Goal: Task Accomplishment & Management: Manage account settings

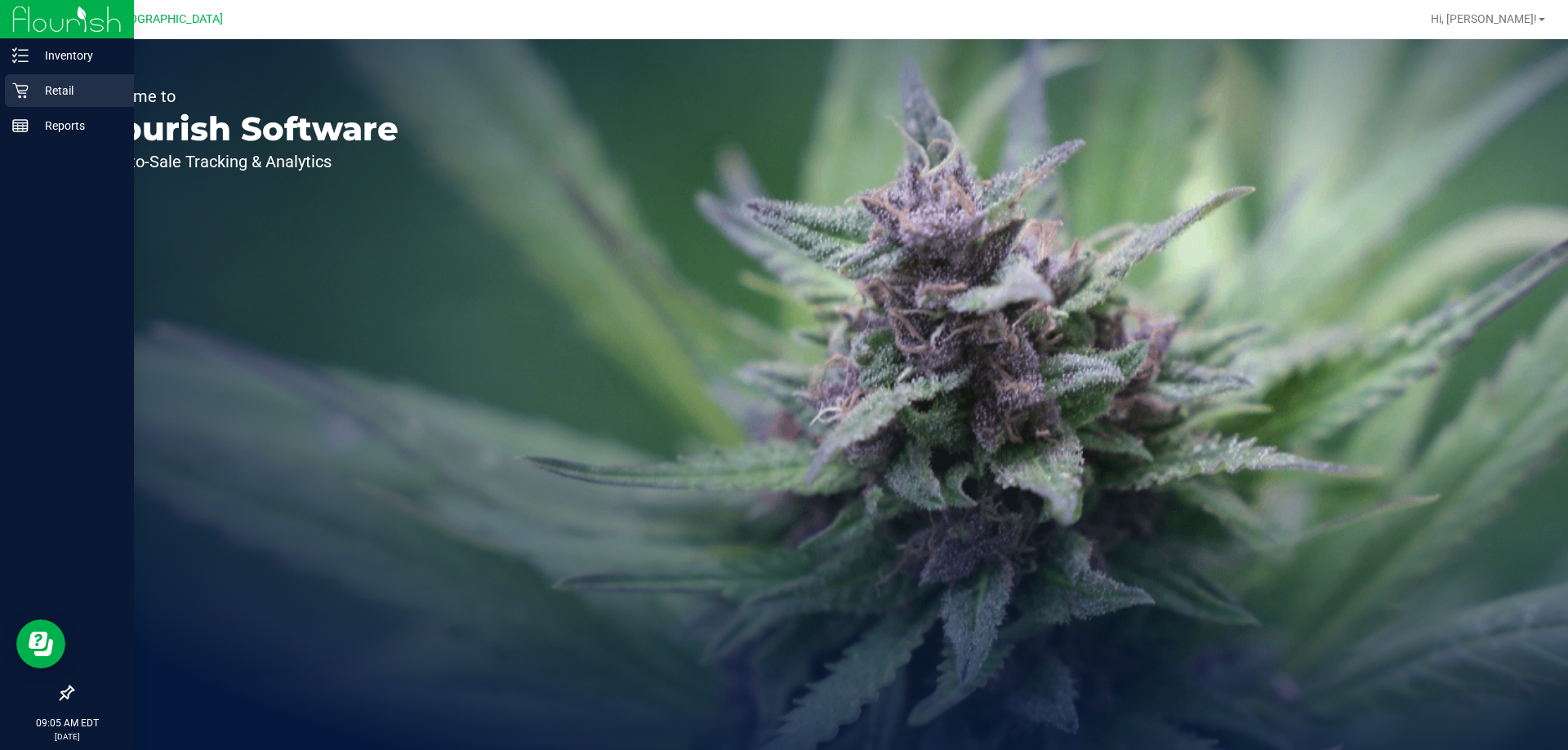
click at [16, 82] on div "Retail" at bounding box center [69, 90] width 129 height 32
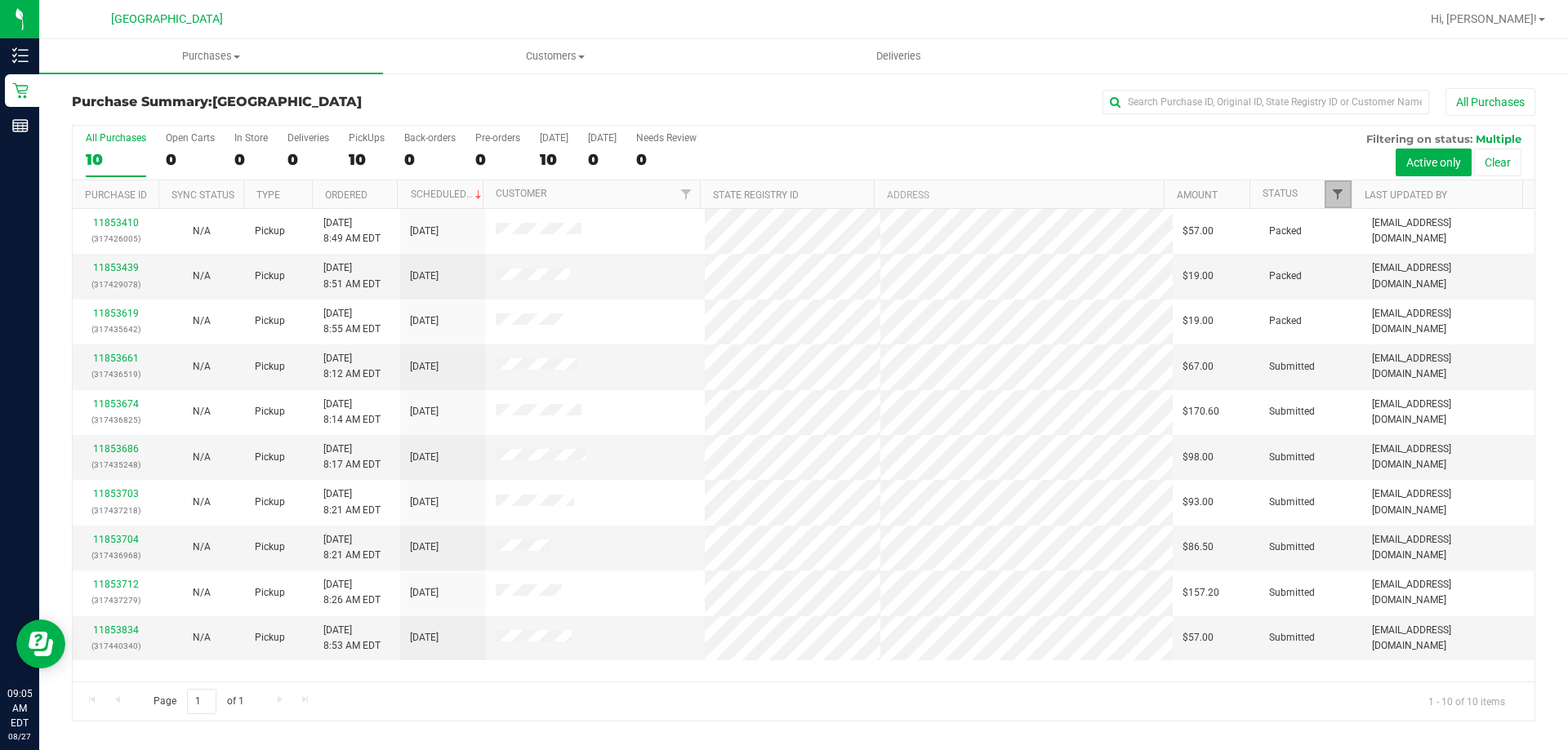
click at [1344, 199] on span "Filter" at bounding box center [1337, 194] width 13 height 13
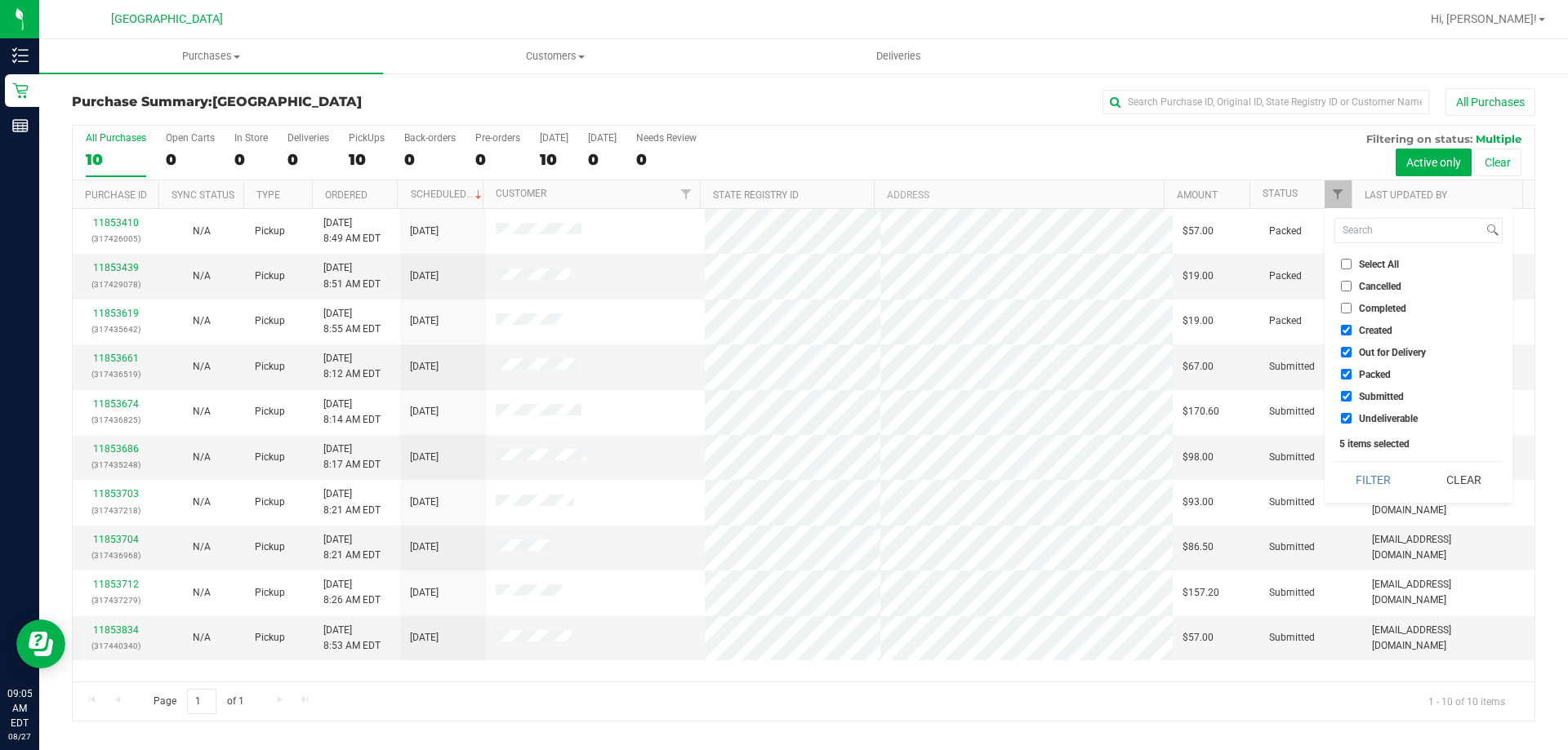
click at [1377, 373] on span "Packed" at bounding box center [1374, 375] width 31 height 10
click at [1351, 373] on input "Packed" at bounding box center [1346, 374] width 11 height 11
checkbox input "false"
click at [1388, 463] on button "Filter" at bounding box center [1373, 480] width 79 height 35
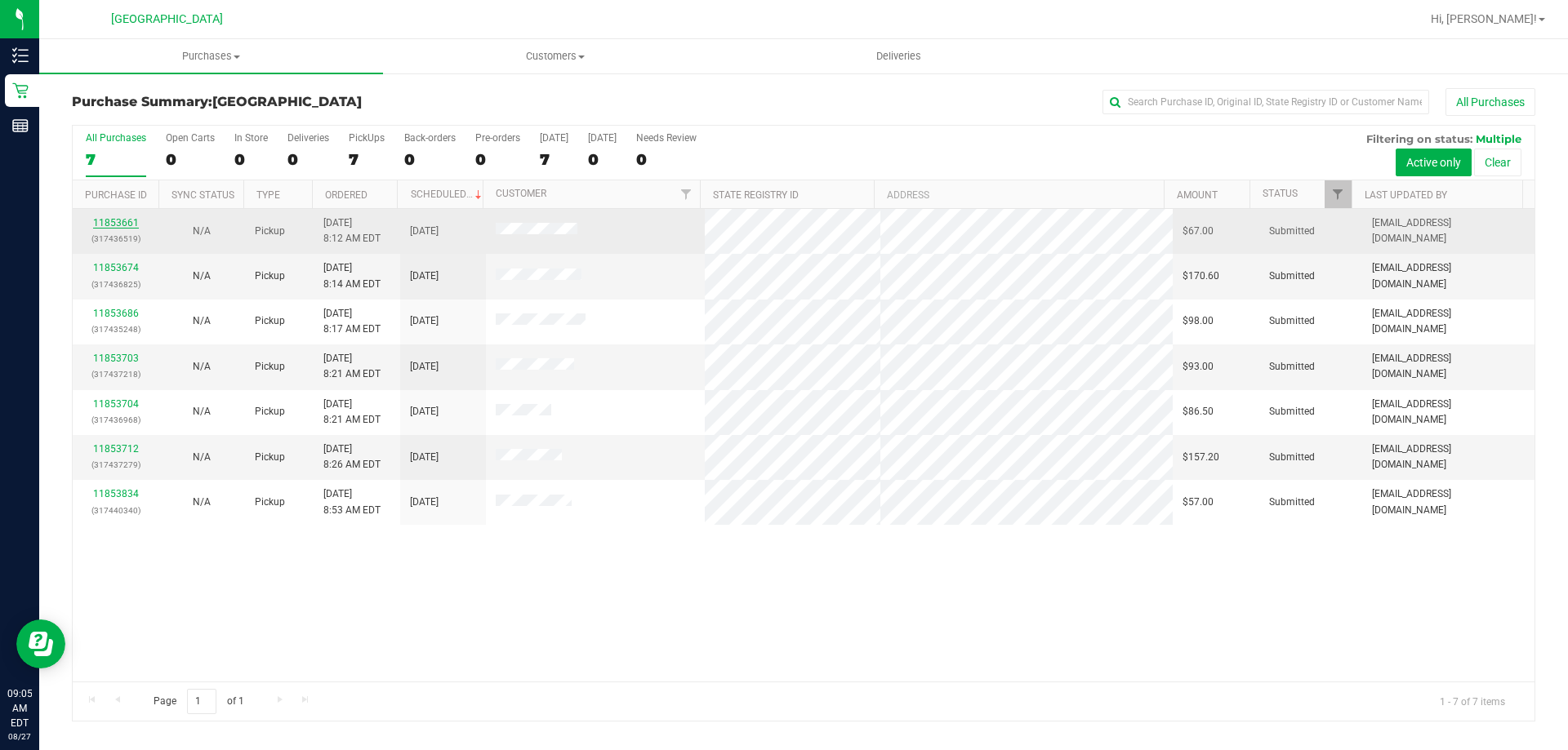
click at [119, 219] on link "11853661" at bounding box center [116, 223] width 45 height 12
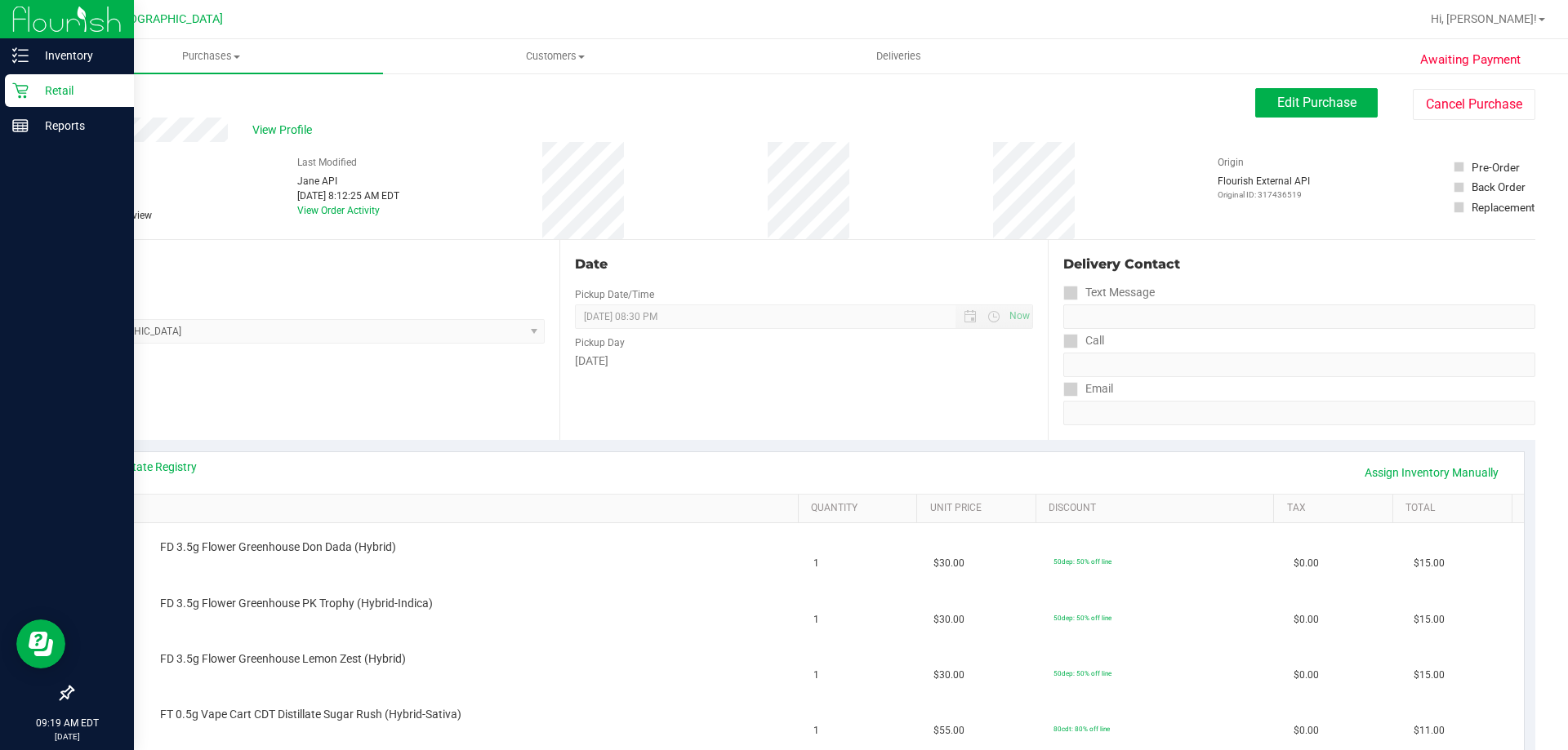
click at [1, 89] on link "Retail" at bounding box center [67, 92] width 134 height 35
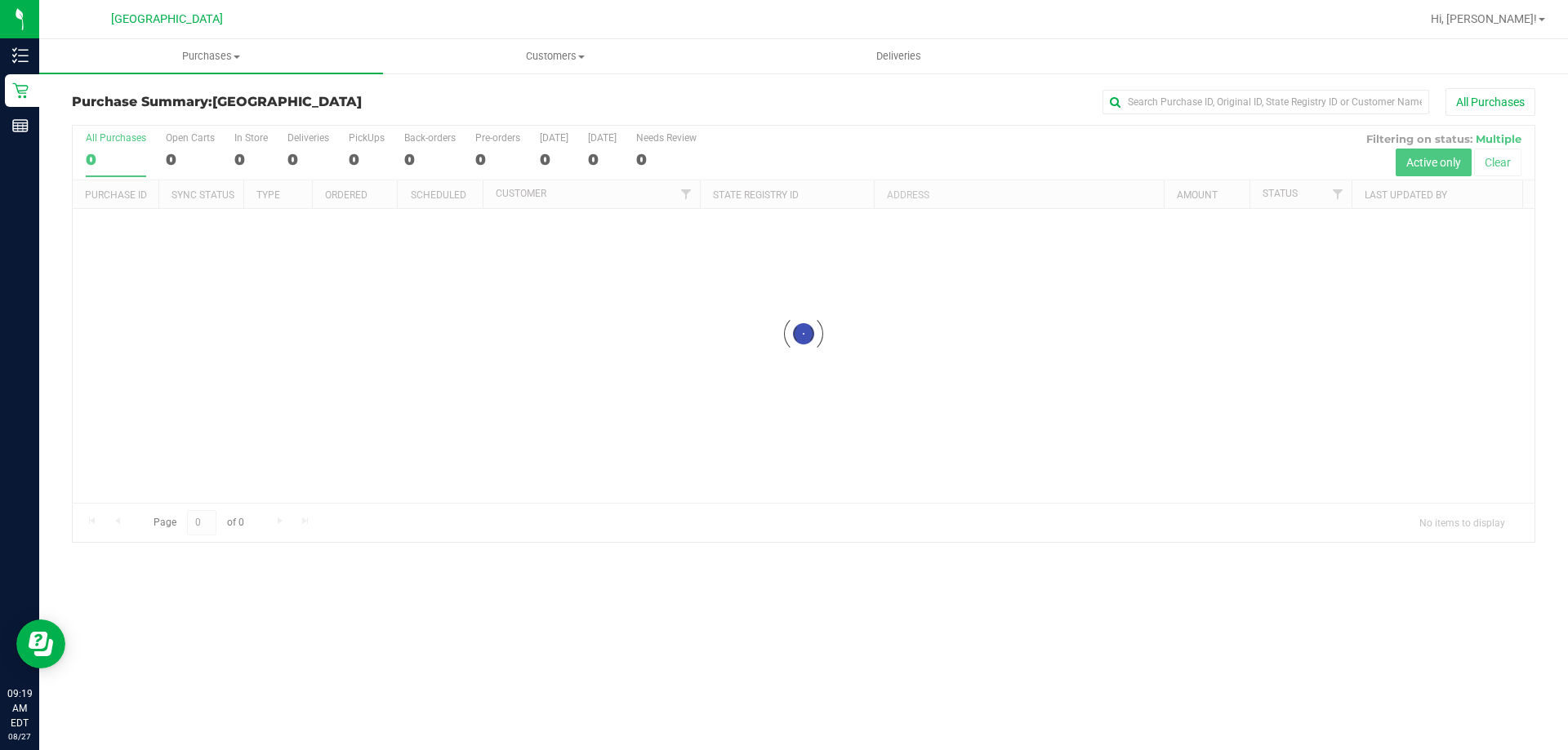
click at [723, 601] on div "Purchases Summary of purchases Fulfillment All purchases Customers All customer…" at bounding box center [803, 395] width 1529 height 712
click at [237, 156] on div at bounding box center [803, 334] width 1462 height 416
click at [243, 167] on div at bounding box center [803, 334] width 1462 height 416
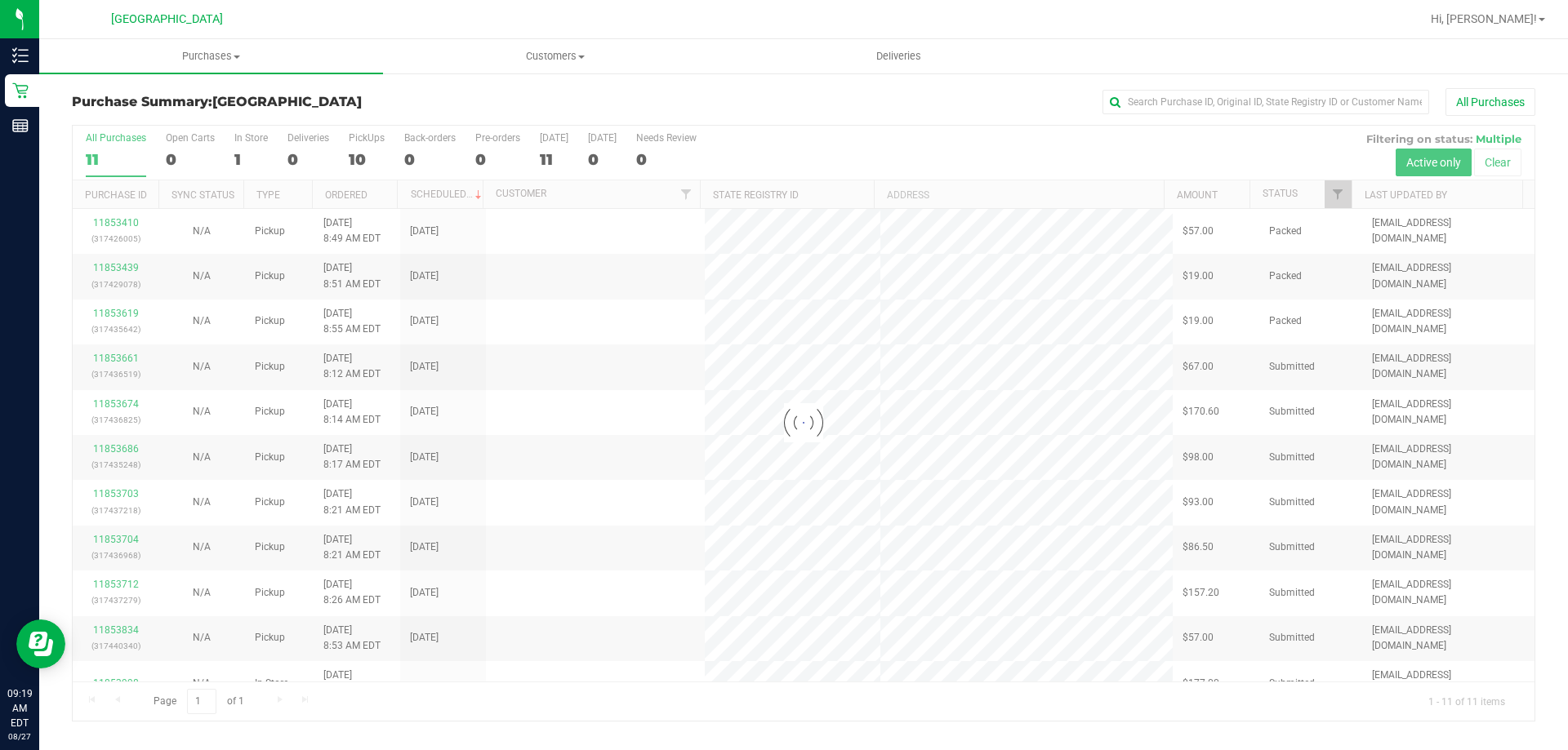
click at [240, 146] on div at bounding box center [803, 423] width 1462 height 595
click at [232, 155] on div at bounding box center [803, 423] width 1462 height 595
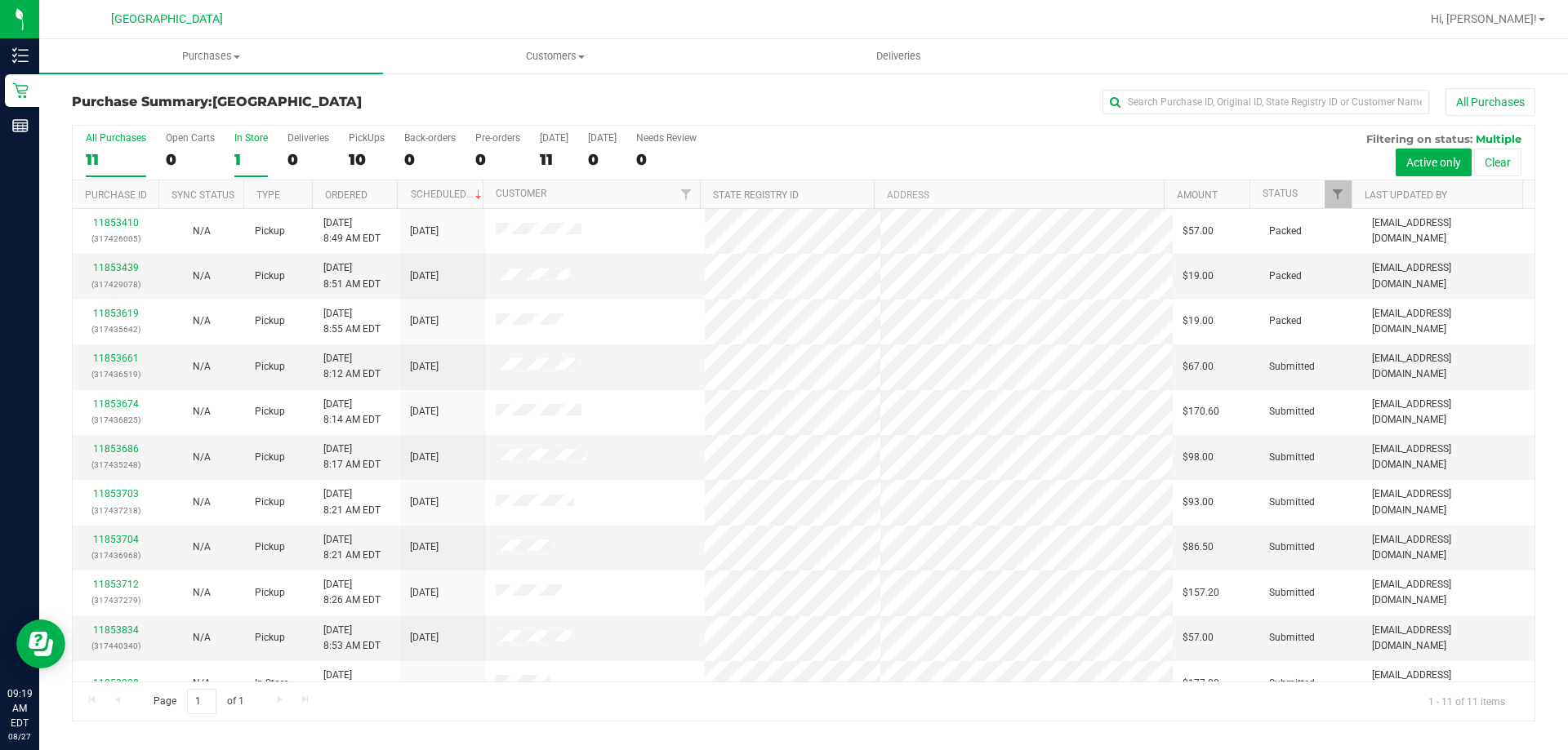
click at [246, 155] on div "1" at bounding box center [251, 159] width 33 height 19
click at [0, 0] on input "In Store 1" at bounding box center [0, 0] width 0 height 0
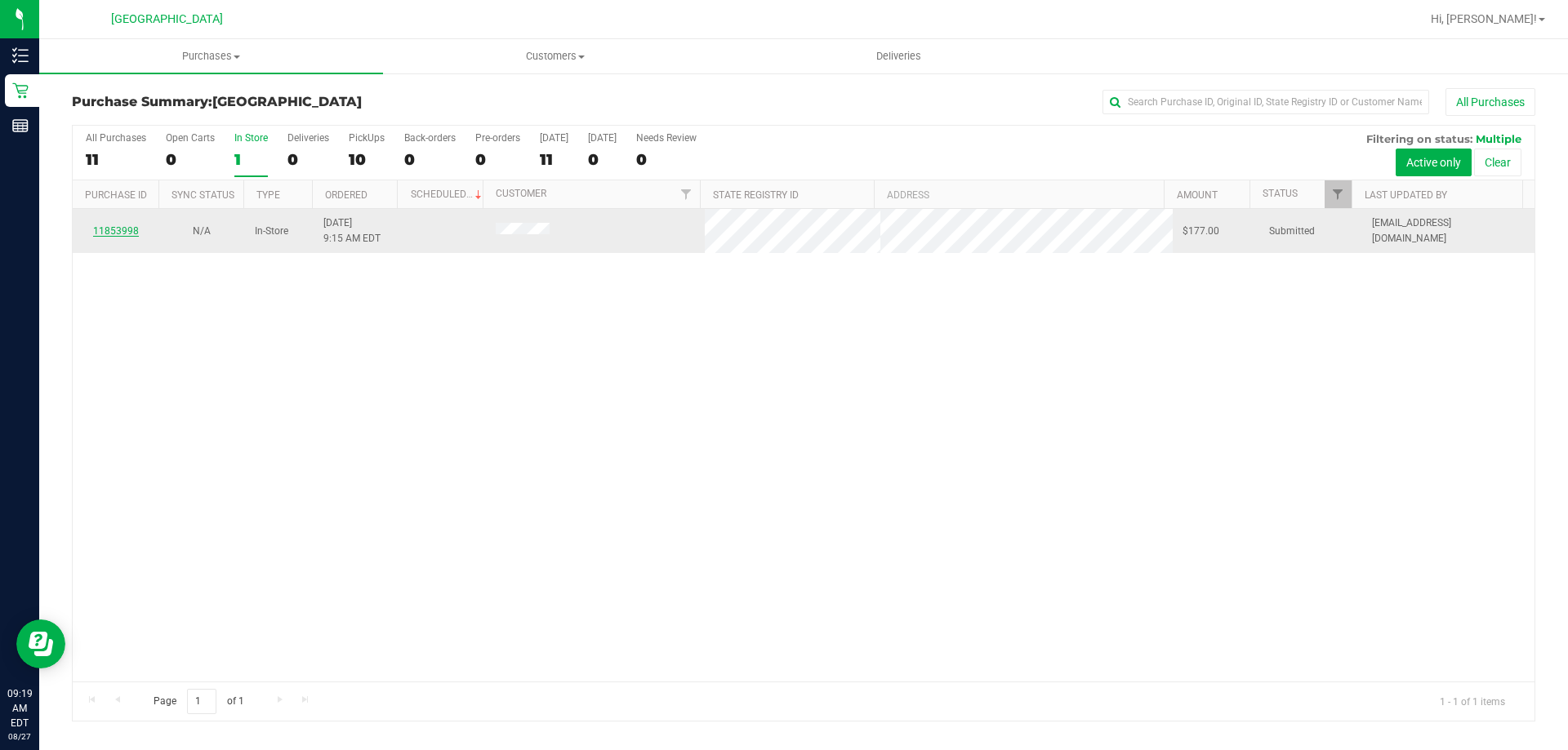
click at [131, 228] on link "11853998" at bounding box center [116, 231] width 45 height 12
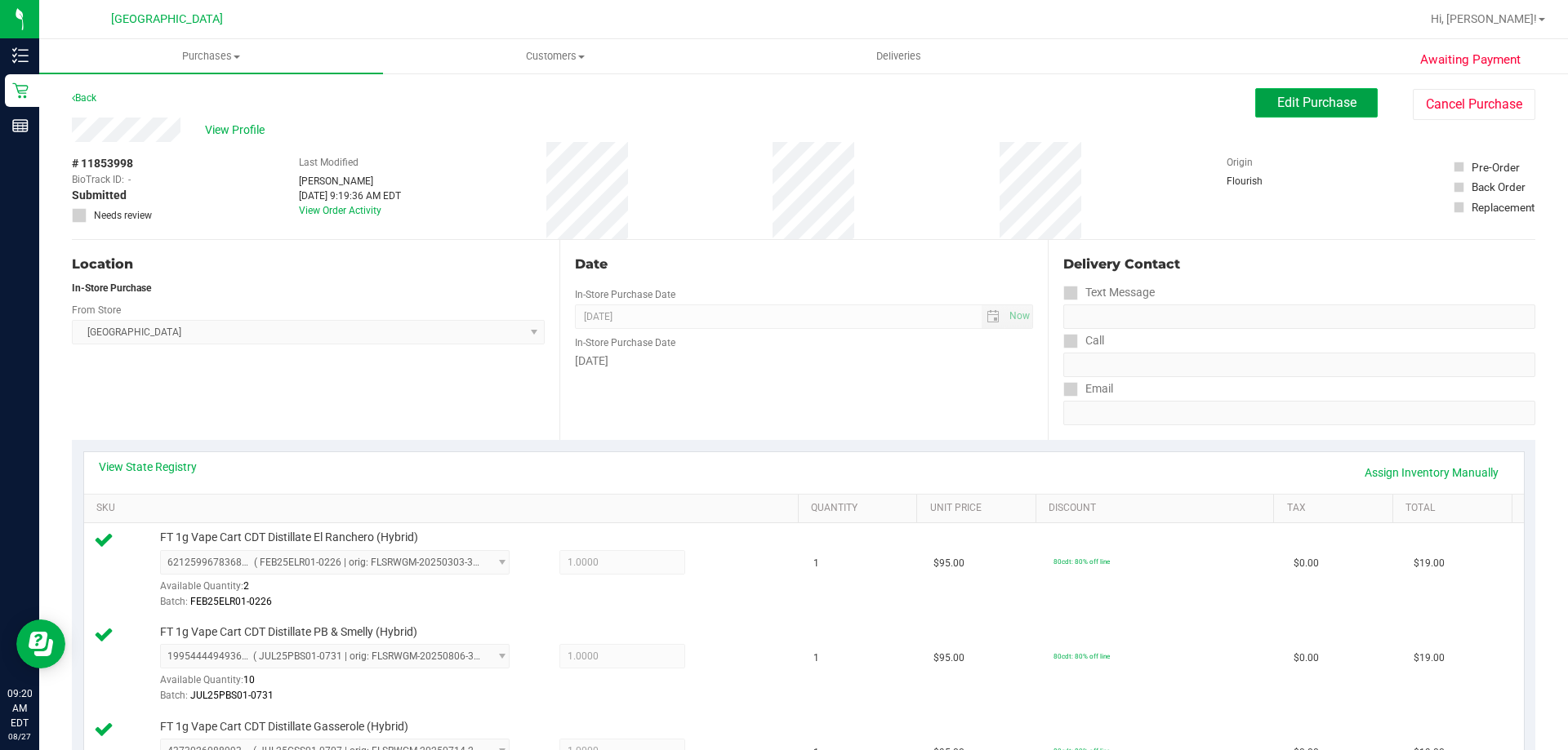
click at [1325, 94] on button "Edit Purchase" at bounding box center [1316, 103] width 122 height 30
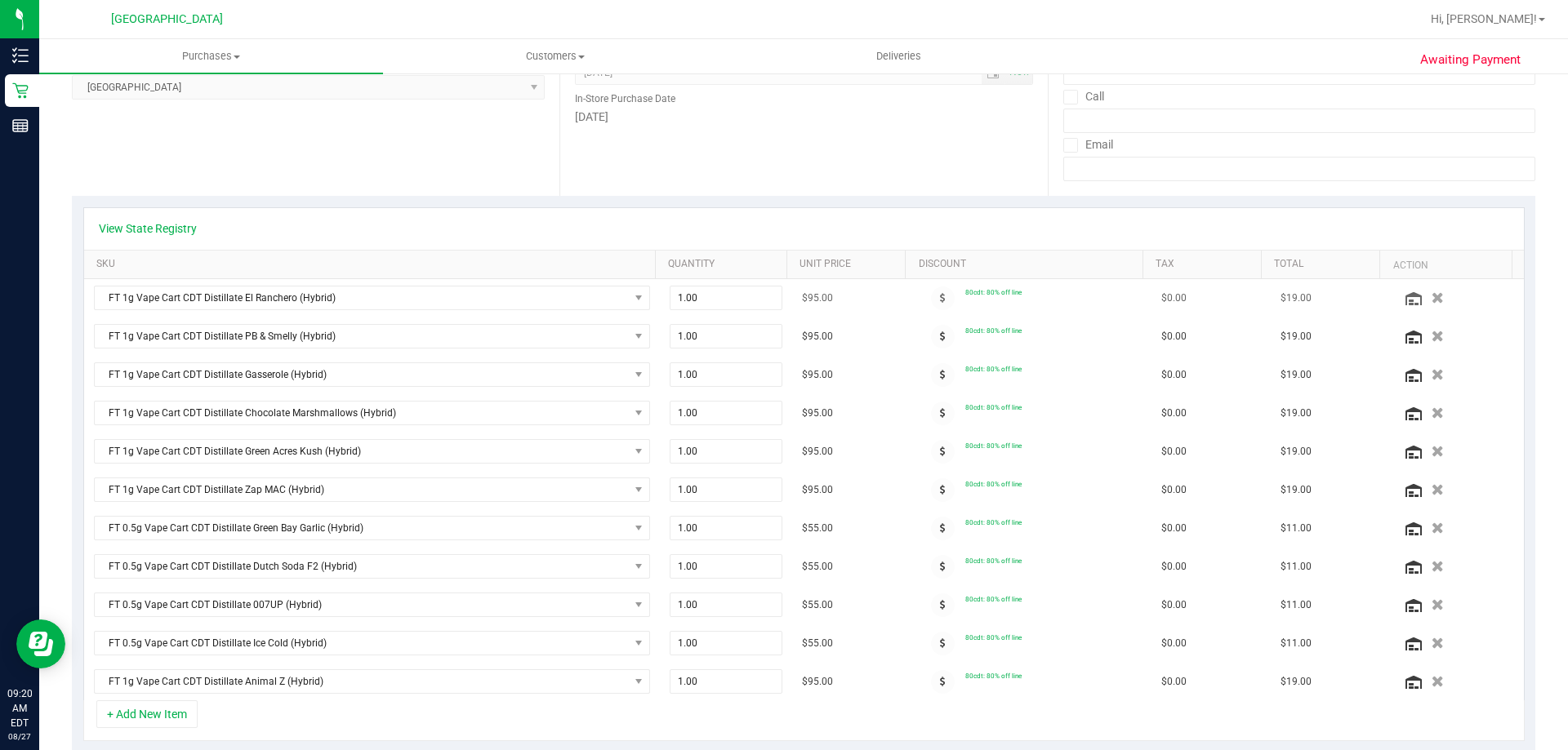
scroll to position [245, 0]
click at [157, 232] on link "View State Registry" at bounding box center [148, 227] width 98 height 17
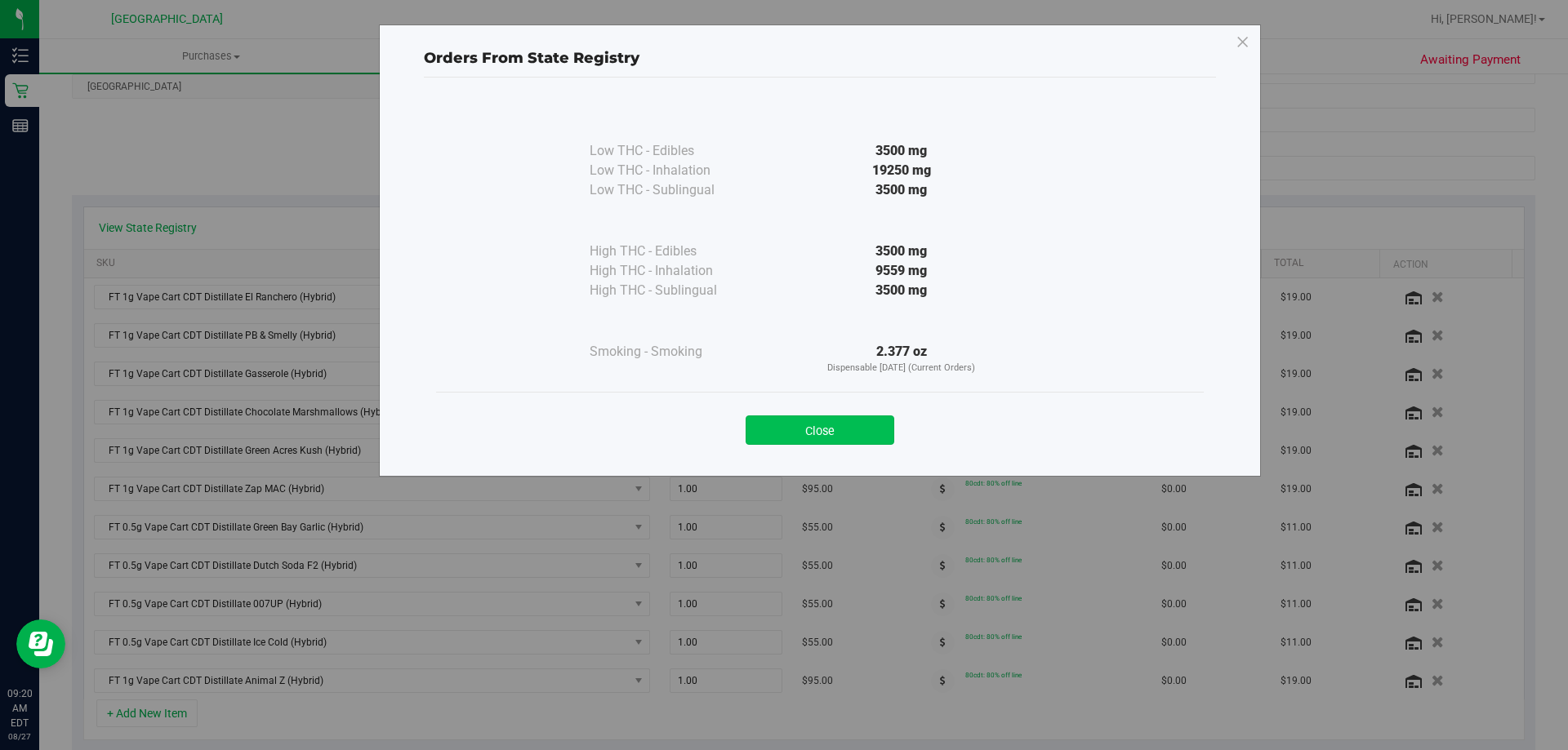
click at [820, 421] on button "Close" at bounding box center [819, 430] width 149 height 30
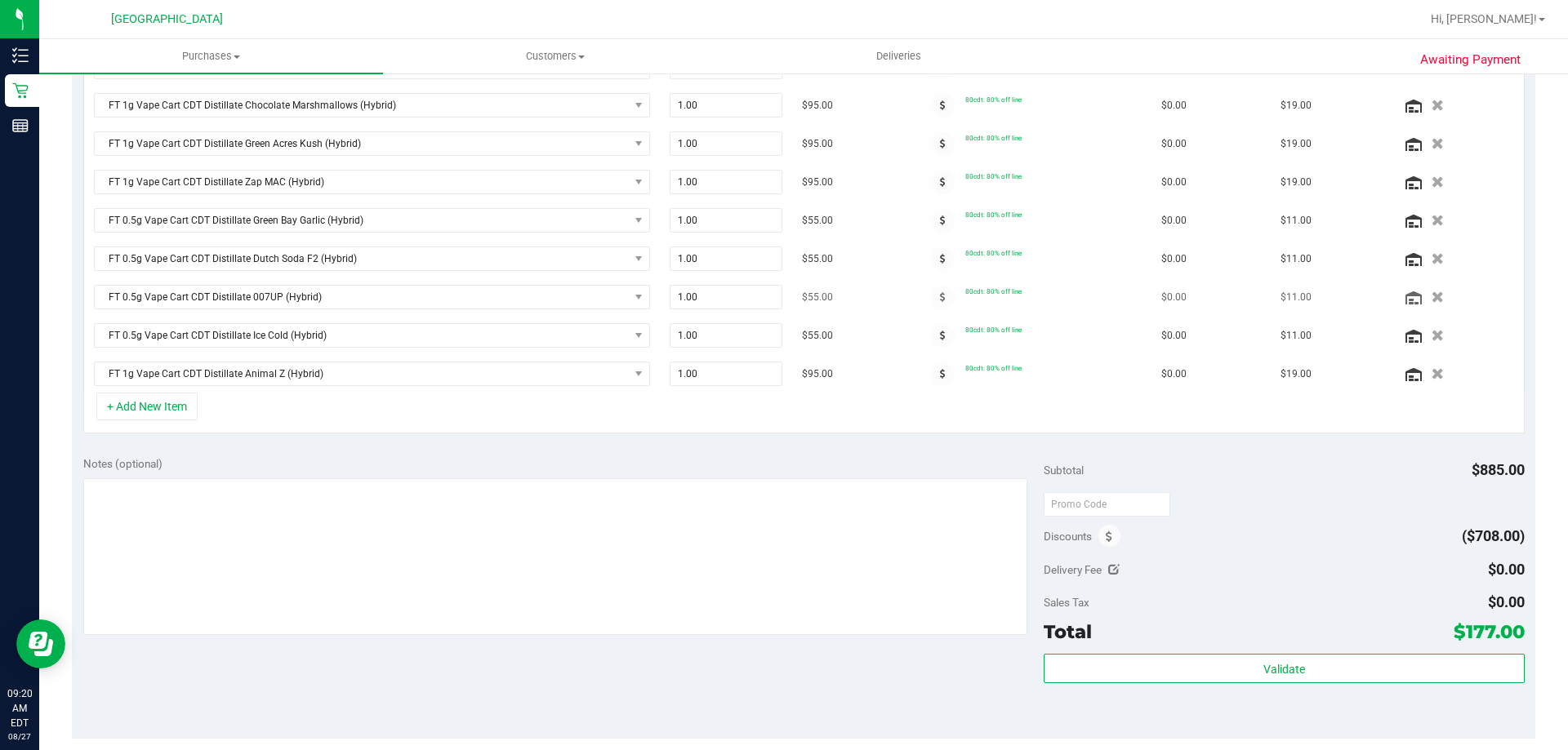
scroll to position [408, 0]
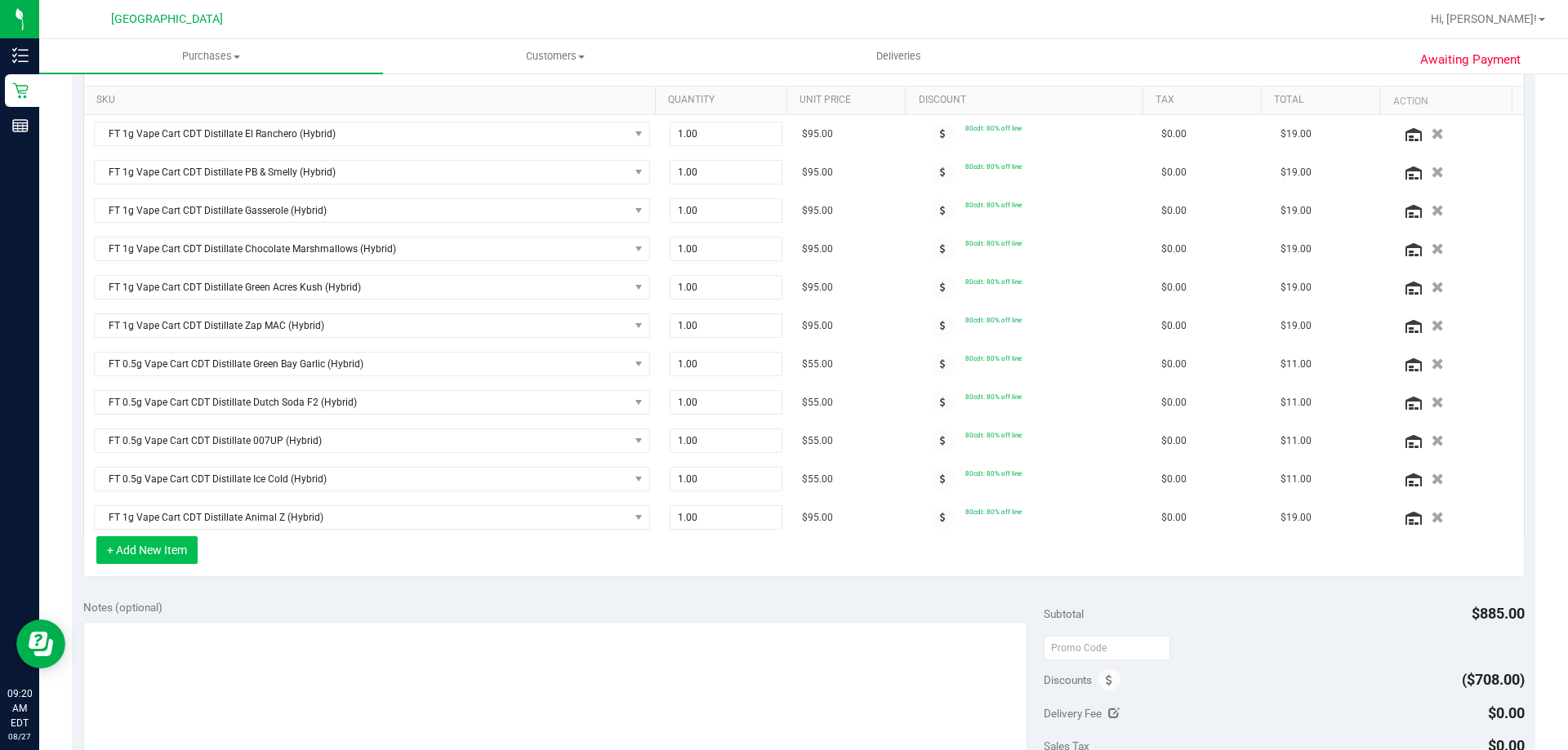
click at [167, 547] on button "+ Add New Item" at bounding box center [147, 550] width 101 height 28
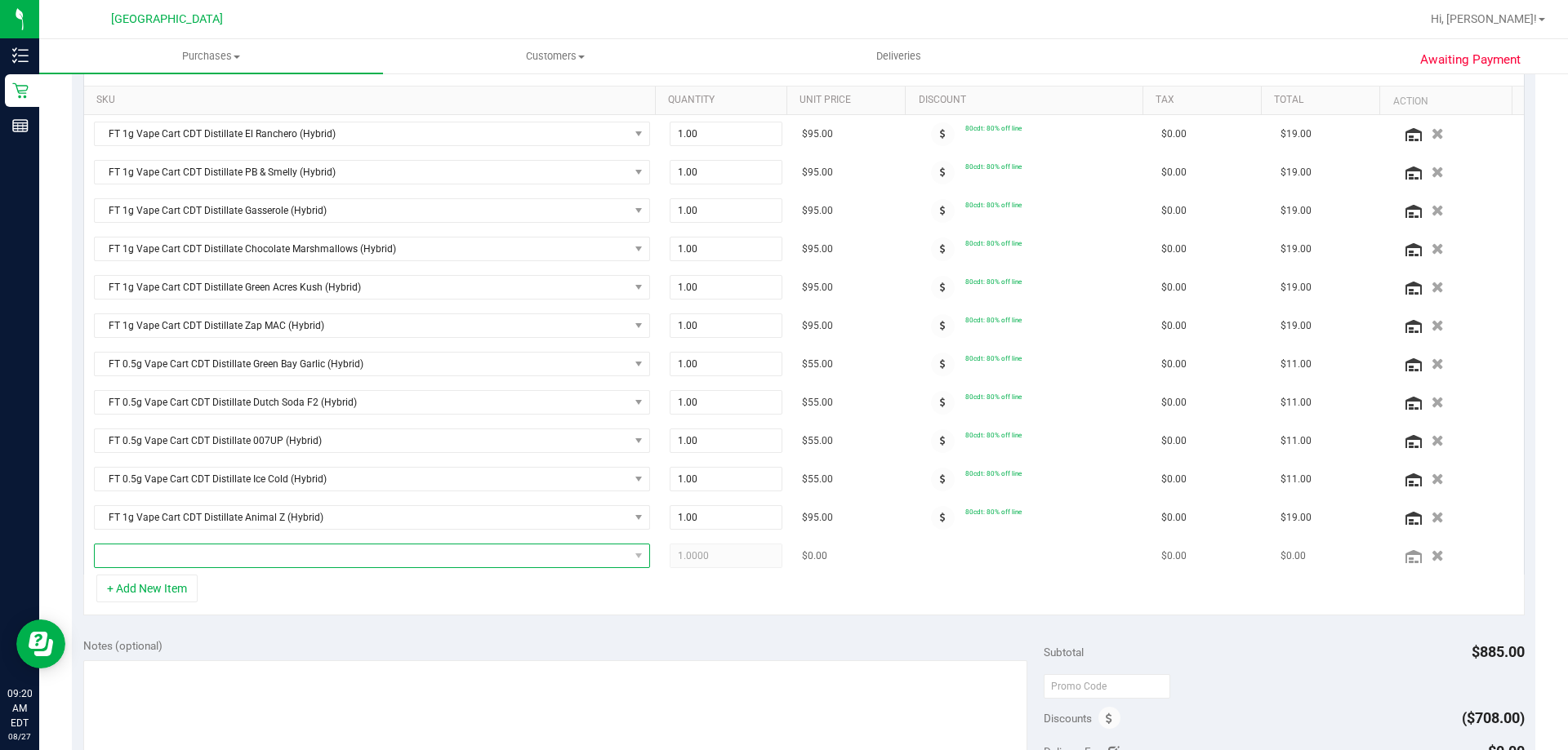
click at [212, 565] on span "NO DATA FOUND" at bounding box center [361, 555] width 534 height 23
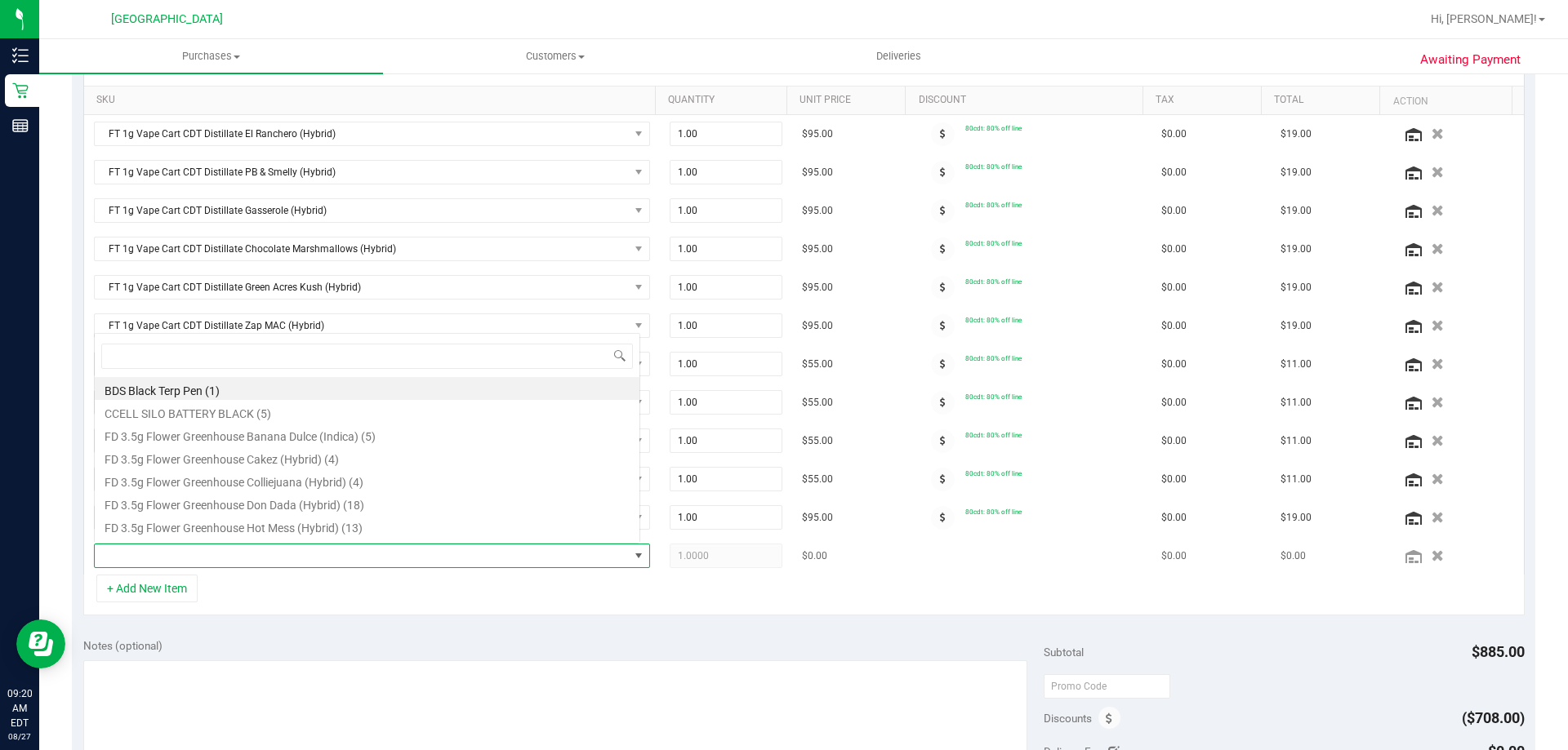
scroll to position [25, 541]
type input "wbv"
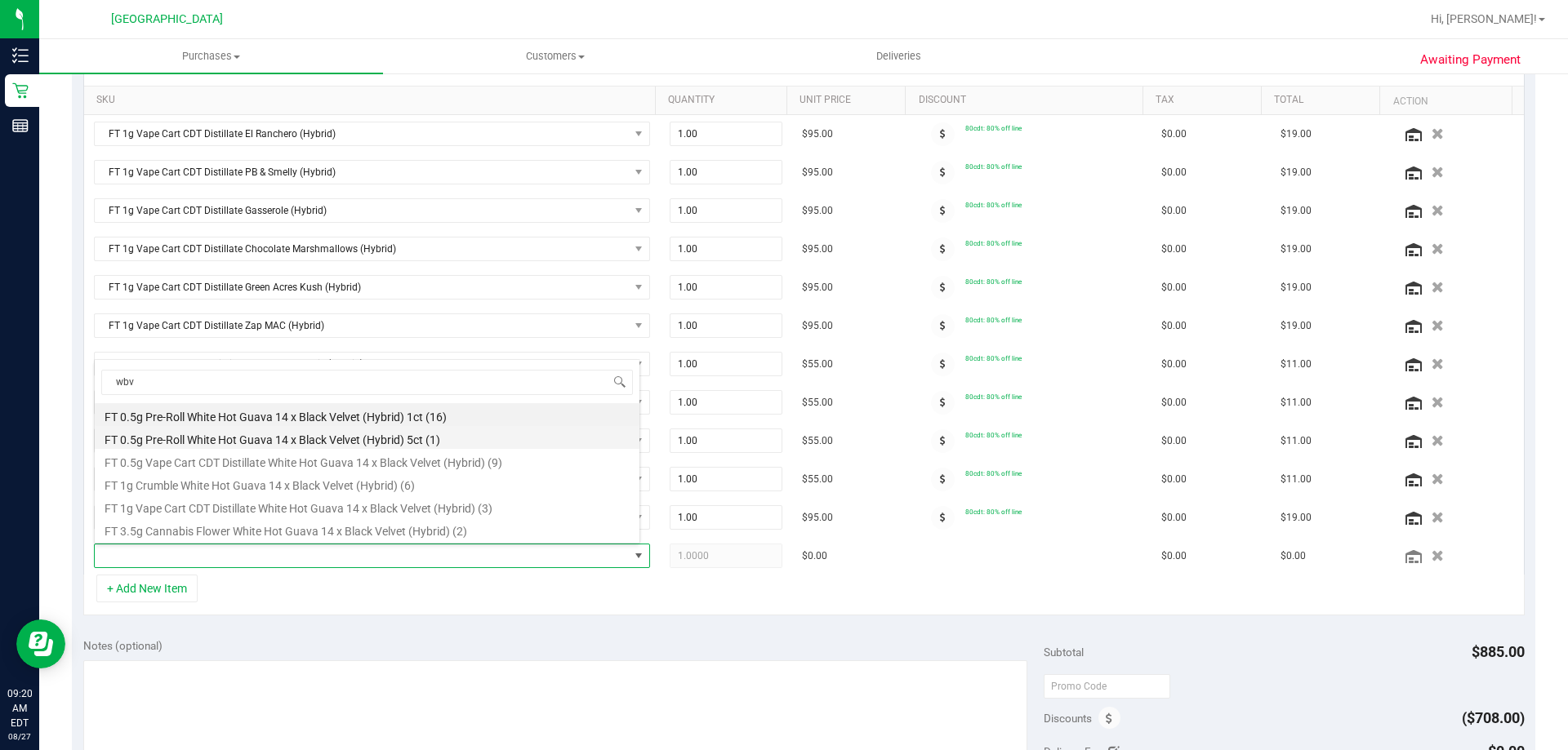
click at [433, 433] on li "FT 0.5g Pre-Roll White Hot Guava 14 x Black Velvet (Hybrid) 5ct (1)" at bounding box center [366, 437] width 544 height 23
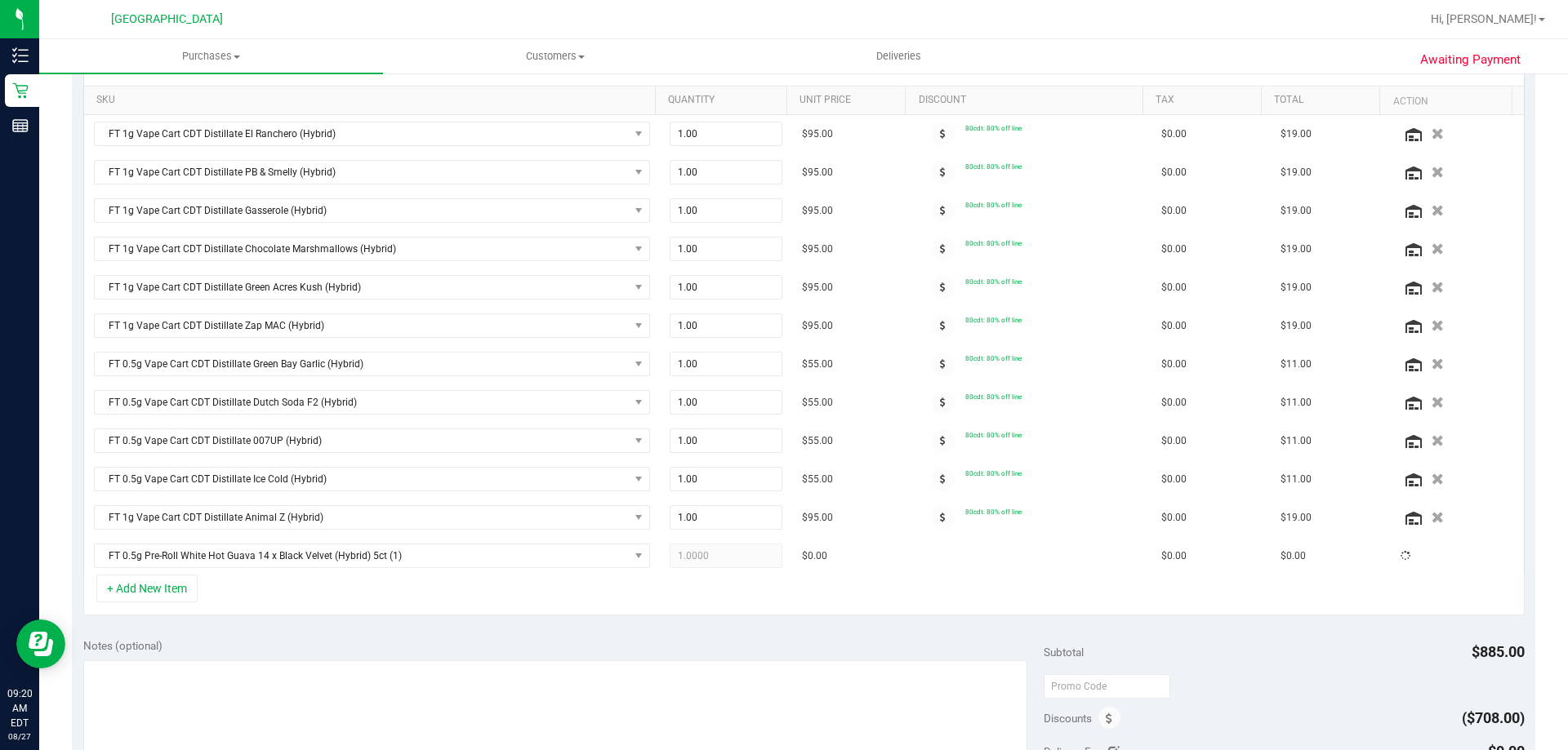
click at [458, 611] on div "+ Add New Item" at bounding box center [804, 594] width 1441 height 40
click at [940, 558] on icon at bounding box center [943, 556] width 6 height 10
click at [918, 539] on td "30preroll5ct: 30% off line" at bounding box center [1032, 556] width 239 height 37
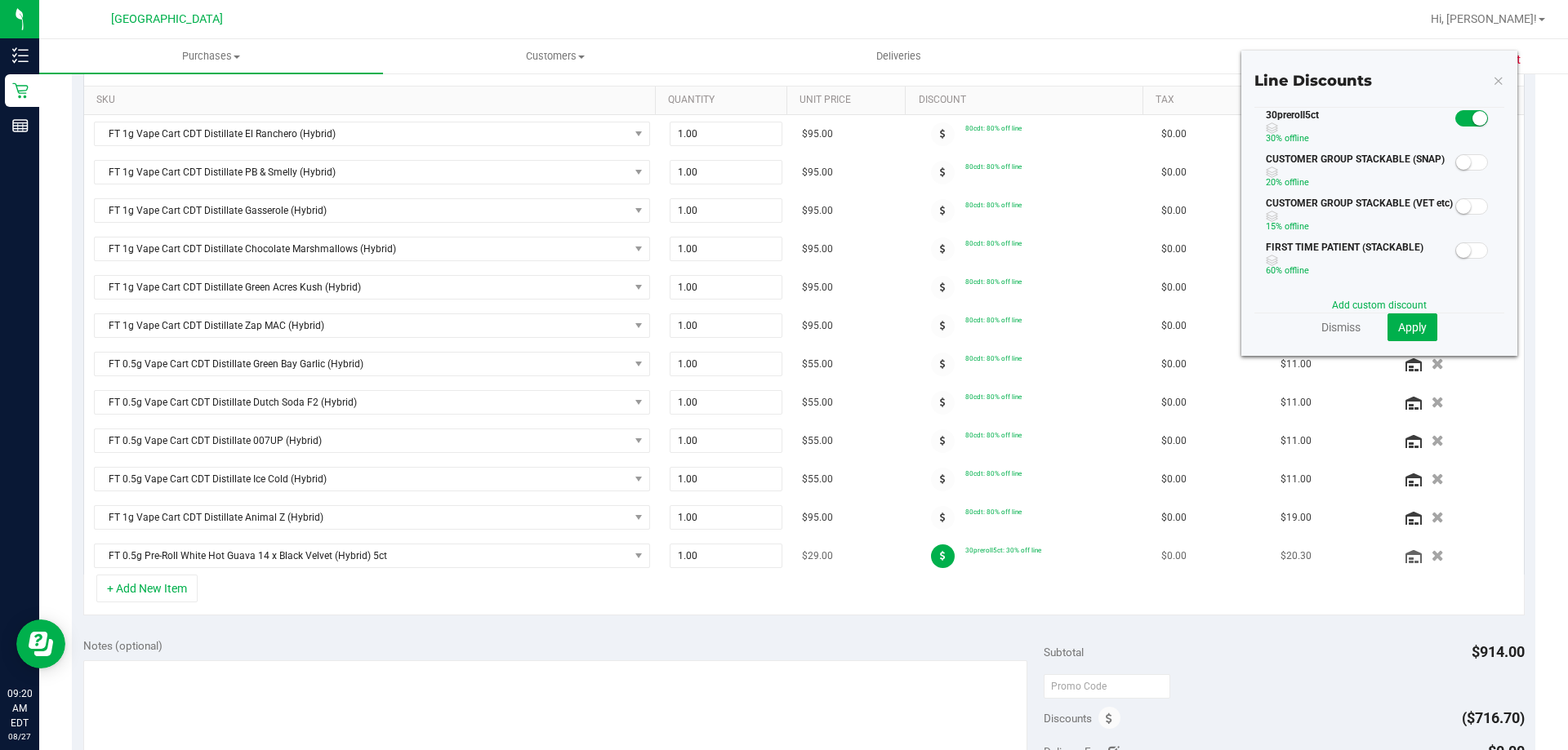
click at [920, 544] on div at bounding box center [943, 556] width 45 height 24
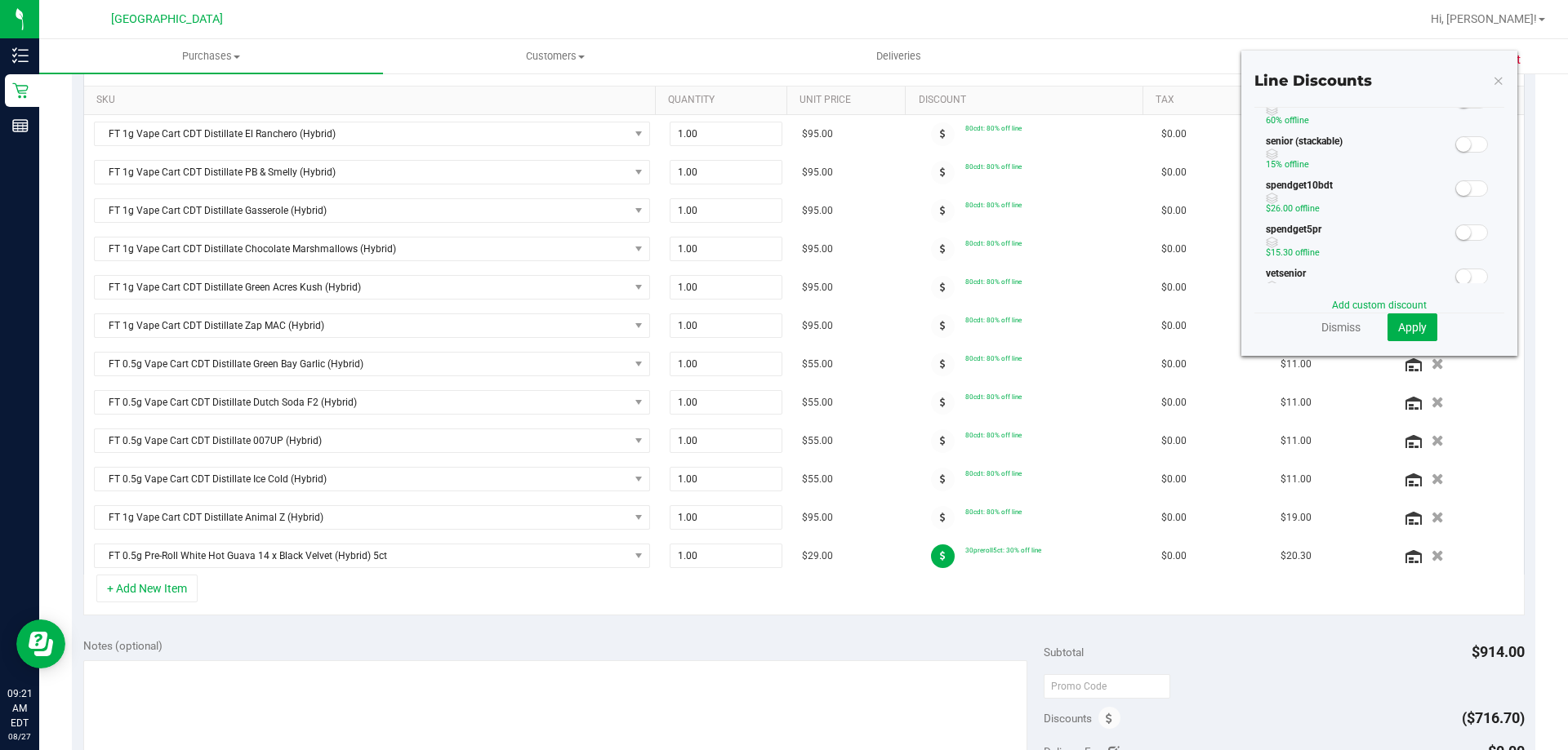
scroll to position [408, 0]
click at [1469, 151] on span at bounding box center [1471, 151] width 32 height 17
click at [1398, 321] on span "Apply" at bounding box center [1411, 327] width 29 height 13
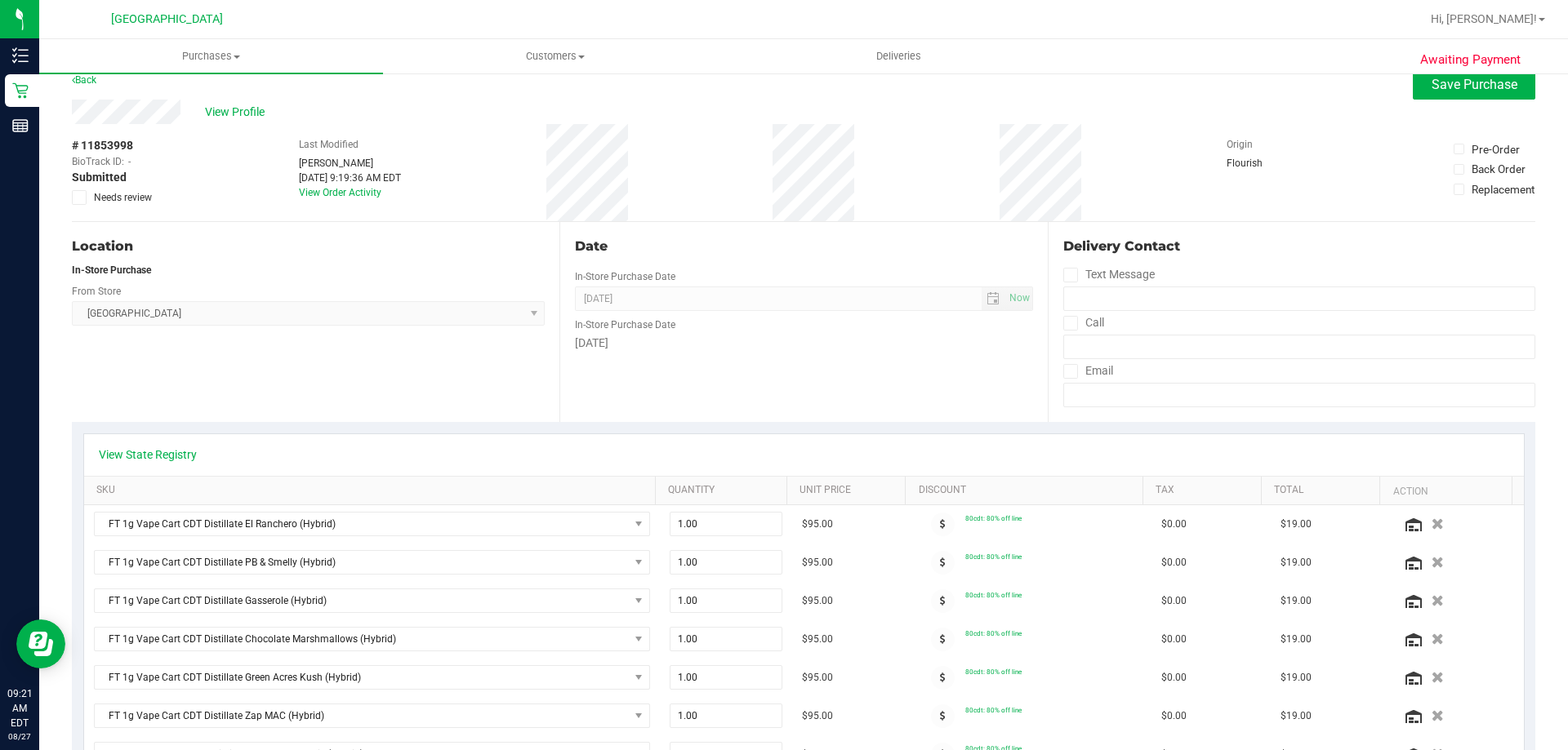
scroll to position [0, 0]
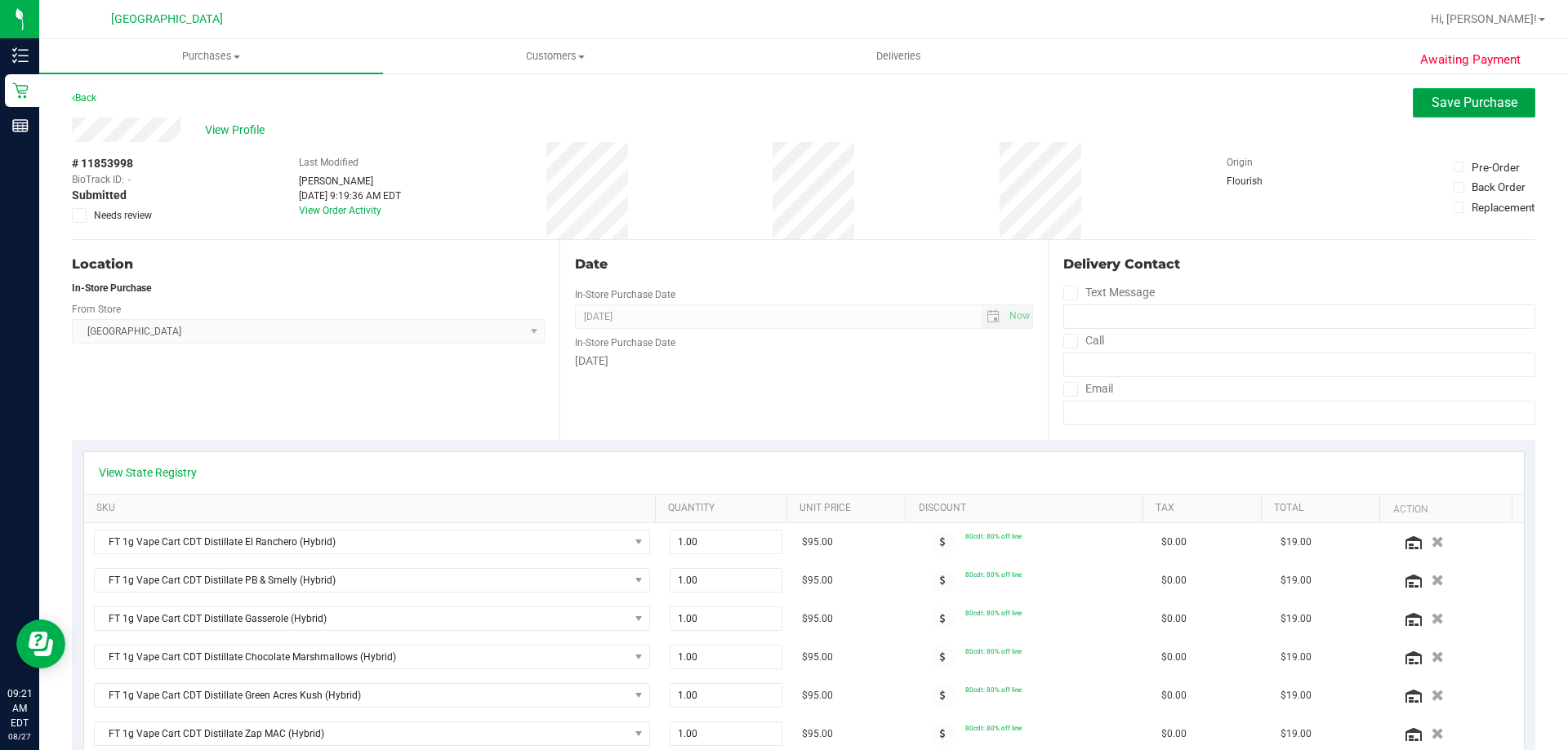
click at [1431, 101] on span "Save Purchase" at bounding box center [1474, 102] width 86 height 16
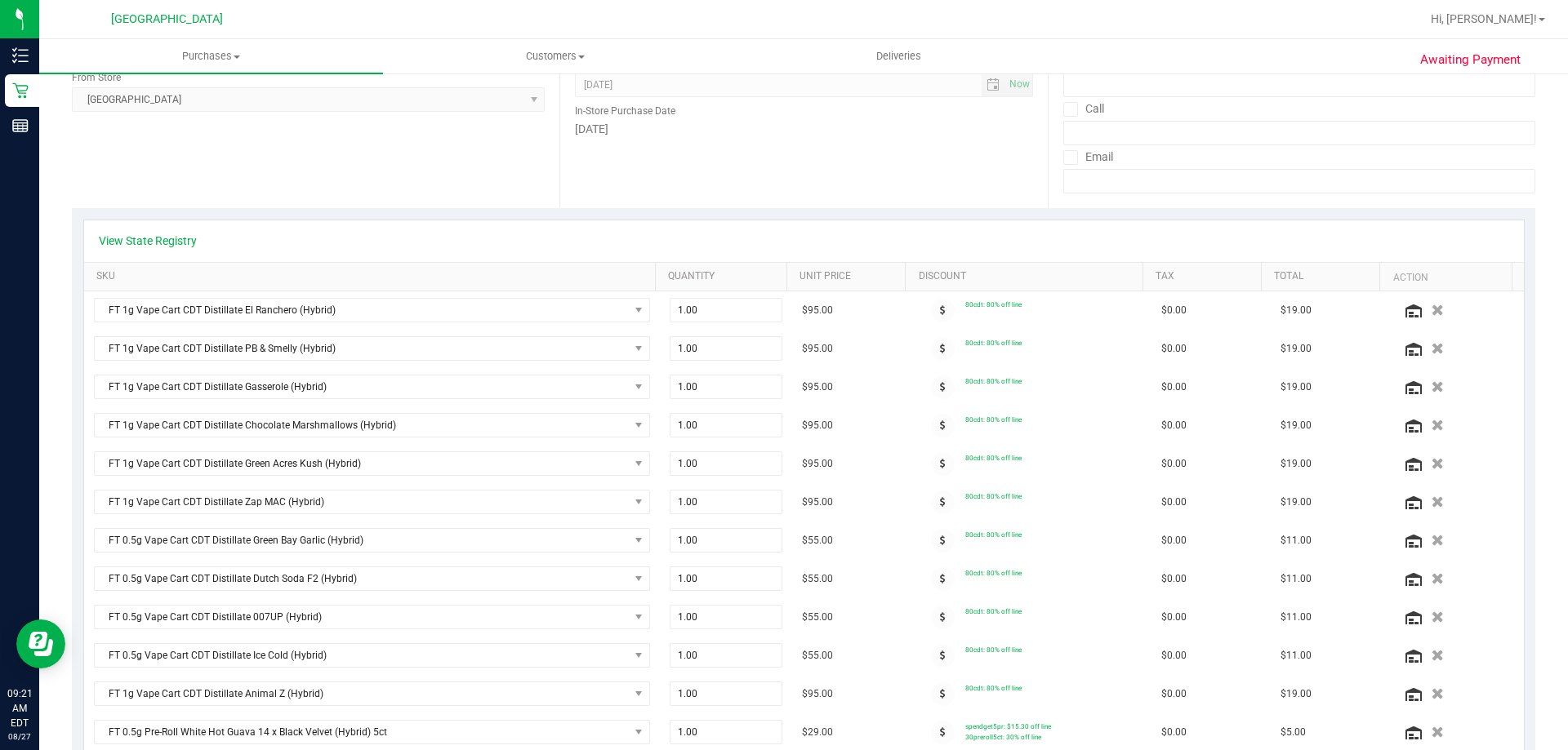
scroll to position [327, 0]
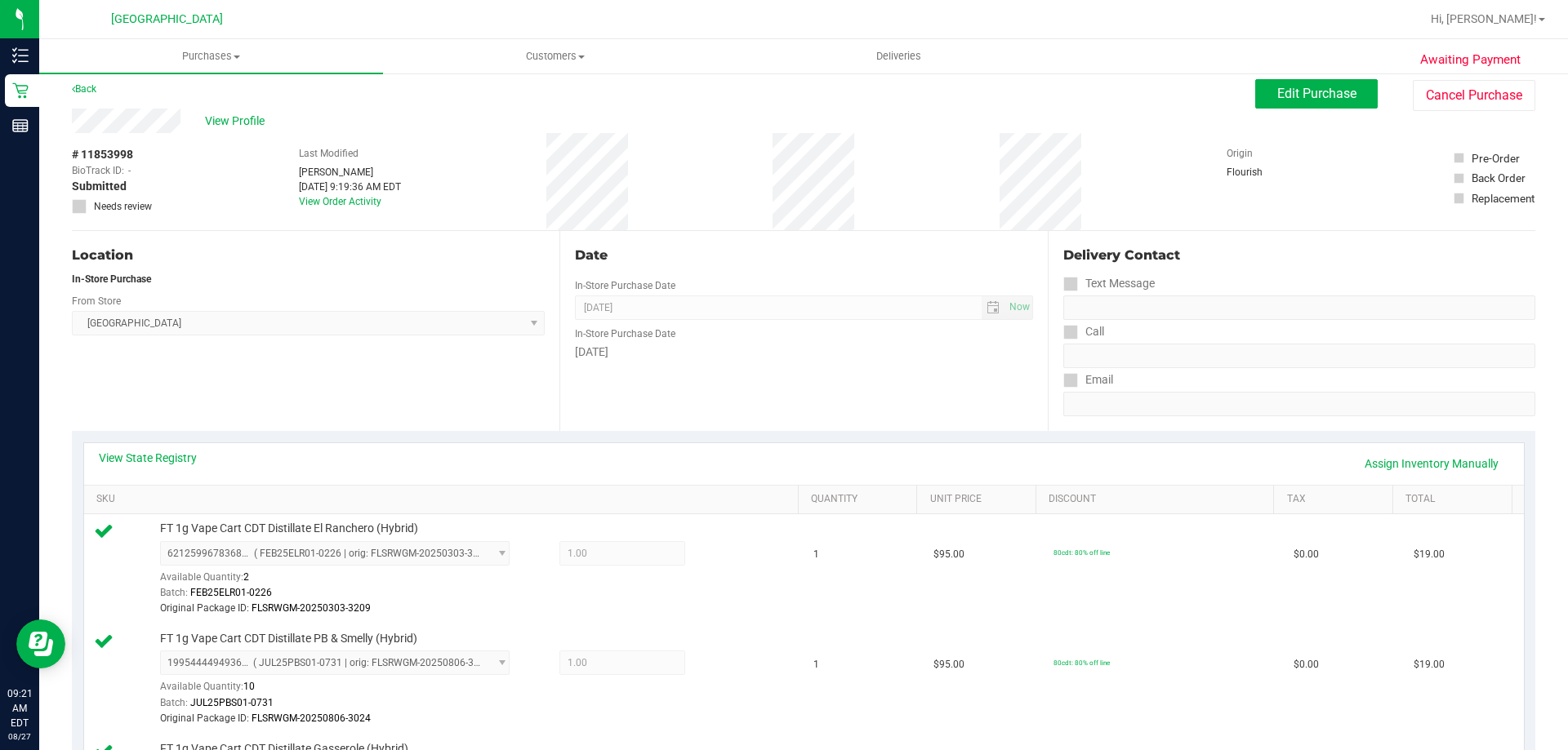
scroll to position [7, 0]
click at [133, 458] on link "View State Registry" at bounding box center [148, 460] width 98 height 17
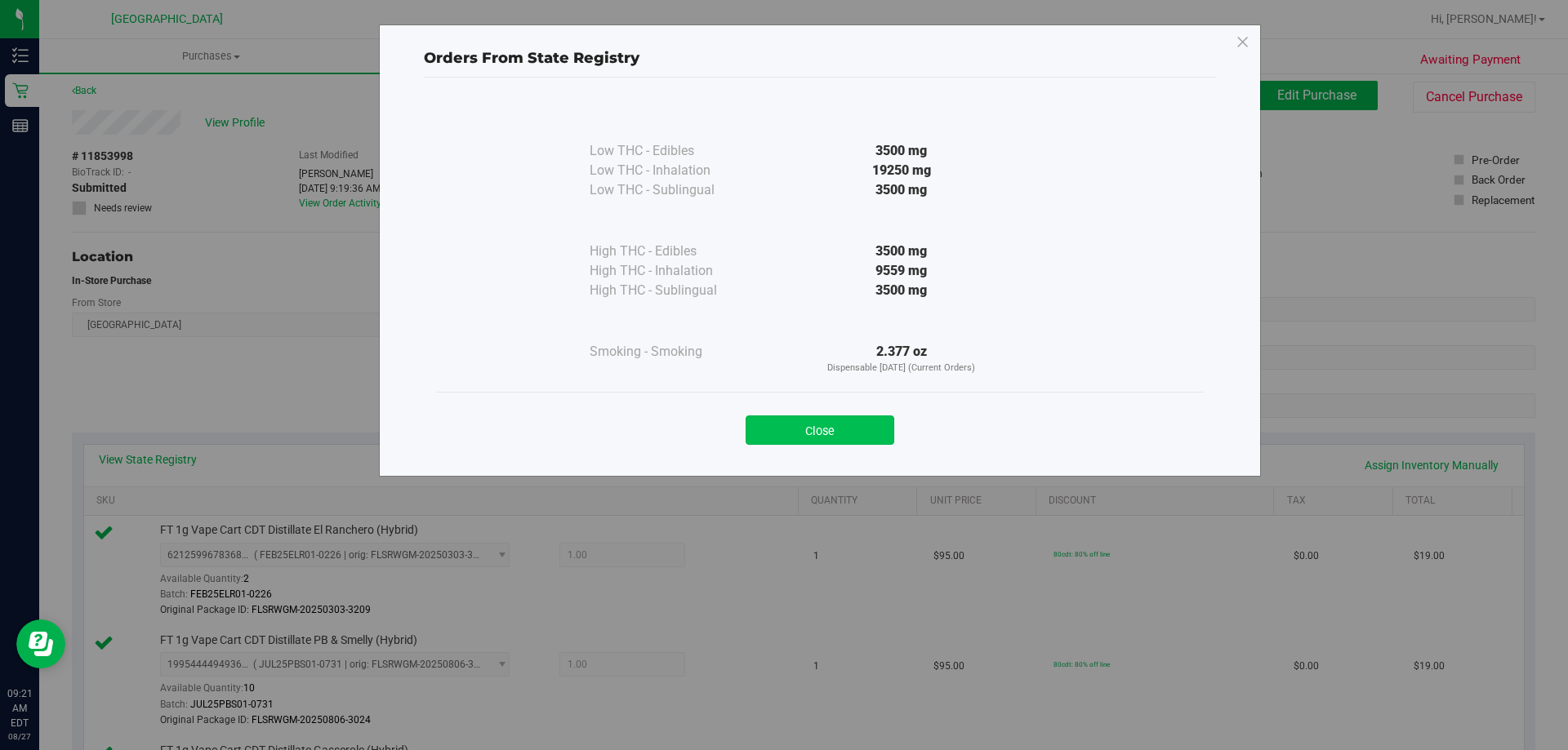
click at [817, 428] on button "Close" at bounding box center [819, 430] width 149 height 30
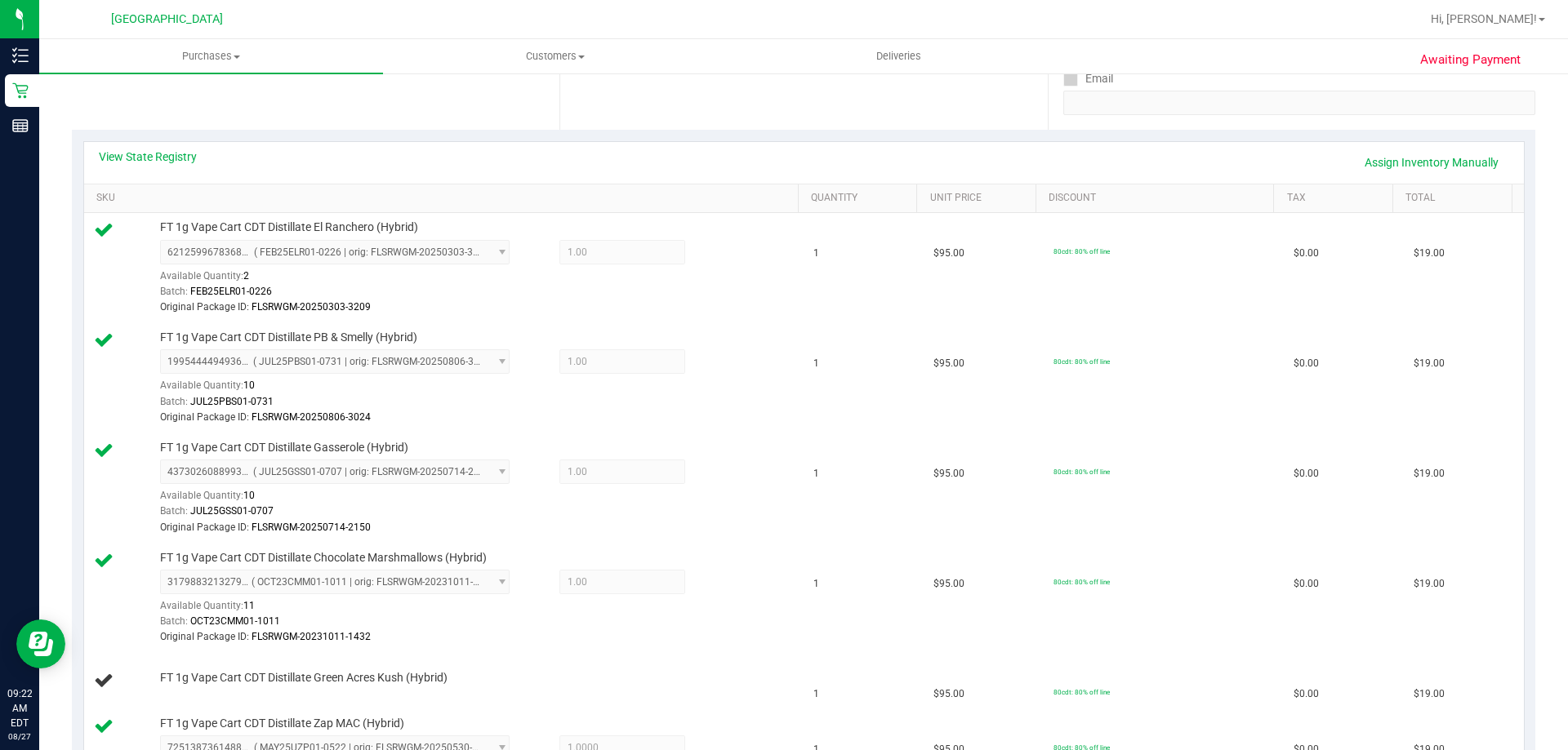
scroll to position [0, 0]
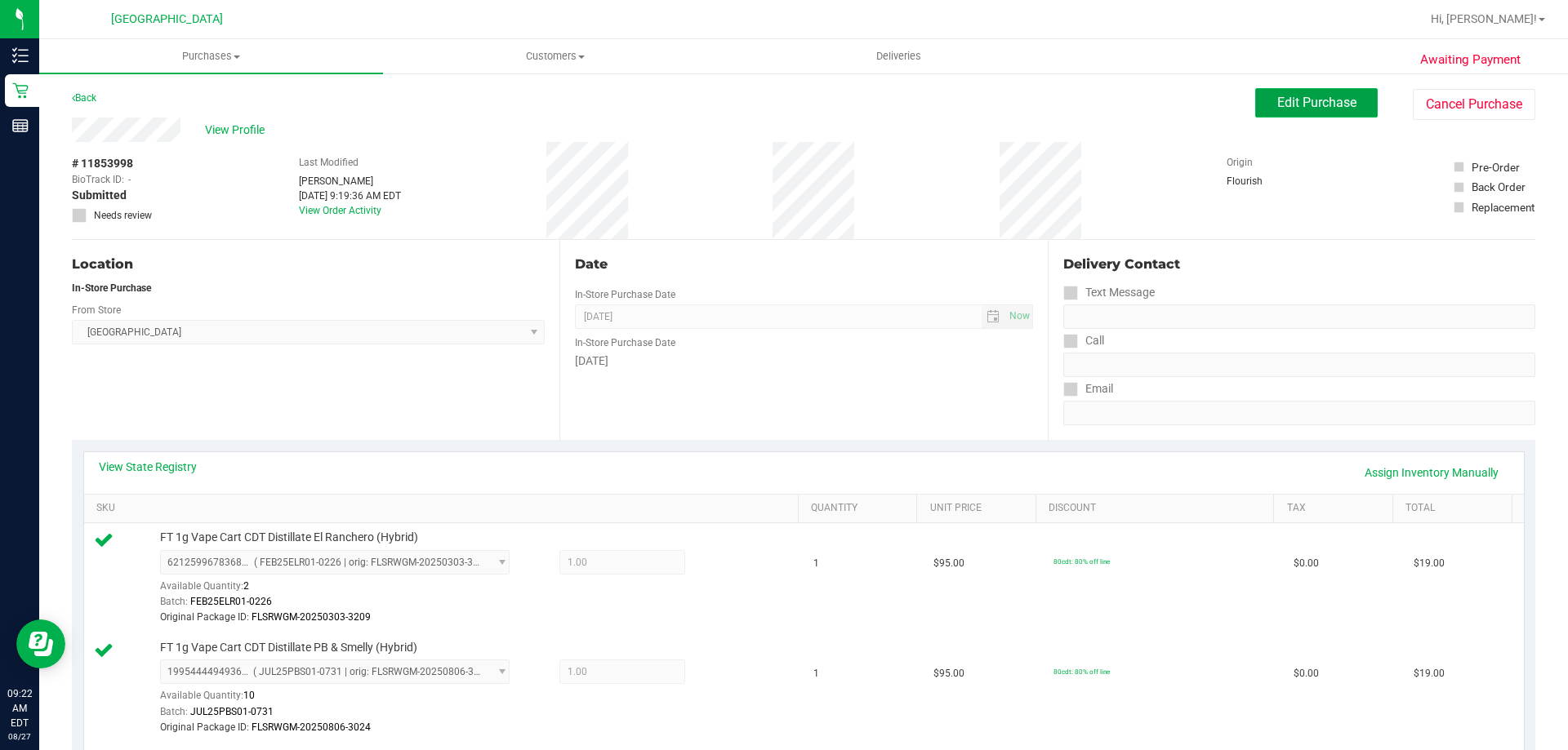
click at [1295, 113] on button "Edit Purchase" at bounding box center [1316, 103] width 122 height 30
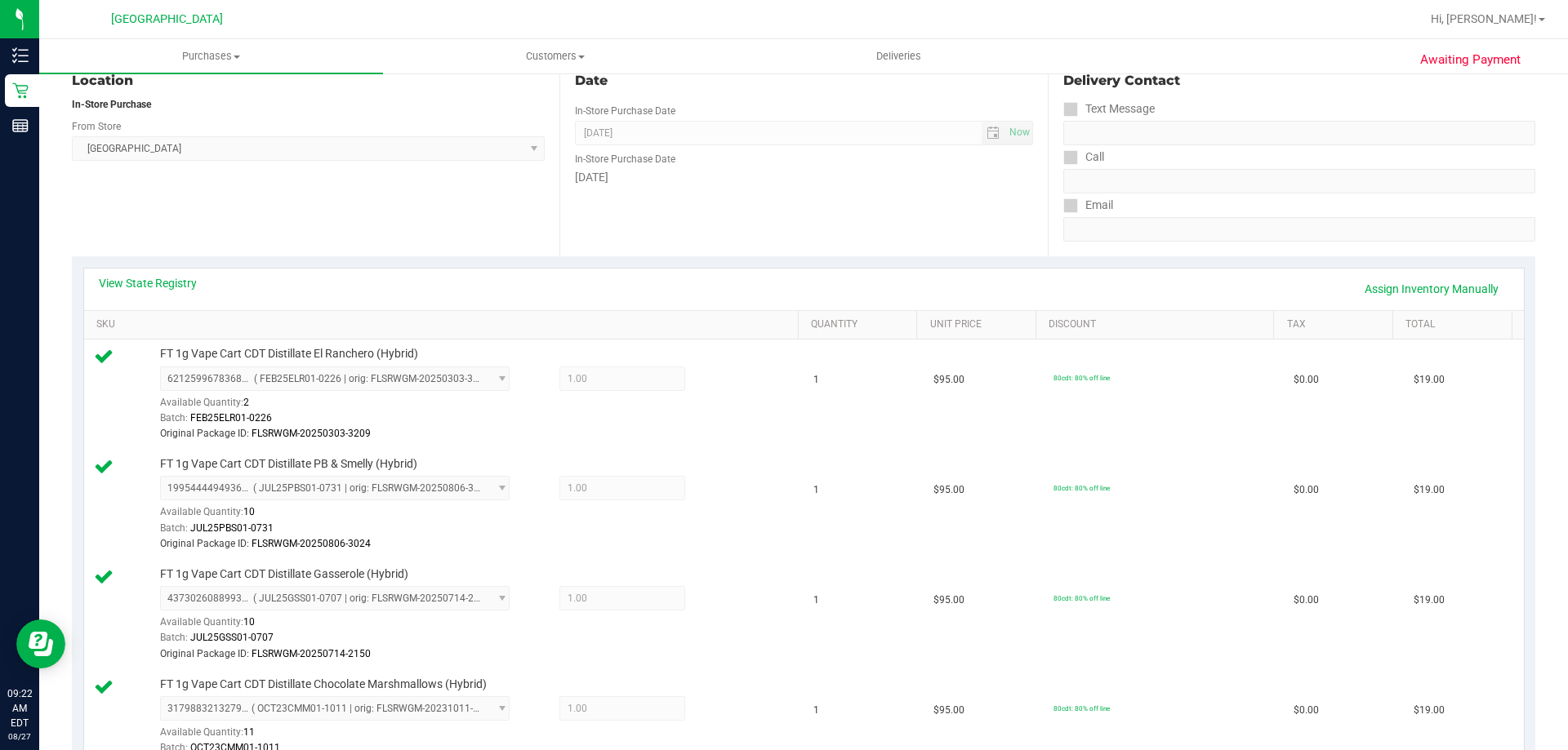
scroll to position [256, 0]
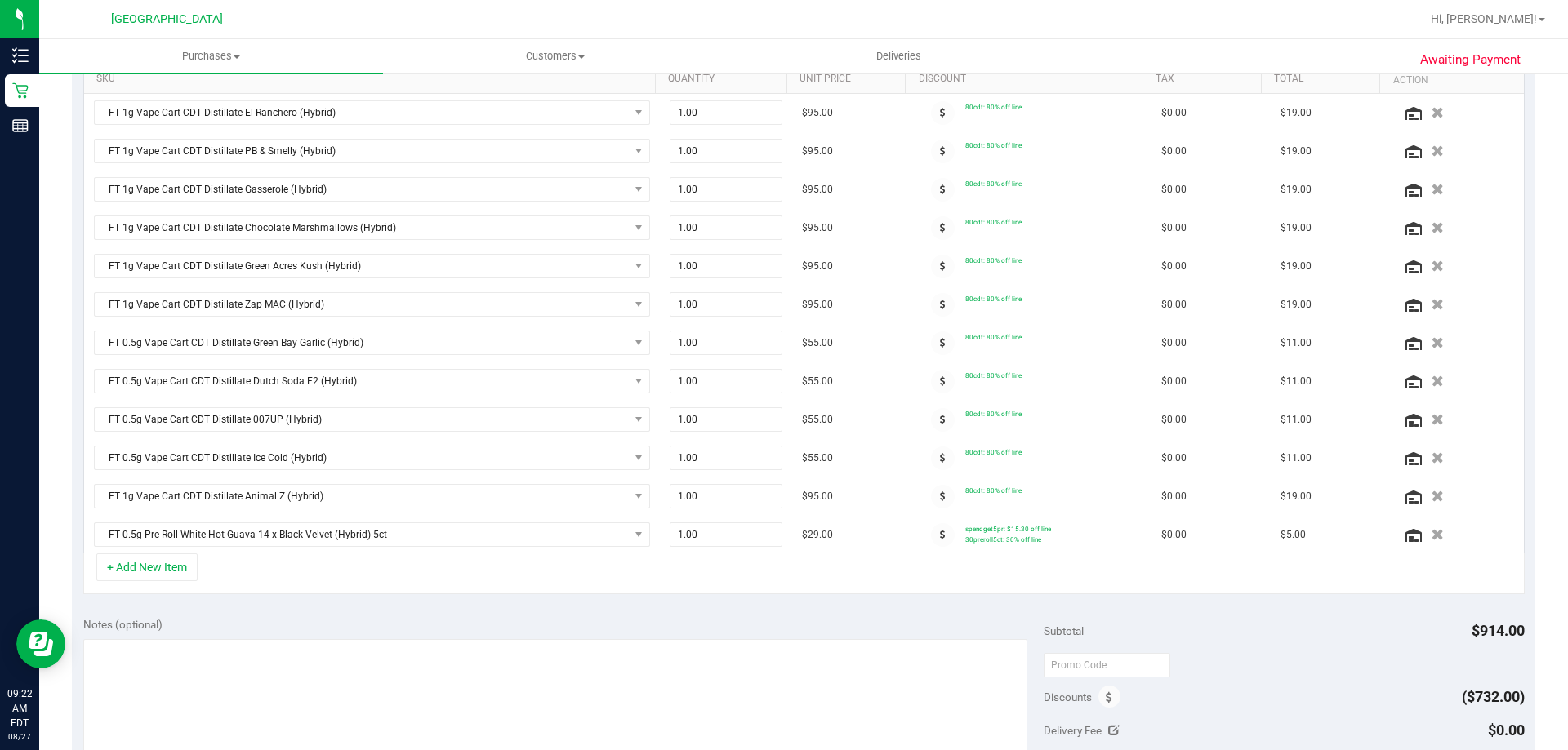
scroll to position [461, 0]
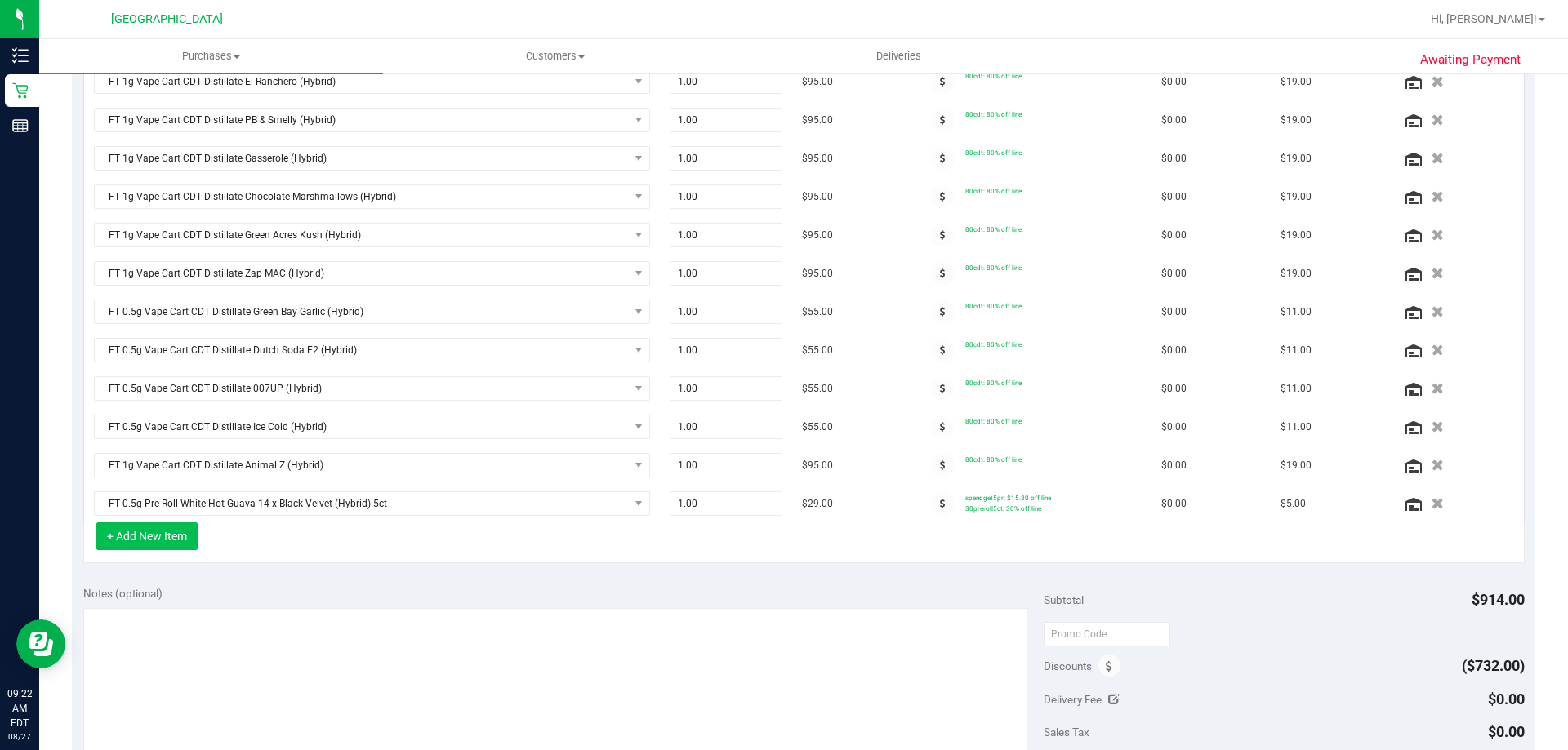
click at [173, 530] on button "+ Add New Item" at bounding box center [147, 536] width 101 height 28
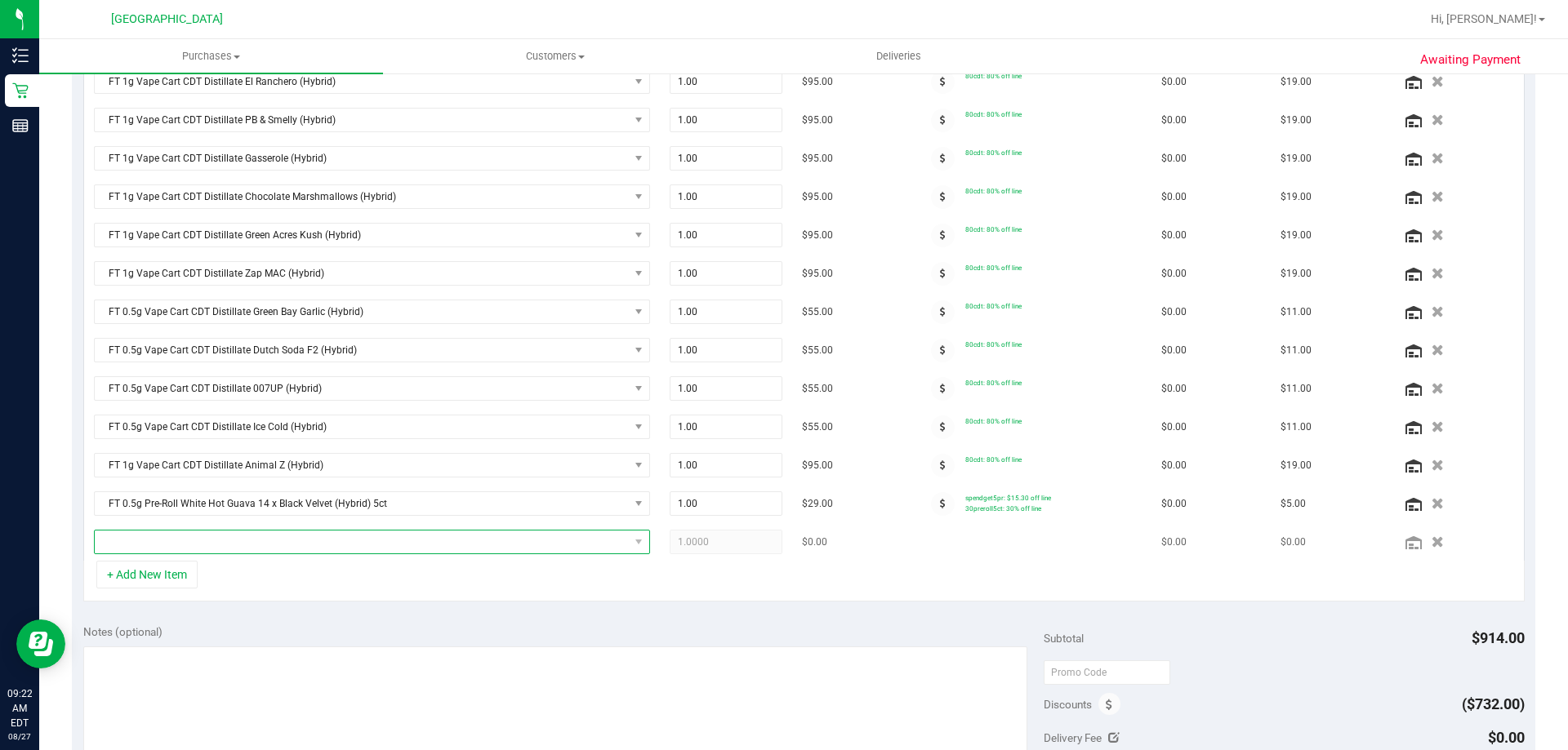
click at [244, 538] on span "NO DATA FOUND" at bounding box center [361, 541] width 534 height 23
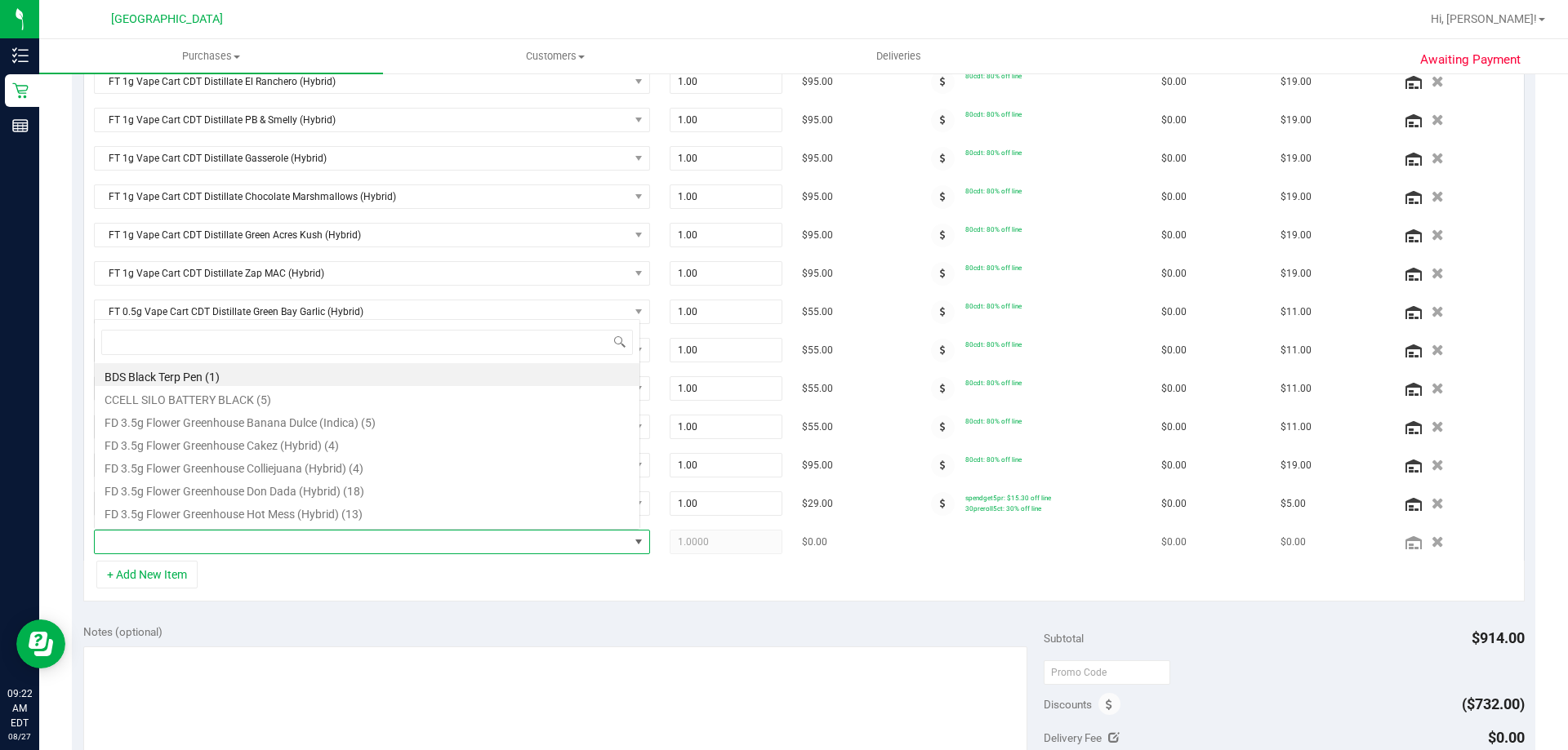
scroll to position [25, 541]
type input "octo"
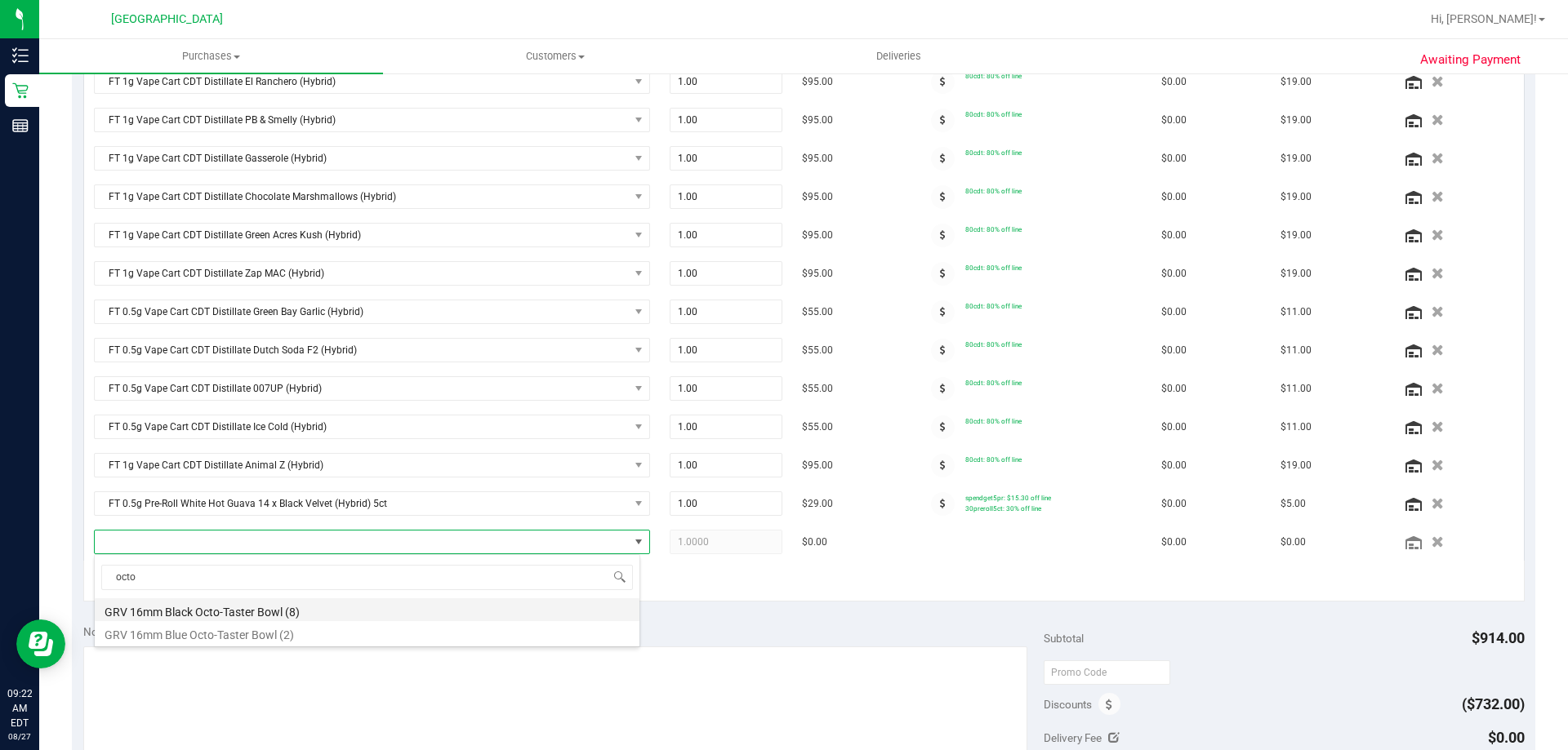
click at [222, 615] on li "GRV 16mm Black Octo-Taster Bowl (8)" at bounding box center [366, 609] width 544 height 23
click at [886, 599] on div "+ Add New Item" at bounding box center [804, 581] width 1441 height 40
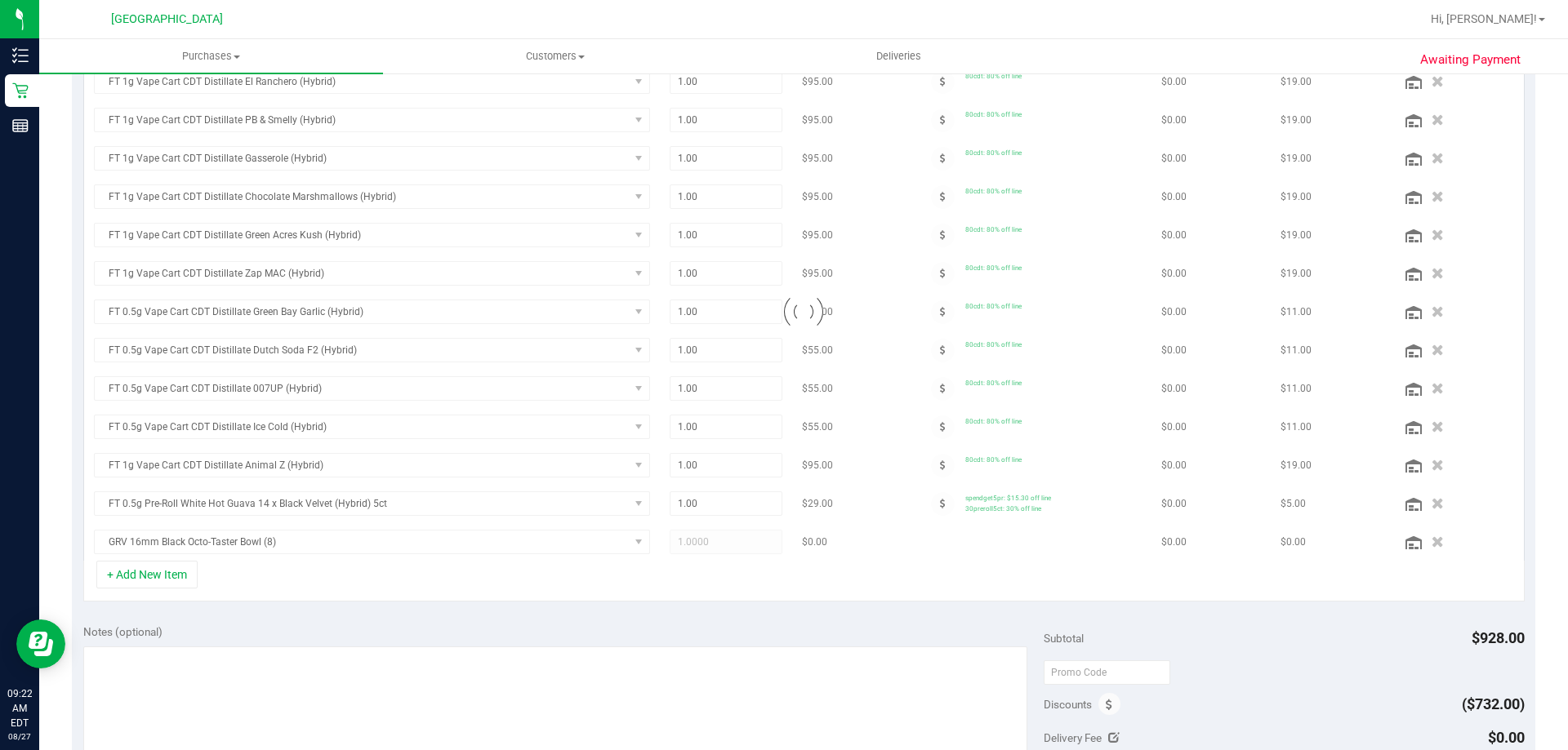
scroll to position [463, 0]
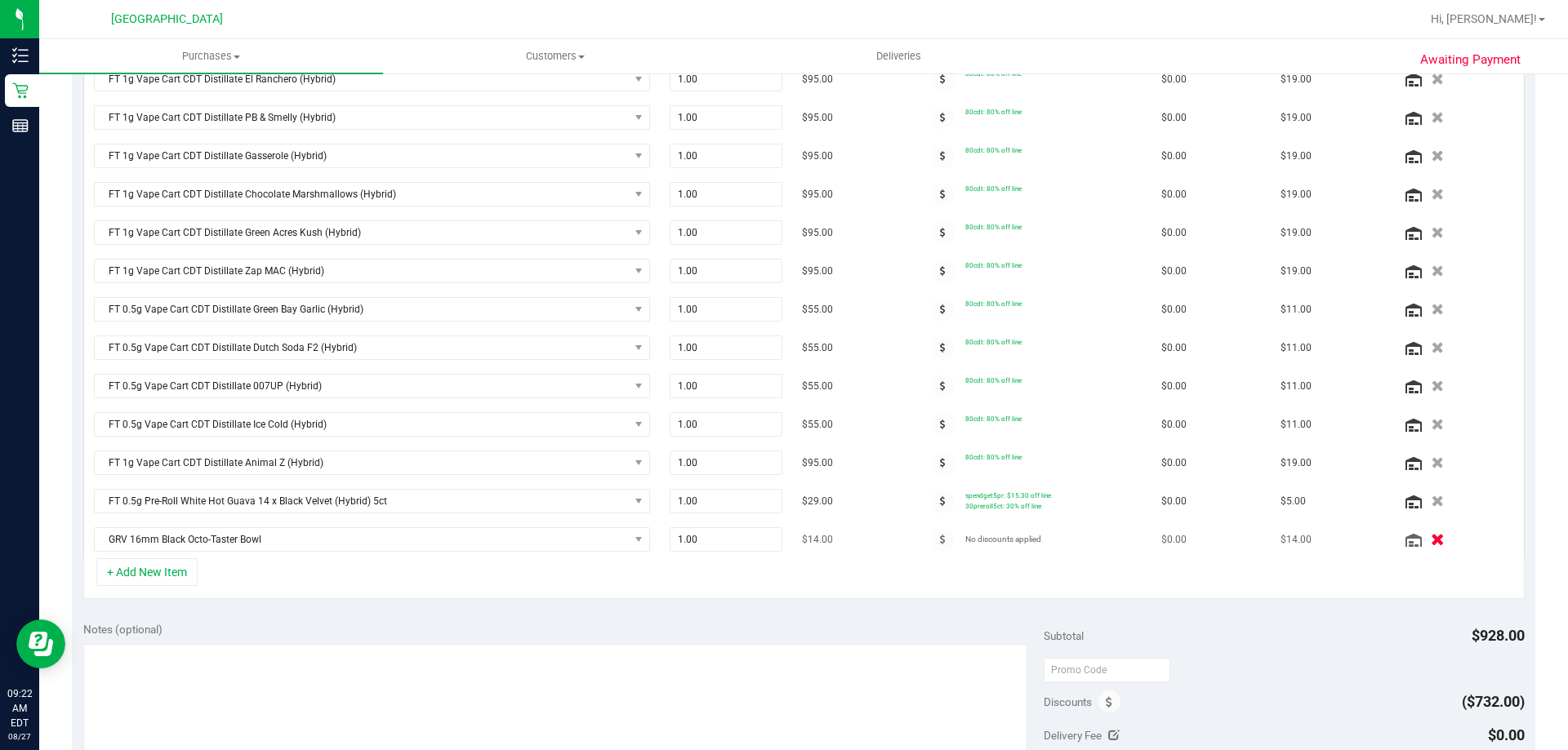
click at [1430, 539] on icon "button" at bounding box center [1437, 540] width 14 height 12
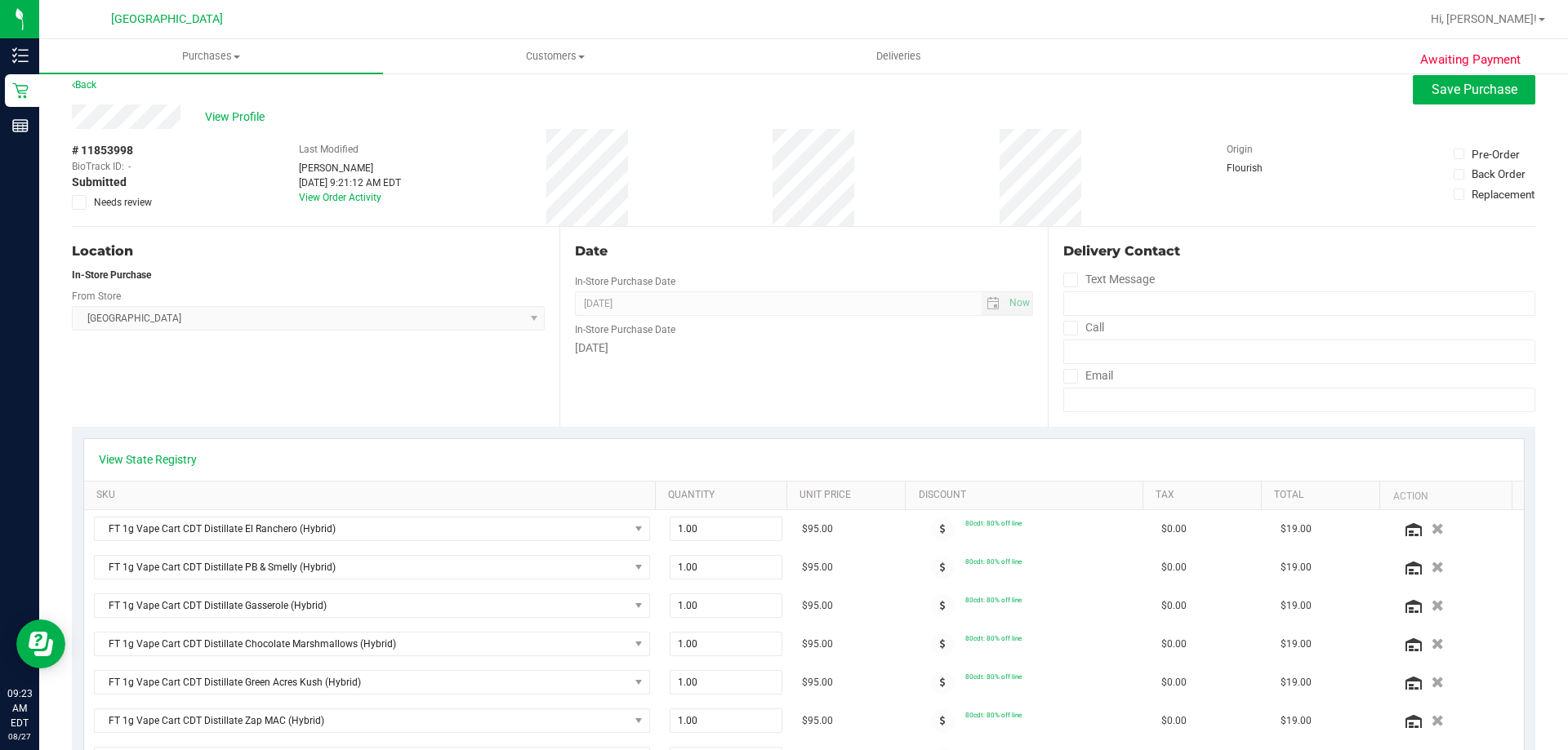
scroll to position [0, 0]
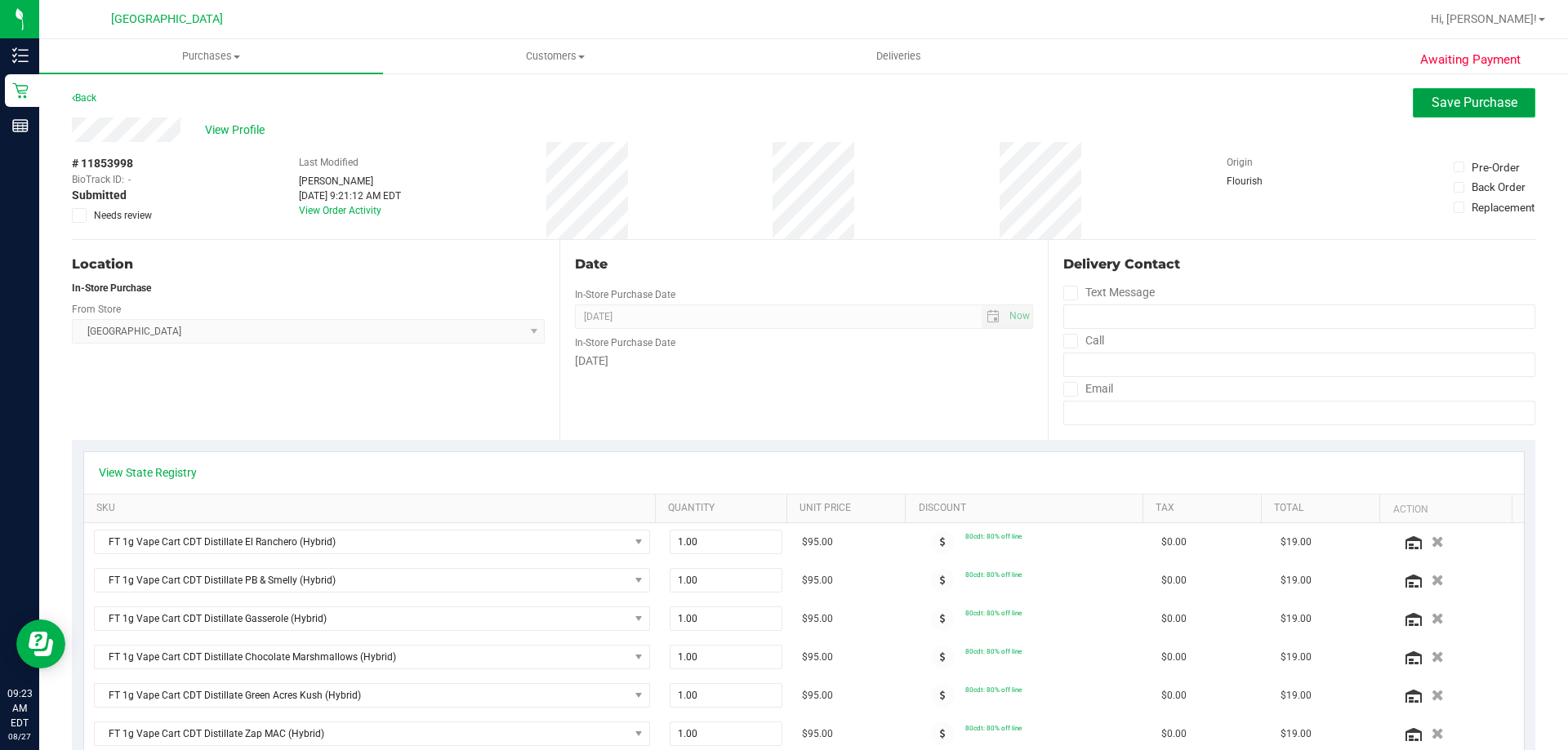
click at [1416, 113] on button "Save Purchase" at bounding box center [1474, 103] width 122 height 30
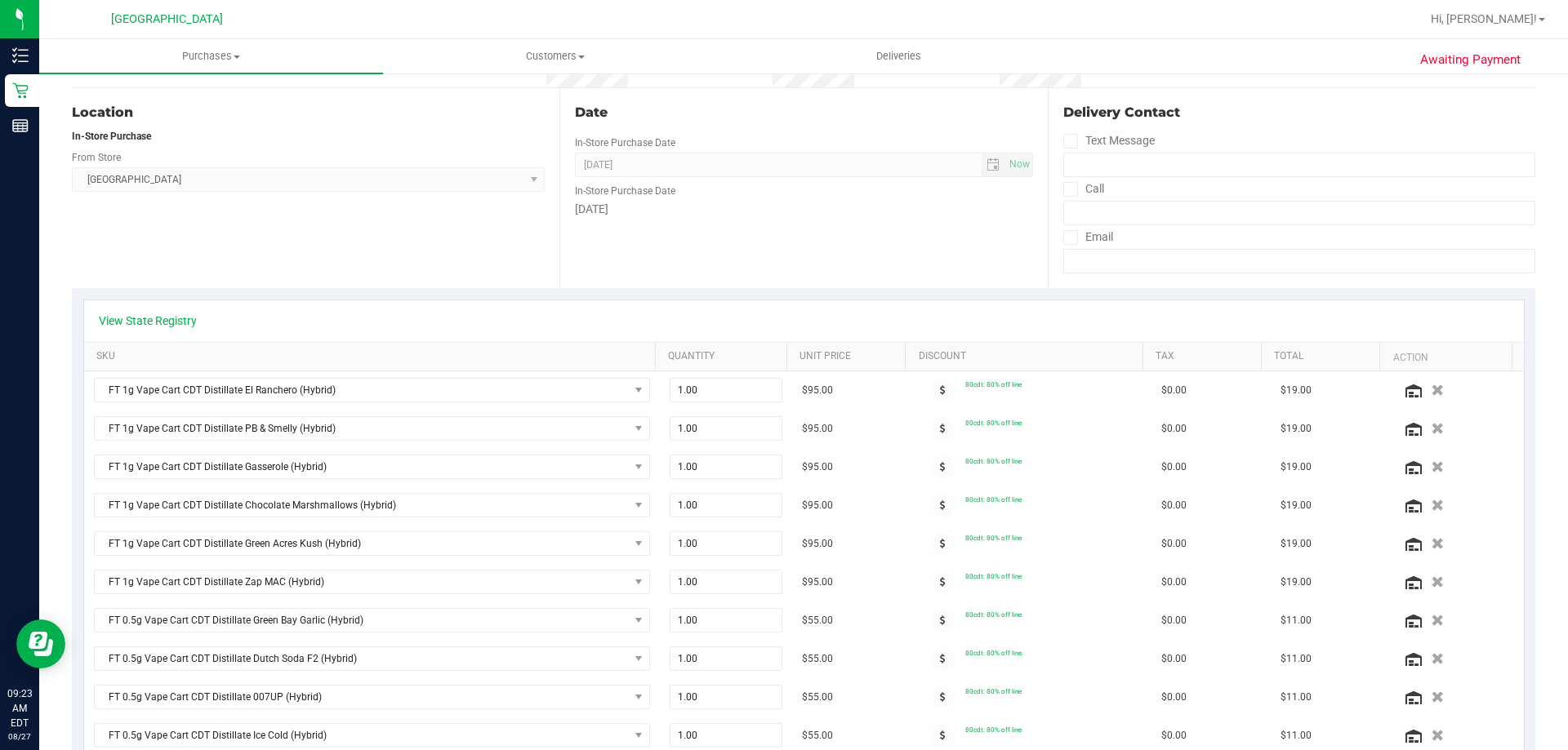
scroll to position [163, 0]
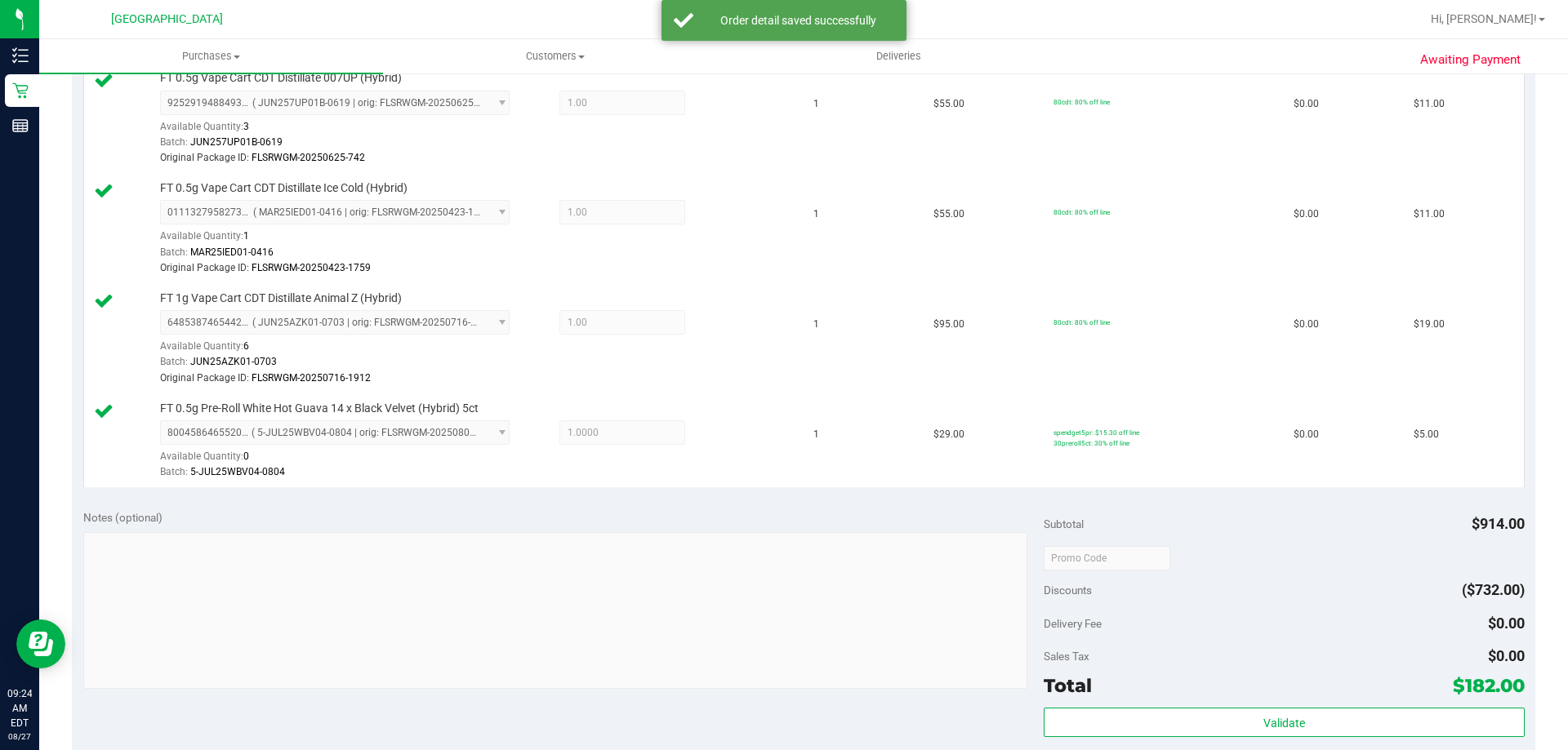
scroll to position [1554, 0]
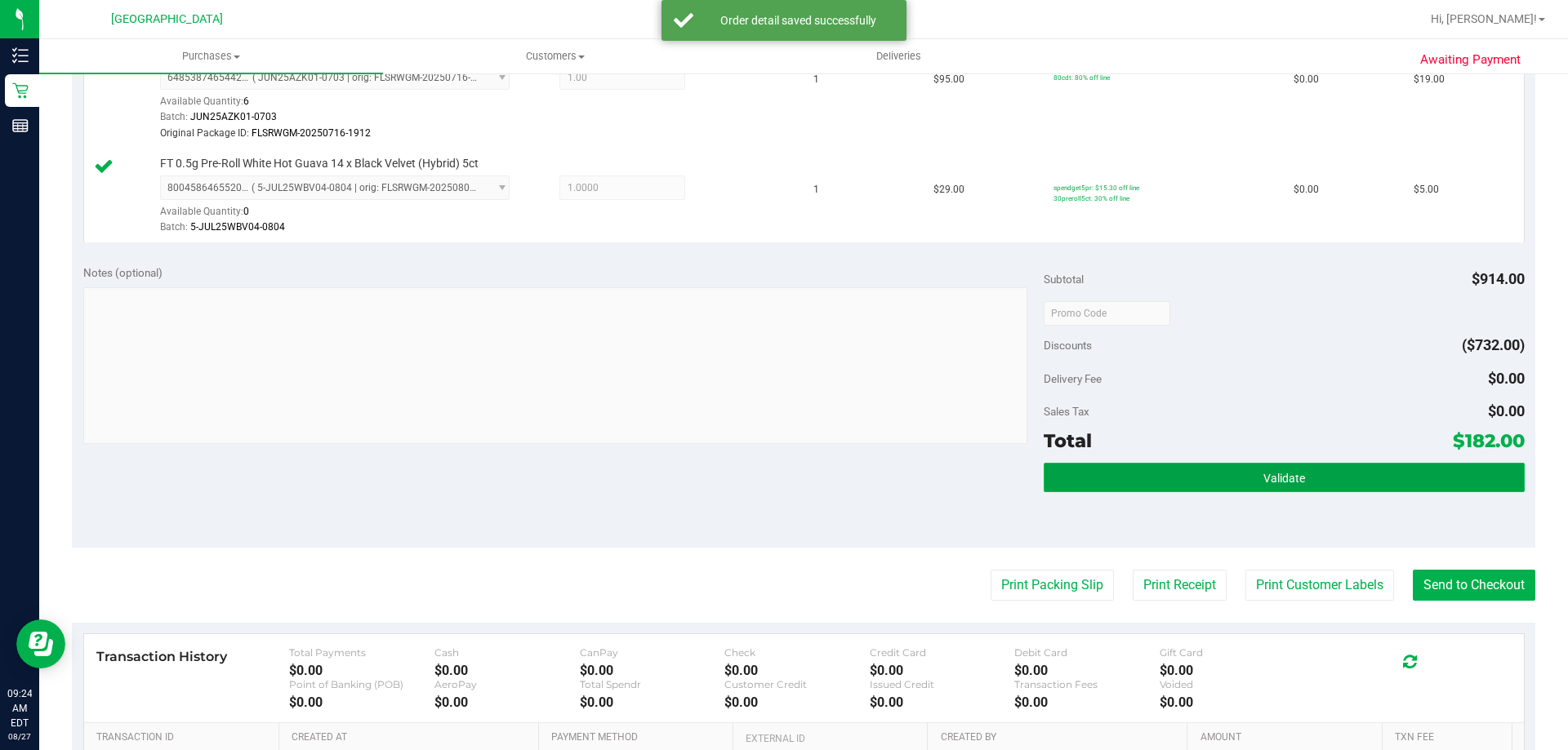
click at [1341, 482] on button "Validate" at bounding box center [1284, 477] width 480 height 30
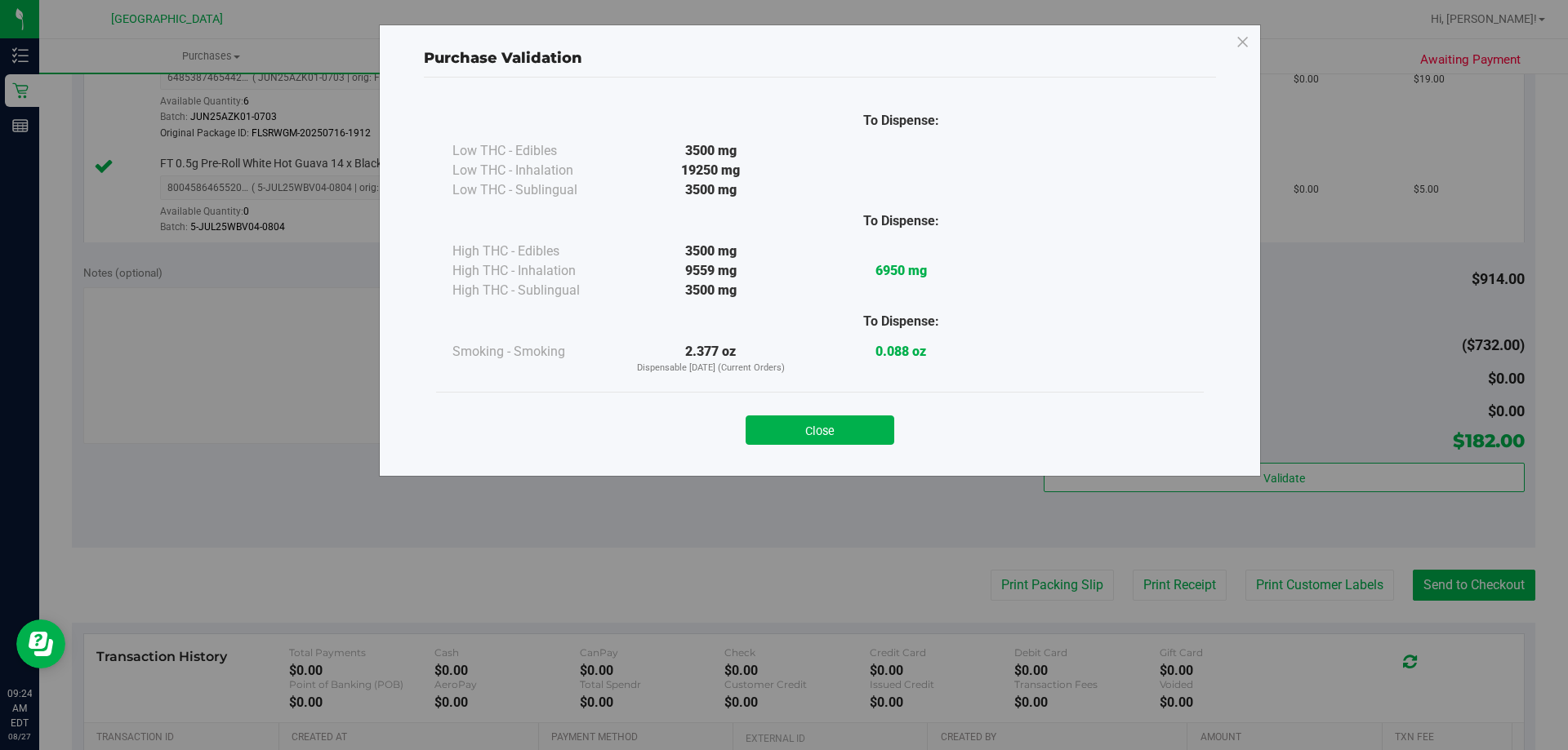
drag, startPoint x: 841, startPoint y: 433, endPoint x: 1009, endPoint y: 530, distance: 194.0
click at [842, 433] on button "Close" at bounding box center [819, 430] width 149 height 30
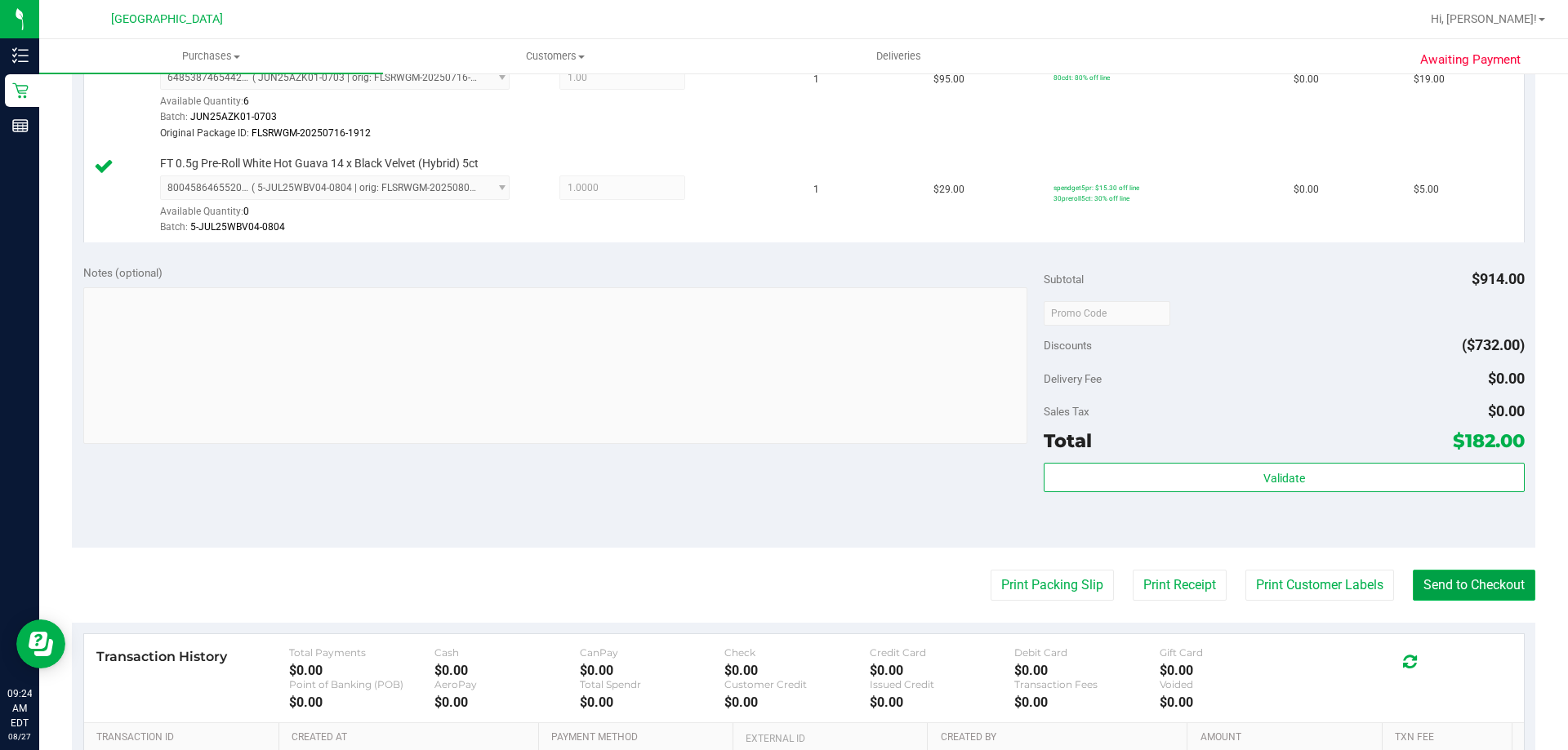
click at [1460, 588] on button "Send to Checkout" at bounding box center [1474, 586] width 122 height 31
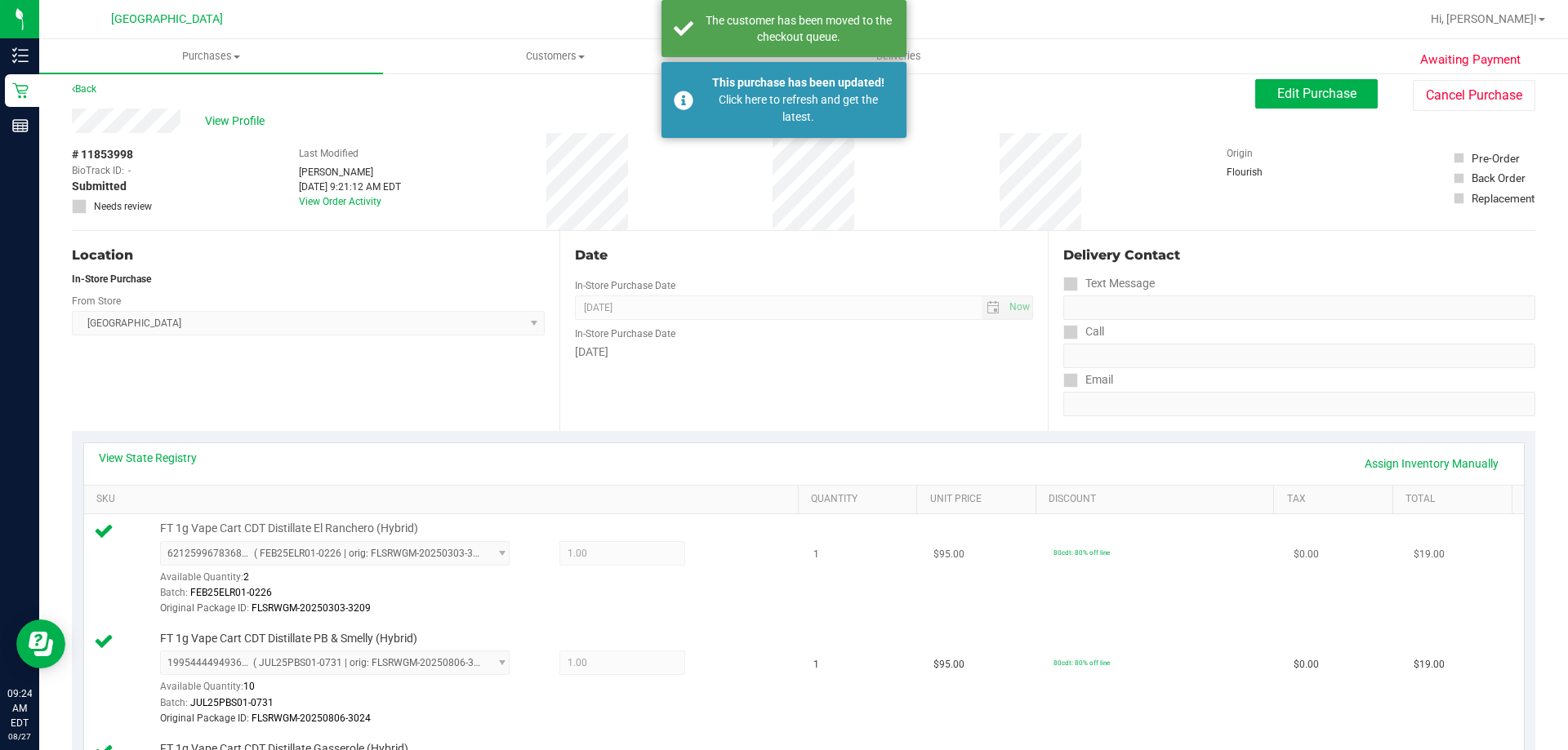
scroll to position [0, 0]
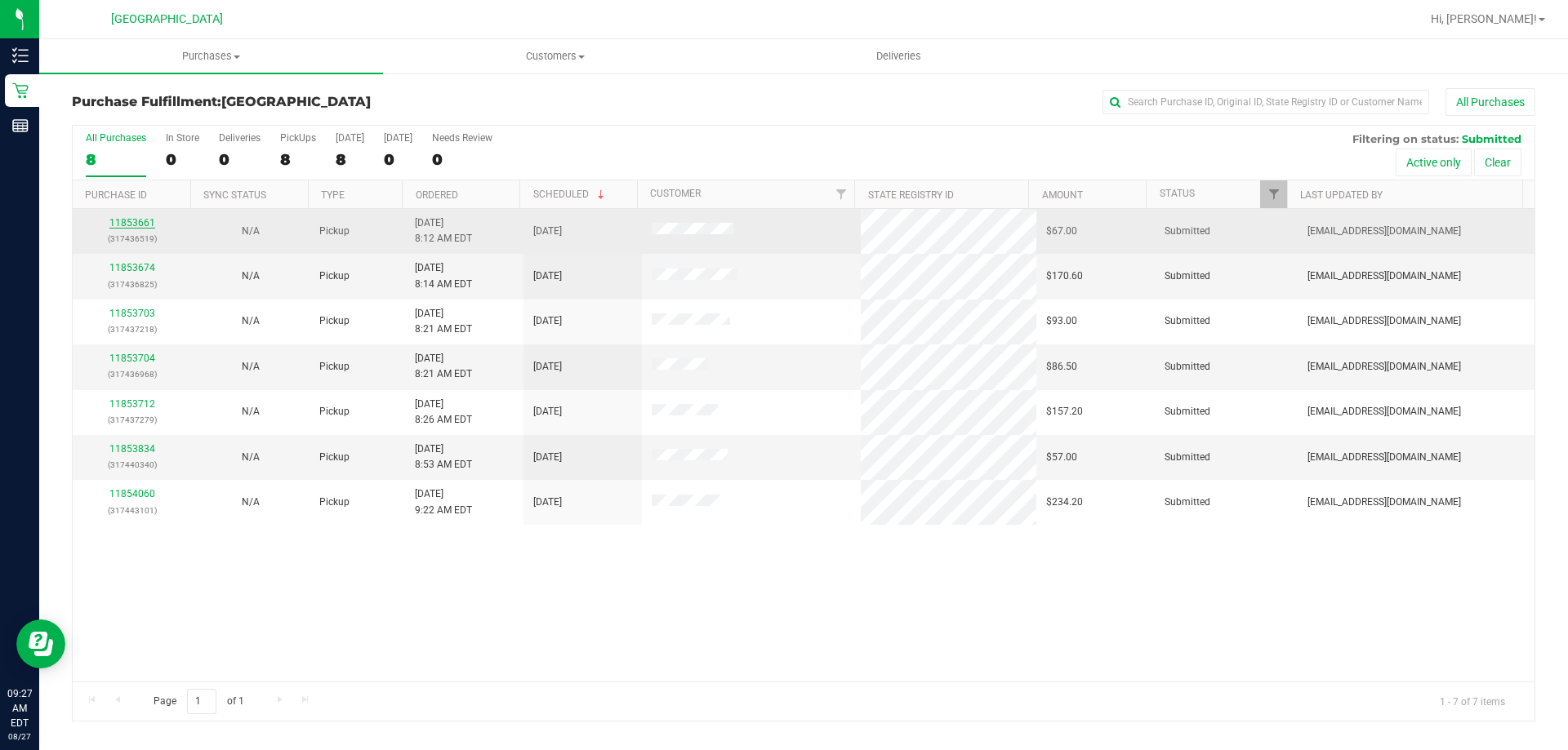
click at [126, 222] on link "11853661" at bounding box center [132, 223] width 45 height 12
click at [130, 227] on link "11853661" at bounding box center [132, 223] width 45 height 12
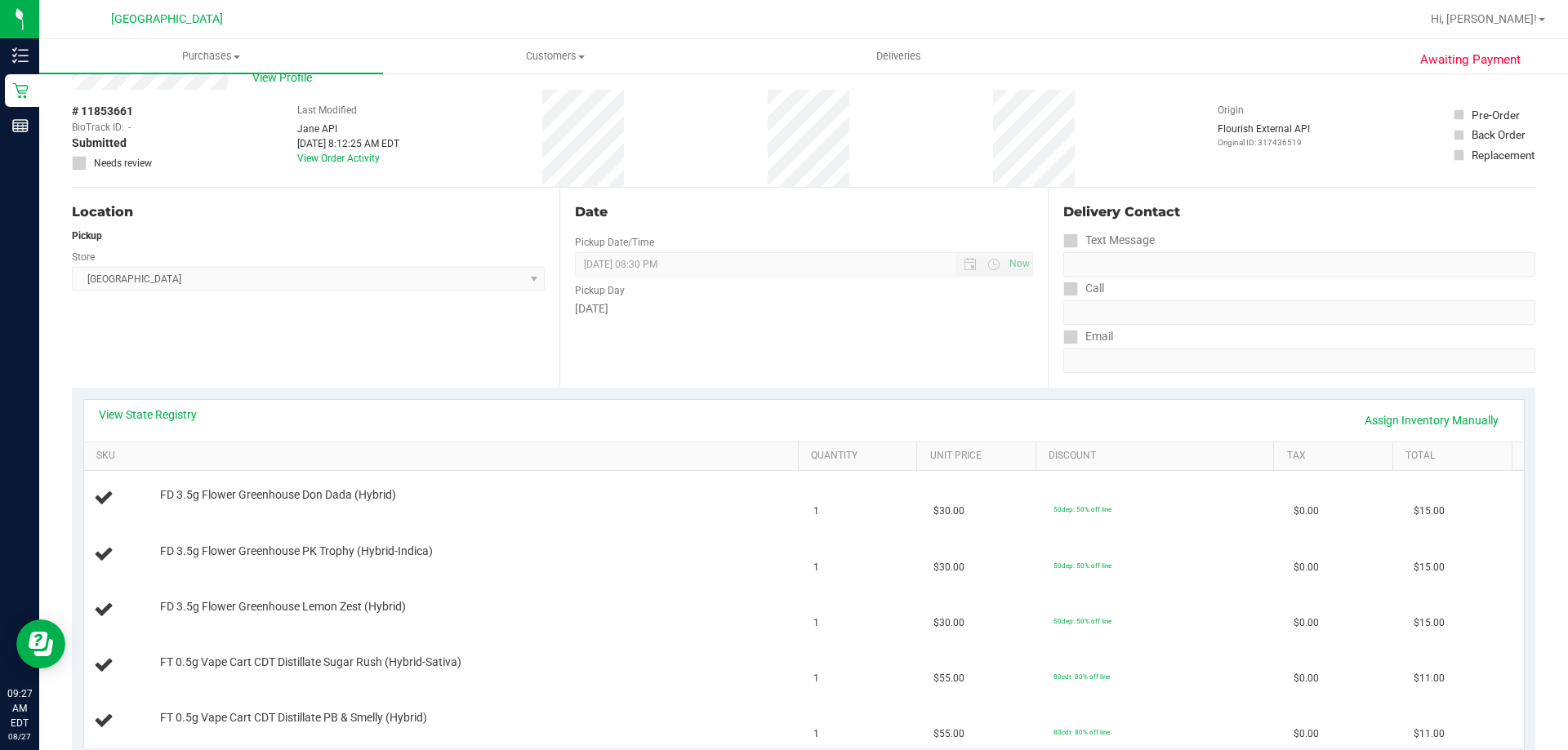
scroll to position [82, 0]
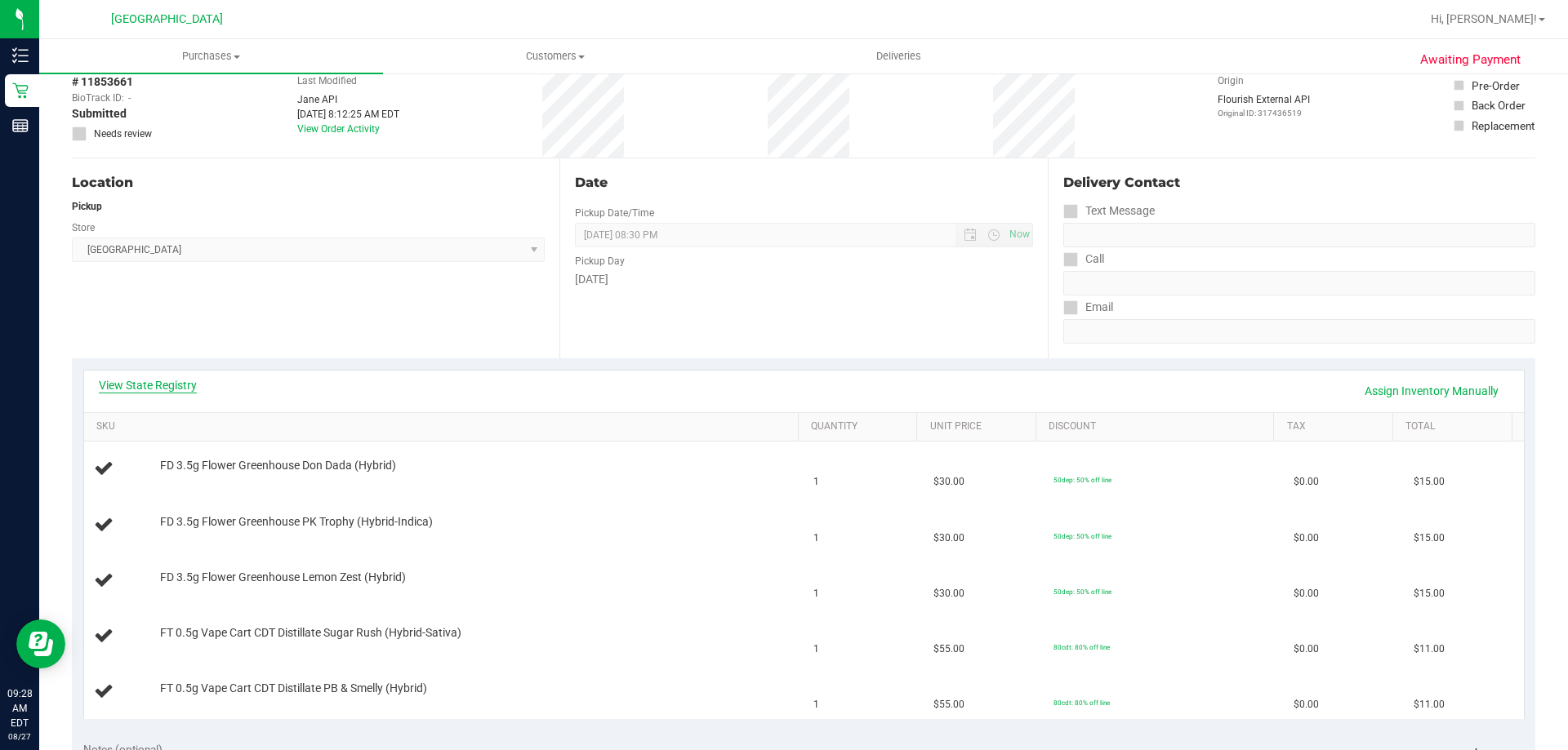
click at [190, 385] on link "View State Registry" at bounding box center [148, 385] width 98 height 17
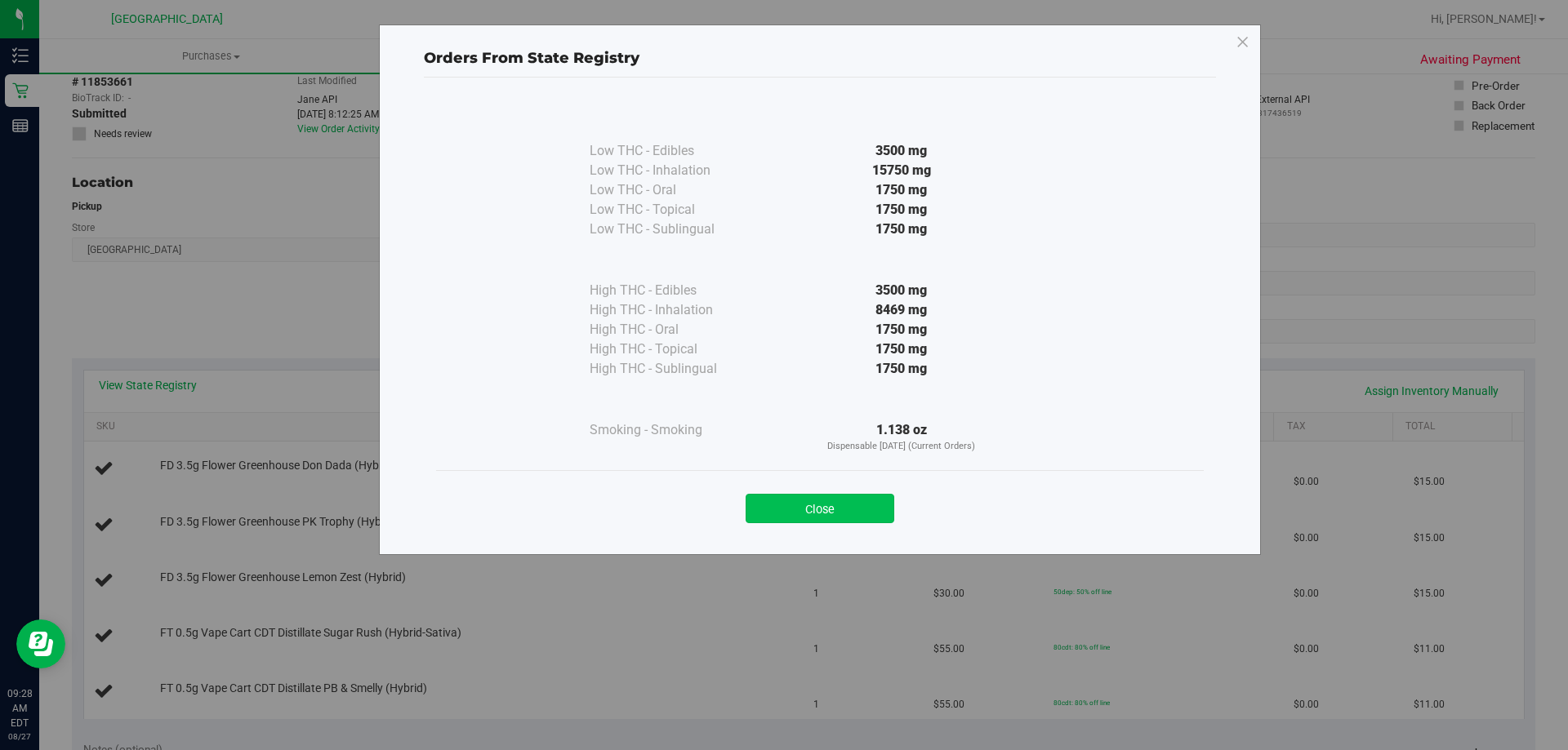
click at [841, 520] on button "Close" at bounding box center [819, 509] width 149 height 30
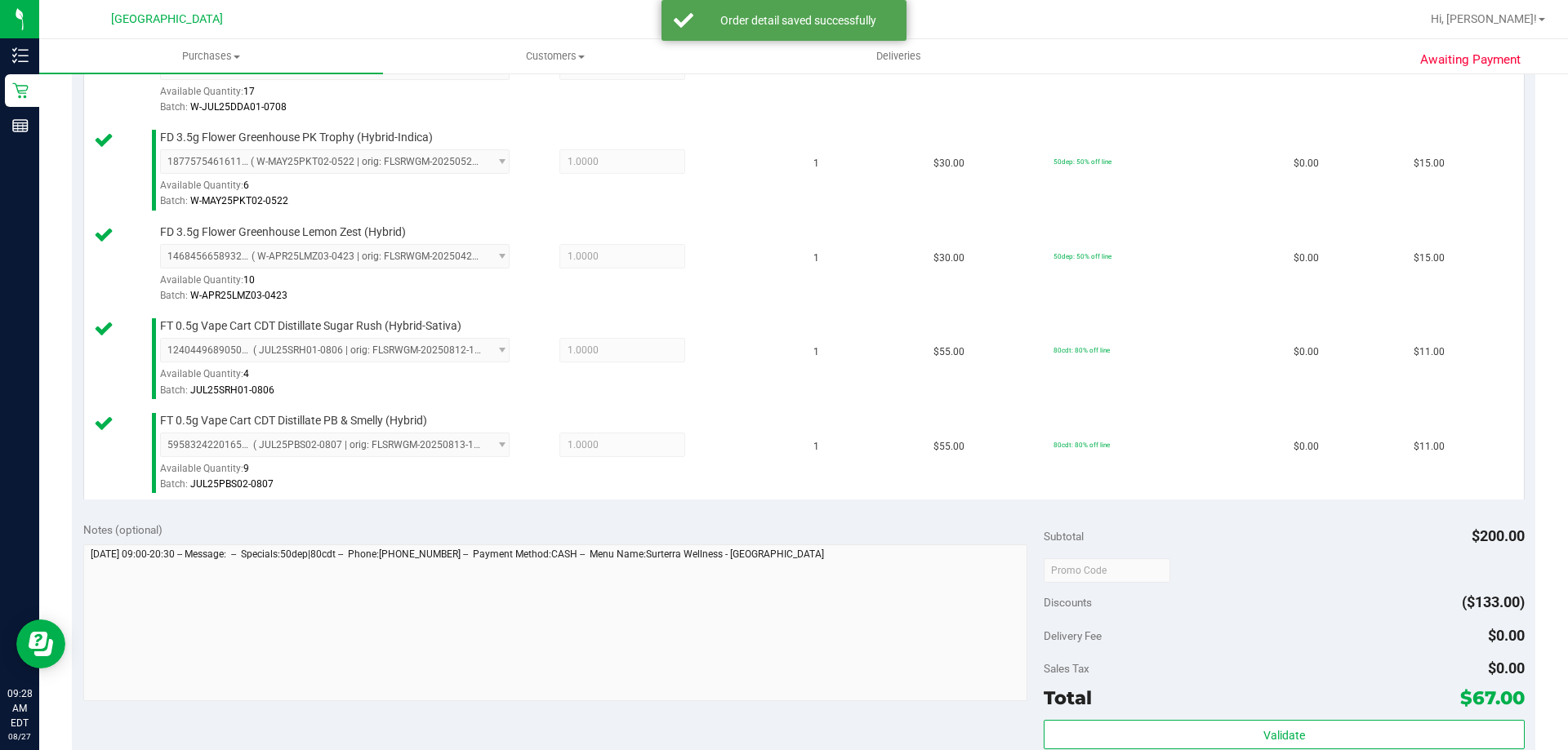
scroll to position [658, 0]
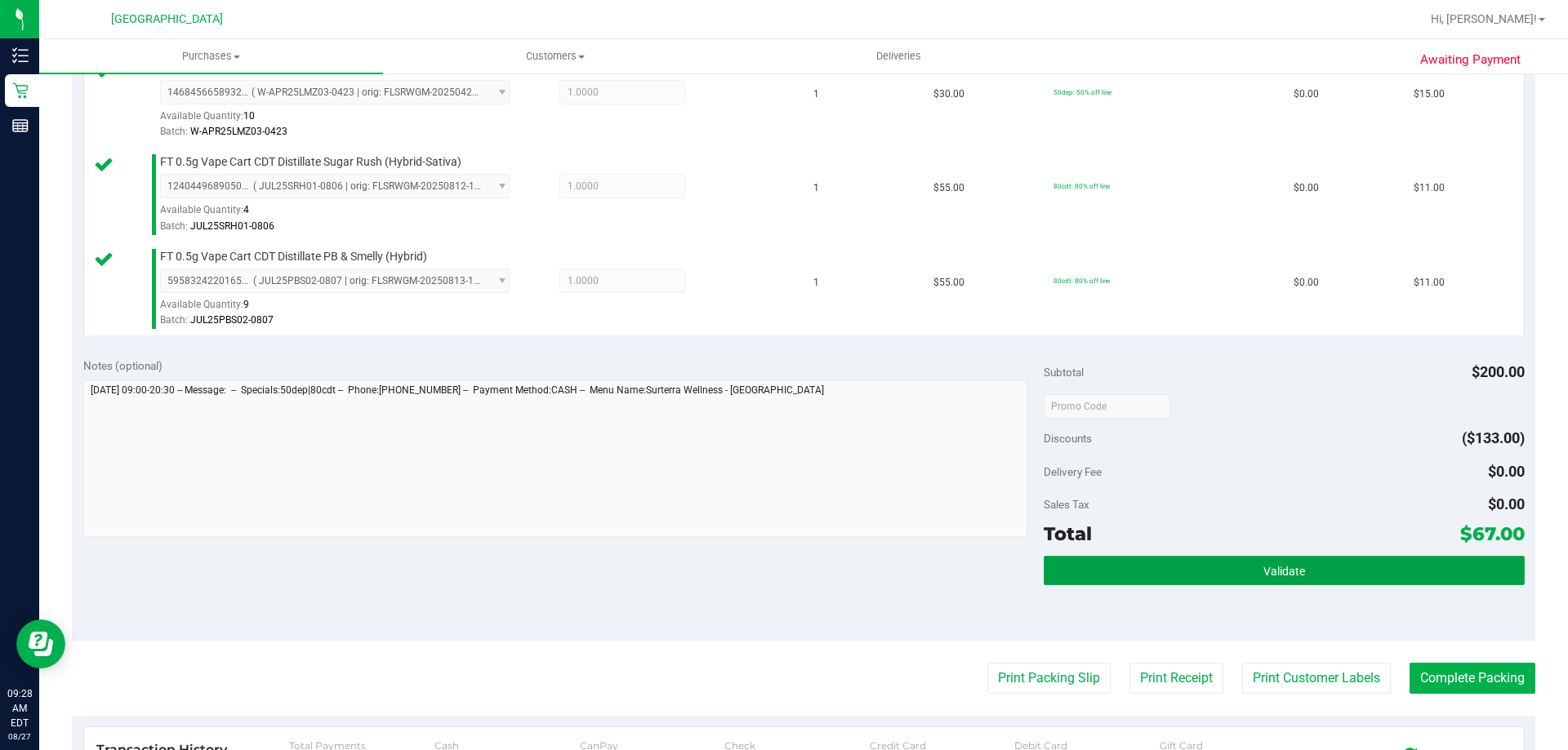
click at [1286, 571] on span "Validate" at bounding box center [1284, 571] width 41 height 13
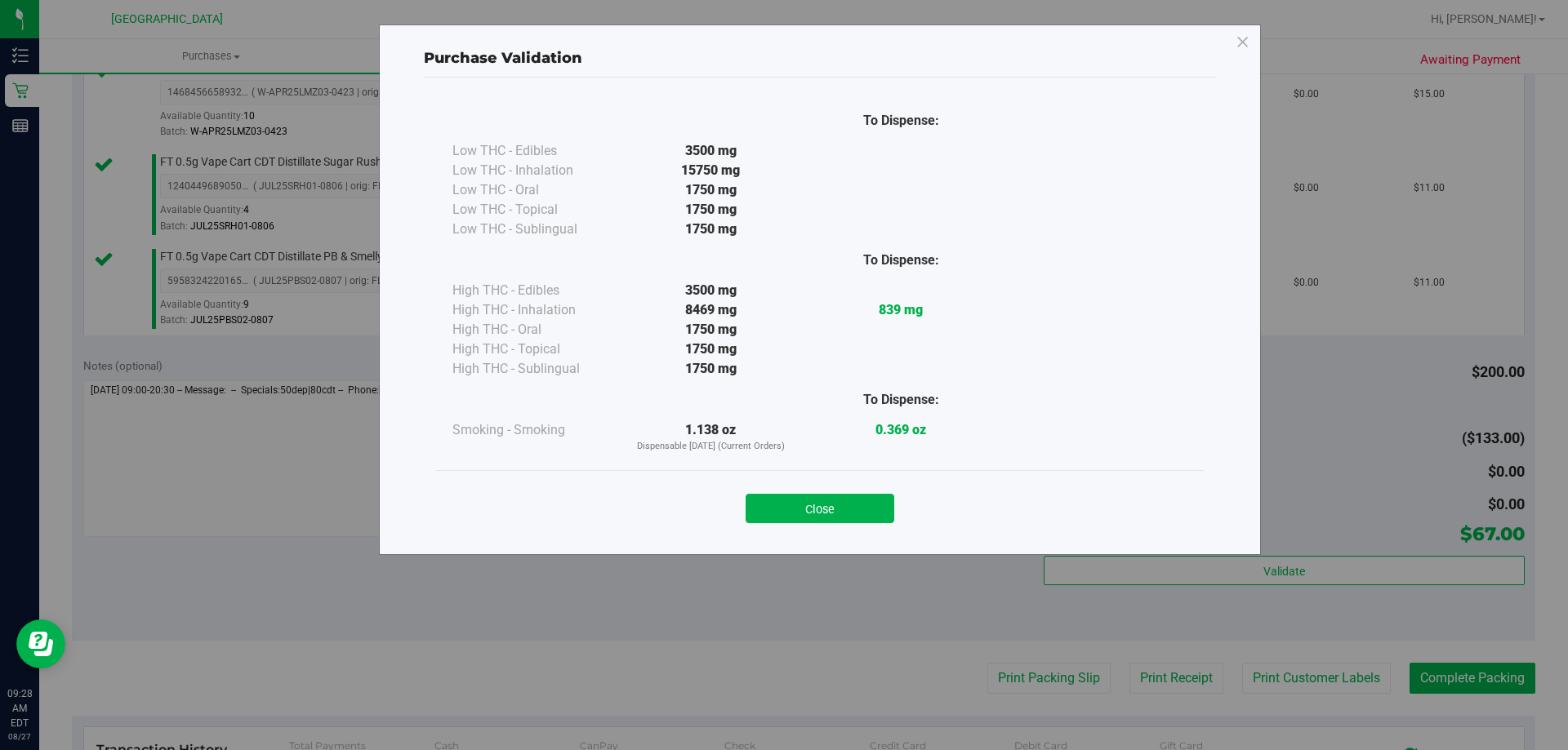
click at [836, 513] on button "Close" at bounding box center [819, 509] width 149 height 30
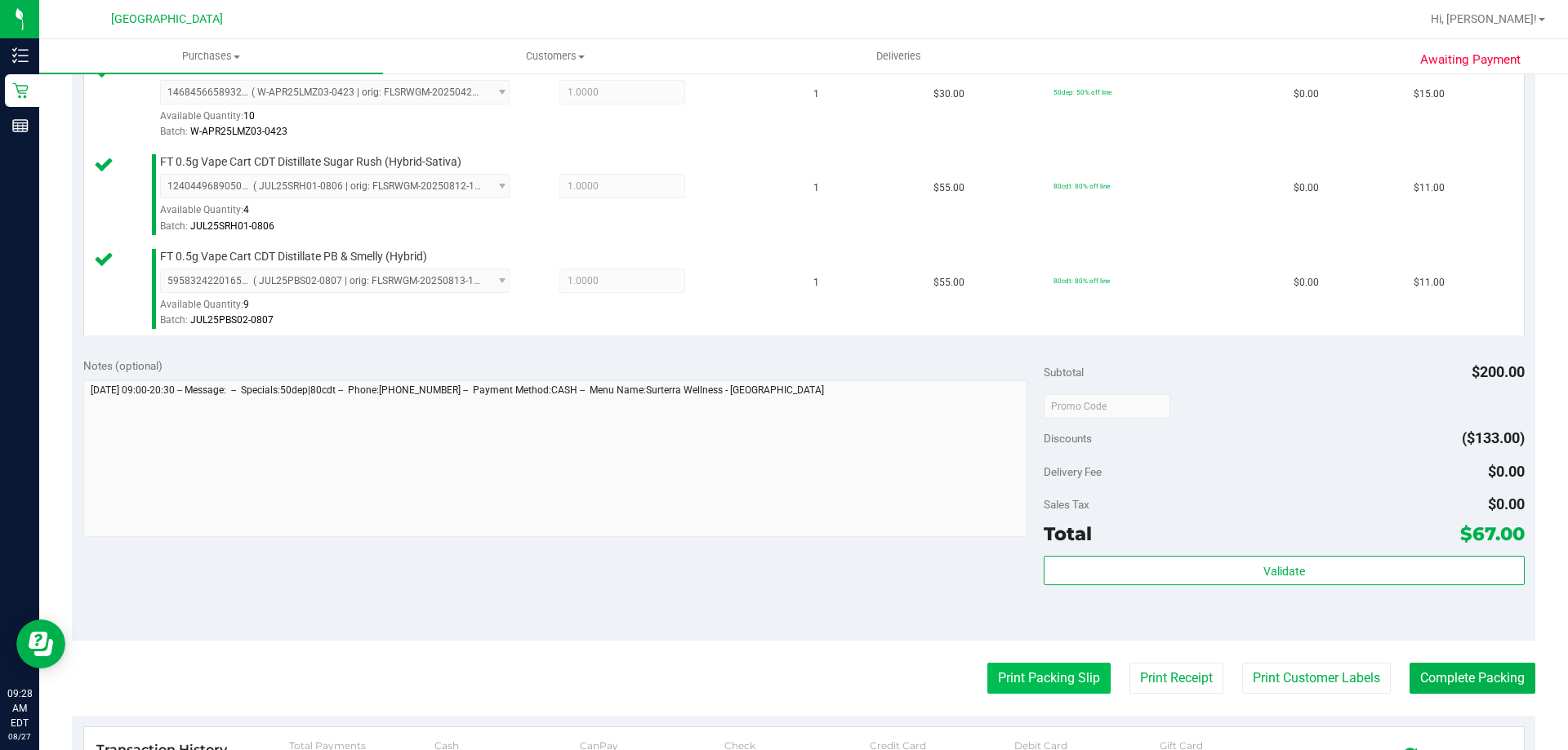
click at [1008, 682] on button "Print Packing Slip" at bounding box center [1048, 679] width 123 height 31
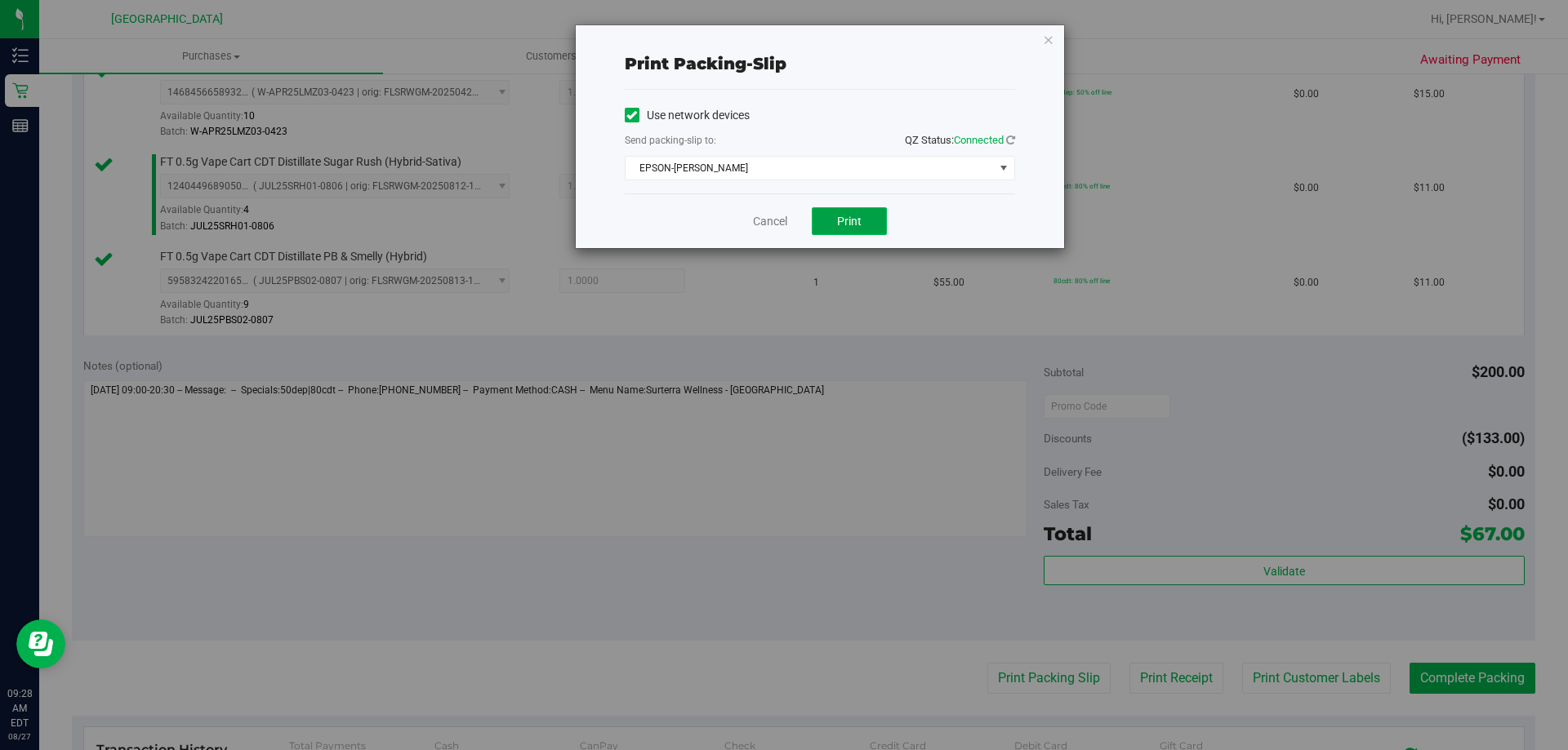
click at [841, 218] on span "Print" at bounding box center [848, 220] width 25 height 13
click at [1051, 35] on icon "button" at bounding box center [1048, 39] width 12 height 20
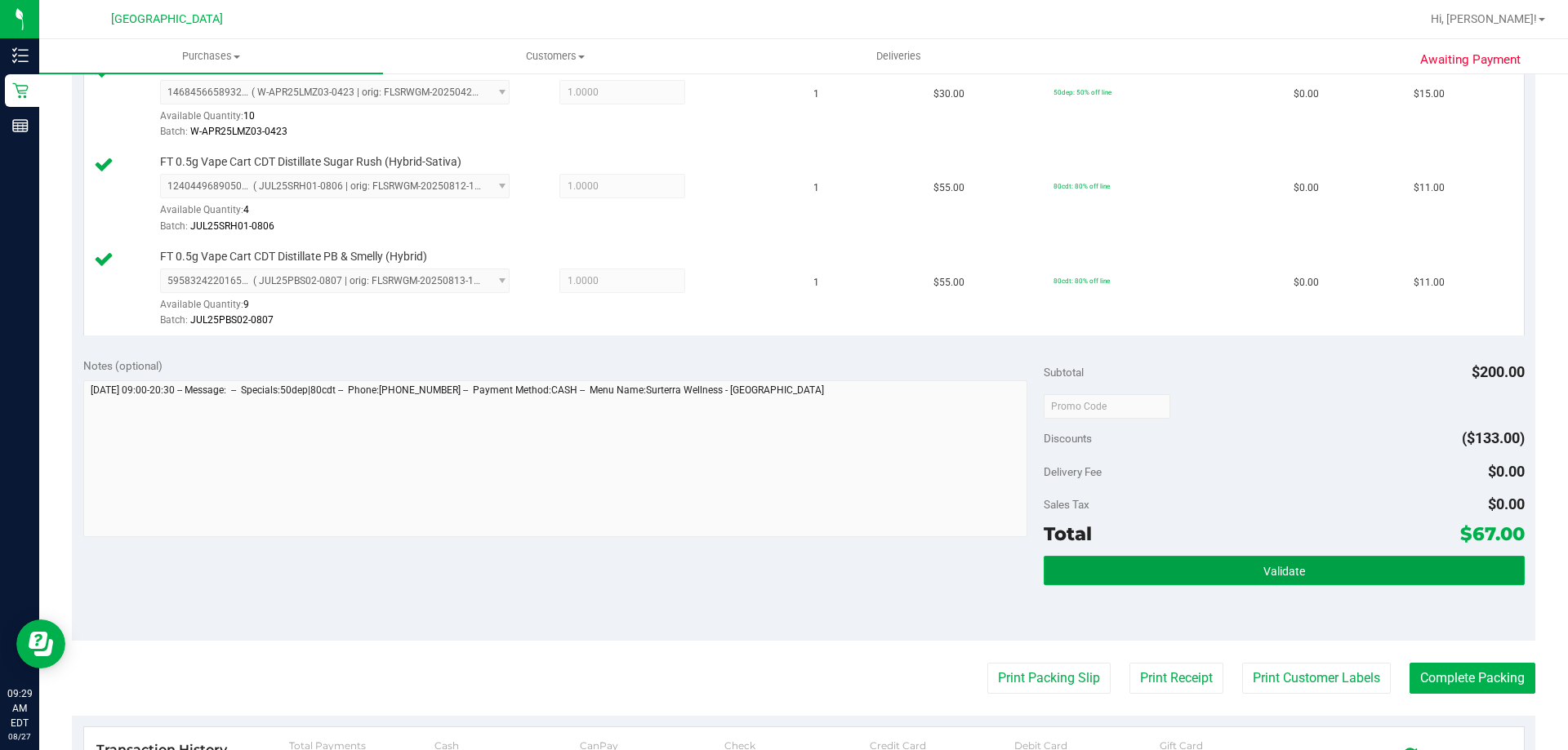
click at [1341, 581] on button "Validate" at bounding box center [1284, 571] width 480 height 30
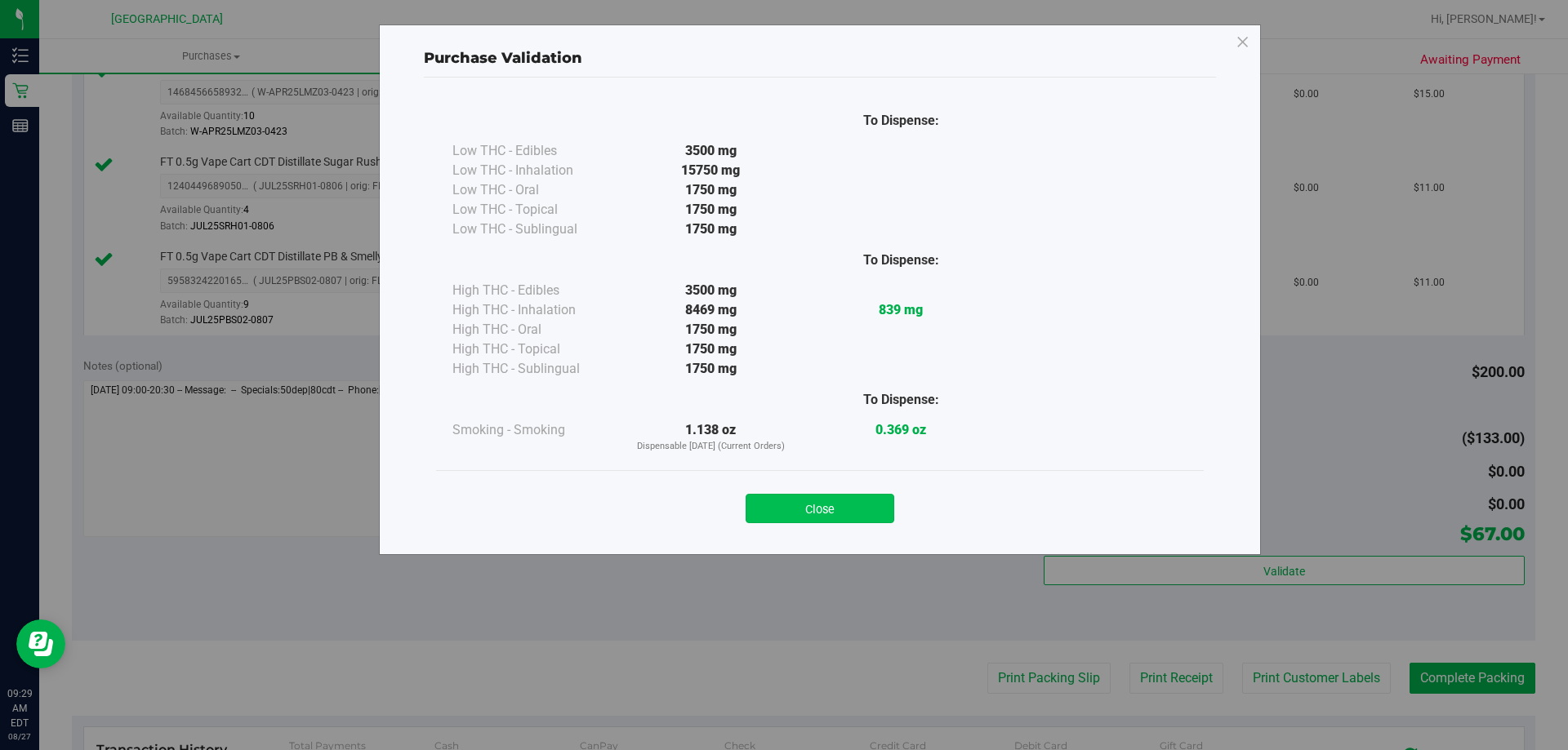
click at [822, 512] on button "Close" at bounding box center [819, 509] width 149 height 30
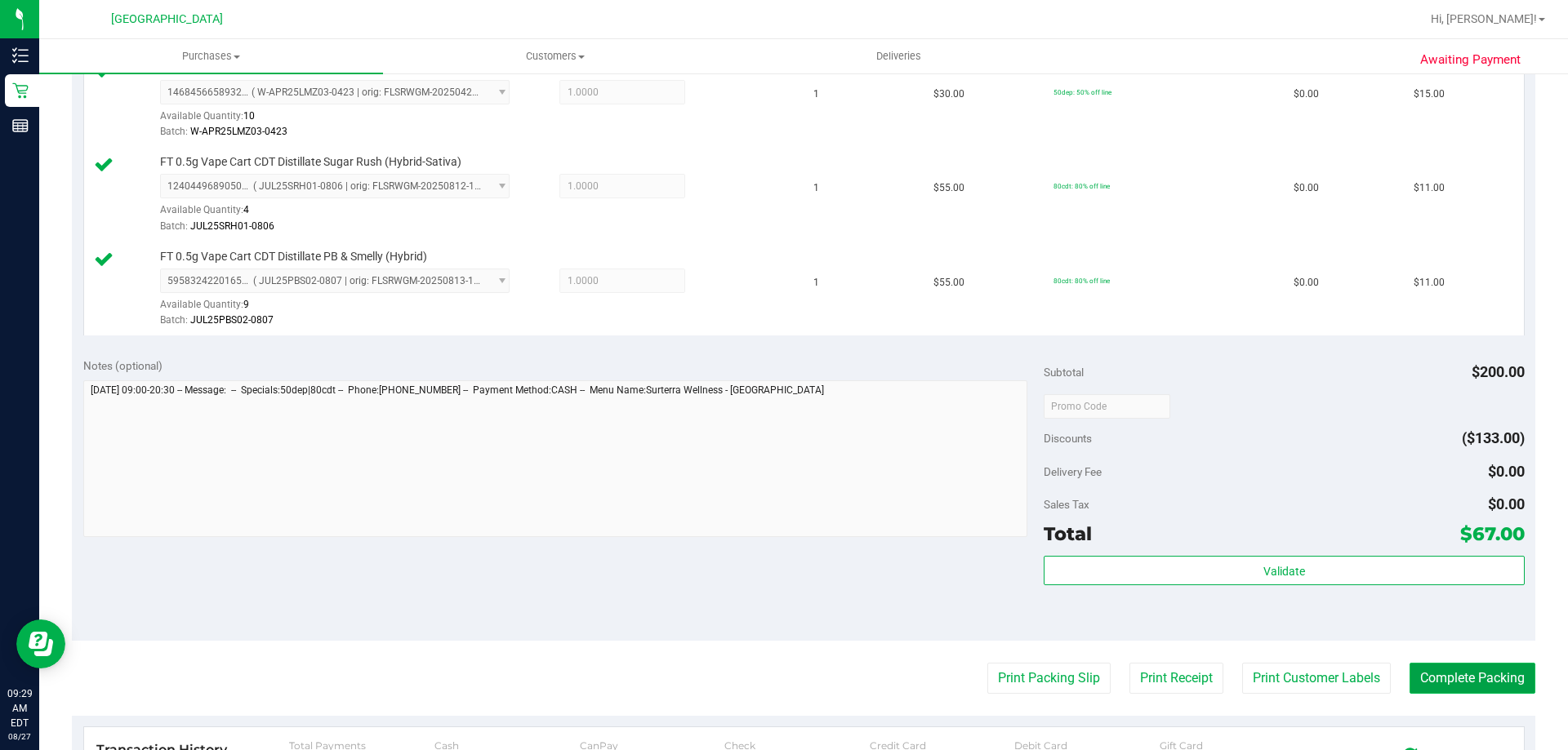
click at [1434, 681] on button "Complete Packing" at bounding box center [1473, 679] width 126 height 31
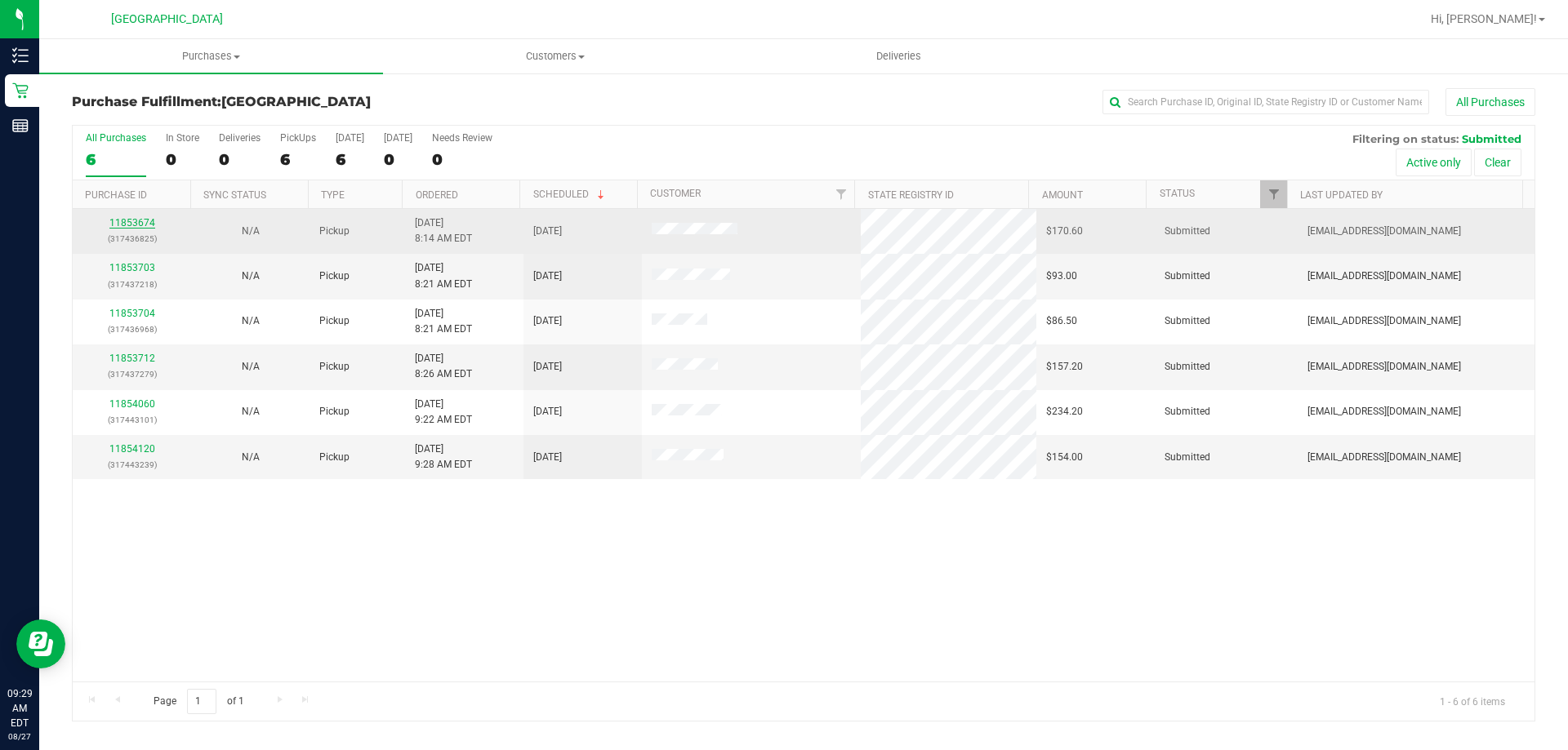
click at [143, 223] on link "11853674" at bounding box center [132, 223] width 45 height 12
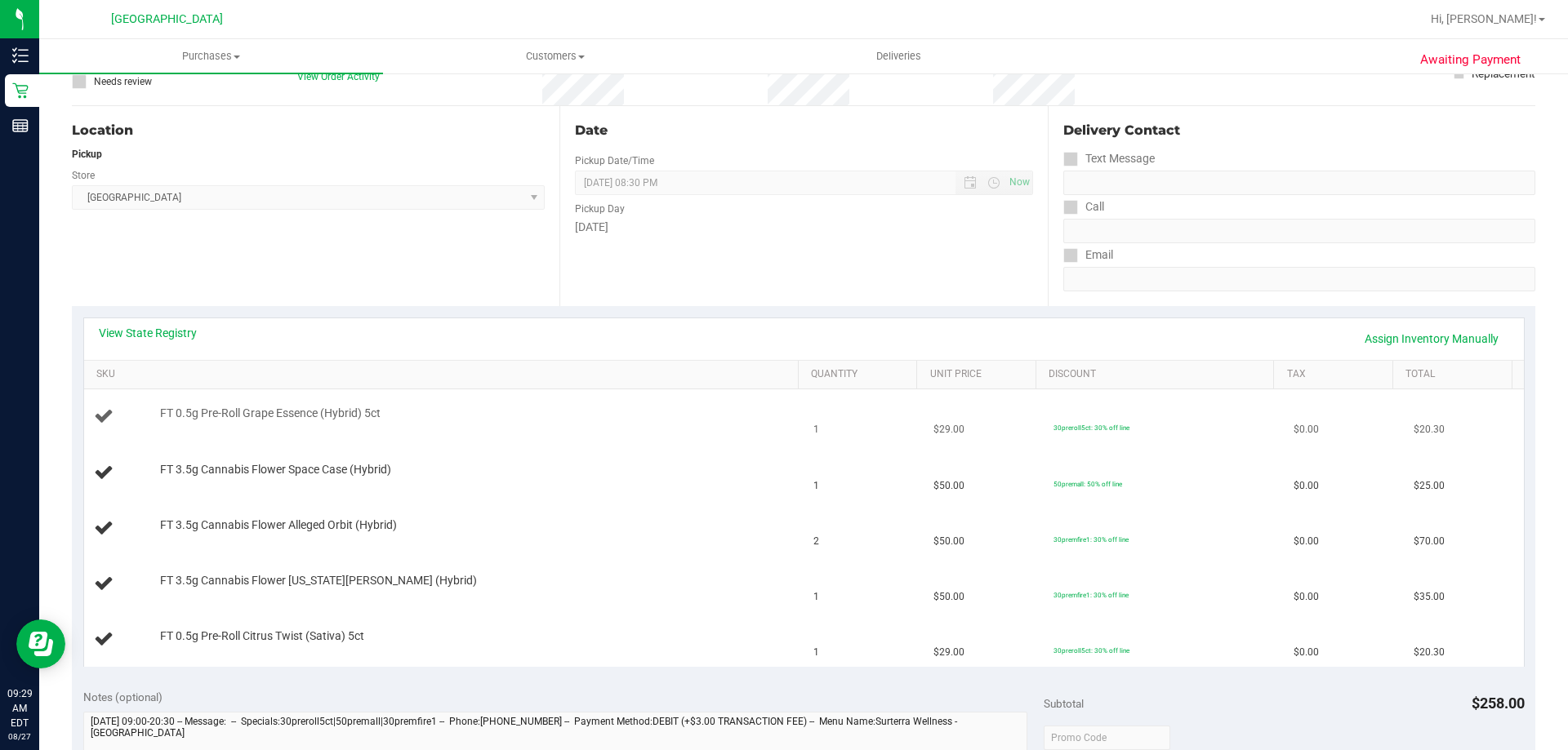
scroll to position [163, 0]
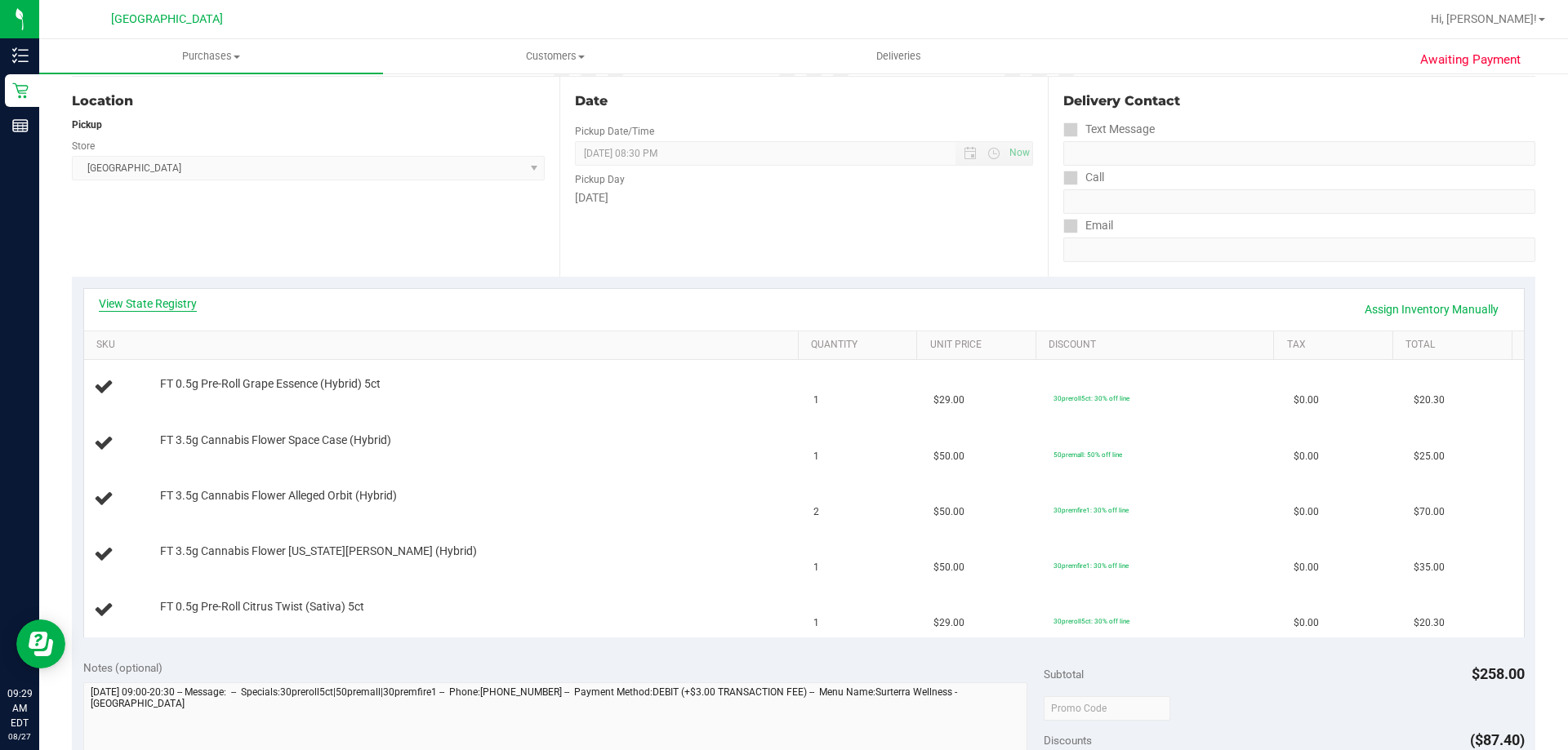
click at [164, 304] on link "View State Registry" at bounding box center [148, 303] width 98 height 17
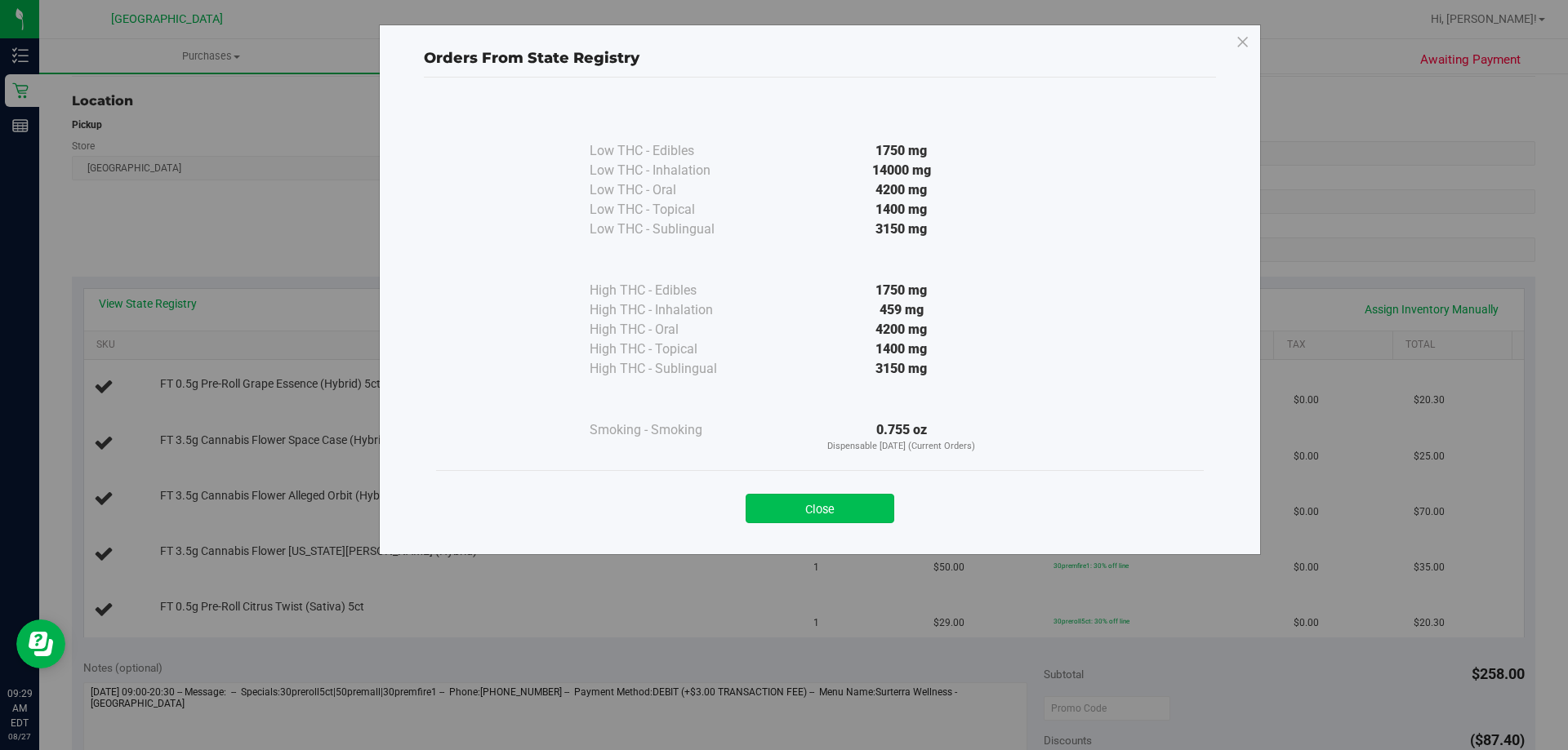
click at [871, 501] on button "Close" at bounding box center [819, 509] width 149 height 30
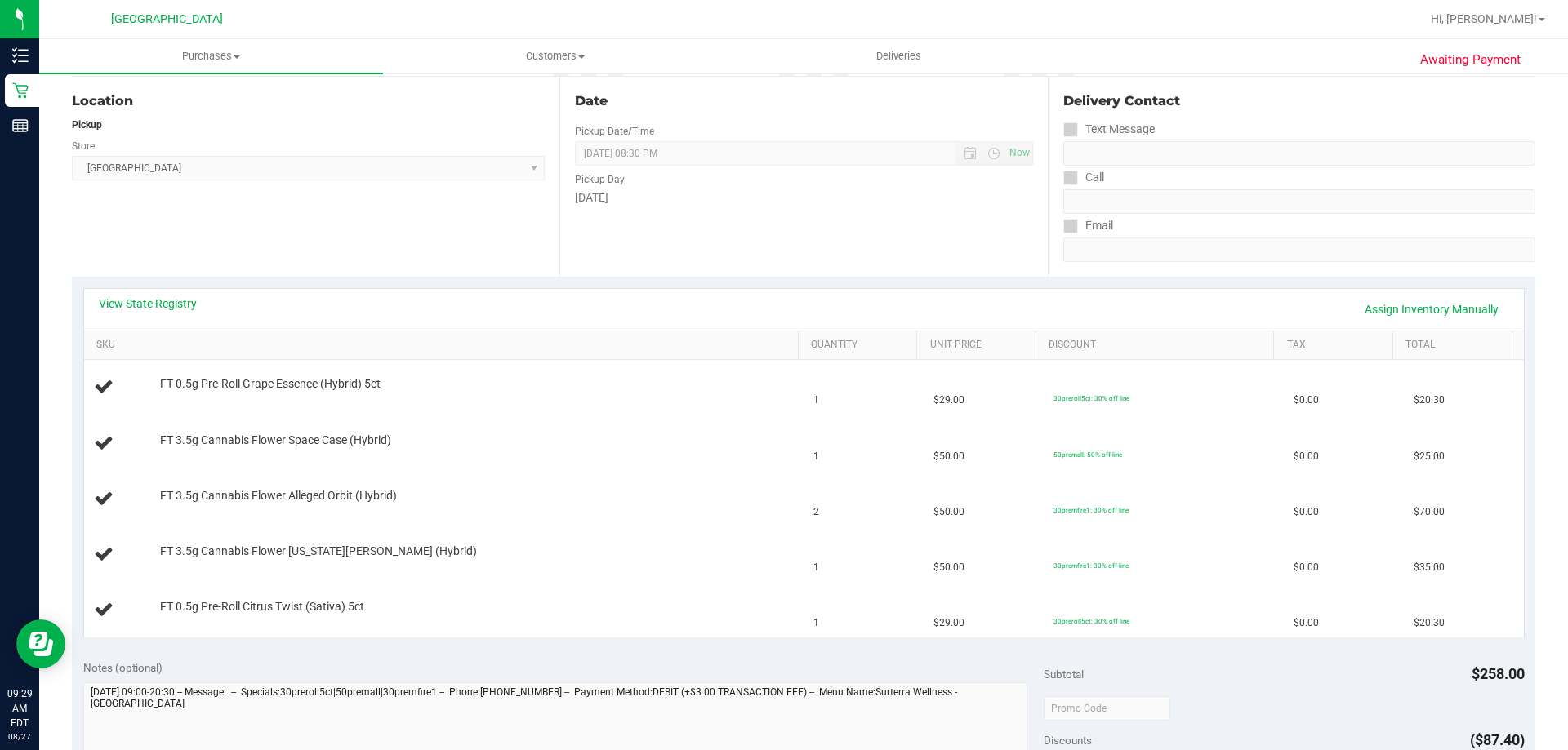
click at [161, 292] on div "View State Registry Assign Inventory Manually" at bounding box center [803, 310] width 1439 height 41
click at [179, 304] on link "View State Registry" at bounding box center [148, 303] width 98 height 17
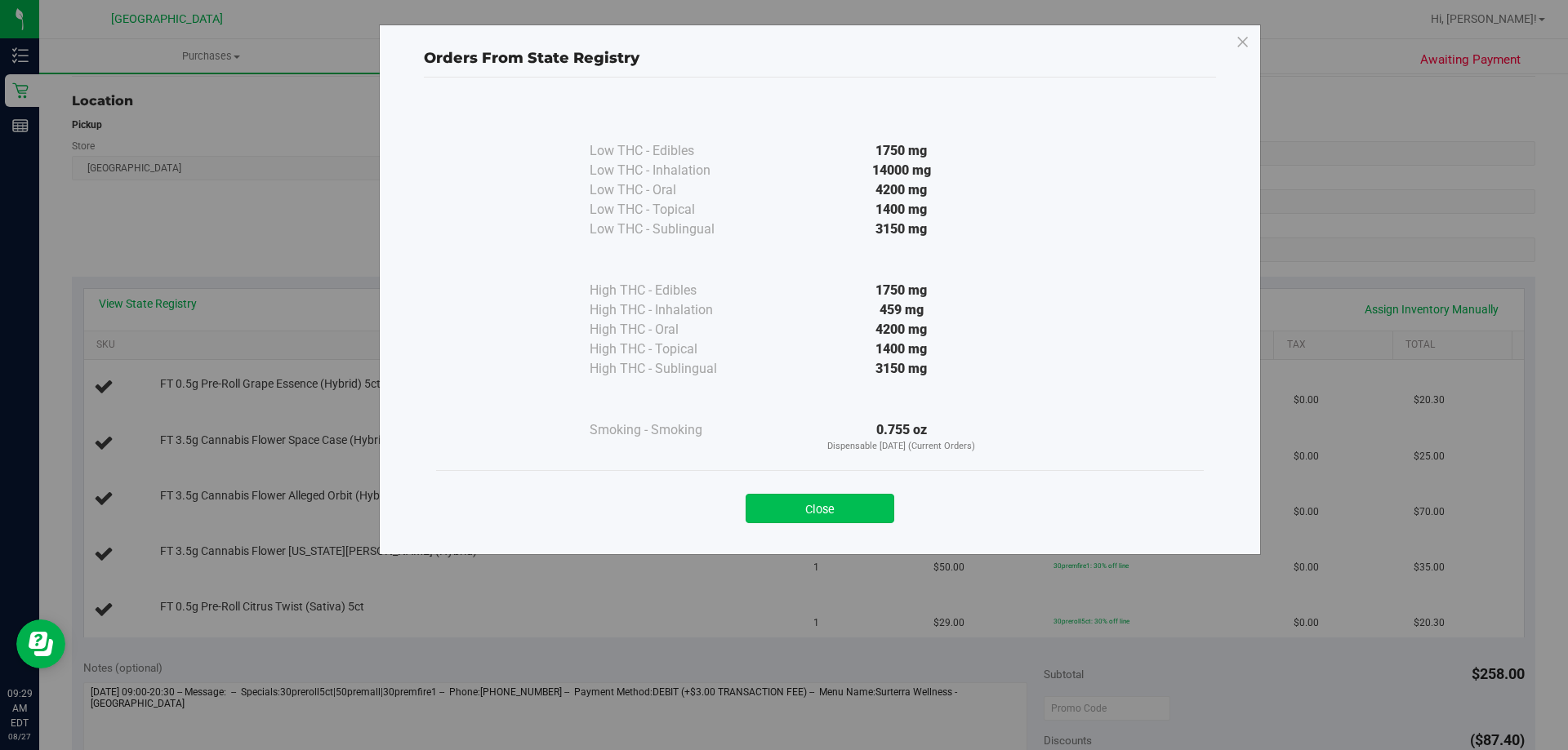
click at [855, 502] on button "Close" at bounding box center [819, 509] width 149 height 30
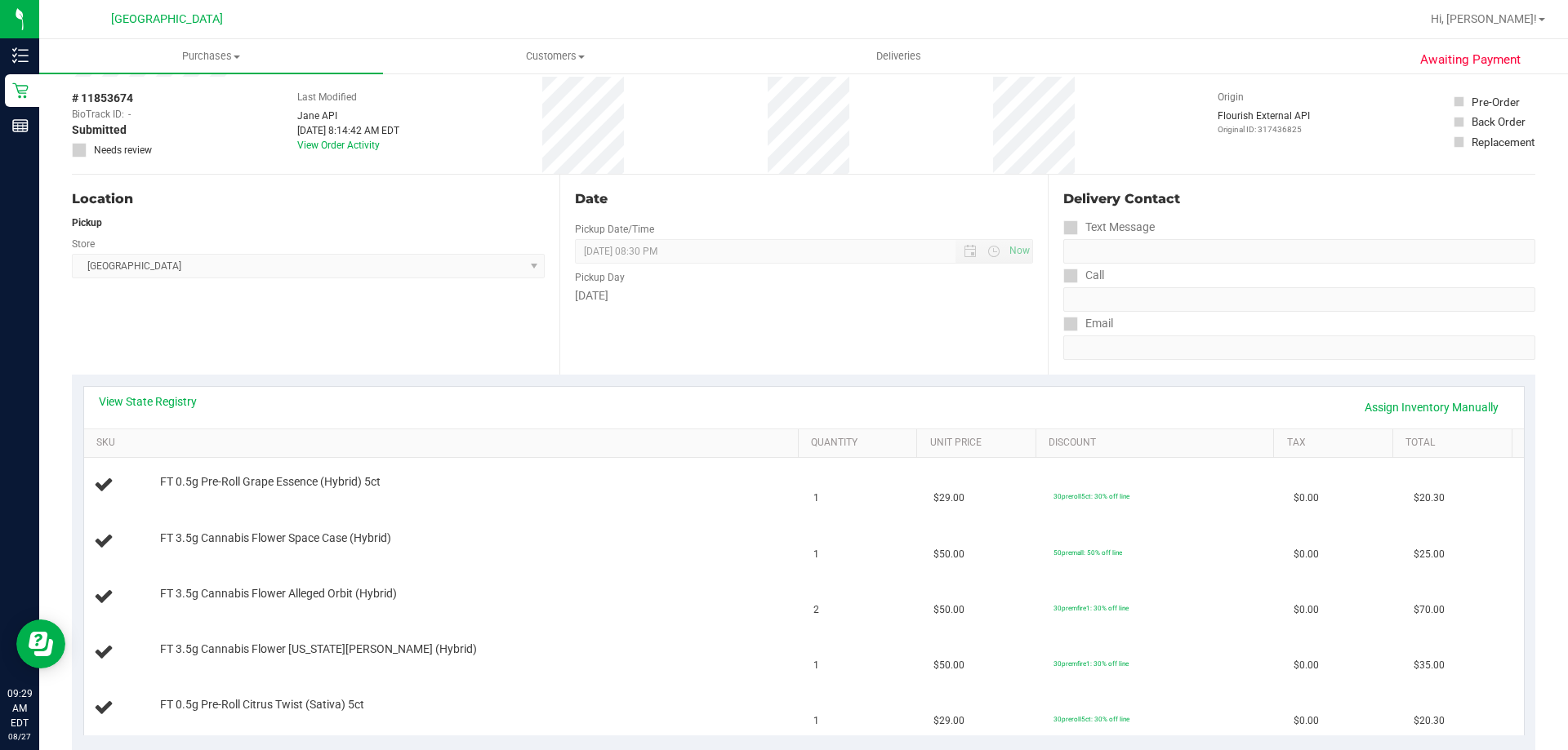
scroll to position [0, 0]
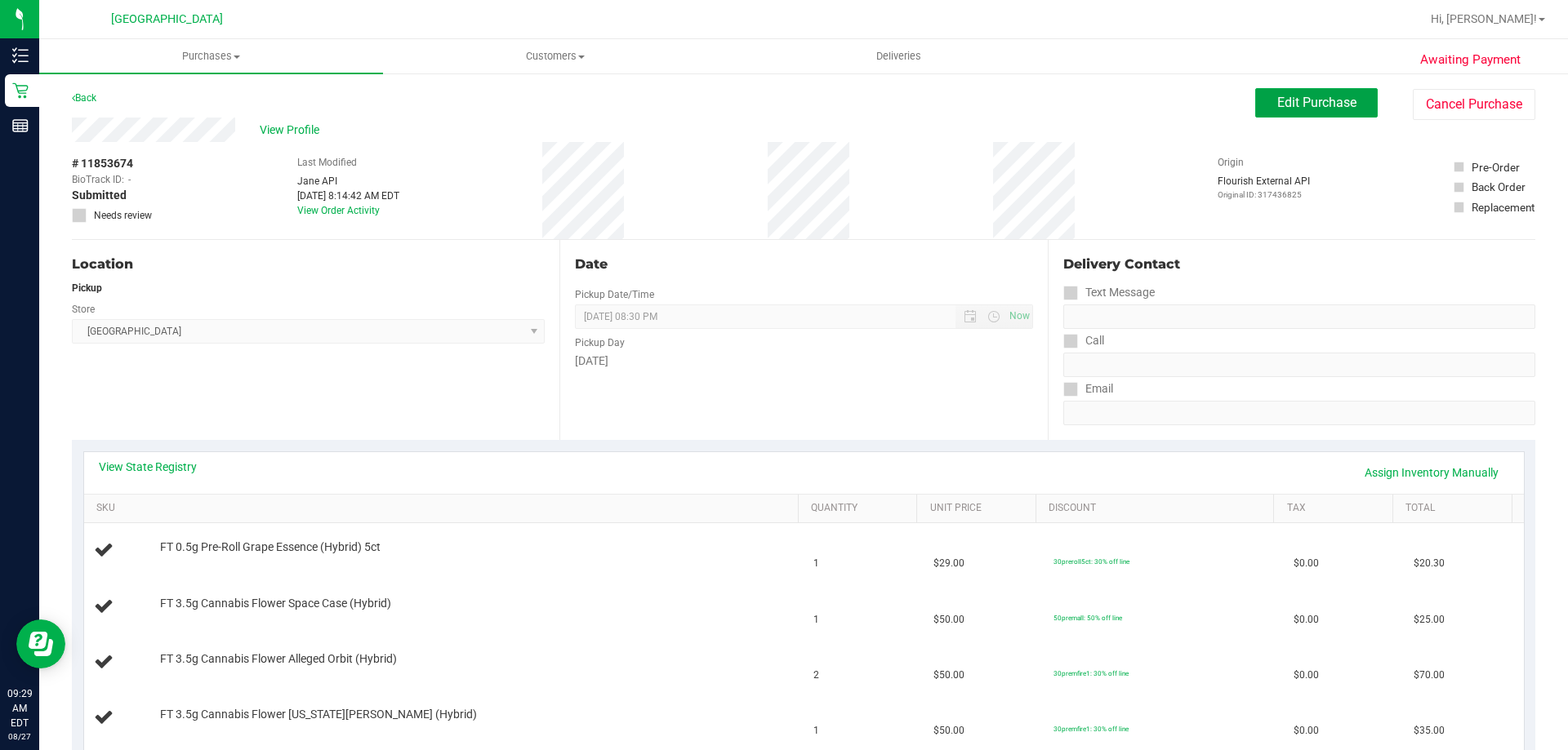
click at [1258, 109] on button "Edit Purchase" at bounding box center [1316, 103] width 122 height 30
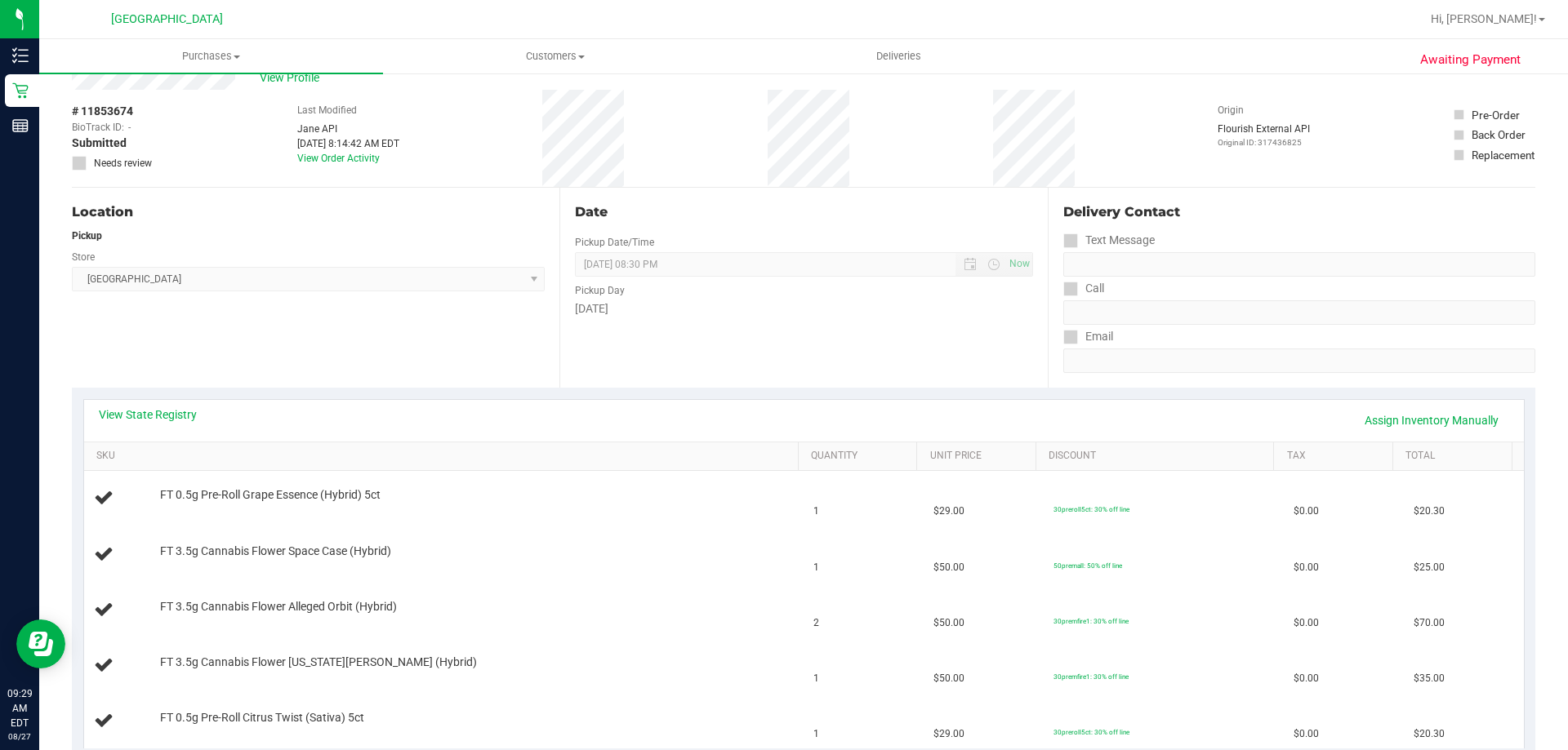
scroll to position [82, 0]
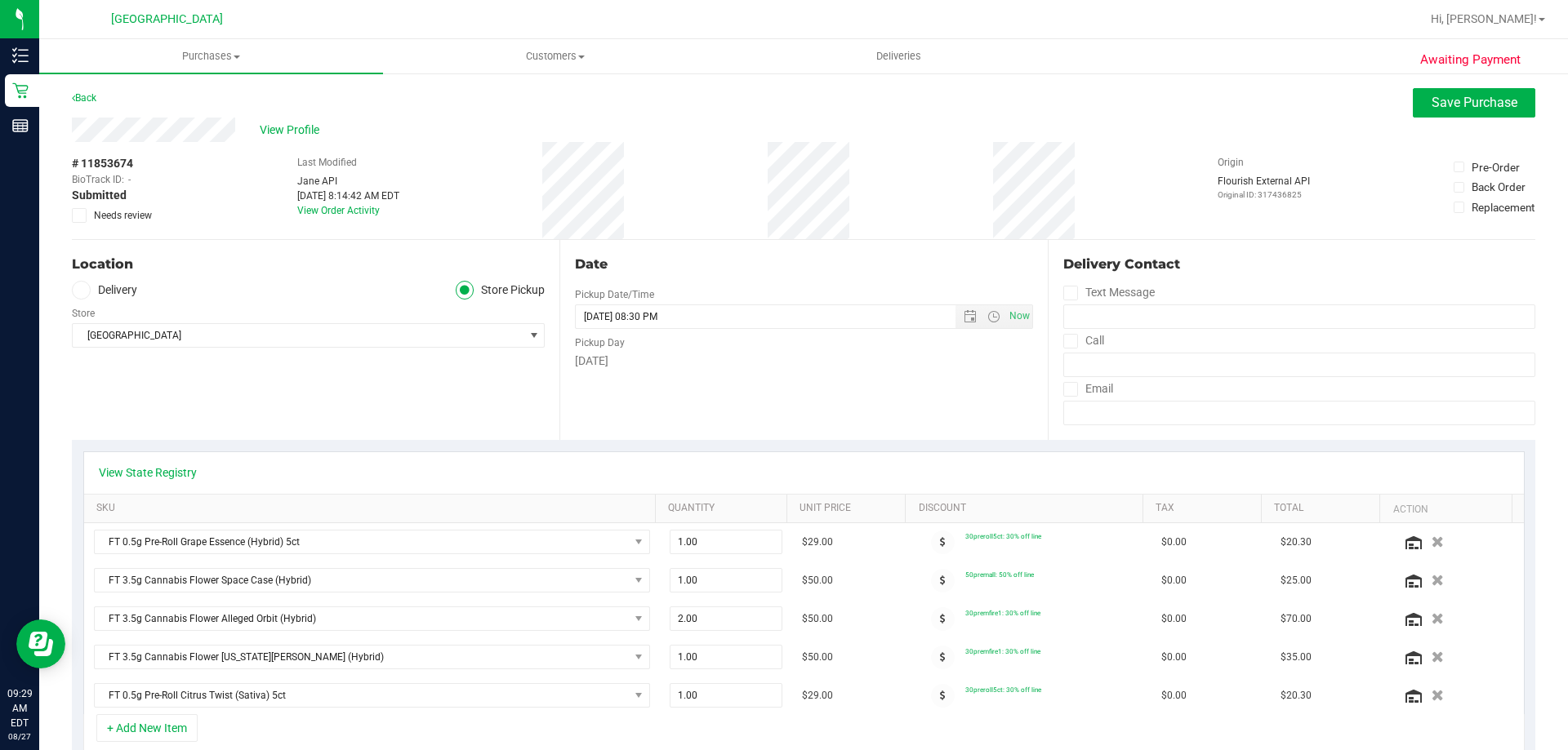
click at [140, 218] on span "Needs review" at bounding box center [122, 216] width 58 height 15
click at [0, 0] on input "Needs review" at bounding box center [0, 0] width 0 height 0
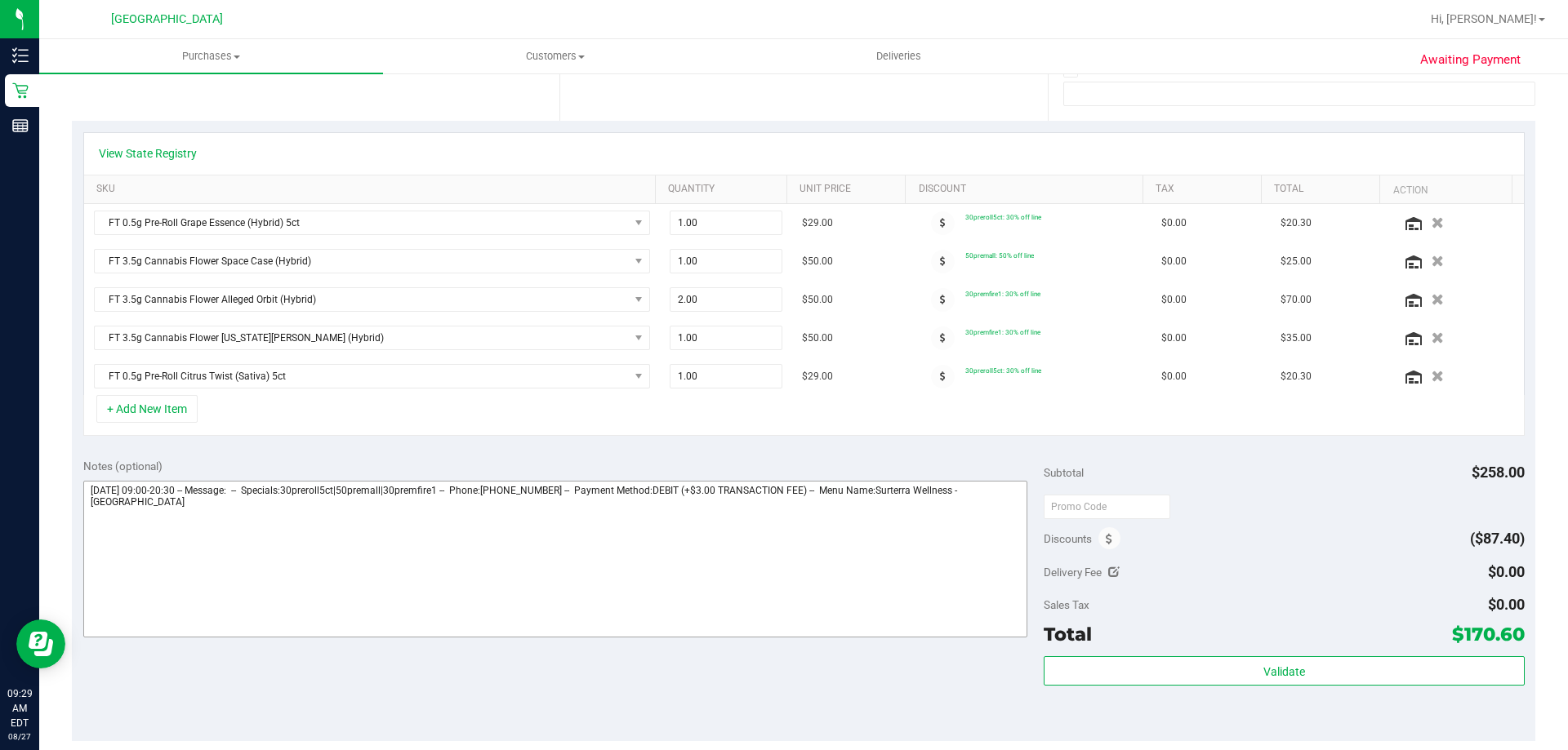
scroll to position [327, 0]
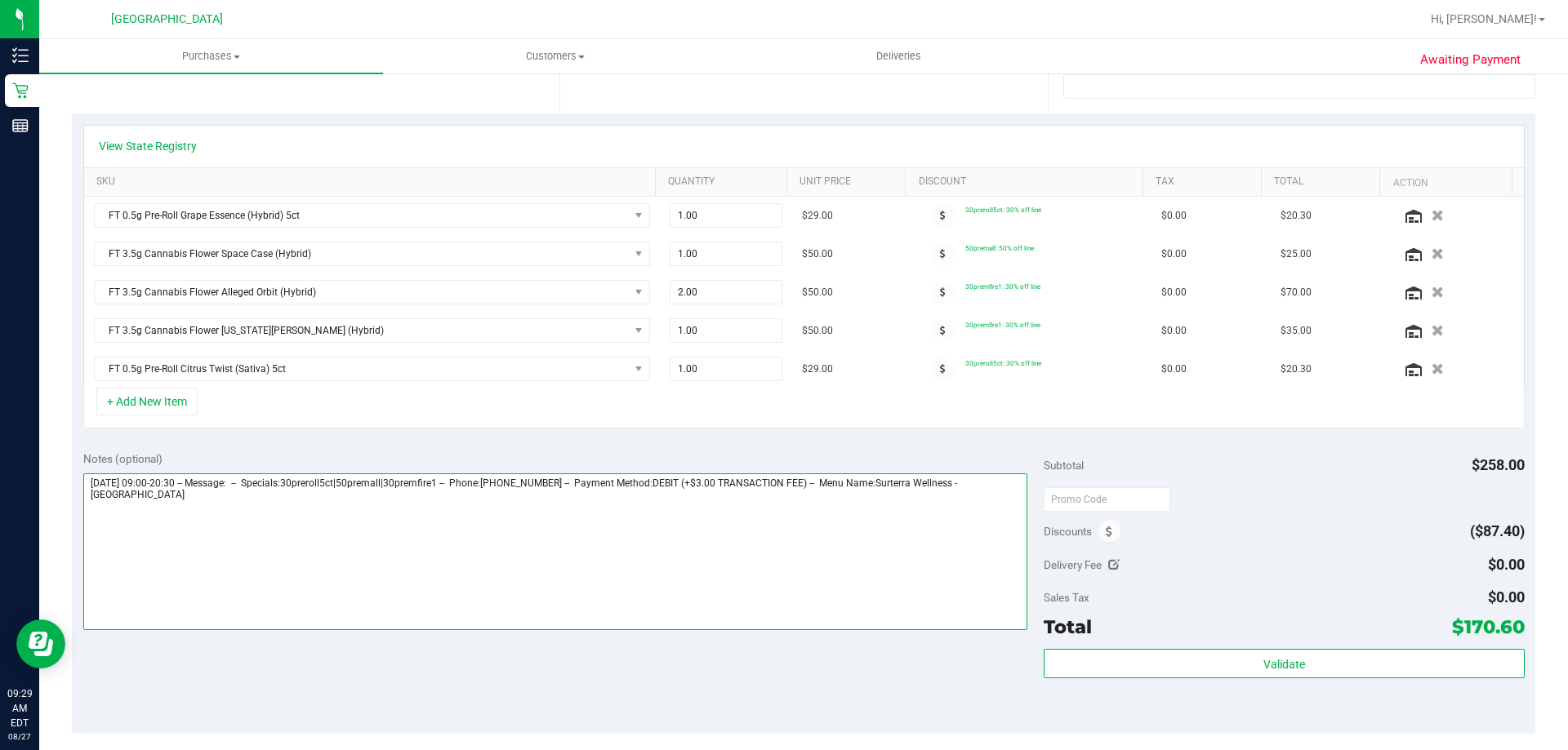
click at [884, 551] on textarea at bounding box center [556, 551] width 945 height 156
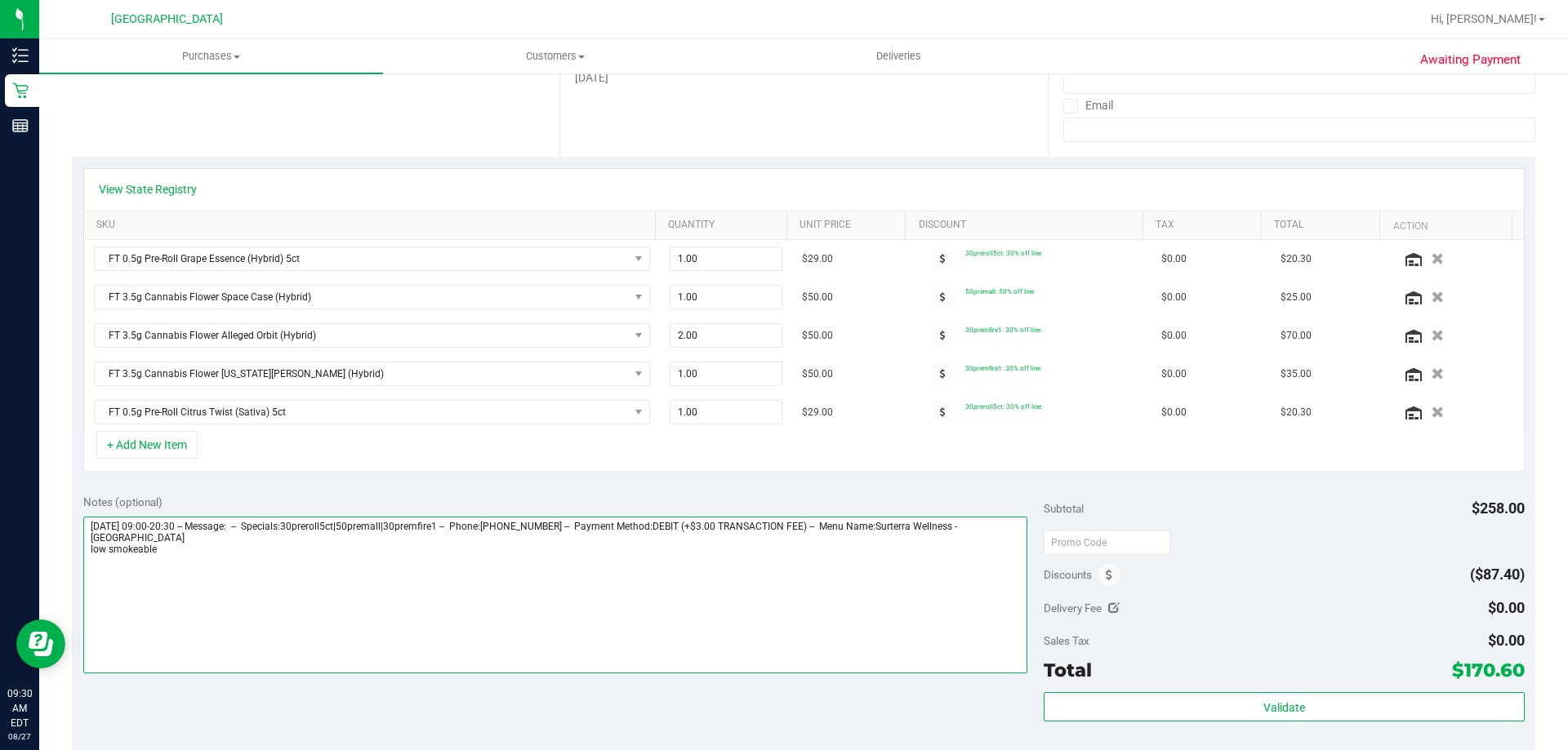
scroll to position [0, 0]
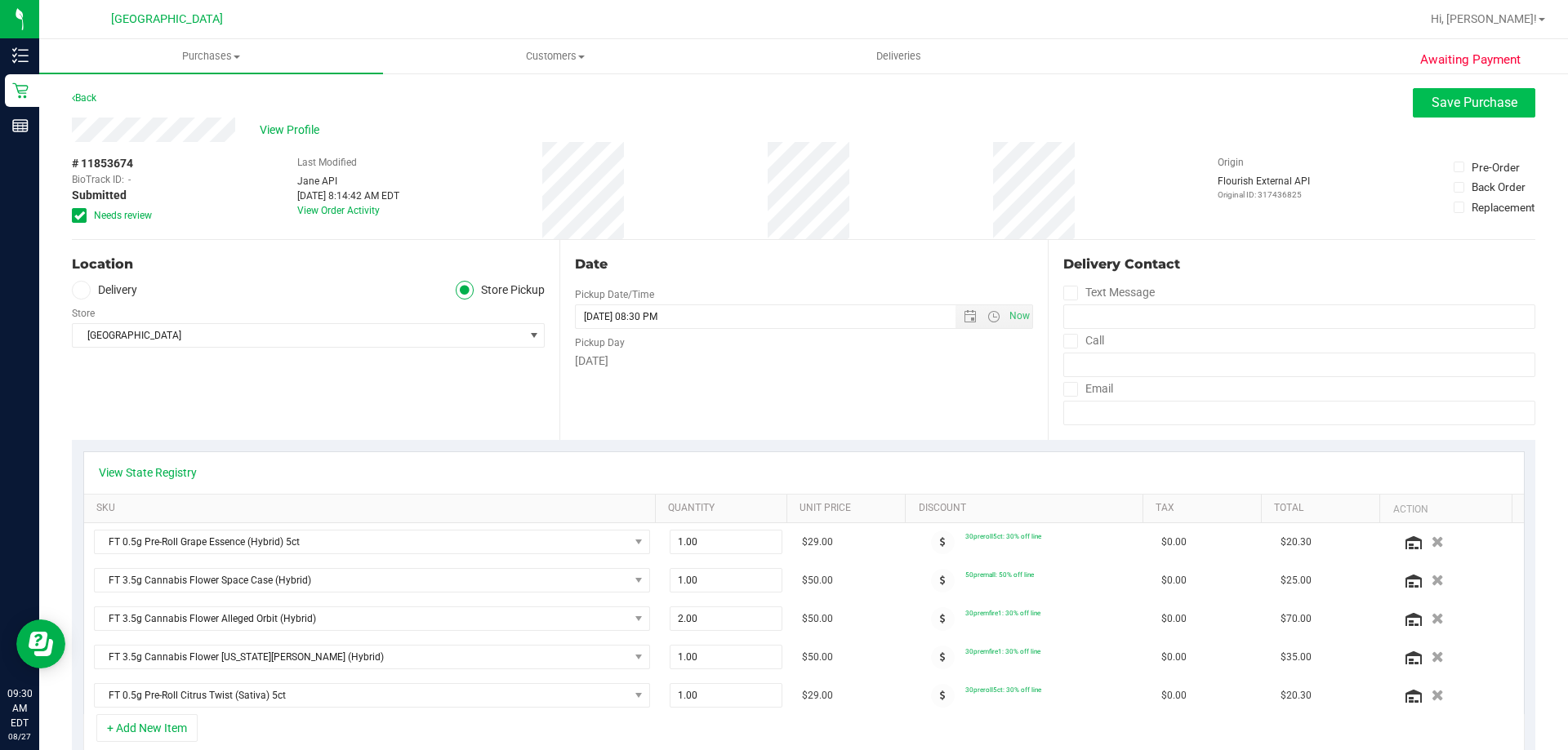
type textarea "Wednesday 08/27/2025 09:00-20:30 -- Message: -- Specials:30preroll5ct|50premall…"
click at [1497, 98] on span "Save Purchase" at bounding box center [1474, 102] width 86 height 16
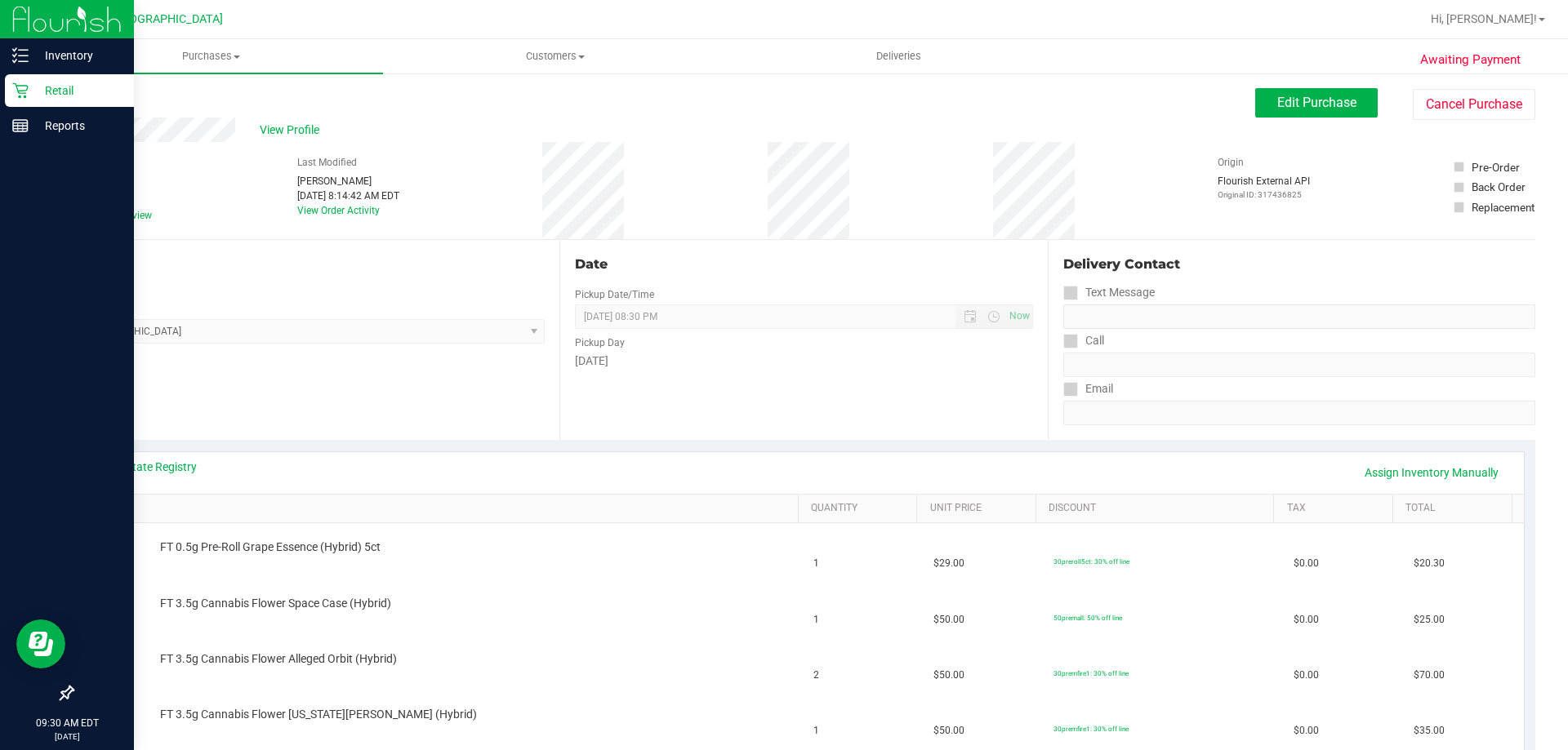
click at [41, 89] on p "Retail" at bounding box center [78, 91] width 98 height 20
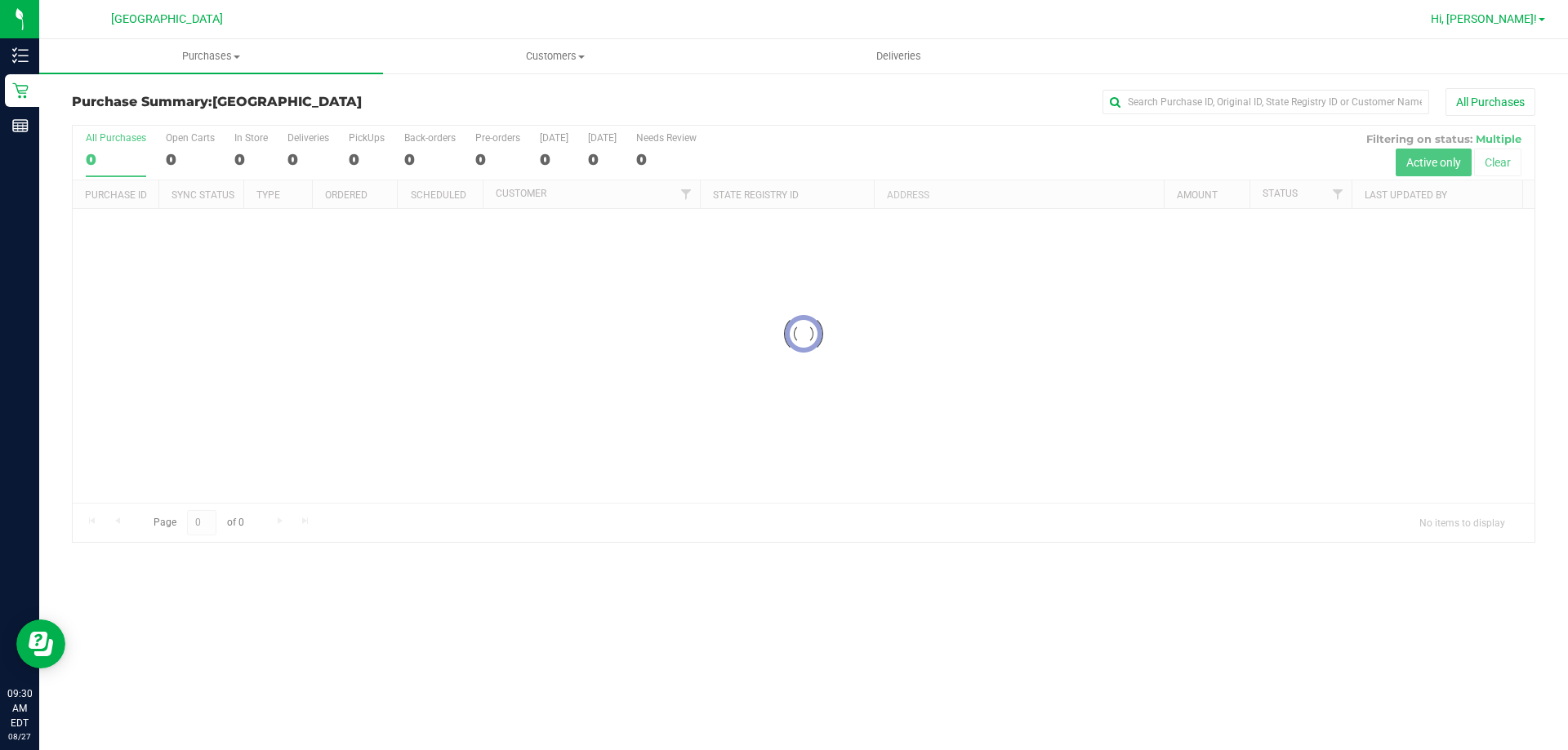
click at [1492, 19] on span "Hi, Francois!" at bounding box center [1483, 18] width 106 height 13
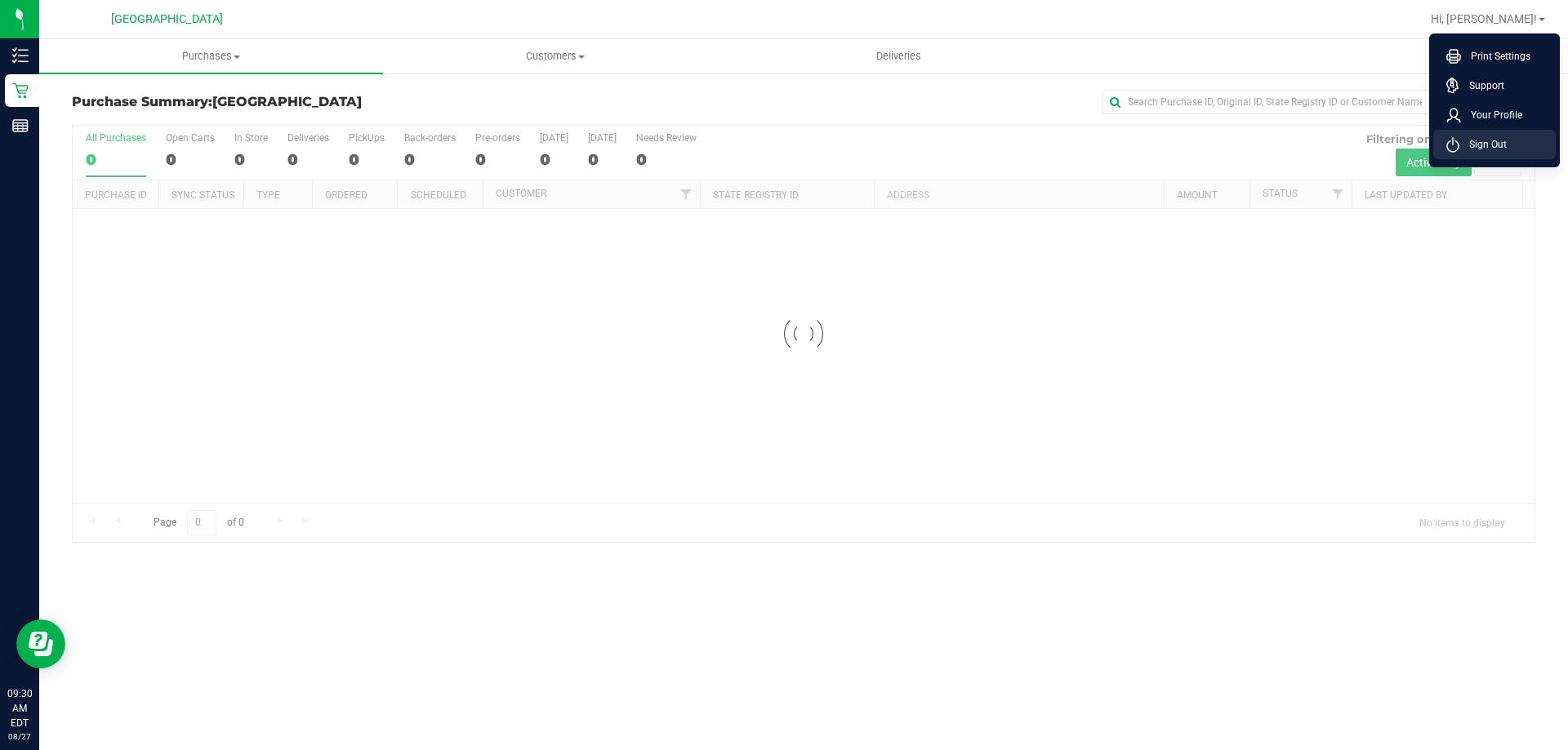
click at [1474, 150] on span "Sign Out" at bounding box center [1482, 145] width 47 height 17
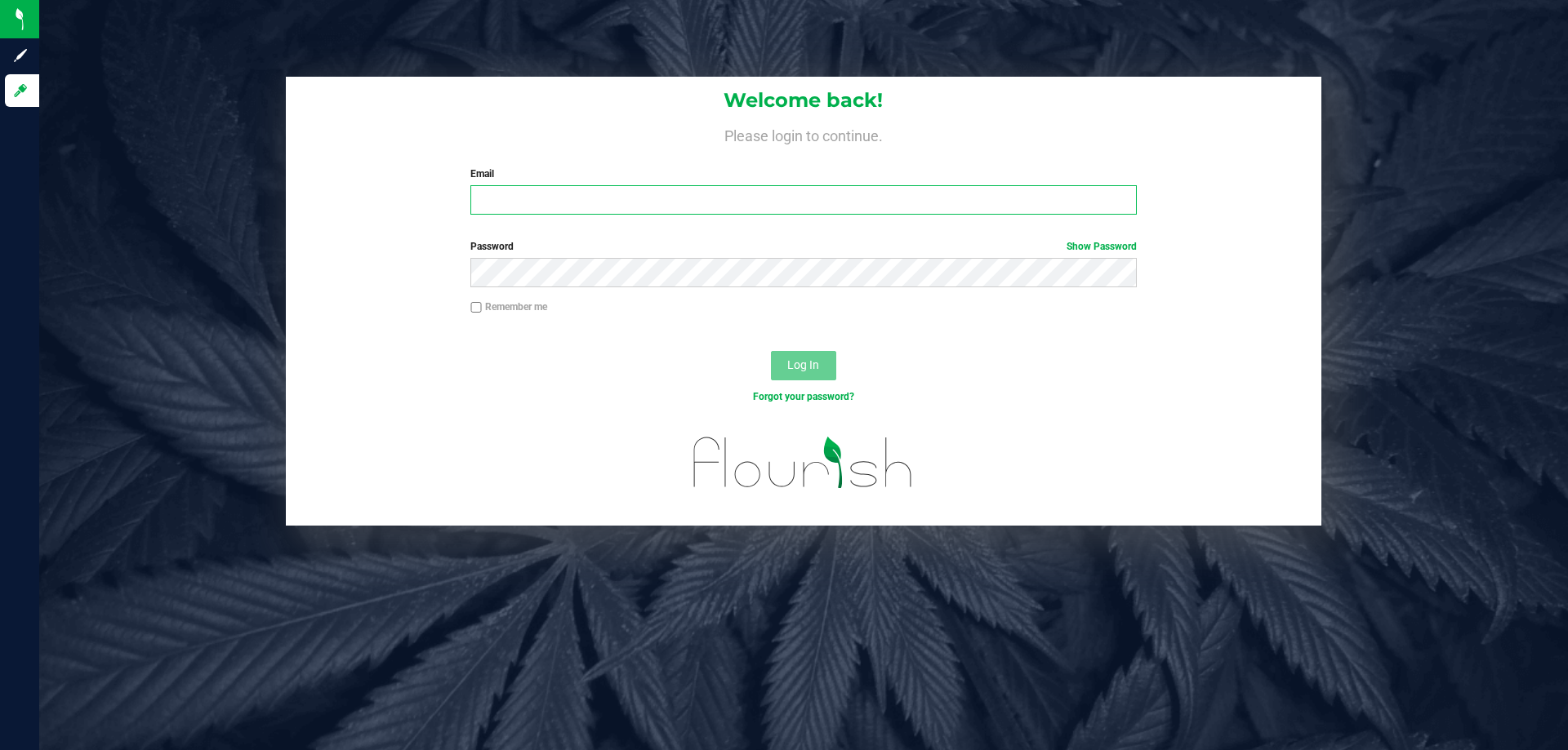
click at [558, 212] on input "Email" at bounding box center [803, 200] width 665 height 30
type input "fverity@liveparallel.com"
click at [771, 351] on button "Log In" at bounding box center [803, 366] width 65 height 30
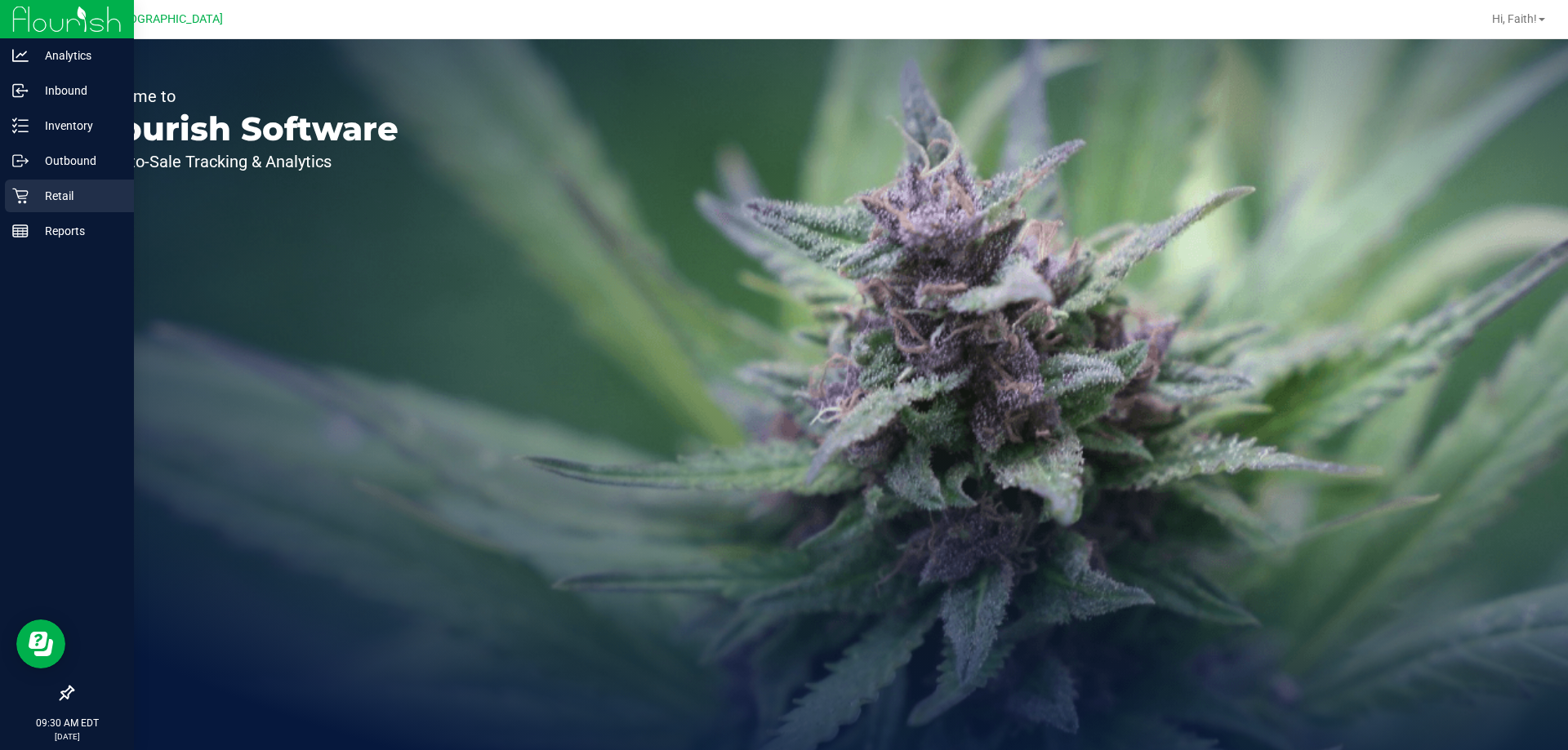
click at [34, 196] on p "Retail" at bounding box center [78, 196] width 98 height 20
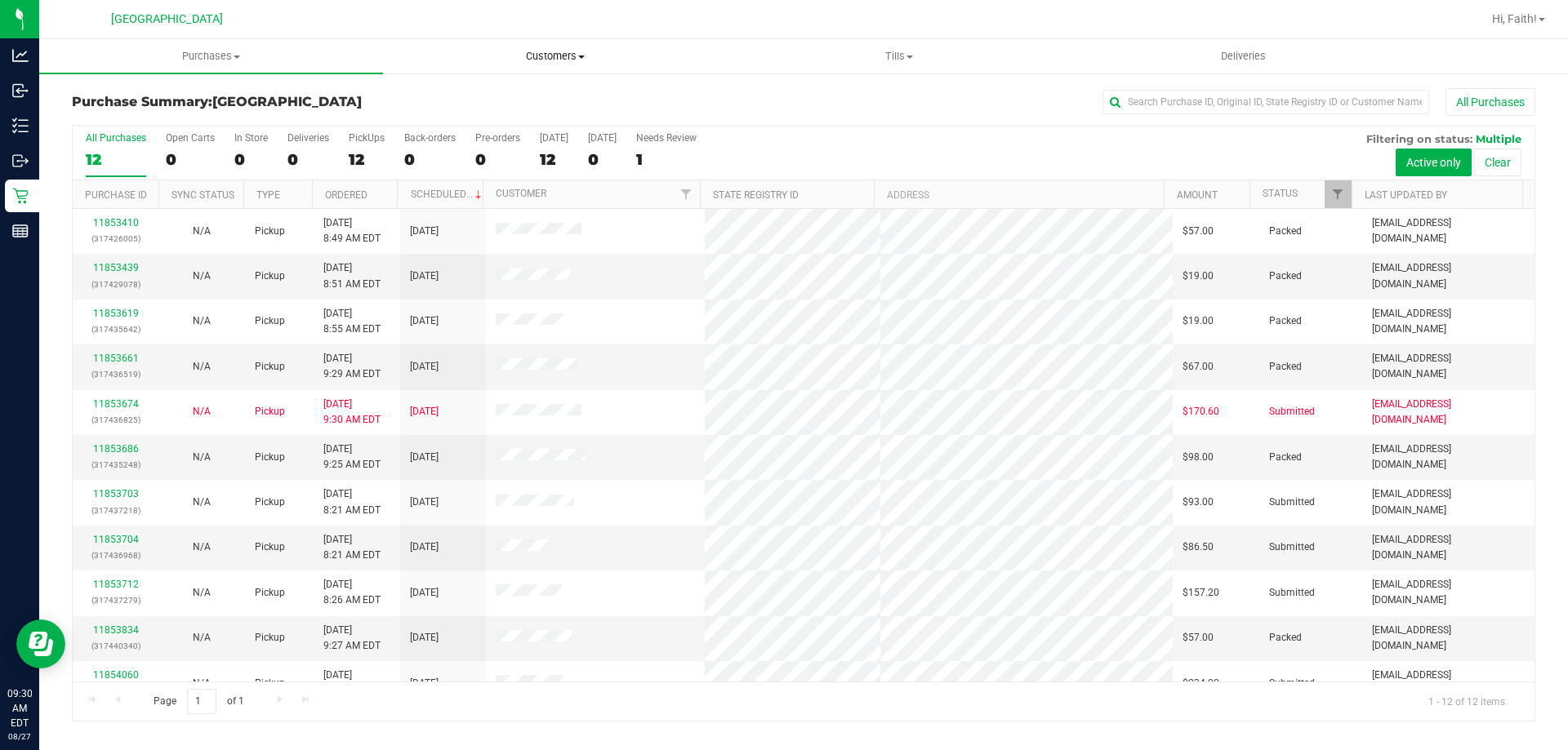
click at [563, 52] on span "Customers" at bounding box center [555, 56] width 343 height 15
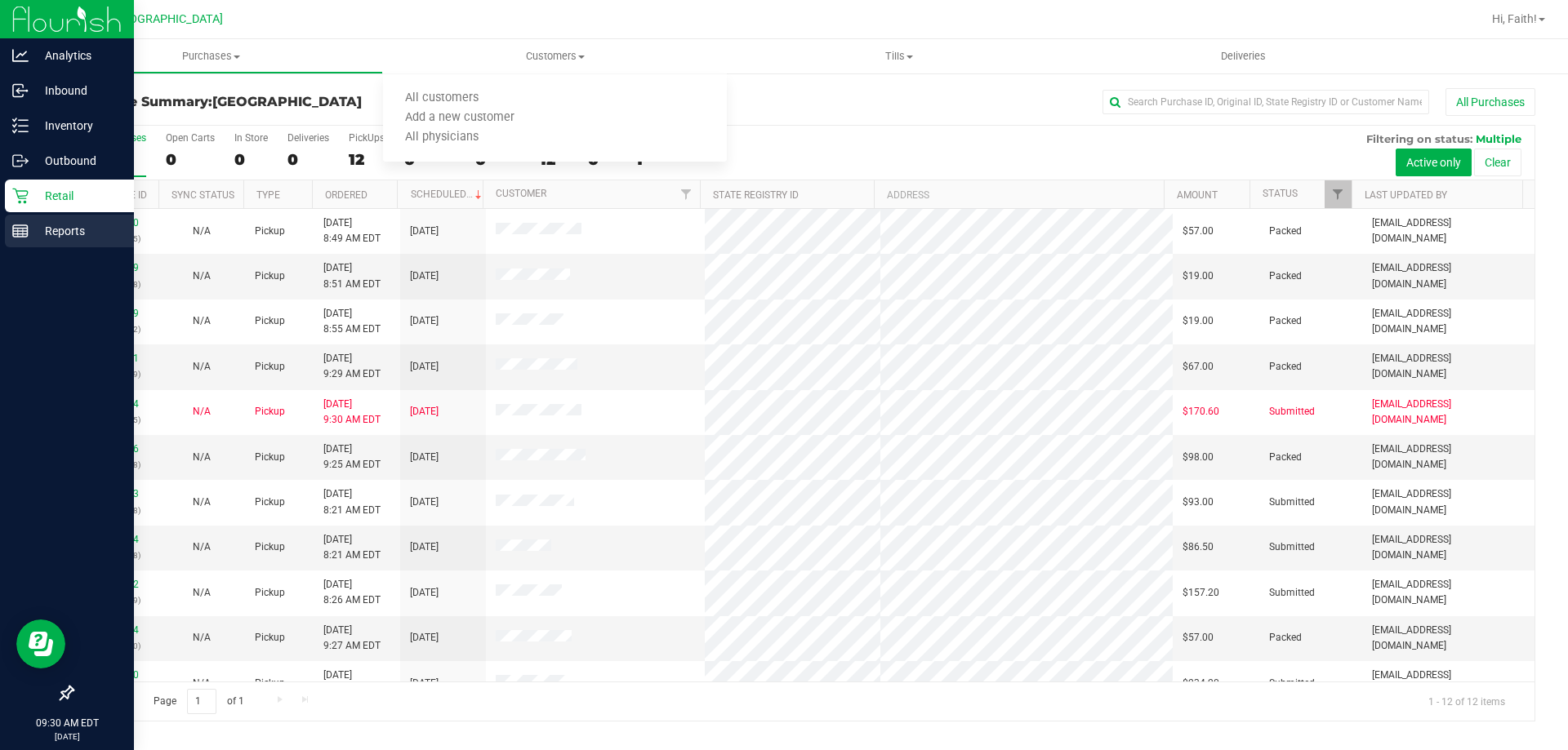
click at [41, 233] on p "Reports" at bounding box center [78, 231] width 98 height 20
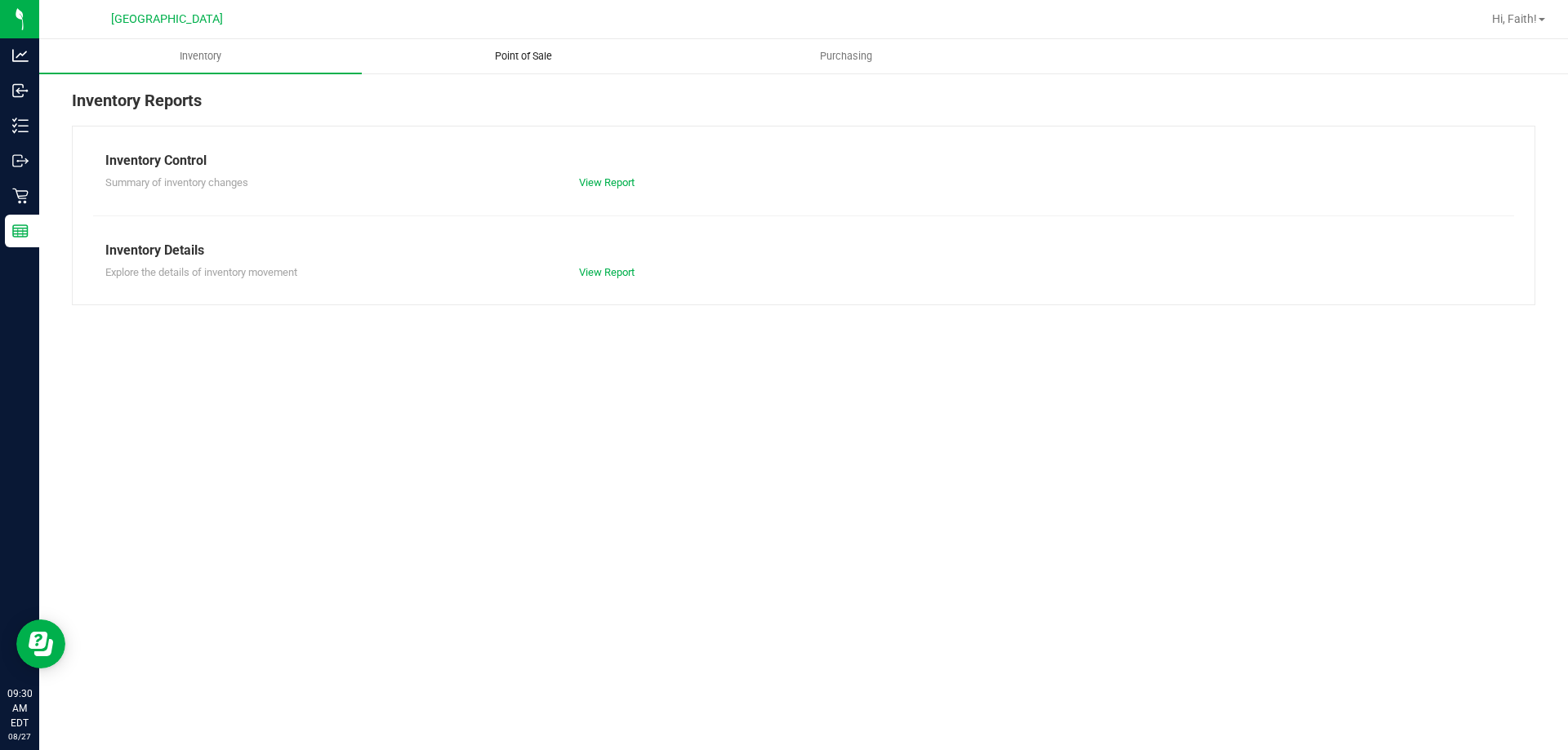
click at [517, 62] on span "Point of Sale" at bounding box center [523, 56] width 101 height 15
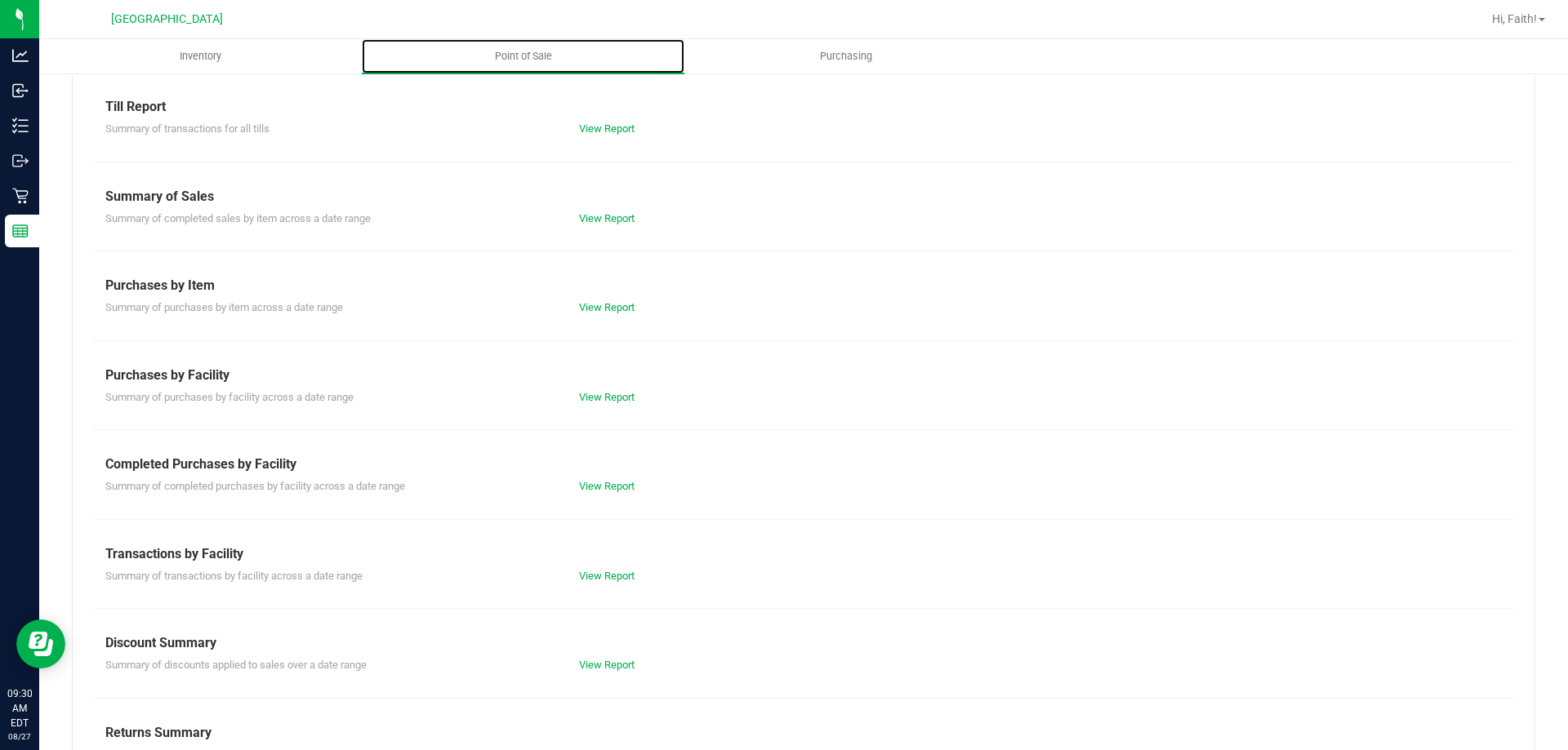
scroll to position [82, 0]
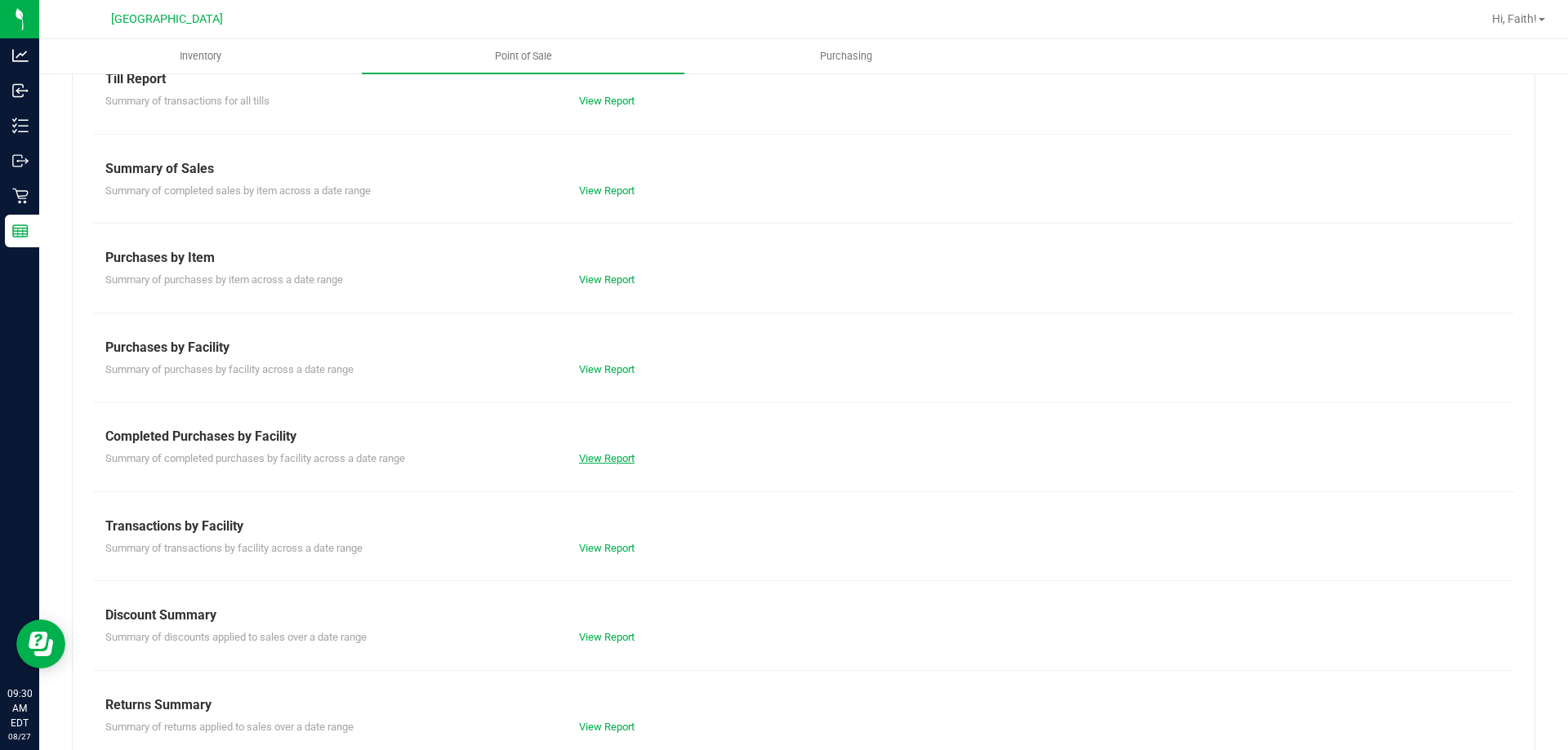
click at [601, 459] on link "View Report" at bounding box center [606, 459] width 55 height 12
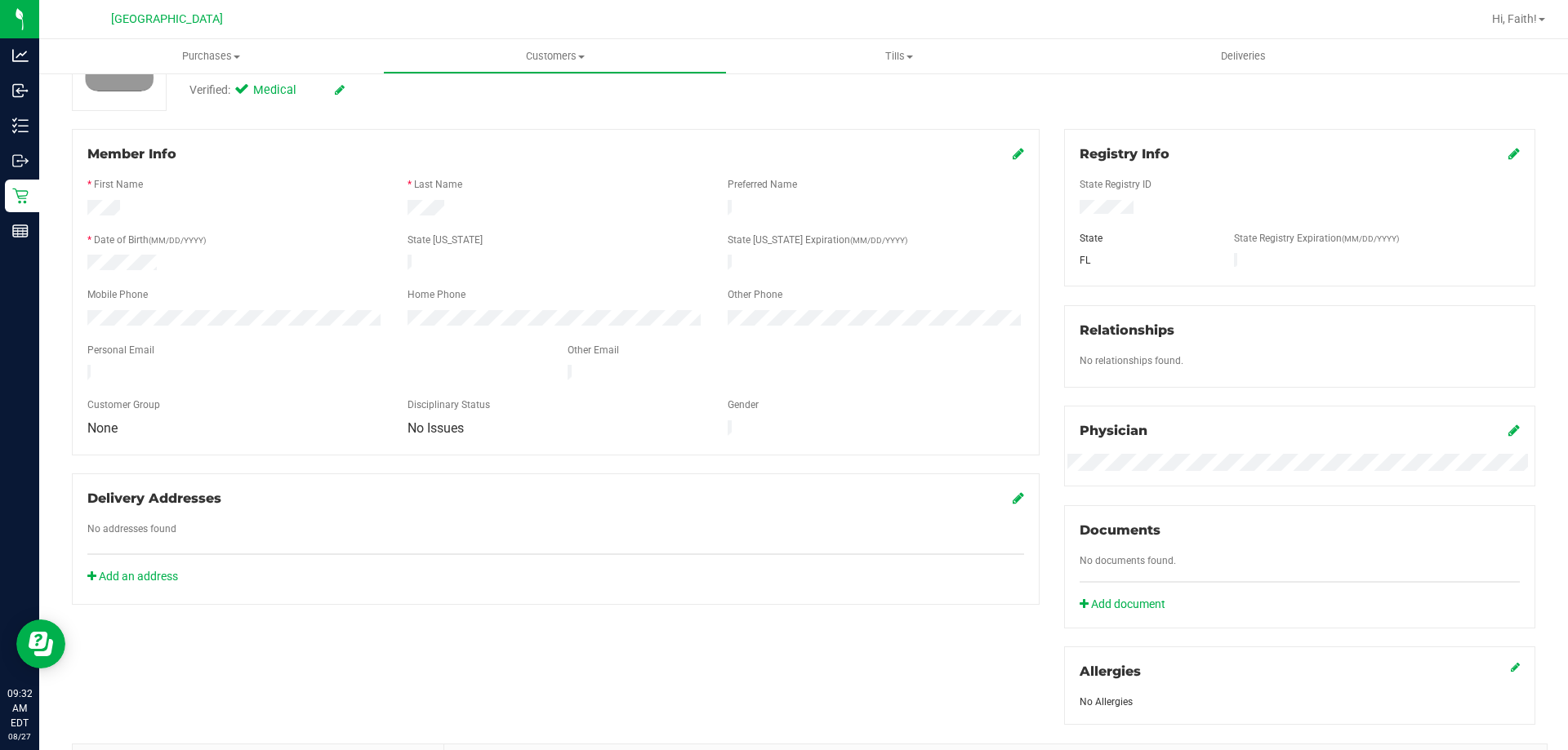
scroll to position [327, 0]
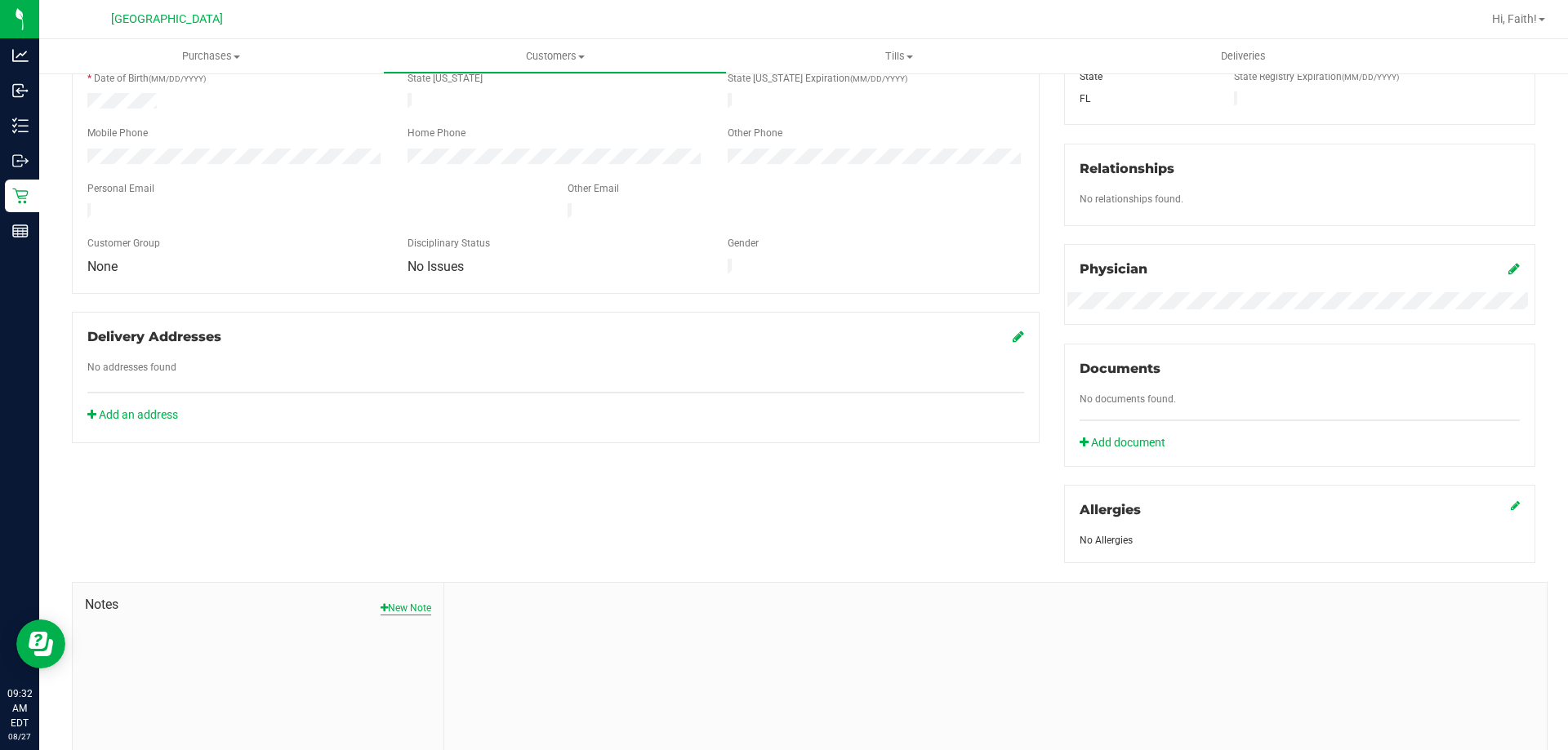
drag, startPoint x: 405, startPoint y: 614, endPoint x: 405, endPoint y: 606, distance: 8.0
click at [405, 613] on div "Notes New Note" at bounding box center [258, 692] width 371 height 219
click at [405, 604] on button "New Note" at bounding box center [406, 608] width 50 height 15
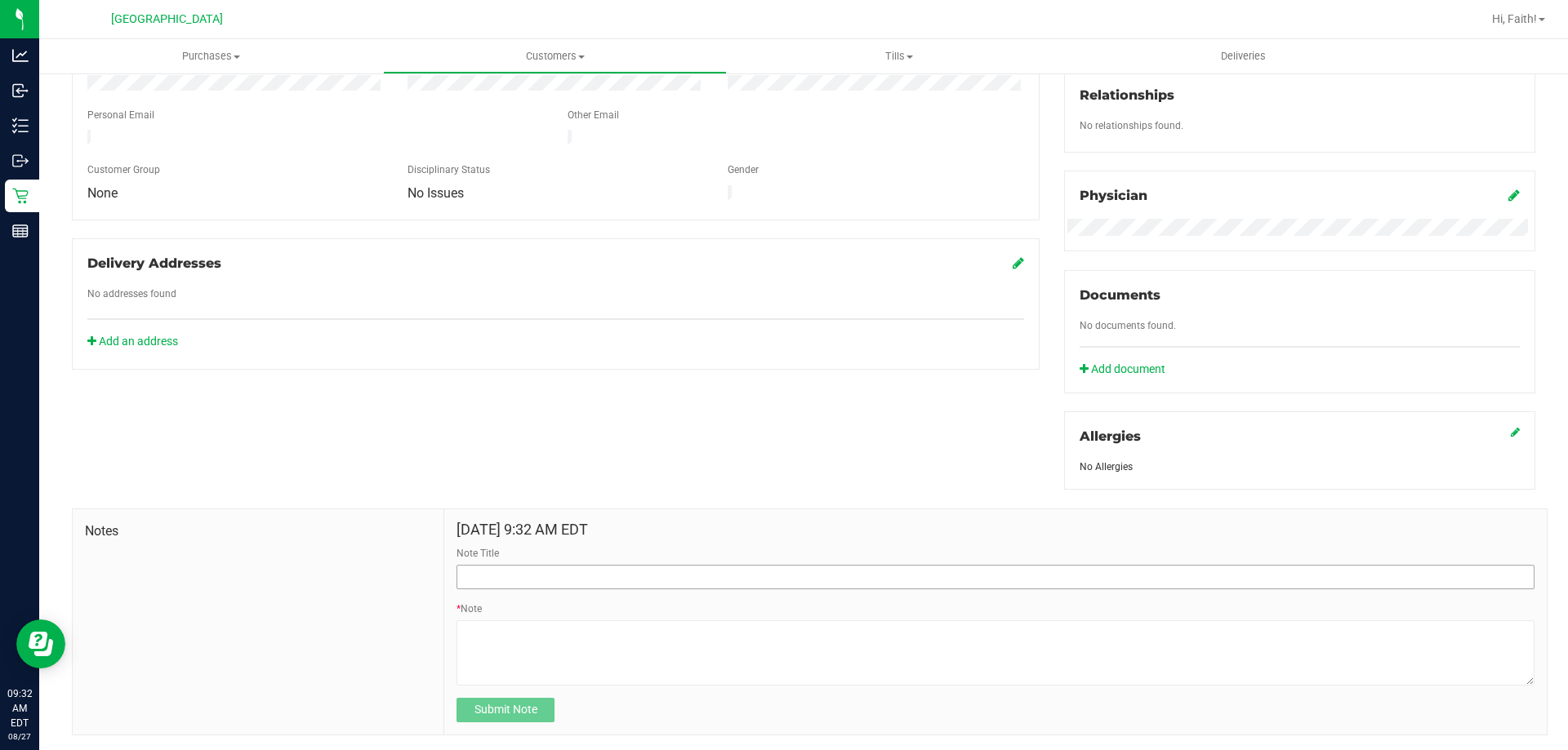
scroll to position [437, 0]
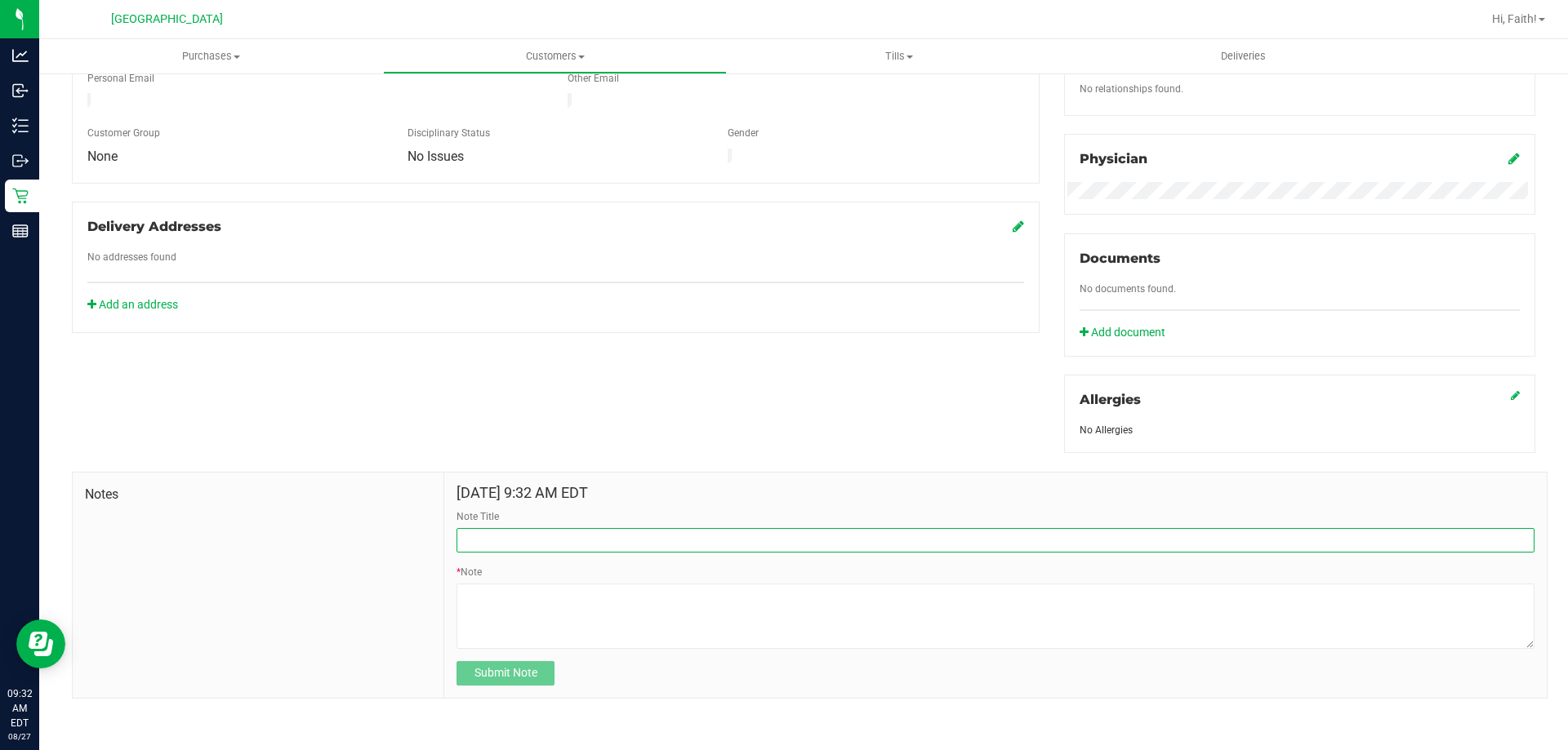
click at [525, 537] on input "Note Title" at bounding box center [995, 540] width 1078 height 25
type input "Return 8/27/25"
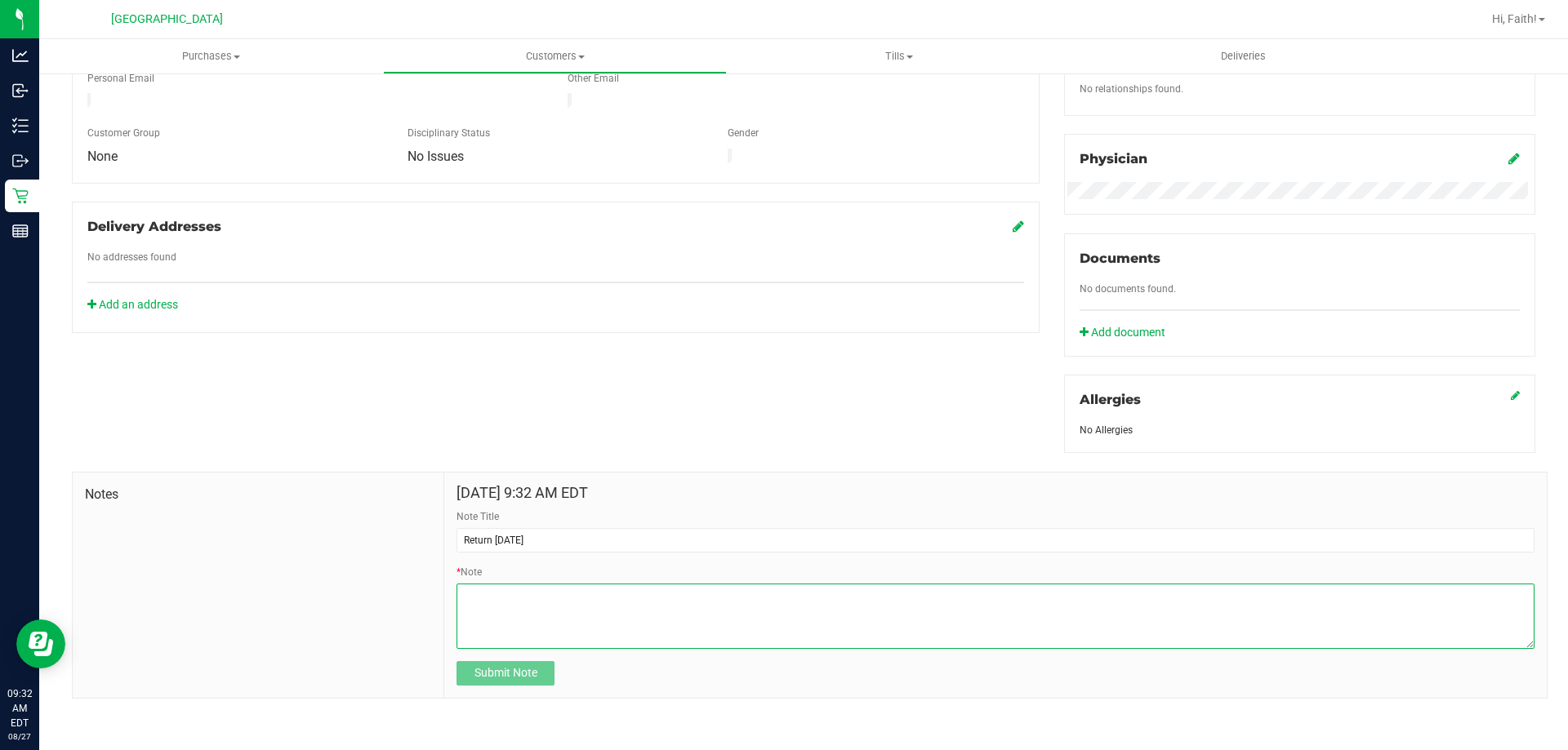
click at [507, 600] on textarea "* Note" at bounding box center [995, 616] width 1078 height 65
paste textarea "Returned x1 FT 1g Vape Cart CDT Distillate Space Gello x Zuchi (Hybrid); custom…"
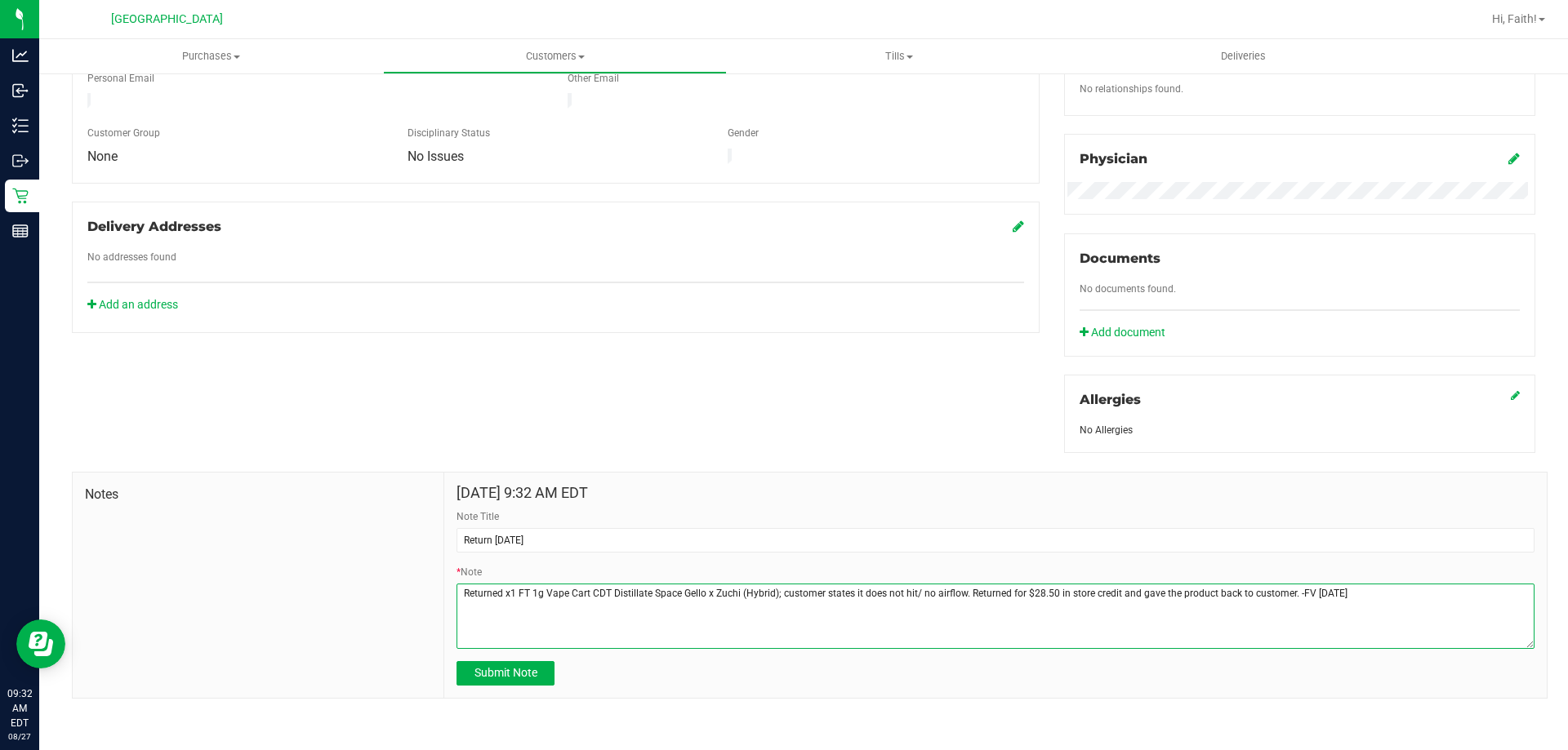
type textarea "Returned x1 FT 1g Vape Cart CDT Distillate Space Gello x Zuchi (Hybrid); custom…"
click at [769, 417] on div "Member Info * First Name * Last Name Preferred Name * Date of Birth (MM/DD/YYYY…" at bounding box center [803, 278] width 1487 height 841
click at [522, 677] on span "Submit Note" at bounding box center [506, 672] width 63 height 13
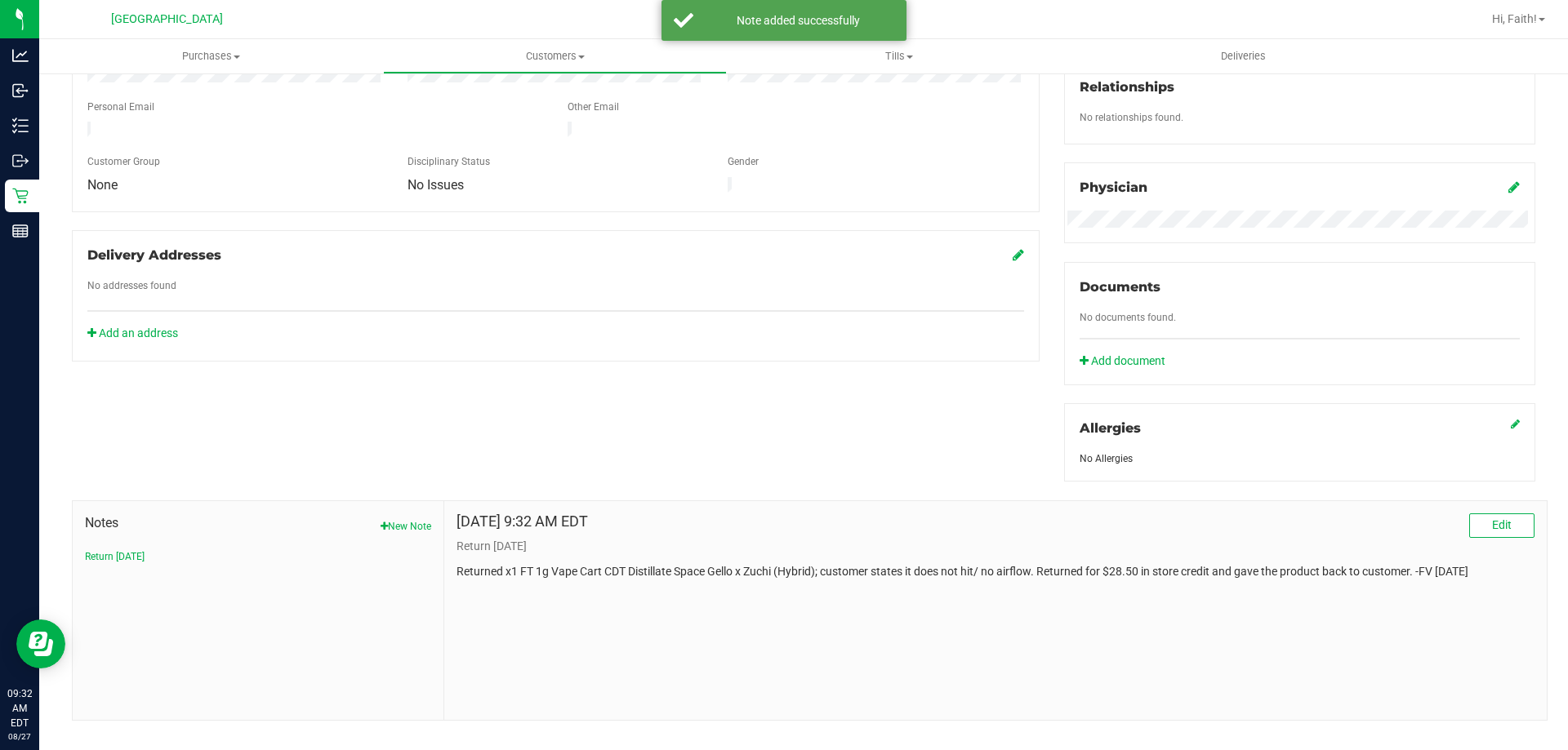
scroll to position [0, 0]
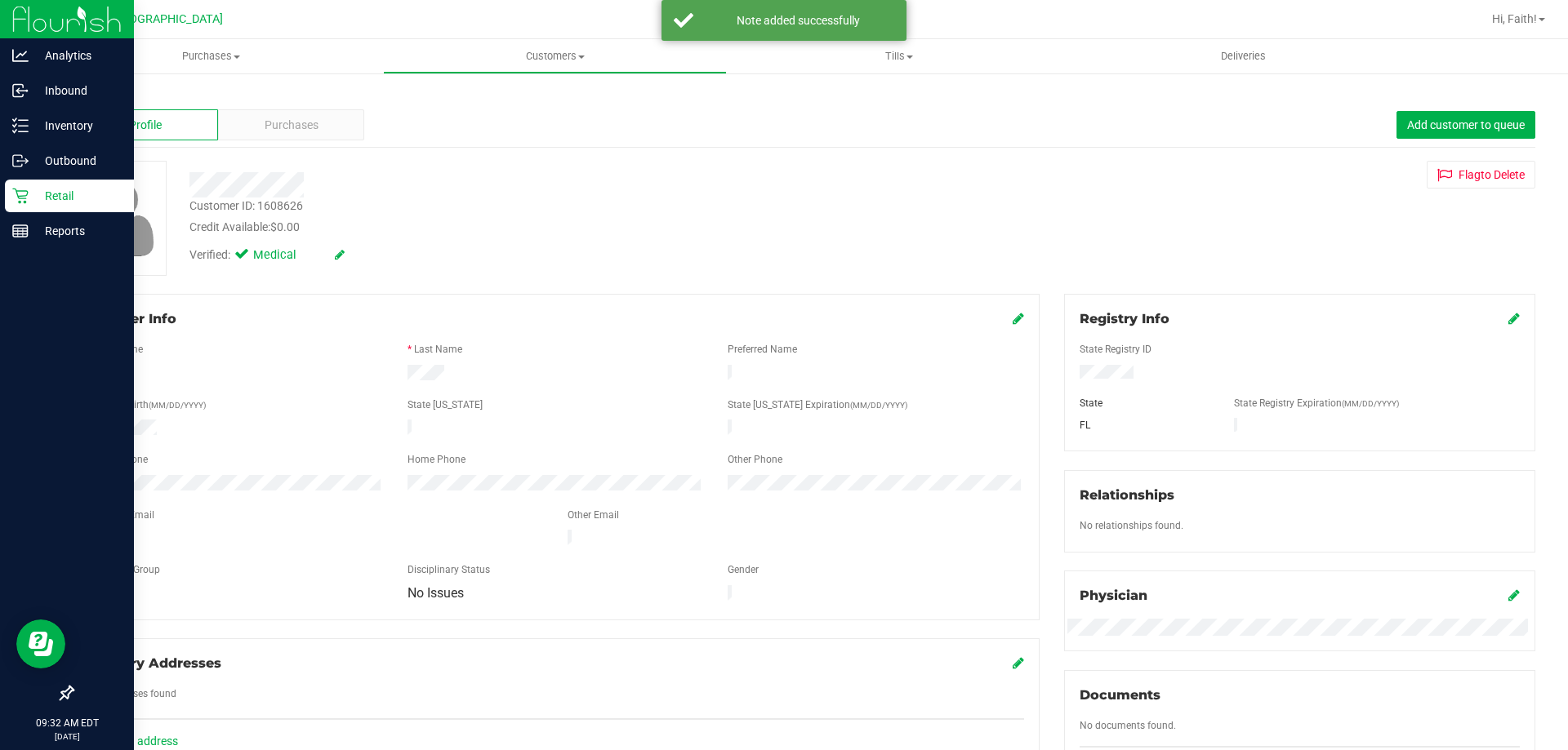
click at [22, 195] on icon at bounding box center [20, 196] width 17 height 17
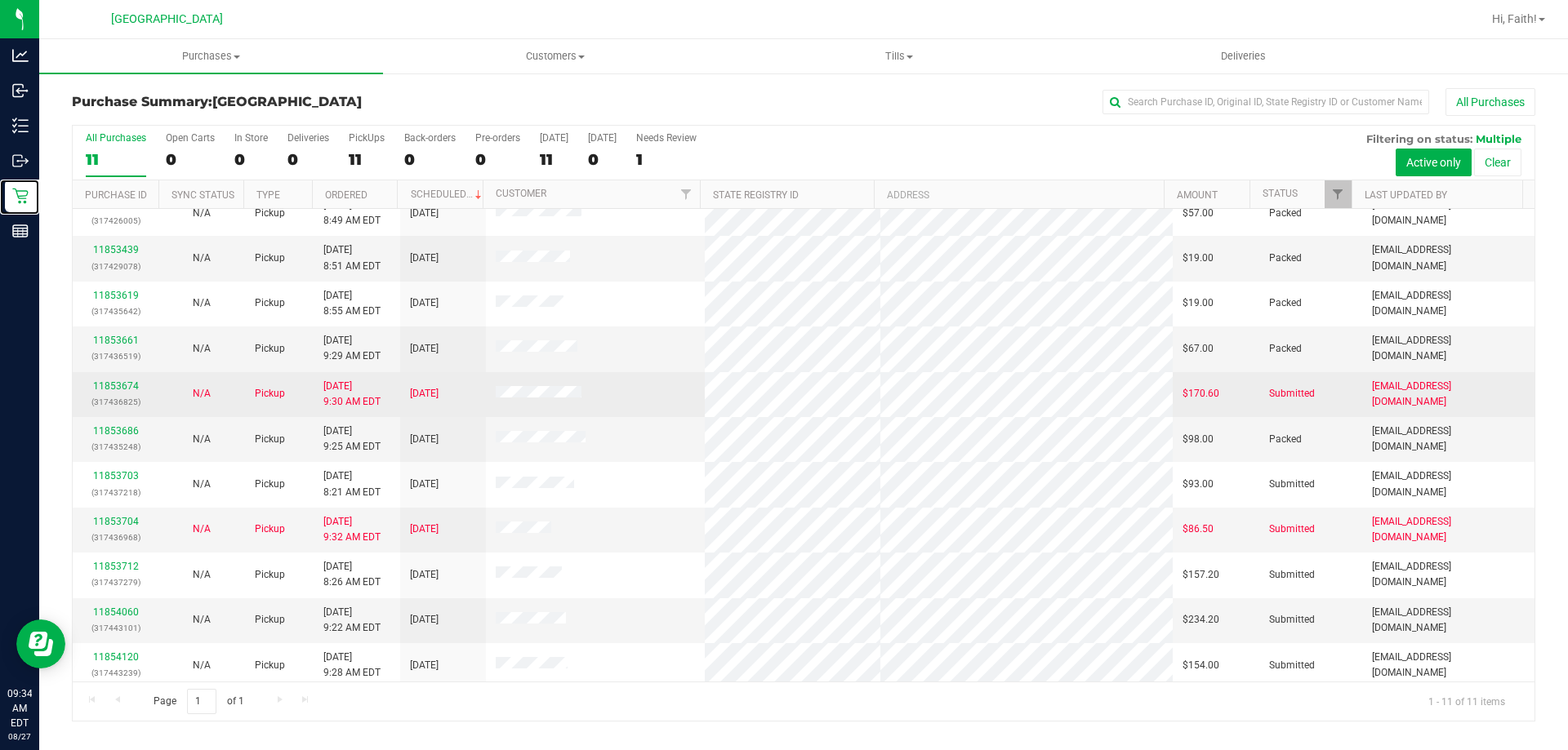
scroll to position [24, 0]
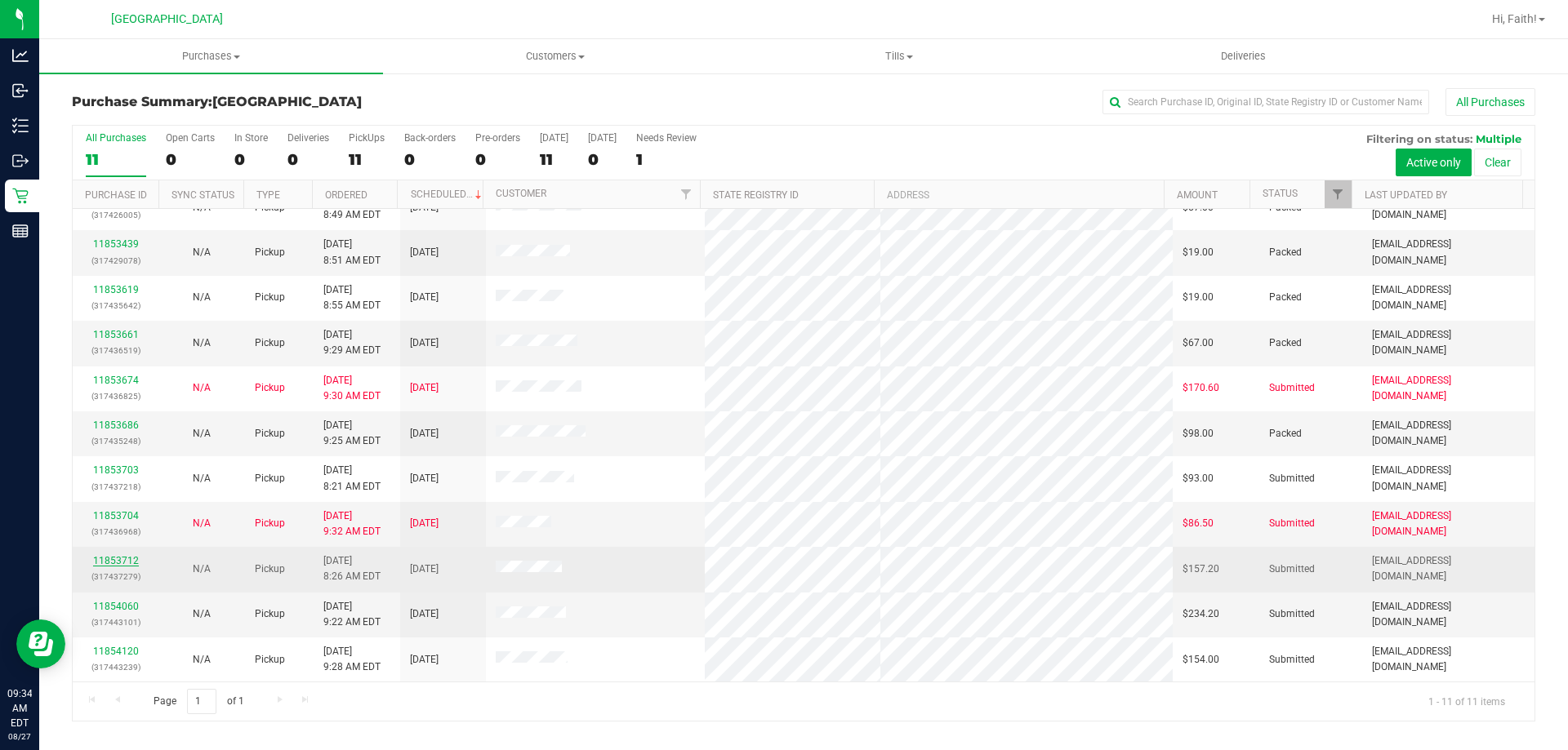
click at [131, 559] on link "11853712" at bounding box center [116, 561] width 45 height 12
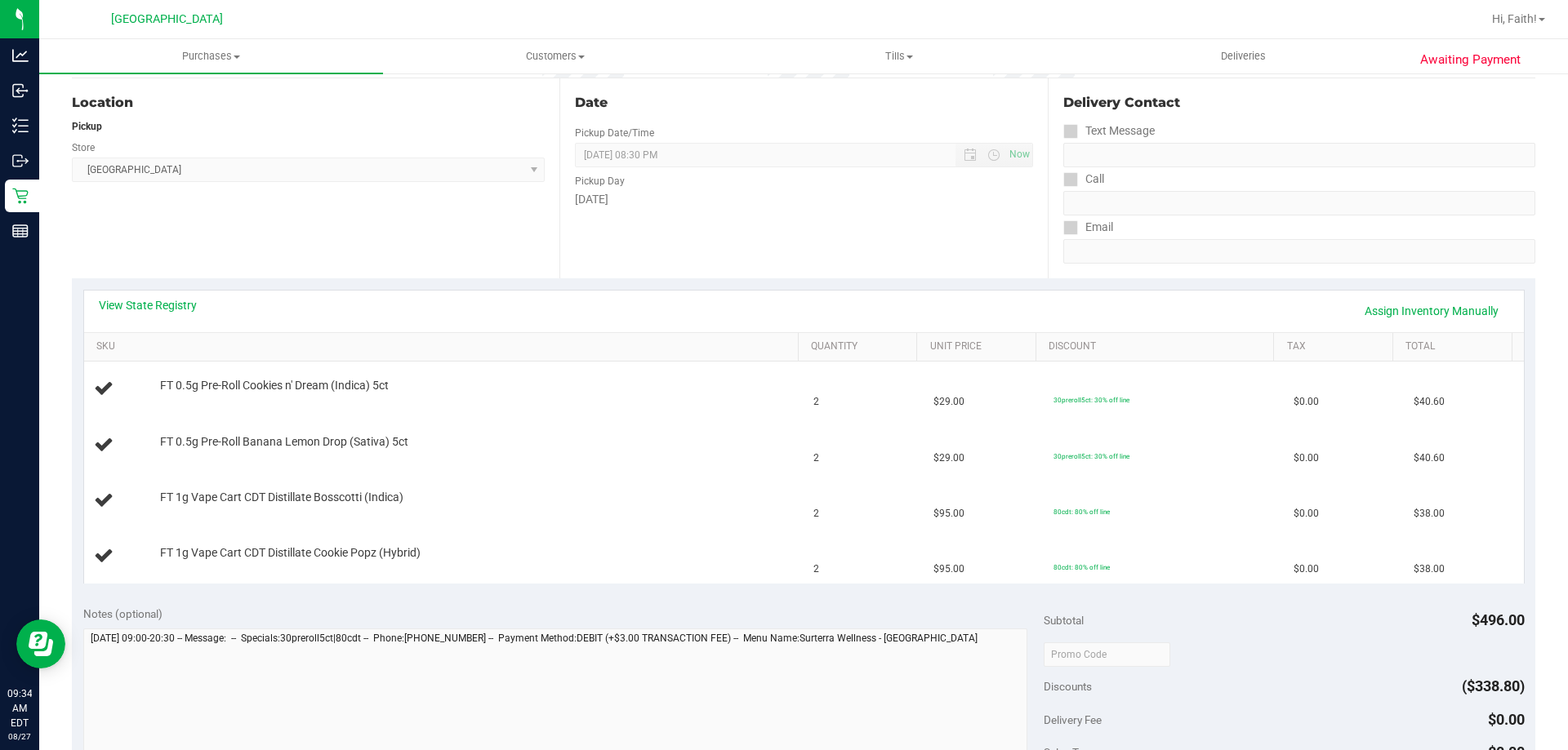
scroll to position [163, 0]
click at [169, 303] on link "View State Registry" at bounding box center [148, 303] width 98 height 17
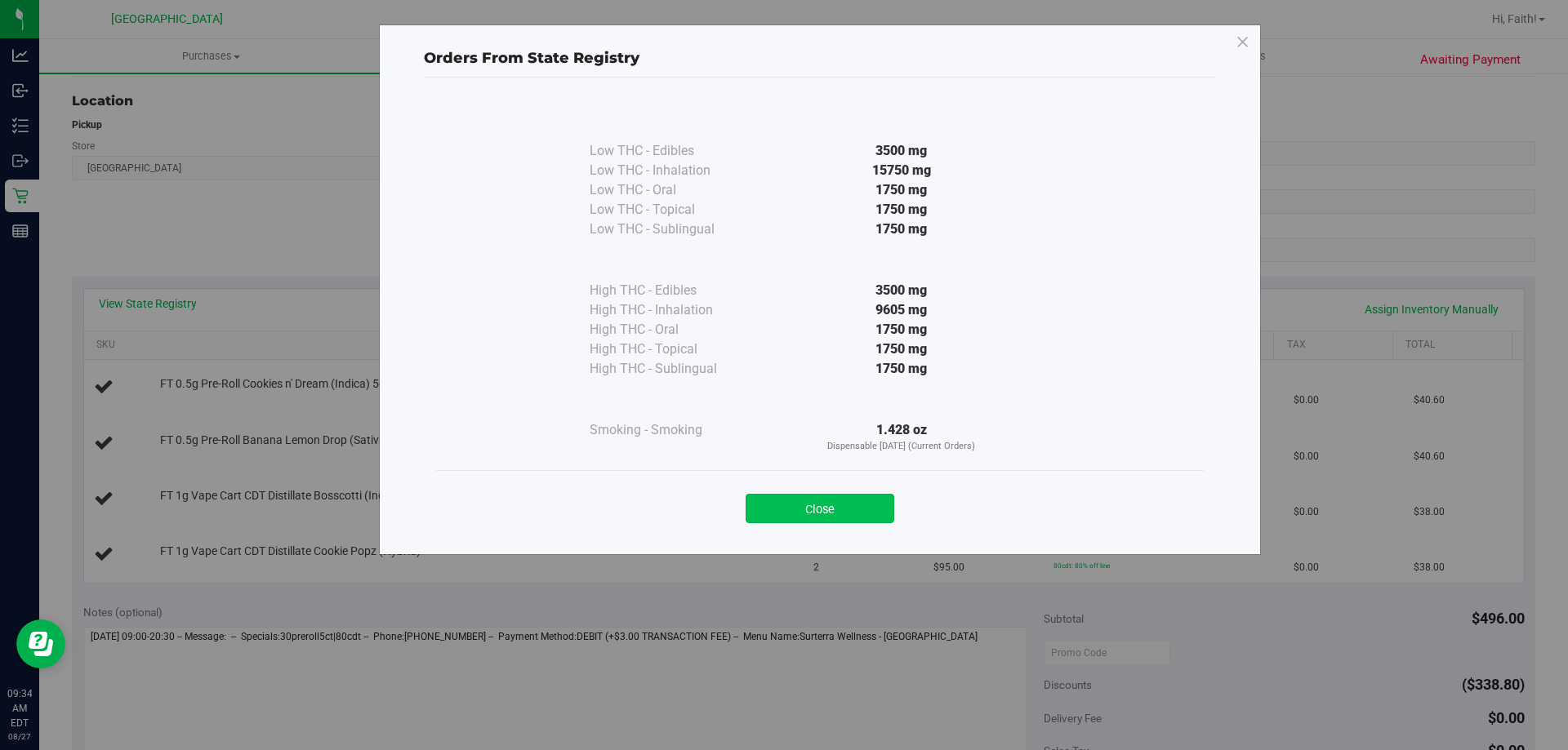
click at [836, 518] on button "Close" at bounding box center [819, 509] width 149 height 30
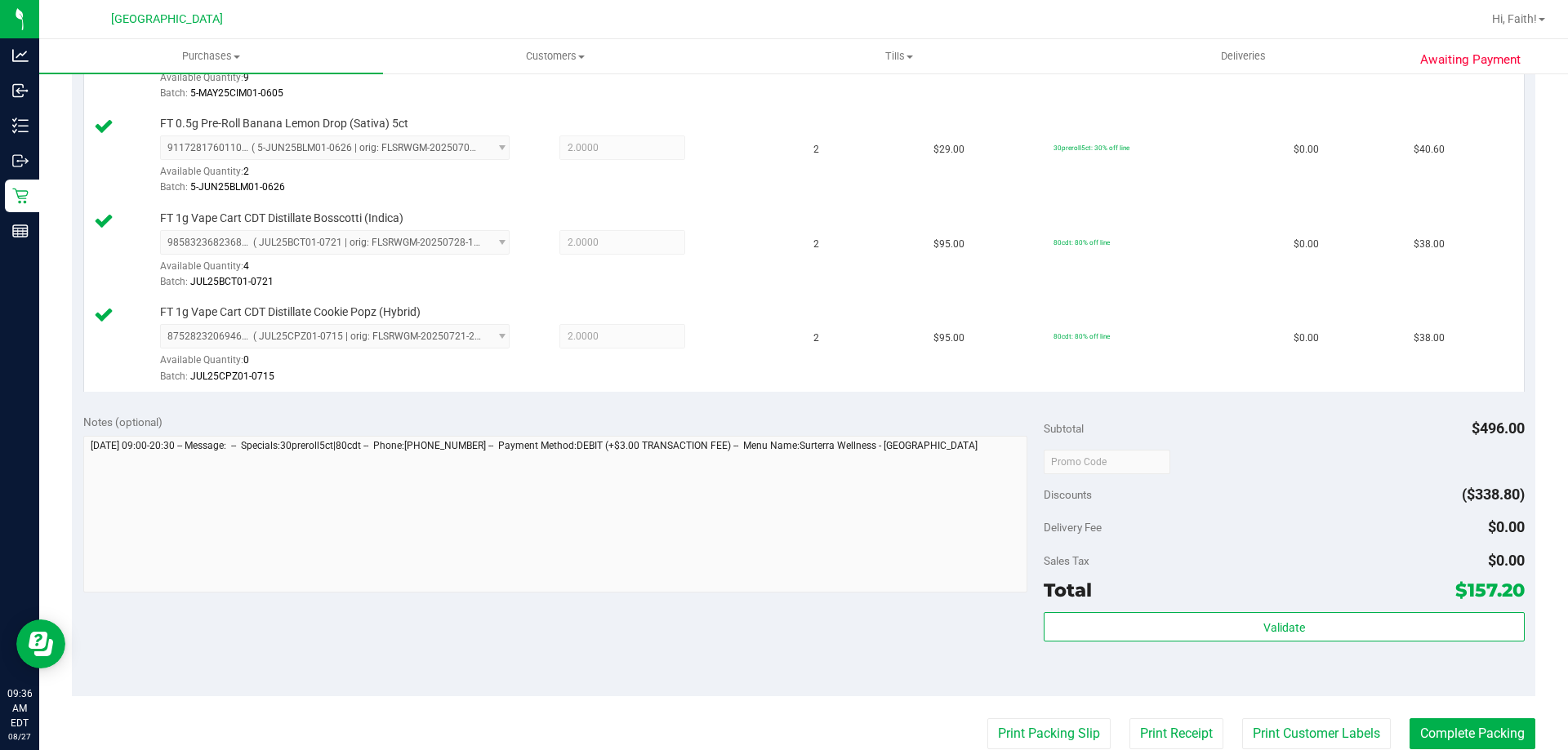
scroll to position [671, 0]
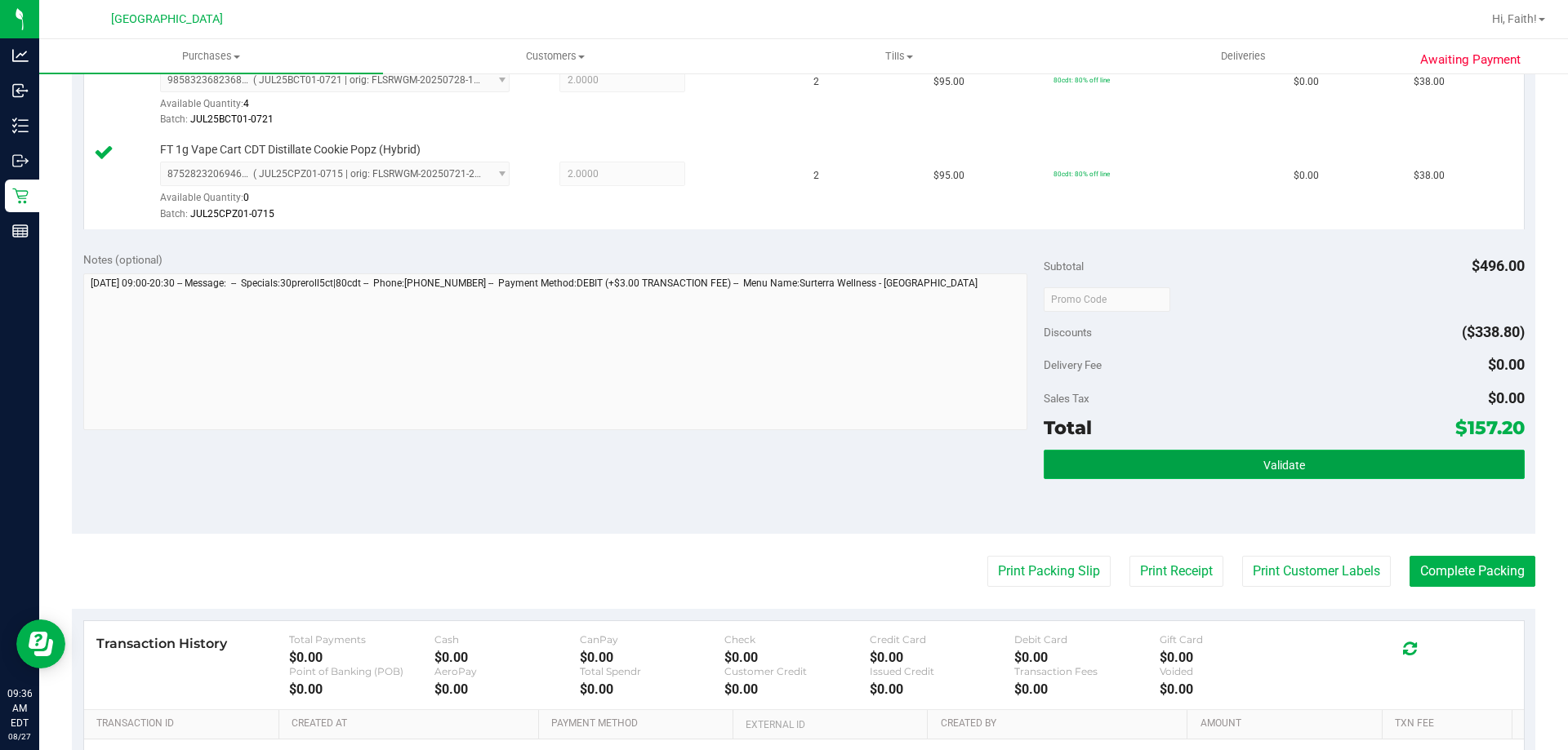
click at [1362, 463] on button "Validate" at bounding box center [1284, 465] width 480 height 30
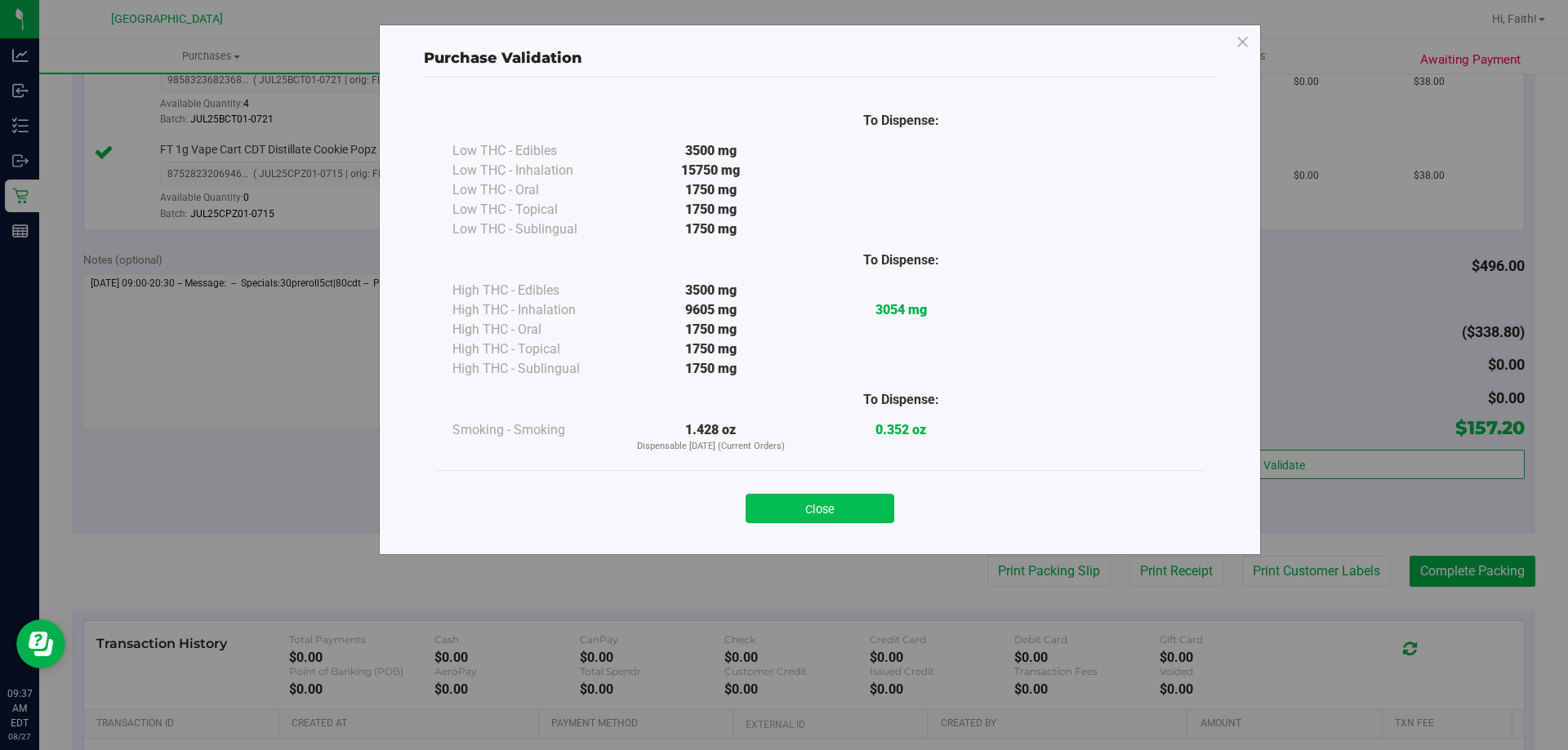
click at [809, 501] on button "Close" at bounding box center [819, 509] width 149 height 30
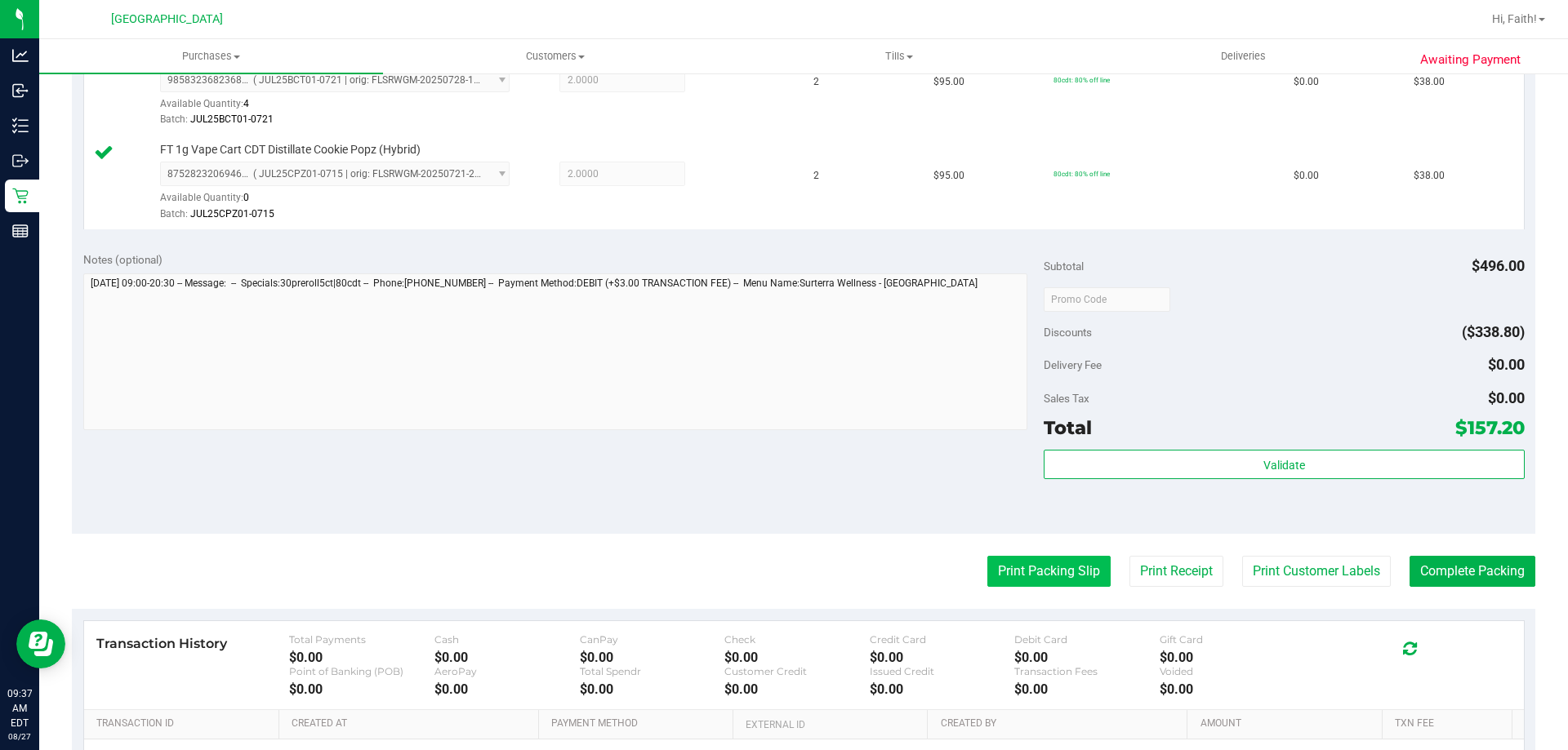
click at [1049, 561] on button "Print Packing Slip" at bounding box center [1048, 572] width 123 height 31
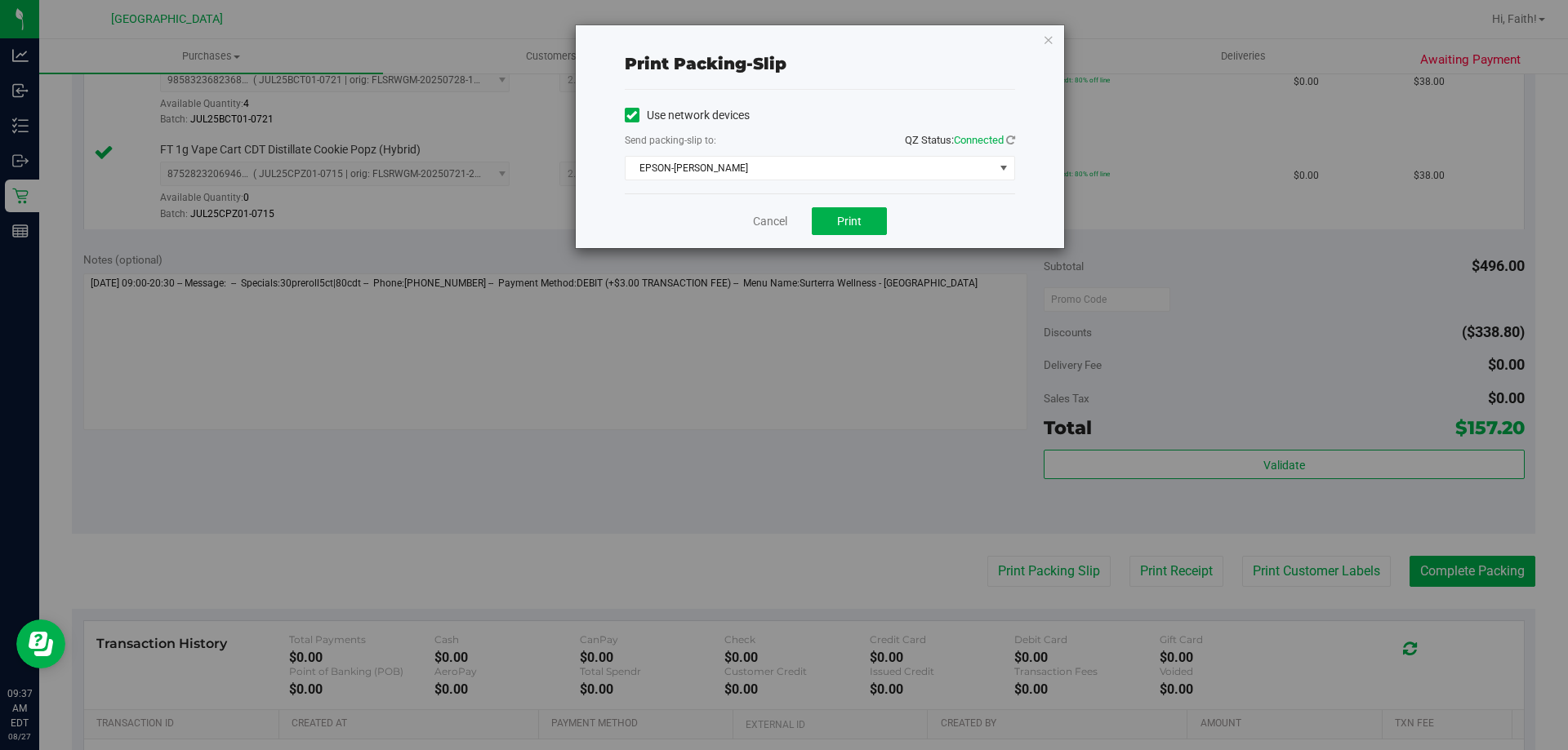
click at [864, 199] on div "Cancel Print" at bounding box center [820, 221] width 391 height 55
click at [849, 180] on div "Use network devices Send packing-slip to: QZ Status: Connected EPSON-AUDREY-KIT…" at bounding box center [820, 141] width 391 height 103
click at [846, 169] on span "EPSON-AUDREY-KITCHING" at bounding box center [809, 167] width 368 height 23
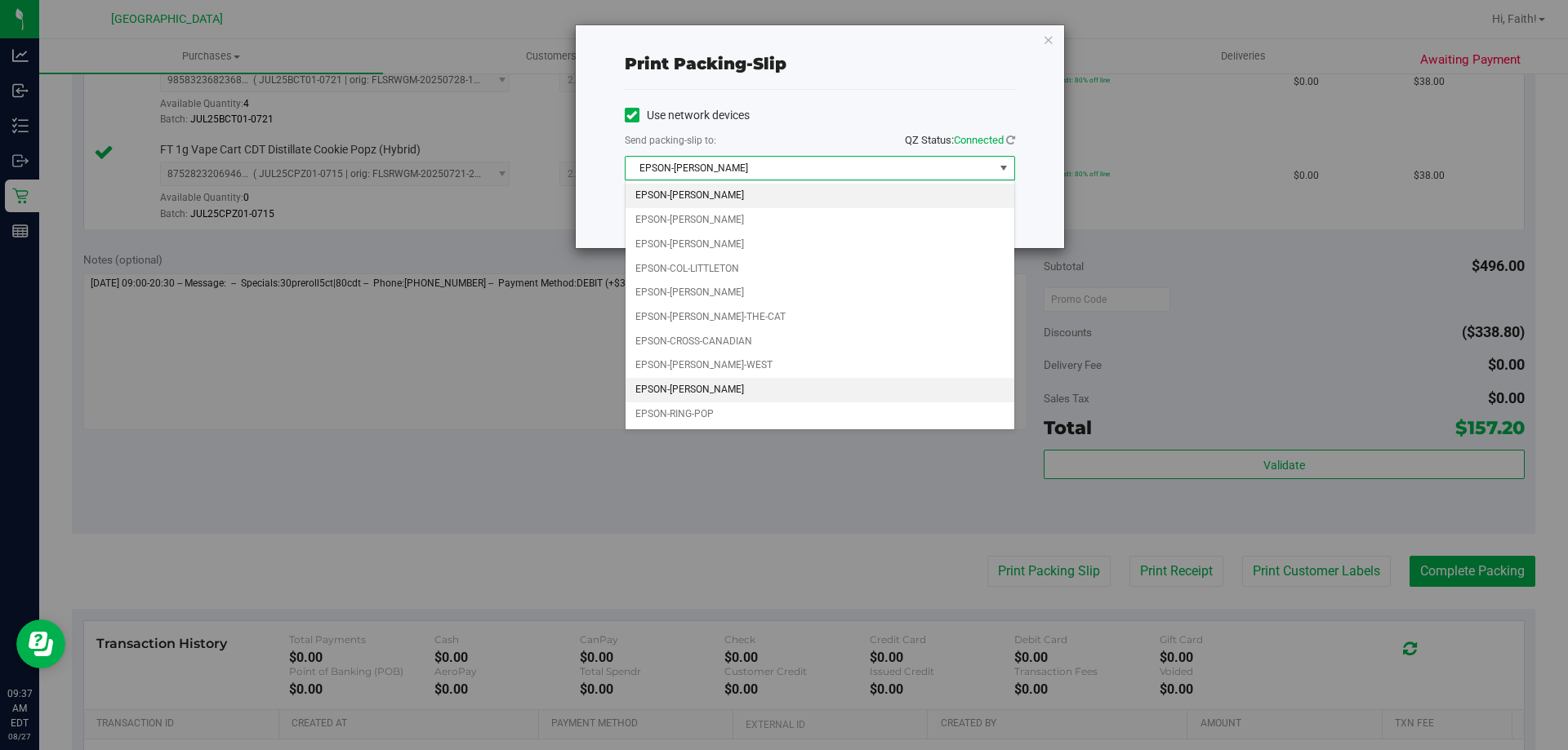
click at [697, 383] on li "EPSON-LIONEL-RICHIE" at bounding box center [819, 390] width 389 height 25
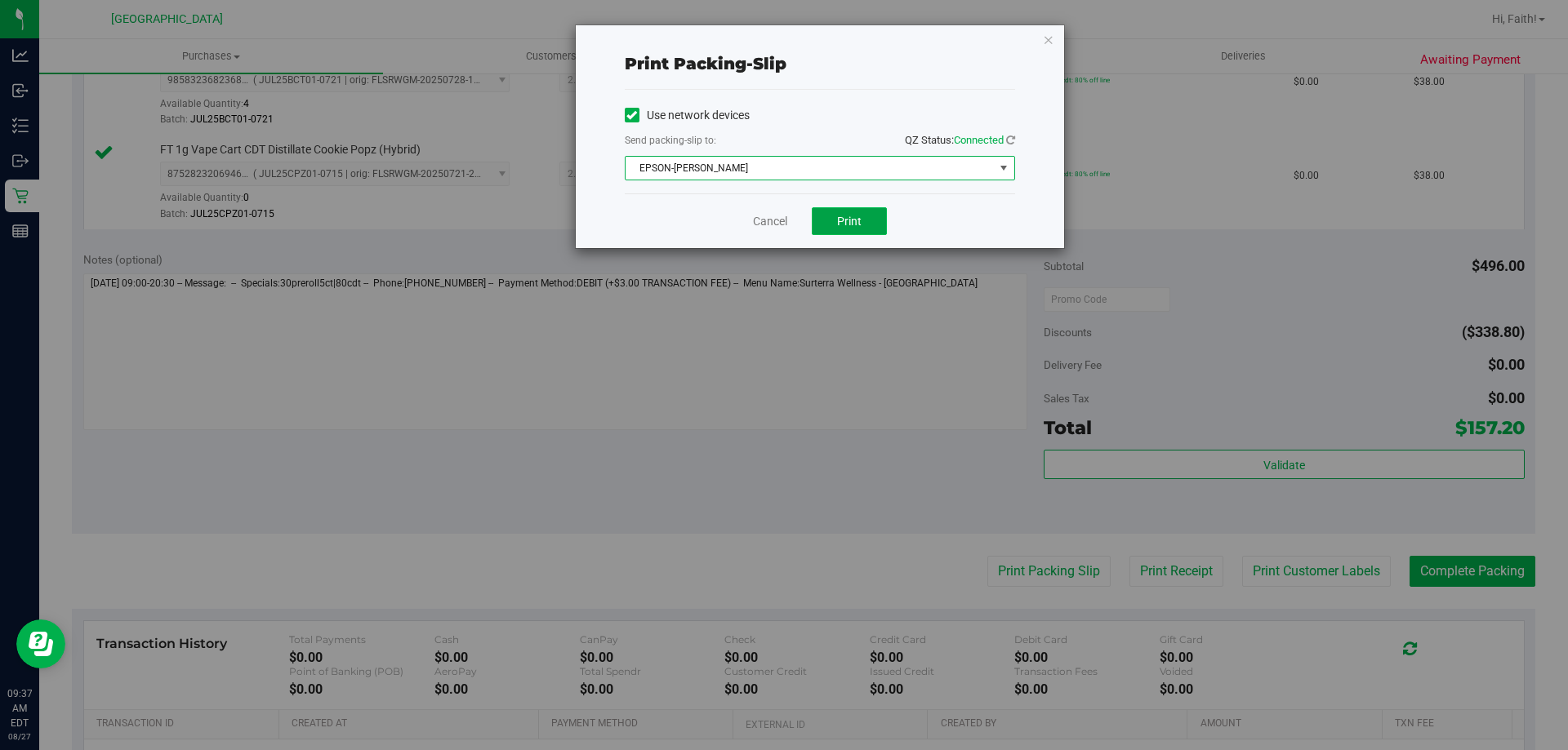
click at [883, 217] on button "Print" at bounding box center [849, 221] width 75 height 28
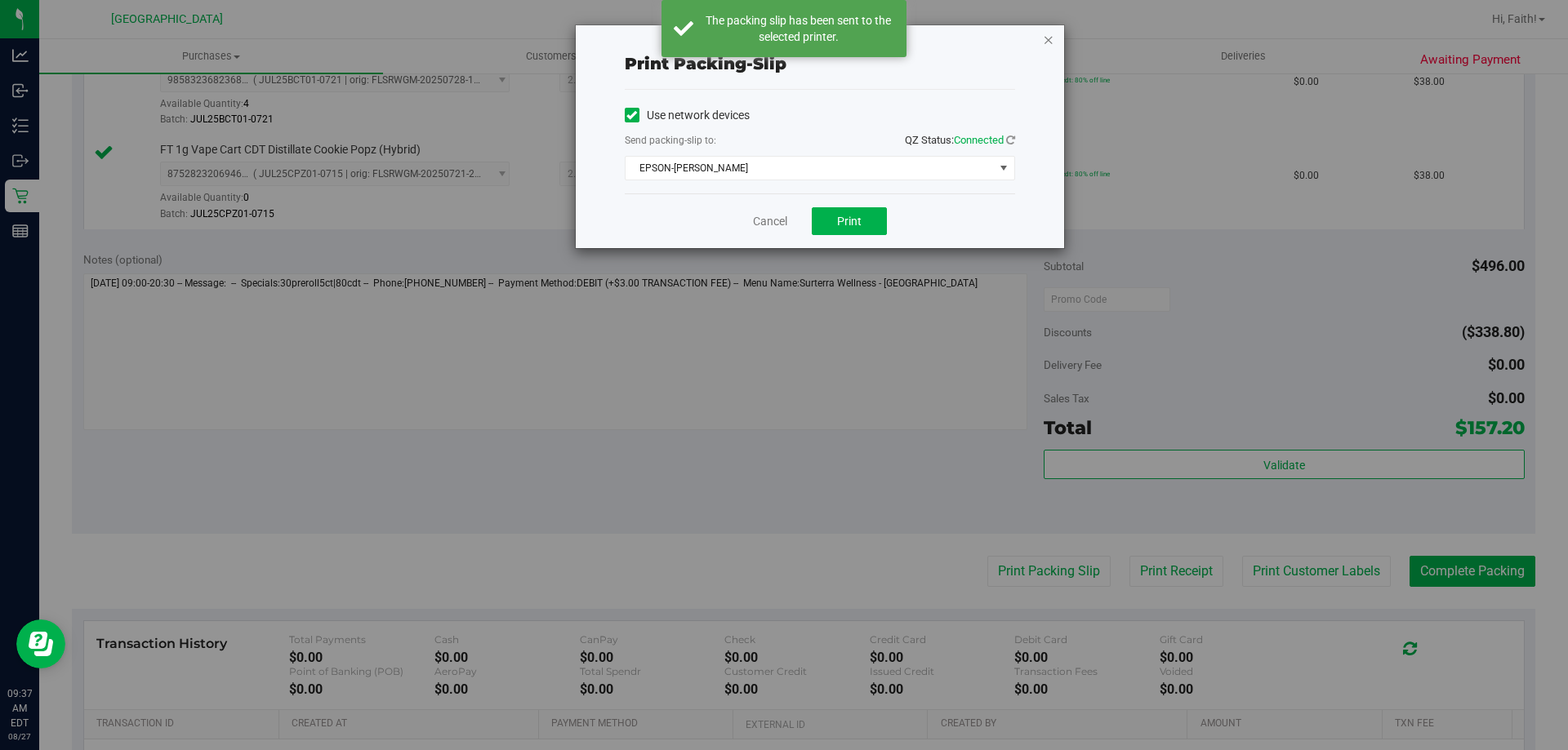
click at [1042, 36] on icon "button" at bounding box center [1048, 39] width 12 height 20
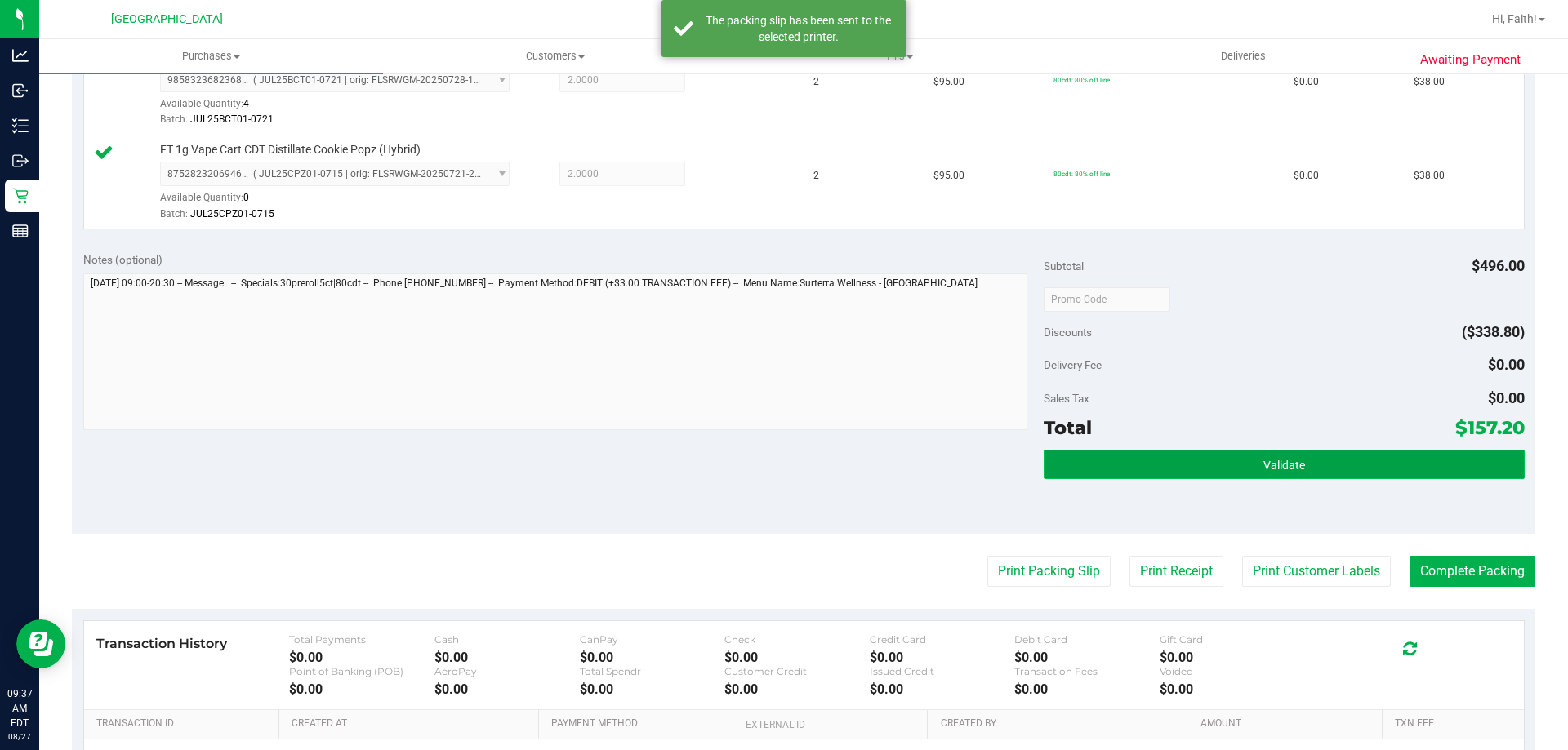
click at [1217, 457] on button "Validate" at bounding box center [1284, 465] width 480 height 30
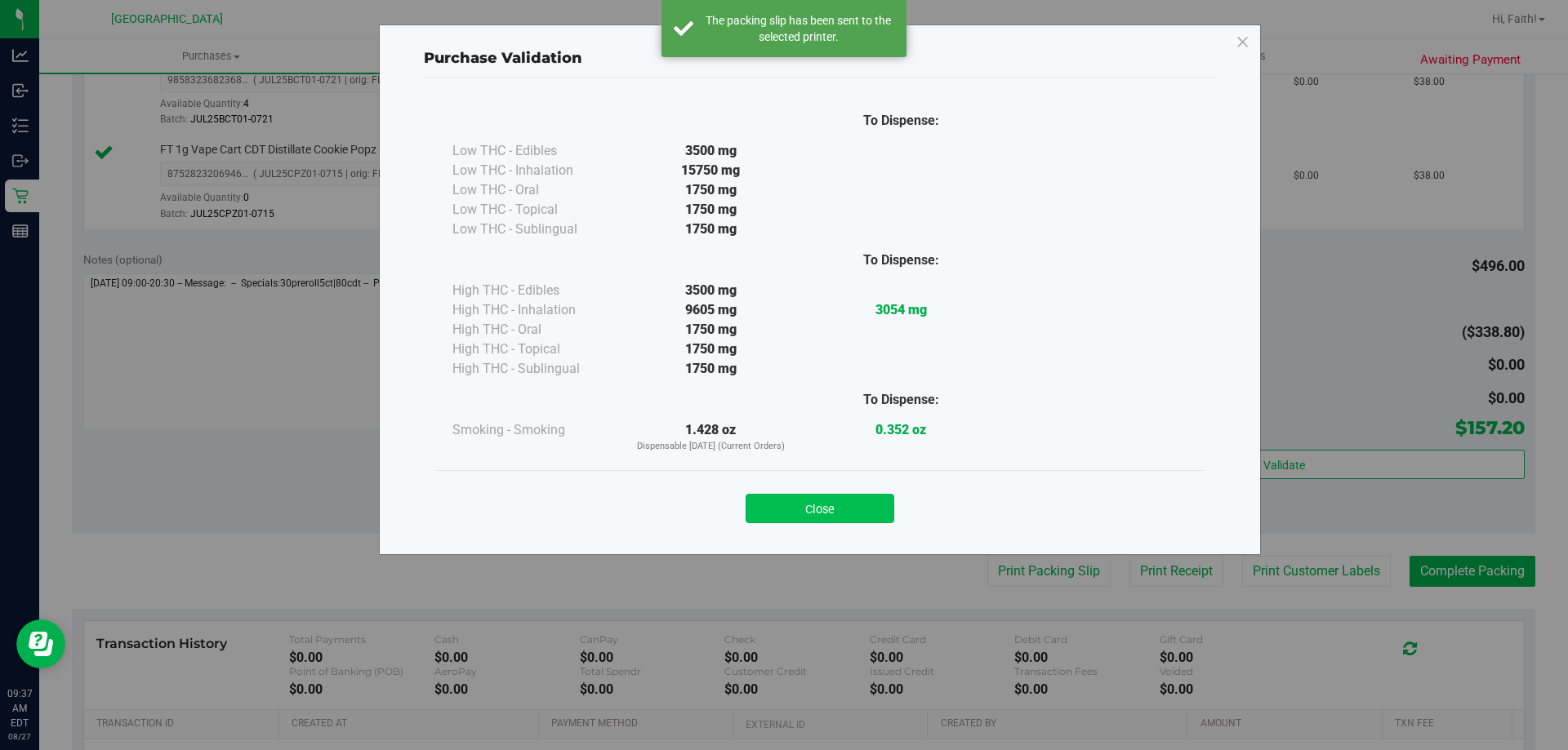
click at [819, 504] on button "Close" at bounding box center [819, 509] width 149 height 30
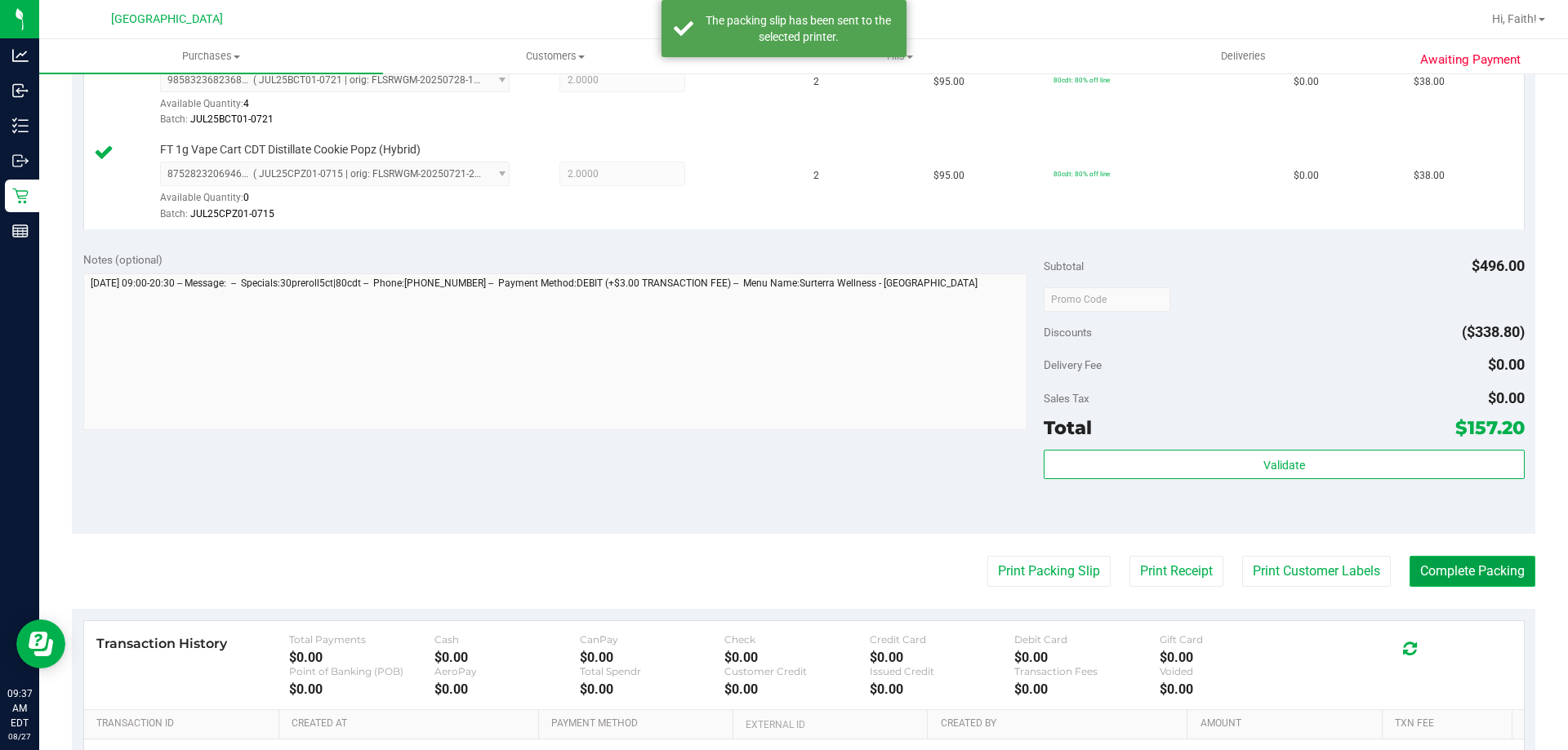
click at [1418, 573] on button "Complete Packing" at bounding box center [1473, 572] width 126 height 31
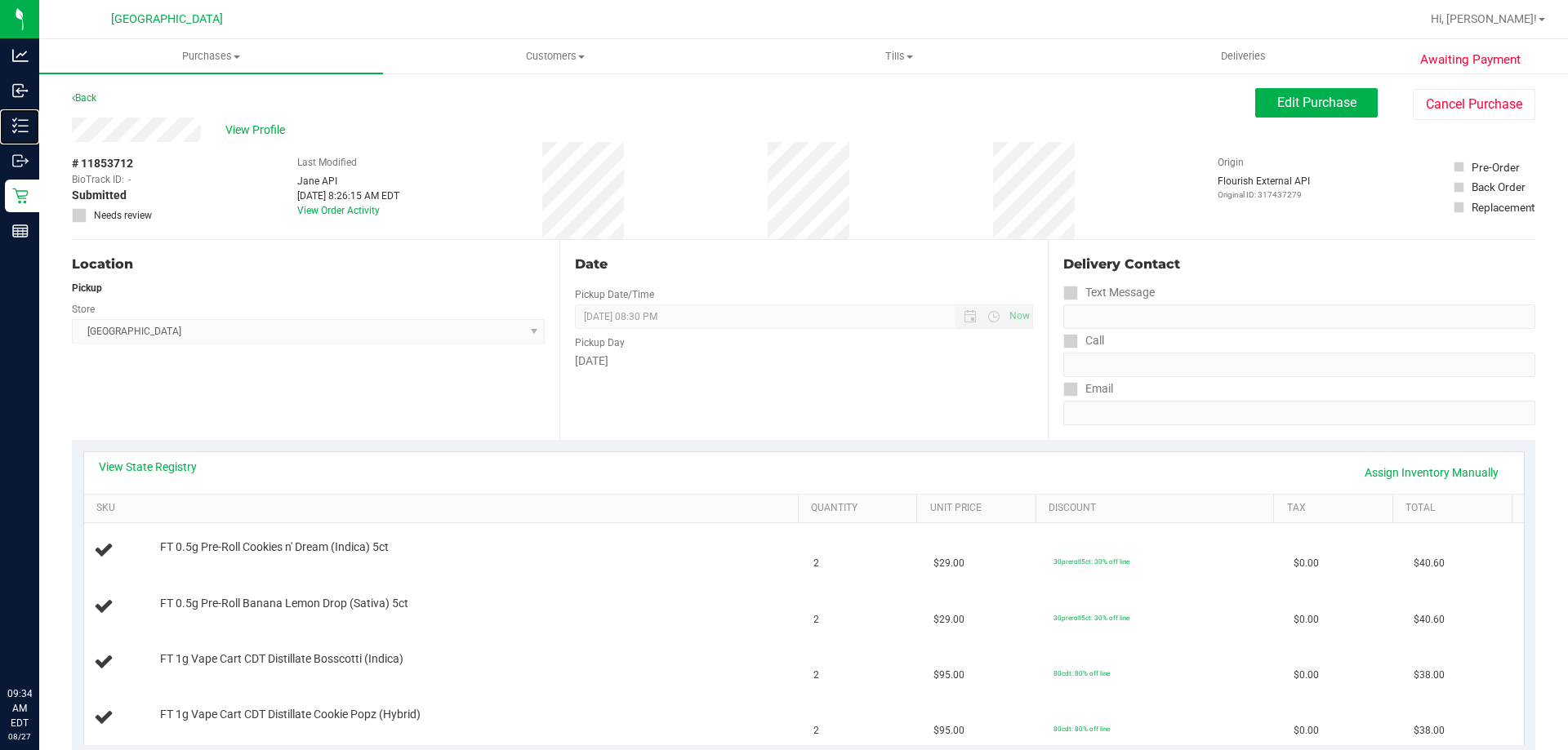
click at [0, 0] on p "Inventory" at bounding box center [0, 0] width 0 height 0
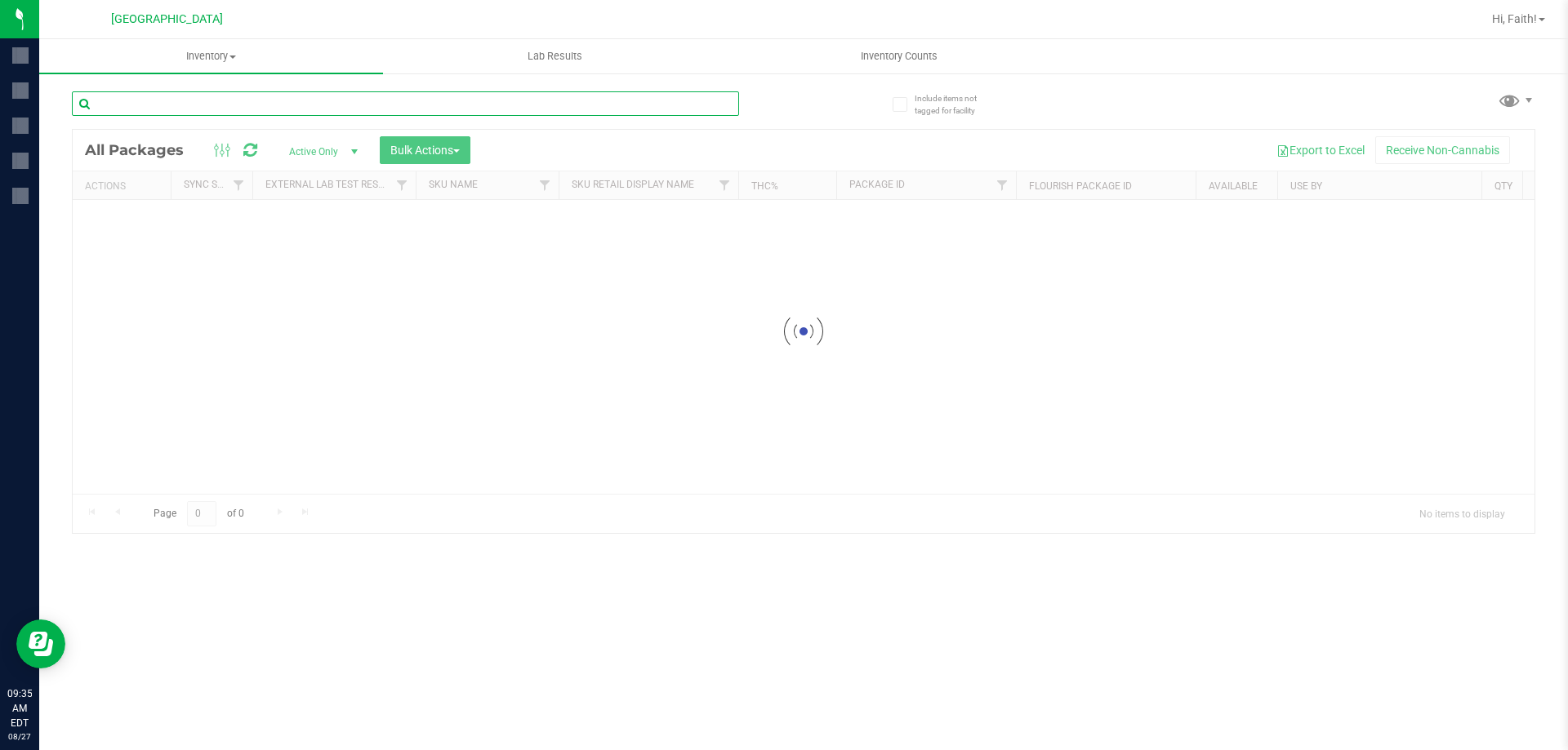
click at [209, 102] on div "Inventory All packages All inventory Waste log Create inventory Lab Results Inv…" at bounding box center [803, 395] width 1529 height 712
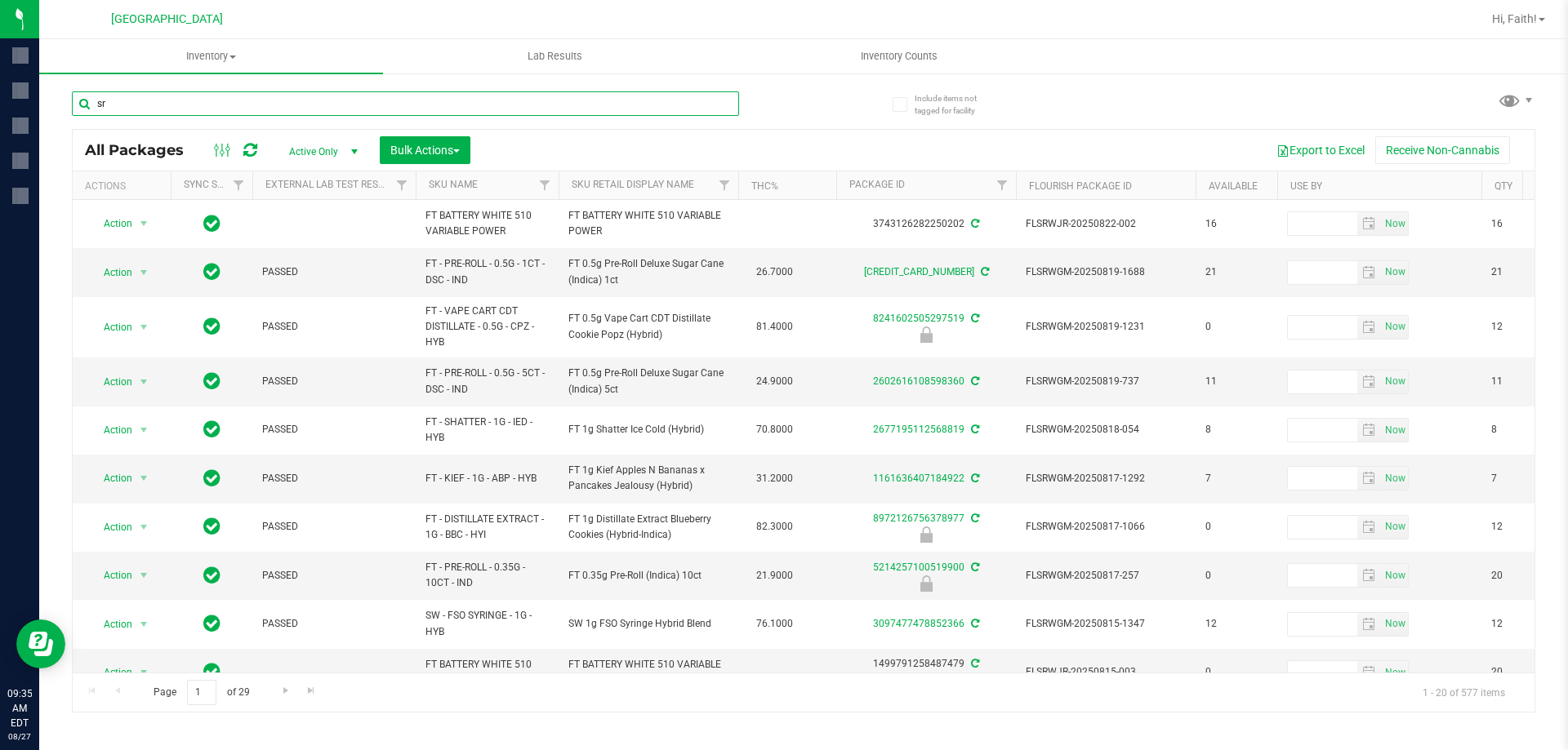
type input "srh"
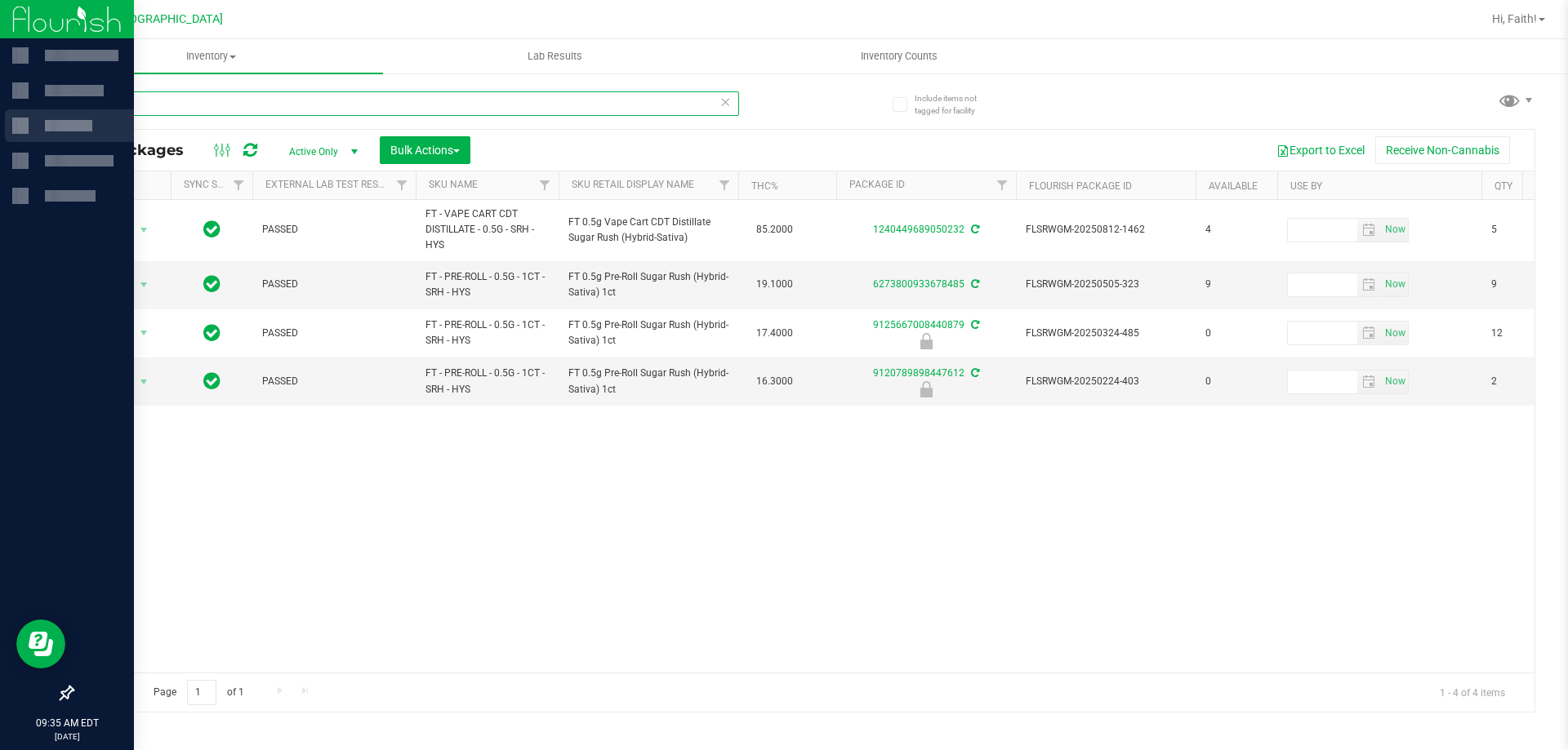
drag, startPoint x: 155, startPoint y: 97, endPoint x: 0, endPoint y: 132, distance: 158.9
click at [0, 132] on div "09:35 AM EDT 08/27/2025 08/27 Orange Park WC Hi, Faith! Inventory All packages …" at bounding box center [784, 375] width 1568 height 750
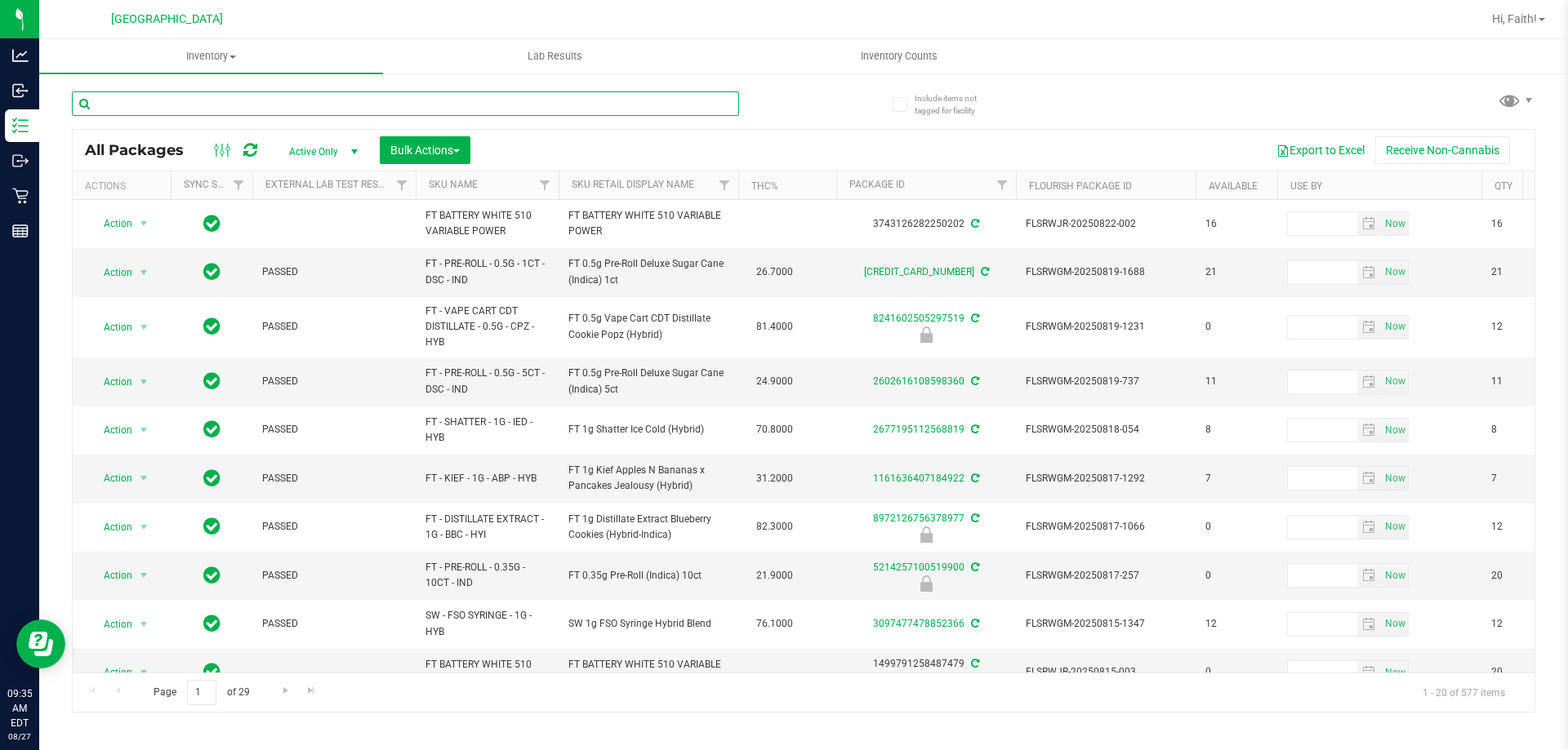
click at [211, 103] on input "text" at bounding box center [406, 103] width 667 height 25
type input "srh"
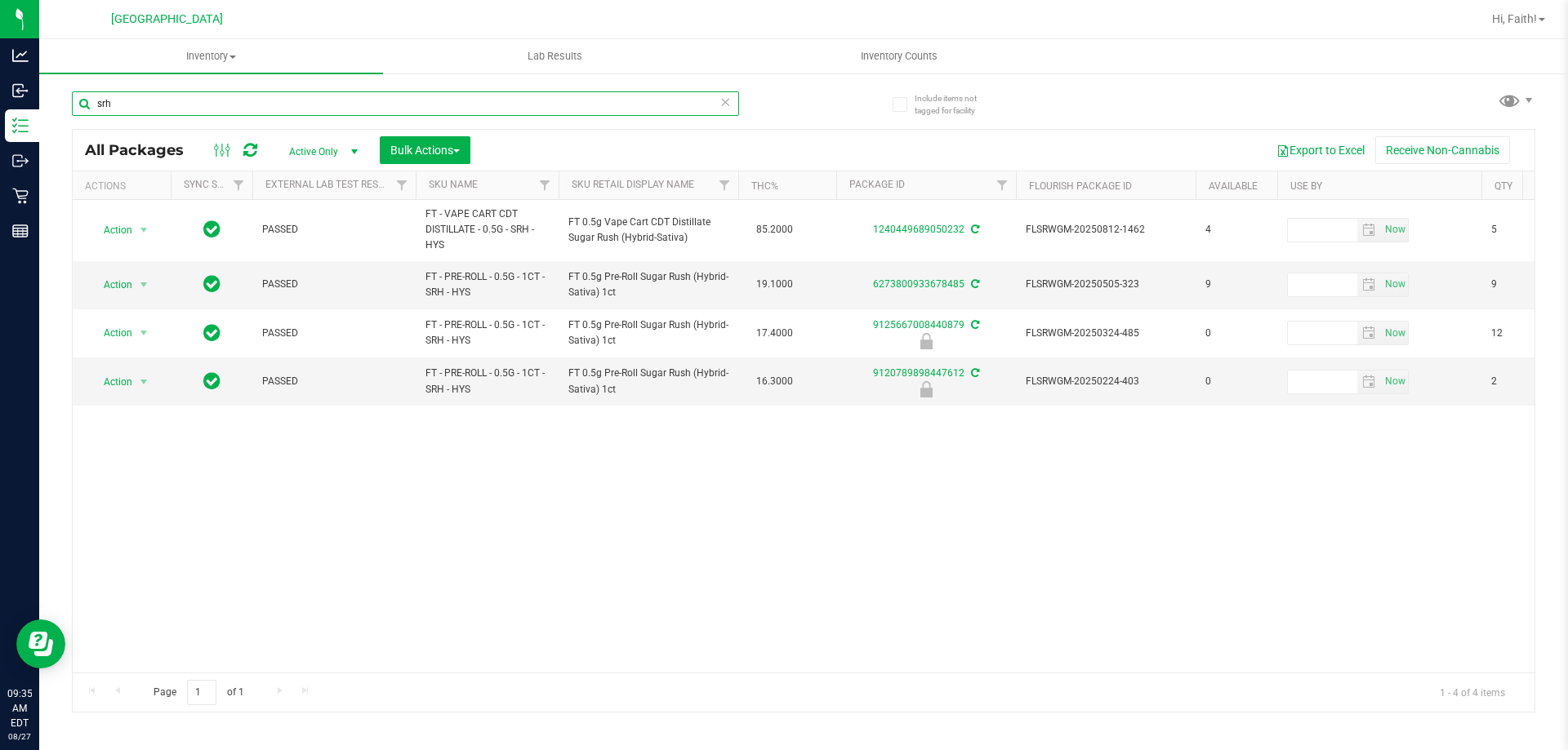
click at [165, 95] on input "srh" at bounding box center [406, 103] width 667 height 25
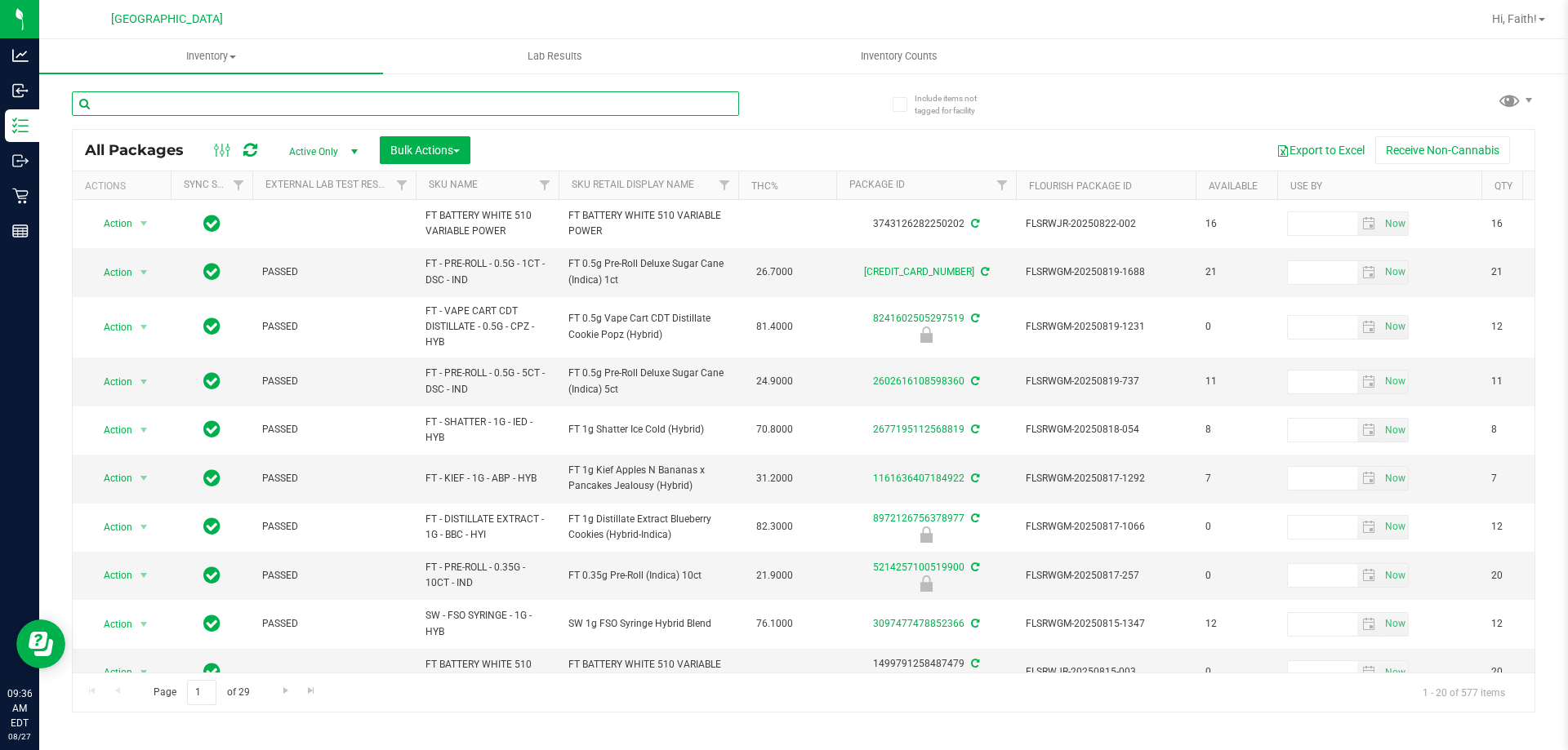
click at [290, 106] on input "text" at bounding box center [406, 103] width 667 height 25
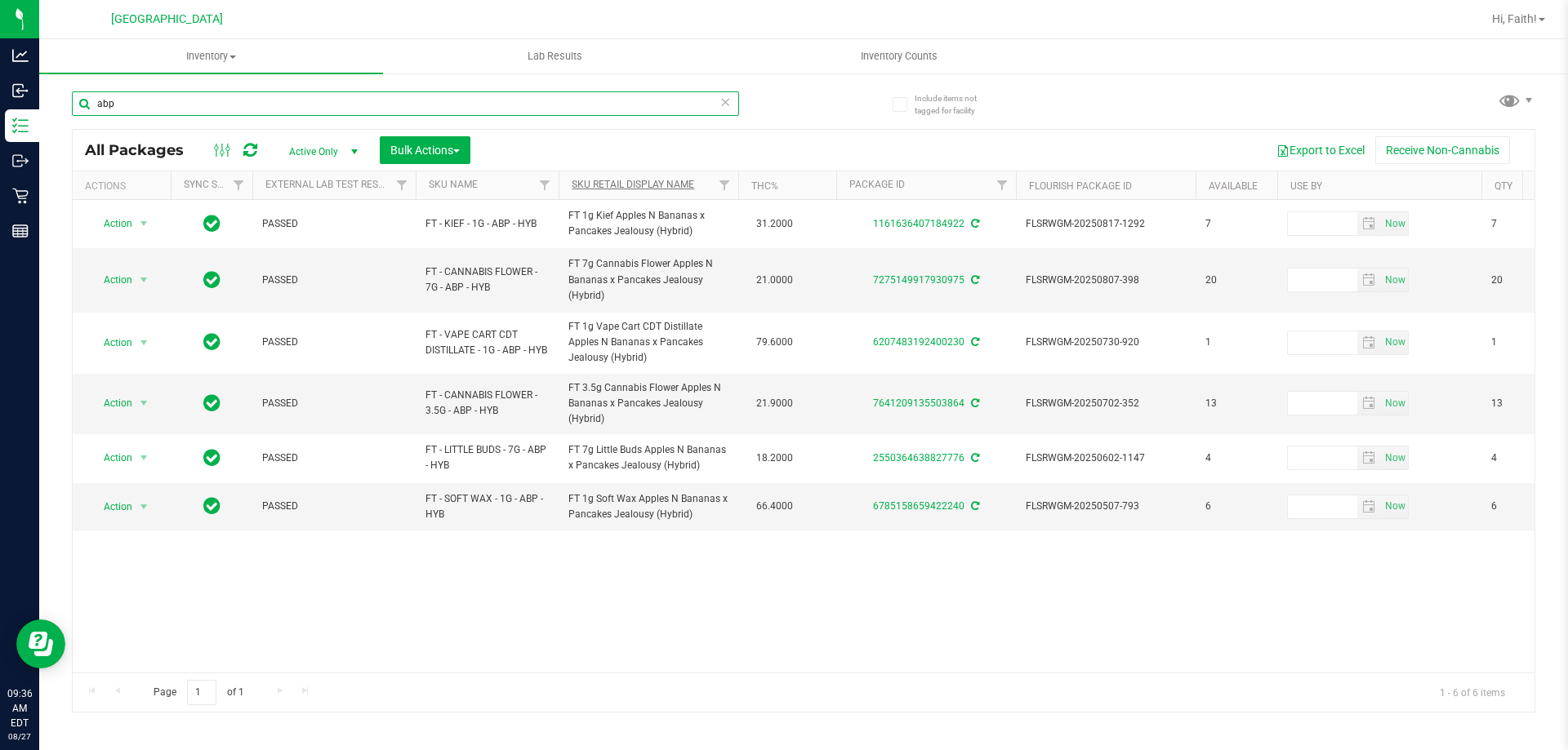
type input "abp"
click at [630, 179] on link "Sku Retail Display Name" at bounding box center [633, 185] width 122 height 12
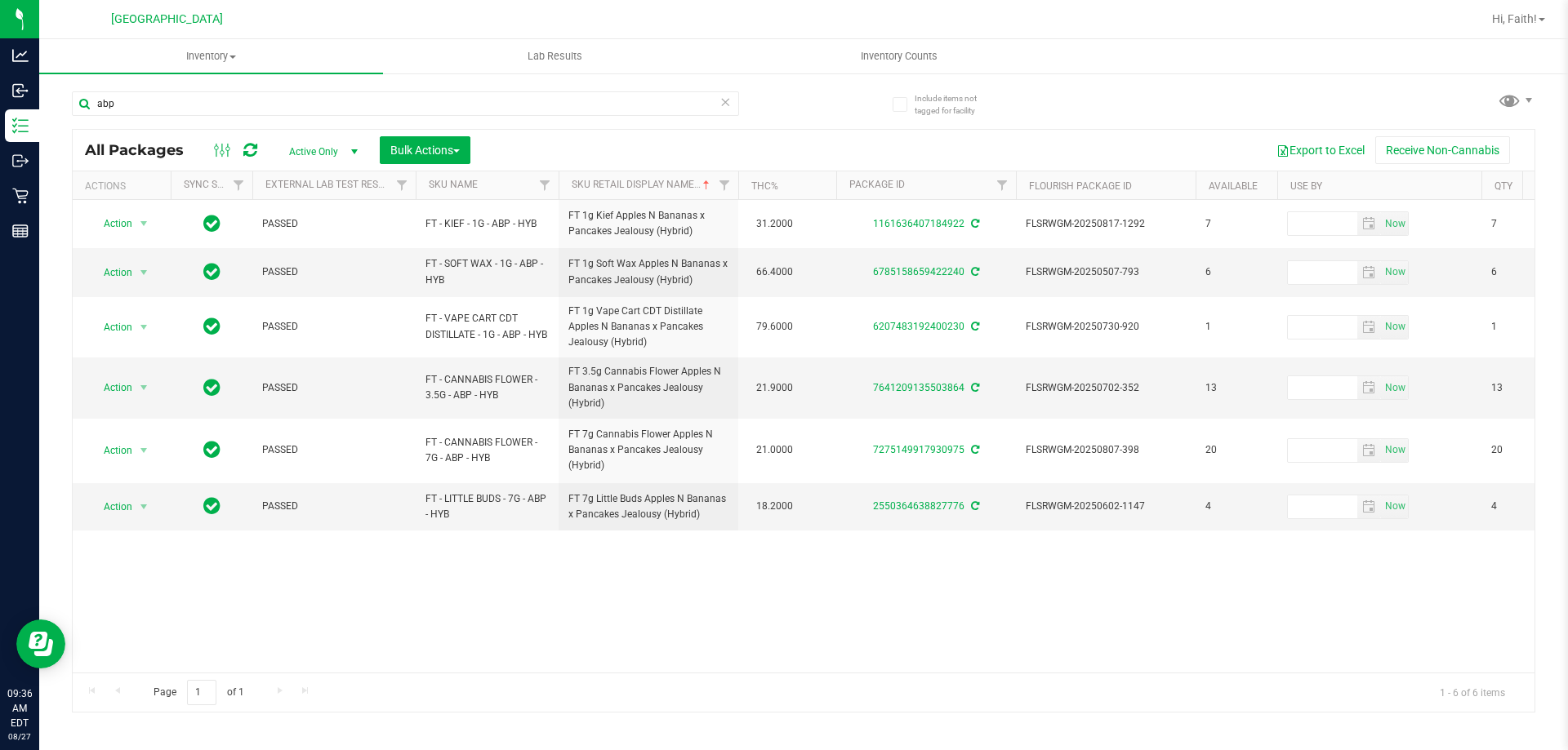
click at [614, 134] on div "All Packages Active Only Active Only Lab Samples Locked All External Internal B…" at bounding box center [803, 150] width 1462 height 40
click at [723, 99] on icon at bounding box center [725, 101] width 12 height 20
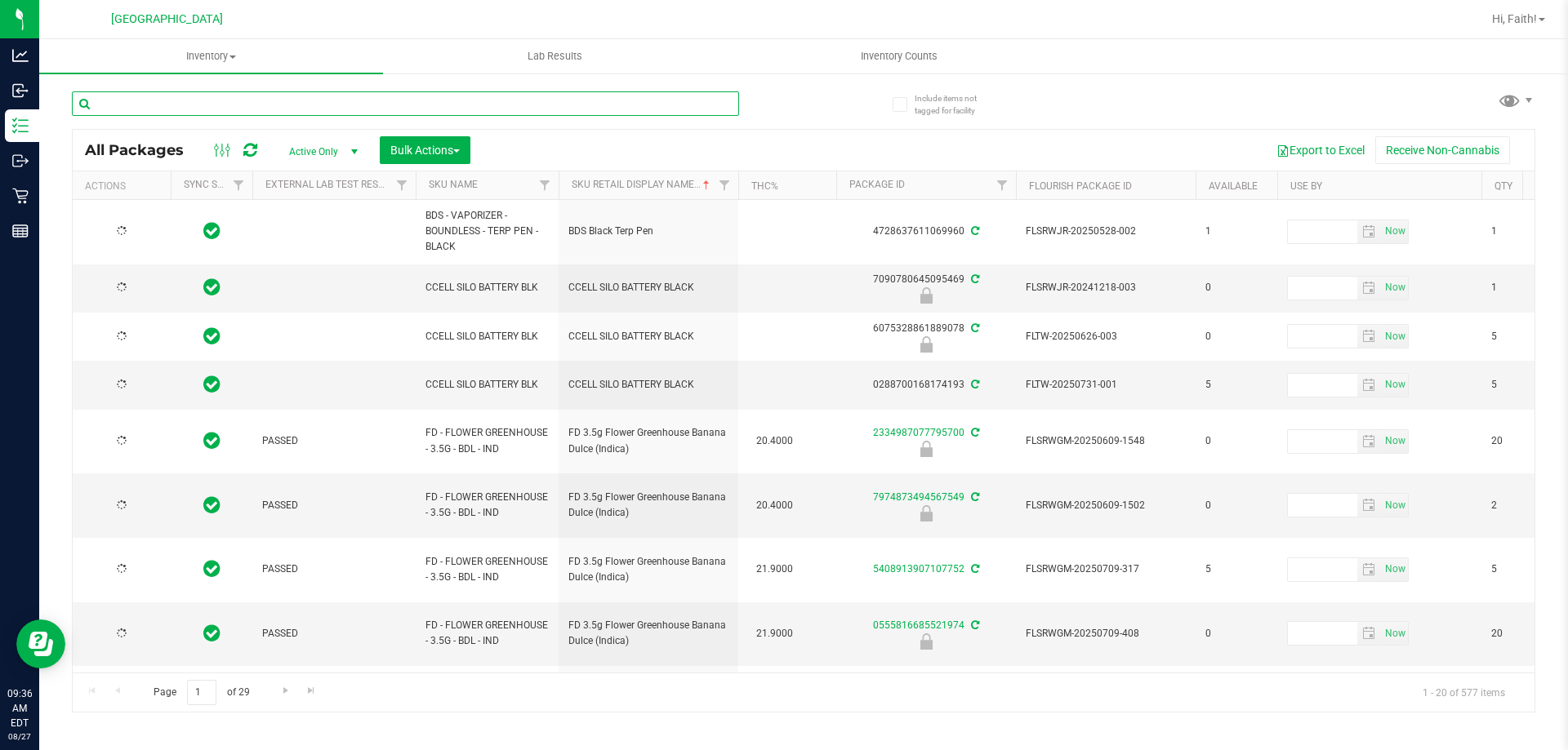
click at [643, 103] on input "text" at bounding box center [406, 103] width 667 height 25
click at [625, 107] on input "text" at bounding box center [406, 103] width 667 height 25
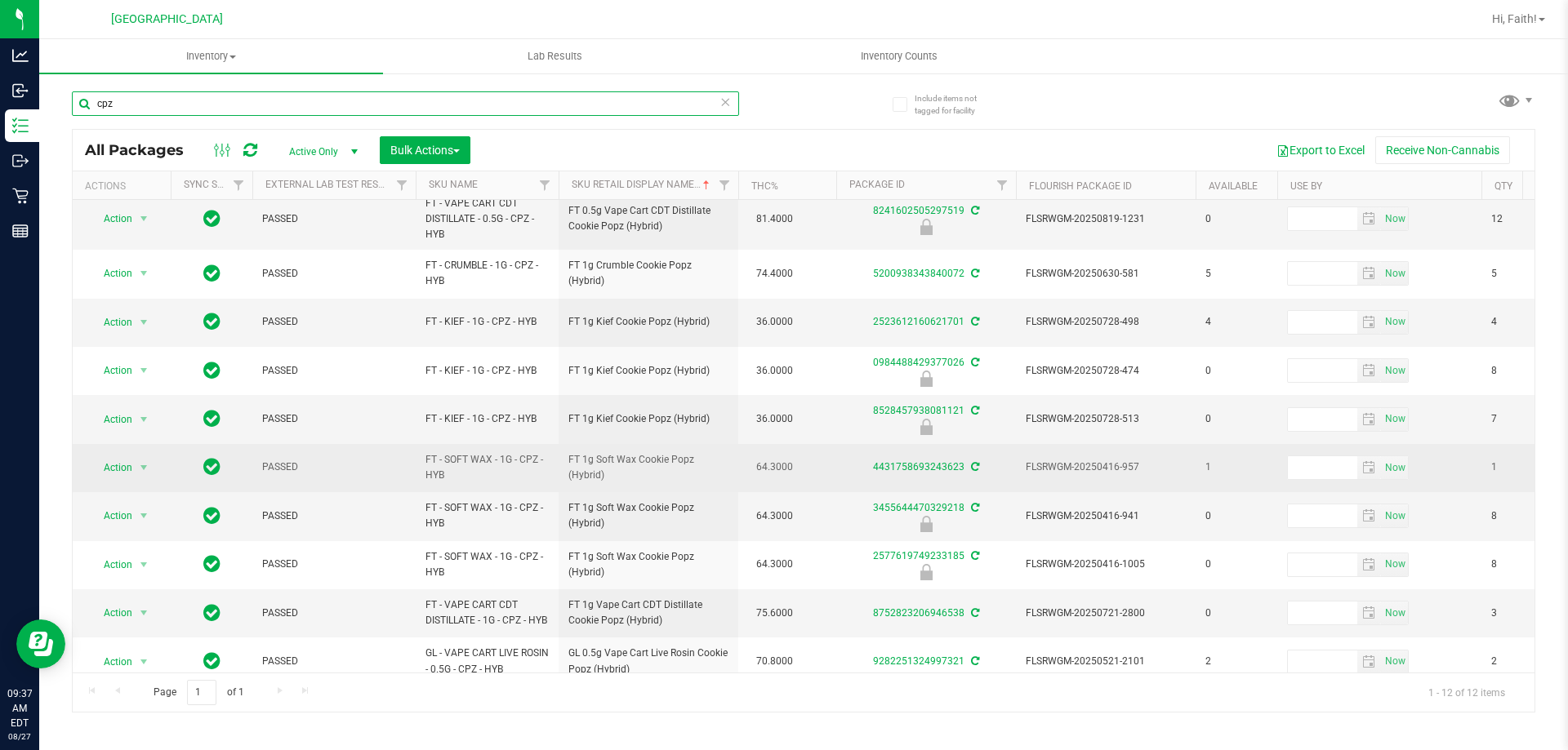
scroll to position [146, 0]
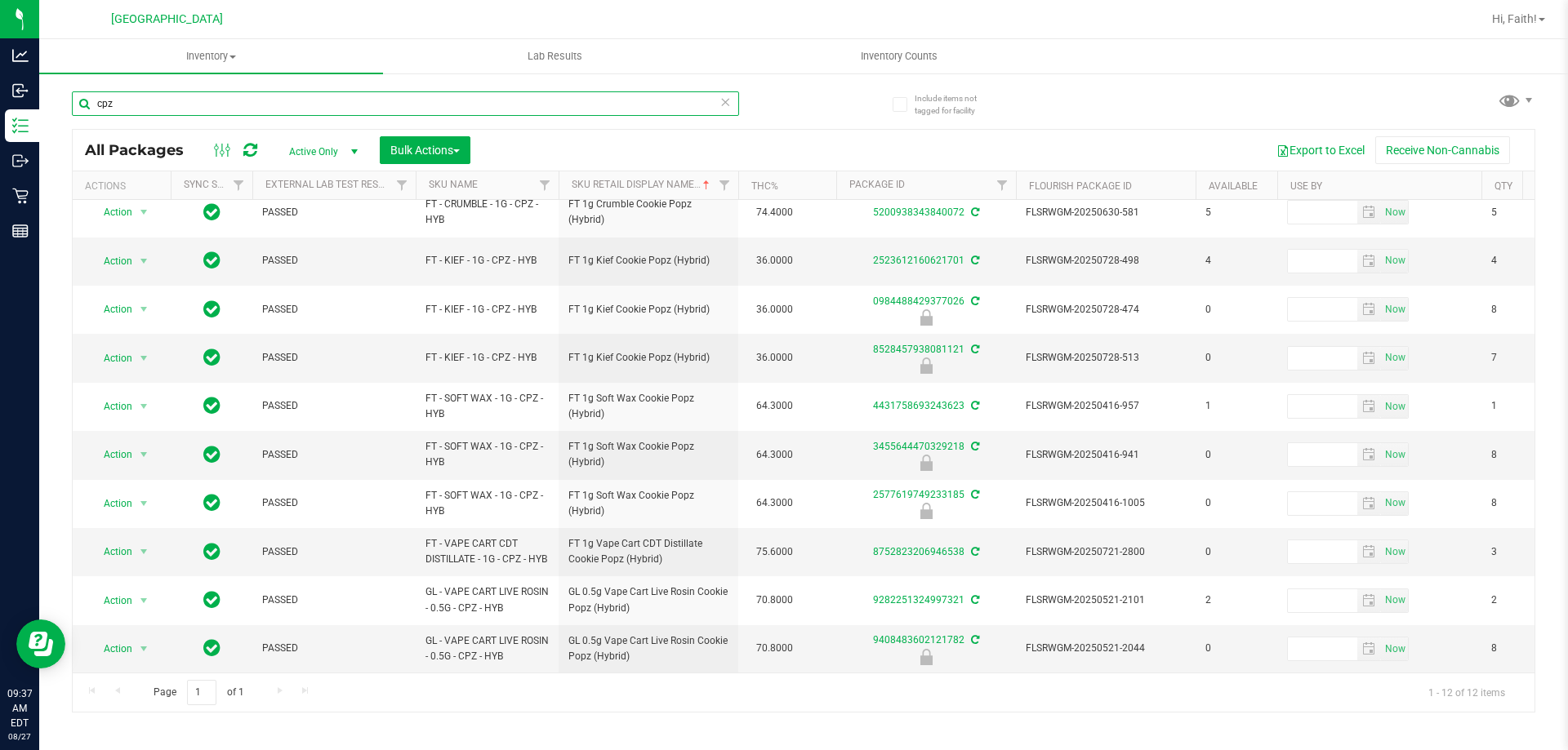
type input "cpz"
click at [725, 107] on icon at bounding box center [725, 101] width 12 height 20
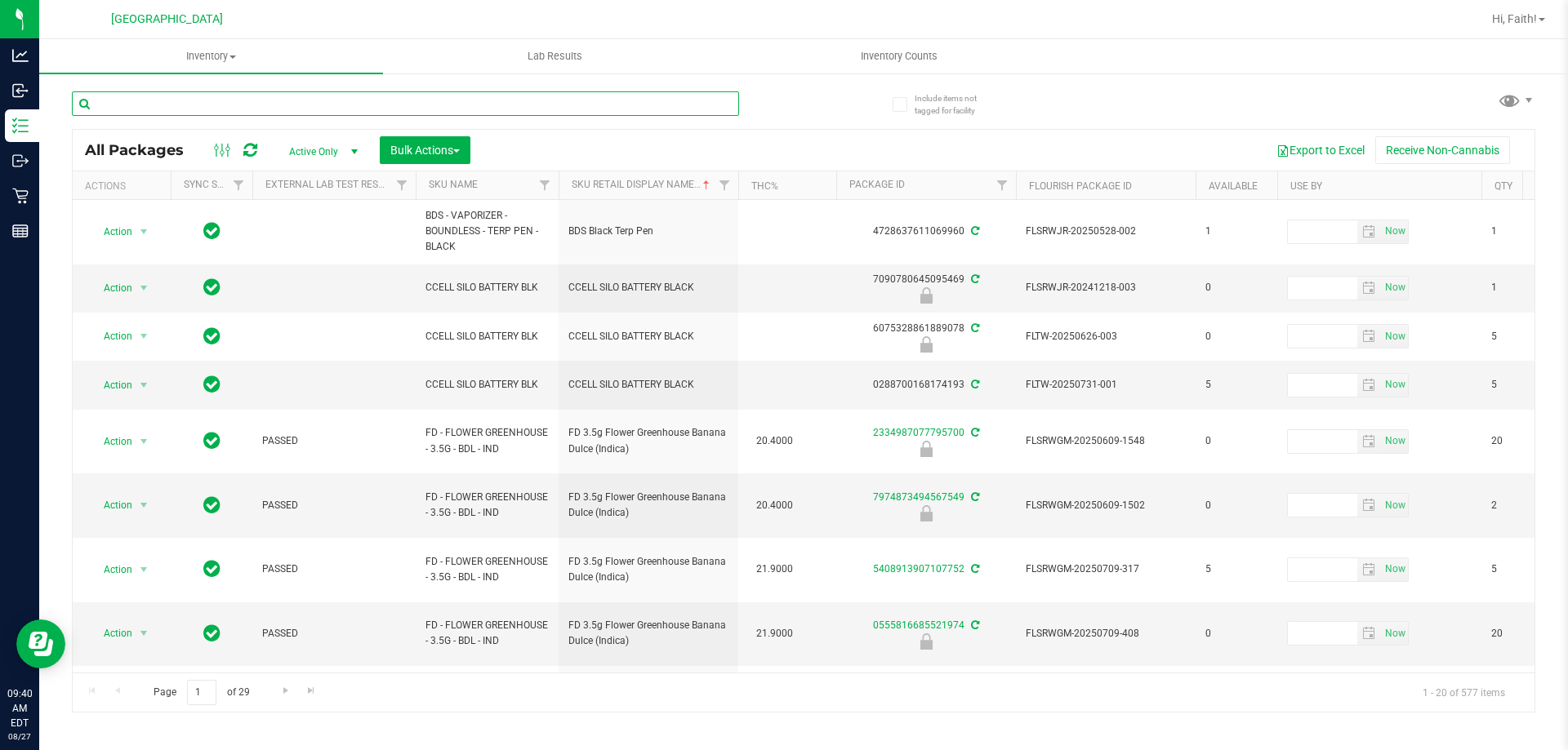
click at [214, 106] on input "text" at bounding box center [406, 103] width 667 height 25
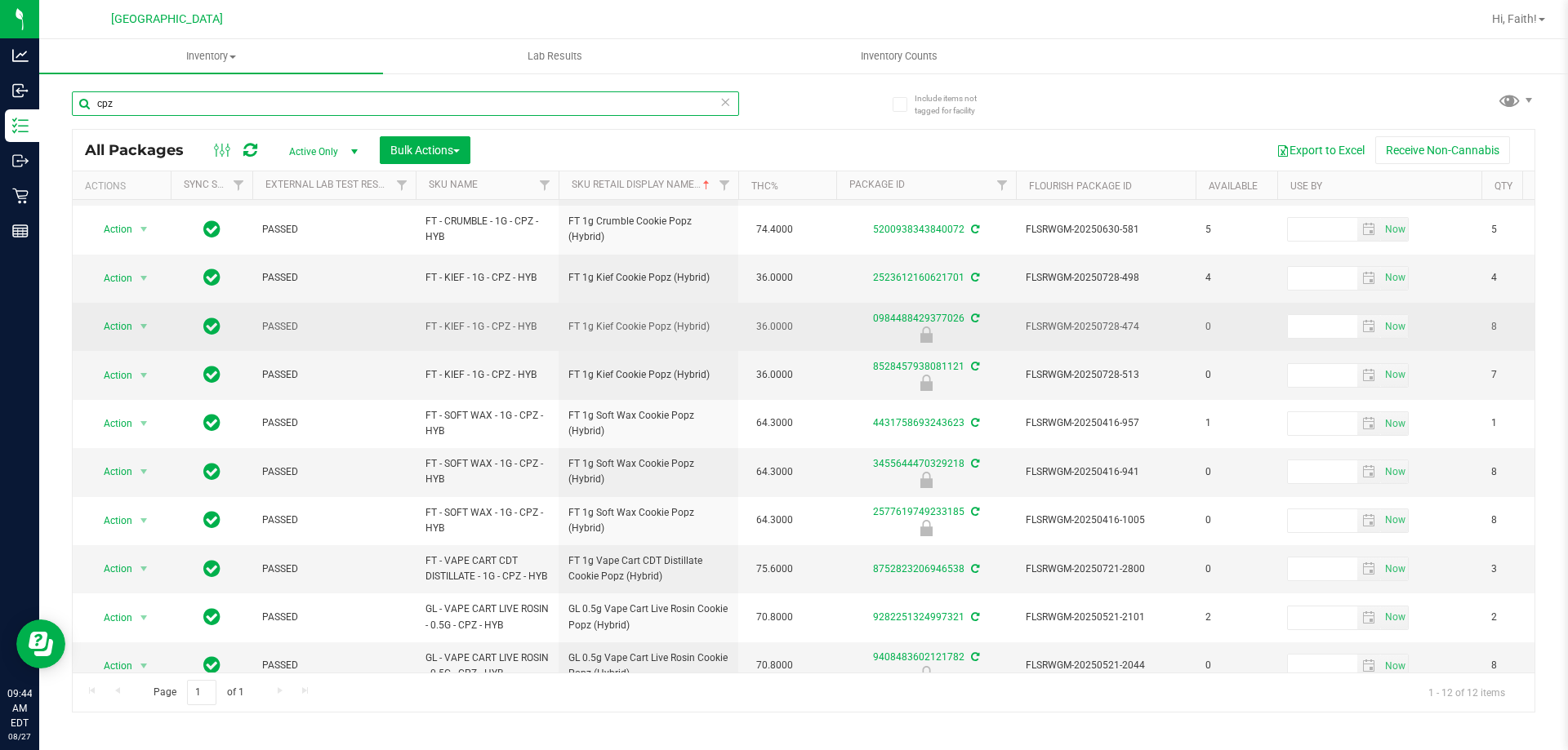
scroll to position [146, 0]
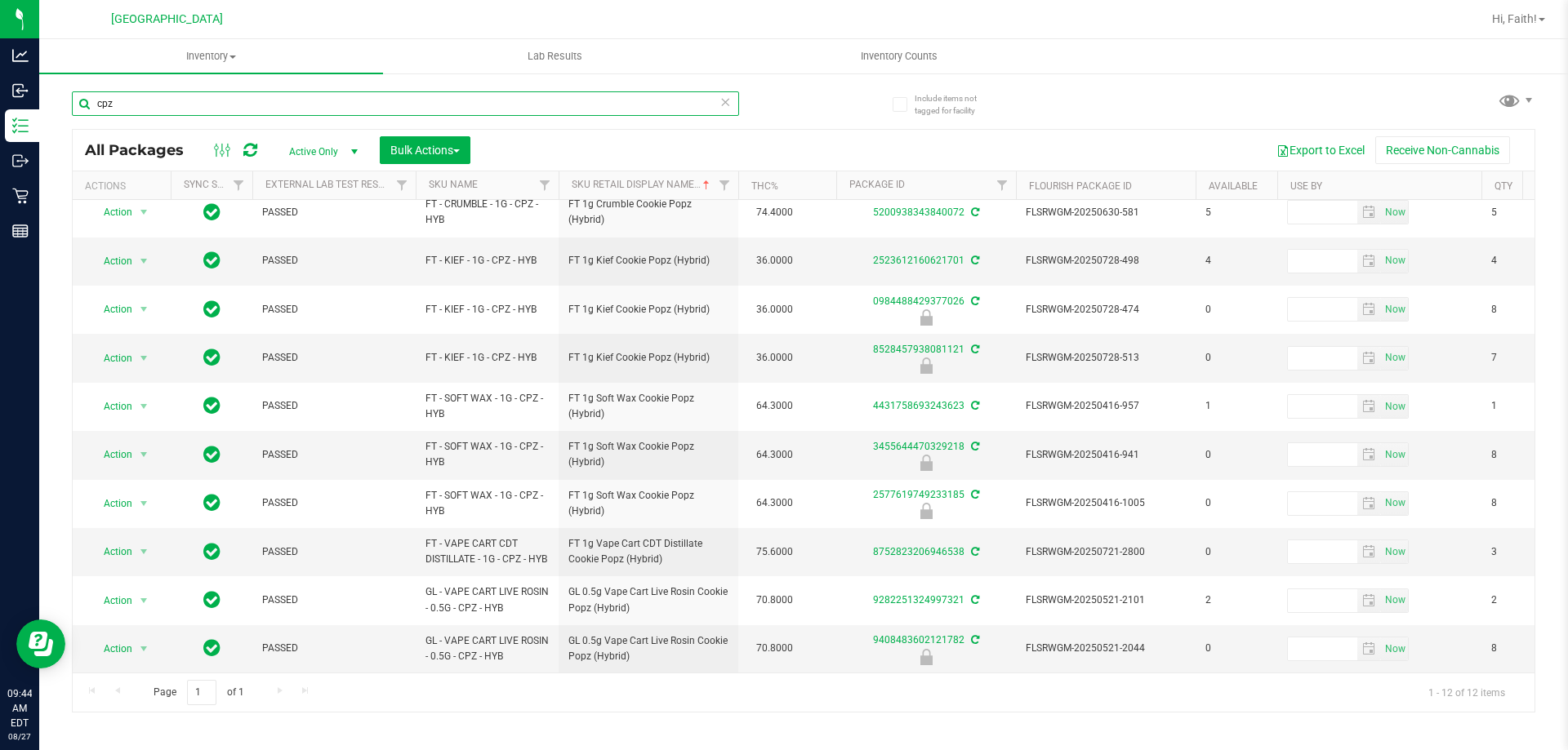
click at [122, 99] on input "cpz" at bounding box center [406, 103] width 667 height 25
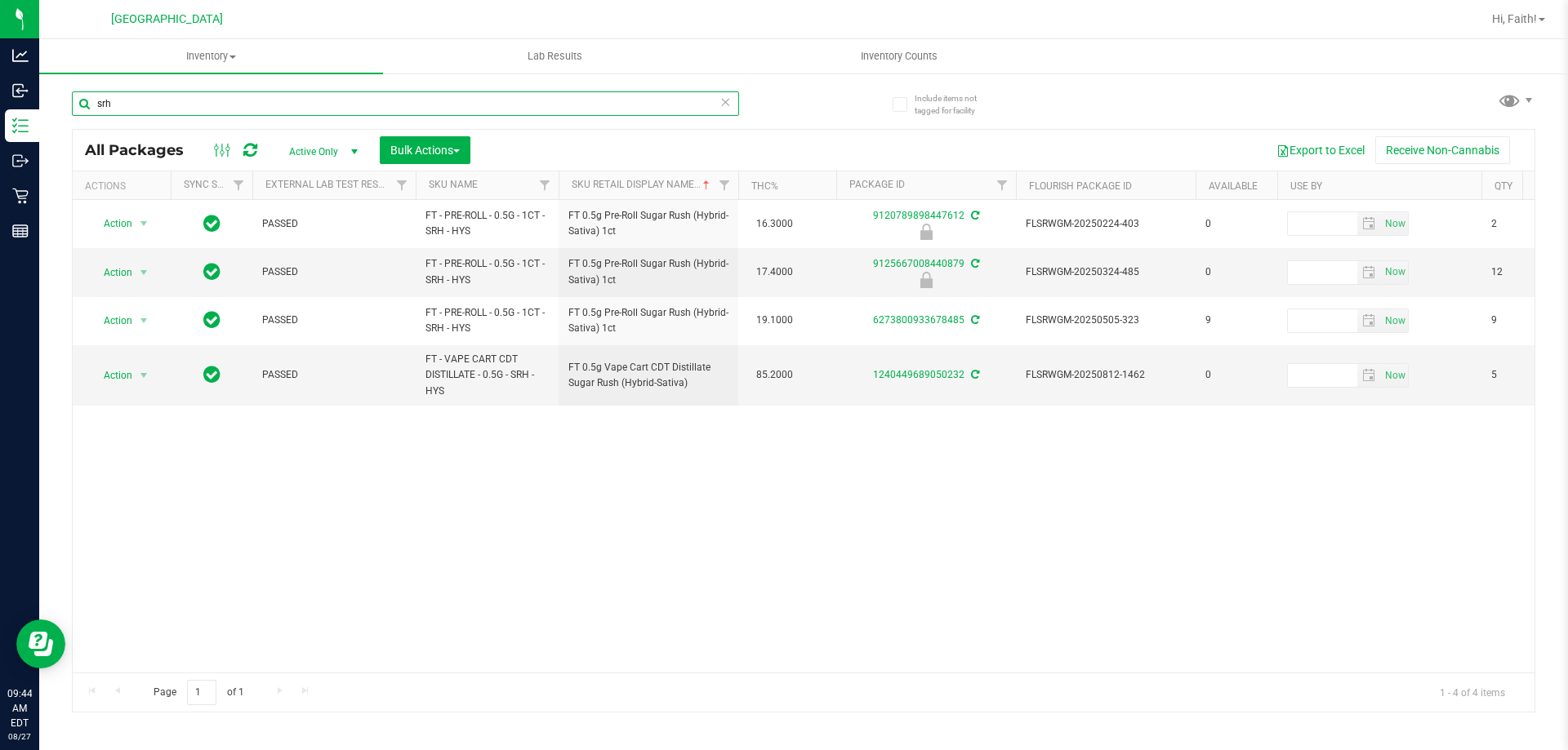
type input "srh"
click at [725, 104] on icon at bounding box center [725, 101] width 12 height 20
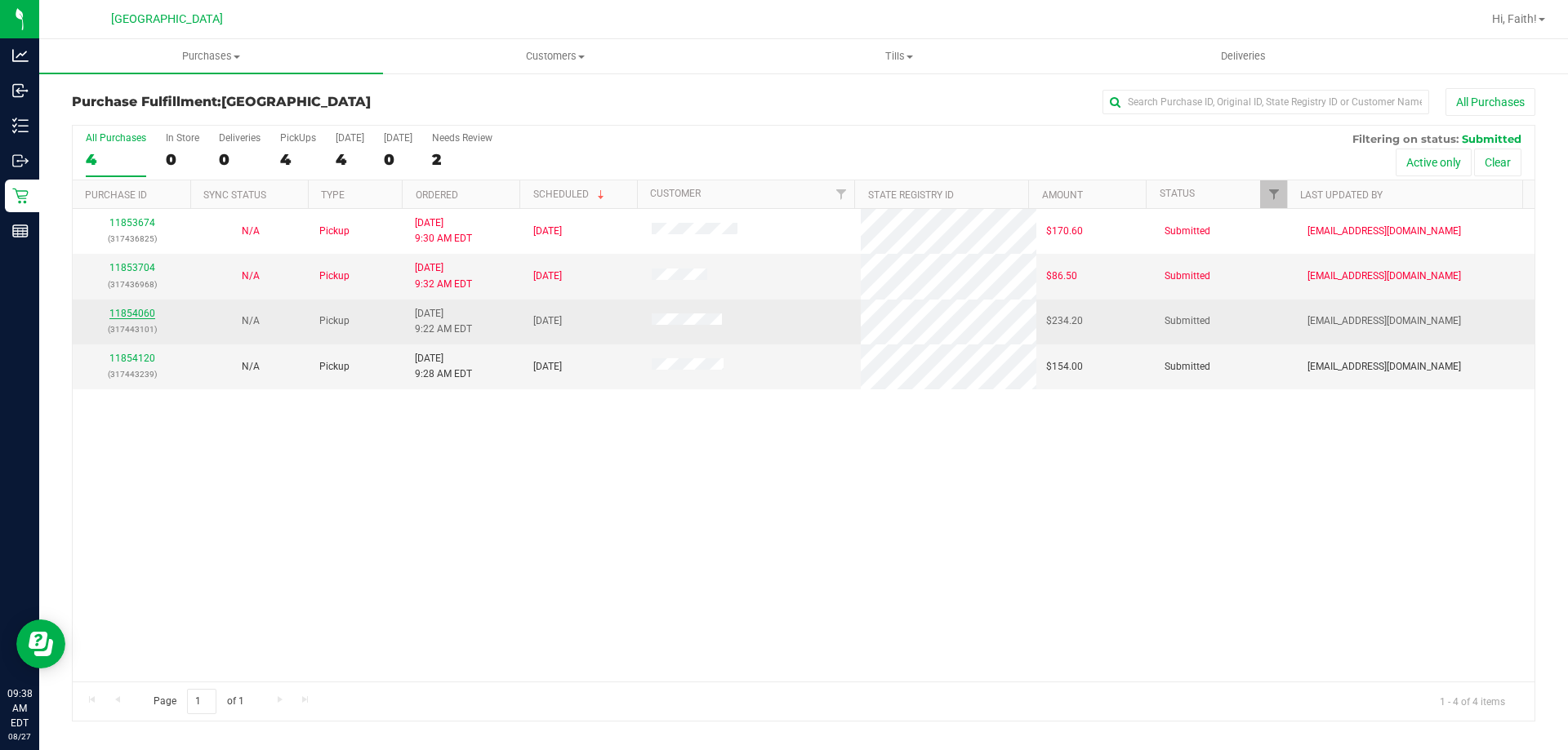
click at [130, 318] on link "11854060" at bounding box center [132, 314] width 45 height 12
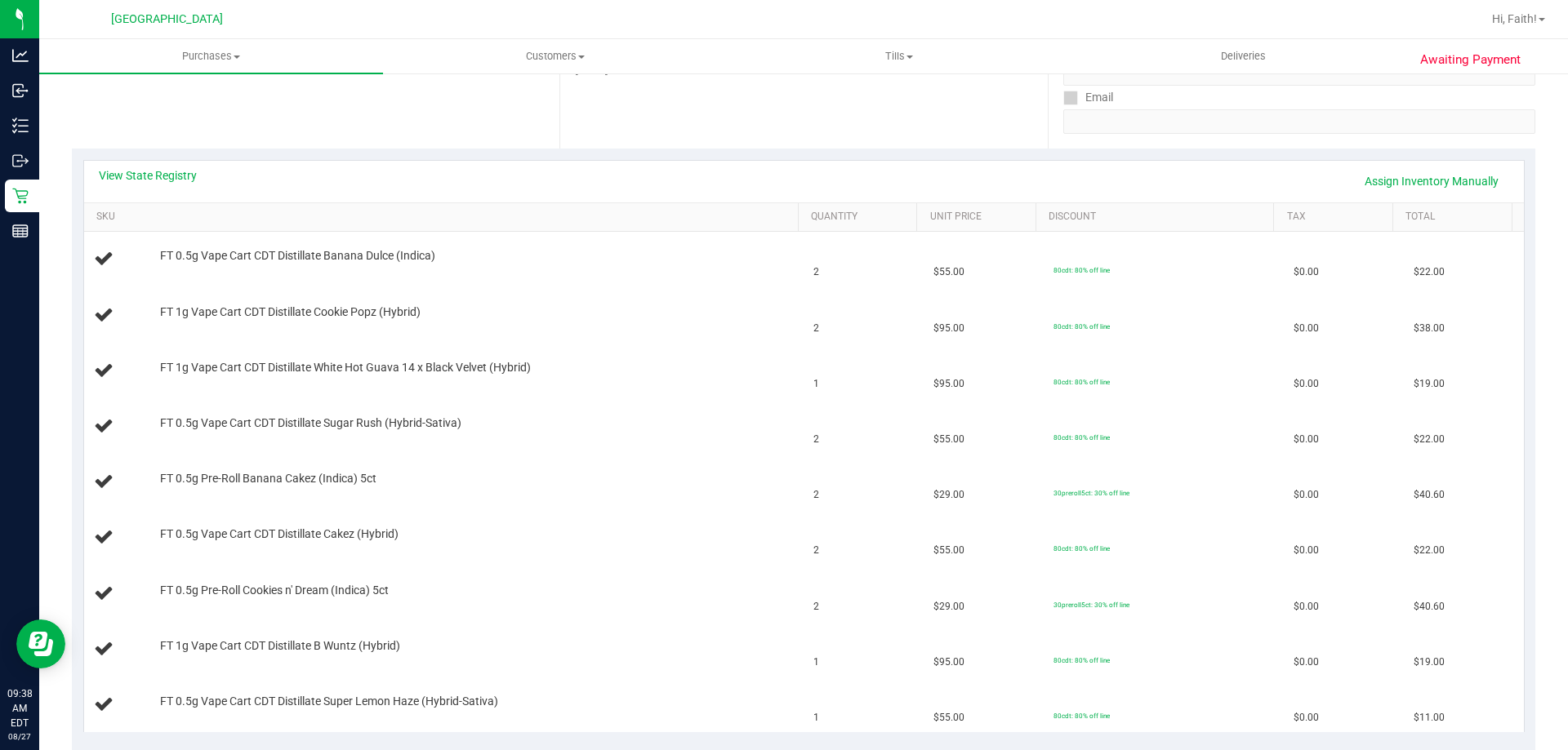
scroll to position [259, 0]
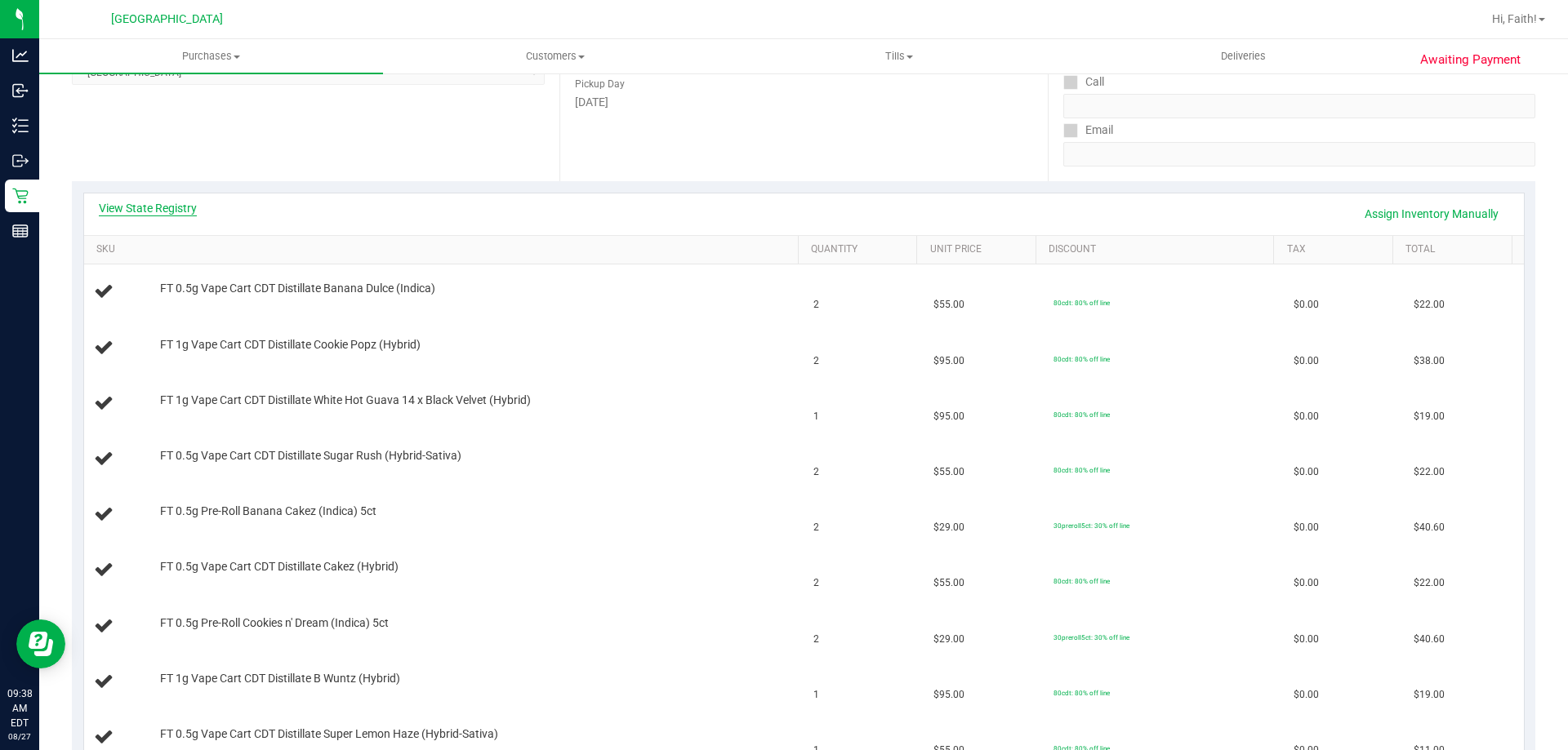
click at [156, 209] on link "View State Registry" at bounding box center [148, 208] width 98 height 17
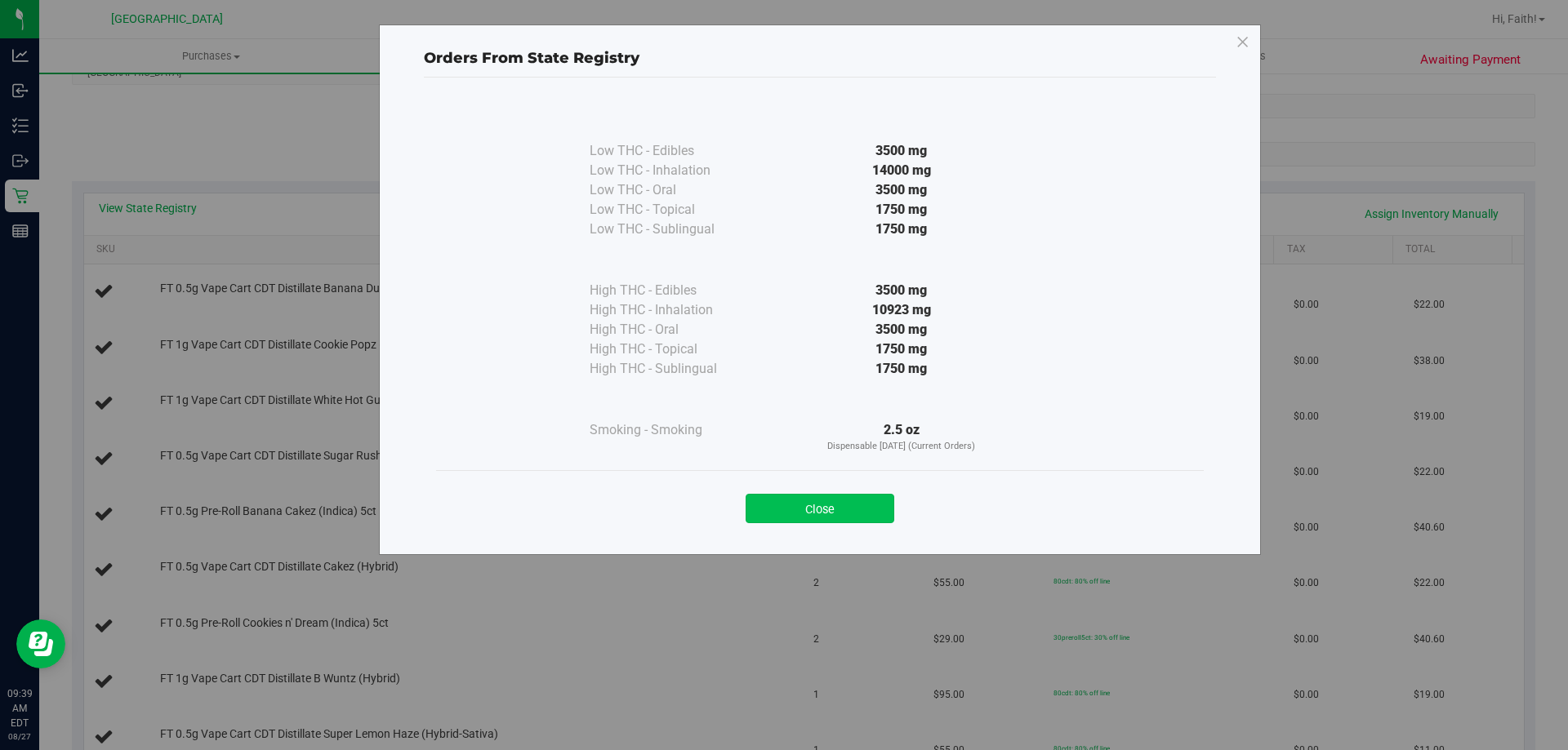
click at [879, 512] on button "Close" at bounding box center [819, 509] width 149 height 30
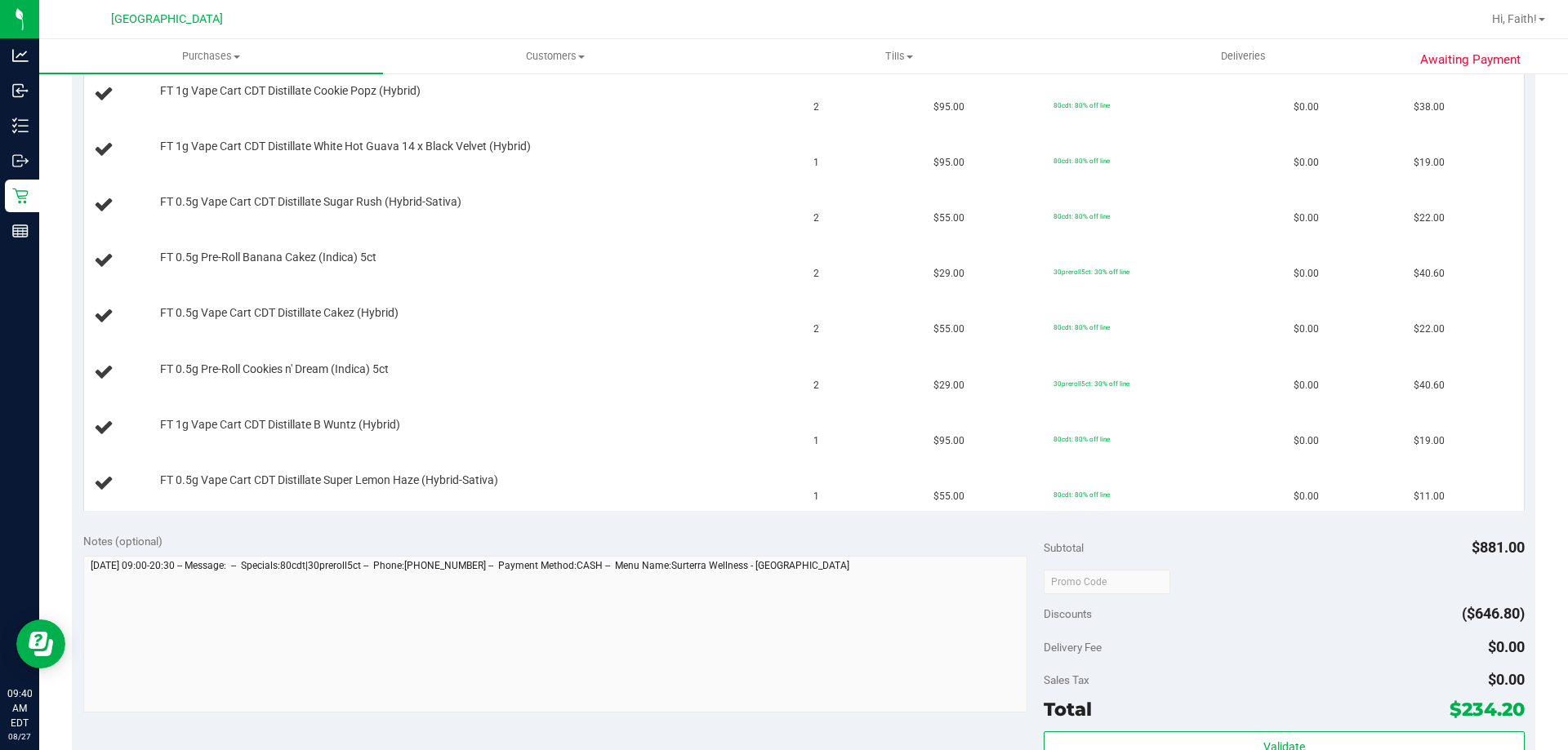
scroll to position [720, 0]
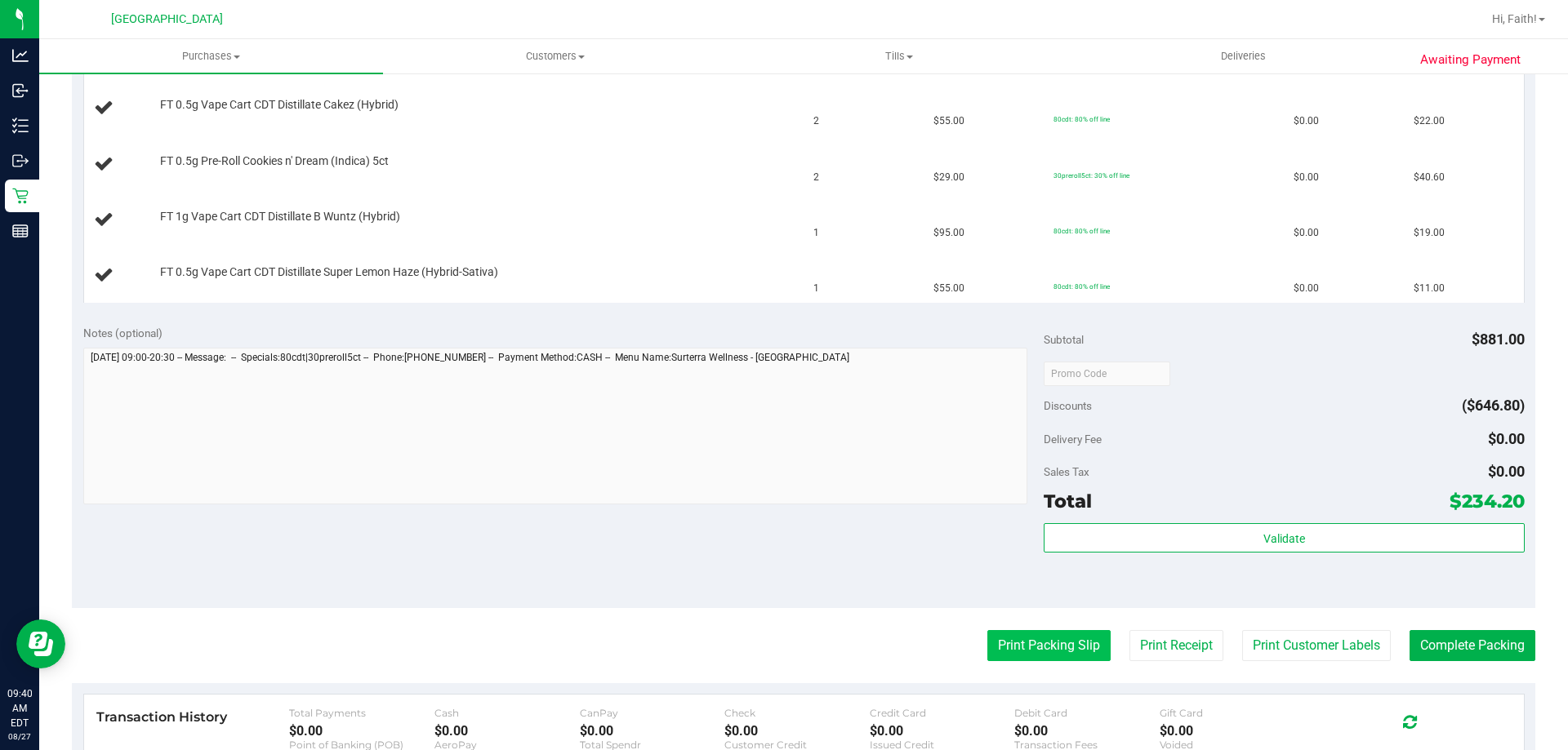
click at [1037, 652] on button "Print Packing Slip" at bounding box center [1048, 646] width 123 height 31
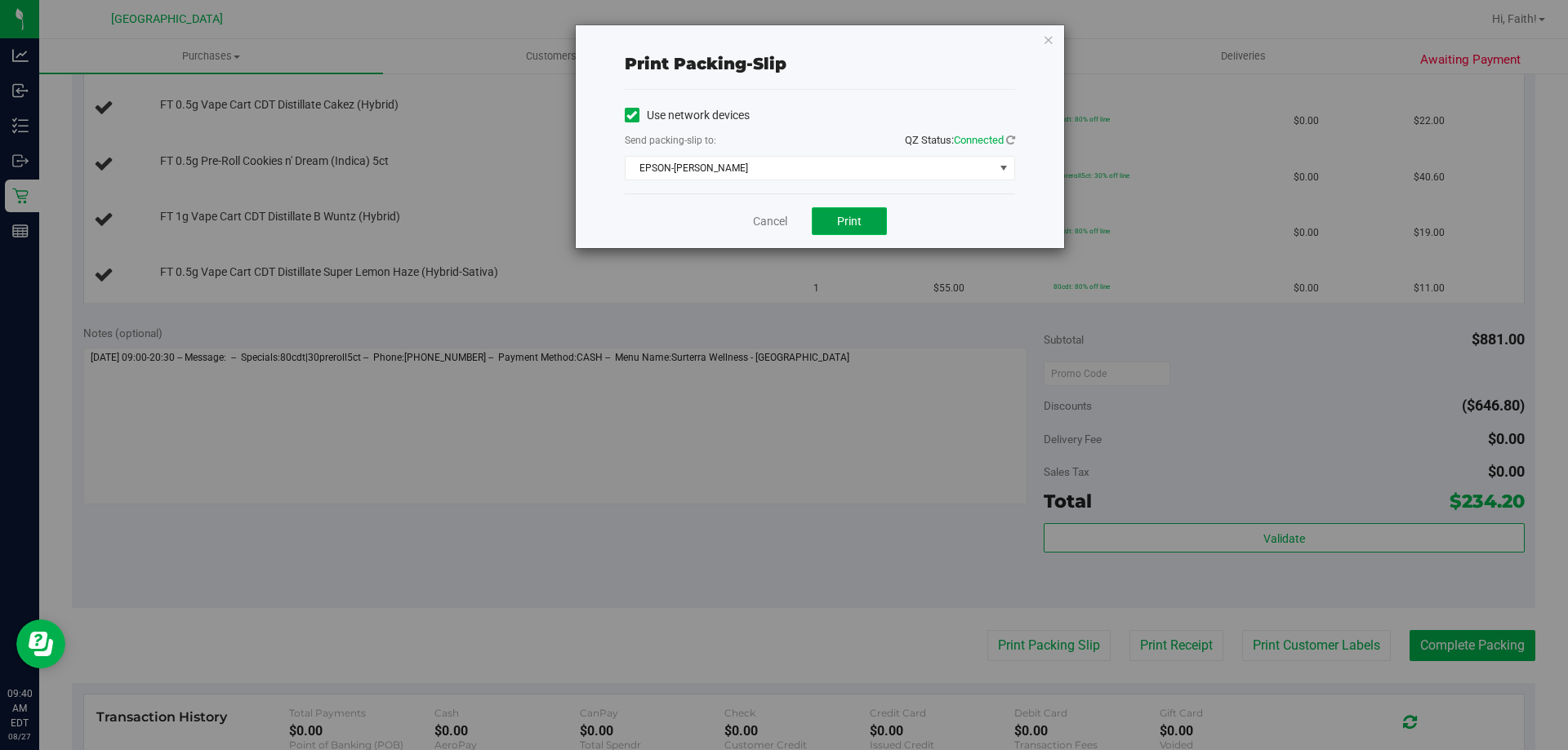
click at [834, 228] on button "Print" at bounding box center [849, 221] width 75 height 28
click at [1047, 38] on icon "button" at bounding box center [1048, 39] width 12 height 20
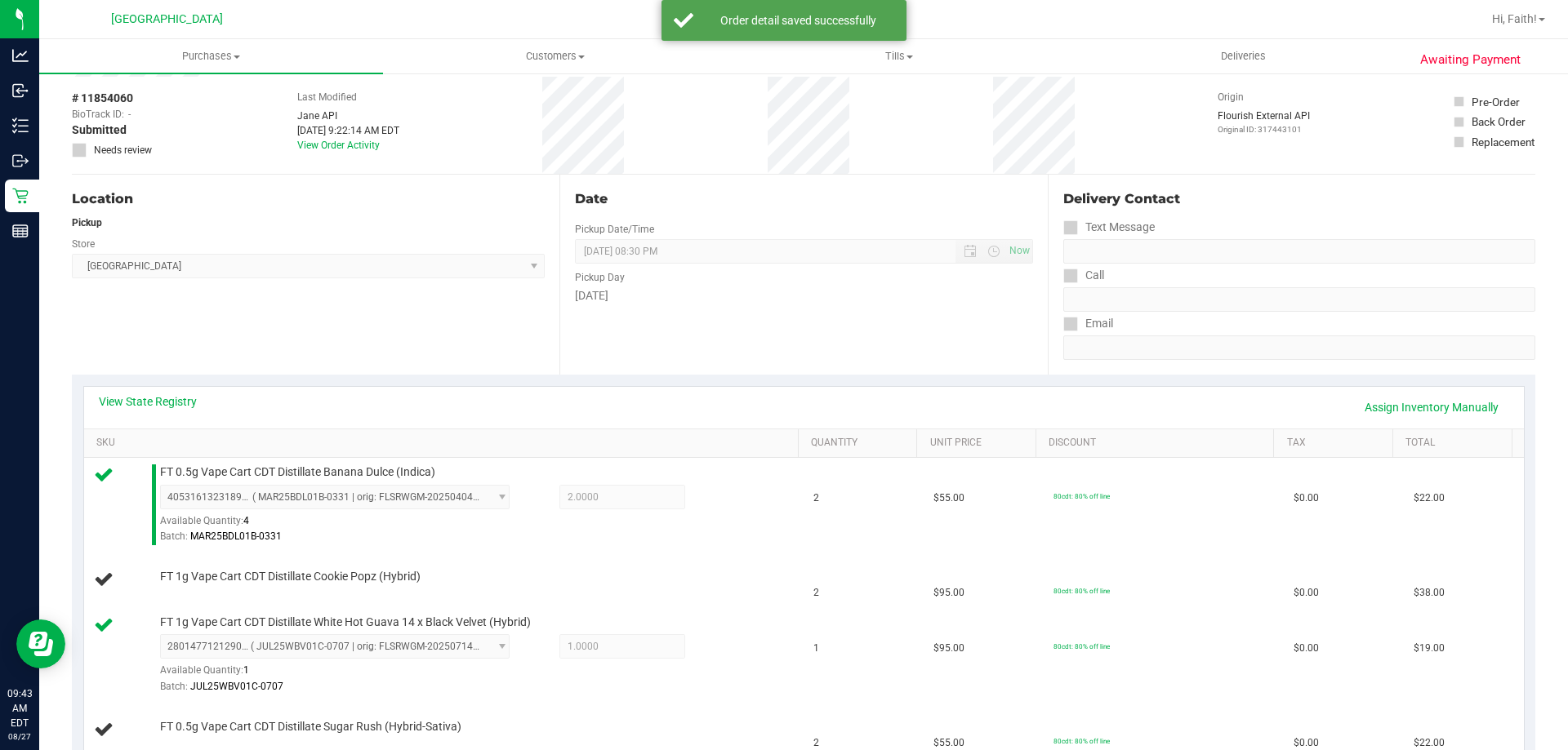
scroll to position [0, 0]
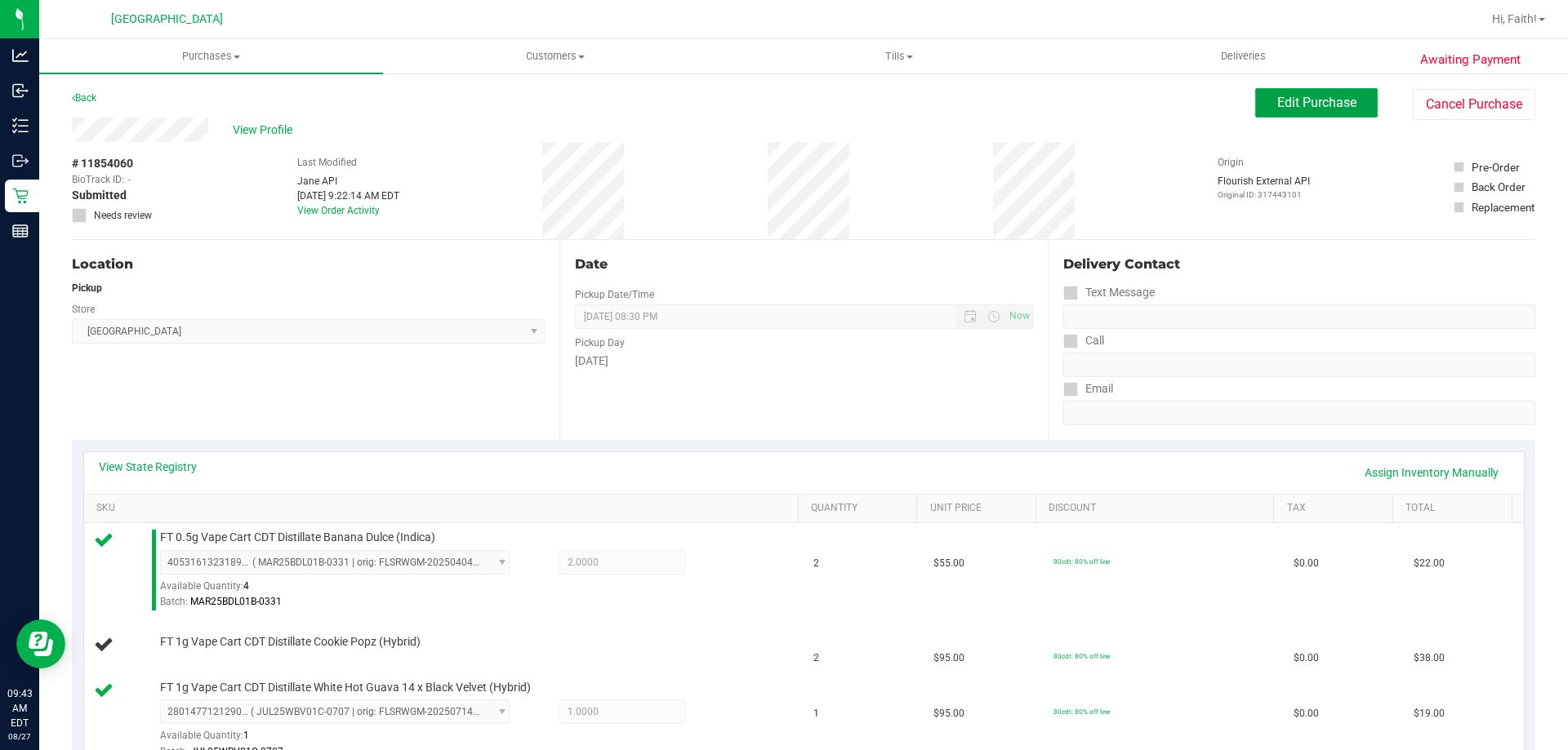
click at [1288, 103] on span "Edit Purchase" at bounding box center [1316, 102] width 79 height 16
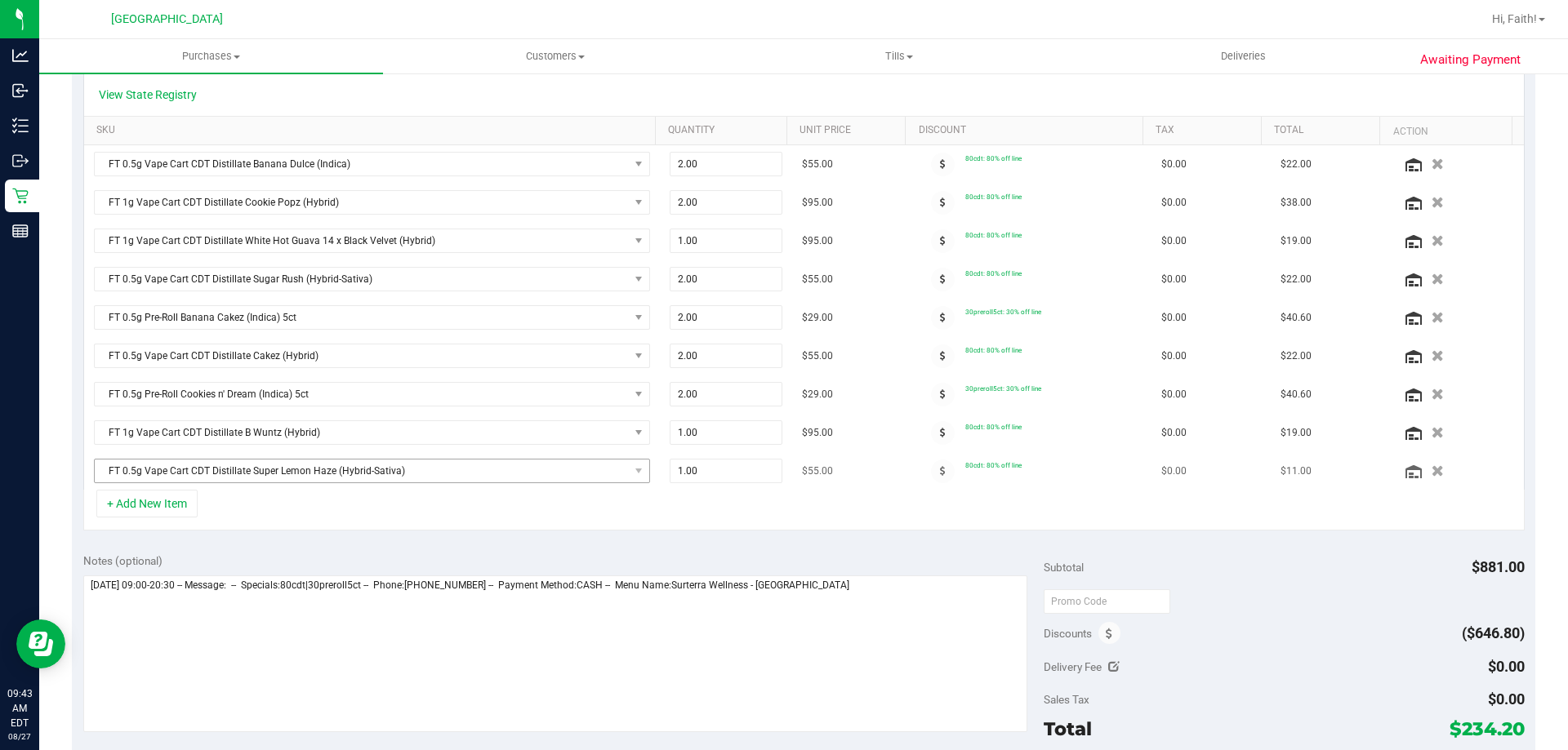
scroll to position [546, 0]
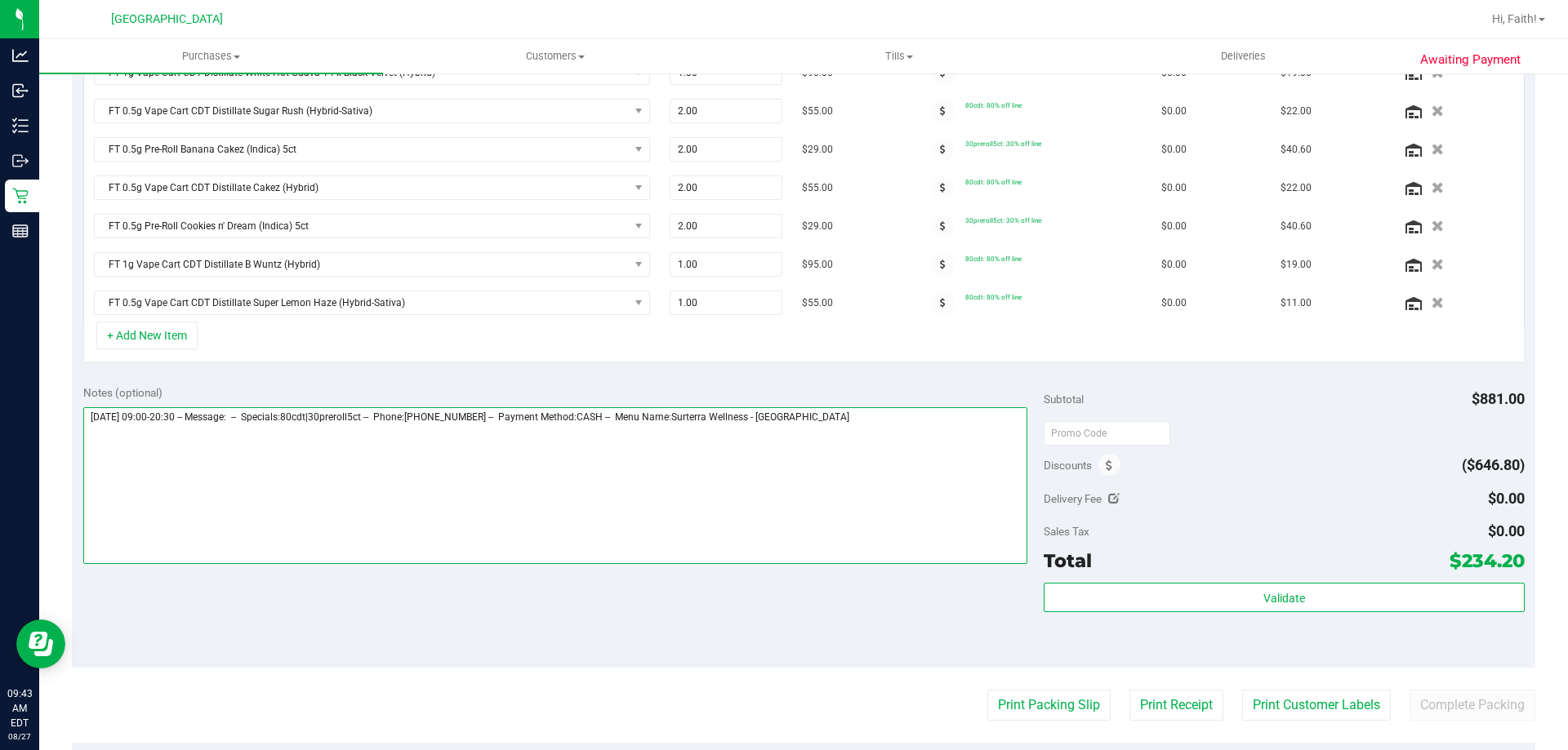
click at [908, 469] on textarea at bounding box center [556, 485] width 945 height 156
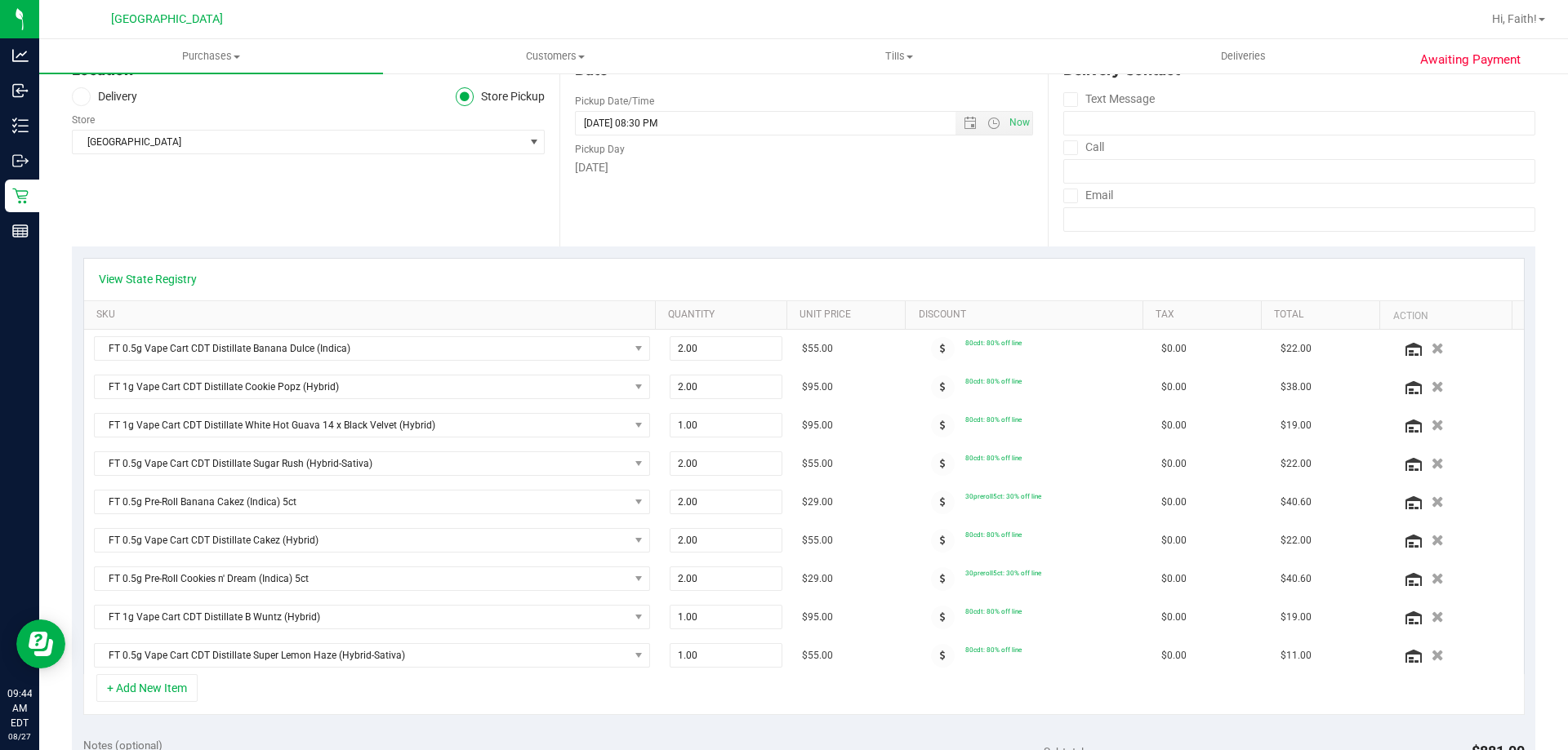
scroll to position [0, 0]
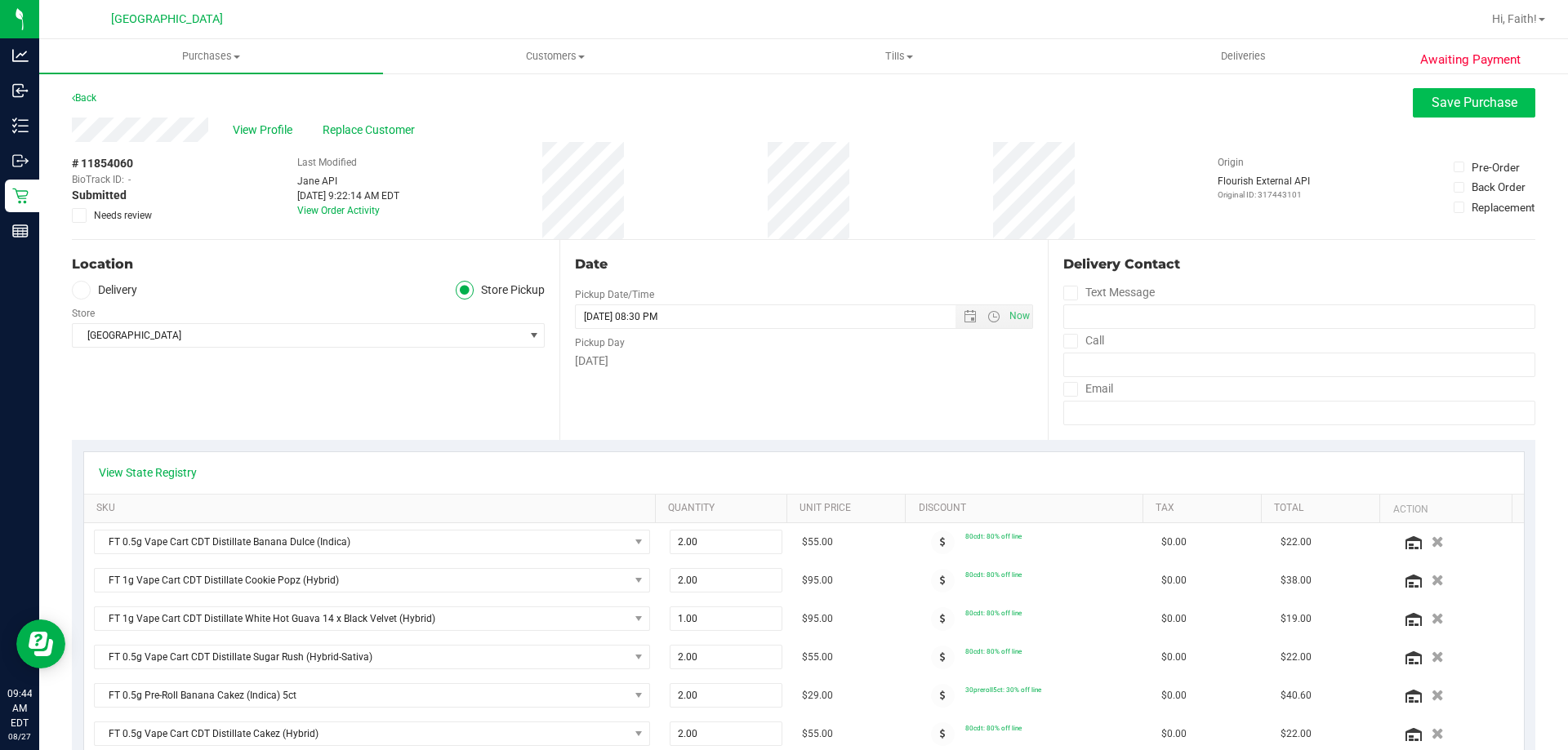
type textarea "Wednesday 08/27/2025 09:00-20:30 -- Message: -- Specials:80cdt|30preroll5ct -- …"
click at [1431, 101] on span "Save Purchase" at bounding box center [1474, 102] width 86 height 16
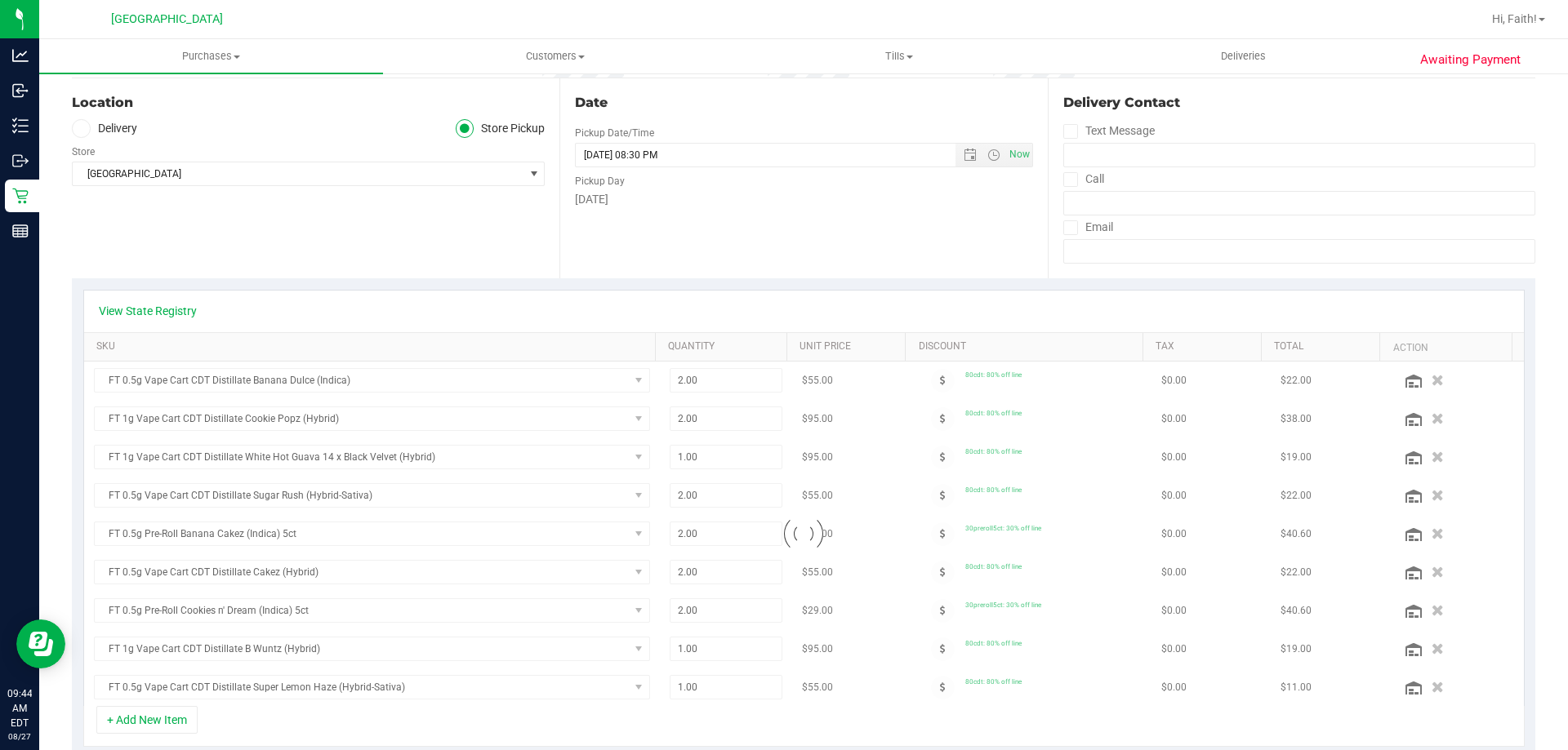
scroll to position [163, 0]
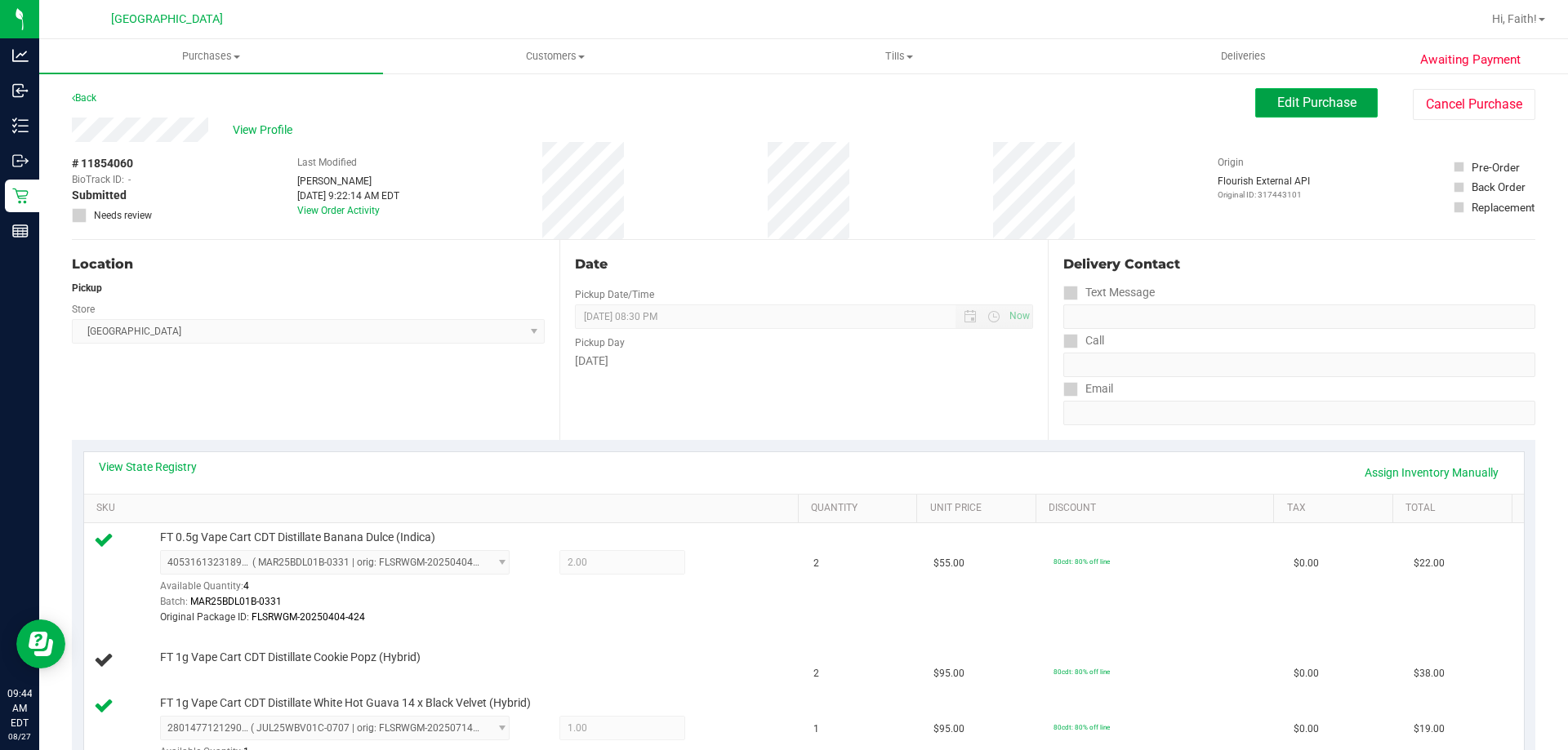
click at [1305, 108] on span "Edit Purchase" at bounding box center [1316, 102] width 79 height 16
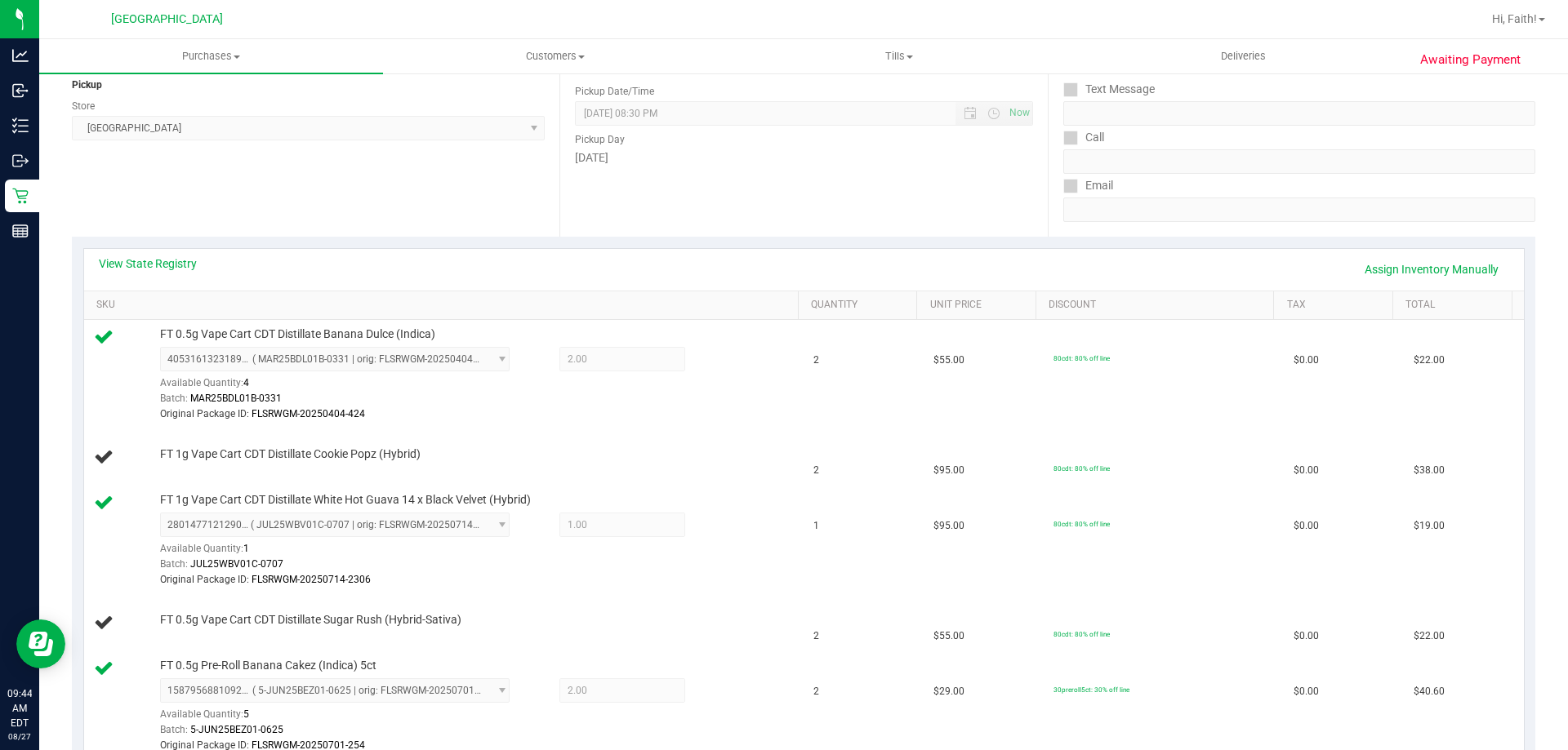
scroll to position [327, 0]
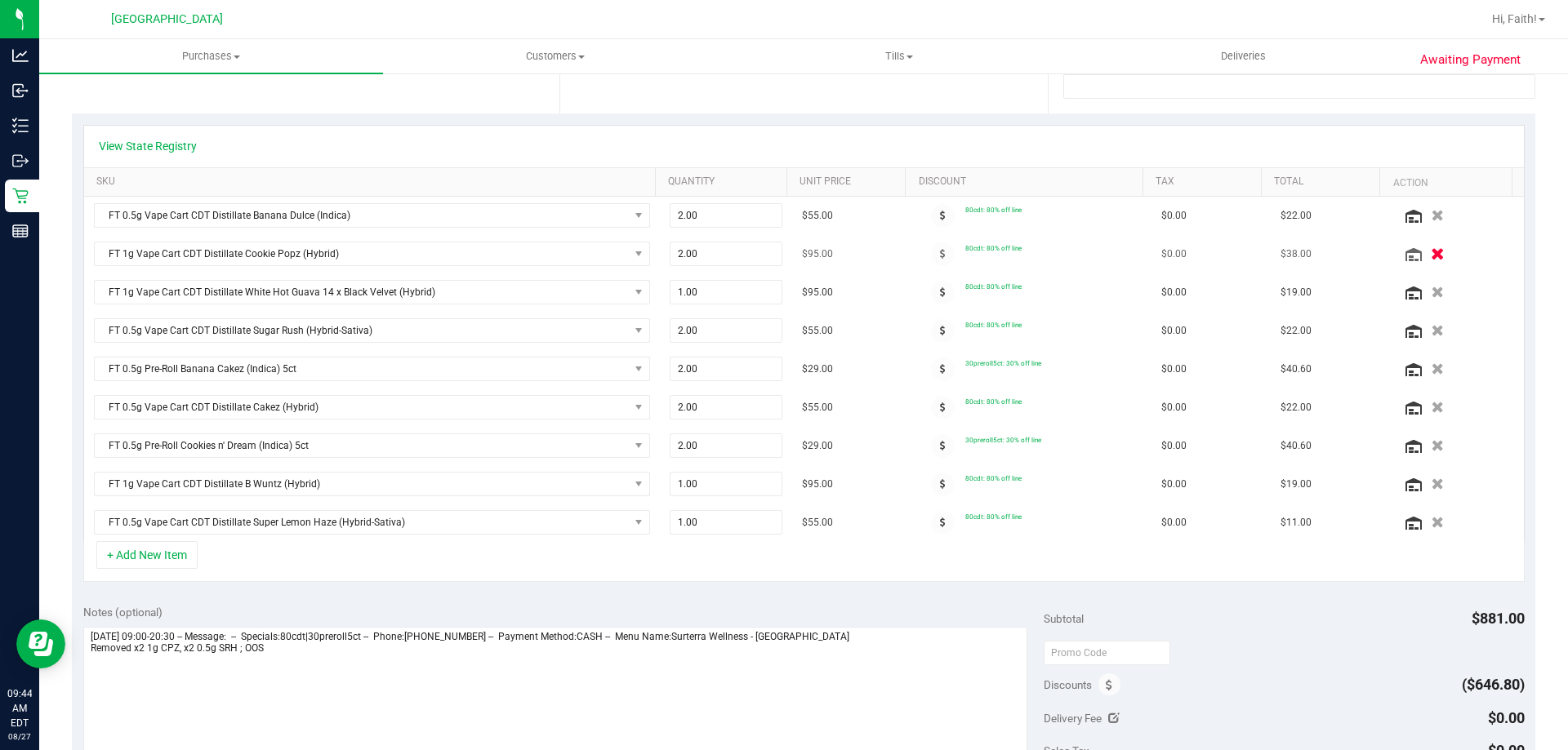
click at [1430, 253] on icon "button" at bounding box center [1437, 254] width 14 height 12
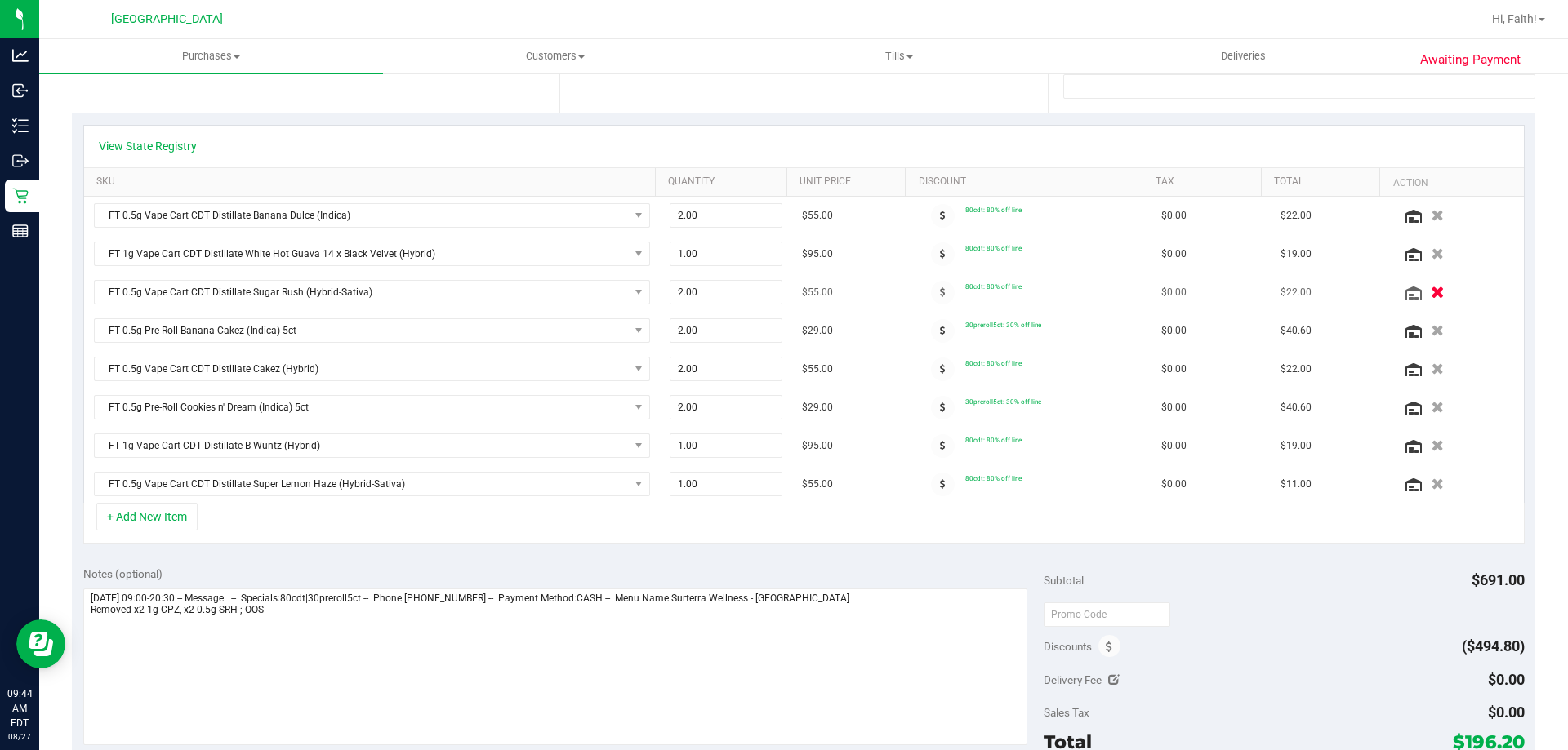
click at [1430, 288] on icon "button" at bounding box center [1437, 292] width 14 height 12
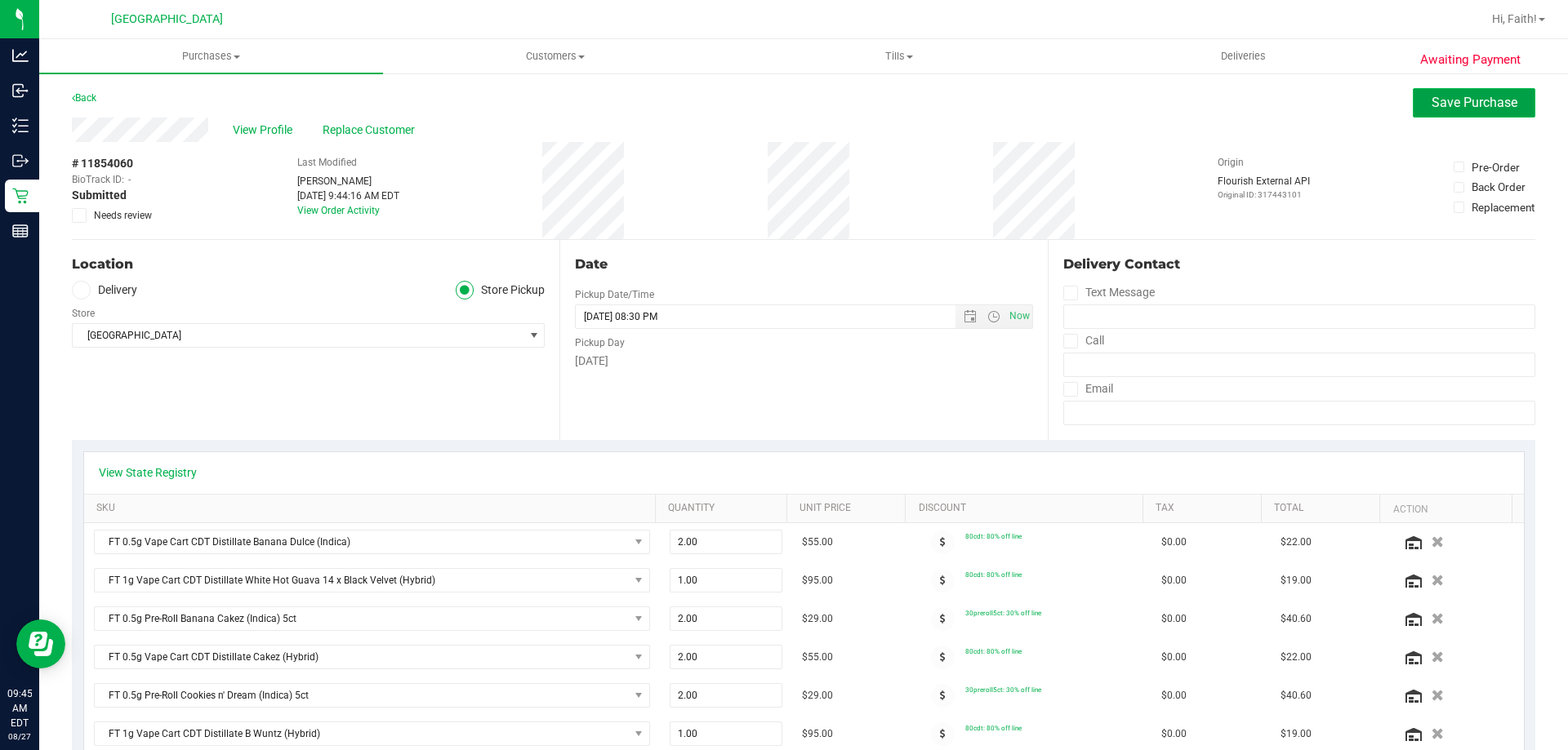
click at [1415, 109] on button "Save Purchase" at bounding box center [1474, 103] width 122 height 30
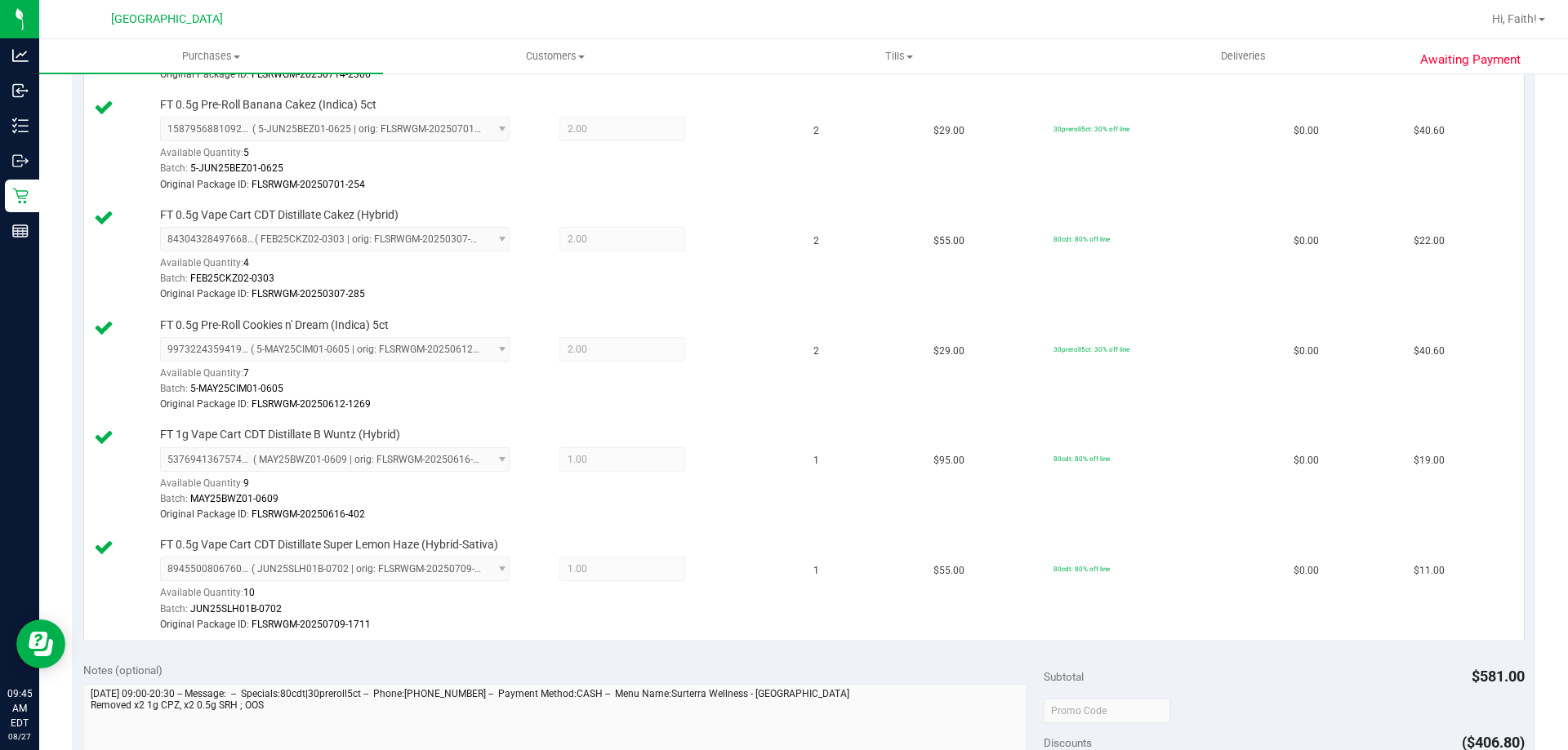
scroll to position [979, 0]
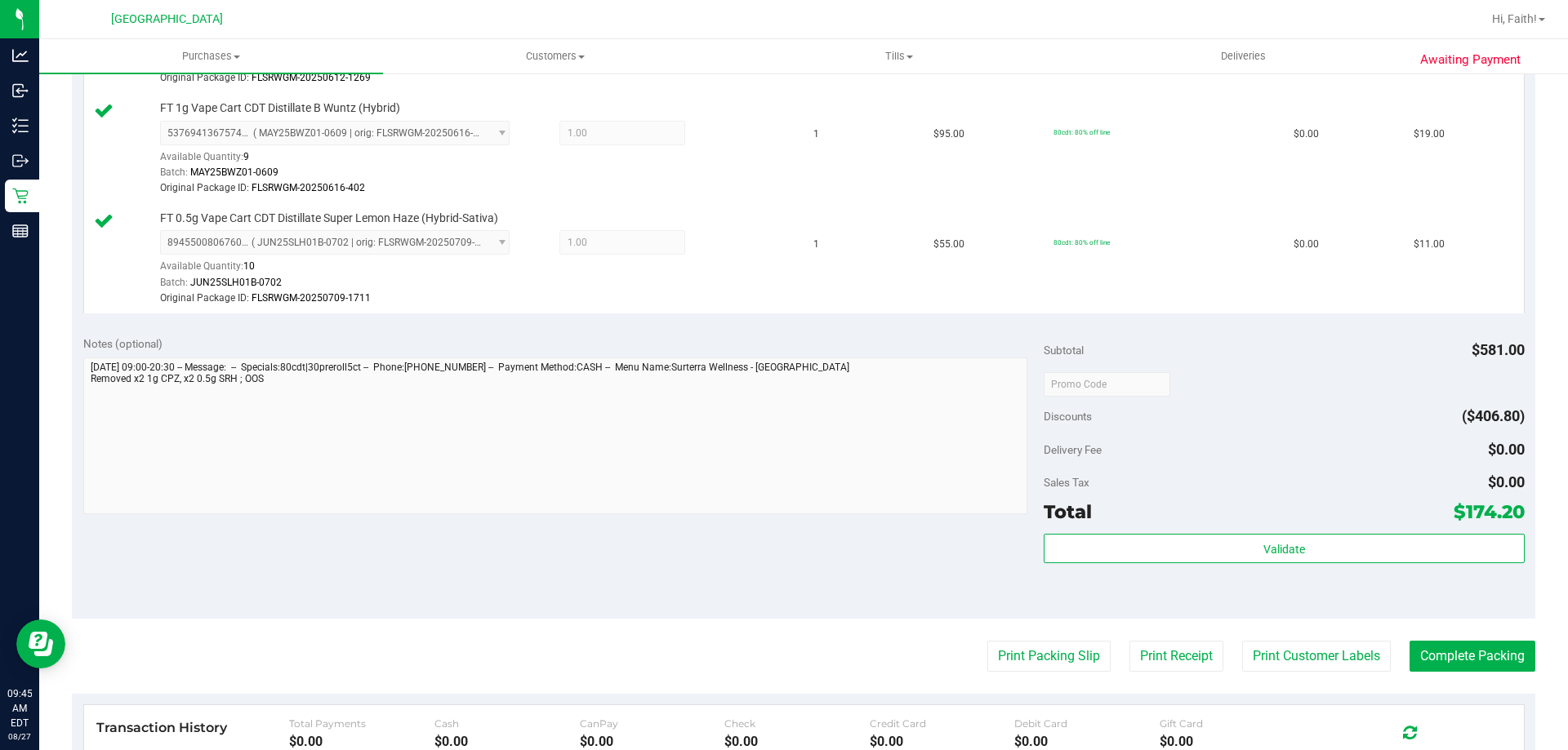
click at [1218, 567] on div "Validate" at bounding box center [1284, 571] width 480 height 74
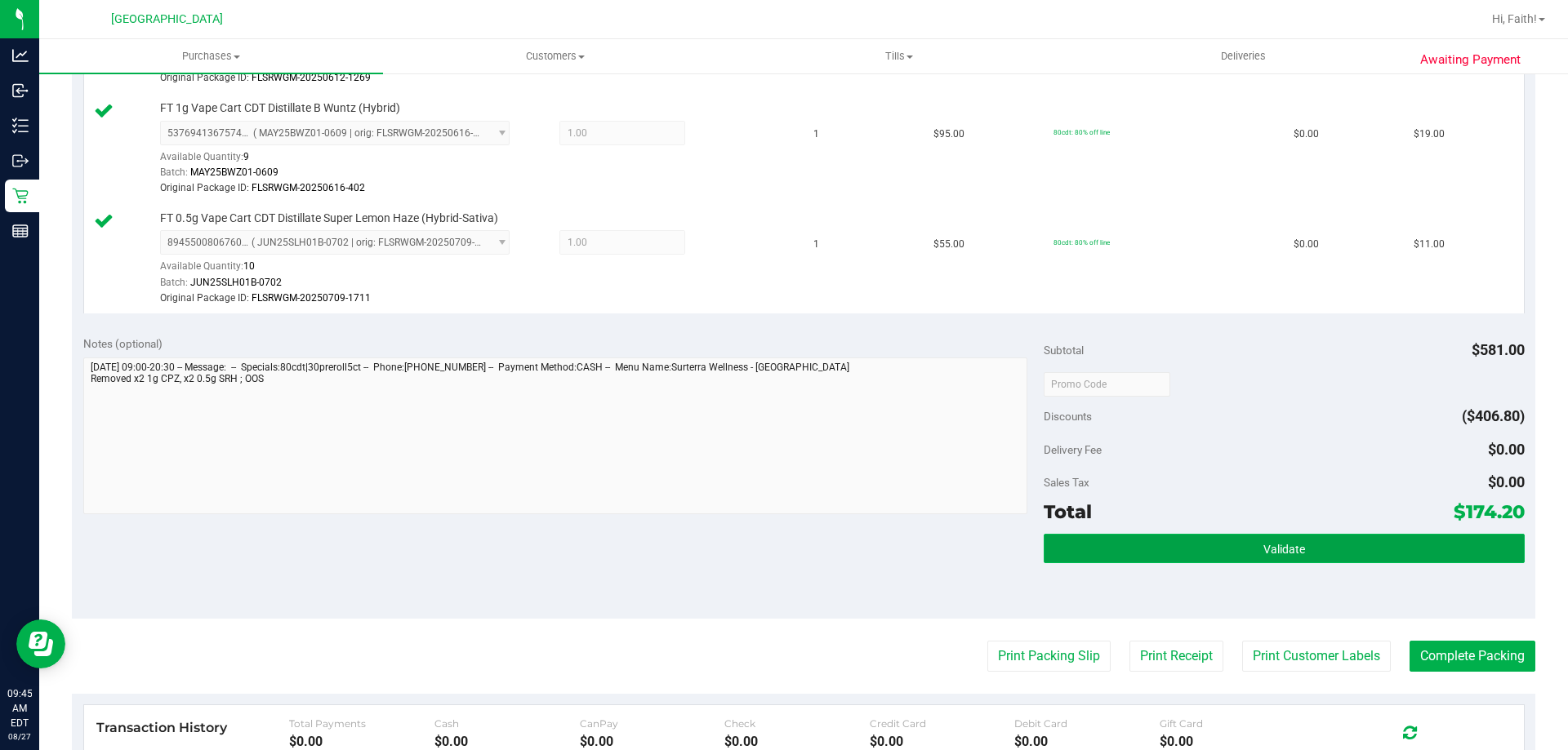
click at [1214, 545] on button "Validate" at bounding box center [1284, 549] width 480 height 30
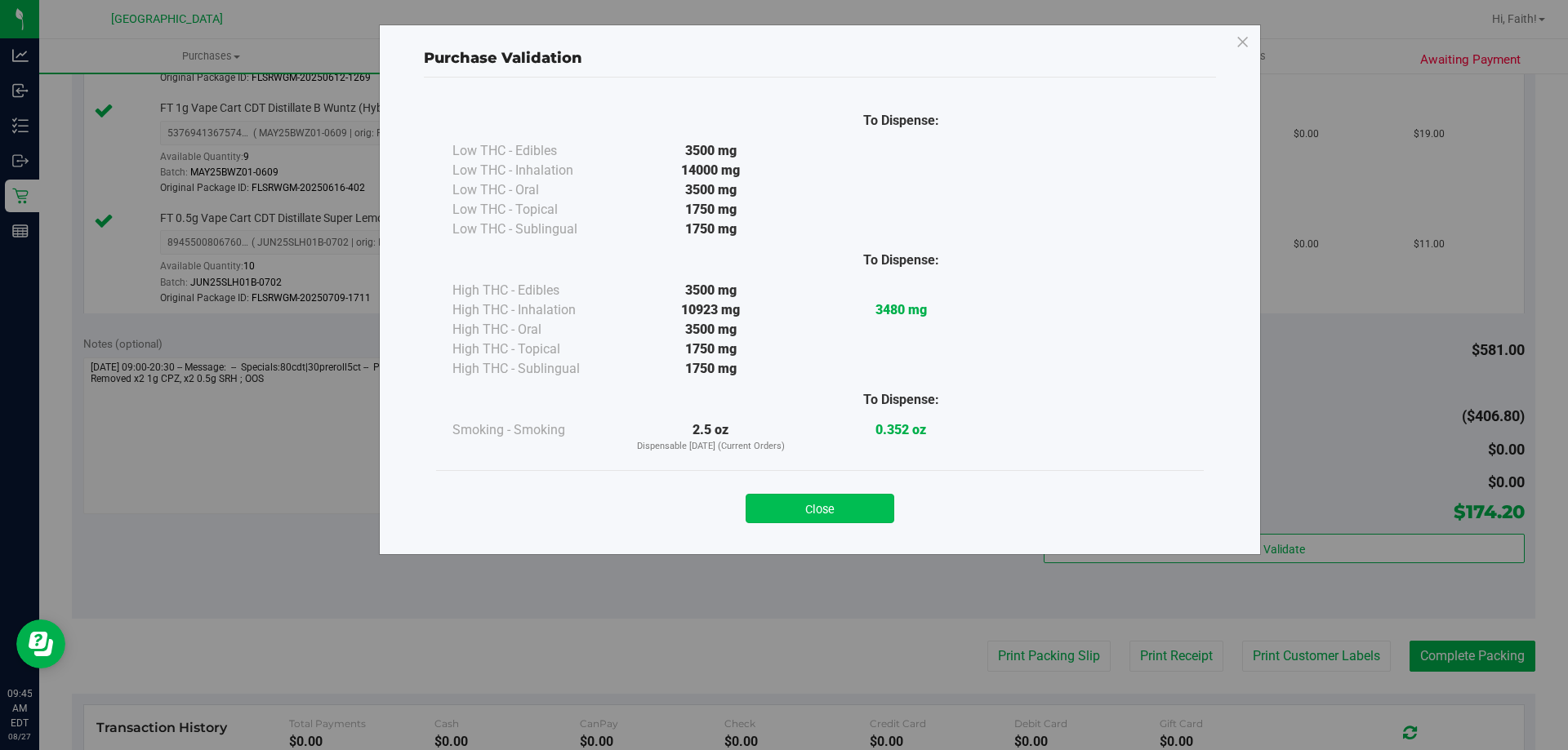
click at [869, 523] on button "Close" at bounding box center [819, 509] width 149 height 30
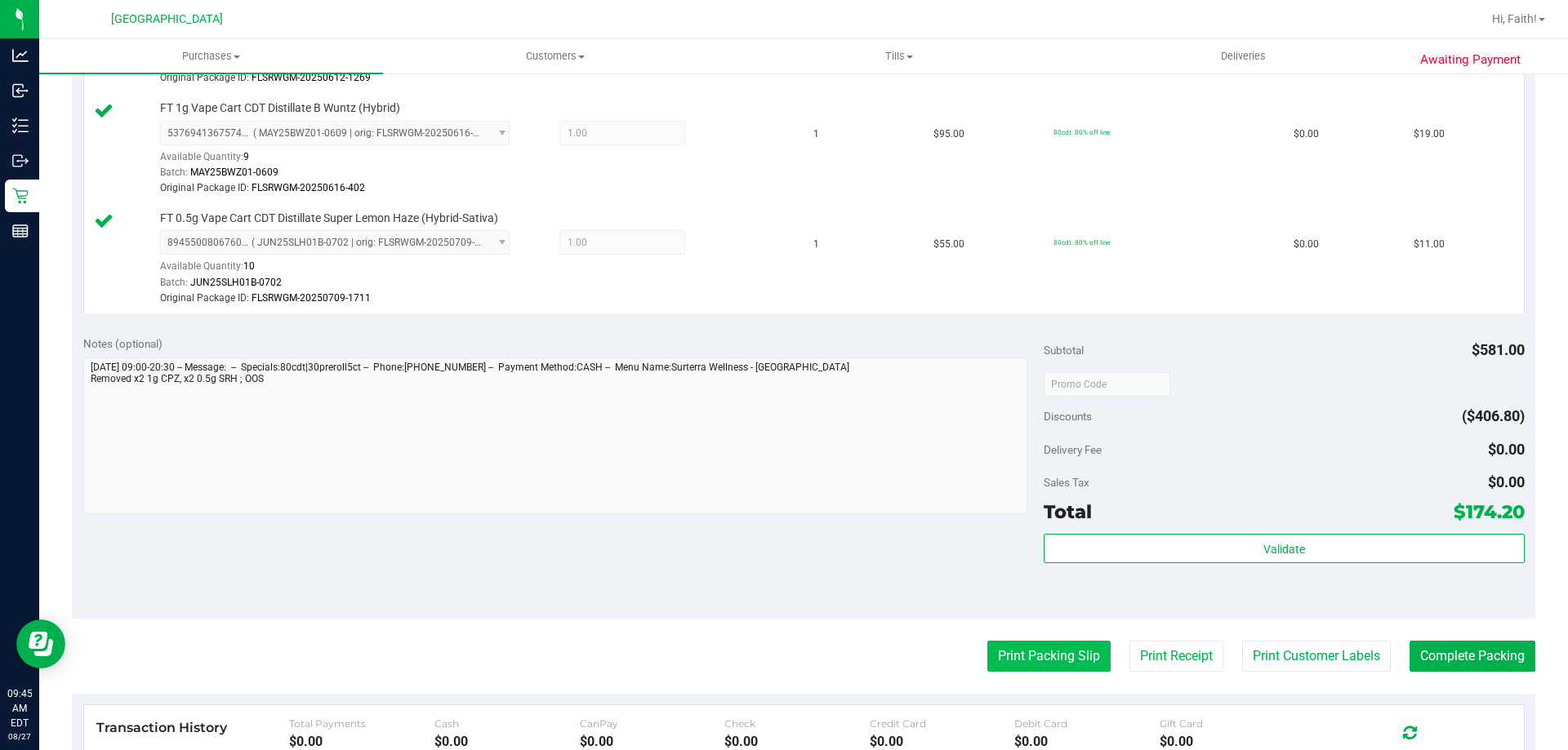
click at [1013, 668] on button "Print Packing Slip" at bounding box center [1048, 656] width 123 height 31
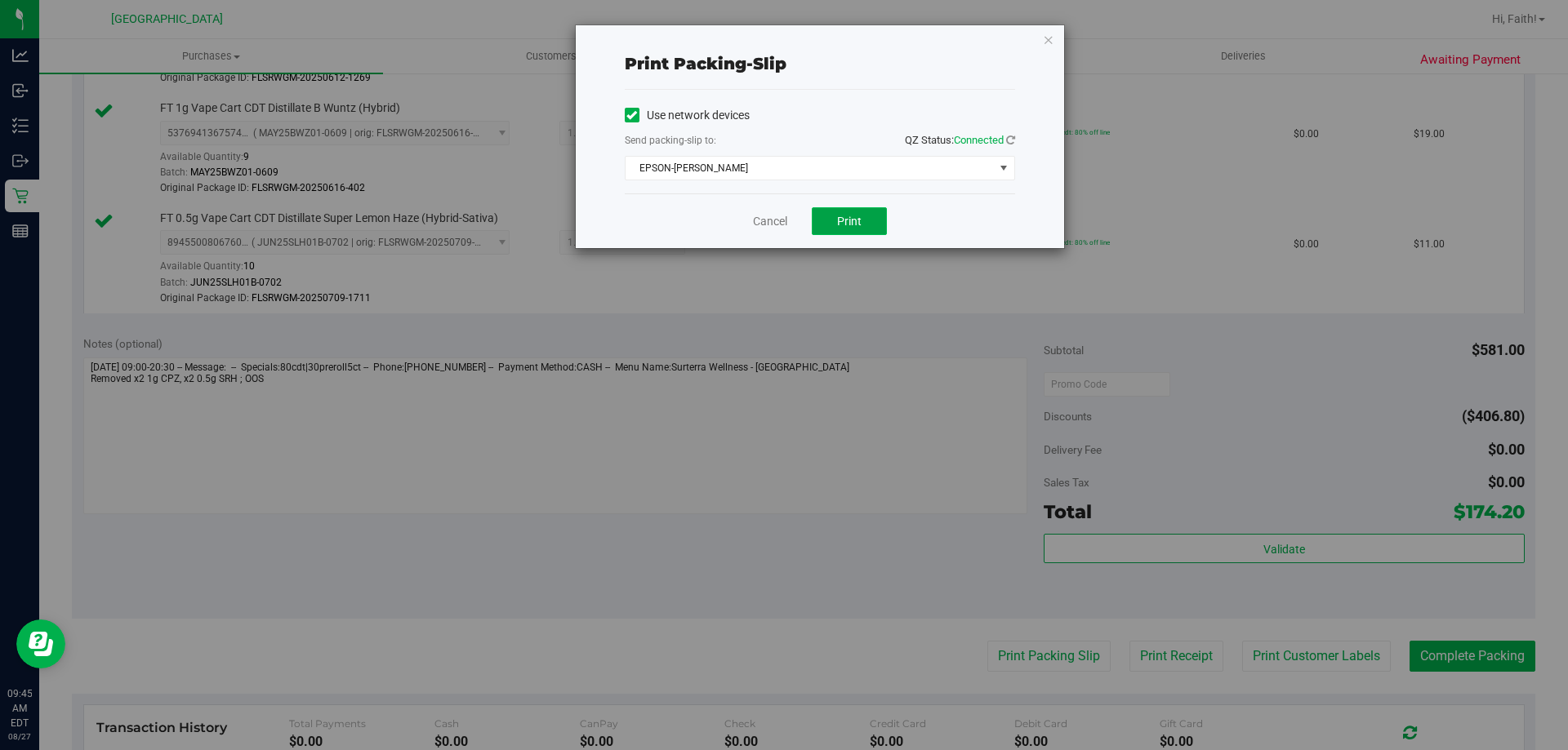
click at [838, 219] on span "Print" at bounding box center [848, 220] width 25 height 13
click at [1046, 40] on icon "button" at bounding box center [1048, 39] width 12 height 20
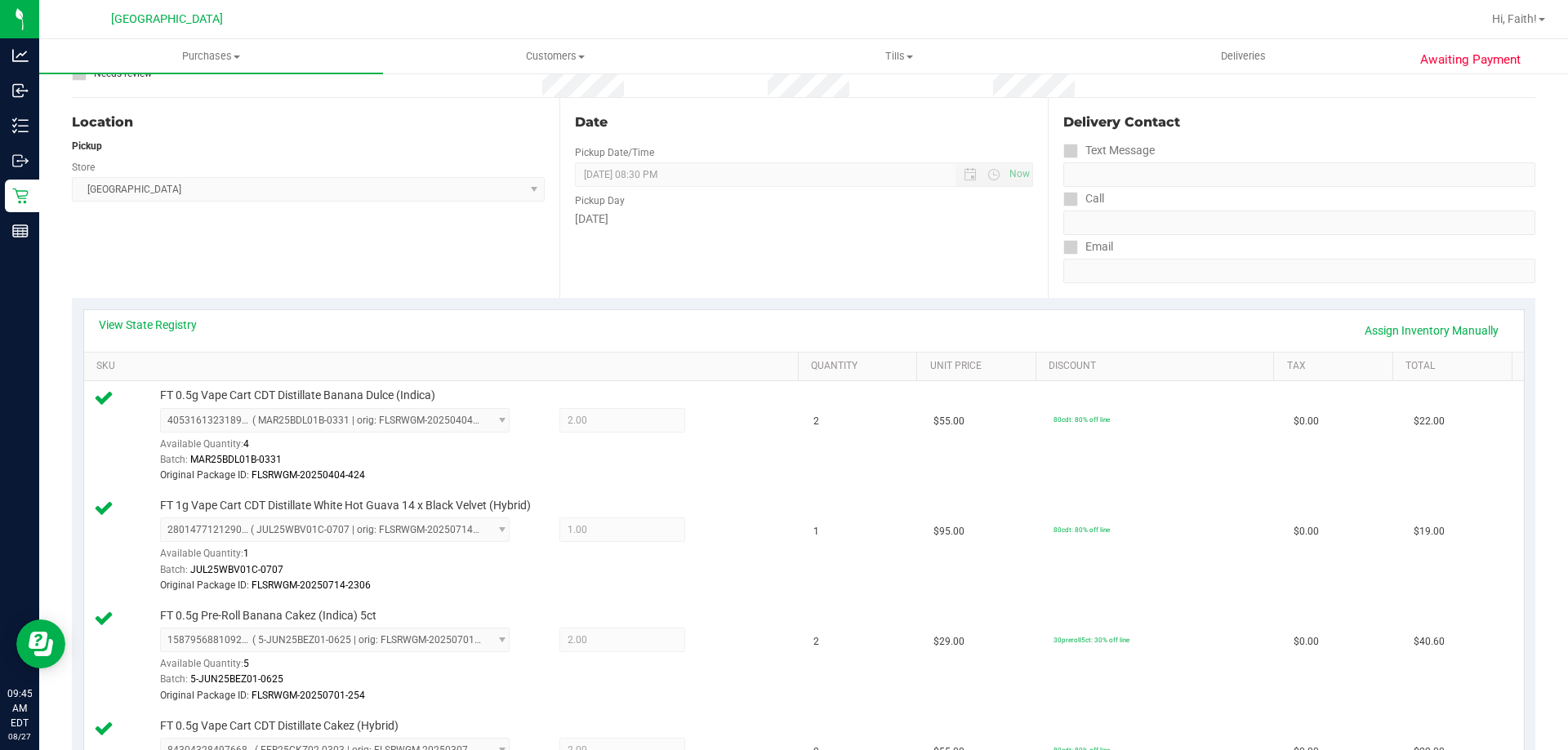
scroll to position [0, 0]
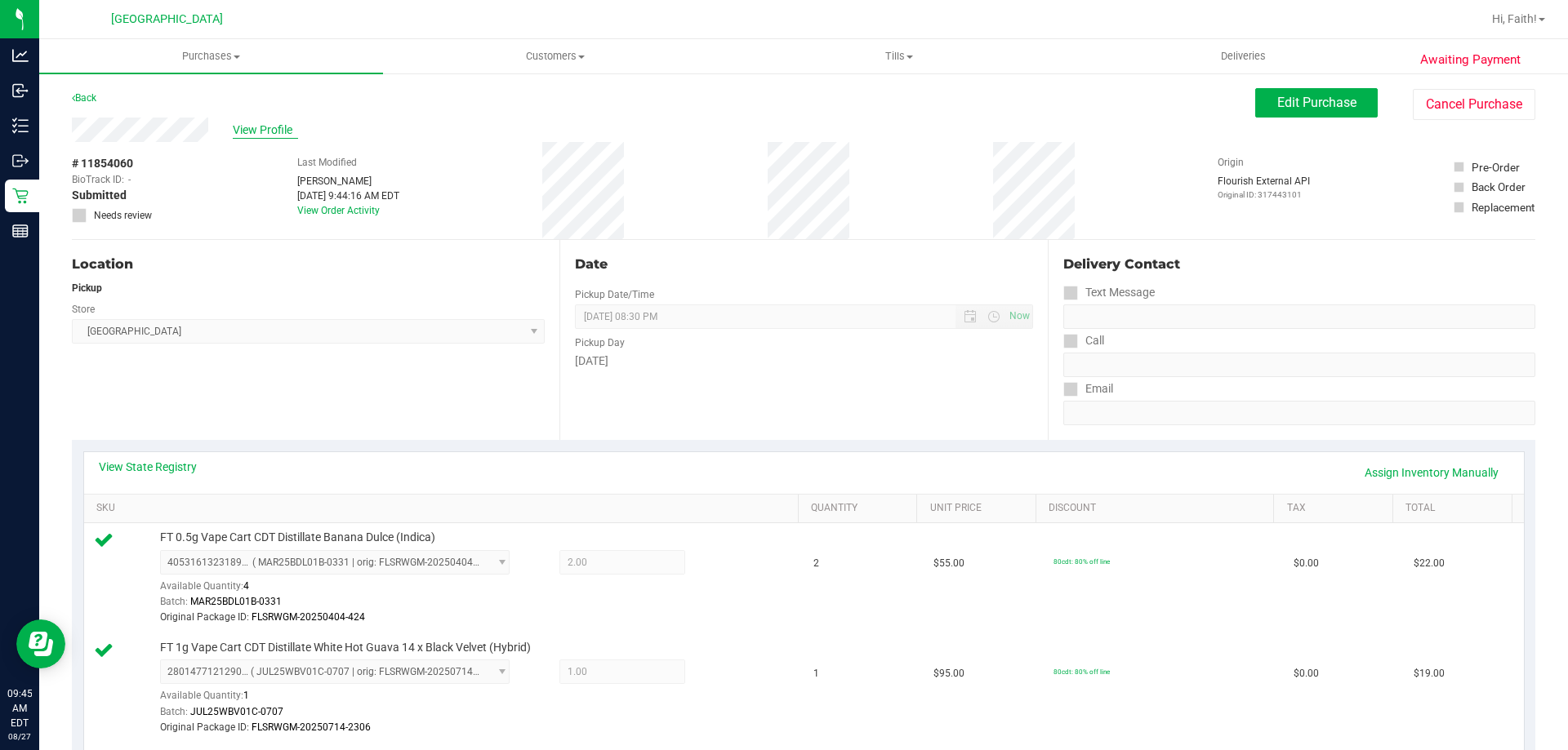
click at [260, 136] on span "View Profile" at bounding box center [265, 130] width 65 height 17
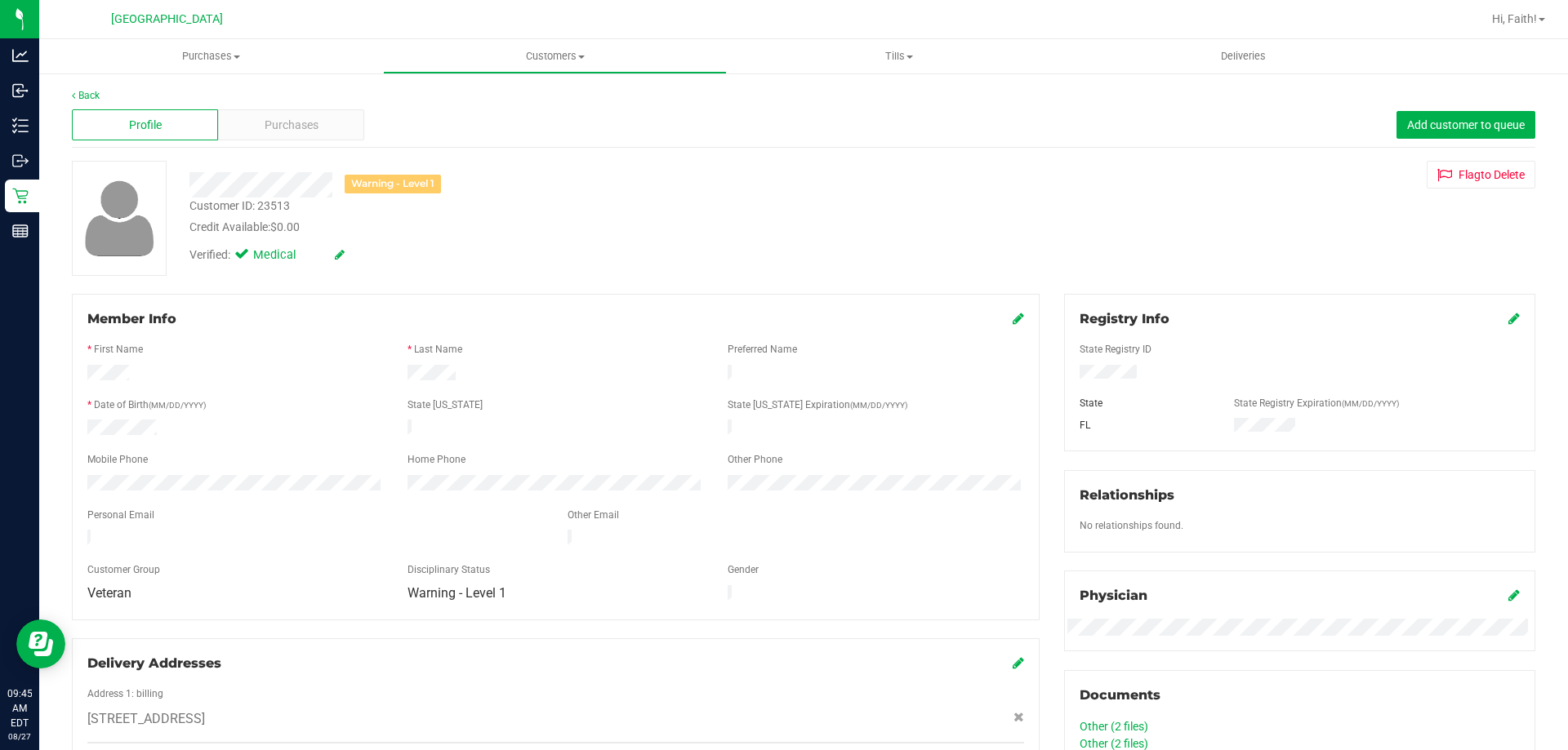
click at [264, 204] on div "Customer ID: 23513" at bounding box center [239, 206] width 100 height 17
copy div "23513"
click at [93, 94] on link "Back" at bounding box center [86, 95] width 28 height 12
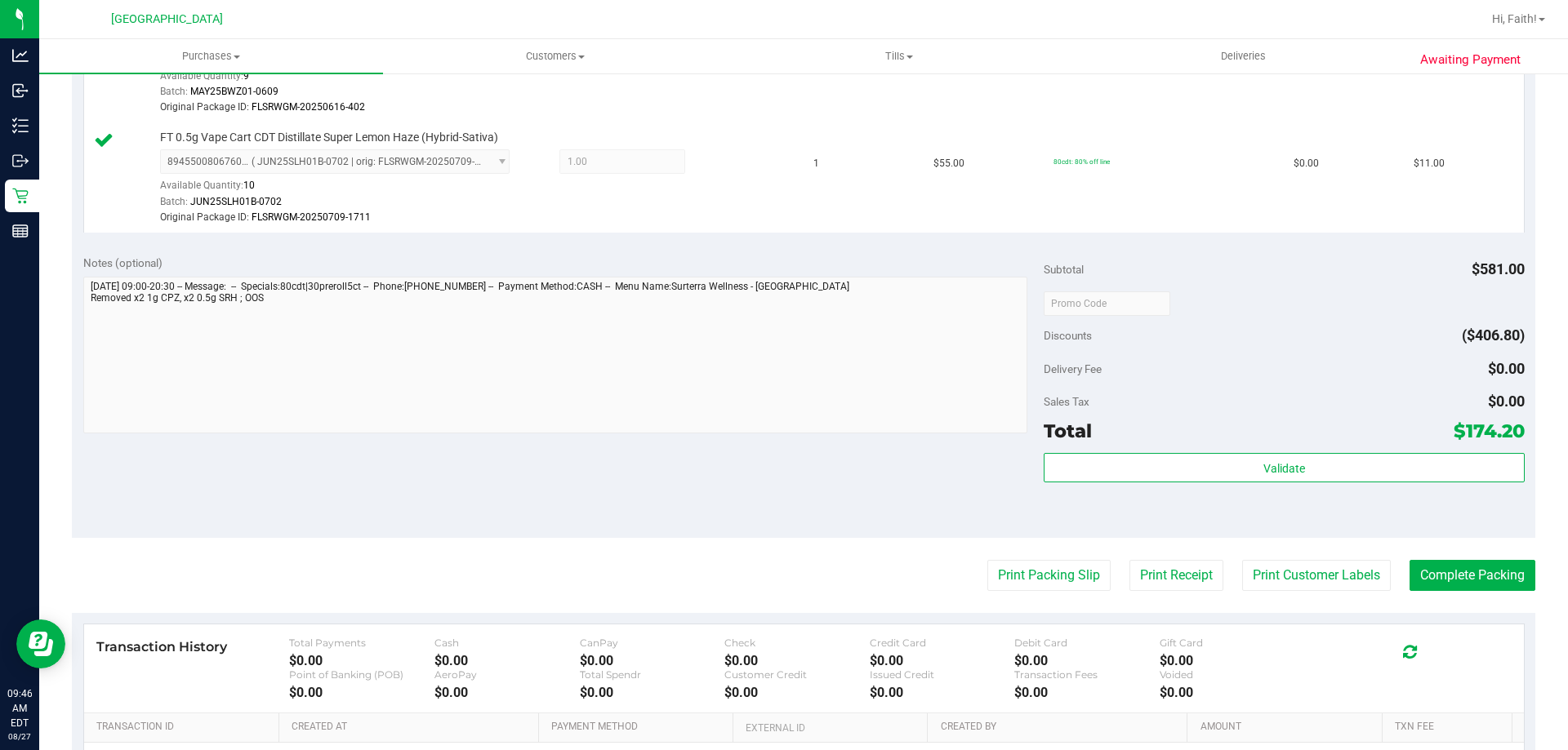
scroll to position [1143, 0]
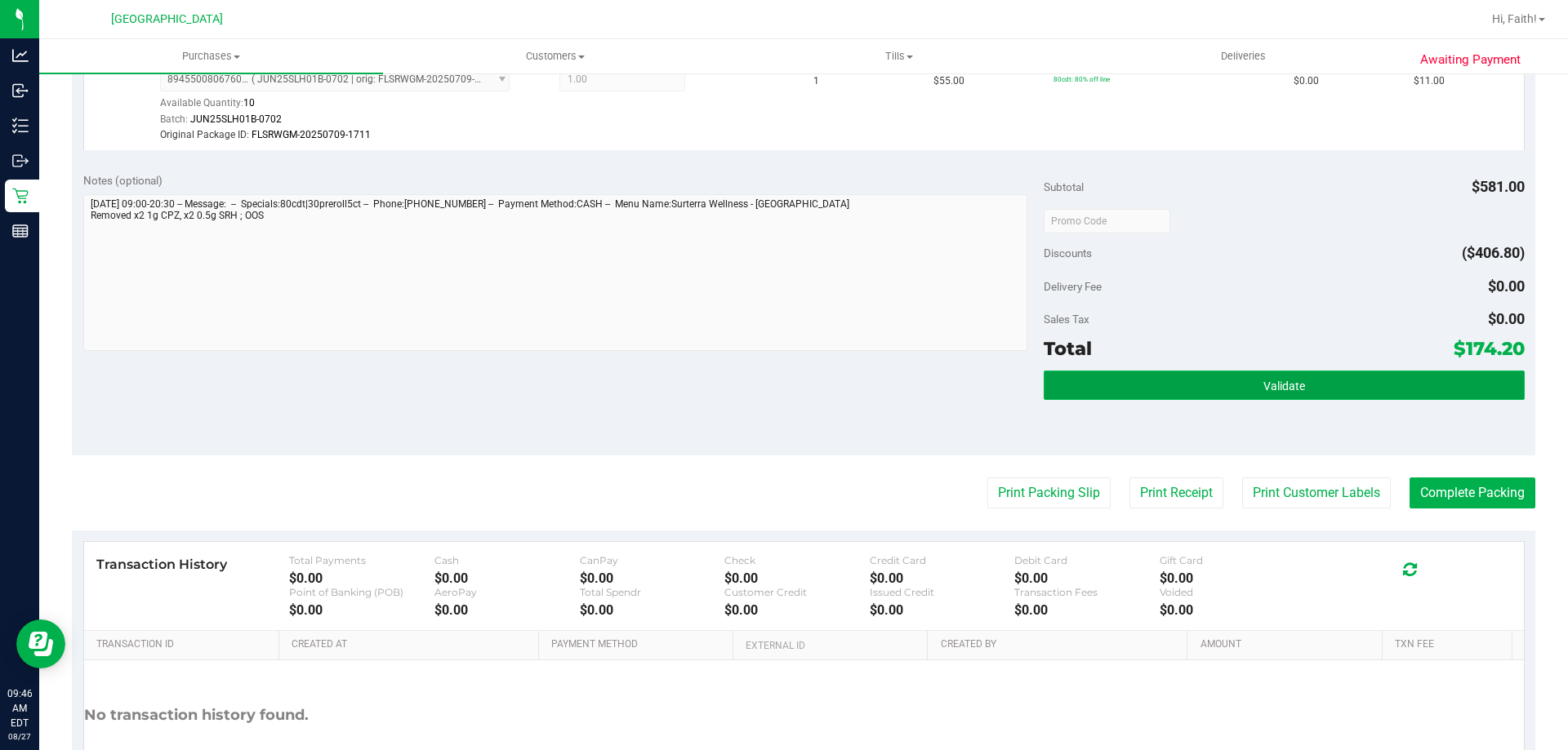
click at [1401, 381] on button "Validate" at bounding box center [1284, 386] width 480 height 30
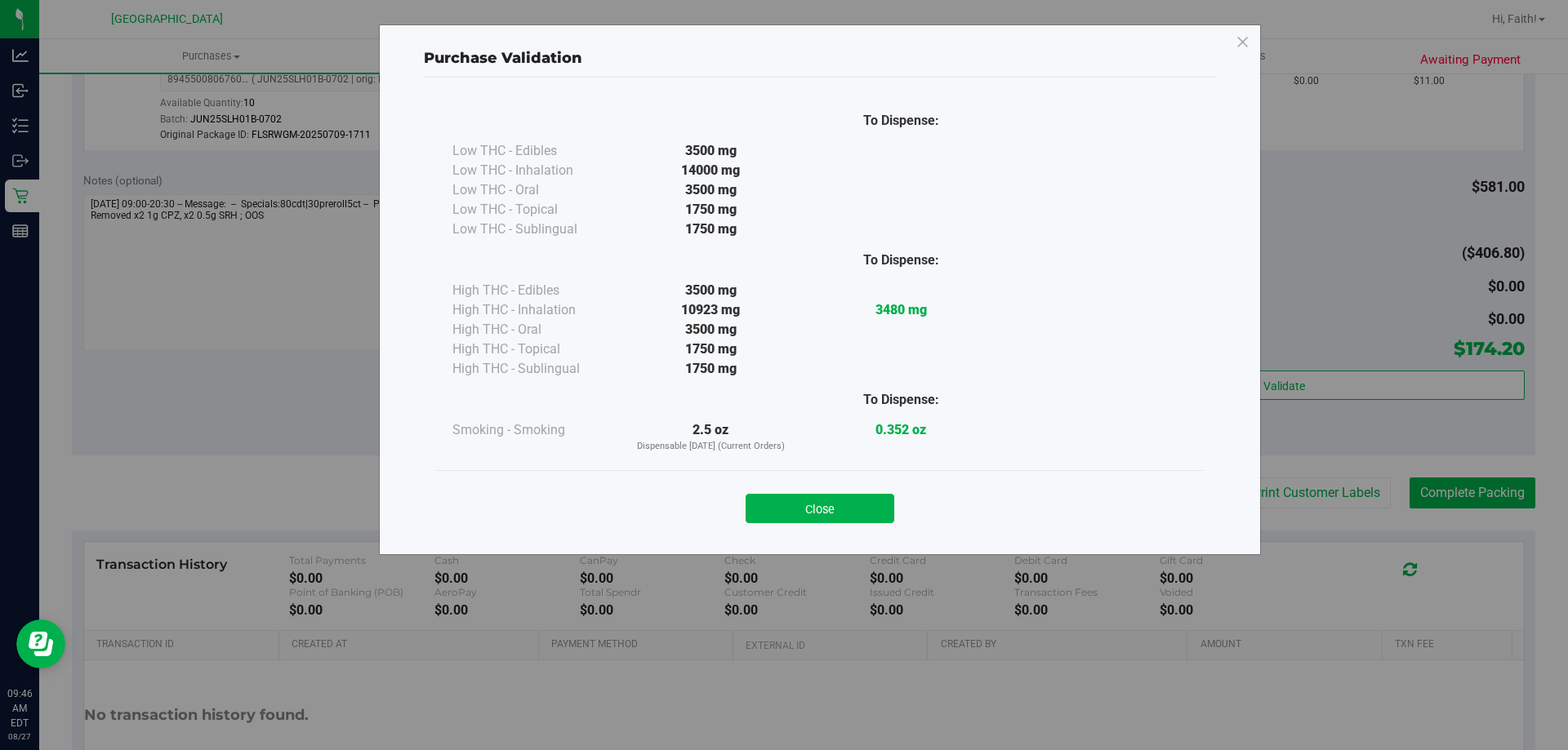
click at [850, 497] on button "Close" at bounding box center [819, 509] width 149 height 30
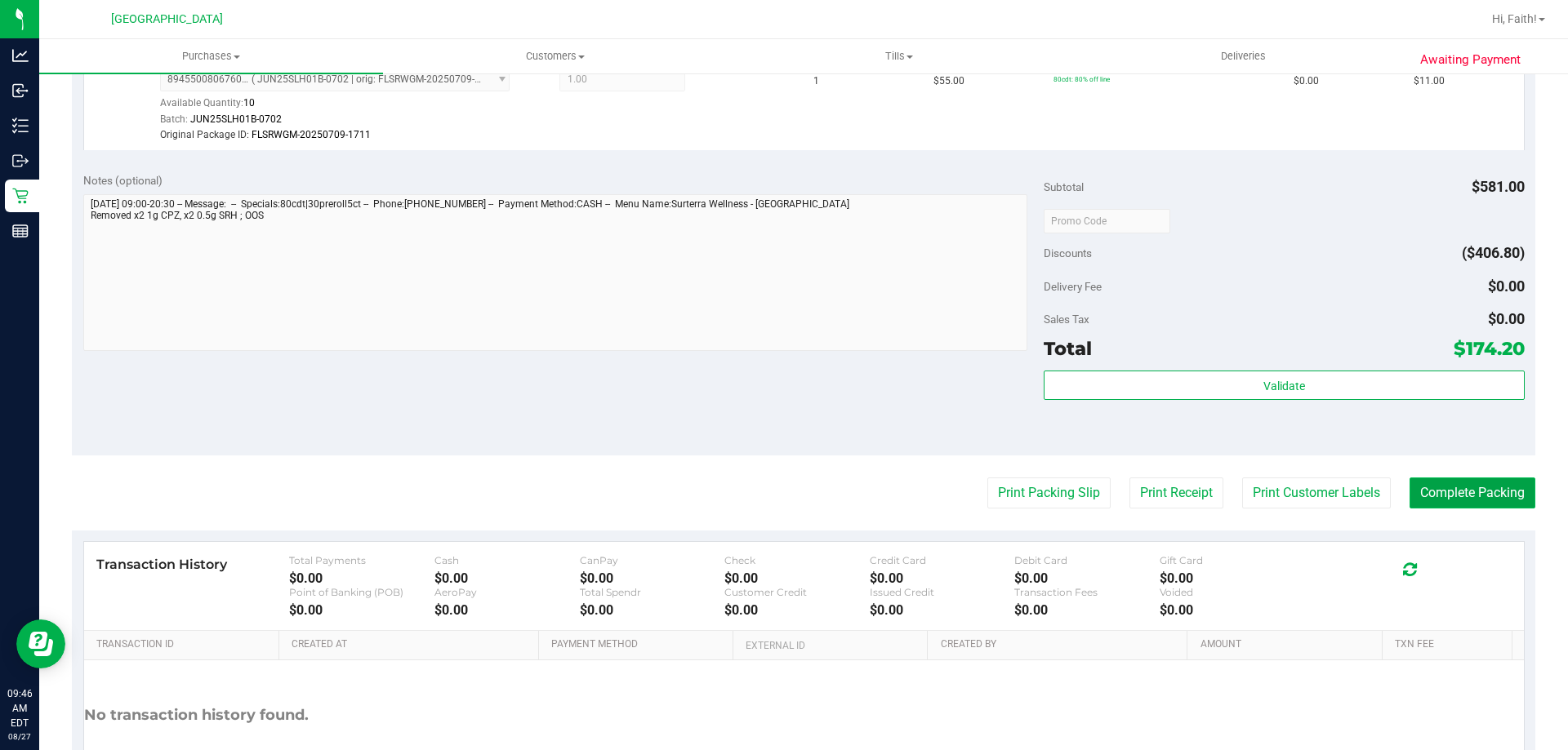
click at [1452, 491] on button "Complete Packing" at bounding box center [1473, 493] width 126 height 31
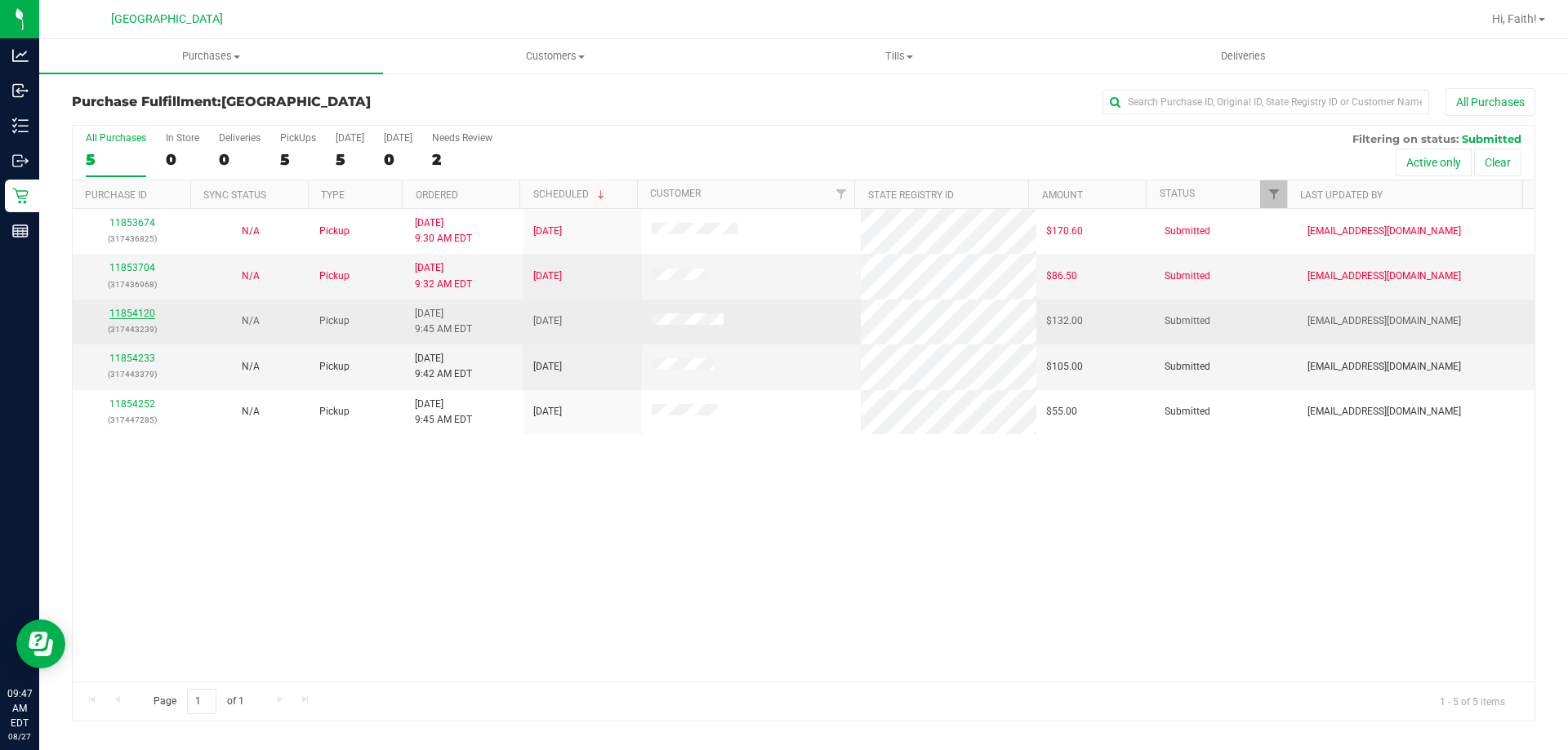
click at [122, 318] on link "11854120" at bounding box center [132, 314] width 45 height 12
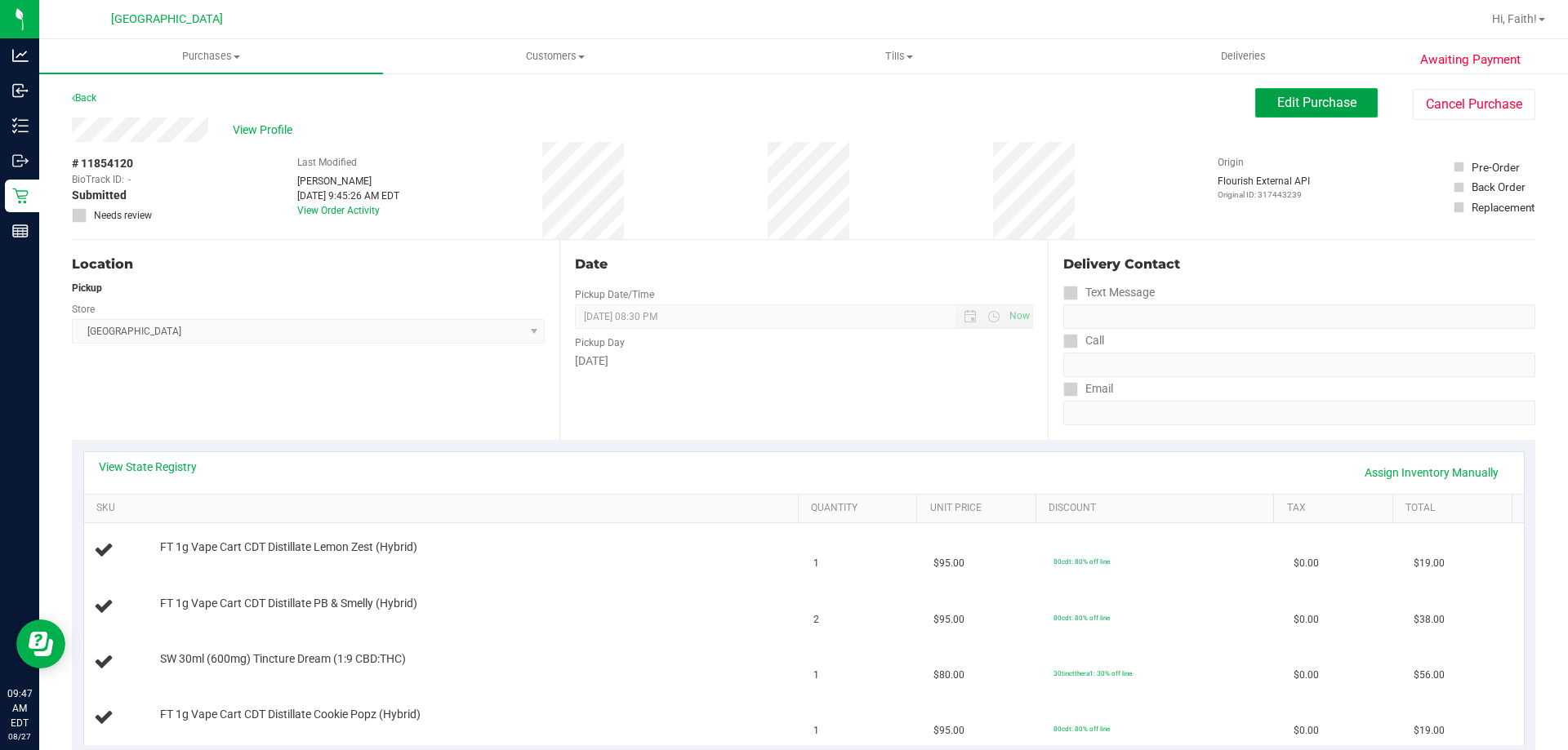
click at [1298, 117] on button "Edit Purchase" at bounding box center [1316, 103] width 122 height 30
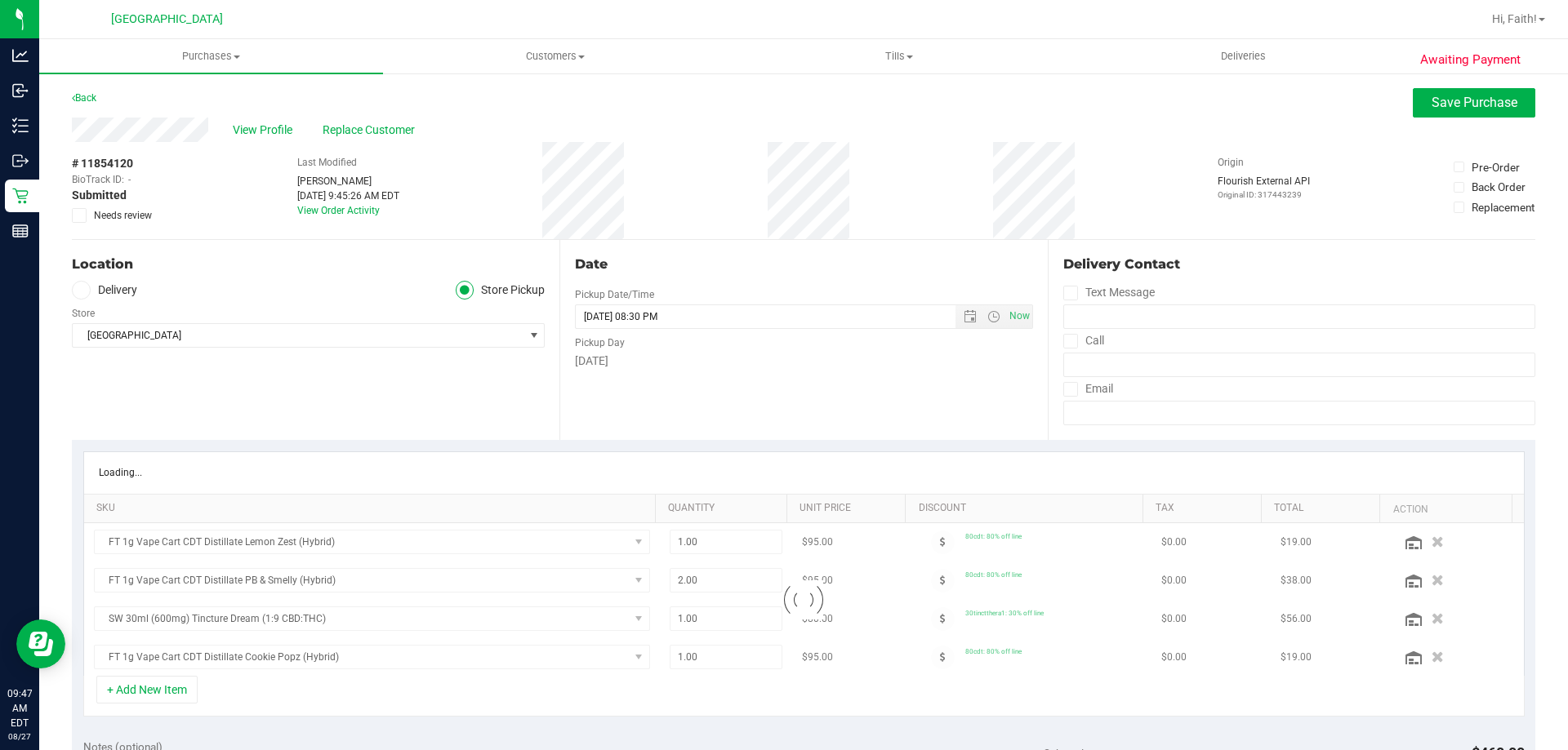
click at [132, 215] on span "Needs review" at bounding box center [122, 216] width 58 height 15
click at [0, 0] on input "Needs review" at bounding box center [0, 0] width 0 height 0
click at [1445, 112] on button "Save Purchase" at bounding box center [1474, 103] width 122 height 30
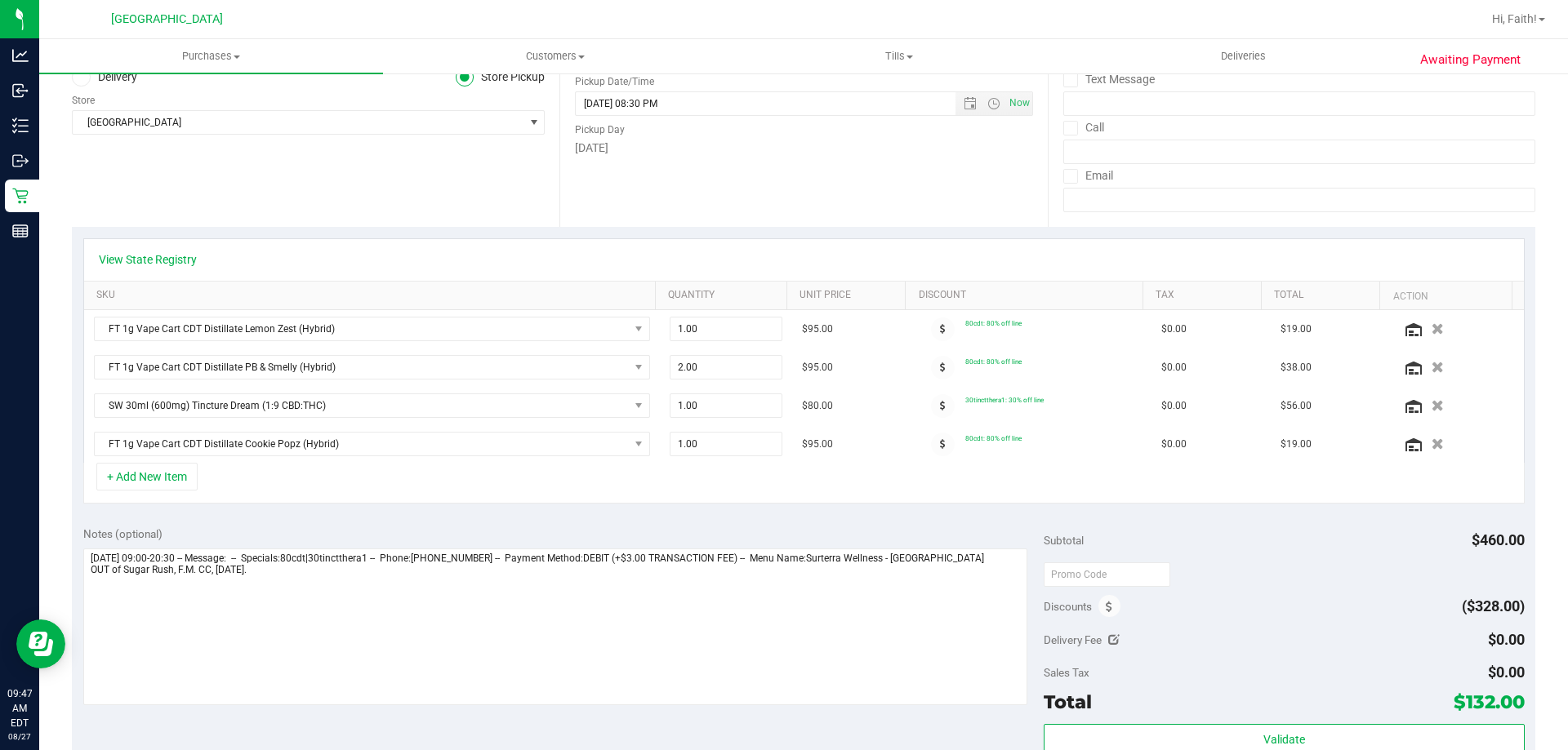
scroll to position [227, 0]
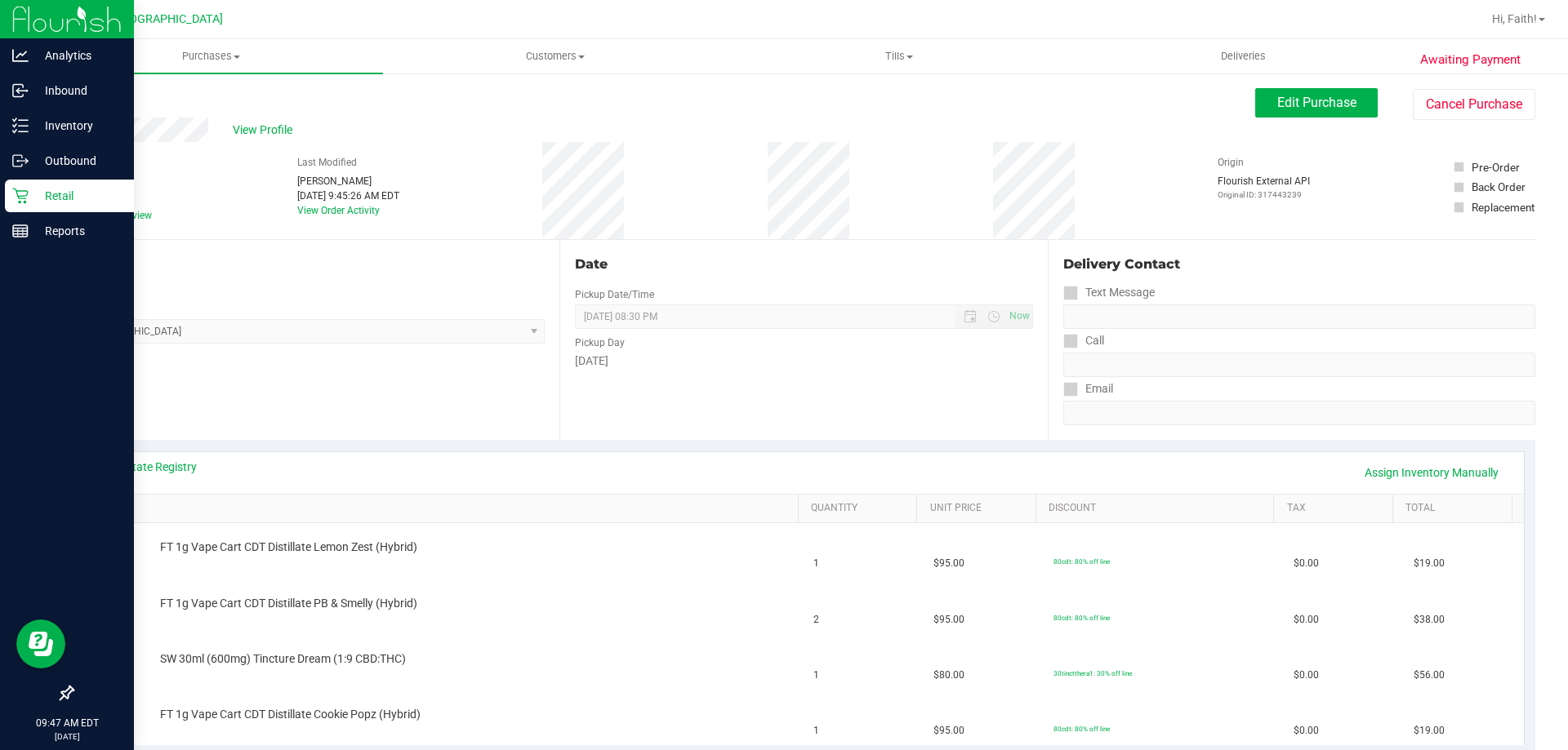
click at [17, 196] on icon at bounding box center [20, 196] width 17 height 17
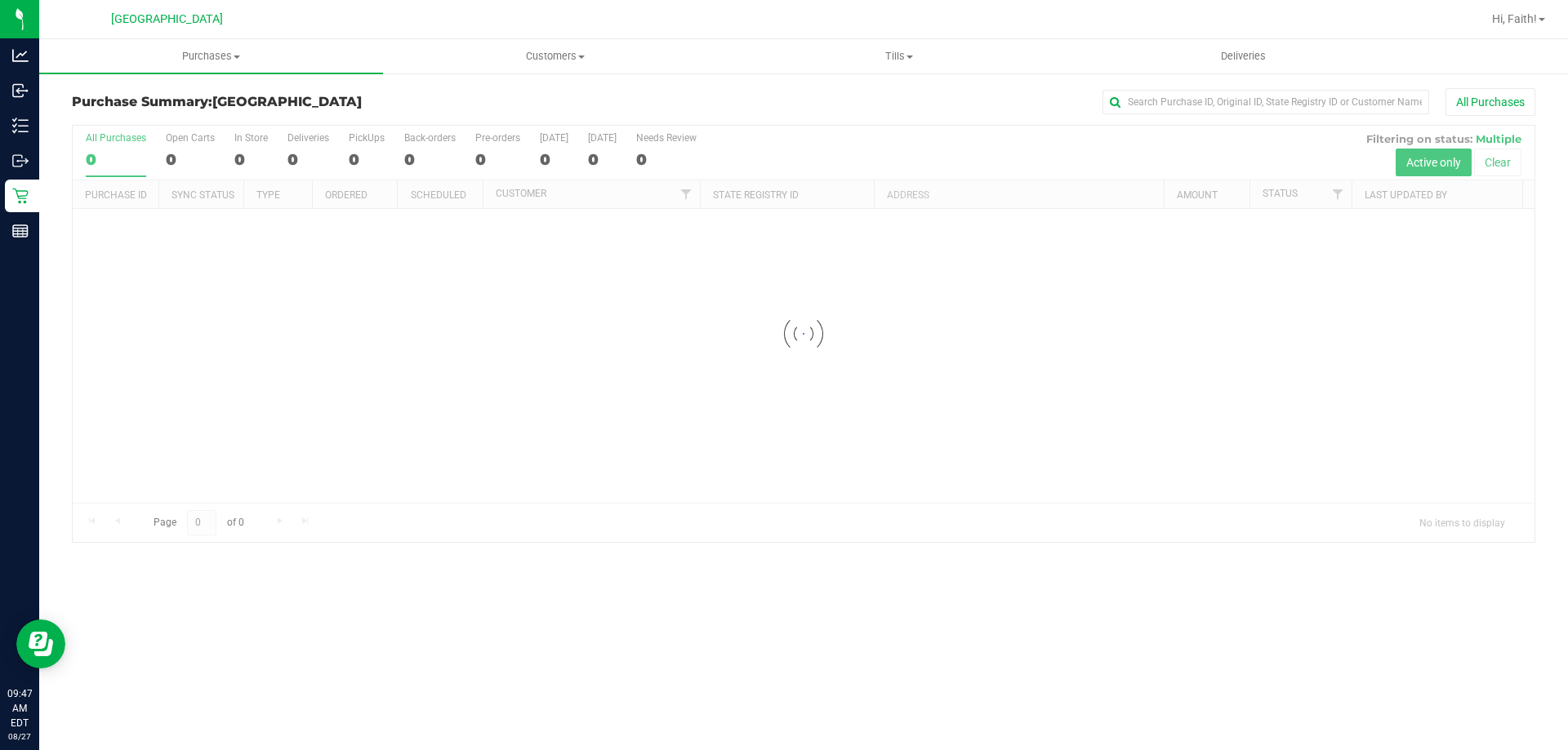
click at [737, 580] on div "Purchases Summary of purchases Fulfillment All purchases Customers All customer…" at bounding box center [803, 395] width 1529 height 712
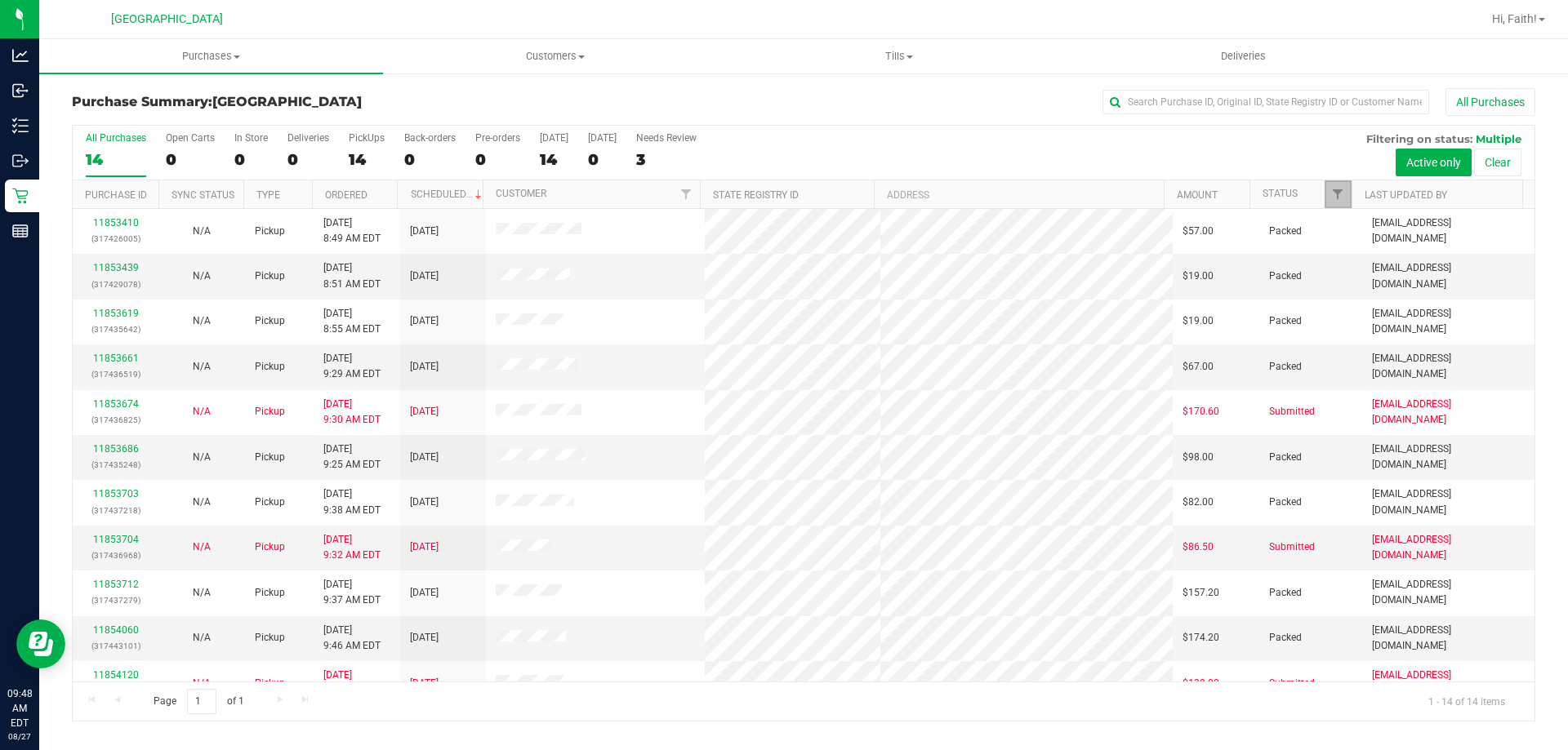
click at [1341, 207] on link "Filter" at bounding box center [1338, 194] width 27 height 28
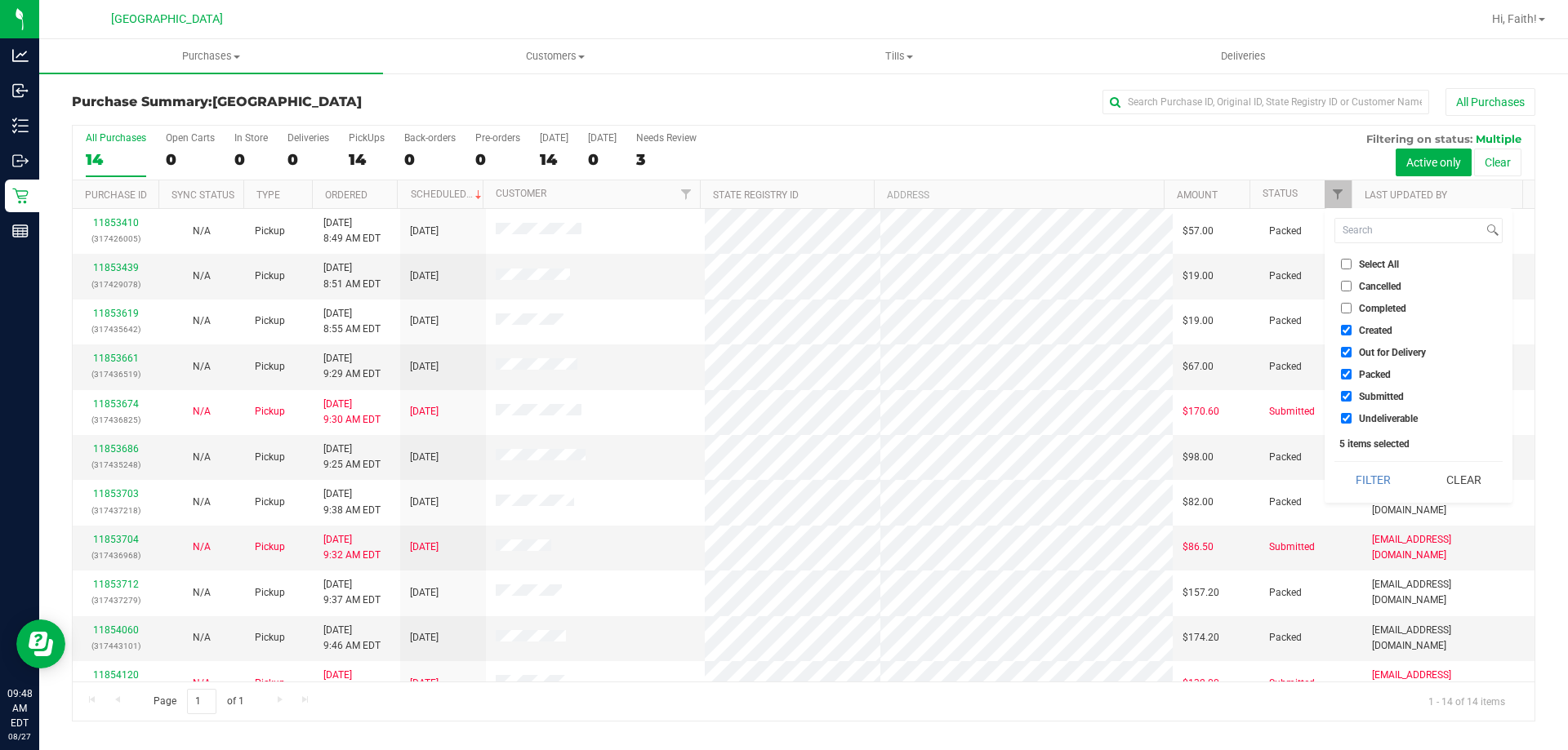
click at [1348, 378] on input "Packed" at bounding box center [1346, 374] width 11 height 11
checkbox input "false"
click at [1372, 463] on button "Filter" at bounding box center [1373, 480] width 79 height 35
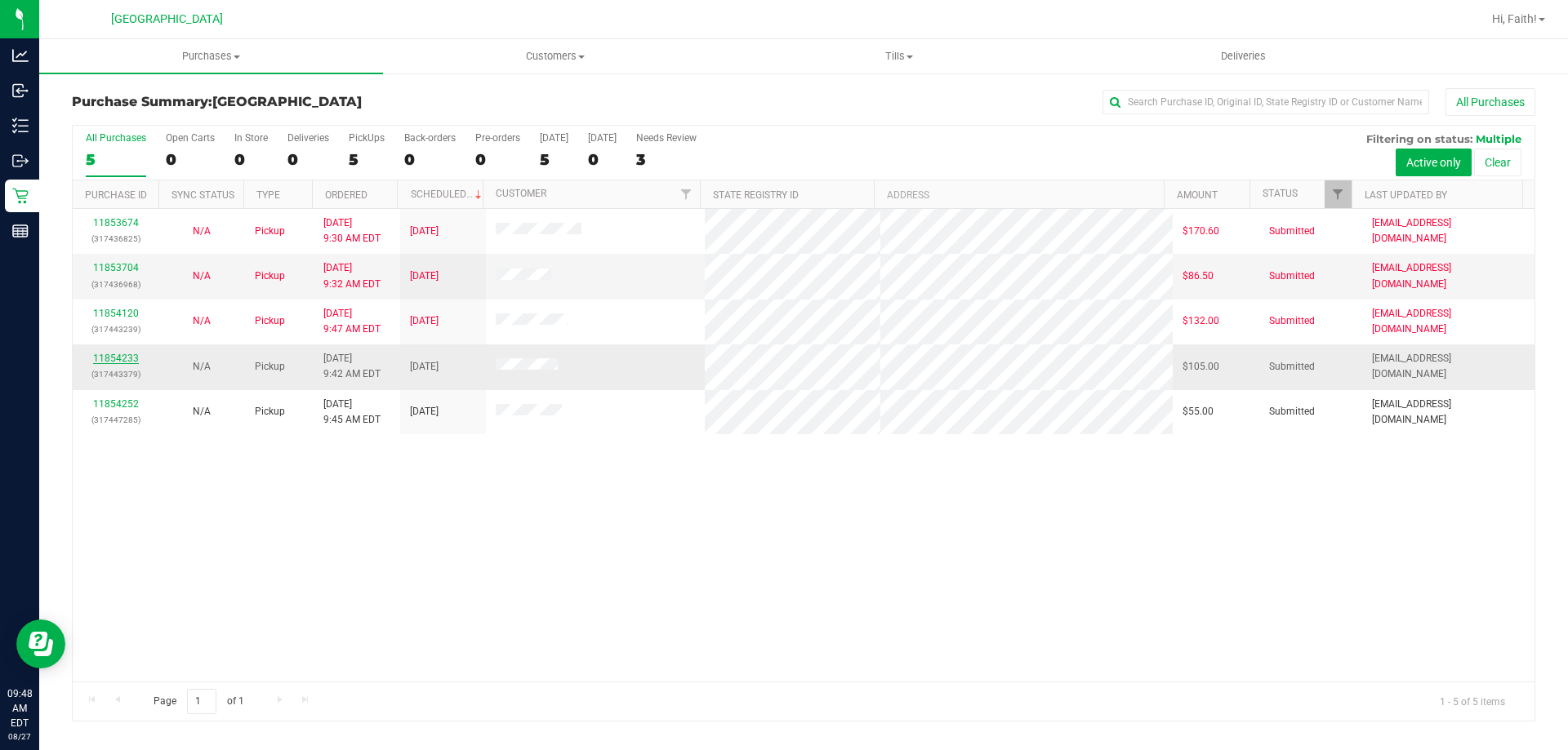
click at [118, 355] on link "11854233" at bounding box center [116, 358] width 45 height 12
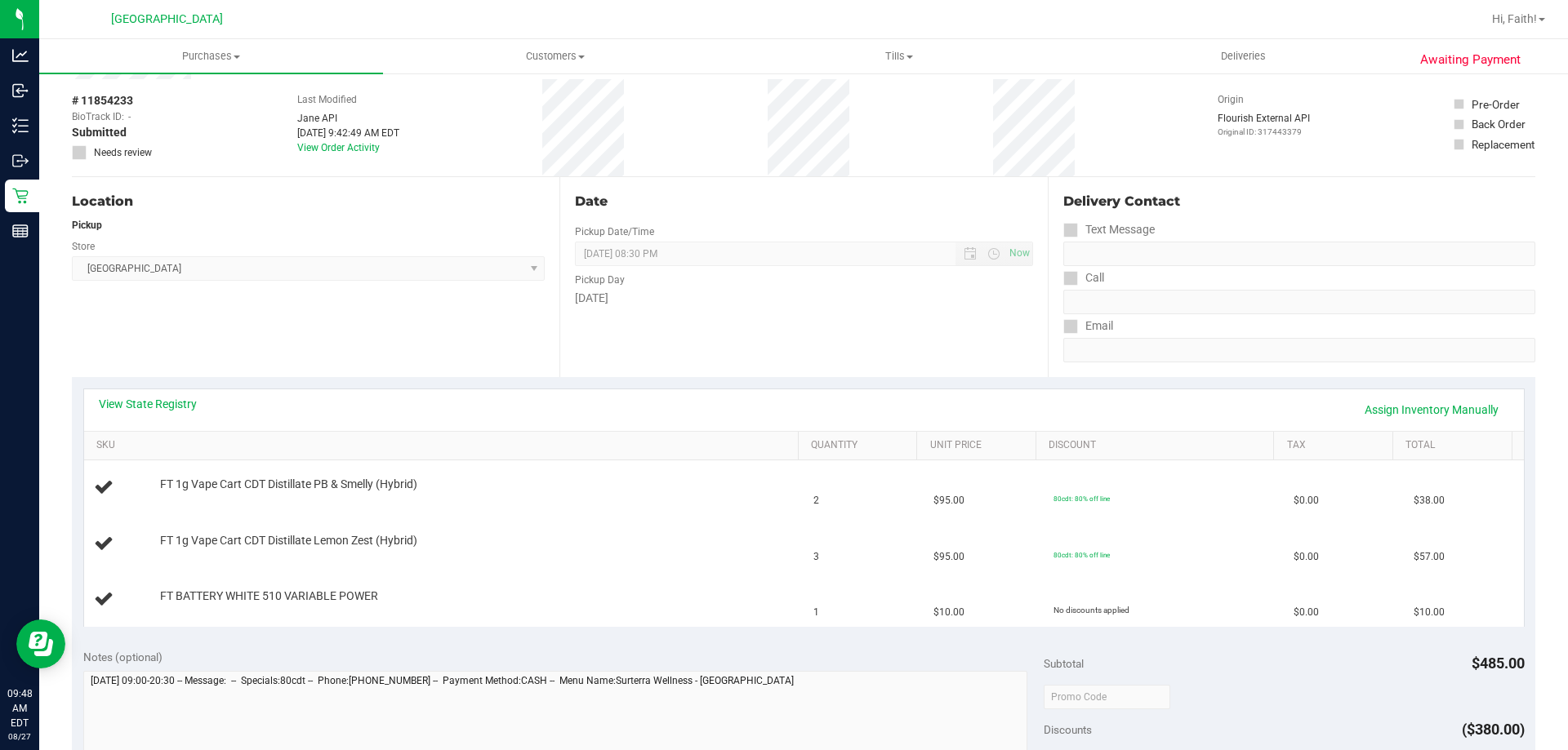
scroll to position [82, 0]
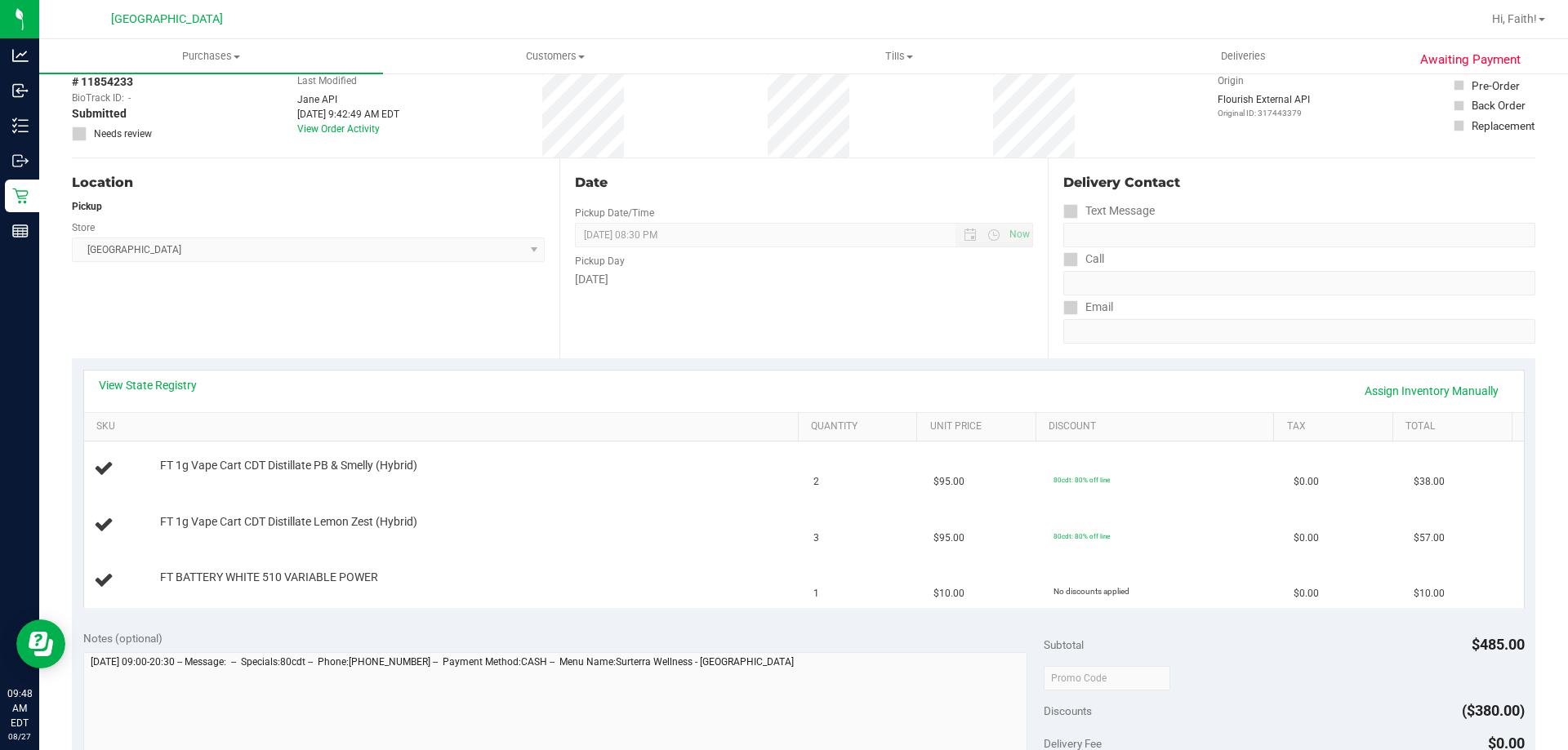
click at [157, 376] on div "View State Registry Assign Inventory Manually" at bounding box center [803, 392] width 1439 height 41
click at [157, 381] on link "View State Registry" at bounding box center [148, 385] width 98 height 17
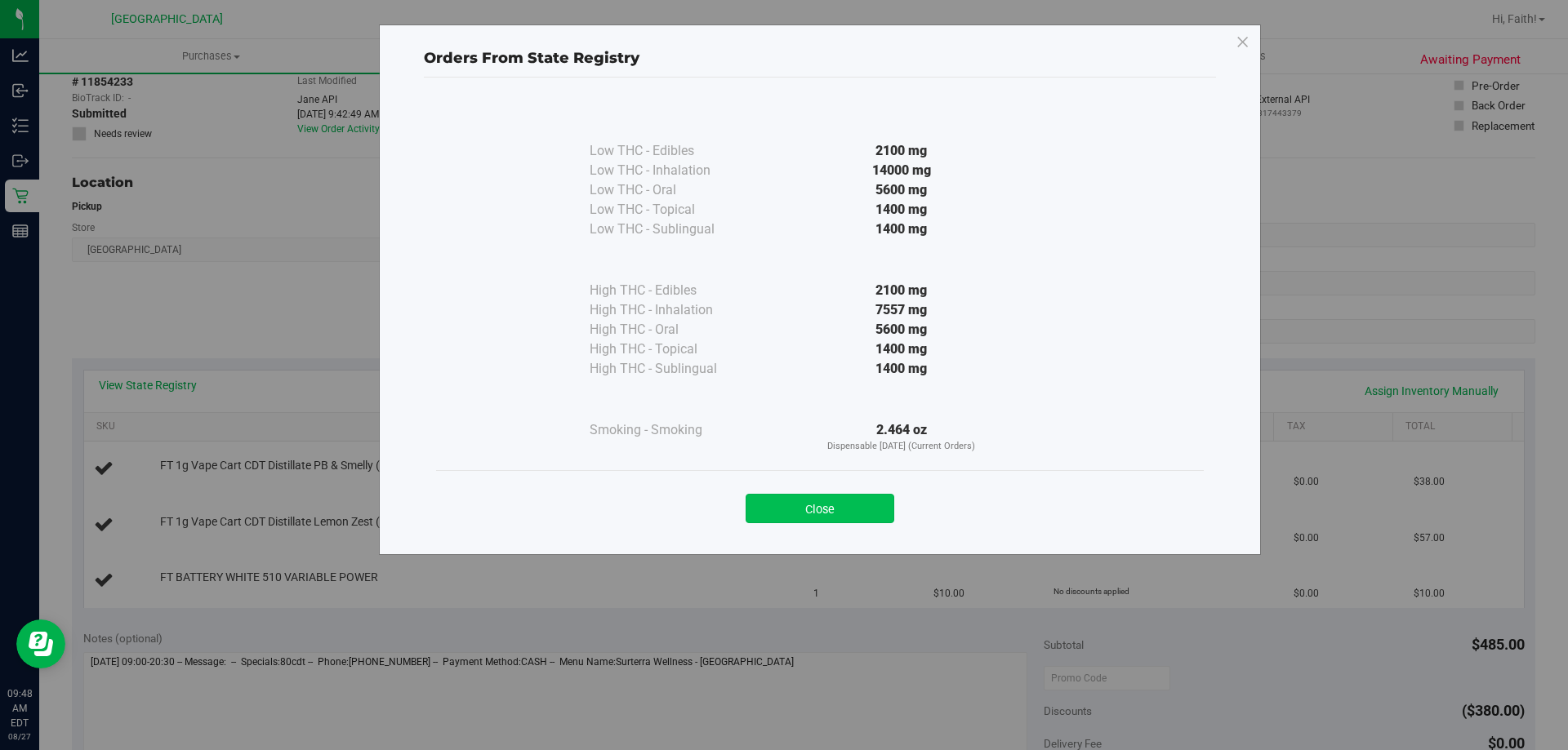
click at [841, 504] on button "Close" at bounding box center [819, 509] width 149 height 30
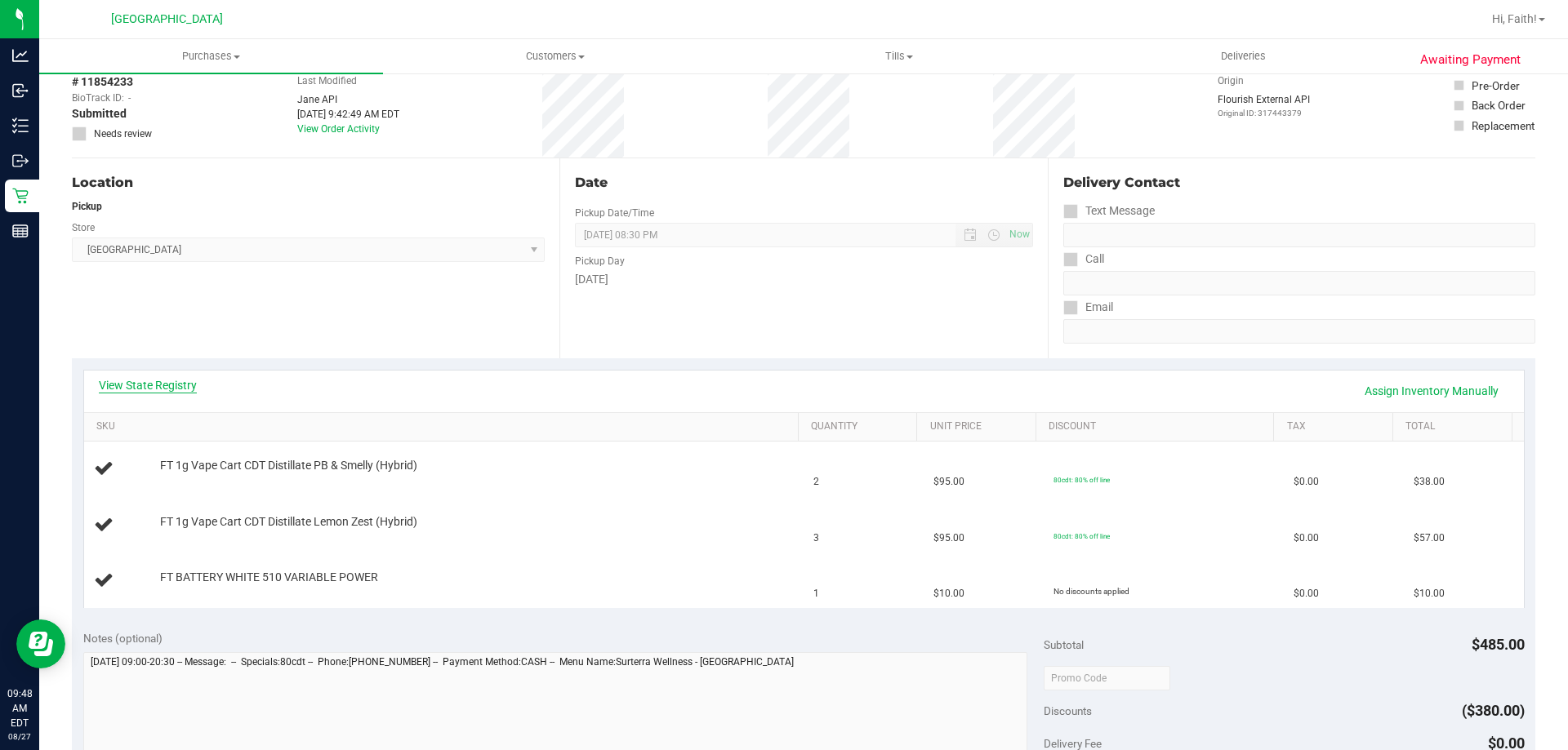
click at [150, 380] on link "View State Registry" at bounding box center [148, 385] width 98 height 17
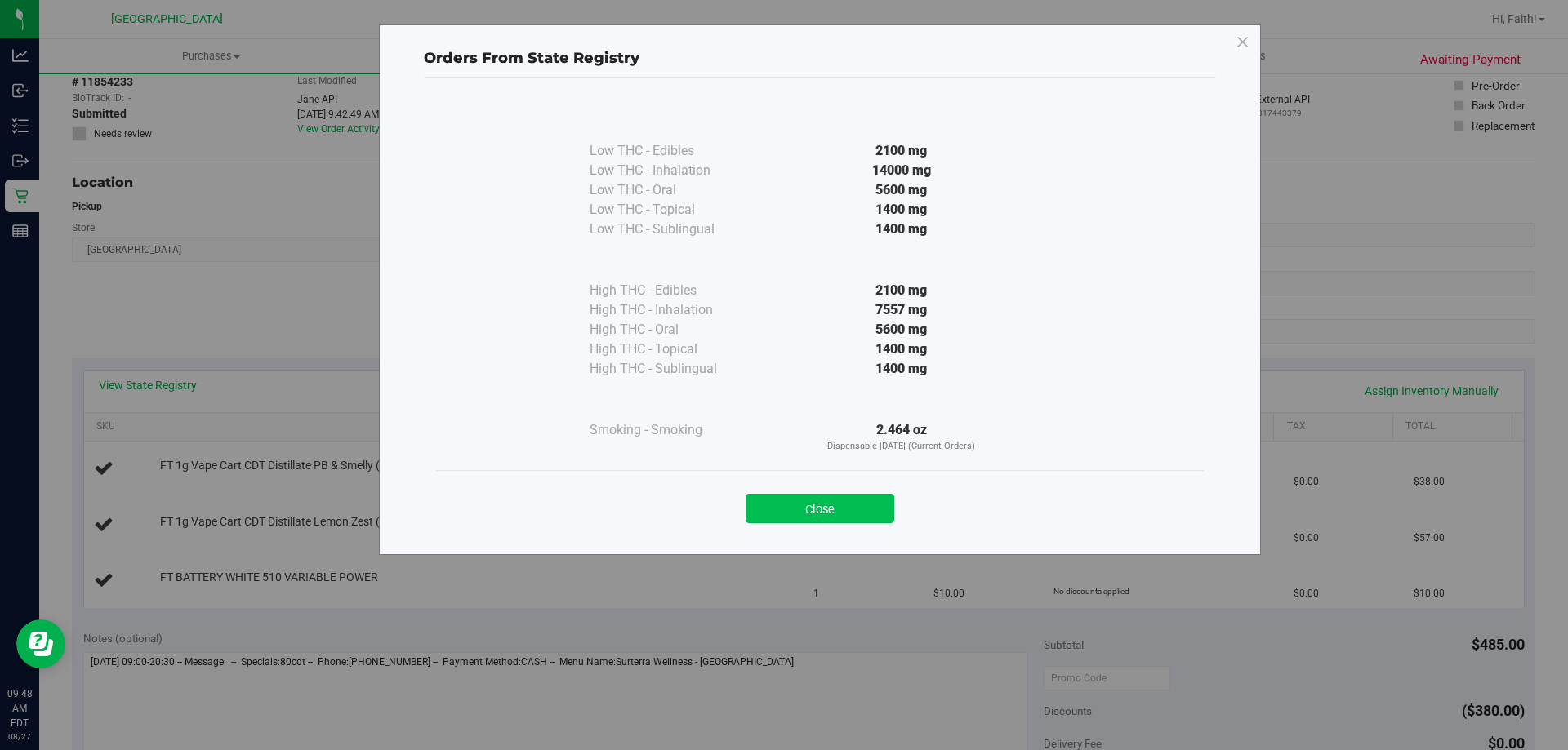
click at [843, 510] on button "Close" at bounding box center [819, 509] width 149 height 30
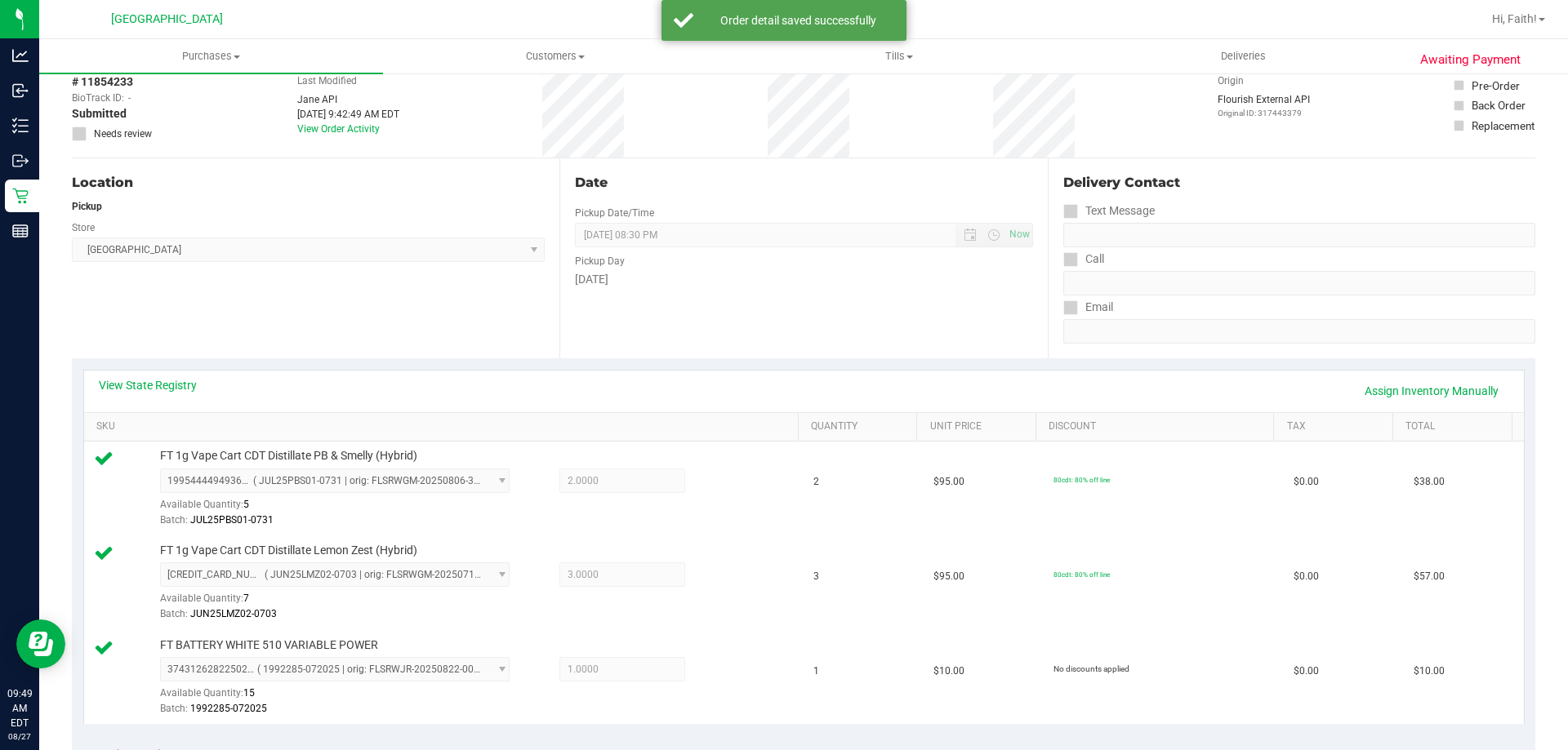
scroll to position [572, 0]
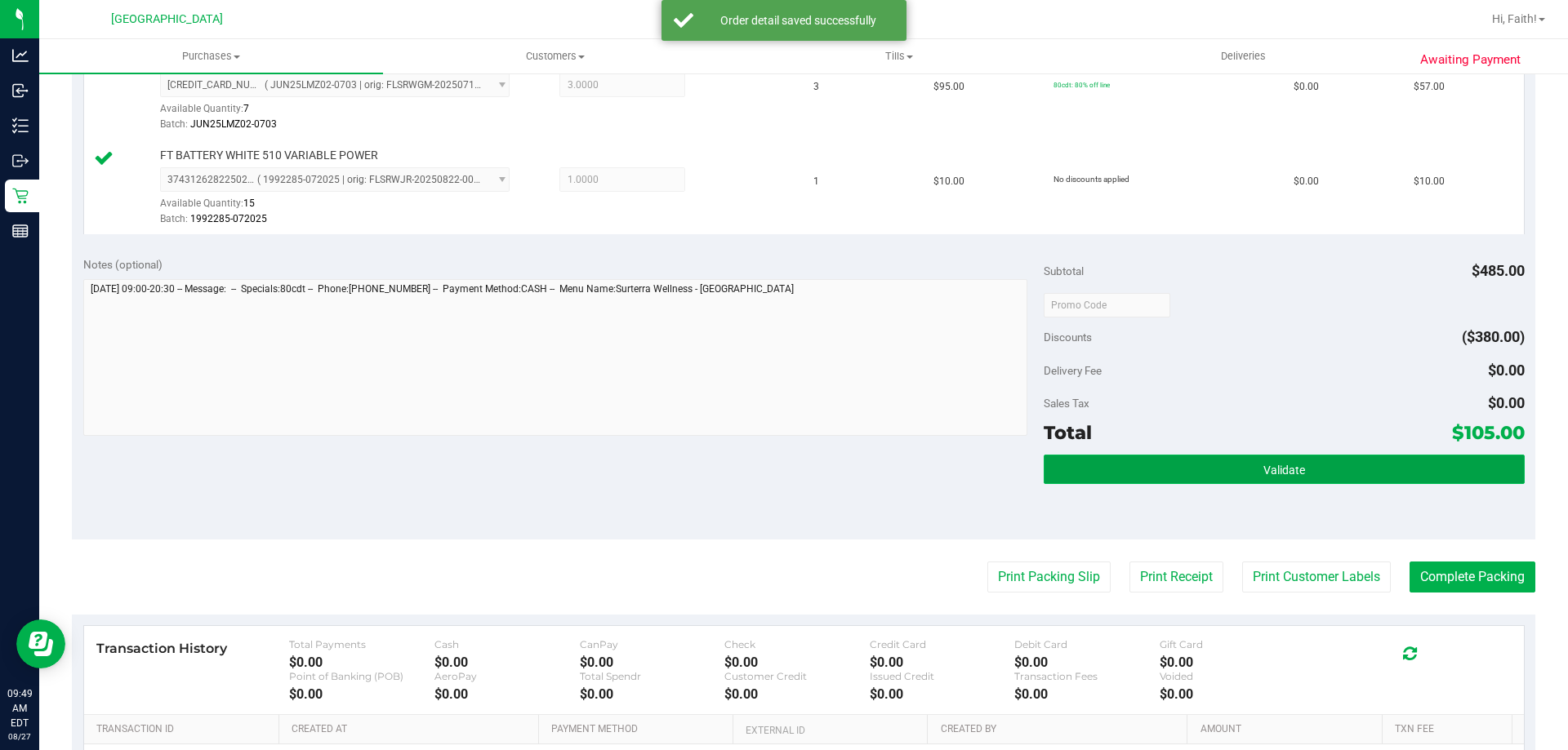
click at [1176, 467] on button "Validate" at bounding box center [1284, 469] width 480 height 30
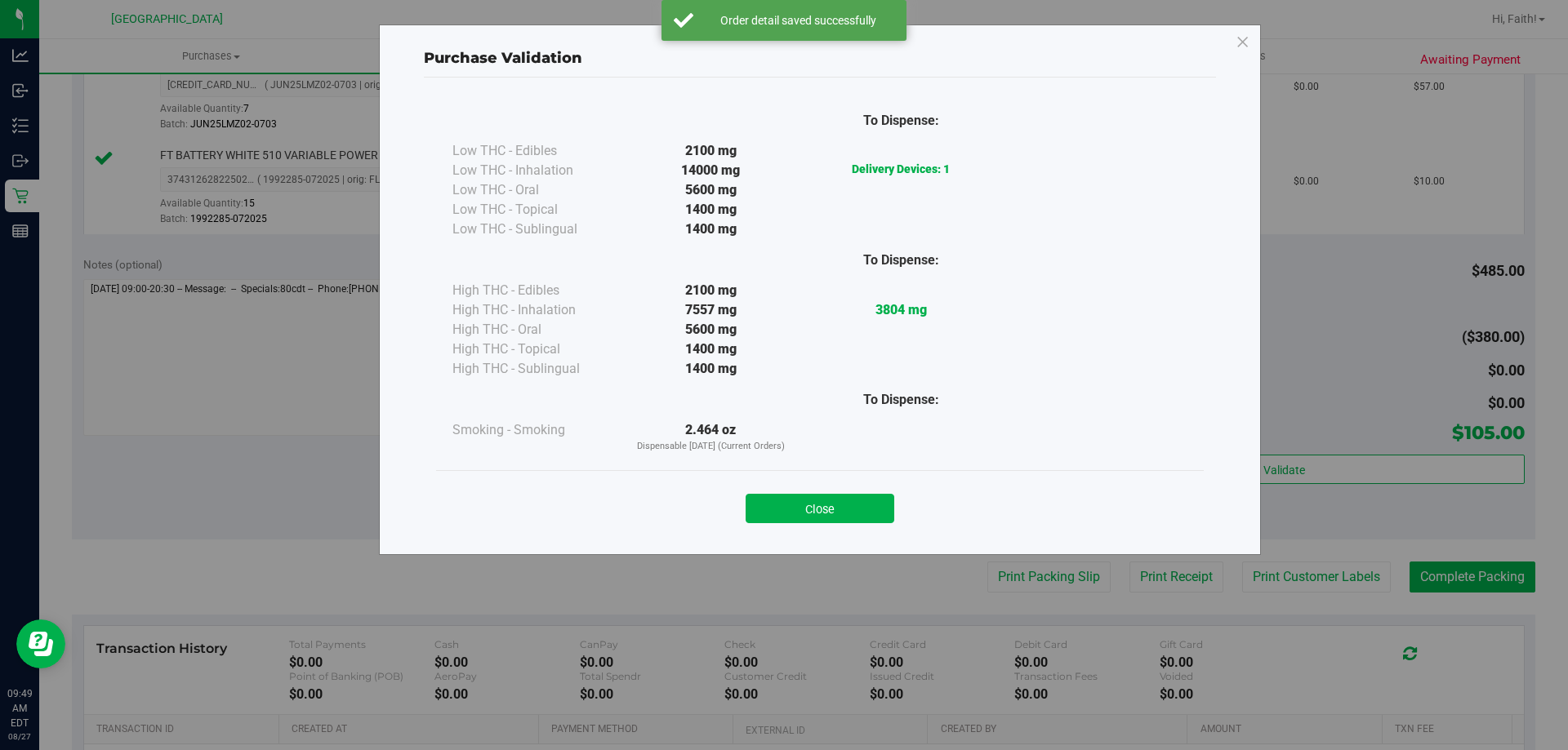
click at [862, 500] on button "Close" at bounding box center [819, 509] width 149 height 30
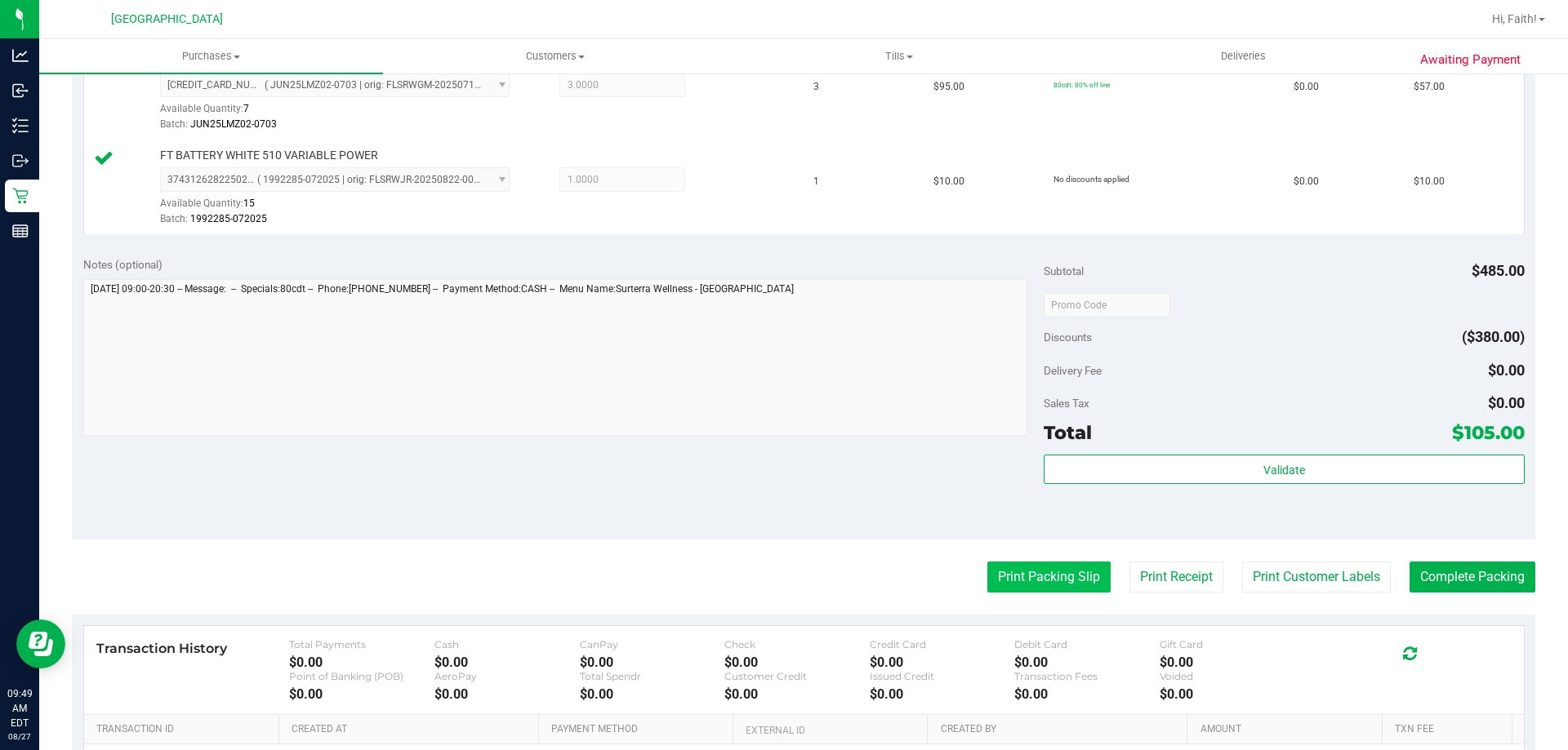
click at [1042, 565] on button "Print Packing Slip" at bounding box center [1048, 578] width 123 height 31
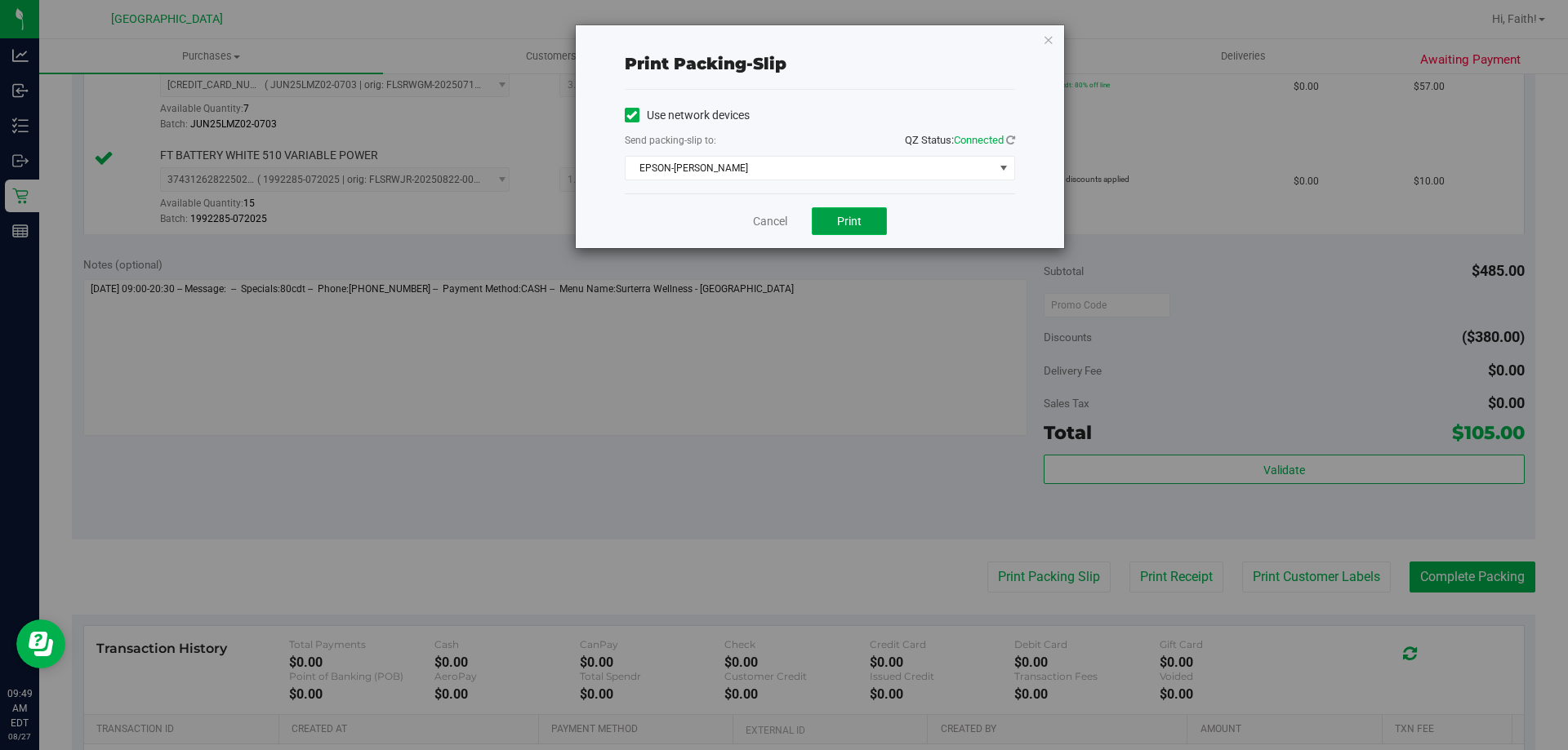
click at [841, 217] on span "Print" at bounding box center [848, 220] width 25 height 13
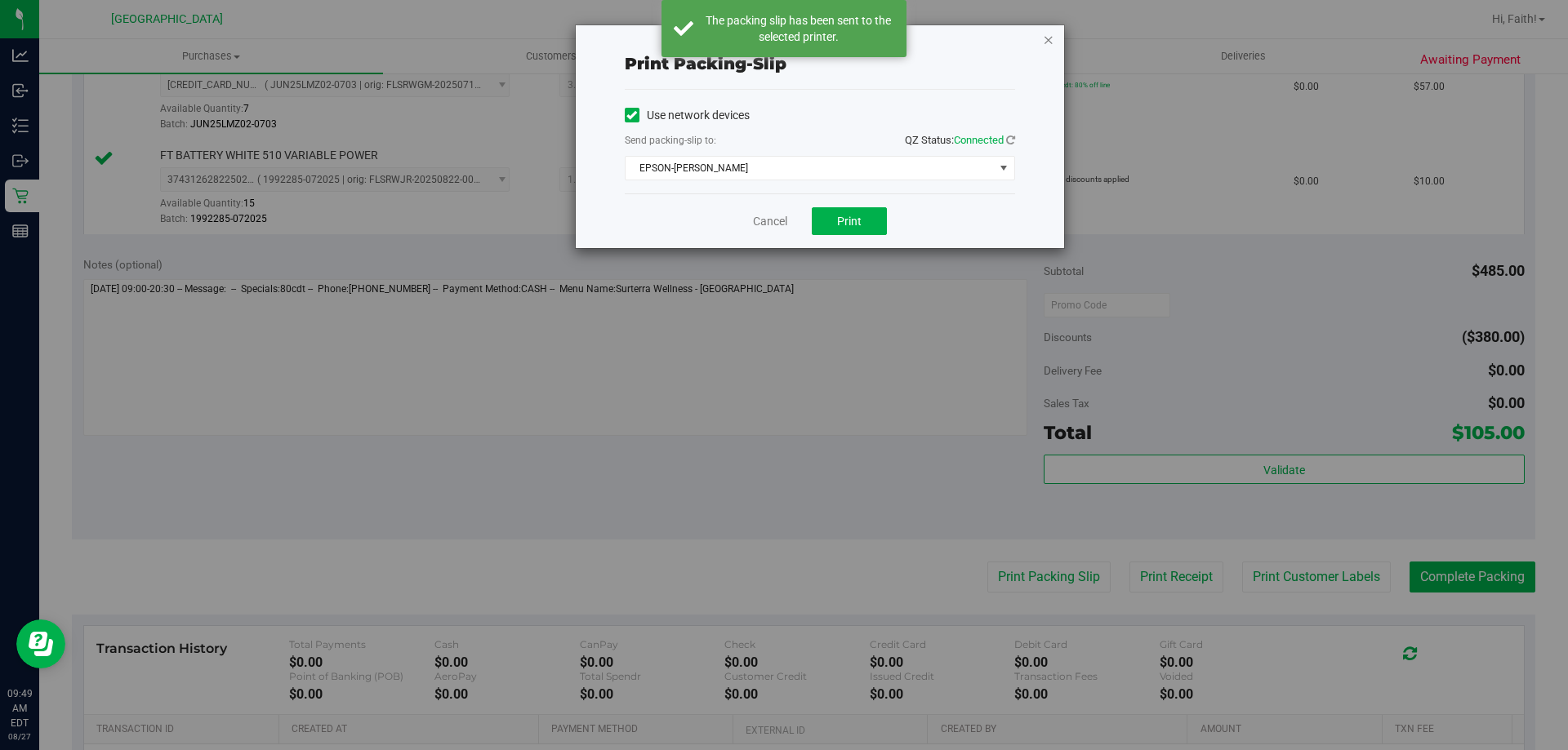
click at [1046, 42] on icon "button" at bounding box center [1048, 39] width 12 height 20
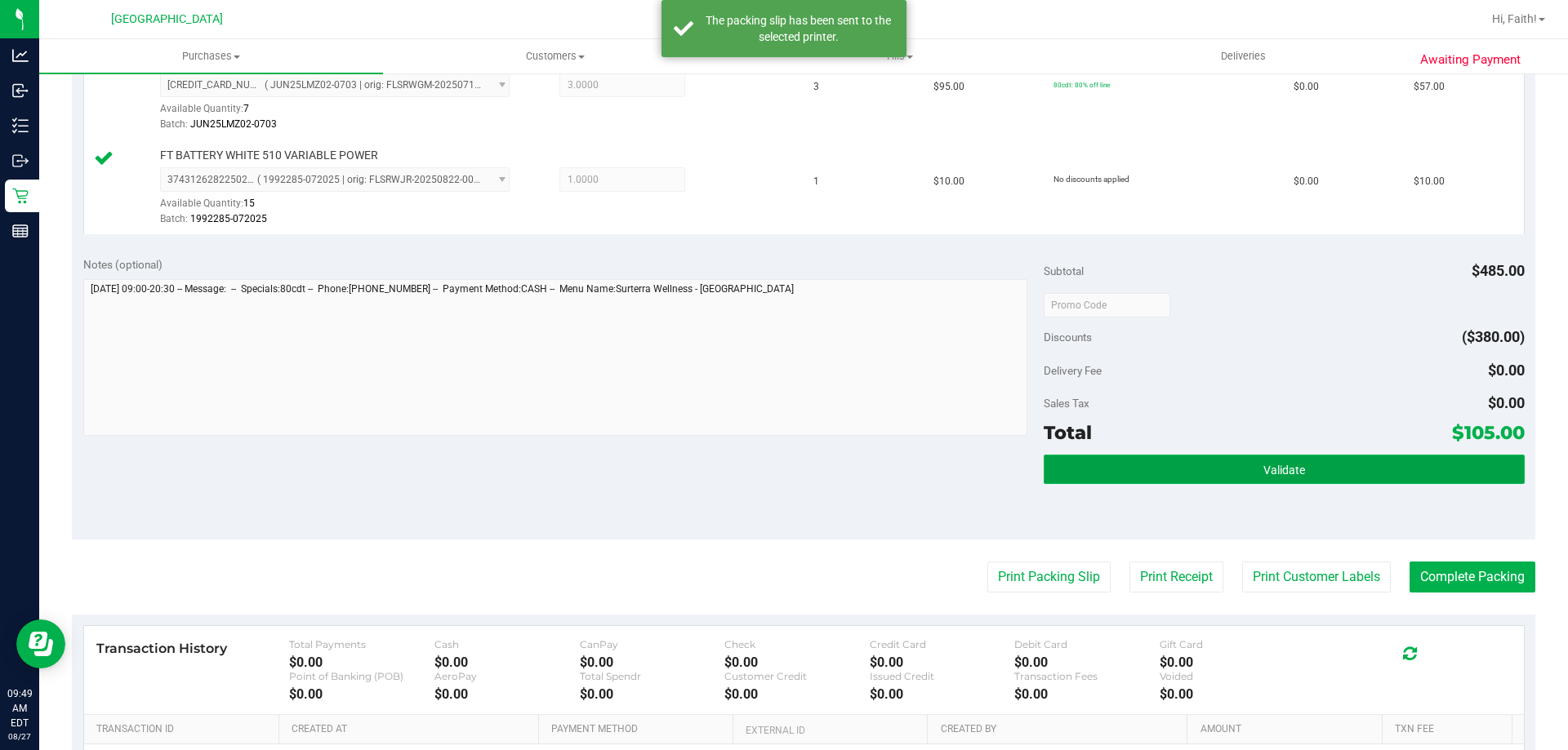
click at [1292, 476] on span "Validate" at bounding box center [1284, 469] width 41 height 13
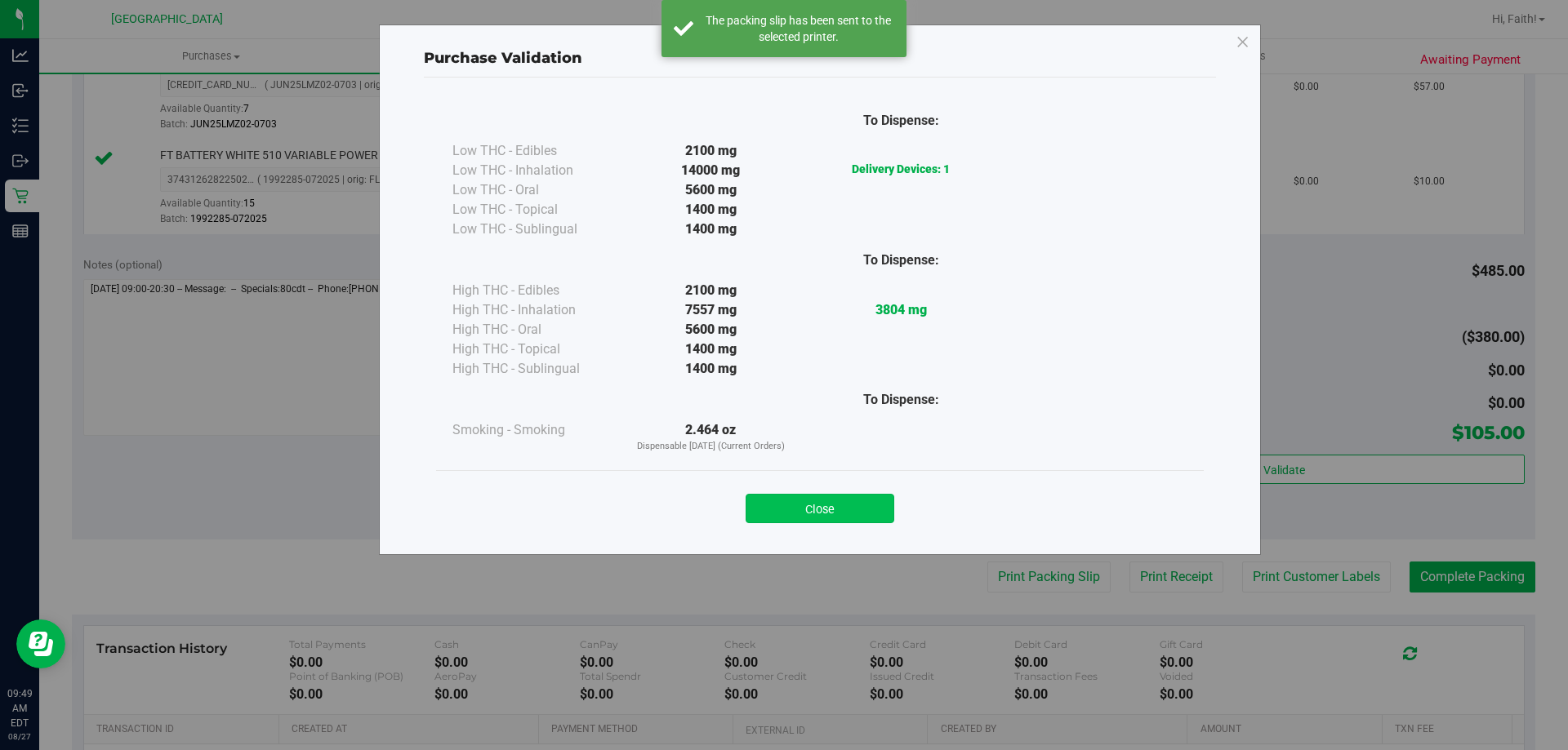
click at [882, 501] on button "Close" at bounding box center [819, 509] width 149 height 30
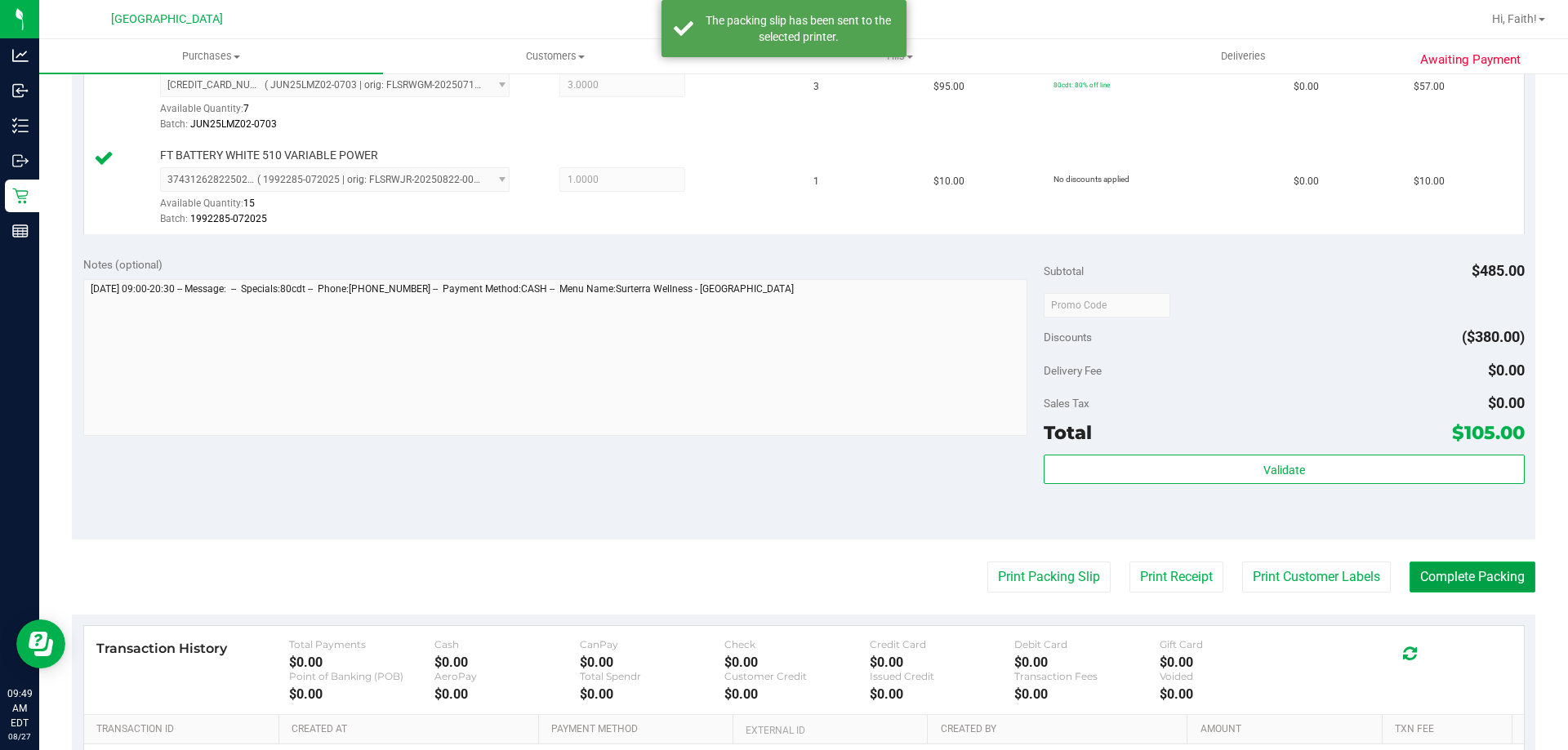
click at [1469, 562] on button "Complete Packing" at bounding box center [1473, 578] width 126 height 31
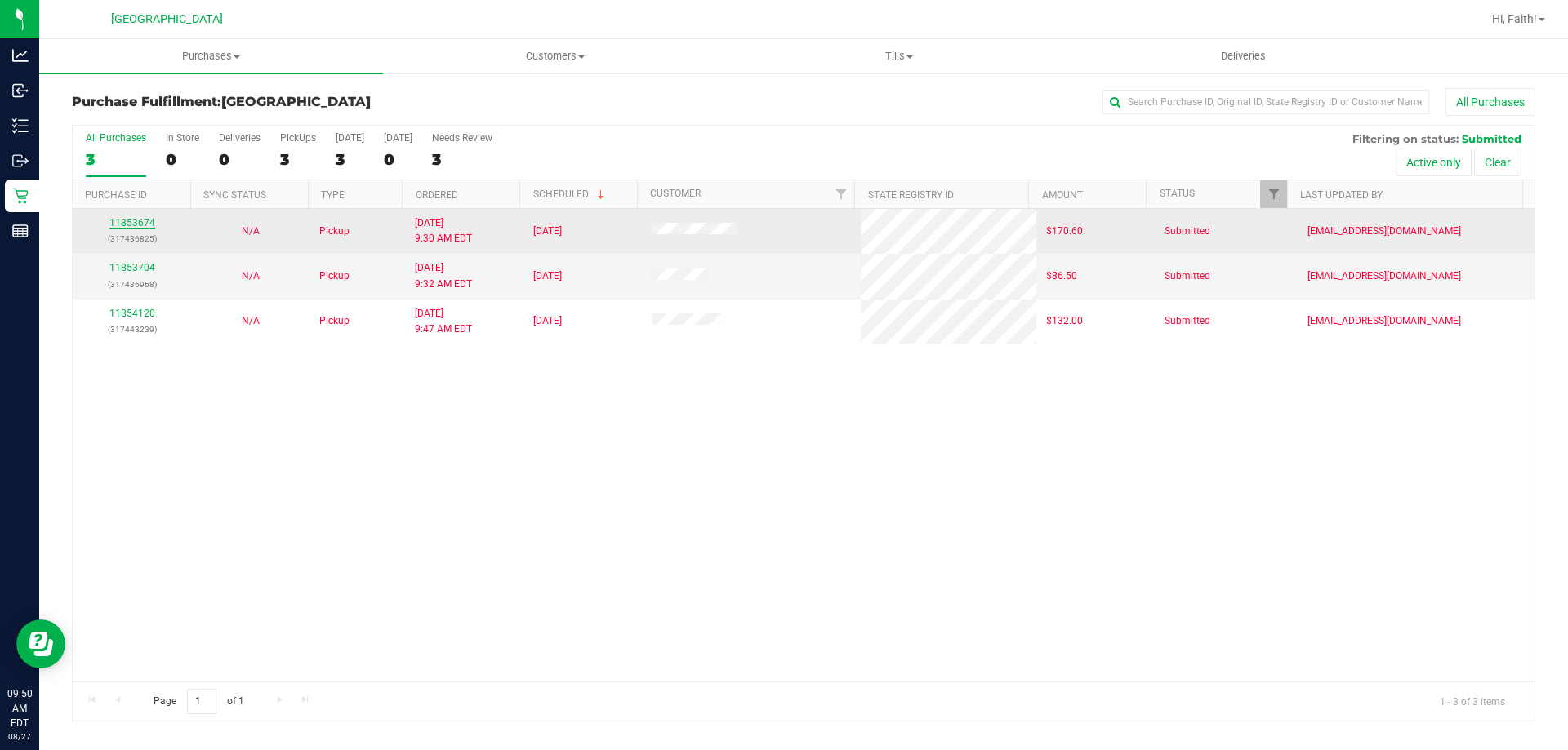
click at [129, 219] on link "11853674" at bounding box center [132, 223] width 45 height 12
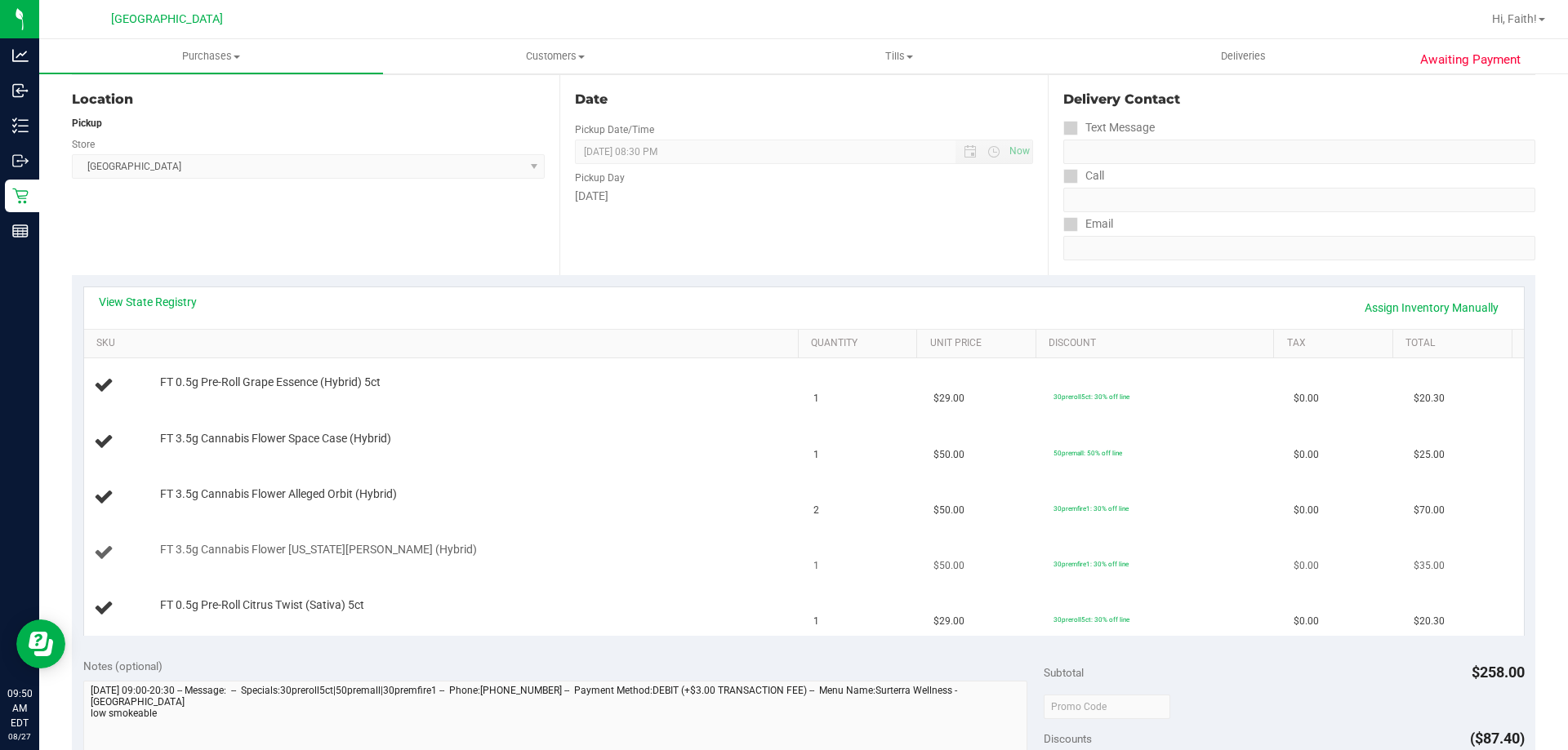
scroll to position [245, 0]
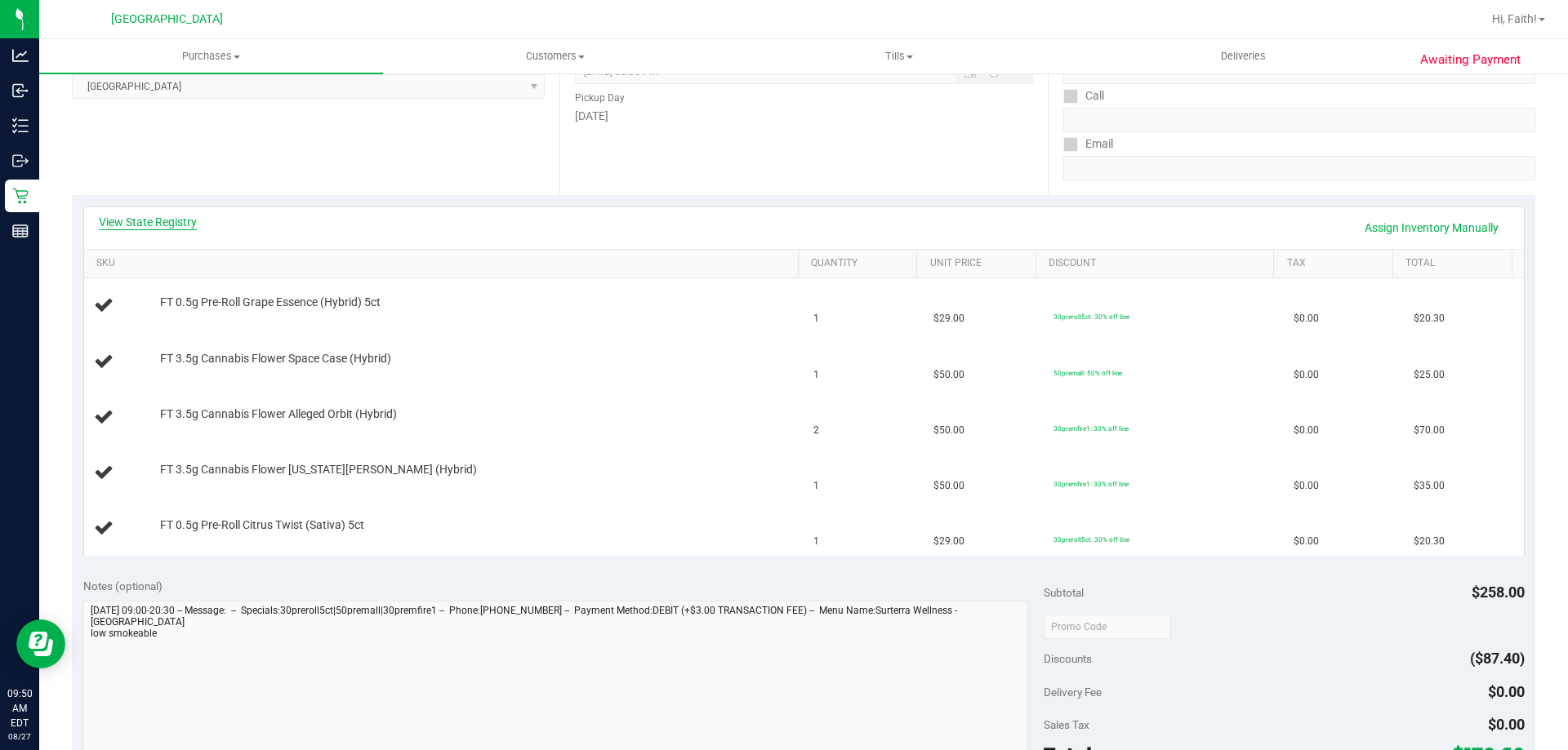
click at [160, 228] on link "View State Registry" at bounding box center [148, 221] width 98 height 17
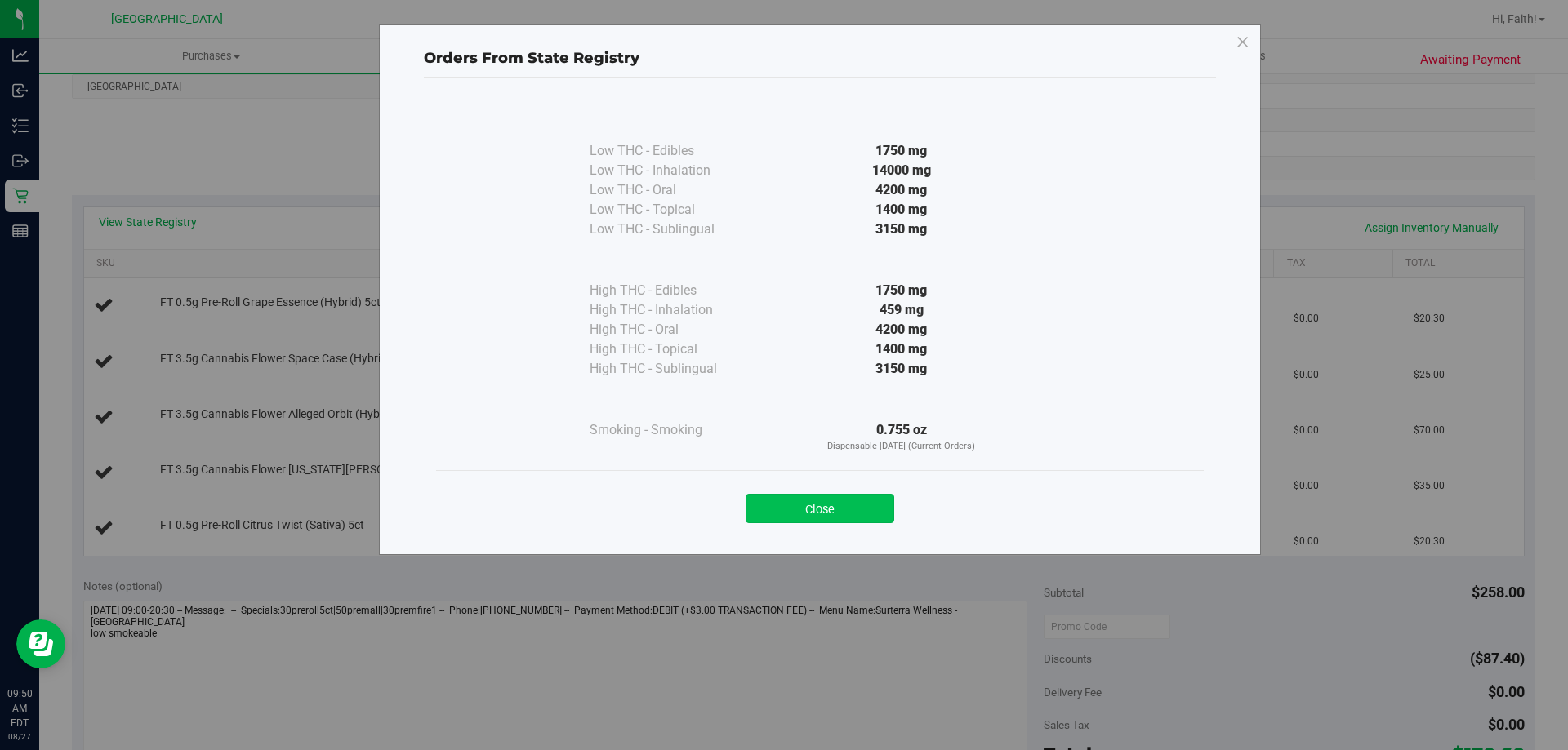
click at [877, 514] on button "Close" at bounding box center [819, 509] width 149 height 30
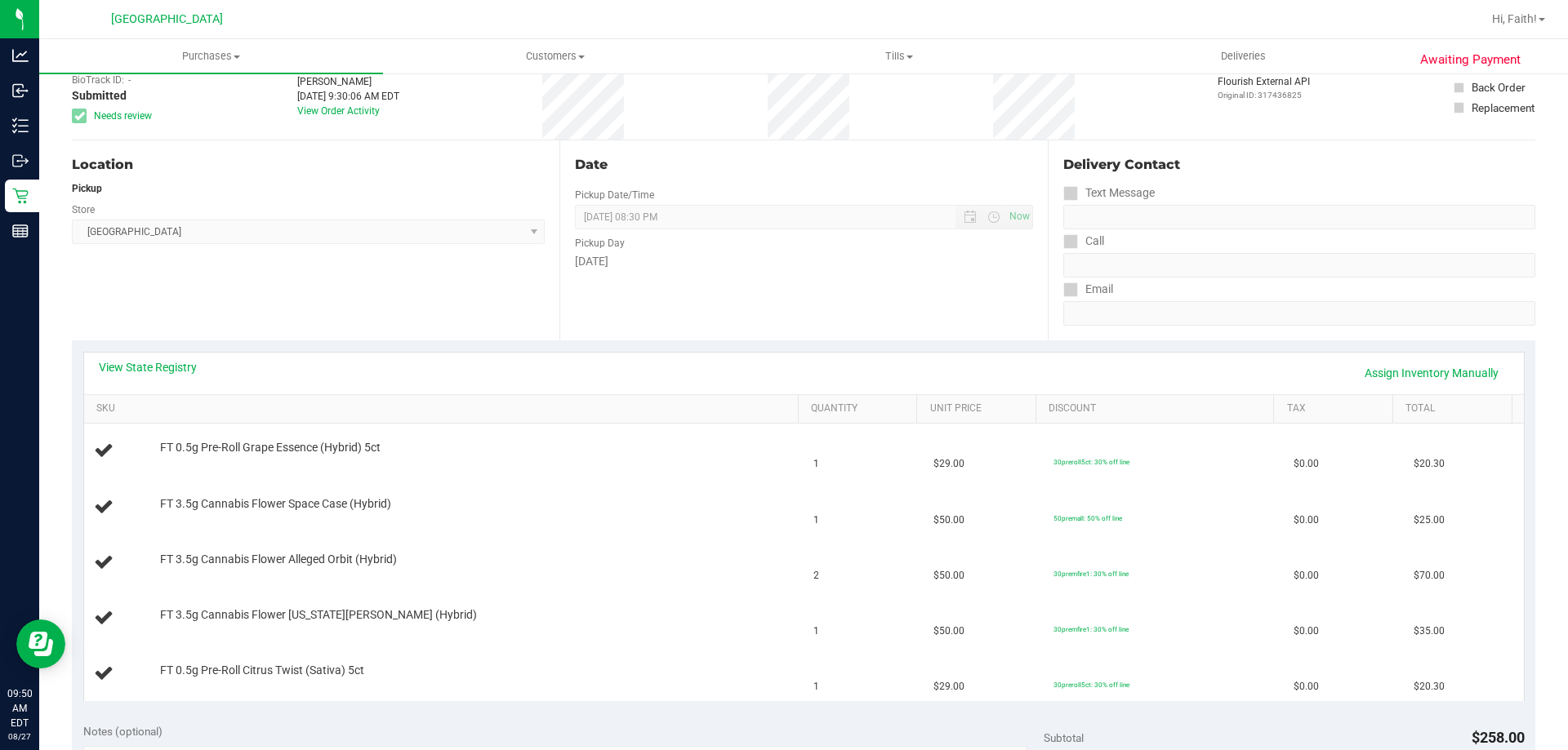
scroll to position [0, 0]
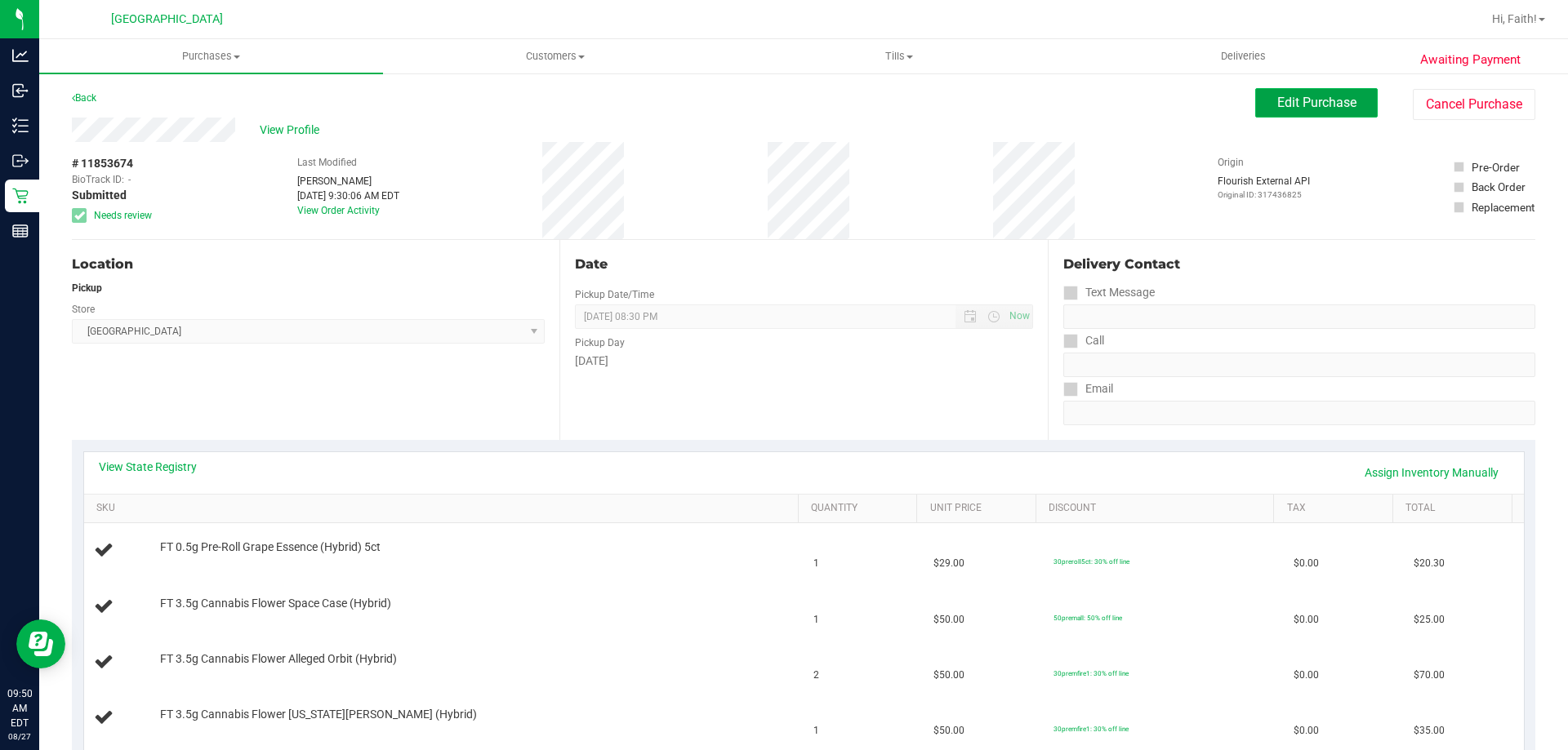
click at [1304, 106] on span "Edit Purchase" at bounding box center [1316, 102] width 79 height 16
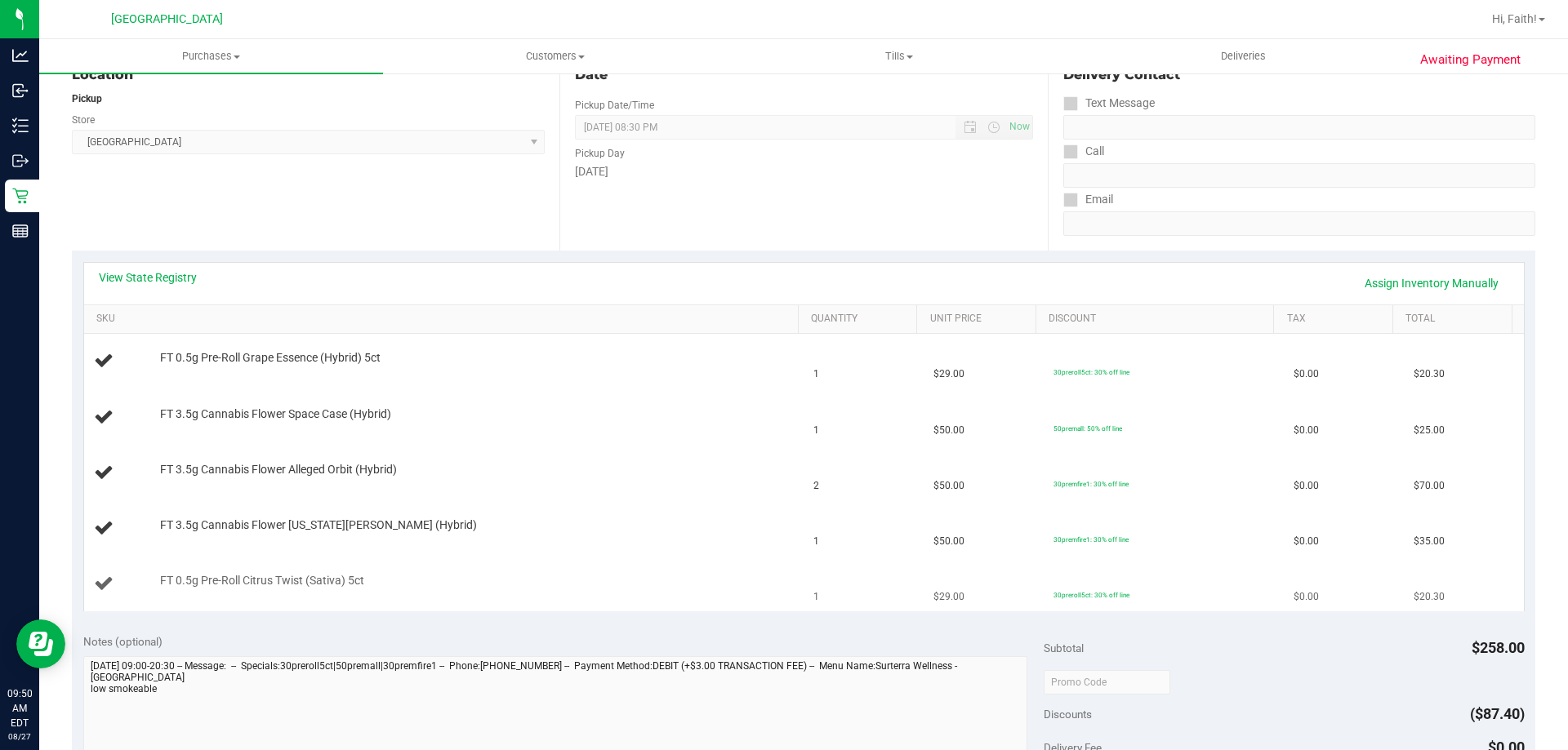
scroll to position [408, 0]
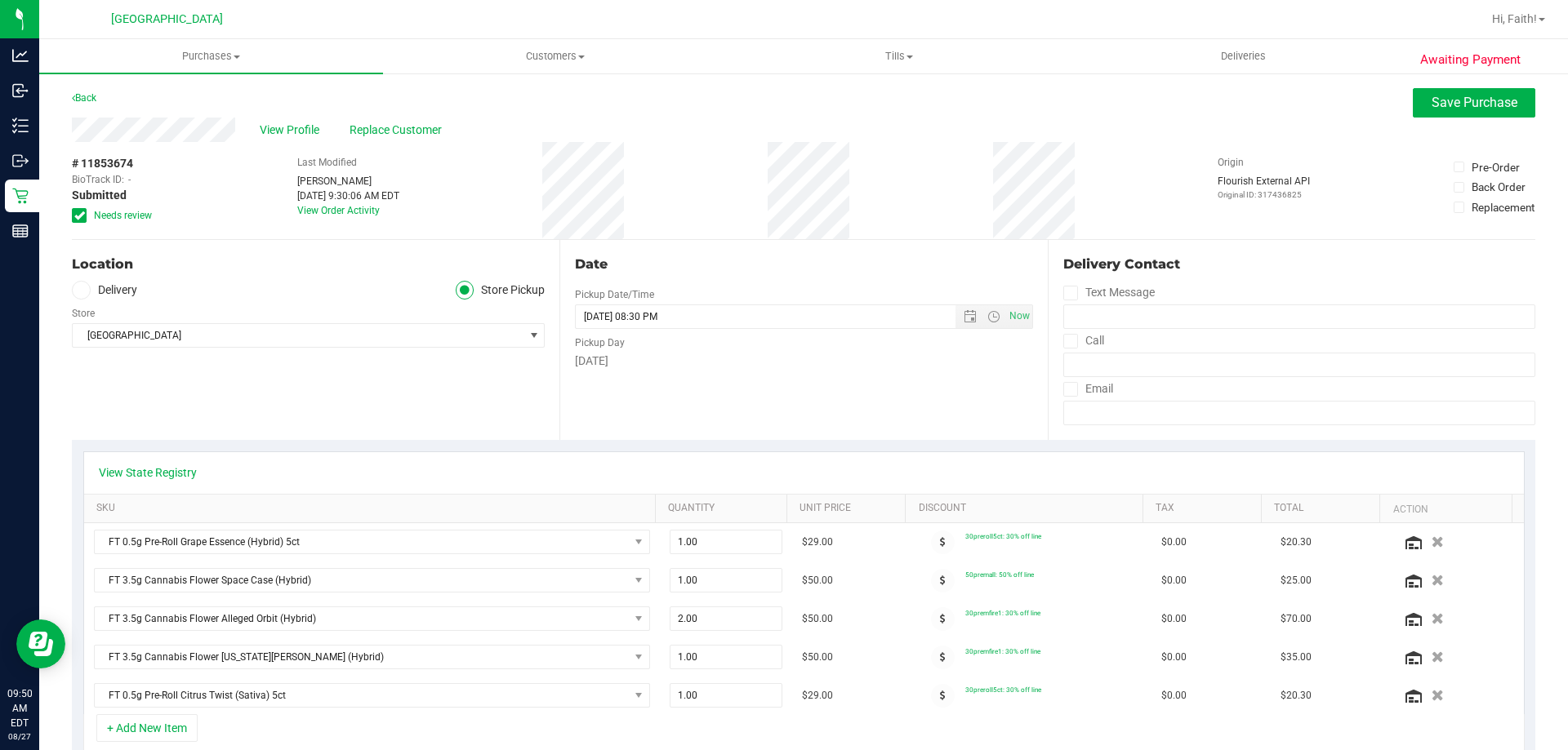
click at [113, 222] on div "# 11853674 BioTrack ID: - Submitted Needs review" at bounding box center [112, 190] width 82 height 97
click at [109, 217] on span "Needs review" at bounding box center [122, 216] width 58 height 15
click at [0, 0] on input "Needs review" at bounding box center [0, 0] width 0 height 0
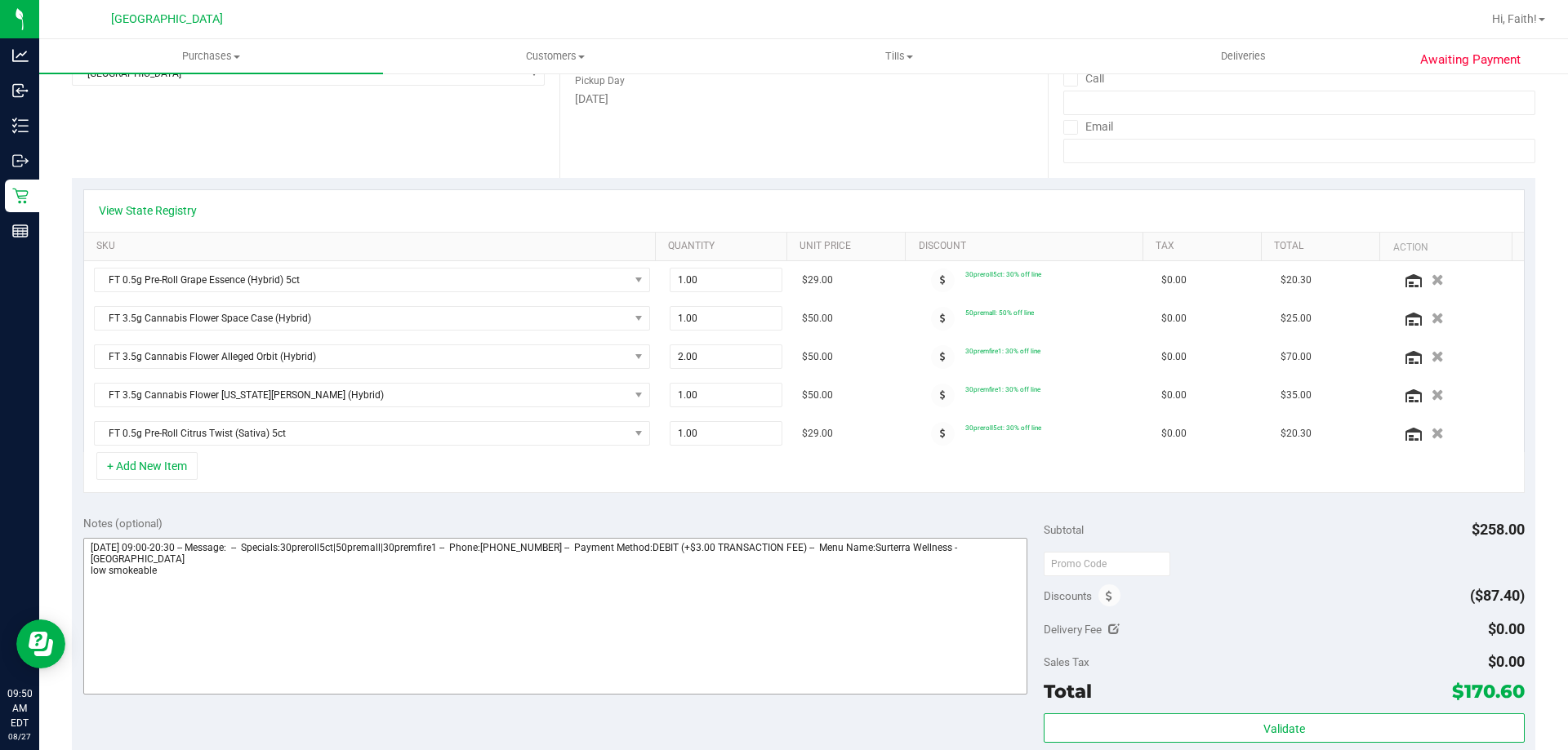
scroll to position [408, 0]
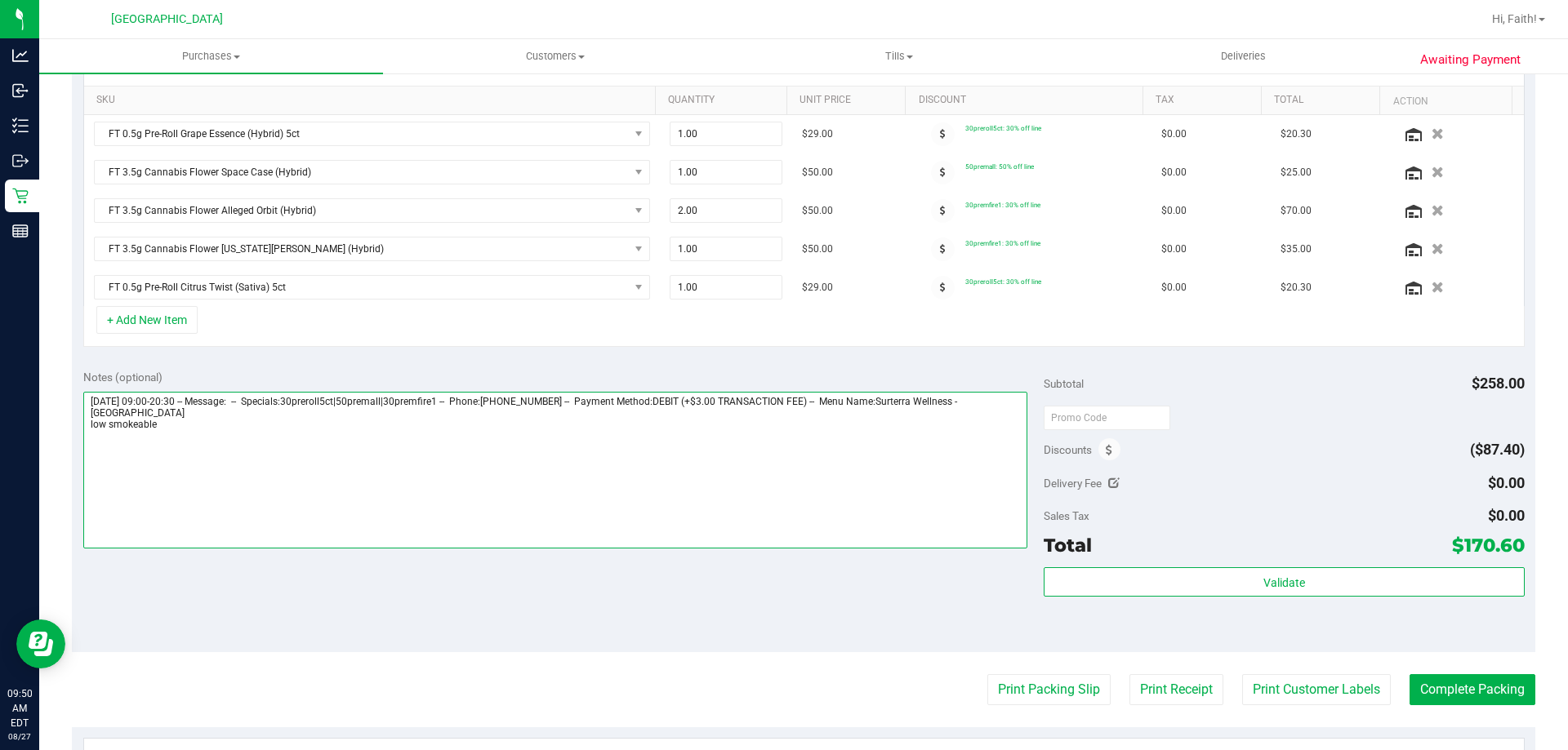
drag, startPoint x: 161, startPoint y: 449, endPoint x: 70, endPoint y: 443, distance: 91.2
click at [70, 443] on div "Awaiting Payment Back Save Purchase View Profile Replace Customer # 11853674 Bi…" at bounding box center [803, 364] width 1529 height 1402
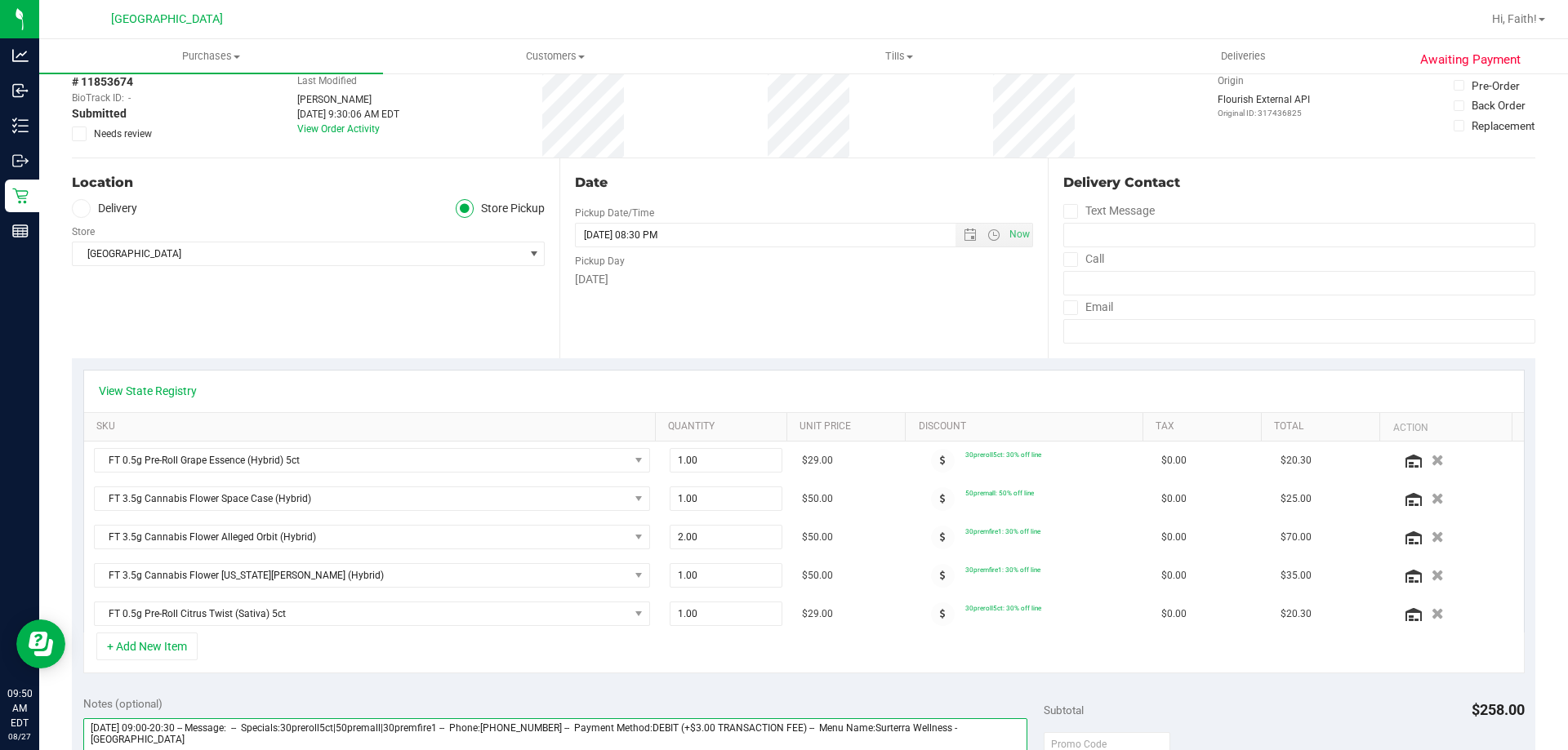
scroll to position [0, 0]
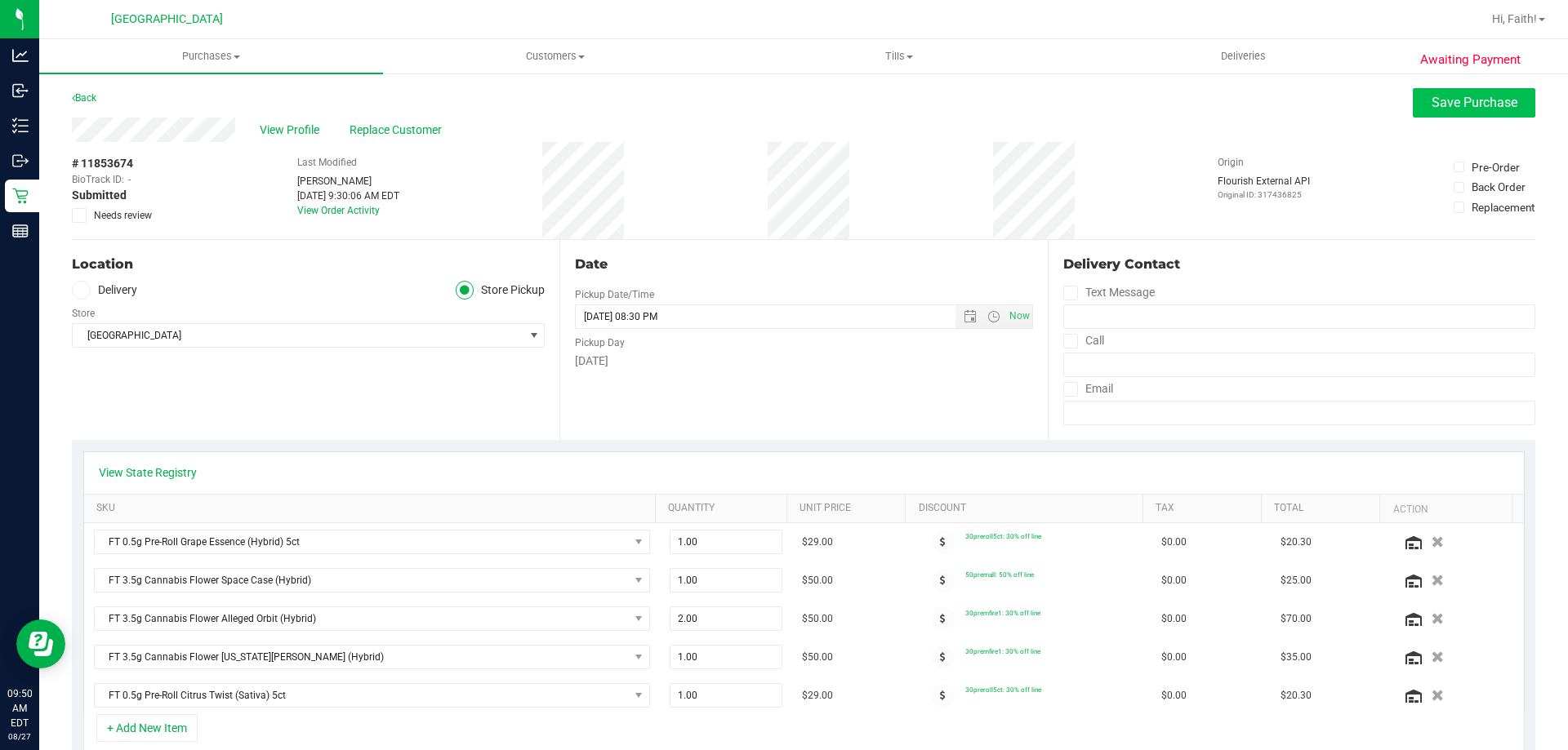
type textarea "Wednesday 08/27/2025 09:00-20:30 -- Message: -- Specials:30preroll5ct|50premall…"
click at [1445, 103] on span "Save Purchase" at bounding box center [1474, 102] width 86 height 16
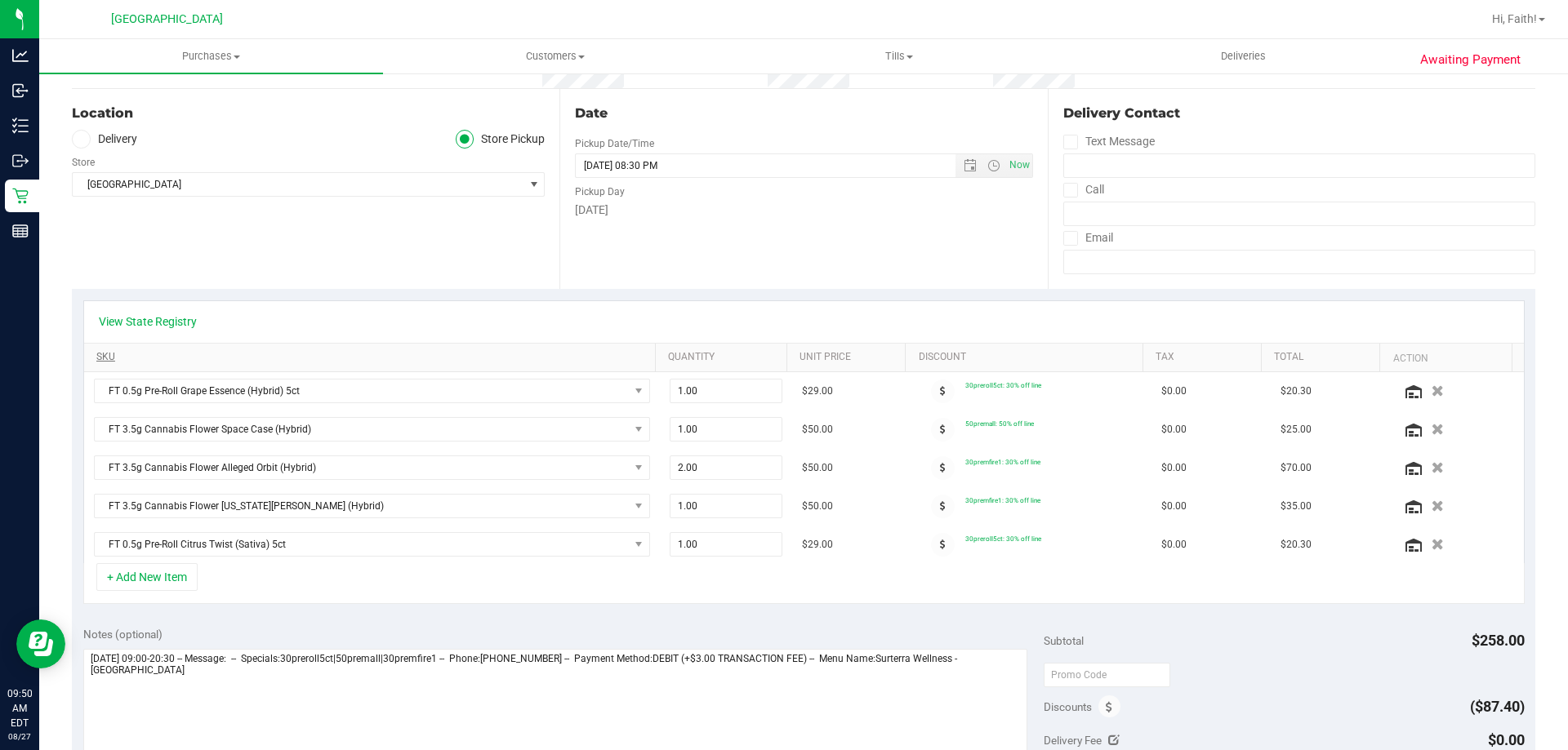
scroll to position [163, 0]
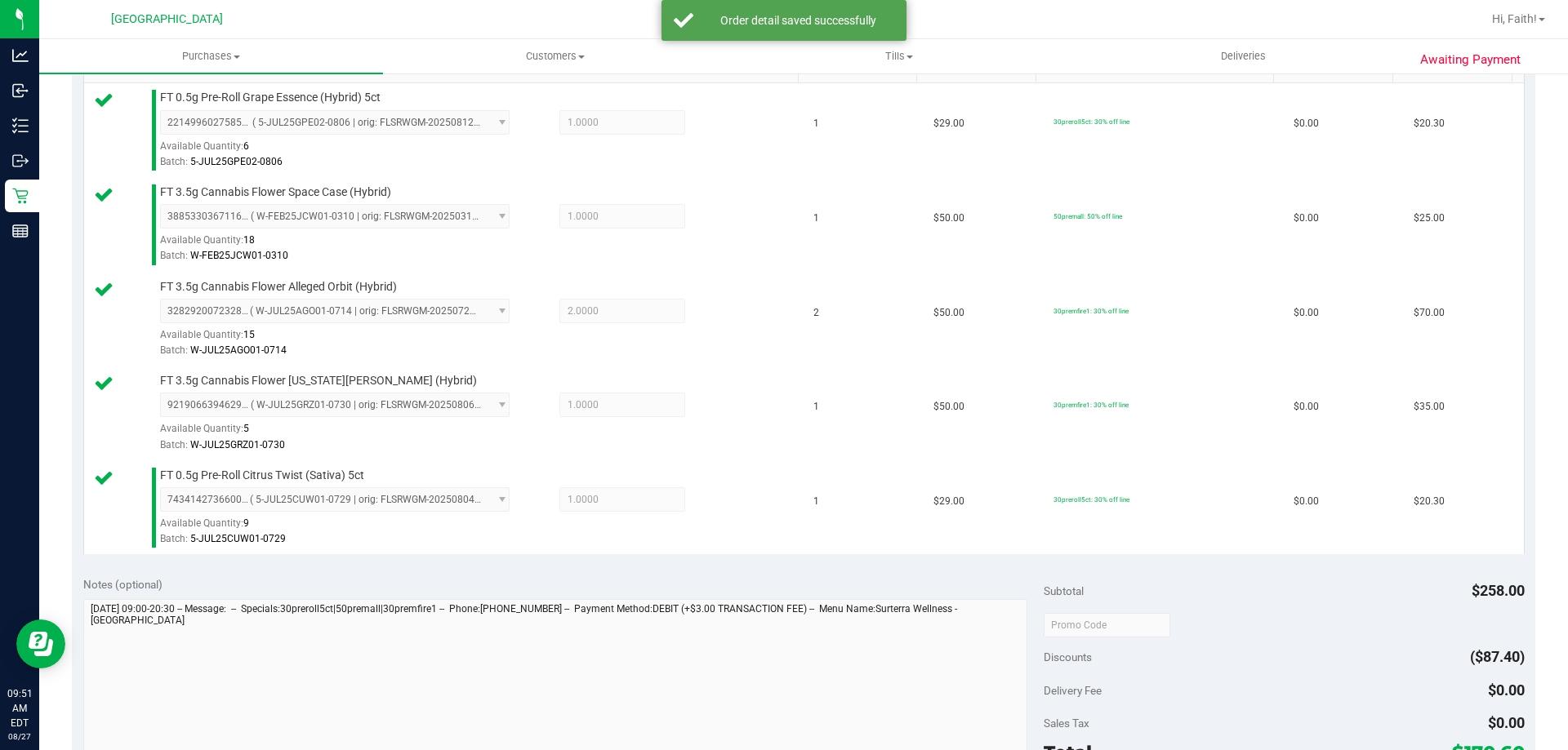
scroll to position [572, 0]
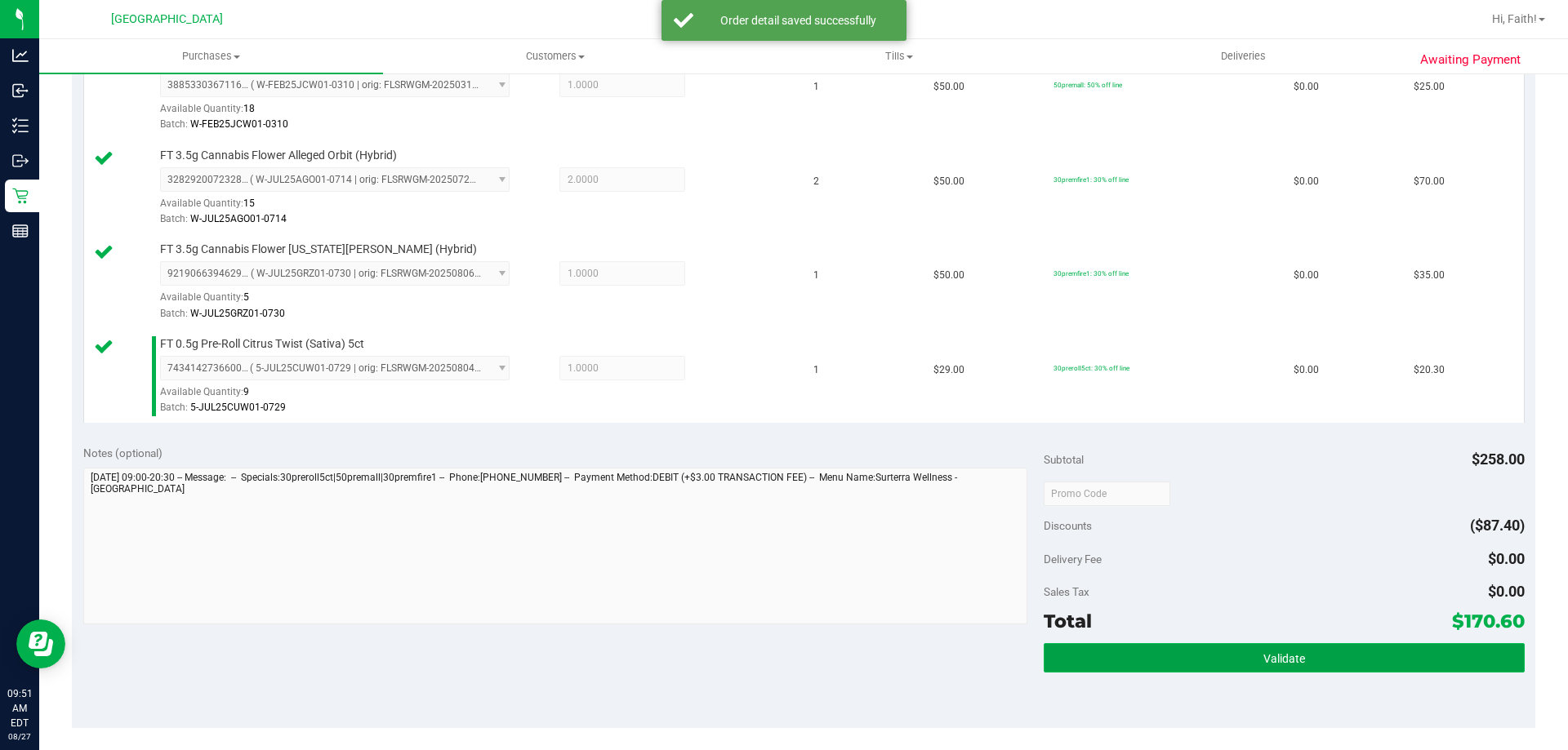
click at [1225, 651] on button "Validate" at bounding box center [1284, 658] width 480 height 30
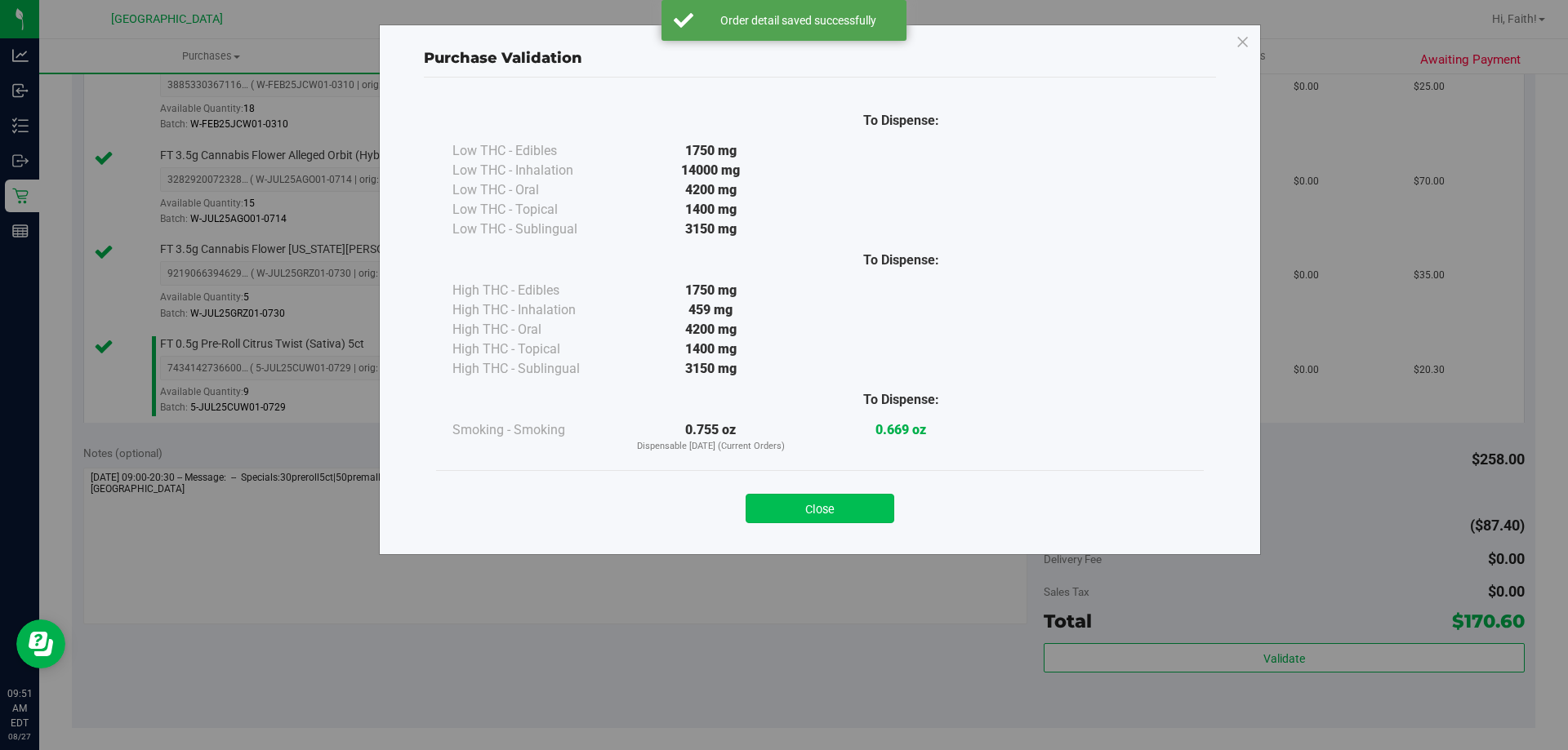
click at [784, 515] on button "Close" at bounding box center [819, 509] width 149 height 30
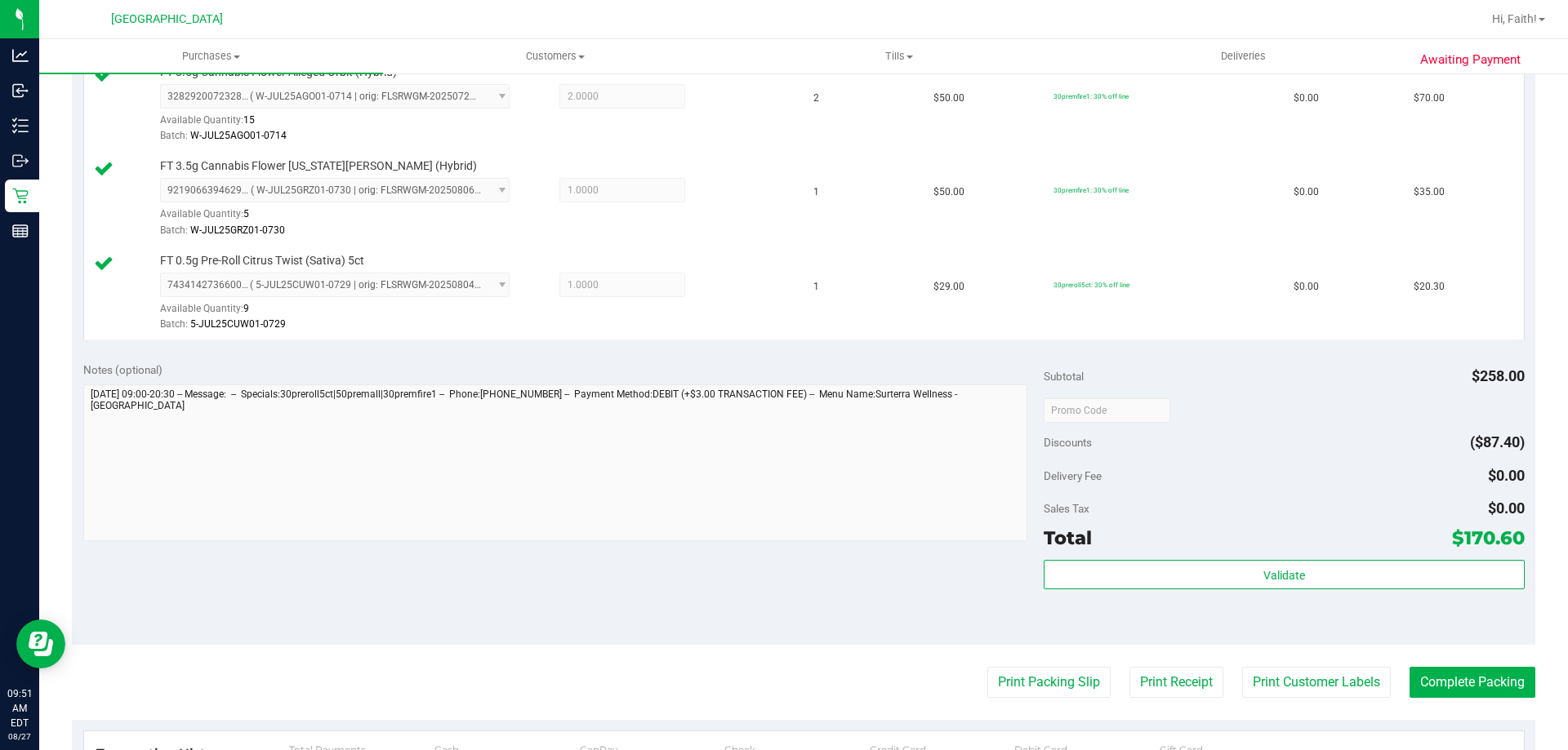
scroll to position [735, 0]
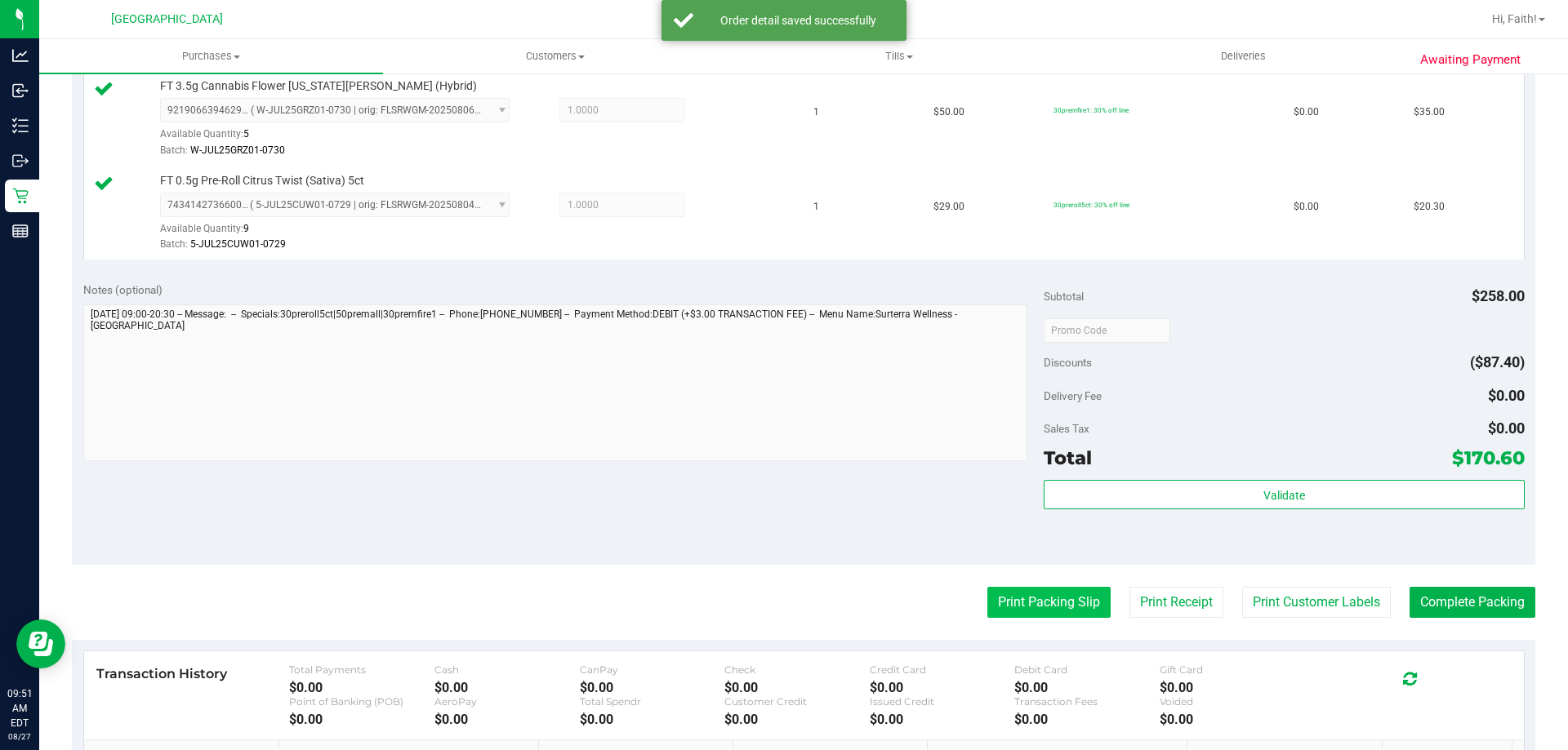
drag, startPoint x: 1031, startPoint y: 626, endPoint x: 1024, endPoint y: 605, distance: 22.1
click at [1028, 624] on purchase-details "Back Edit Purchase Cancel Purchase View Profile # 11853674 BioTrack ID: - Submi…" at bounding box center [803, 150] width 1464 height 1593
click at [1021, 594] on button "Print Packing Slip" at bounding box center [1048, 602] width 123 height 31
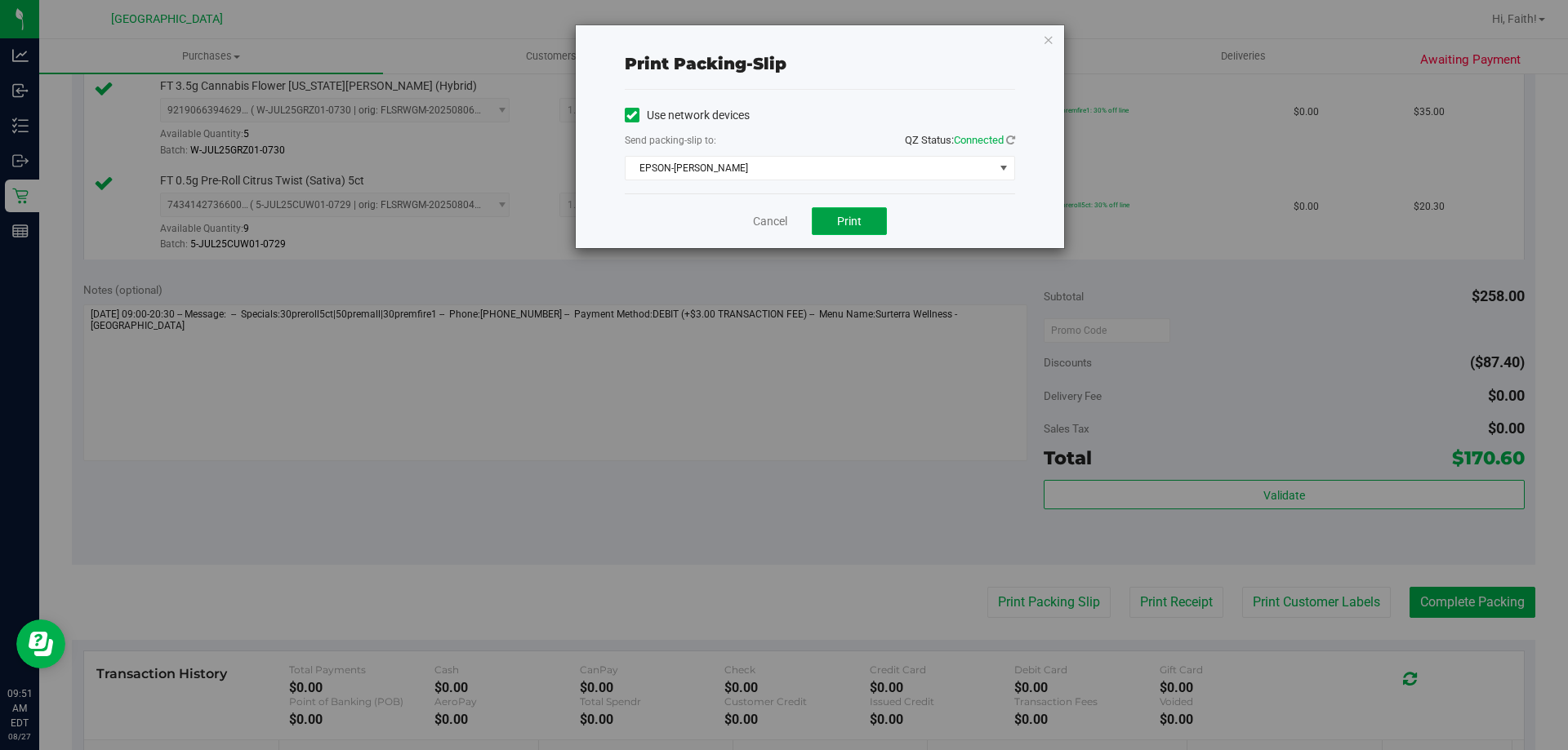
click at [836, 219] on button "Print" at bounding box center [849, 221] width 75 height 28
click at [1047, 45] on icon "button" at bounding box center [1048, 39] width 12 height 20
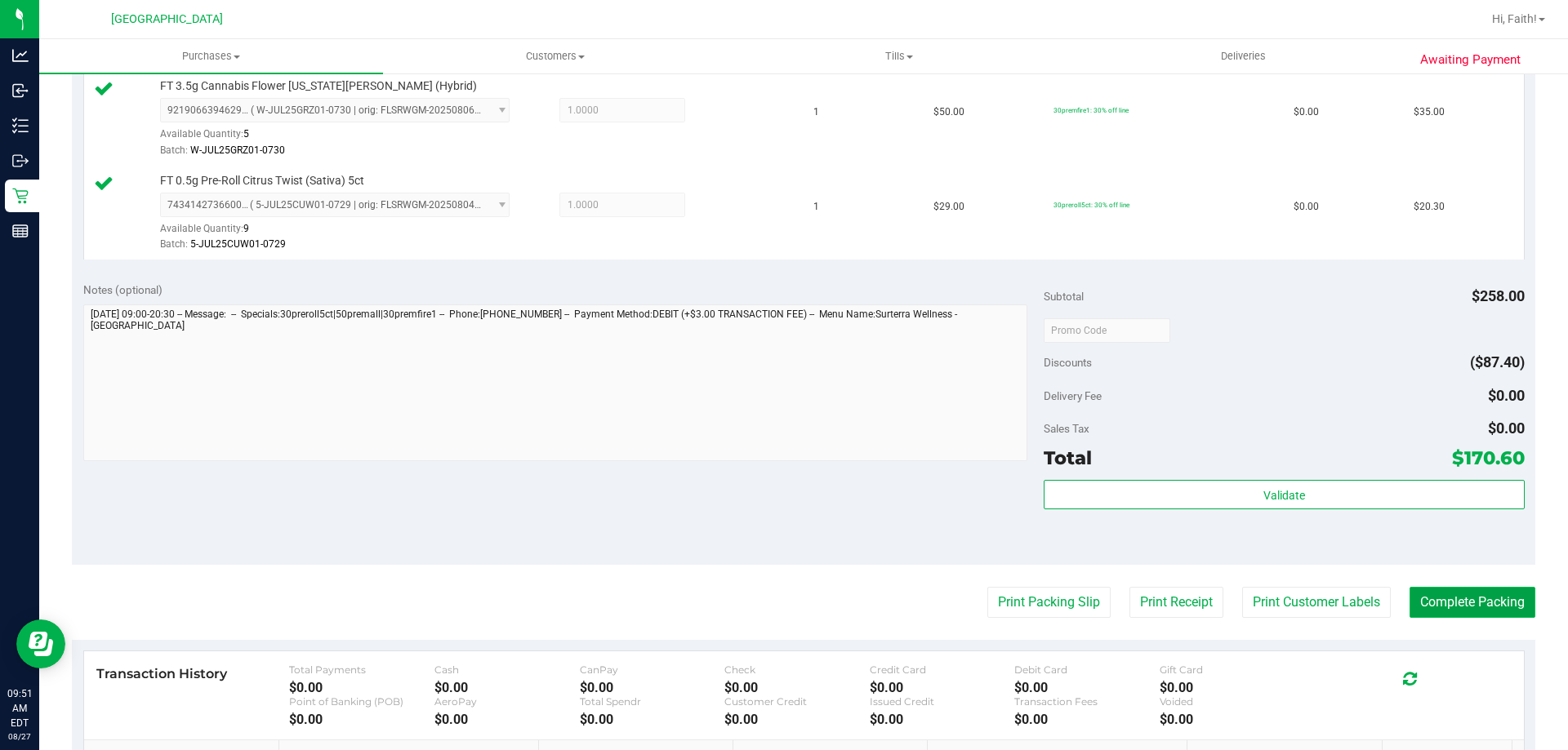
click at [1464, 610] on button "Complete Packing" at bounding box center [1473, 602] width 126 height 31
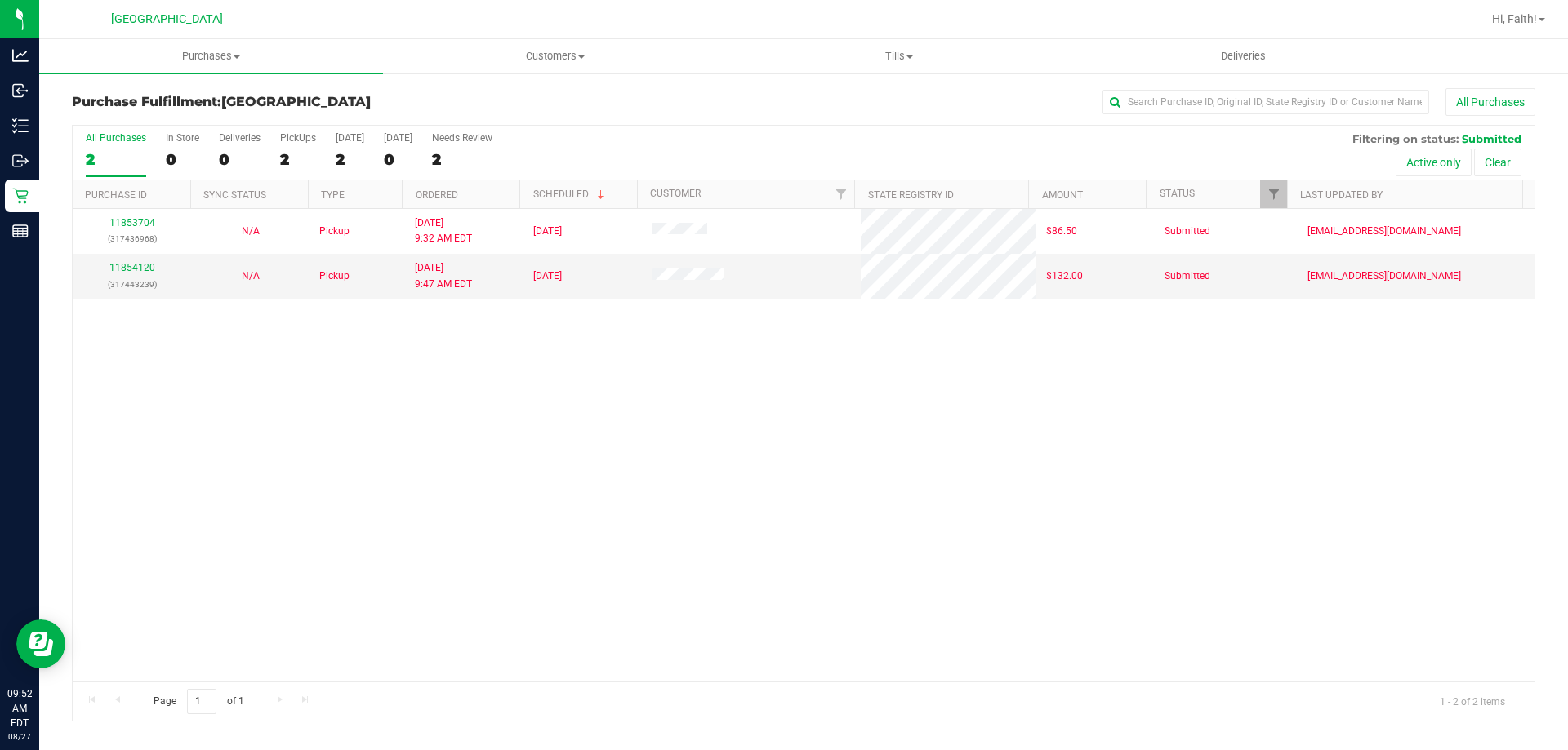
click at [525, 366] on div "11853704 (317436968) N/A Pickup 8/27/2025 9:32 AM EDT 8/27/2025 $86.50 Submitte…" at bounding box center [803, 445] width 1462 height 472
click at [281, 158] on div "2" at bounding box center [298, 159] width 35 height 19
click at [0, 0] on input "PickUps 2" at bounding box center [0, 0] width 0 height 0
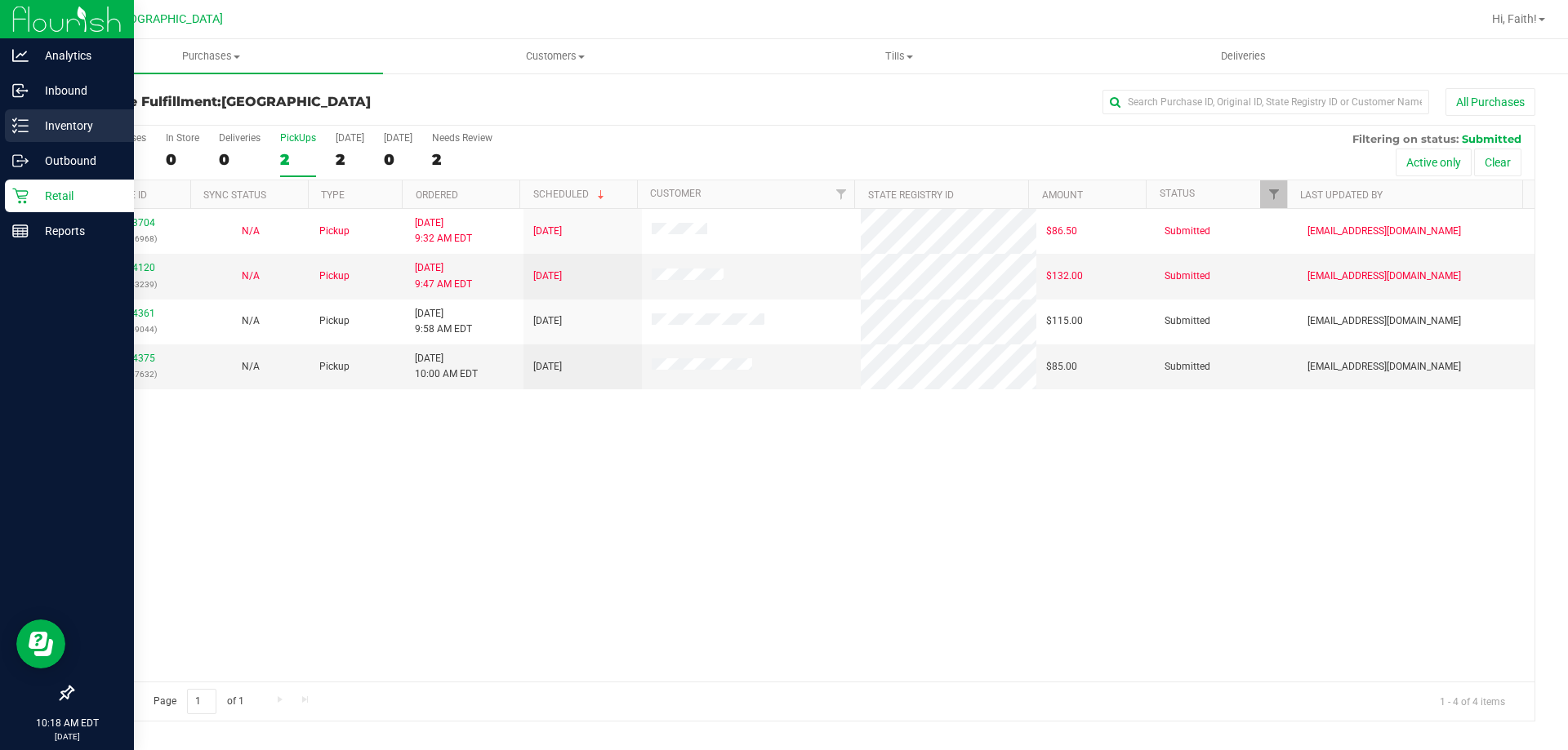
click at [16, 135] on div "Inventory" at bounding box center [69, 125] width 129 height 32
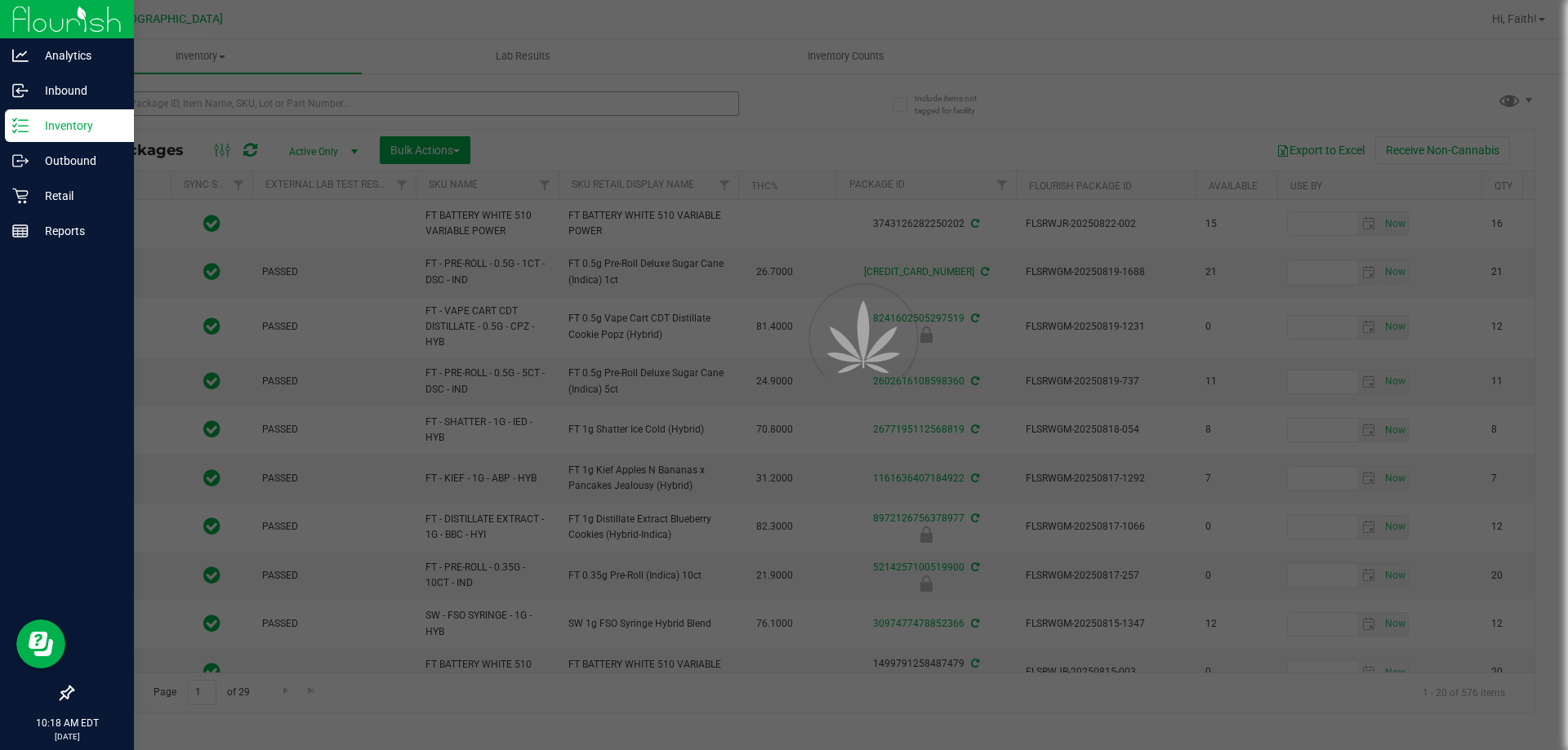
click at [312, 100] on div at bounding box center [784, 375] width 1568 height 750
click at [282, 106] on input "text" at bounding box center [406, 103] width 667 height 25
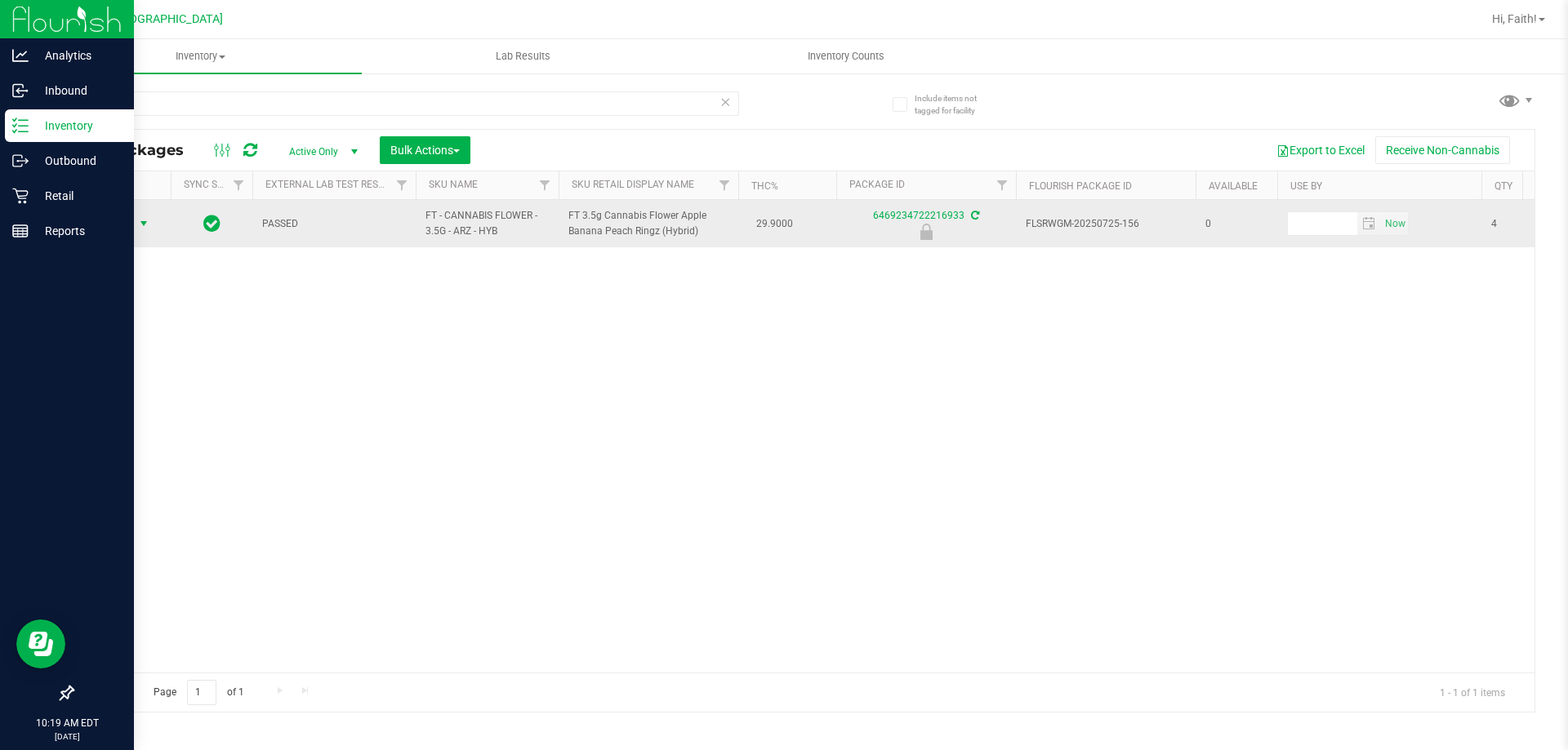
click at [138, 226] on span "select" at bounding box center [143, 223] width 13 height 13
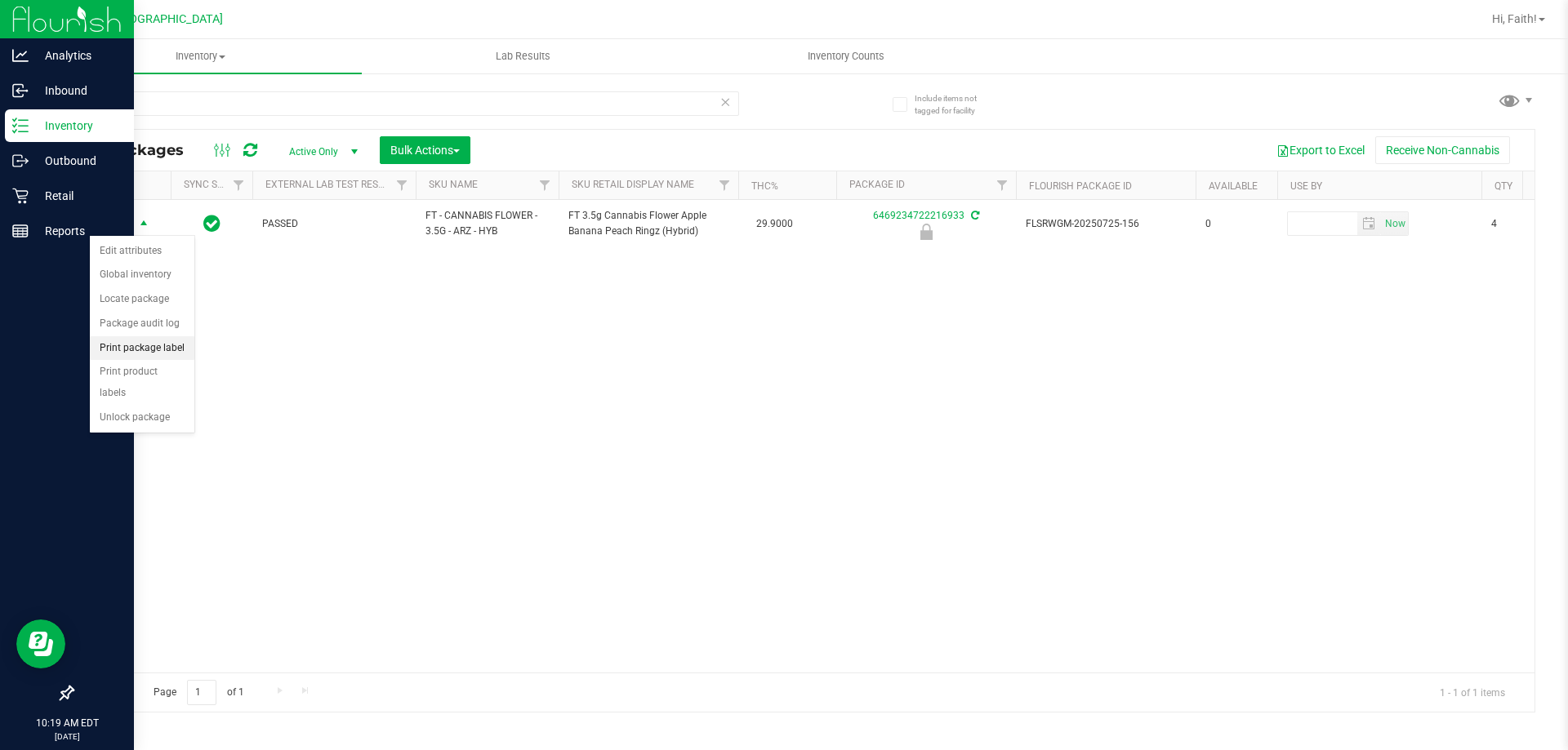
click at [125, 341] on li "Print package label" at bounding box center [142, 348] width 104 height 25
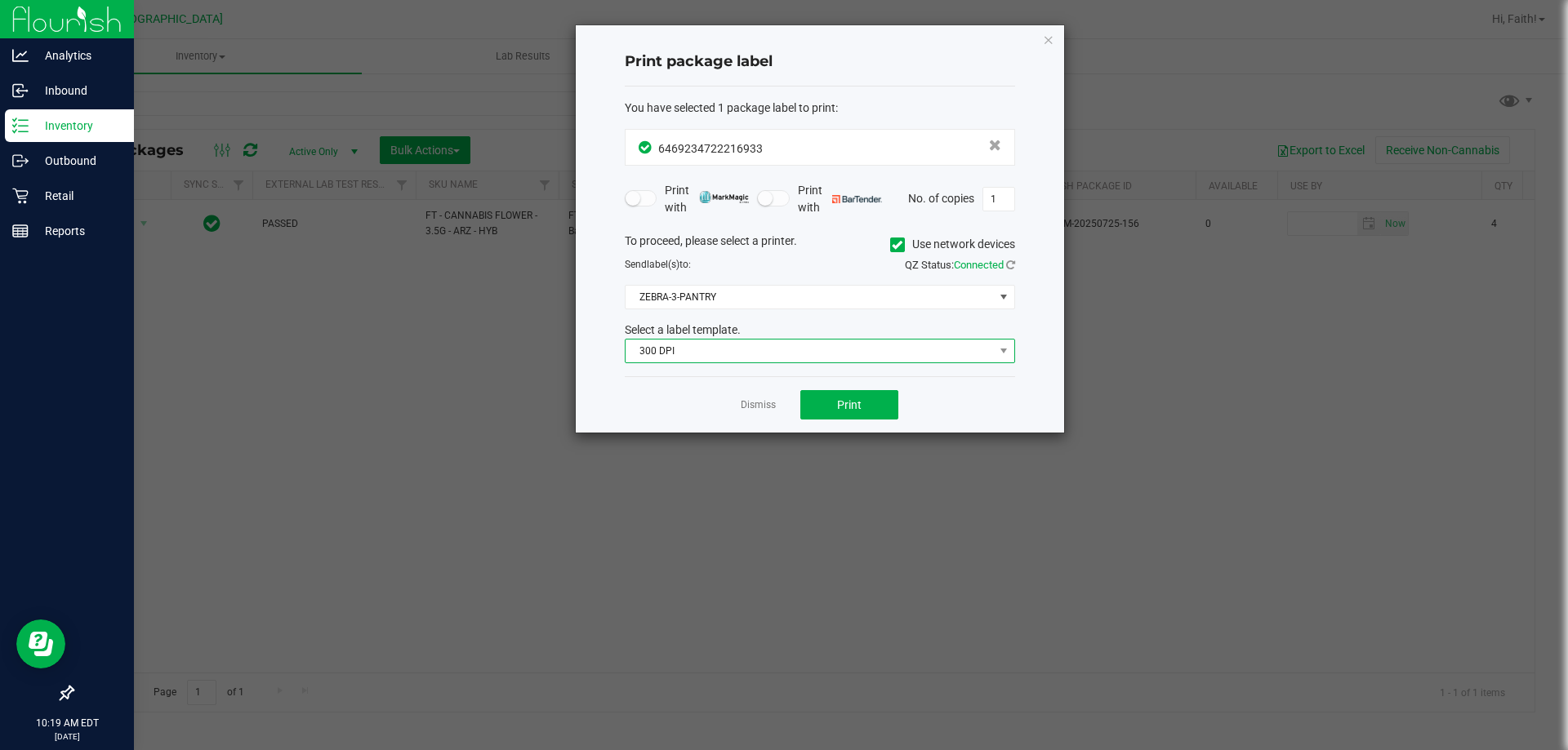
click at [735, 352] on span "300 DPI" at bounding box center [809, 350] width 368 height 23
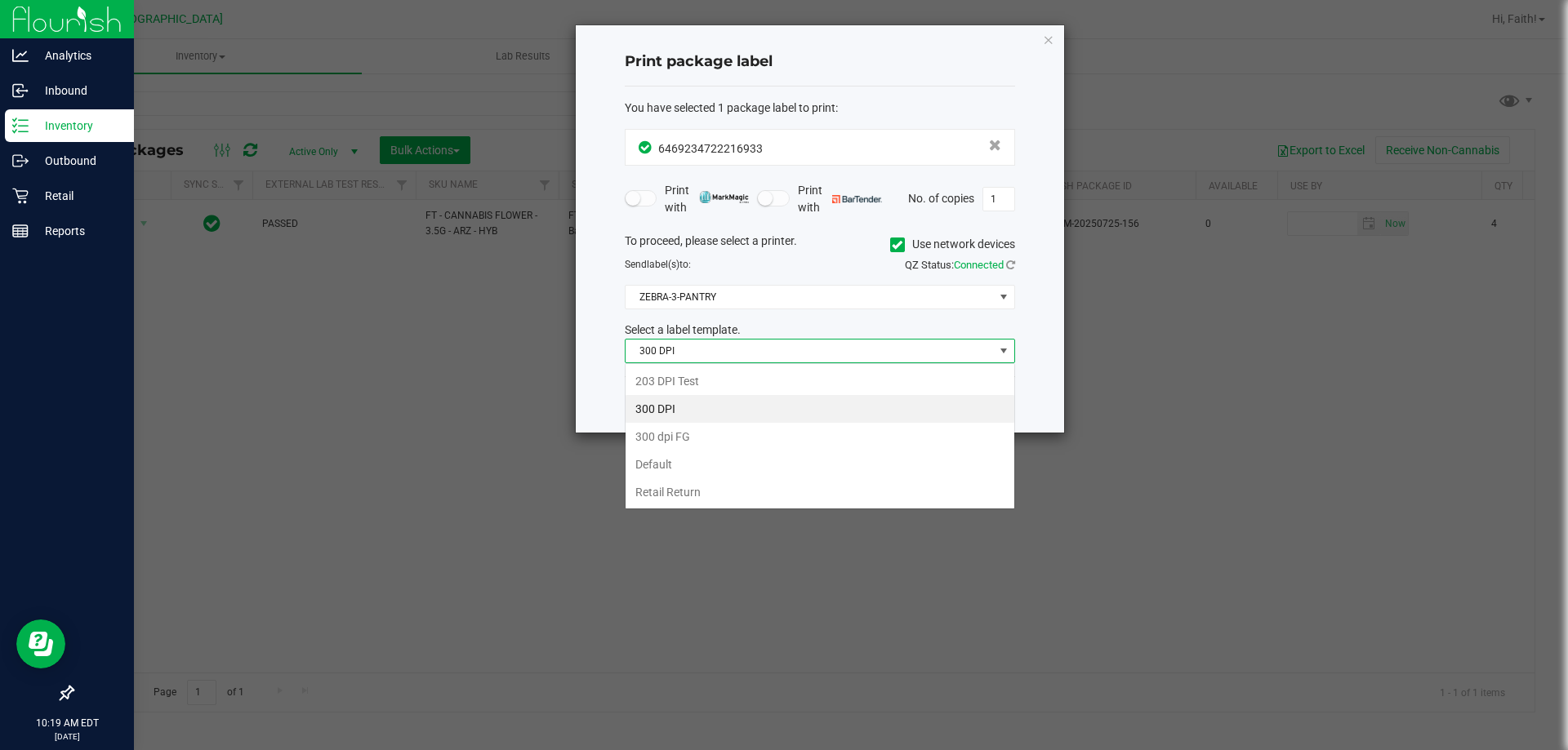
scroll to position [25, 391]
click at [677, 383] on li "203 DPI Test" at bounding box center [819, 381] width 389 height 28
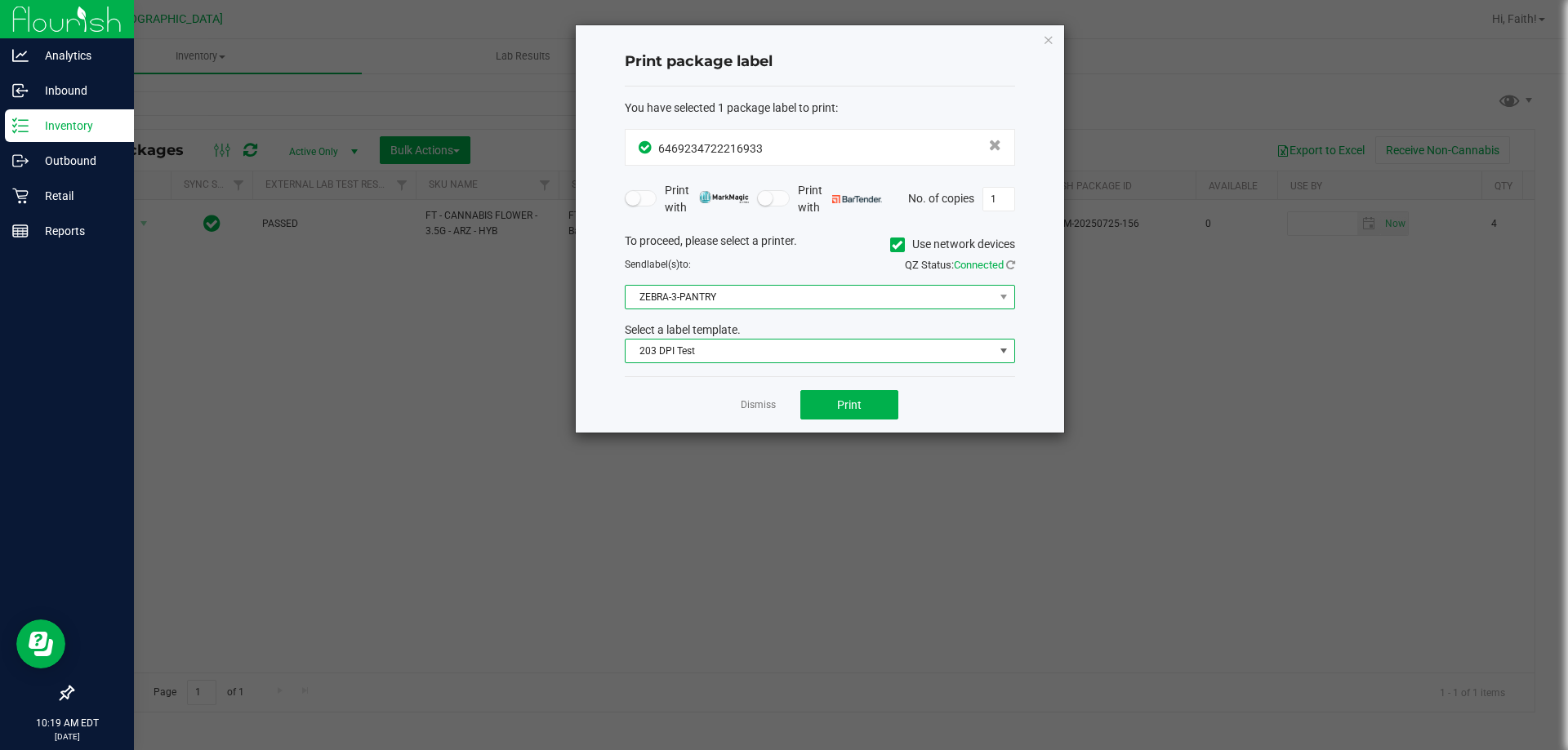
click at [664, 308] on span "ZEBRA-3-PANTRY" at bounding box center [809, 296] width 368 height 23
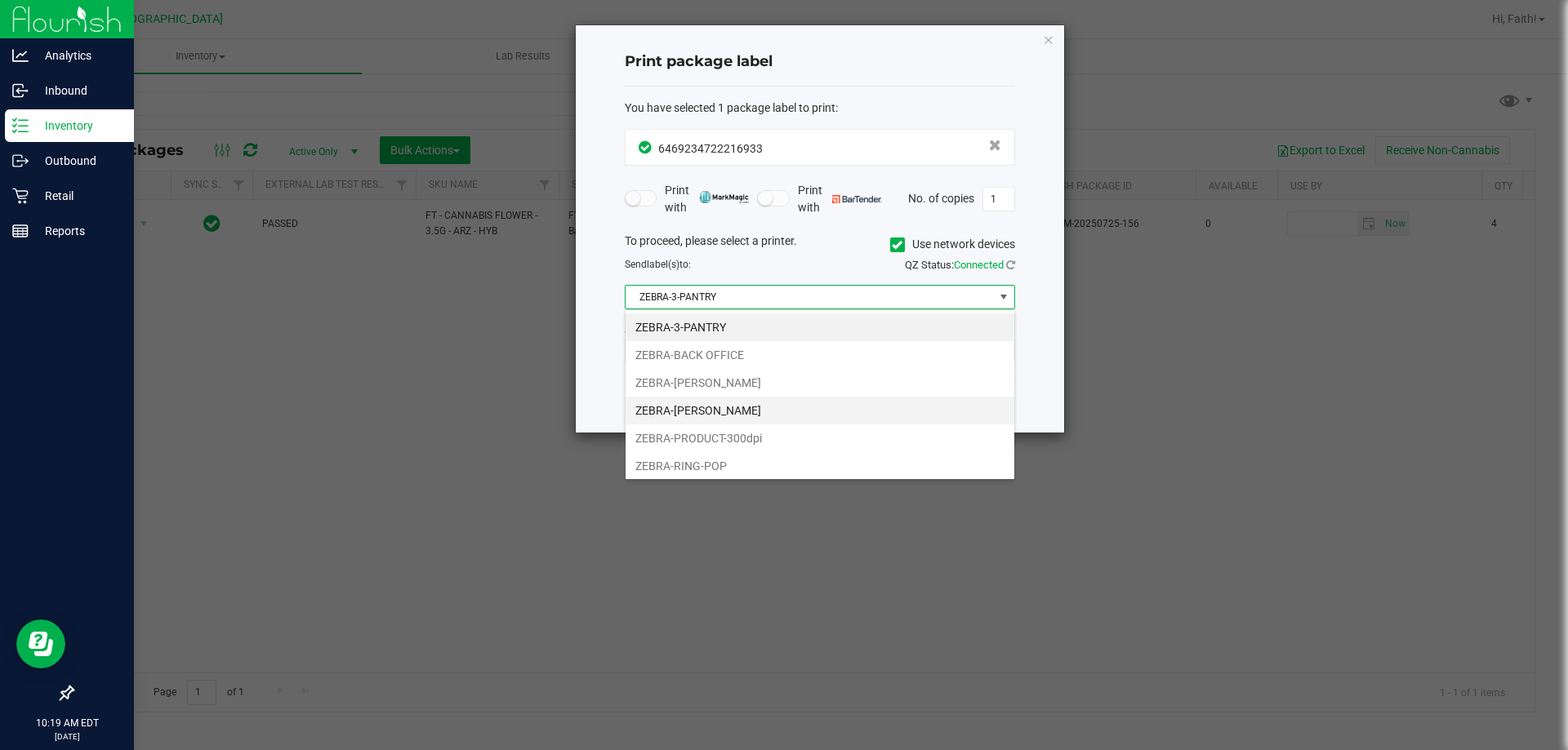
click at [731, 414] on li "ZEBRA-LIONEL-RICHIE" at bounding box center [819, 410] width 389 height 28
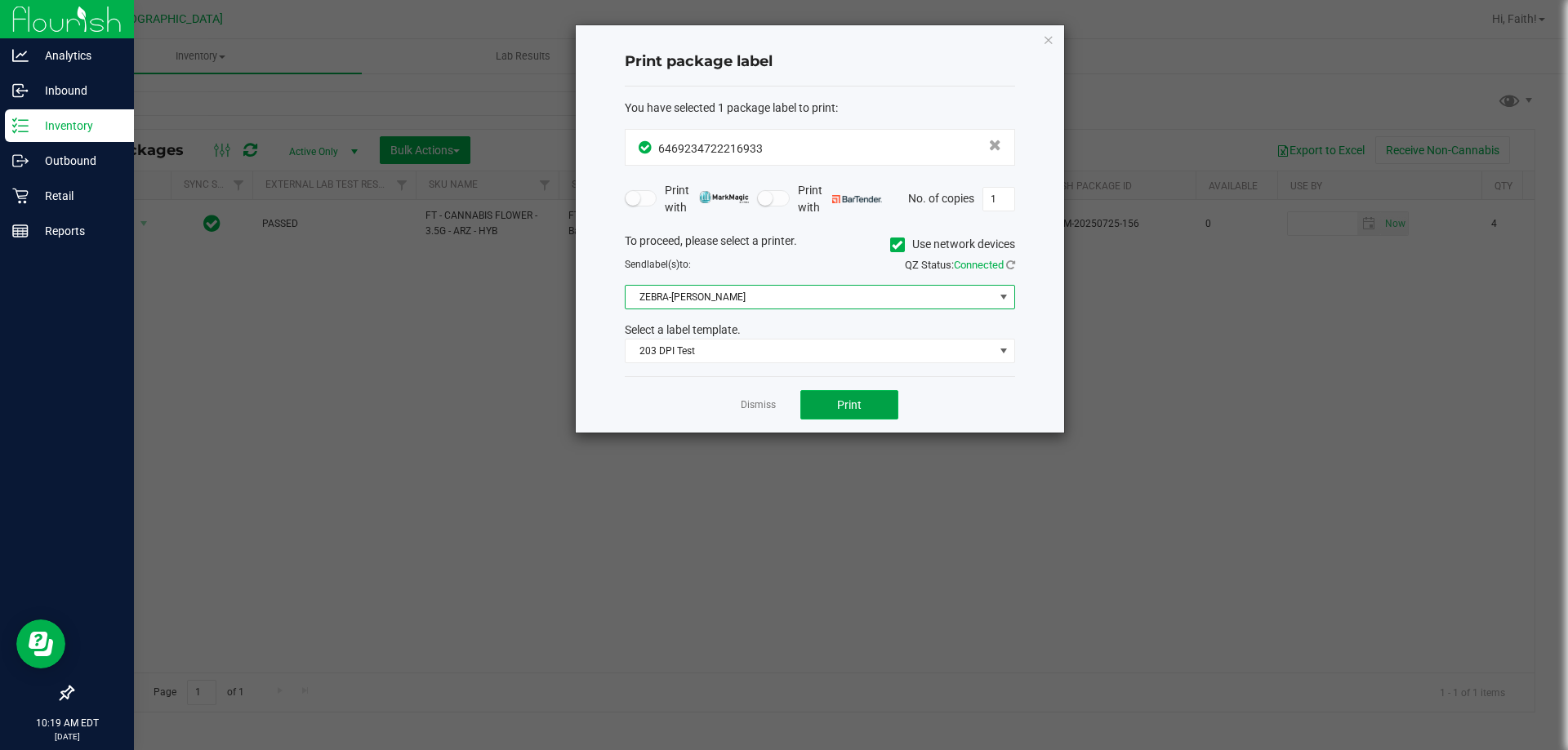
click at [846, 407] on span "Print" at bounding box center [848, 405] width 25 height 13
click at [1051, 42] on icon "button" at bounding box center [1048, 39] width 12 height 20
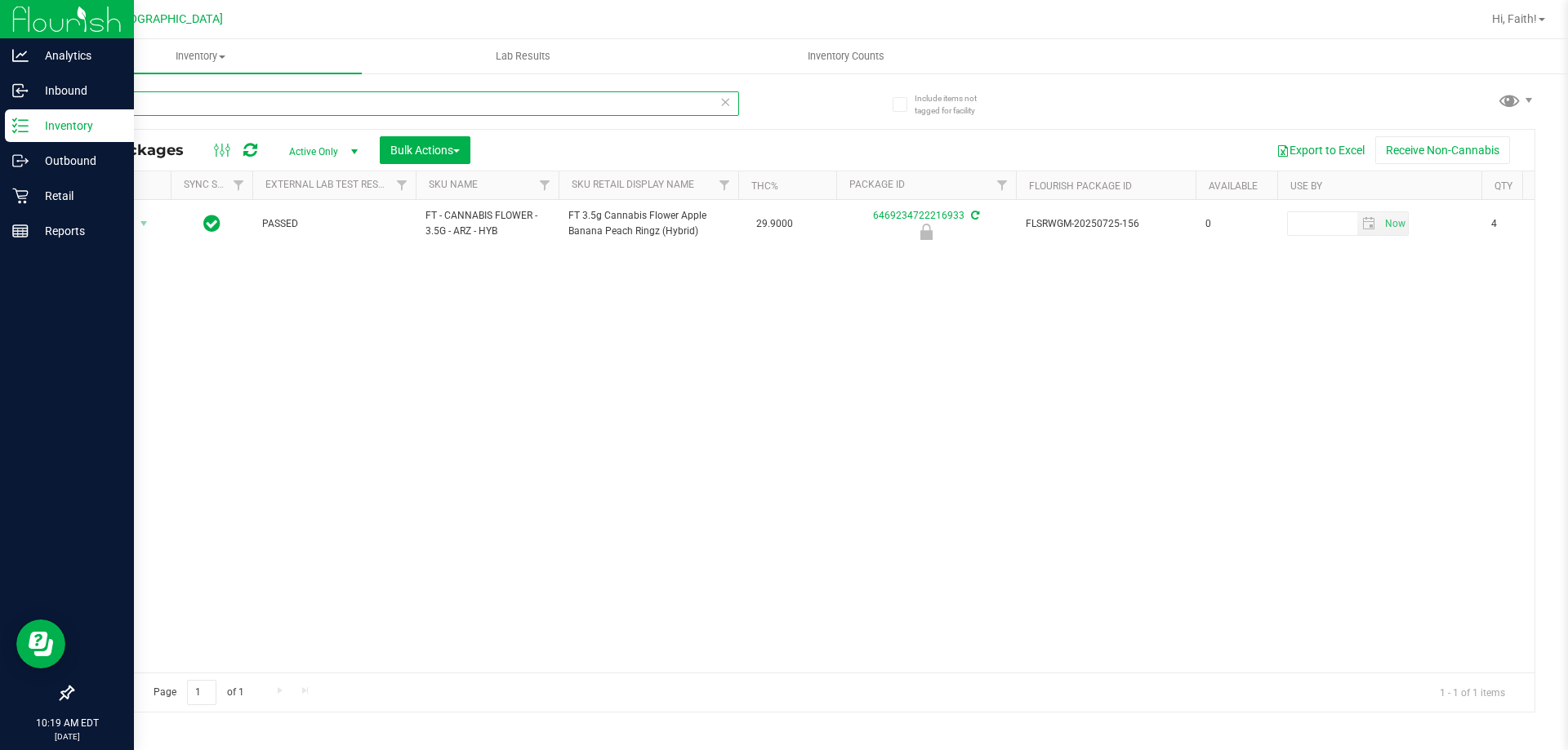
click at [143, 106] on input "arz" at bounding box center [406, 103] width 667 height 25
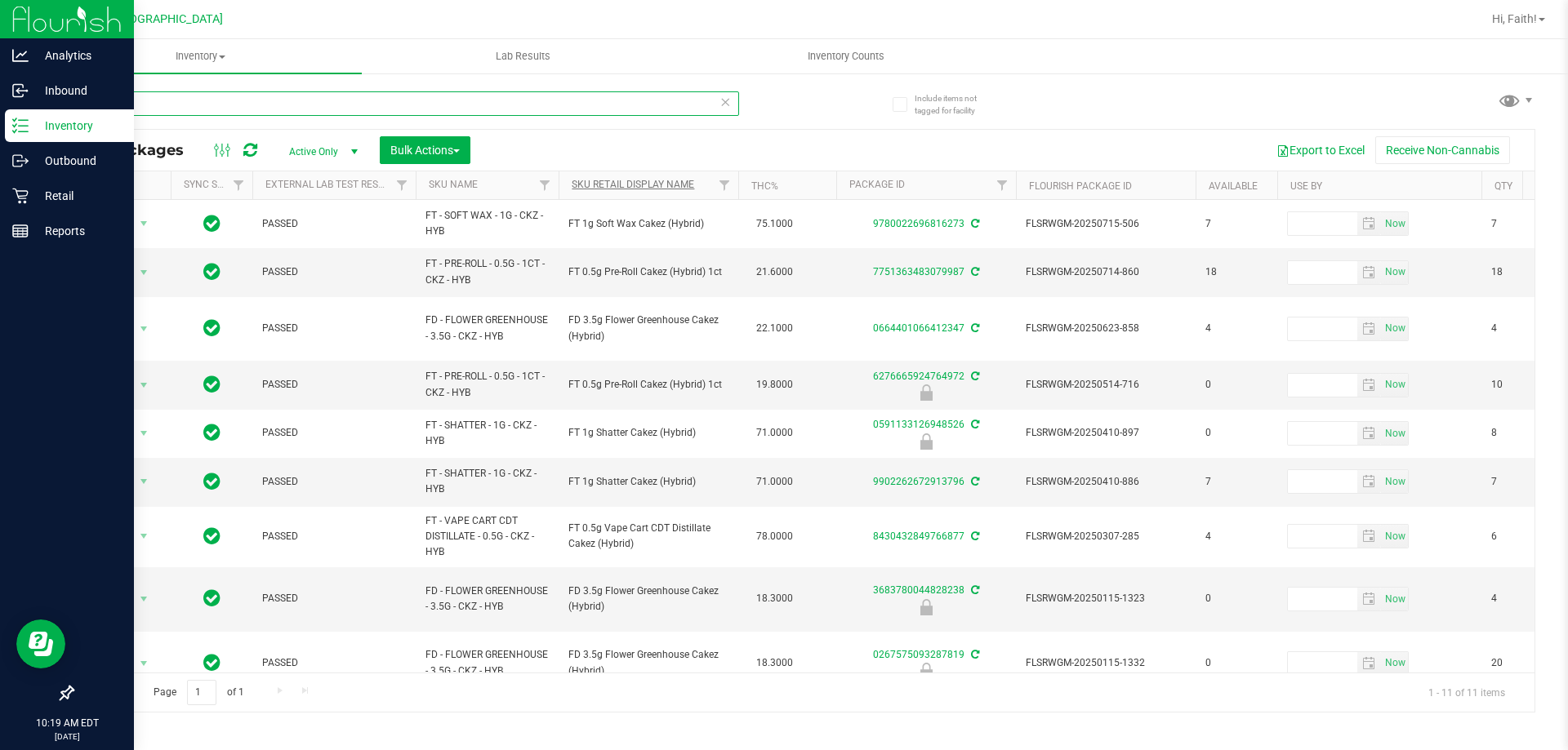
type input "ckz"
click at [675, 181] on link "Sku Retail Display Name" at bounding box center [633, 185] width 122 height 12
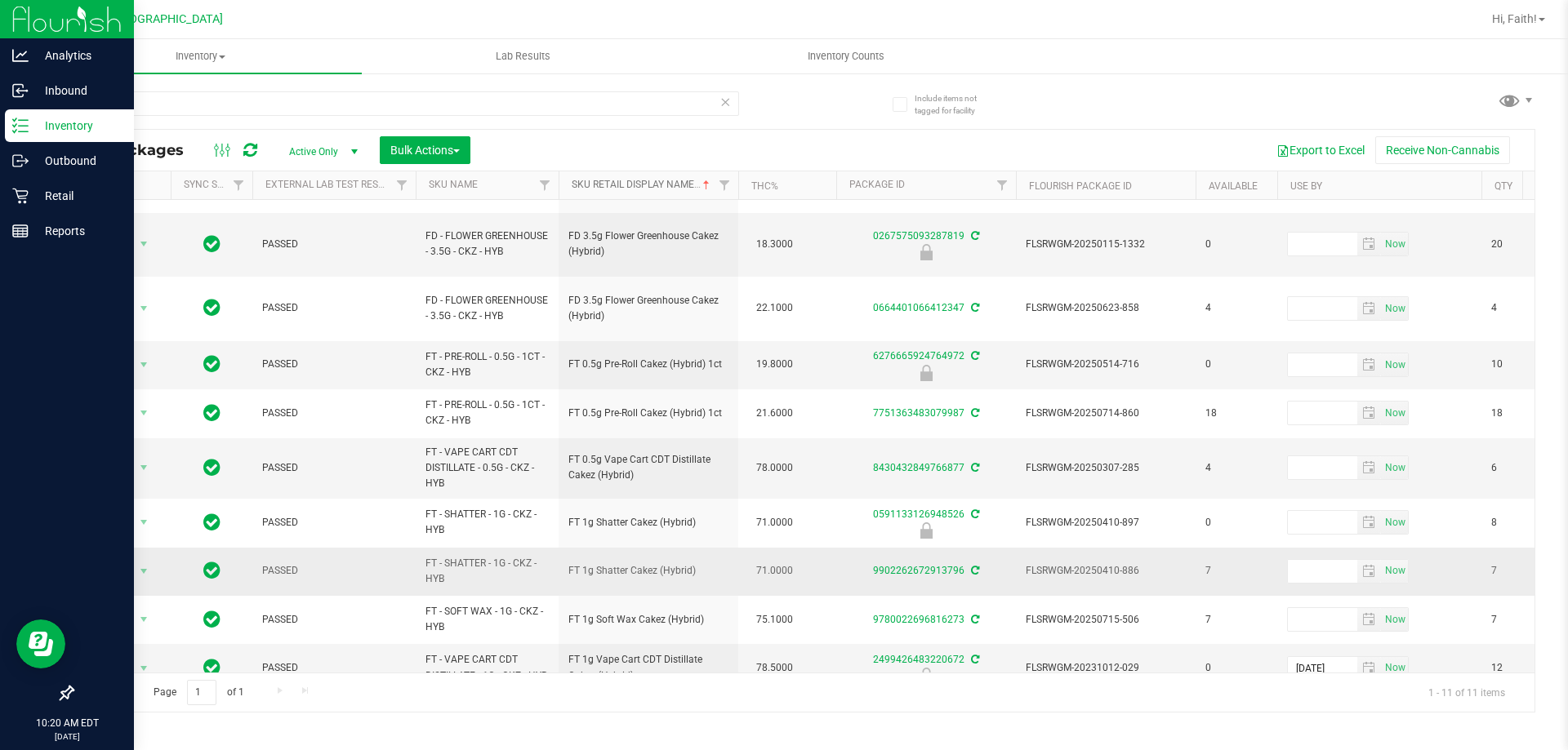
scroll to position [109, 0]
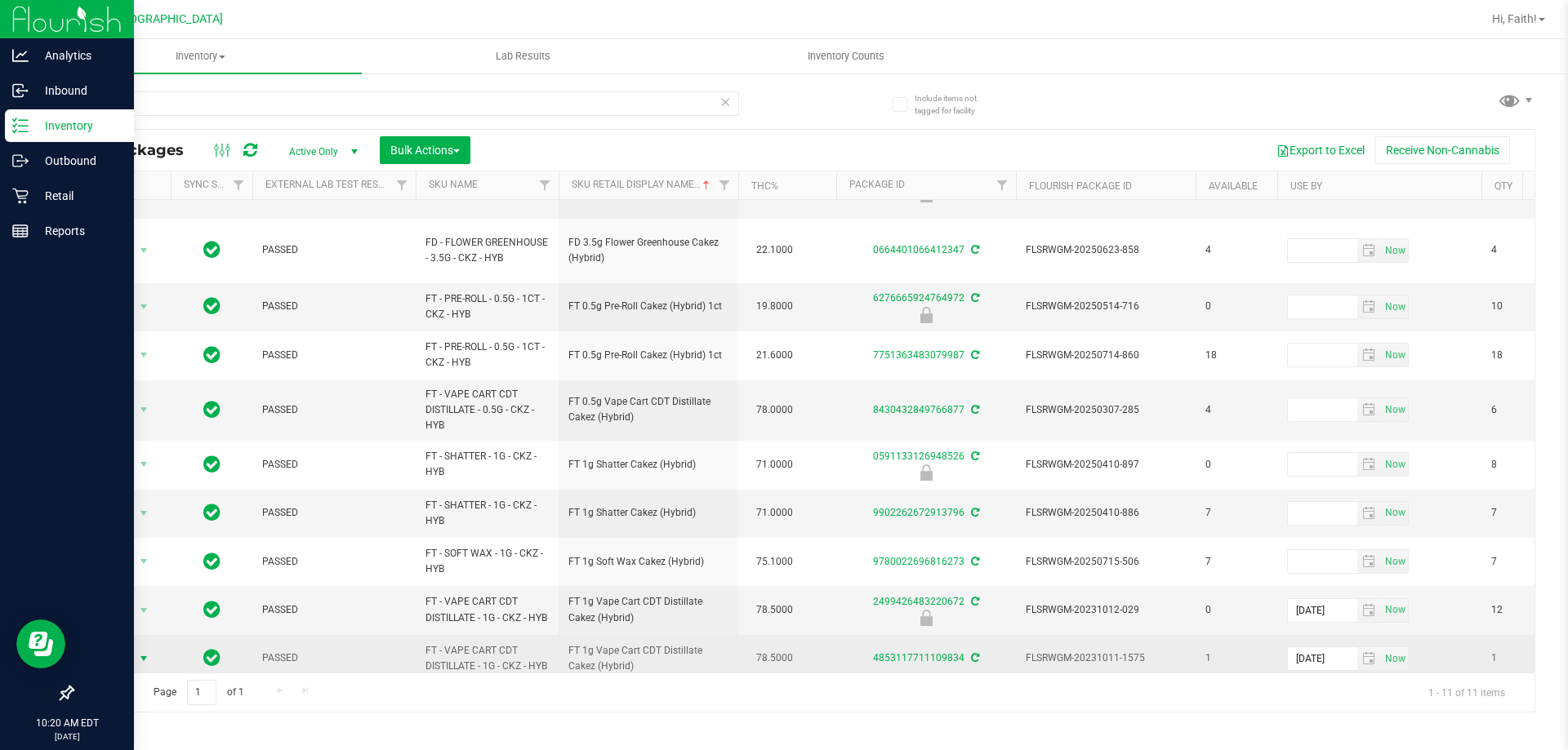
click at [146, 653] on span "select" at bounding box center [143, 658] width 13 height 13
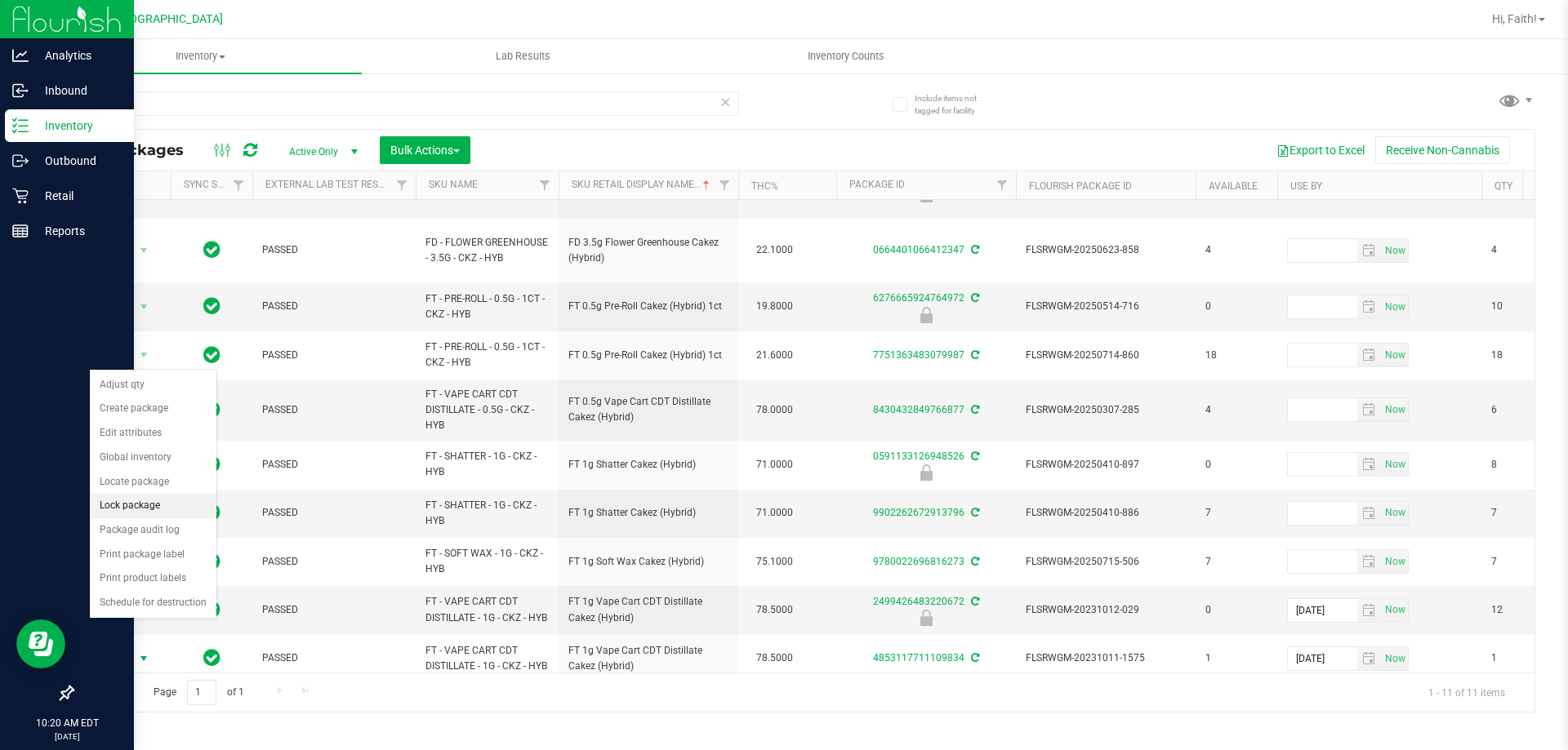
click at [148, 516] on li "Lock package" at bounding box center [153, 506] width 127 height 25
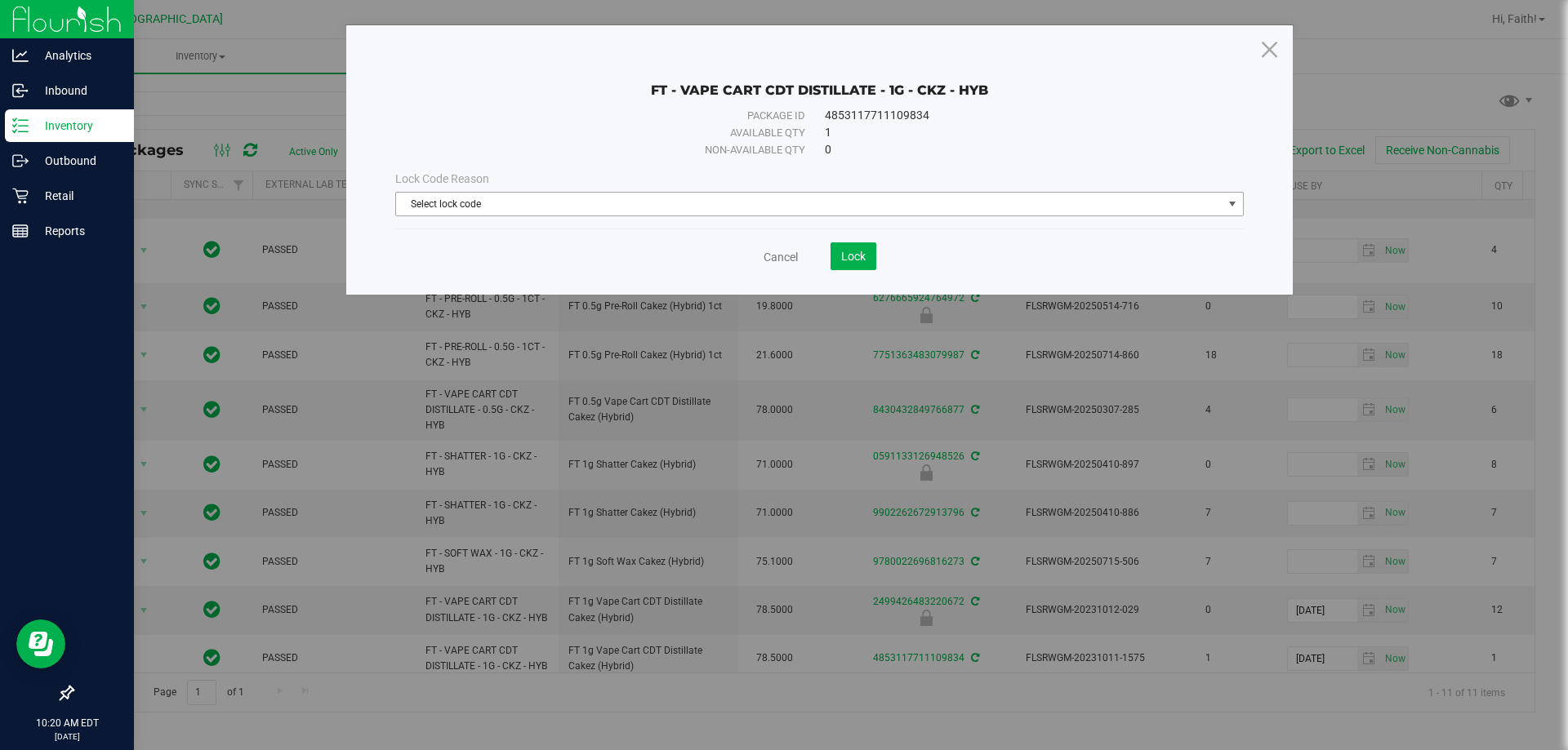
click at [579, 195] on span "Select lock code" at bounding box center [808, 204] width 826 height 23
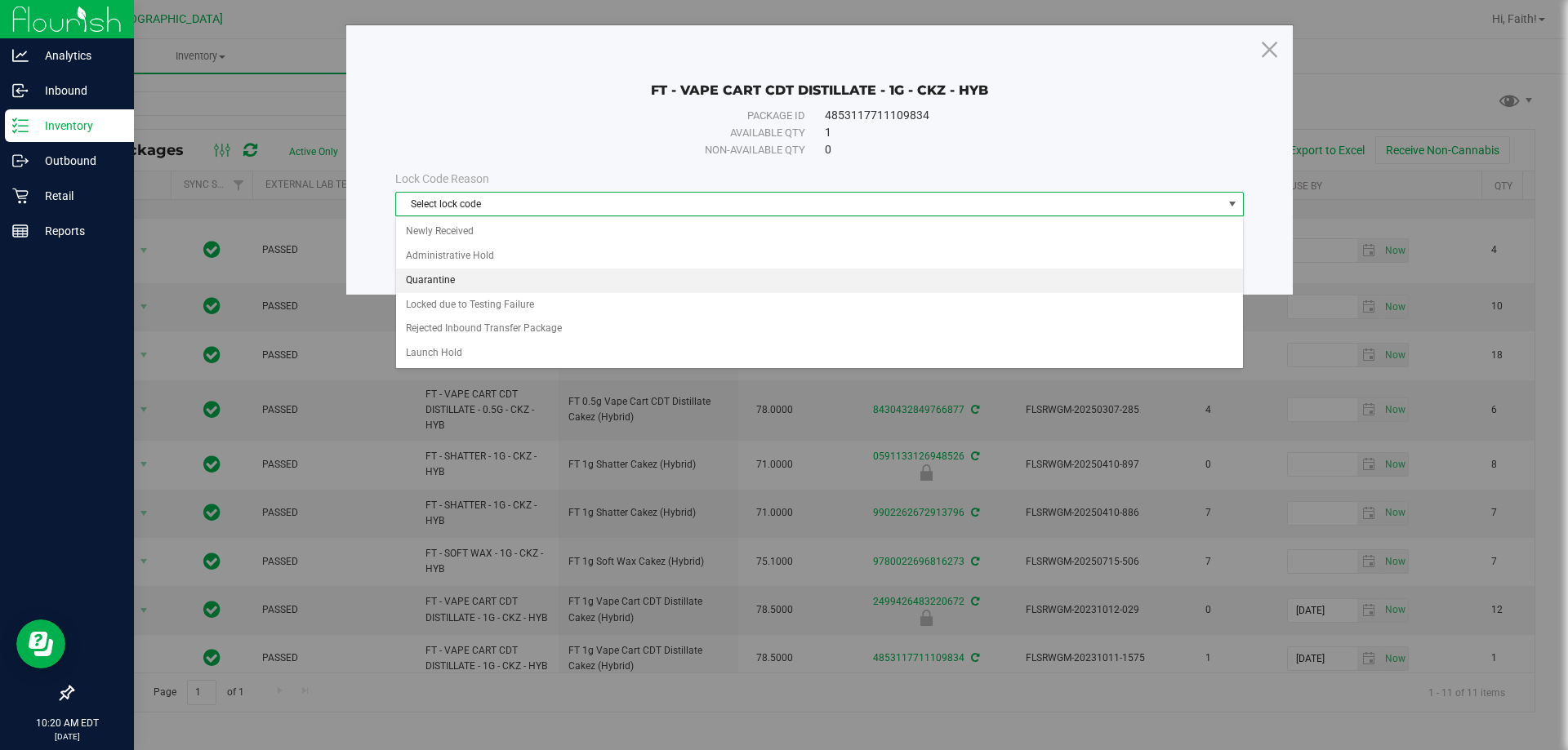
click at [449, 287] on li "Quarantine" at bounding box center [819, 281] width 847 height 25
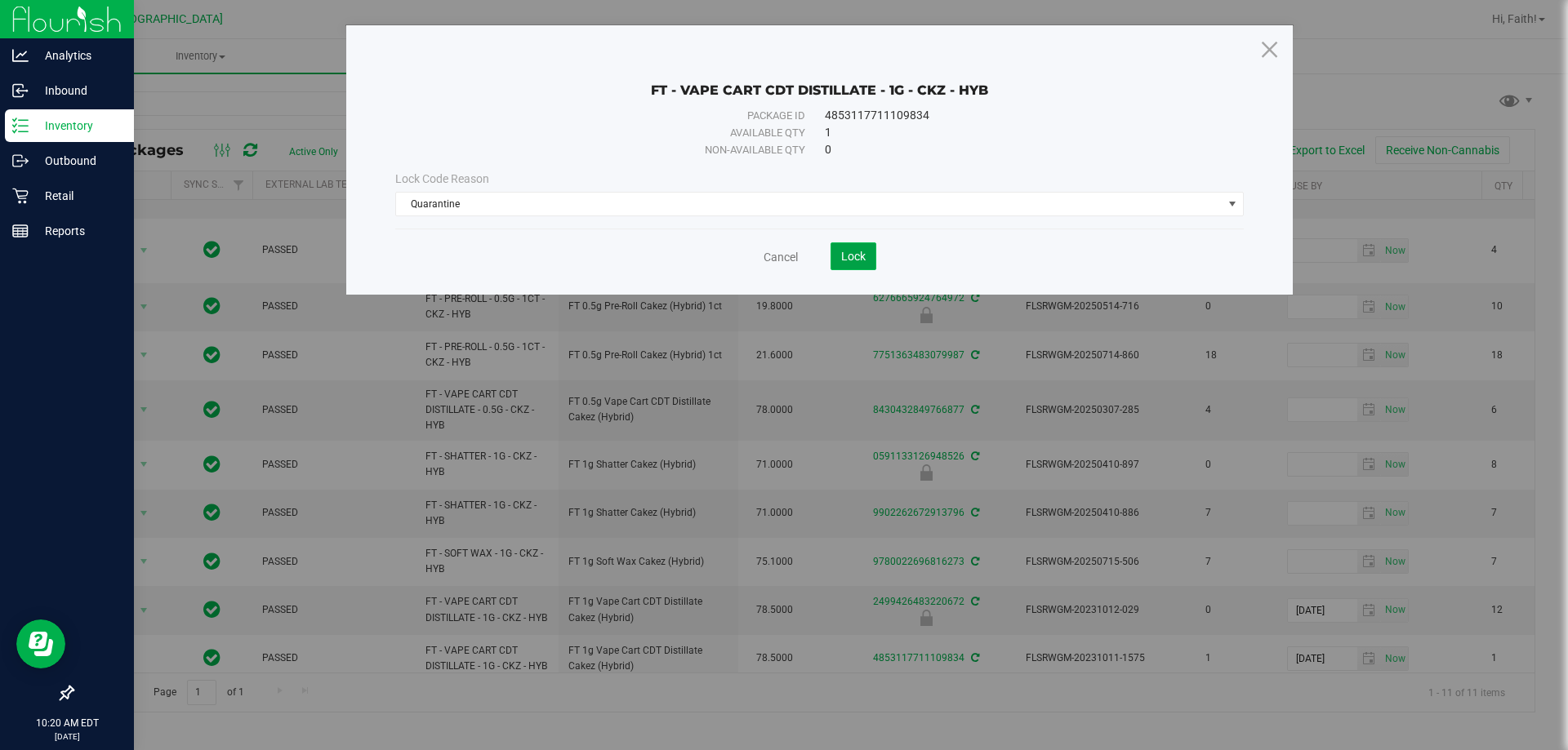
click at [839, 266] on button "Lock" at bounding box center [853, 256] width 45 height 28
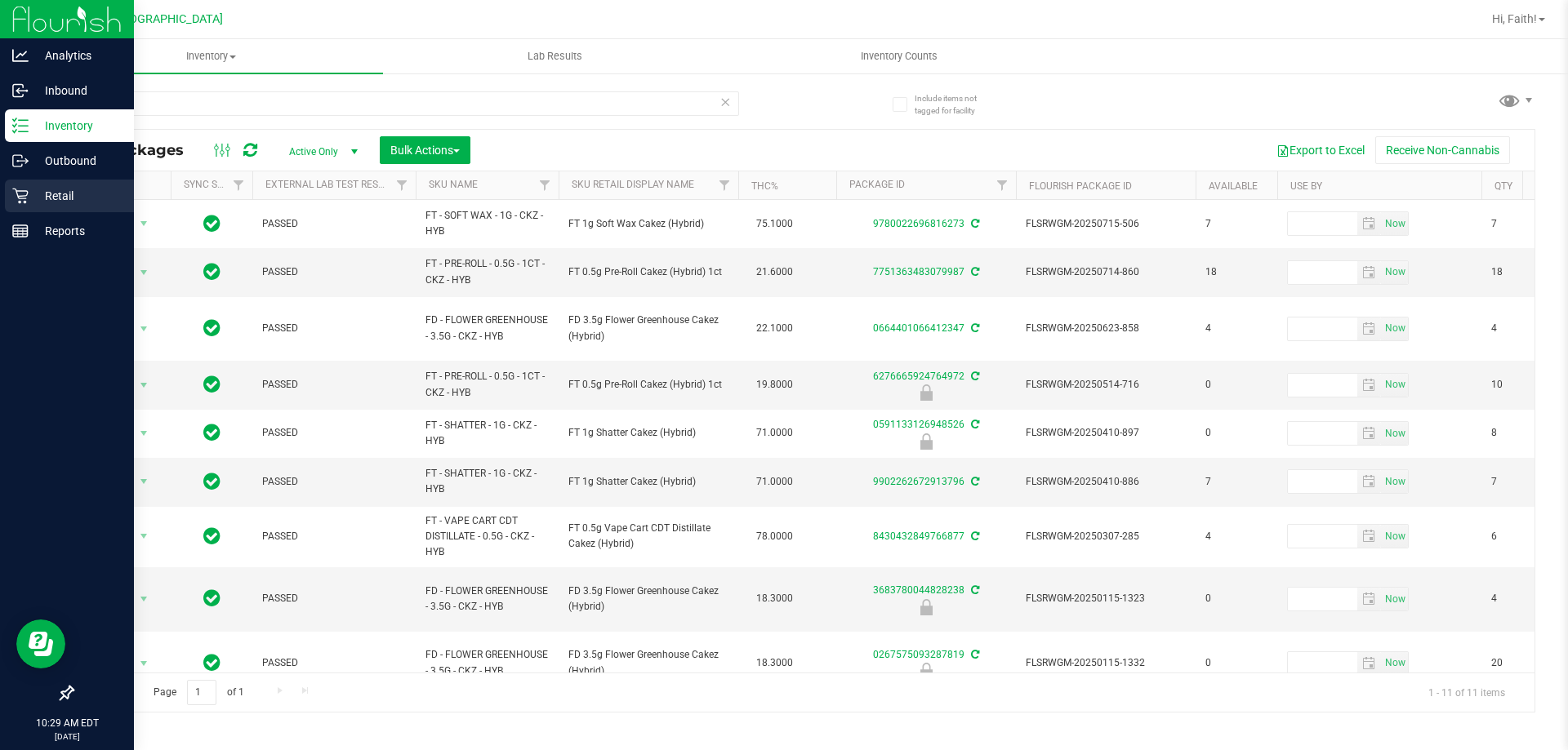
click at [42, 214] on link "Retail" at bounding box center [67, 197] width 134 height 35
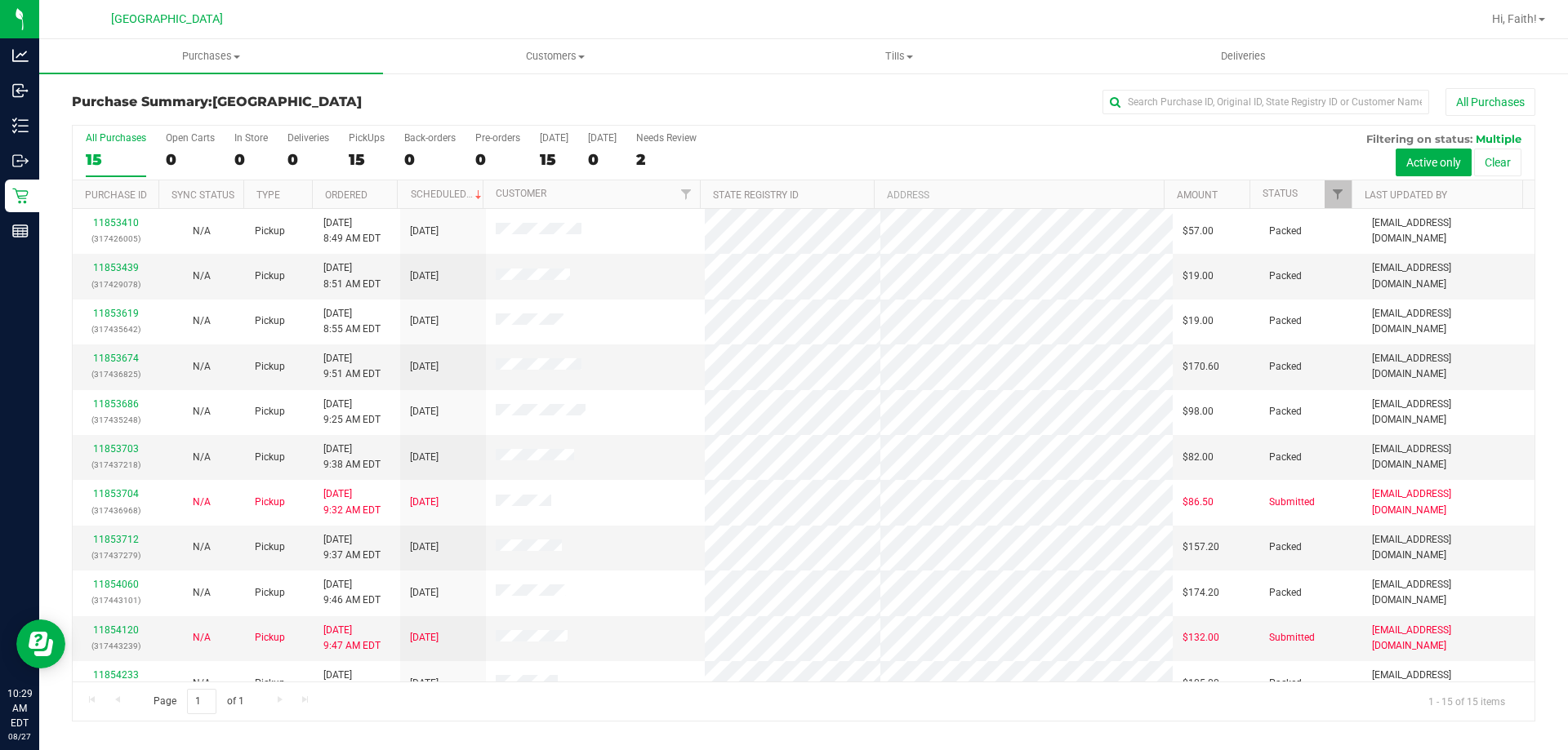
click at [345, 168] on div "All Purchases 15 Open Carts 0 In Store 0 Deliveries 0 PickUps 15 Back-orders 0 …" at bounding box center [803, 154] width 1462 height 55
click at [368, 162] on div "15" at bounding box center [366, 159] width 35 height 19
click at [0, 0] on input "PickUps 15" at bounding box center [0, 0] width 0 height 0
drag, startPoint x: 1300, startPoint y: 189, endPoint x: 1478, endPoint y: 189, distance: 178.0
click at [1294, 223] on div "All Purchases 15 Open Carts 0 In Store 0 Deliveries 0 PickUps 15 Back-orders 0 …" at bounding box center [803, 423] width 1464 height 596
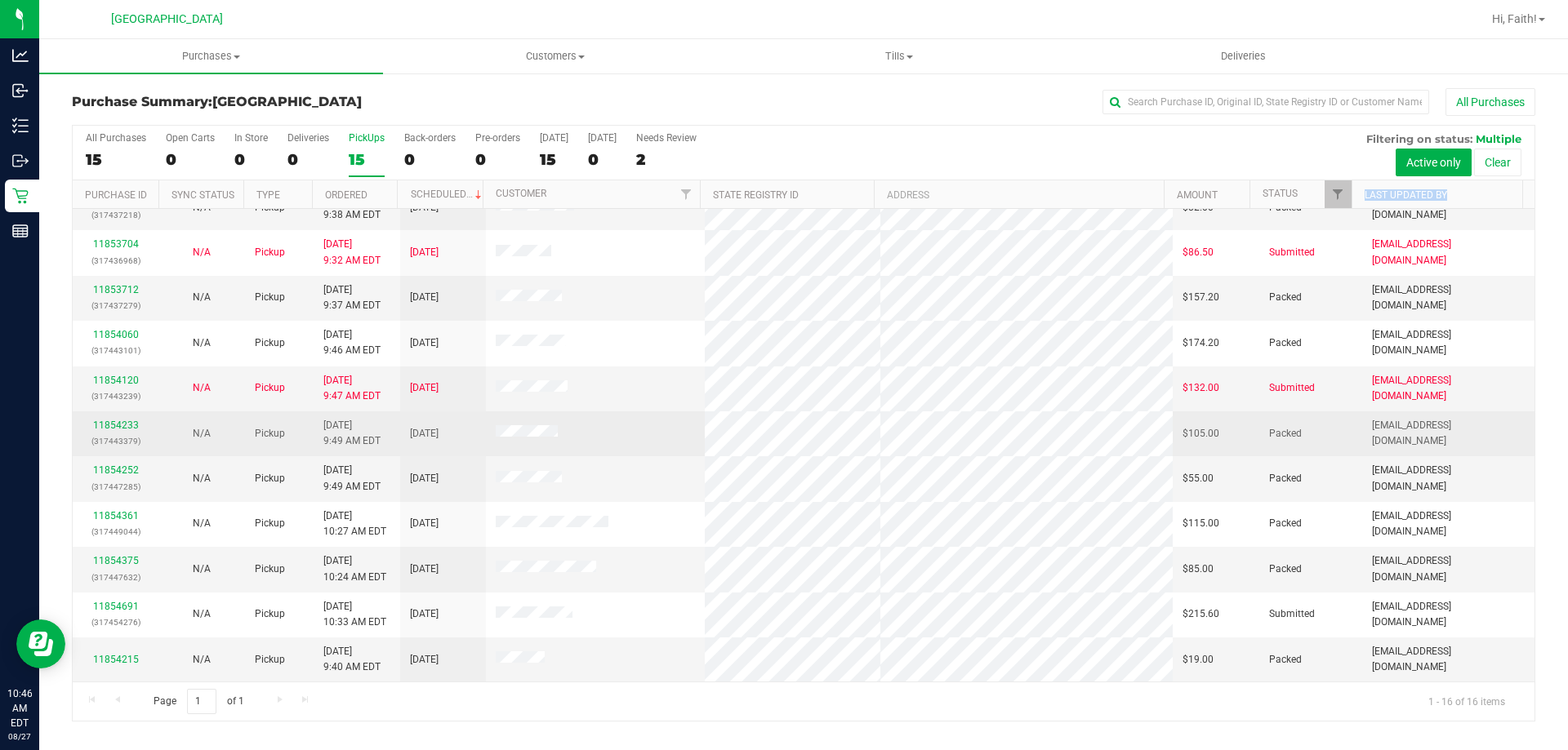
scroll to position [251, 0]
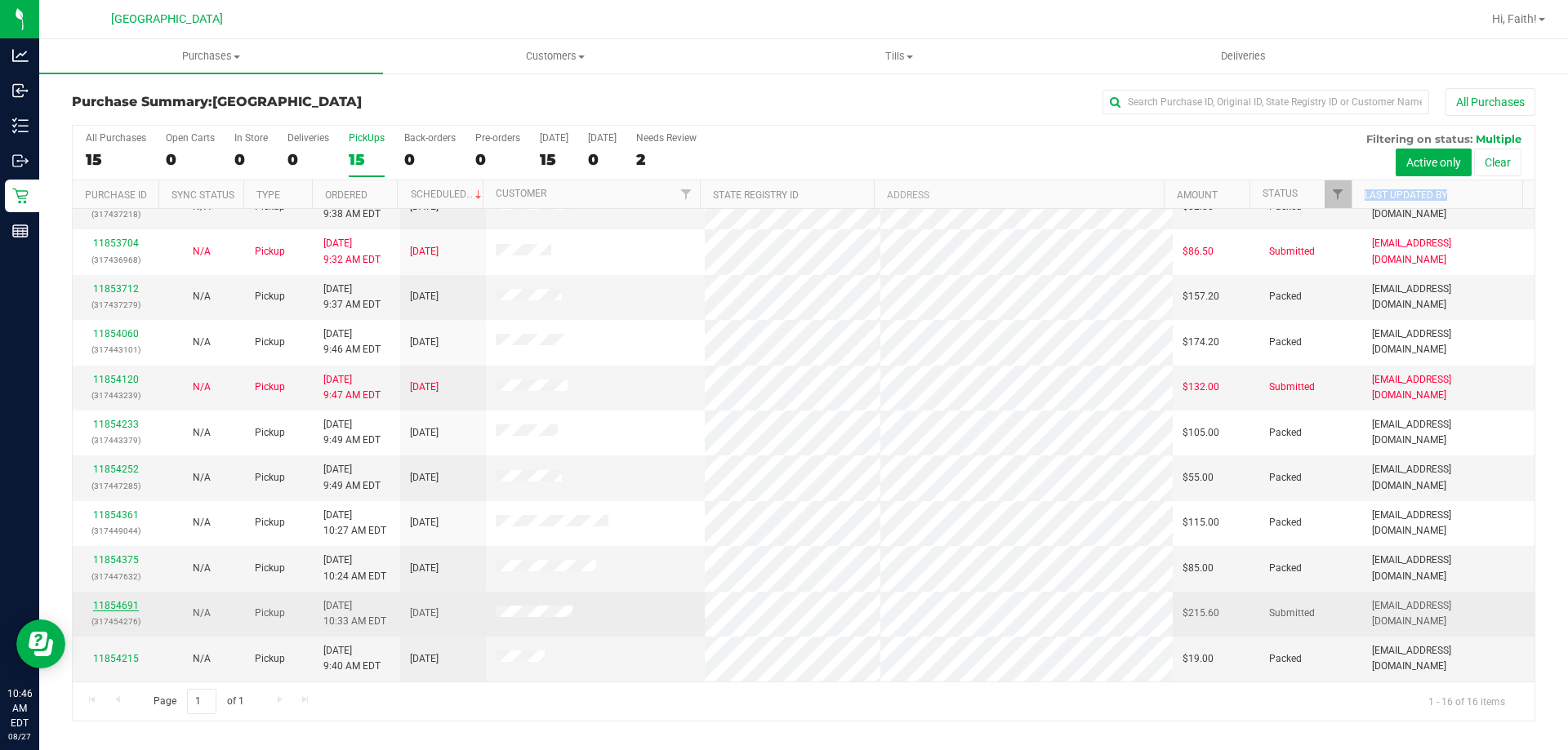
click at [133, 602] on link "11854691" at bounding box center [116, 606] width 45 height 12
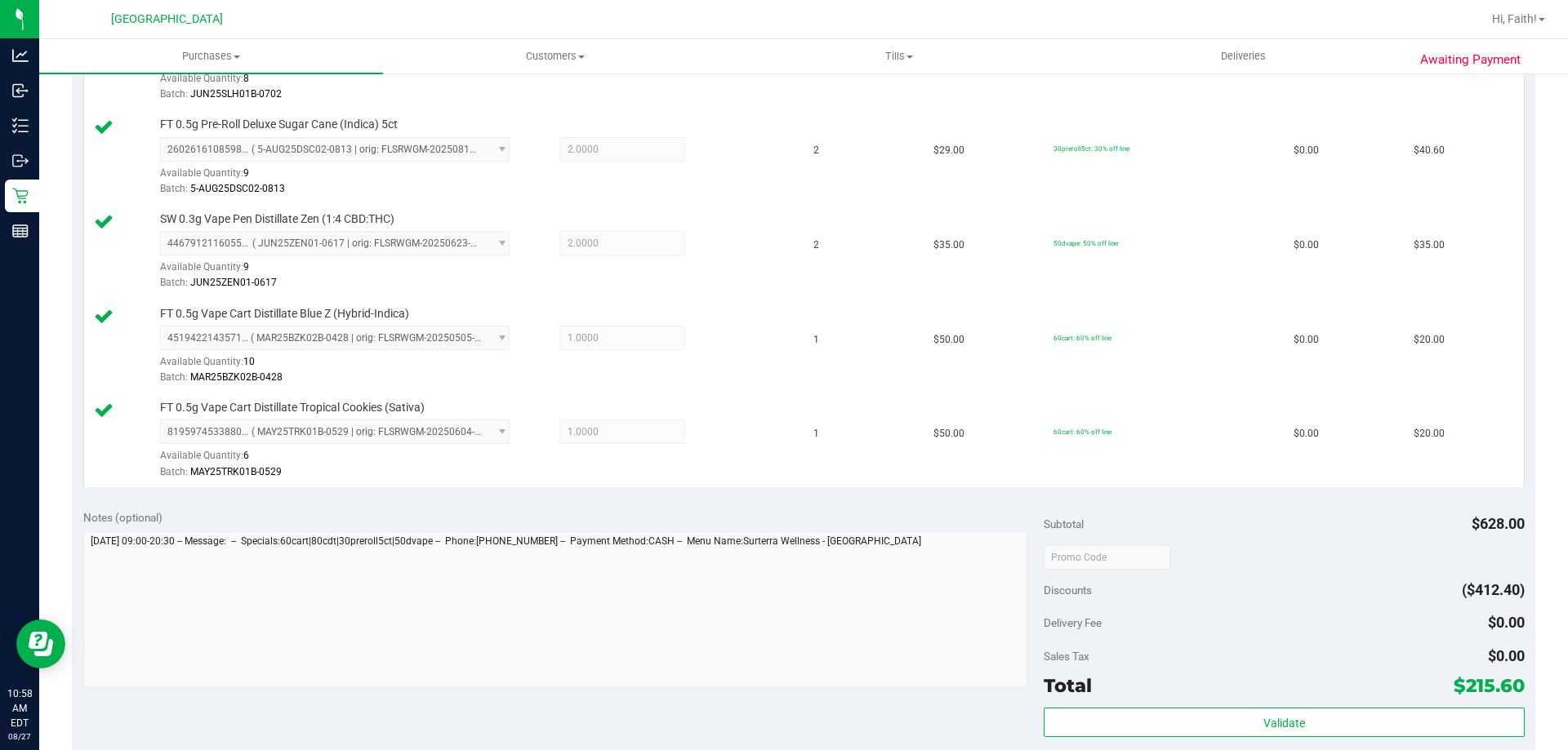
scroll to position [979, 0]
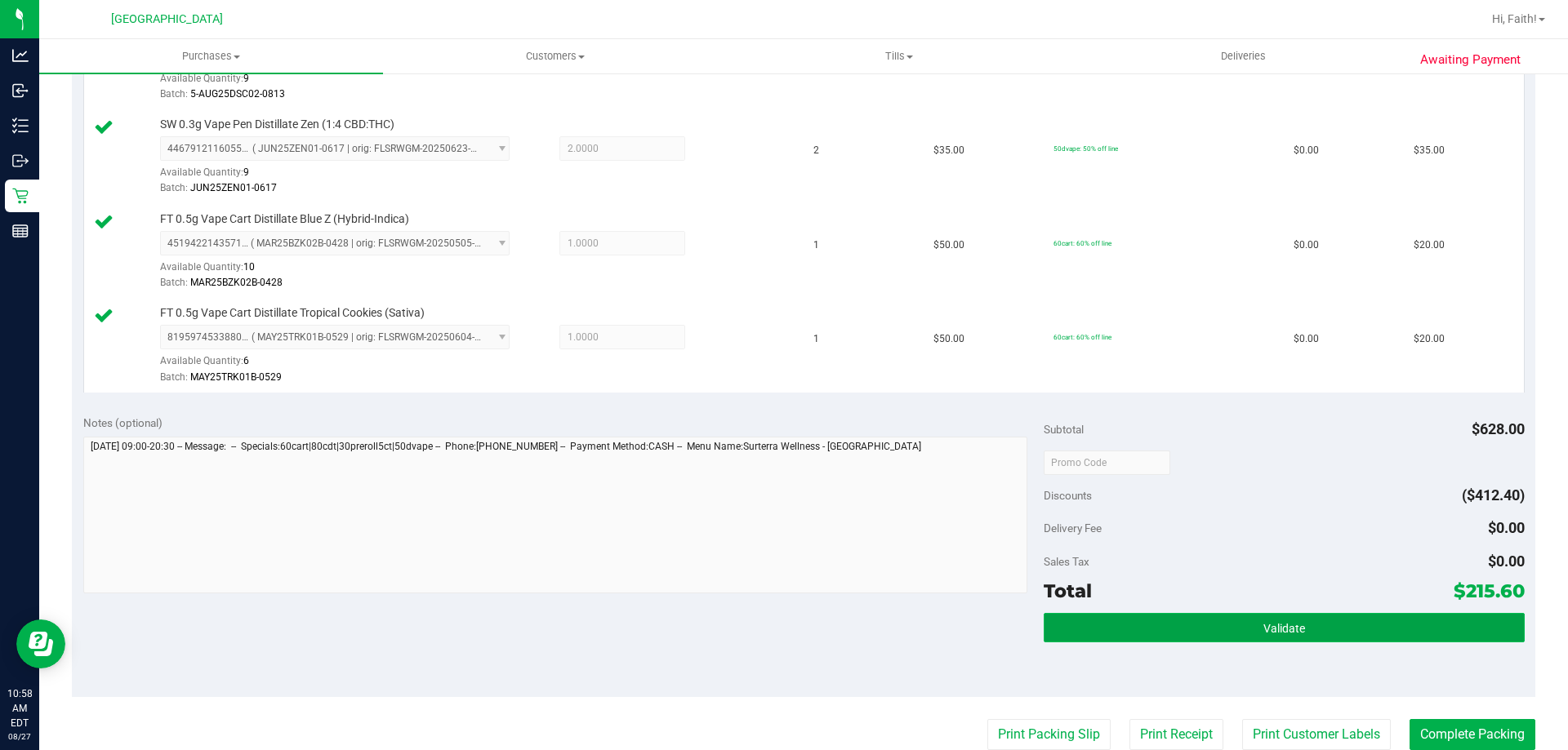
click at [1181, 619] on button "Validate" at bounding box center [1284, 628] width 480 height 30
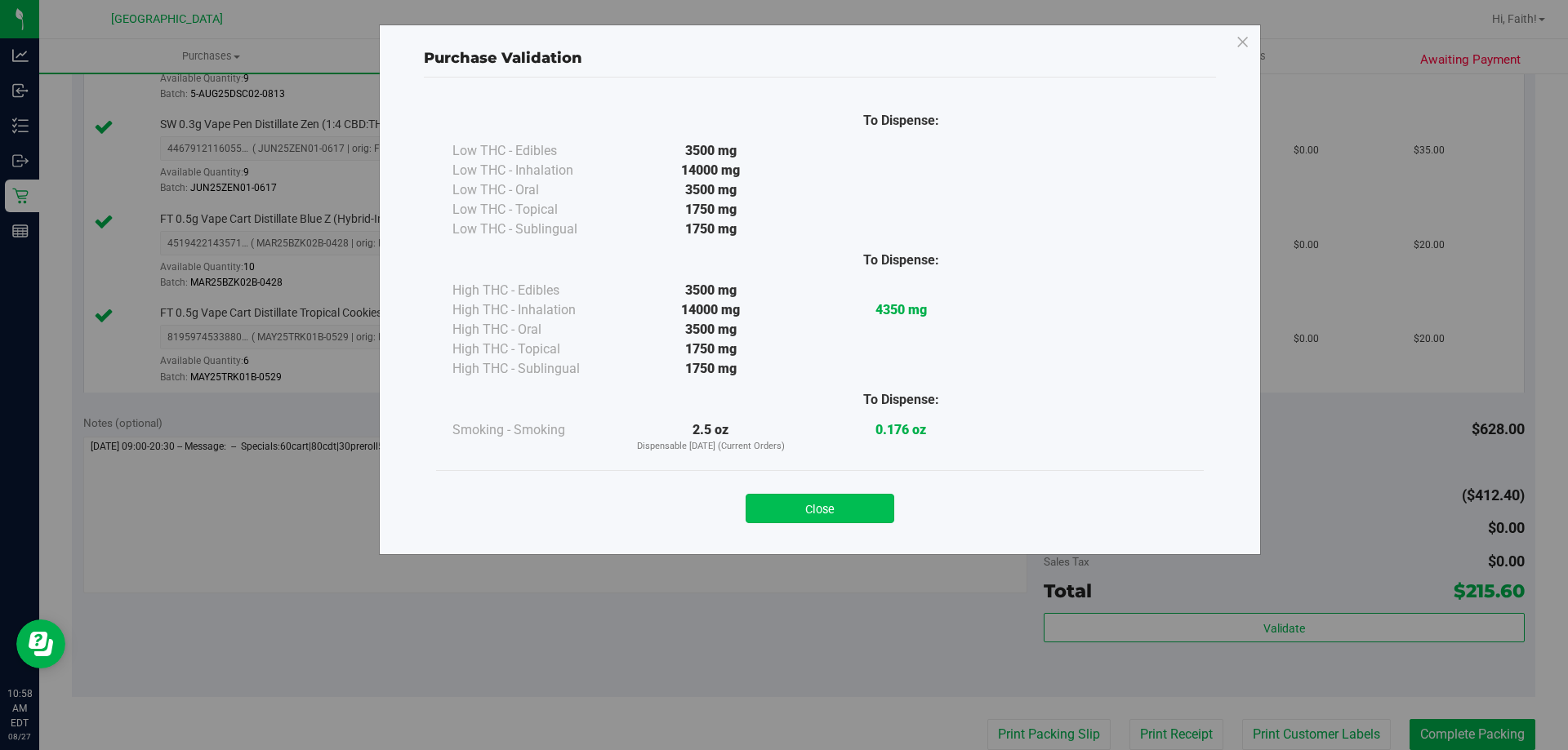
click at [813, 521] on button "Close" at bounding box center [819, 509] width 149 height 30
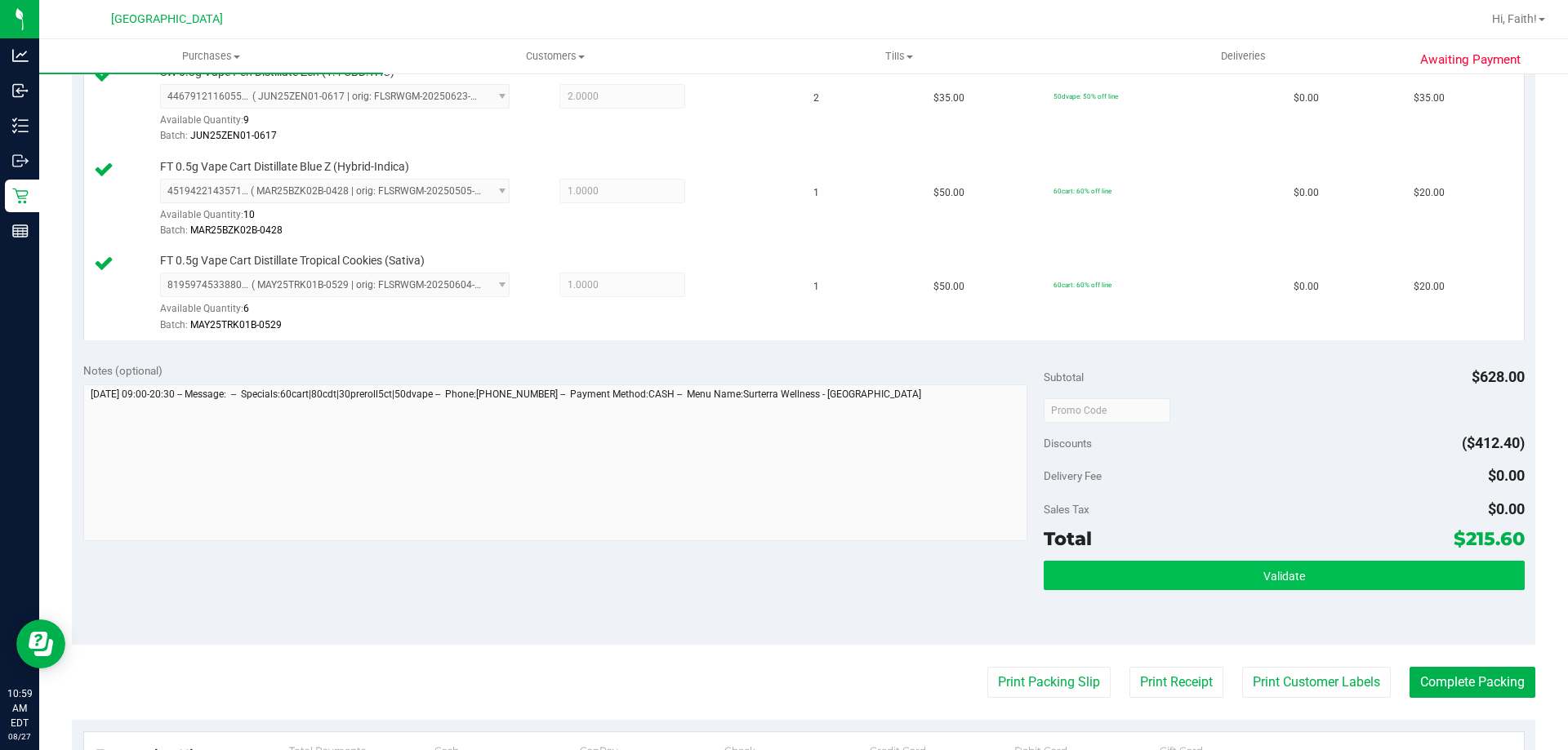
scroll to position [1061, 0]
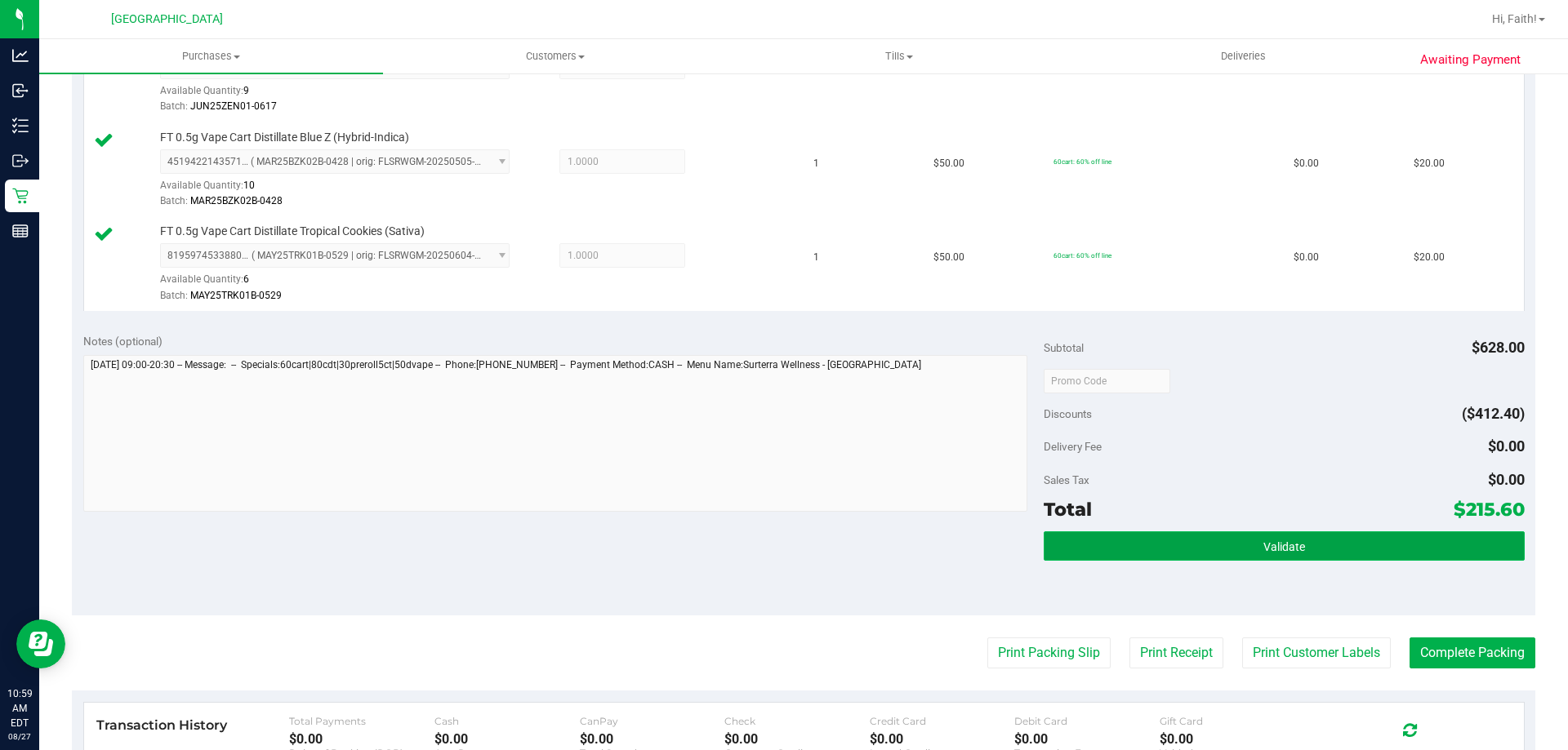
click at [1156, 547] on button "Validate" at bounding box center [1284, 546] width 480 height 30
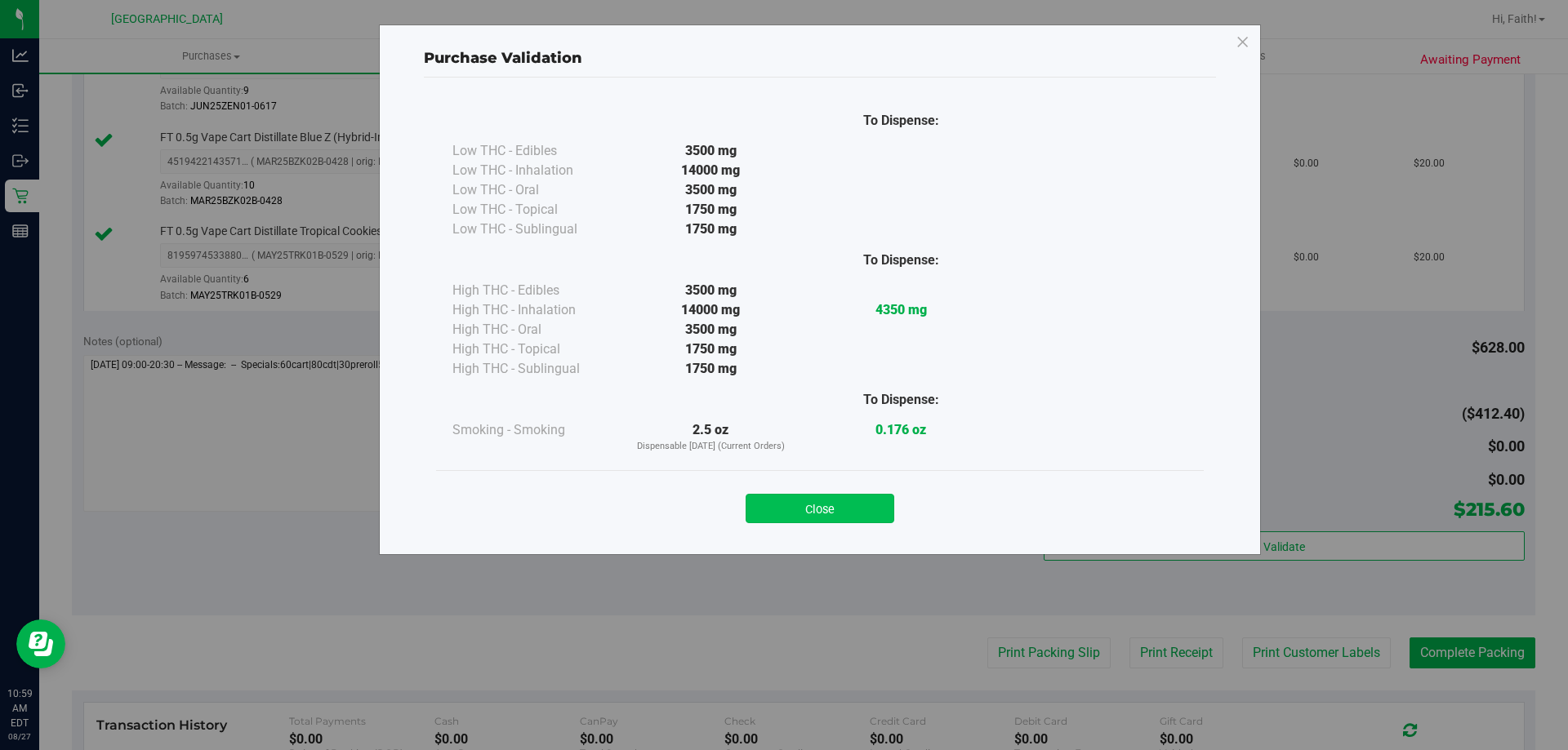
click at [821, 501] on button "Close" at bounding box center [819, 509] width 149 height 30
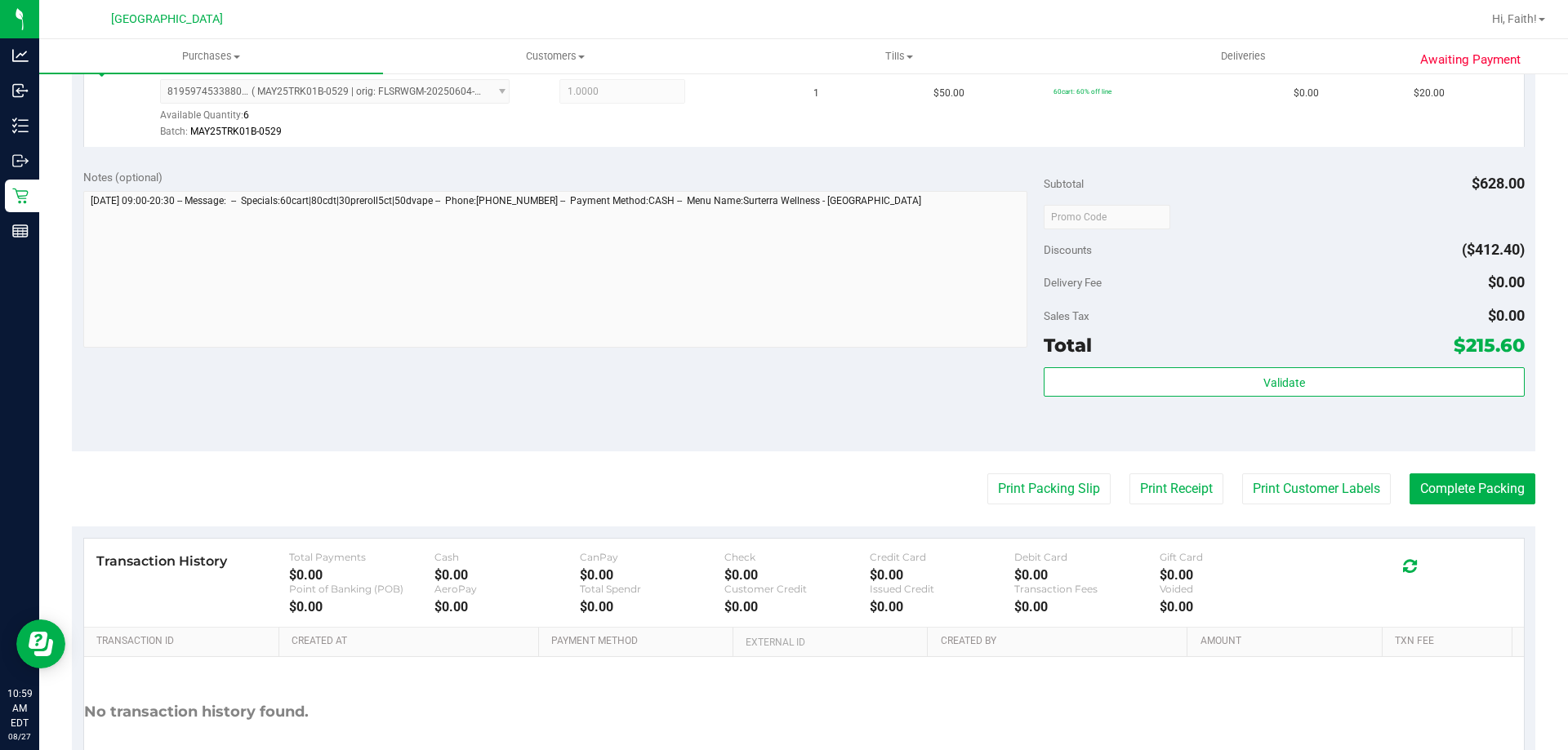
scroll to position [1340, 0]
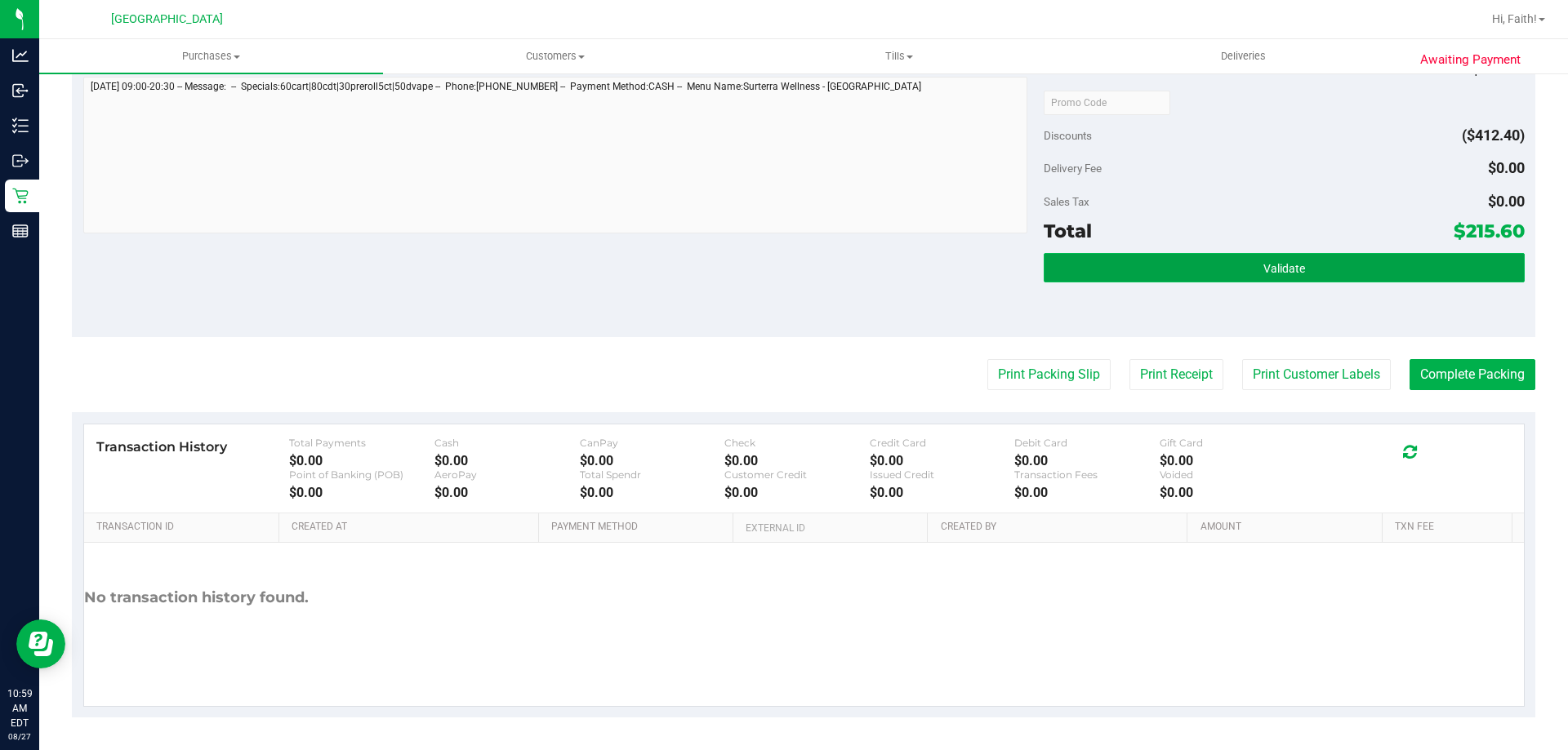
click at [1109, 281] on button "Validate" at bounding box center [1284, 268] width 480 height 30
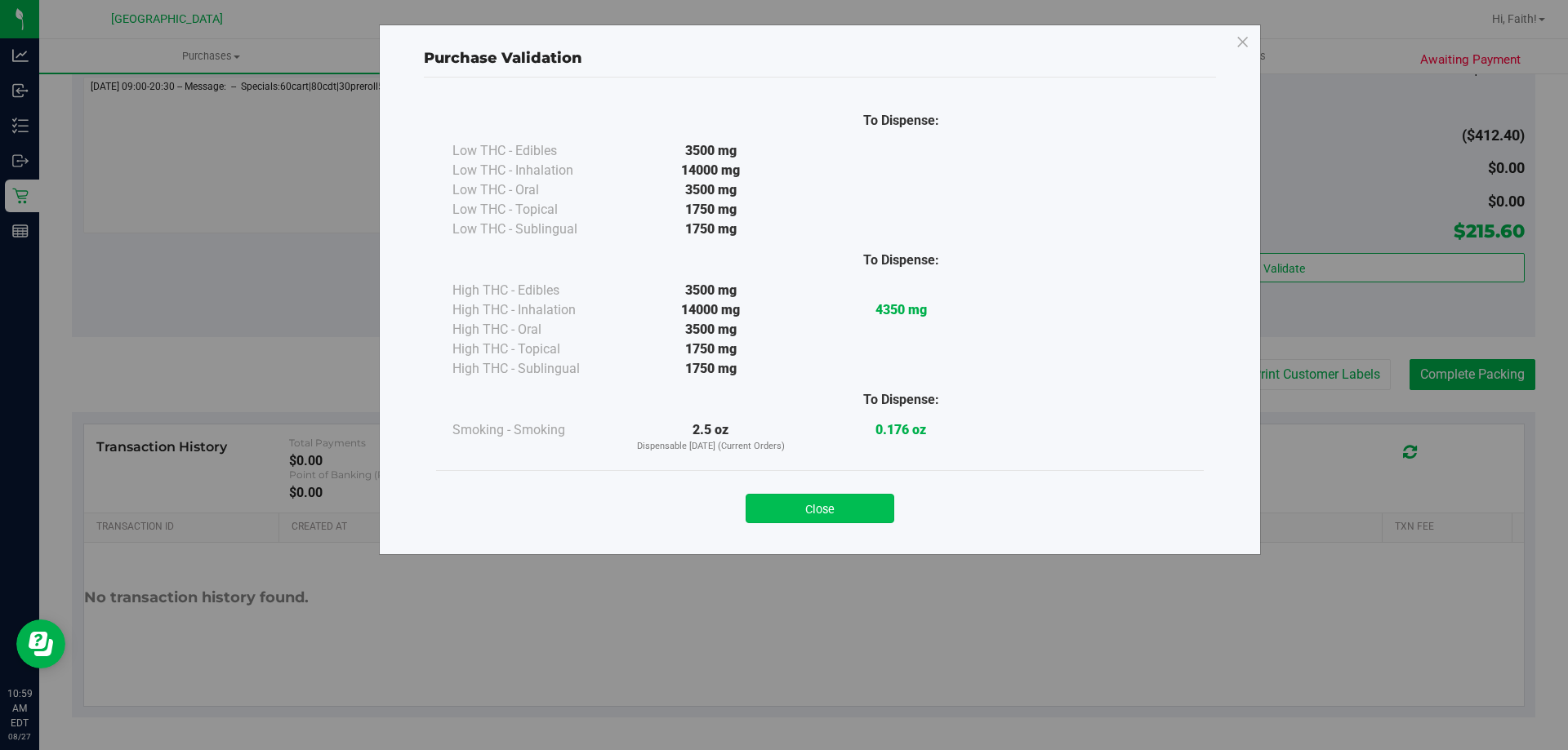
click at [865, 505] on button "Close" at bounding box center [819, 509] width 149 height 30
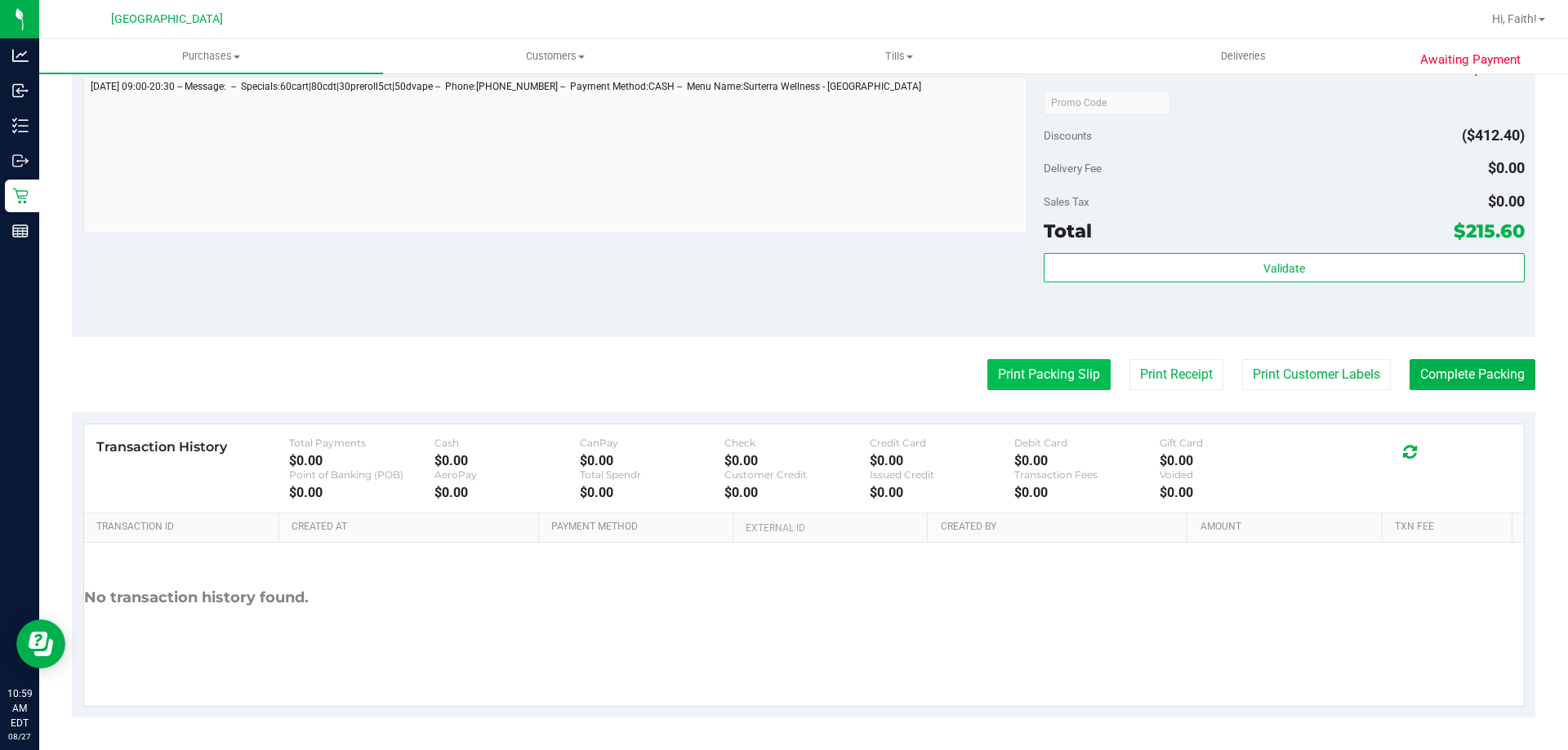
click at [1025, 370] on button "Print Packing Slip" at bounding box center [1048, 375] width 123 height 31
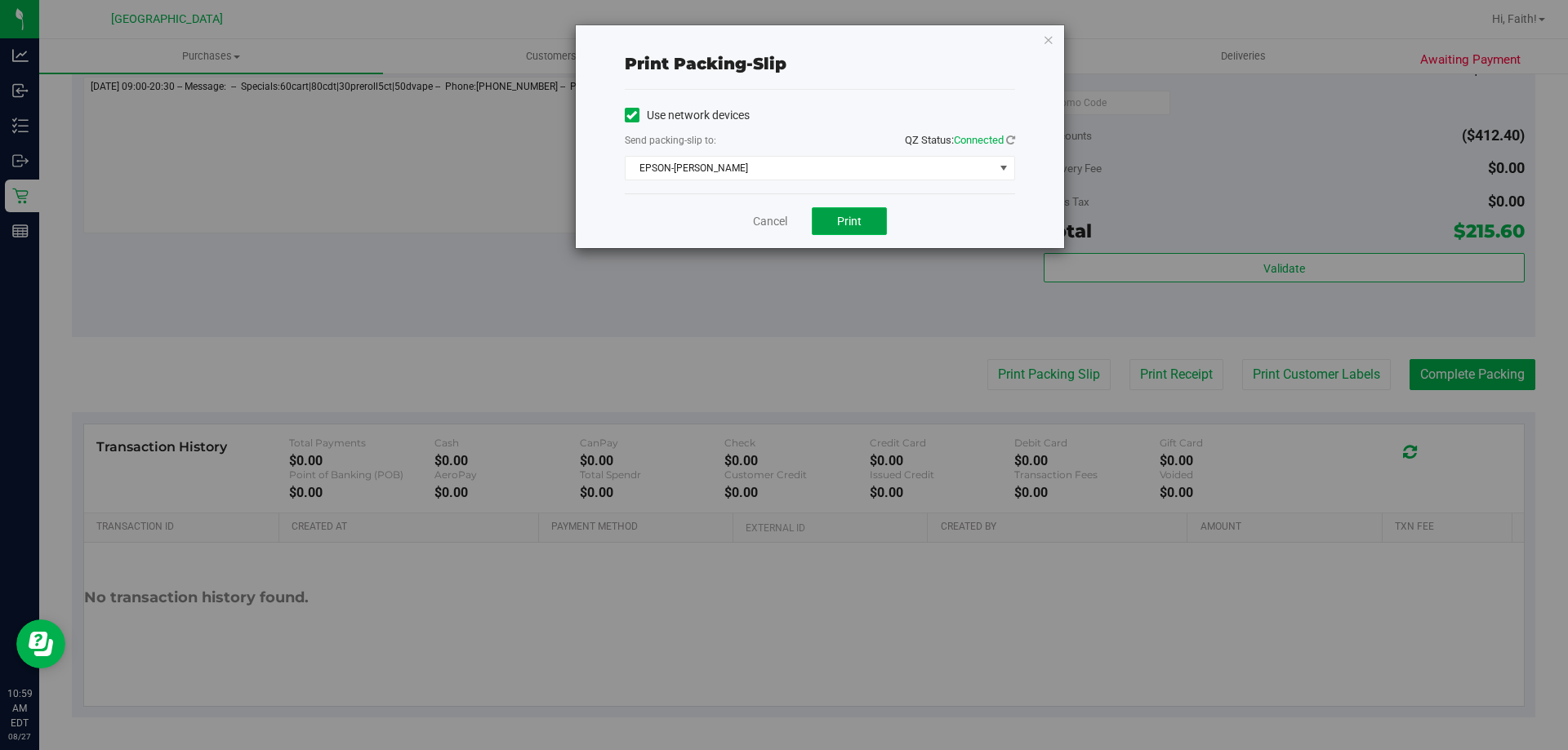
click at [871, 231] on button "Print" at bounding box center [849, 221] width 75 height 28
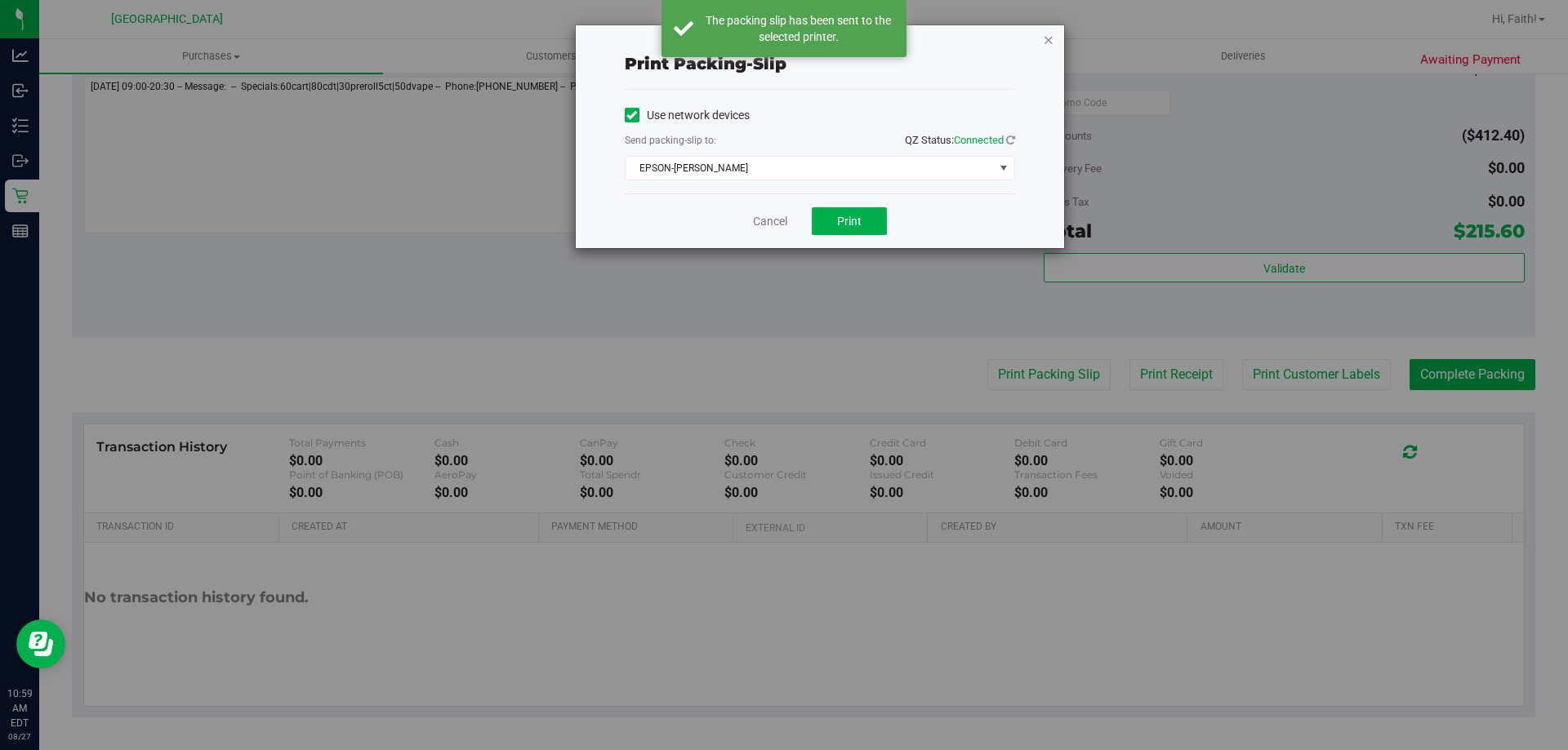
click at [1048, 45] on icon "button" at bounding box center [1048, 39] width 12 height 20
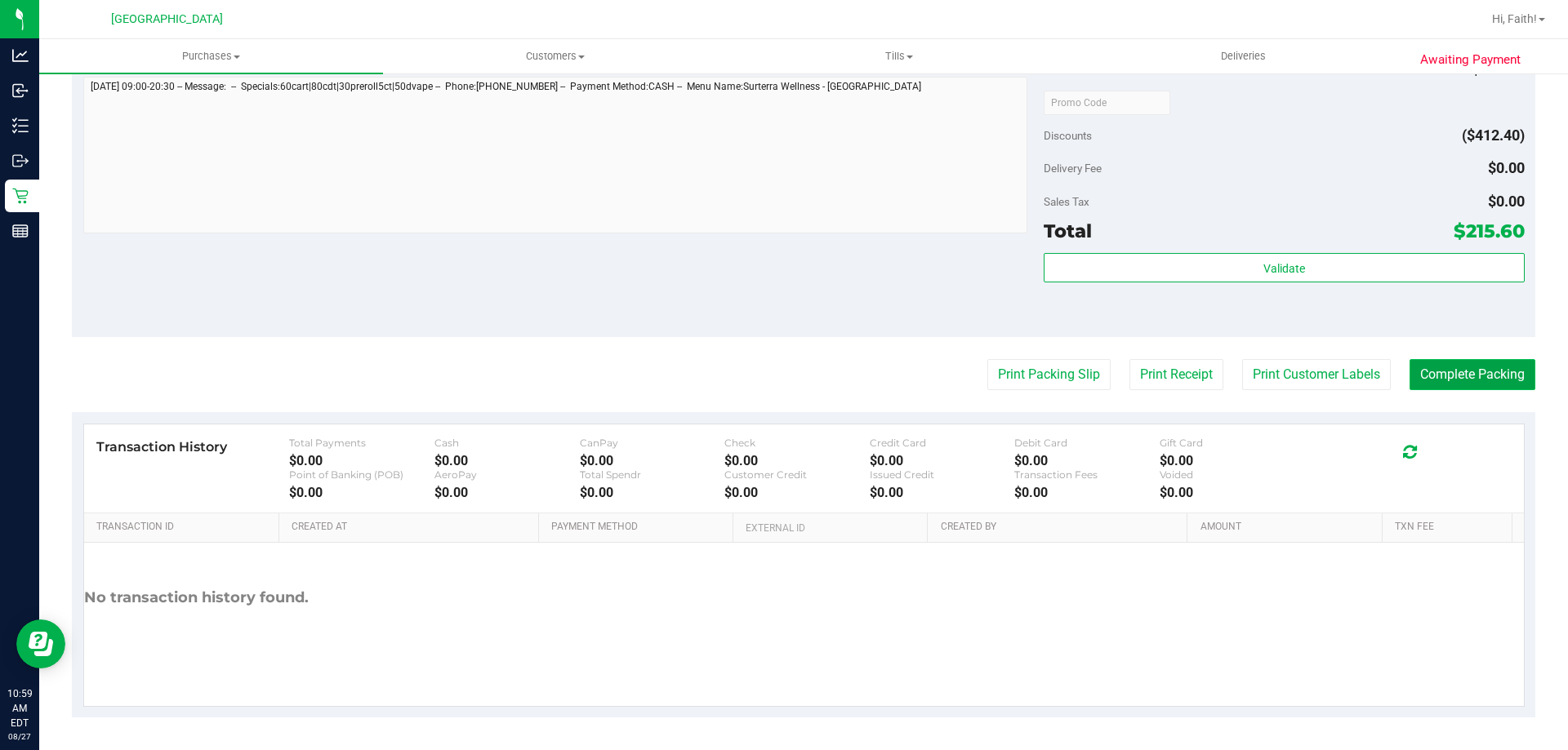
click at [1482, 375] on button "Complete Packing" at bounding box center [1473, 375] width 126 height 31
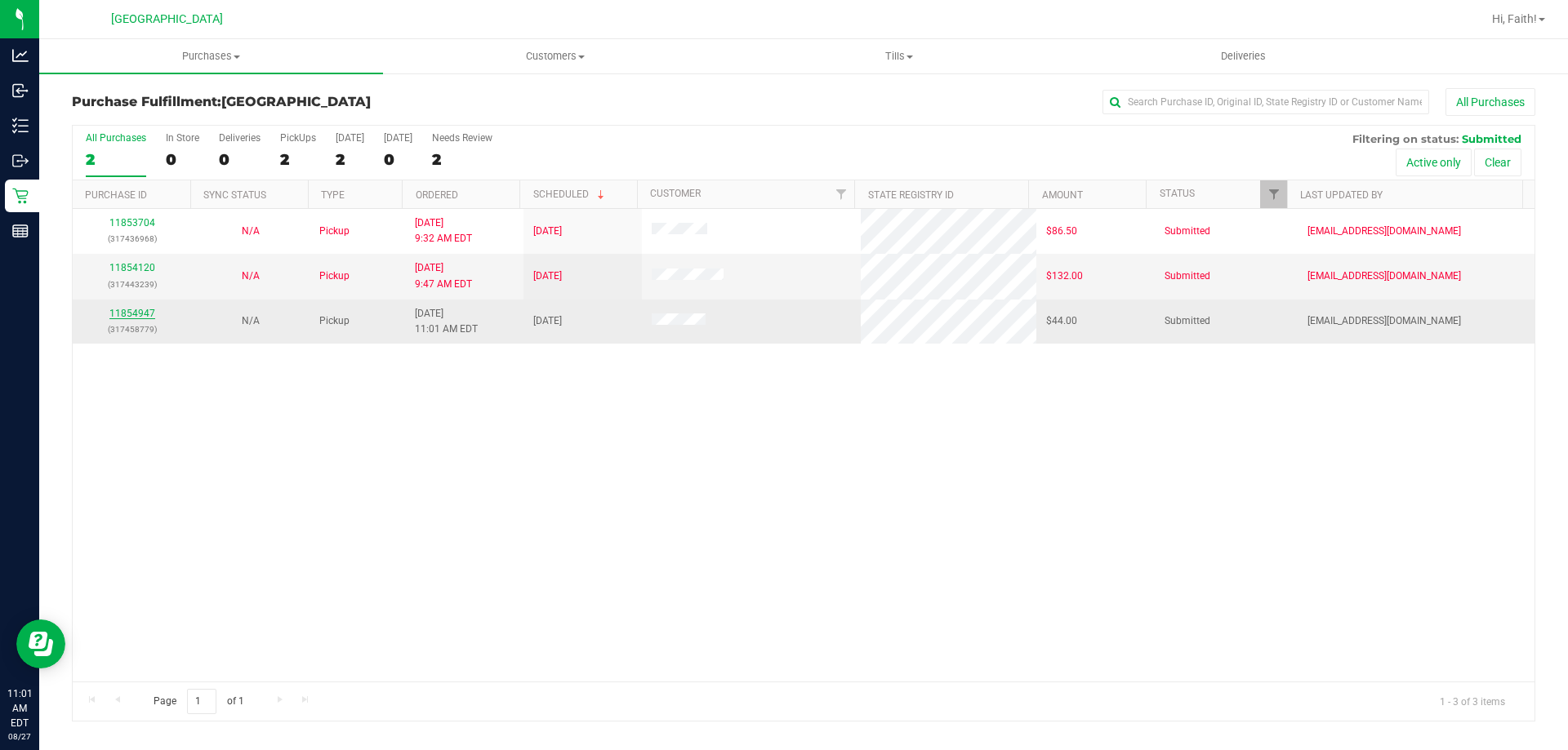
click at [127, 314] on link "11854947" at bounding box center [132, 314] width 45 height 12
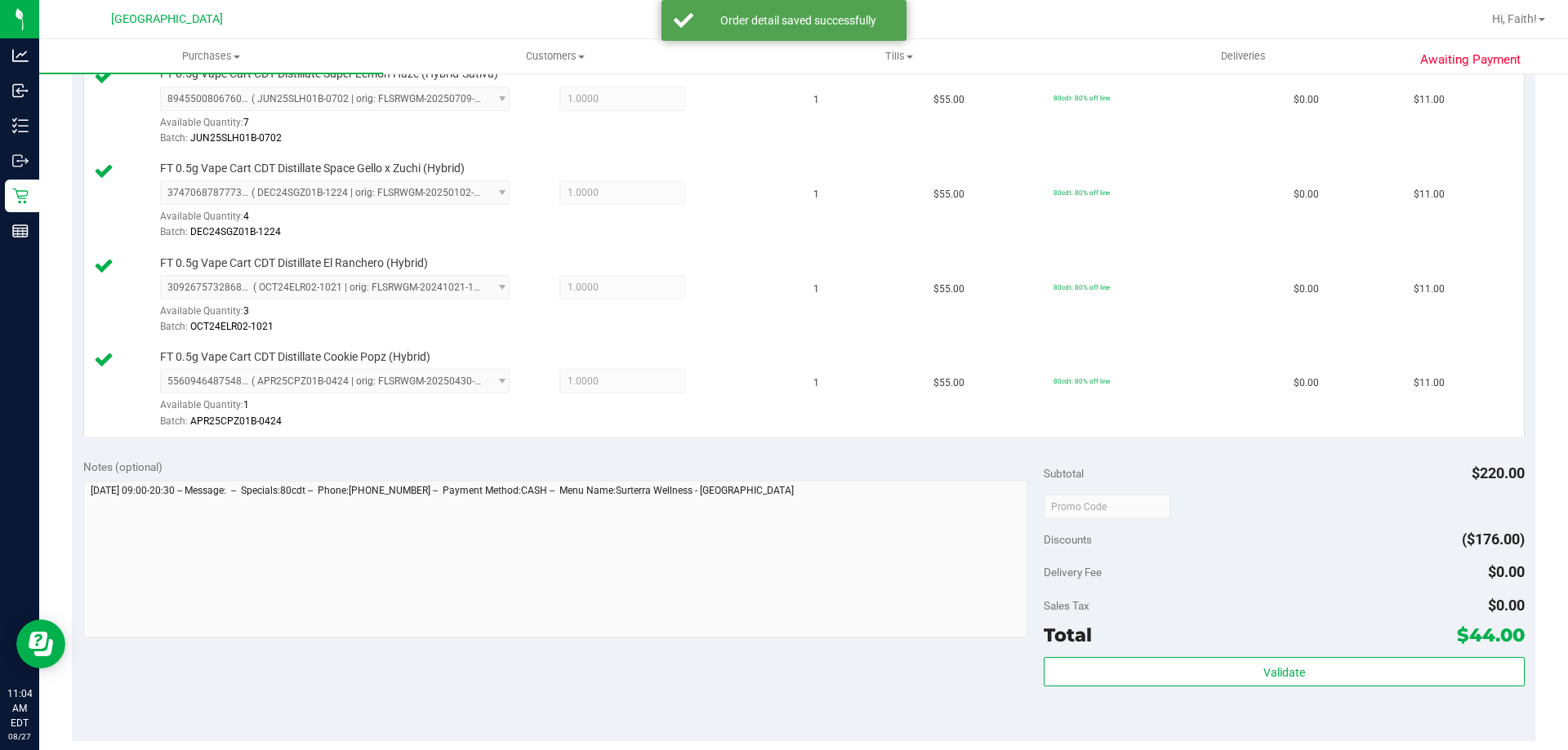
scroll to position [490, 0]
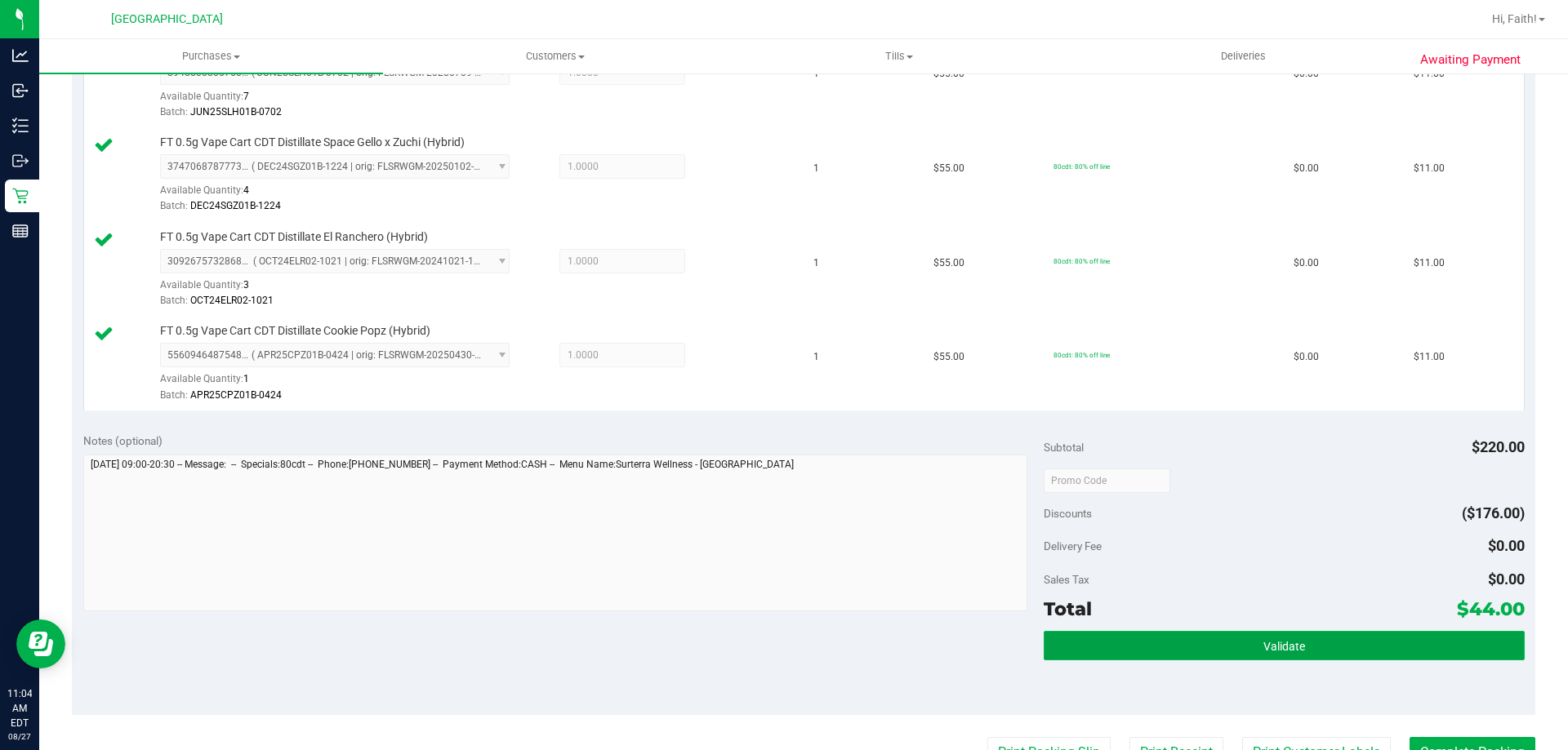
click at [1236, 647] on button "Validate" at bounding box center [1284, 646] width 480 height 30
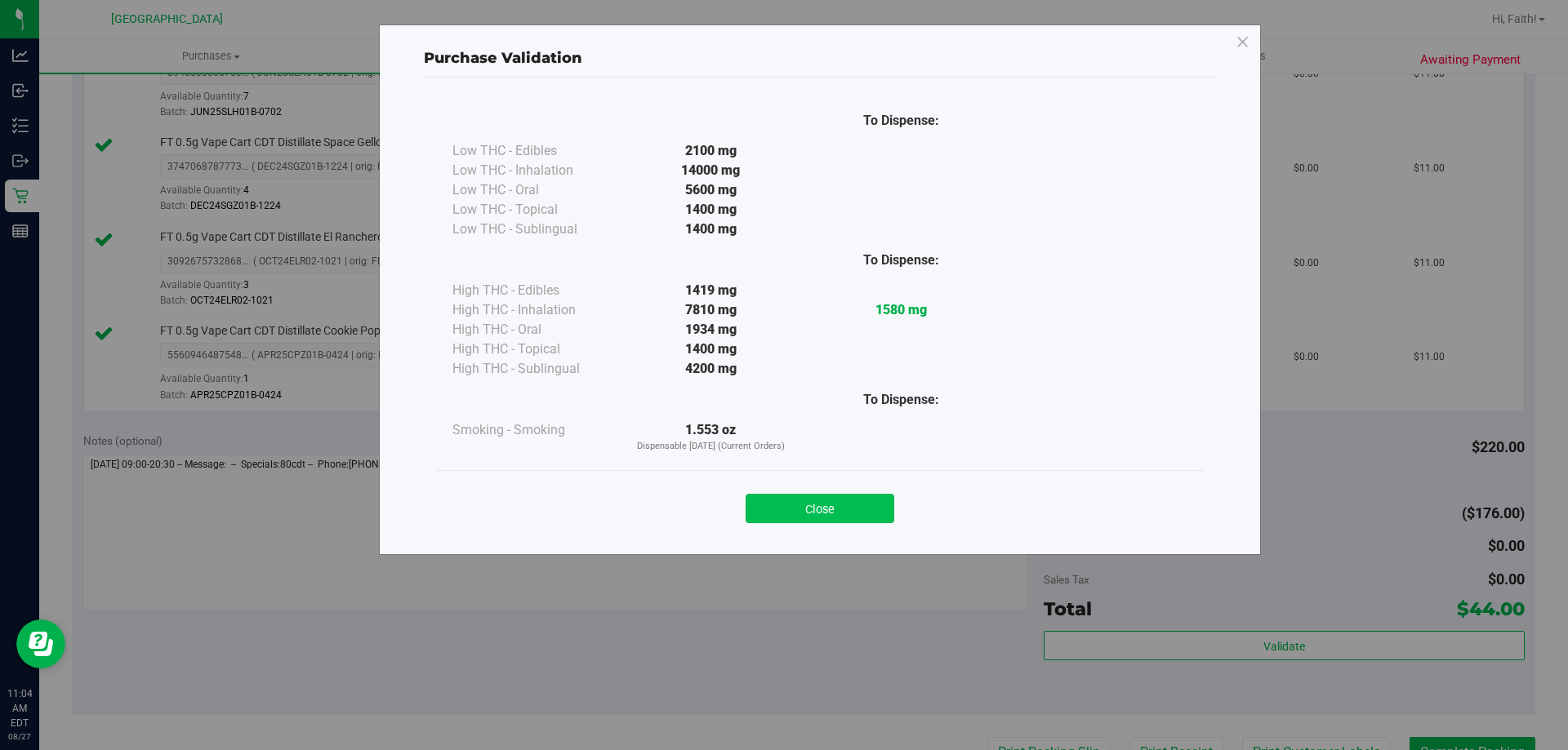
click at [849, 509] on button "Close" at bounding box center [819, 509] width 149 height 30
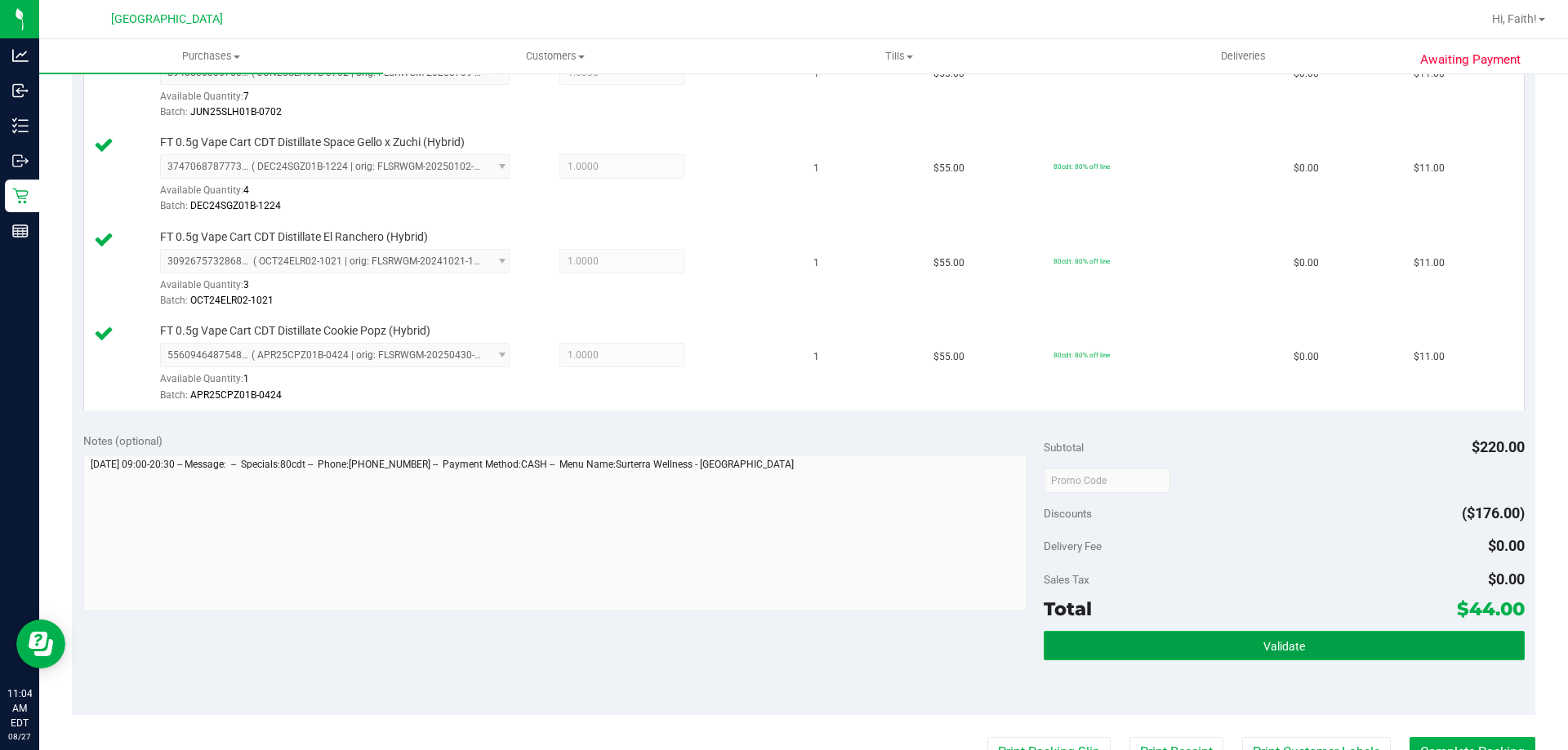
click at [1174, 645] on button "Validate" at bounding box center [1284, 646] width 480 height 30
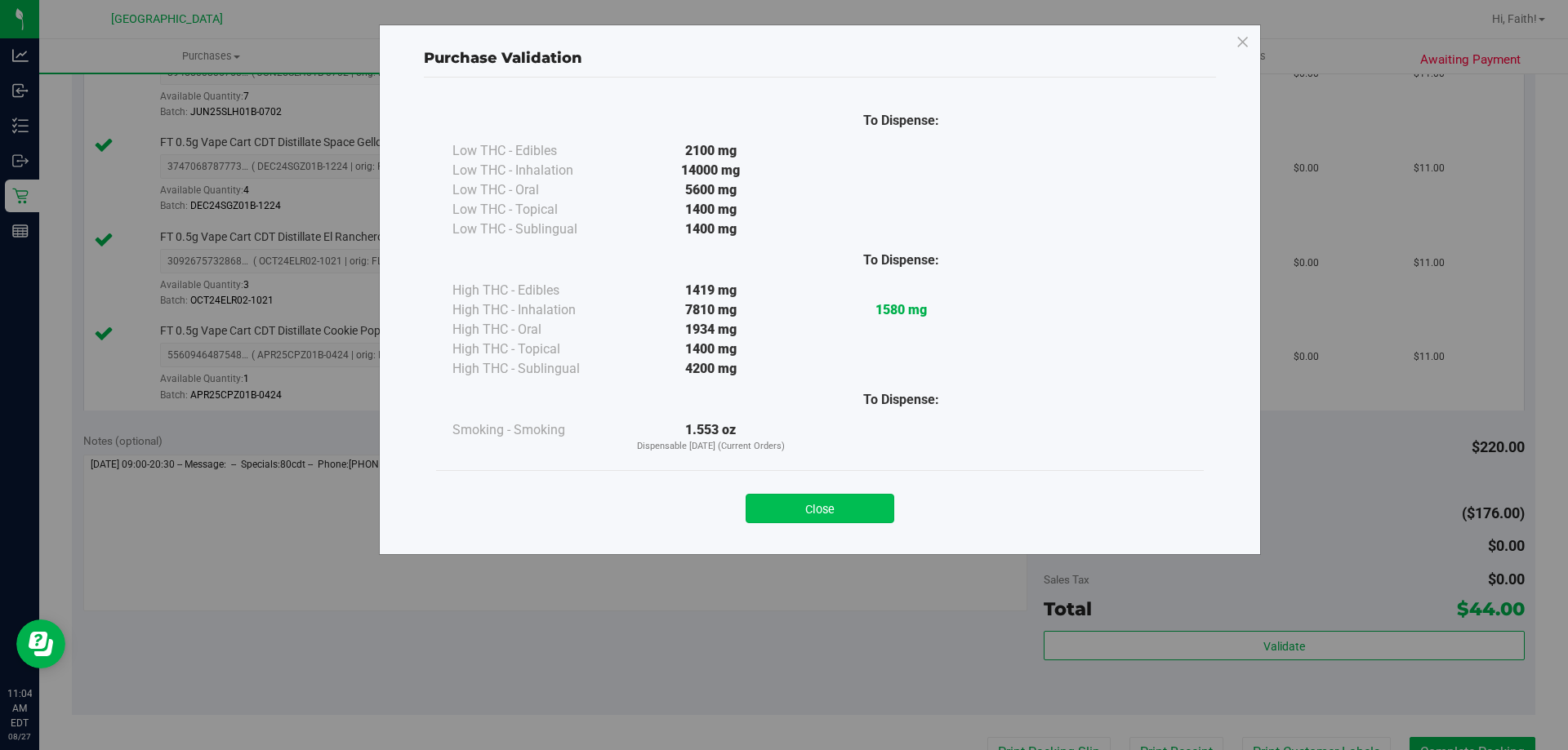
click at [864, 511] on button "Close" at bounding box center [819, 509] width 149 height 30
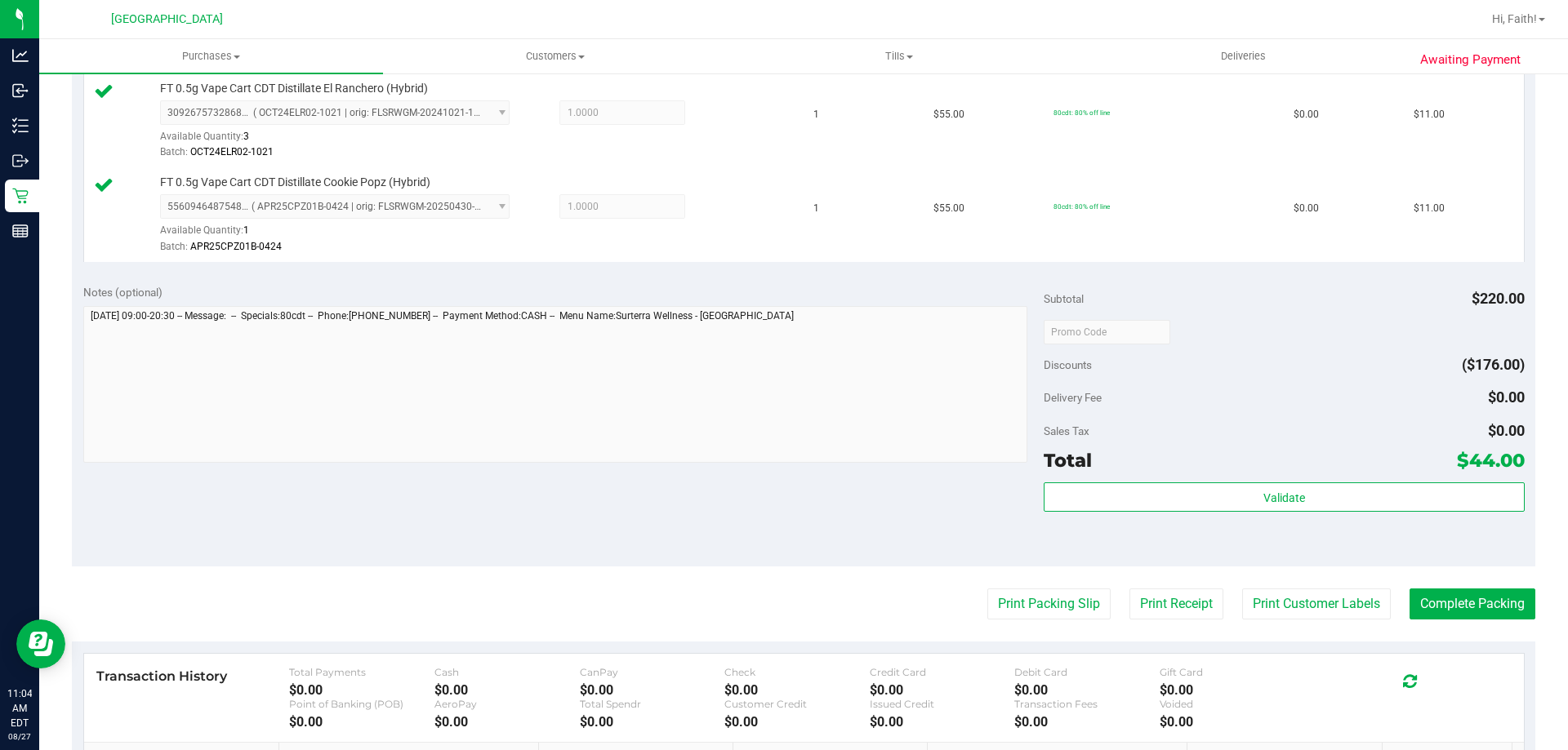
scroll to position [817, 0]
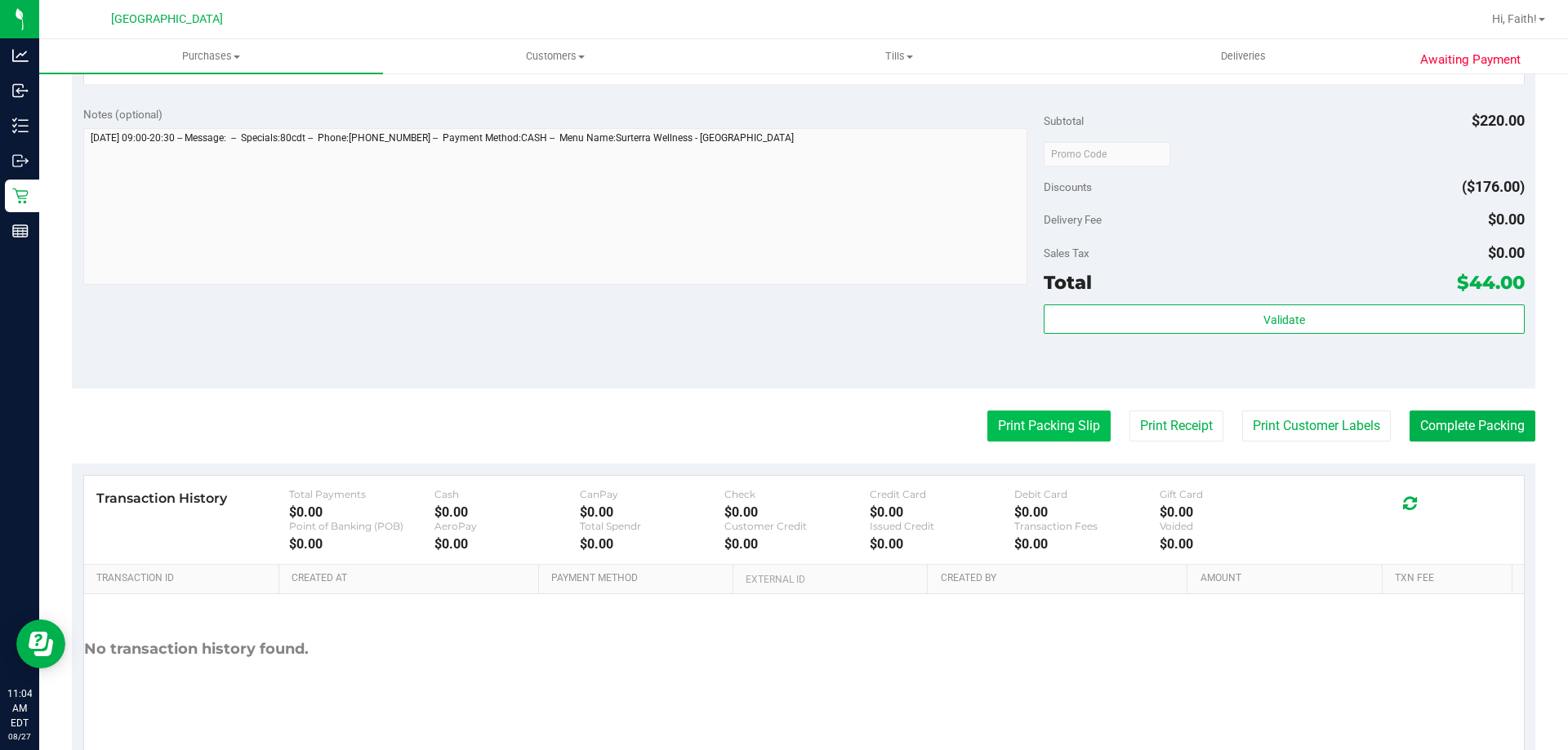
click at [1037, 432] on button "Print Packing Slip" at bounding box center [1048, 426] width 123 height 31
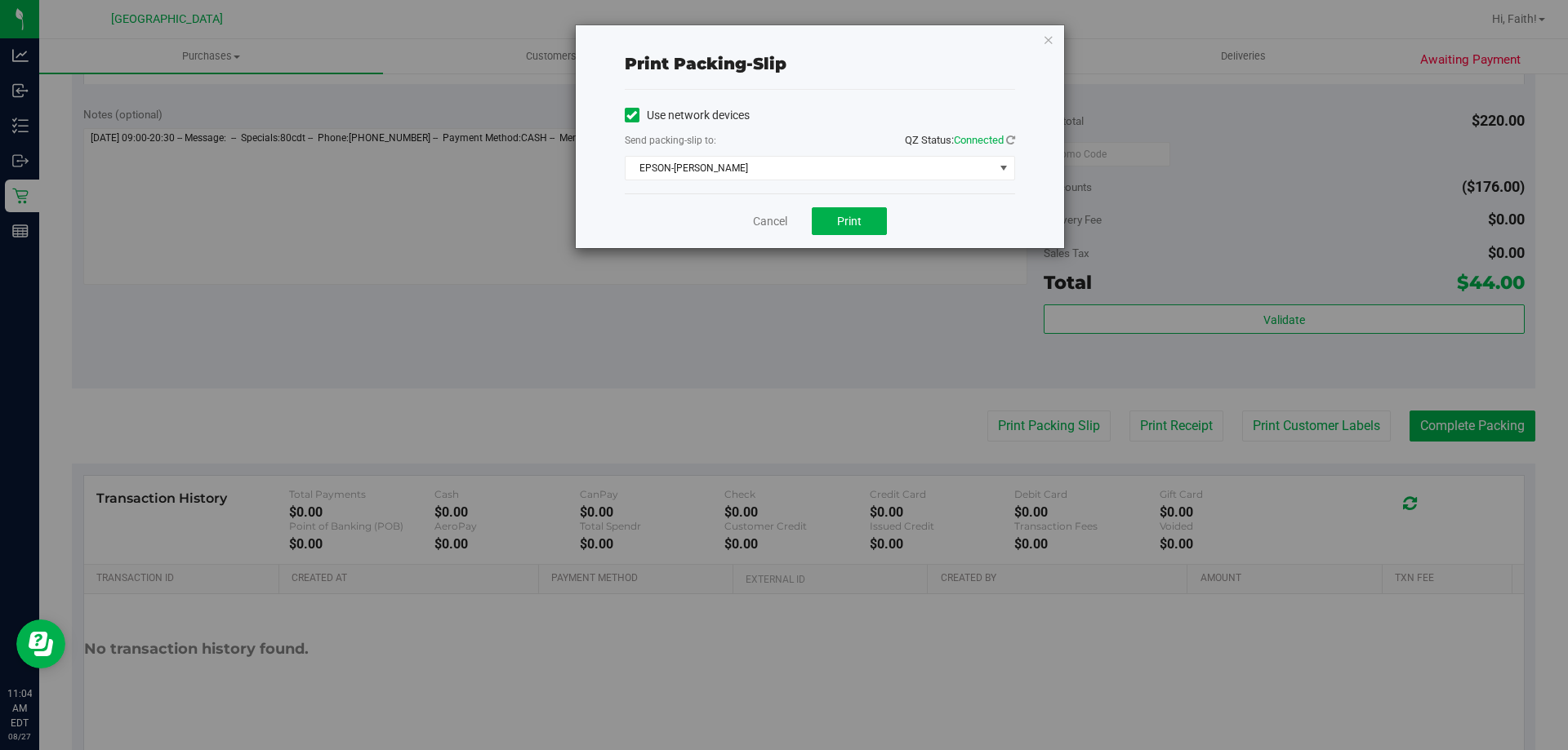
click at [865, 240] on div "Cancel Print" at bounding box center [820, 221] width 391 height 55
click at [869, 229] on button "Print" at bounding box center [849, 221] width 75 height 28
click at [1045, 40] on icon "button" at bounding box center [1048, 39] width 12 height 20
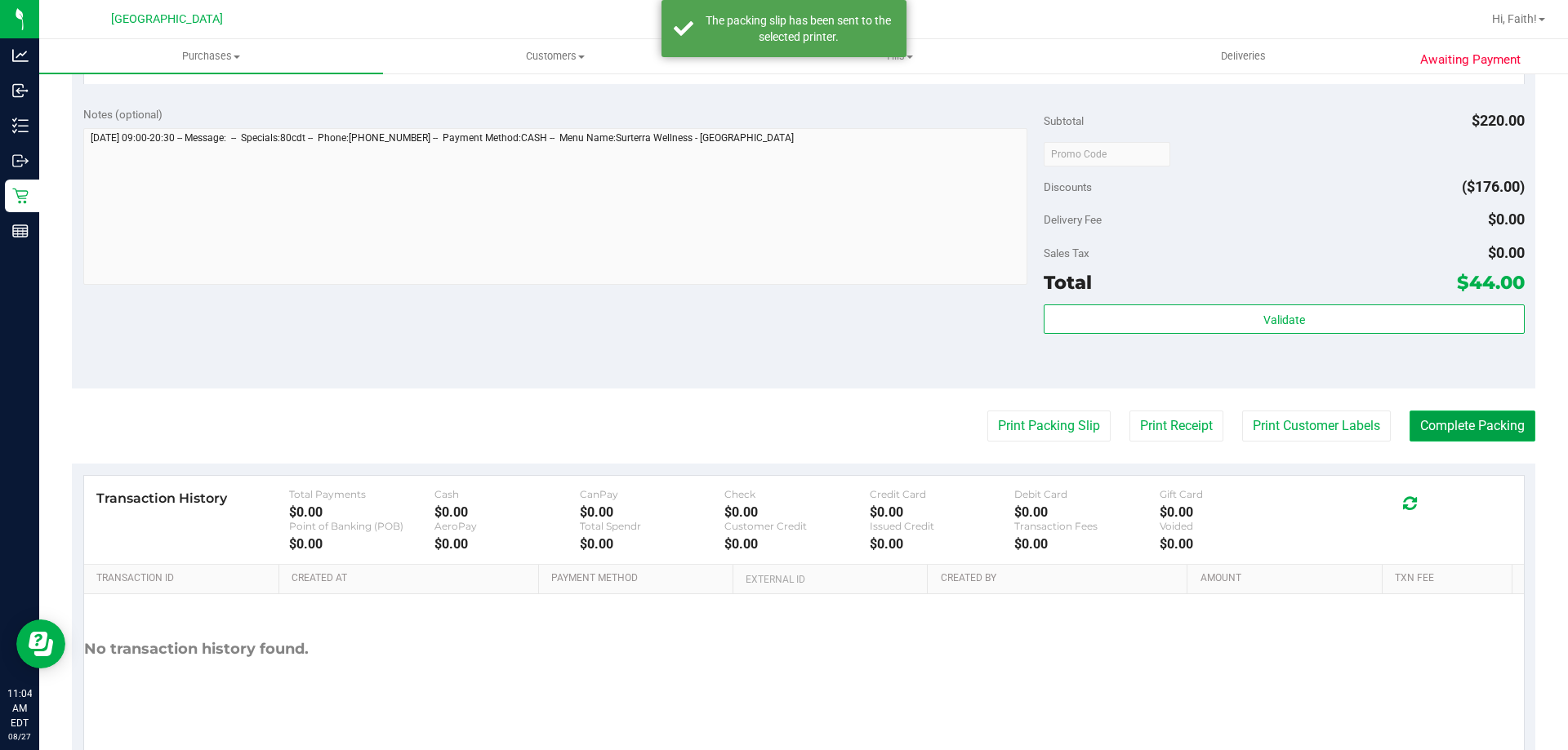
click at [1416, 419] on button "Complete Packing" at bounding box center [1473, 426] width 126 height 31
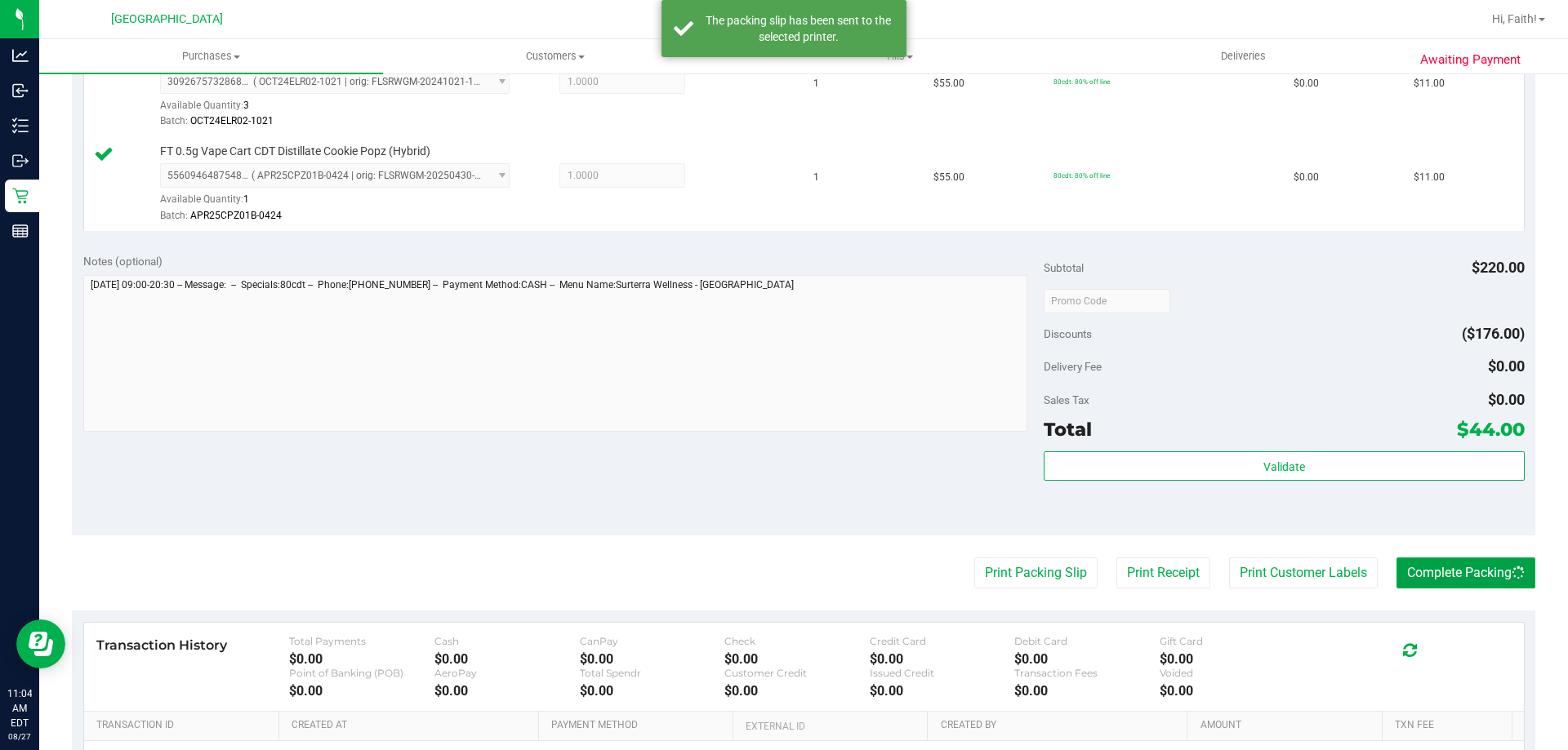
scroll to position [654, 0]
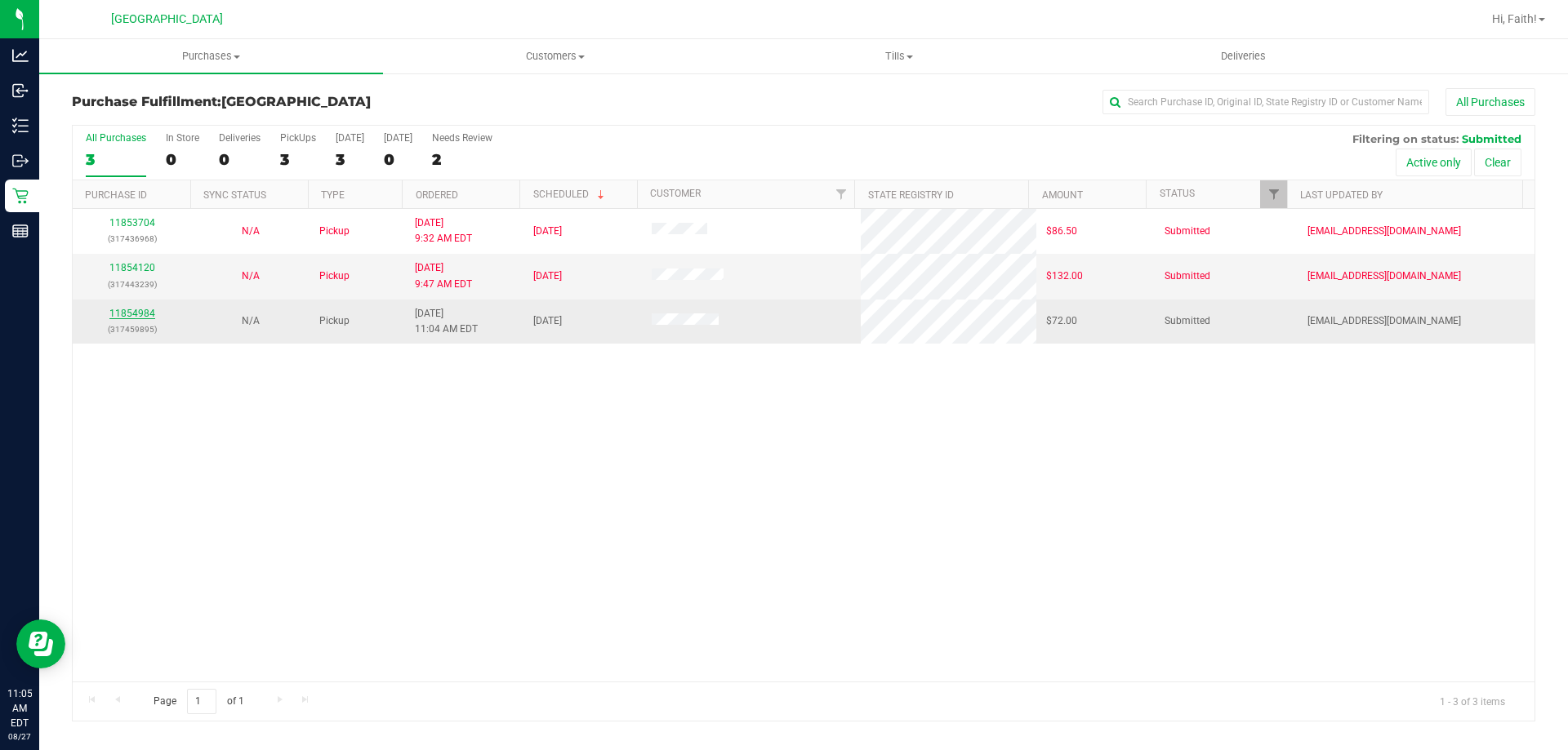
click at [118, 316] on link "11854984" at bounding box center [132, 314] width 45 height 12
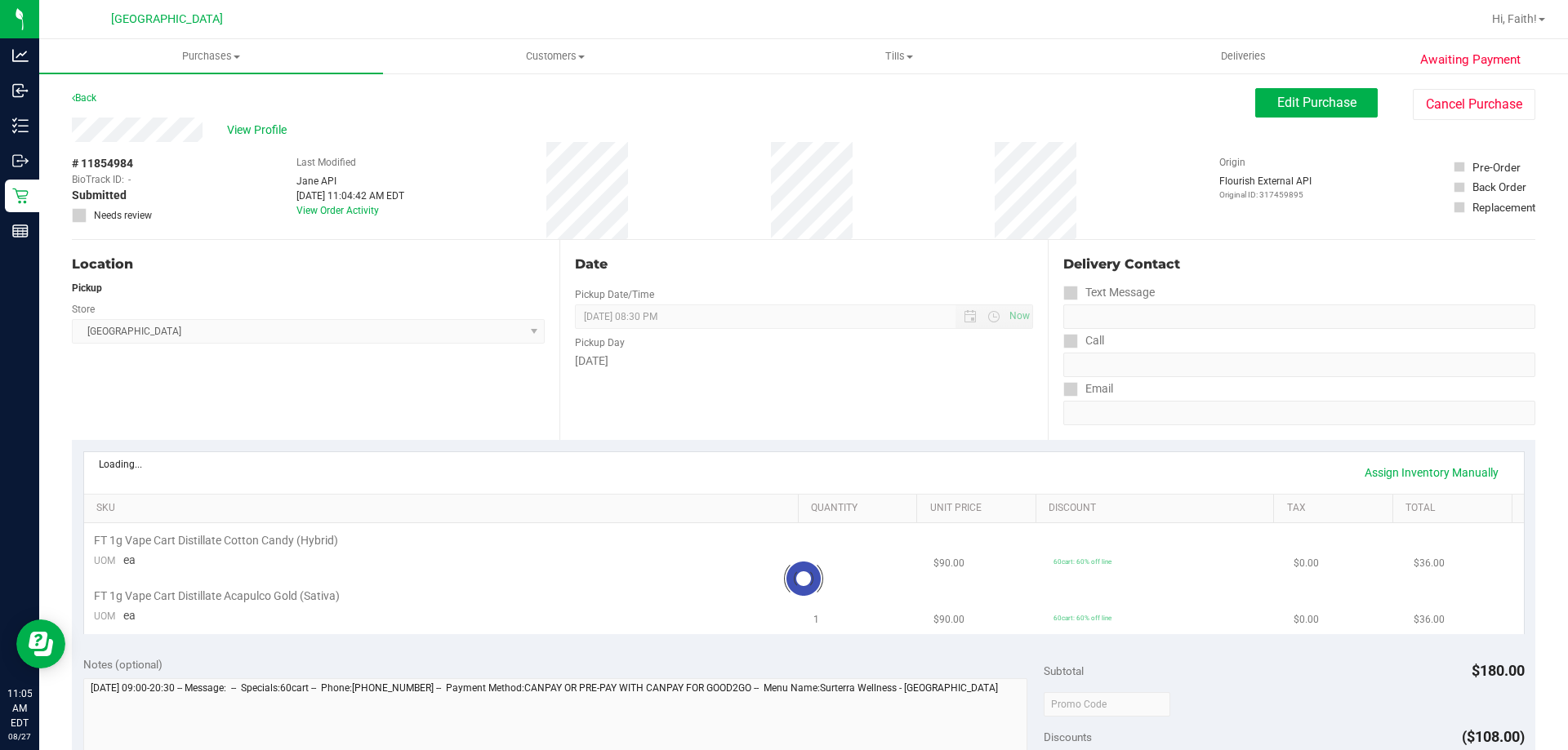
click at [121, 314] on div "Store" at bounding box center [308, 307] width 472 height 24
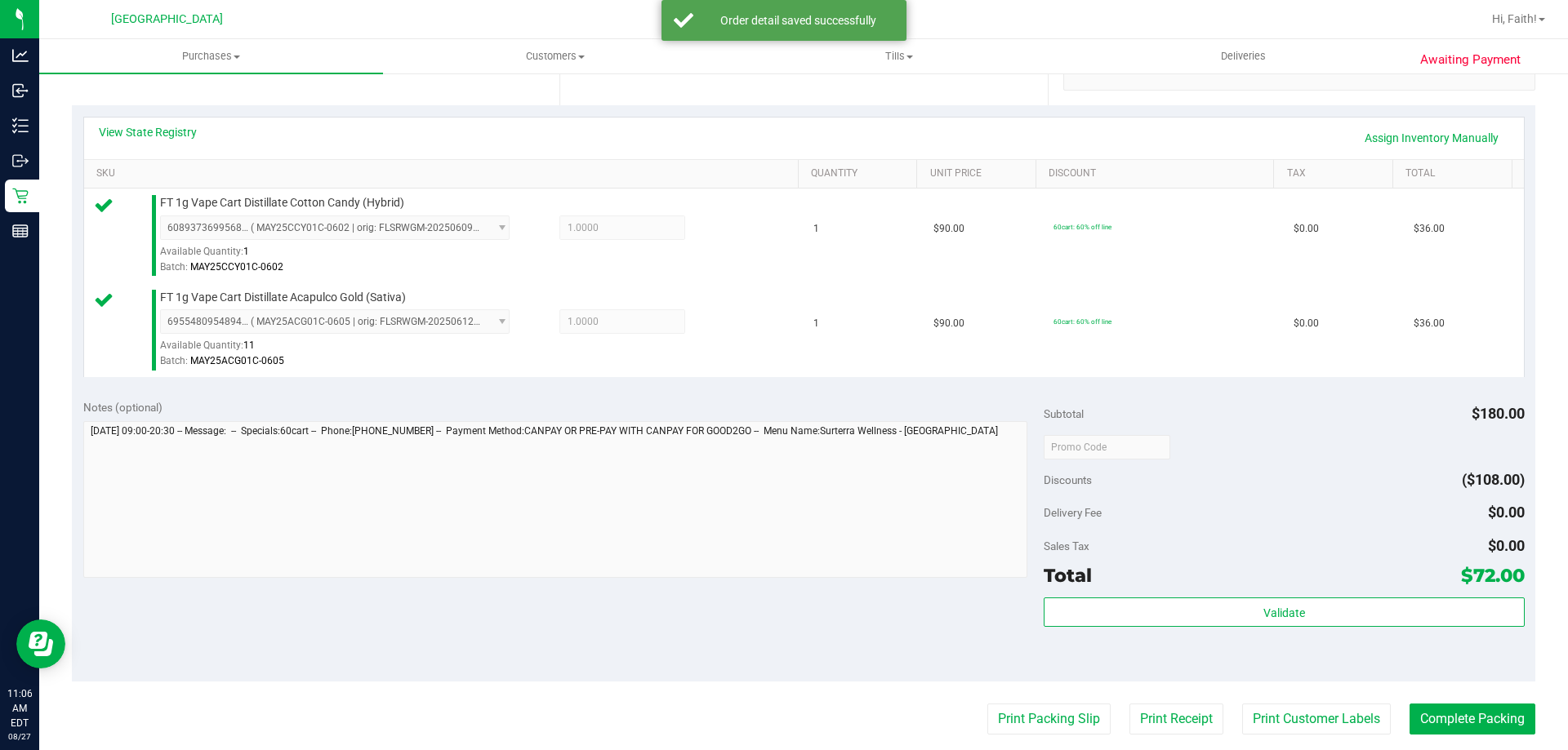
scroll to position [490, 0]
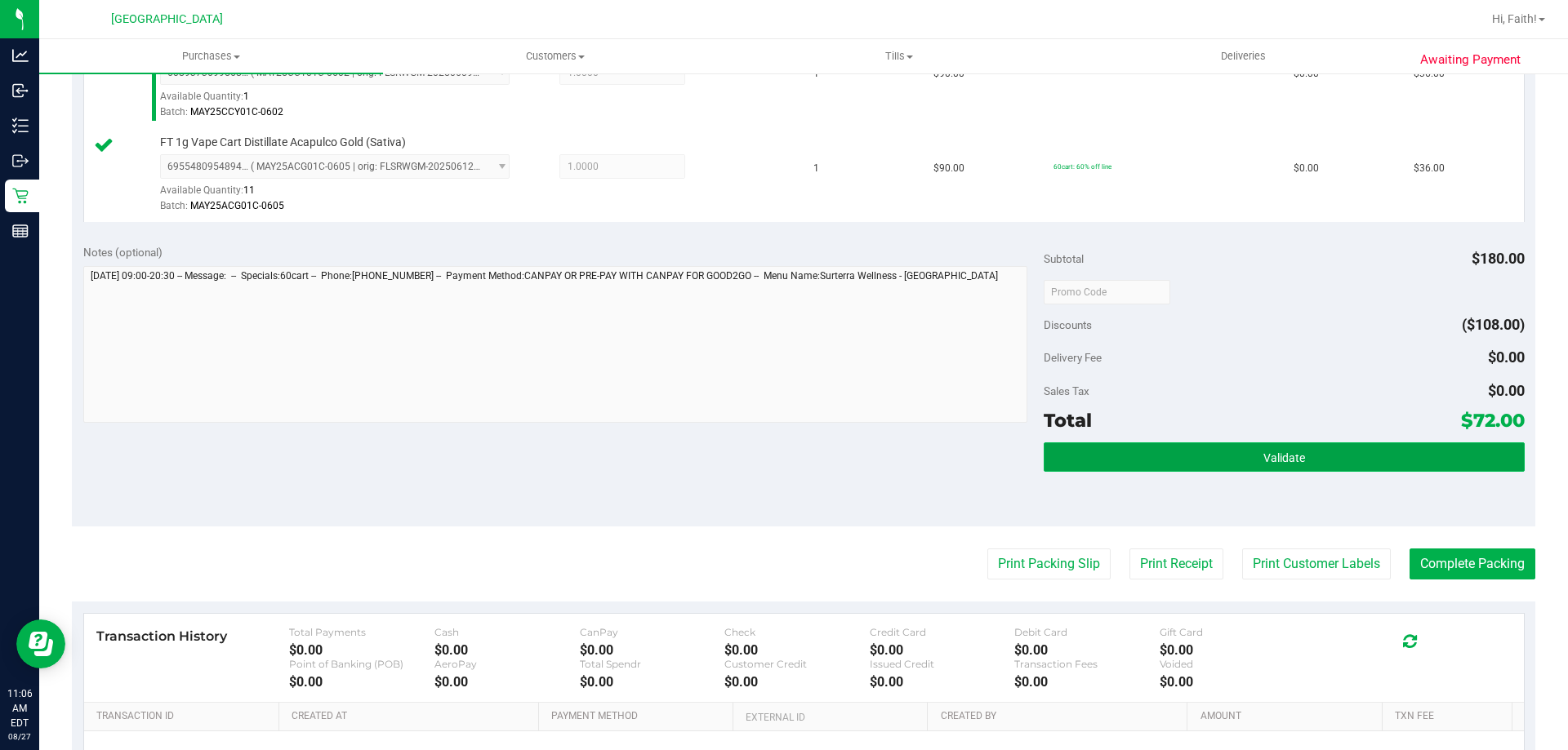
click at [1272, 443] on button "Validate" at bounding box center [1284, 458] width 480 height 30
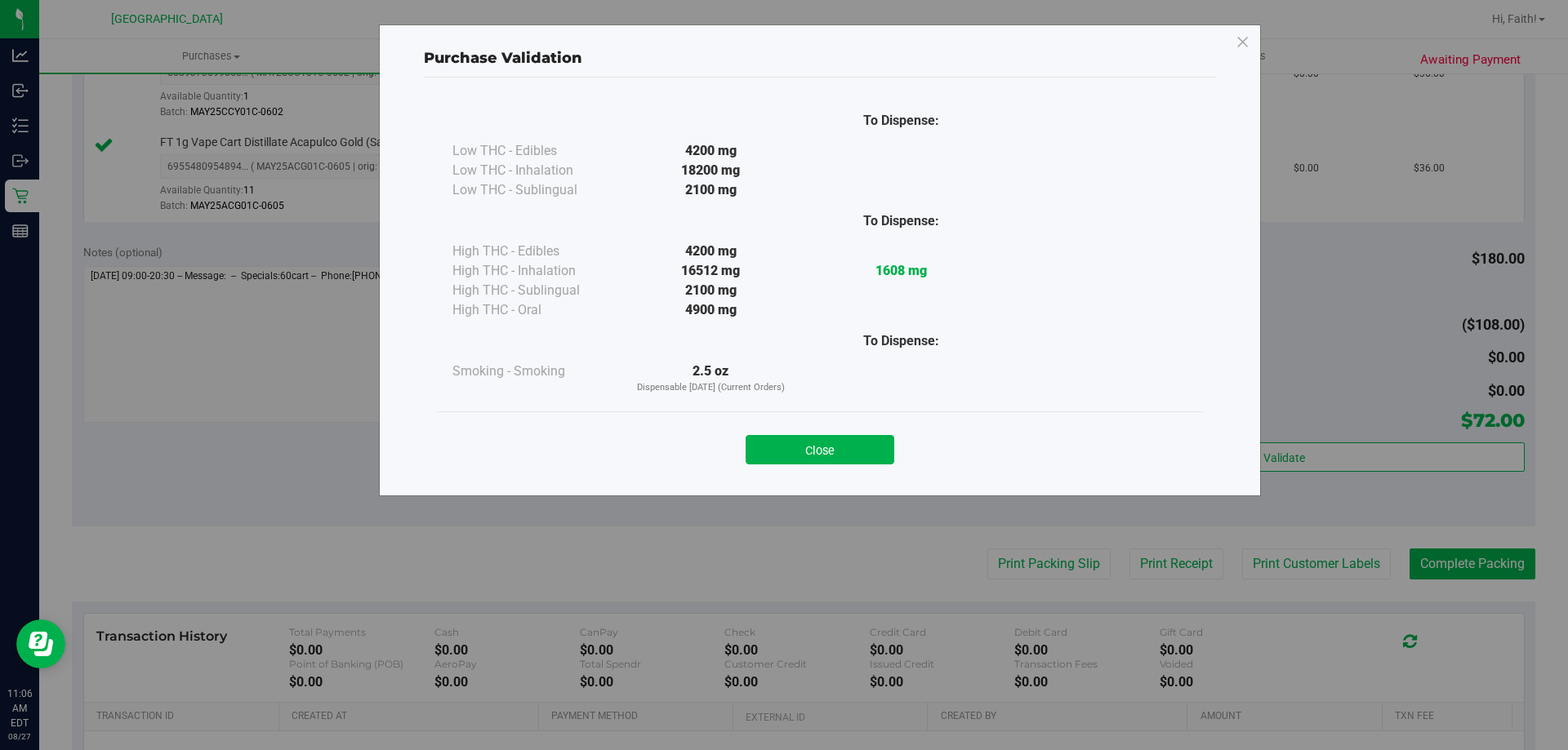
click at [822, 443] on button "Close" at bounding box center [819, 450] width 149 height 30
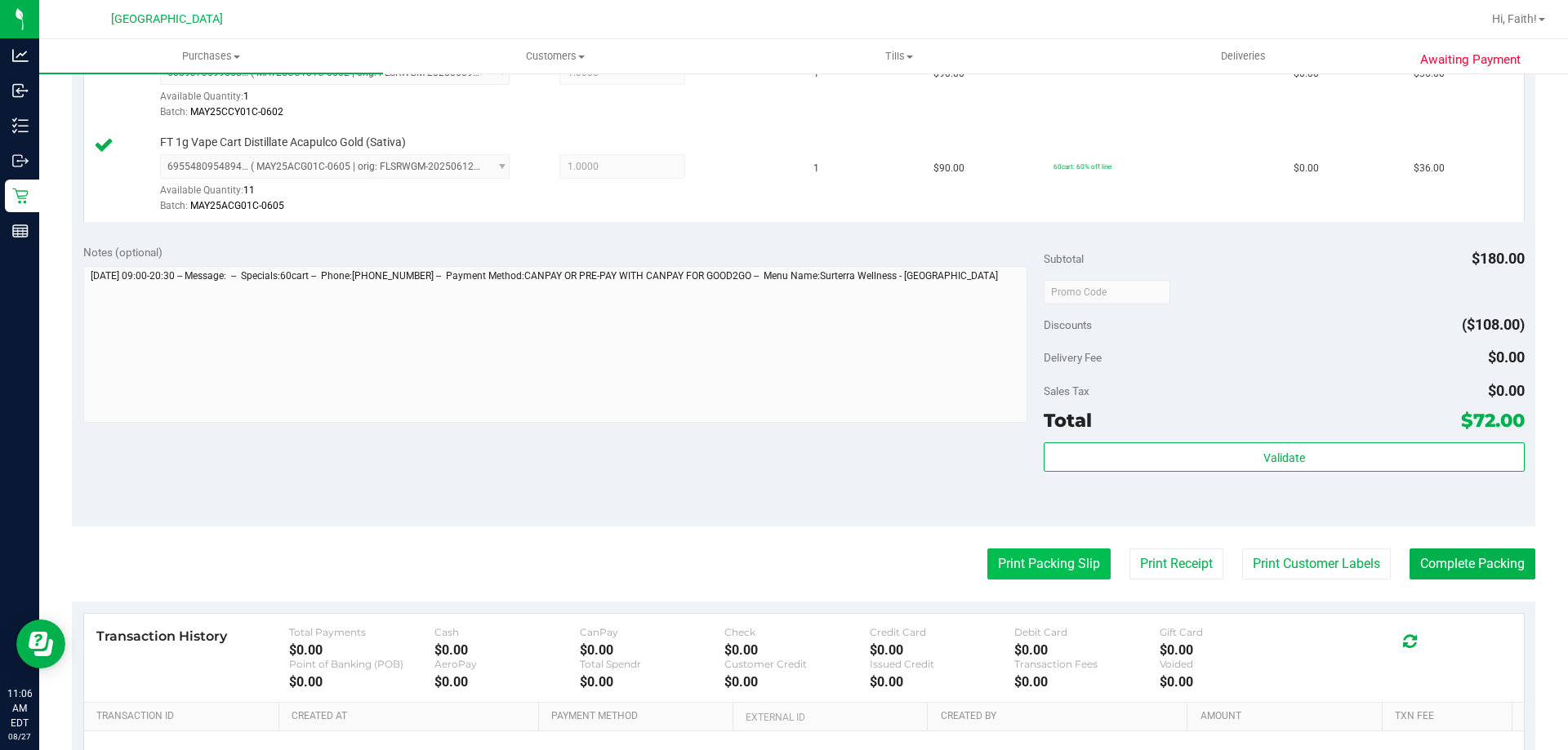
click at [1023, 563] on button "Print Packing Slip" at bounding box center [1048, 564] width 123 height 31
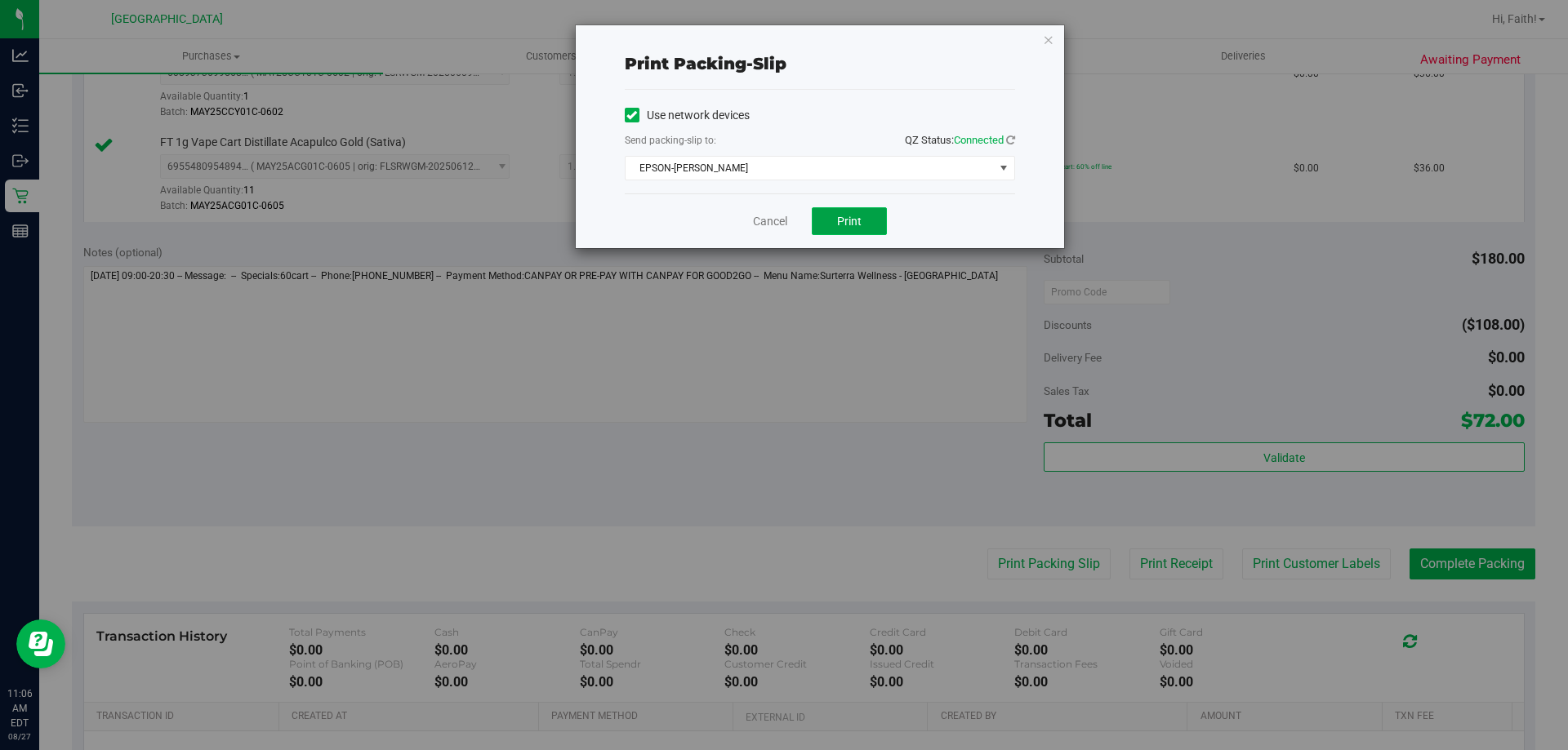
click at [861, 226] on button "Print" at bounding box center [849, 221] width 75 height 28
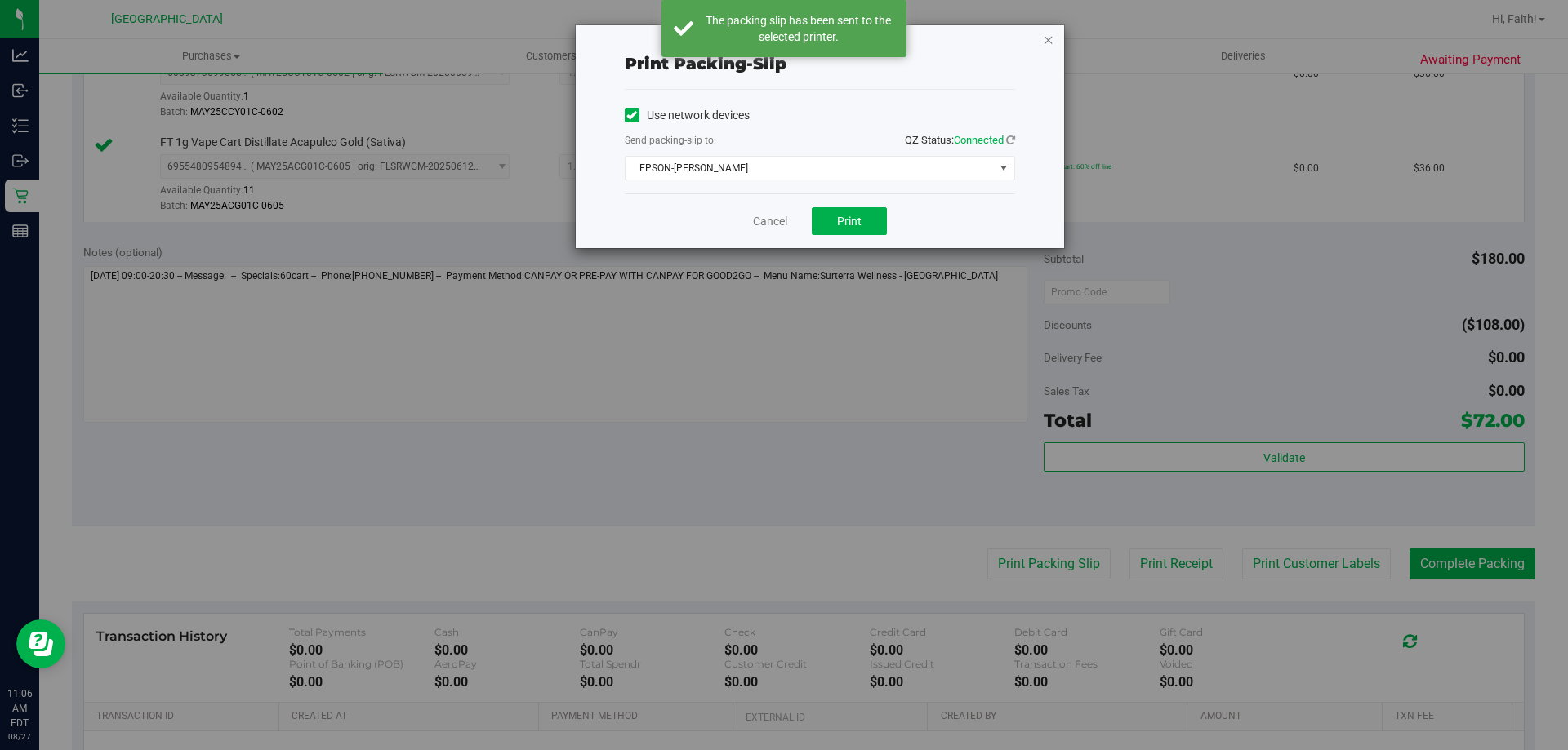
click at [1051, 37] on icon "button" at bounding box center [1048, 39] width 12 height 20
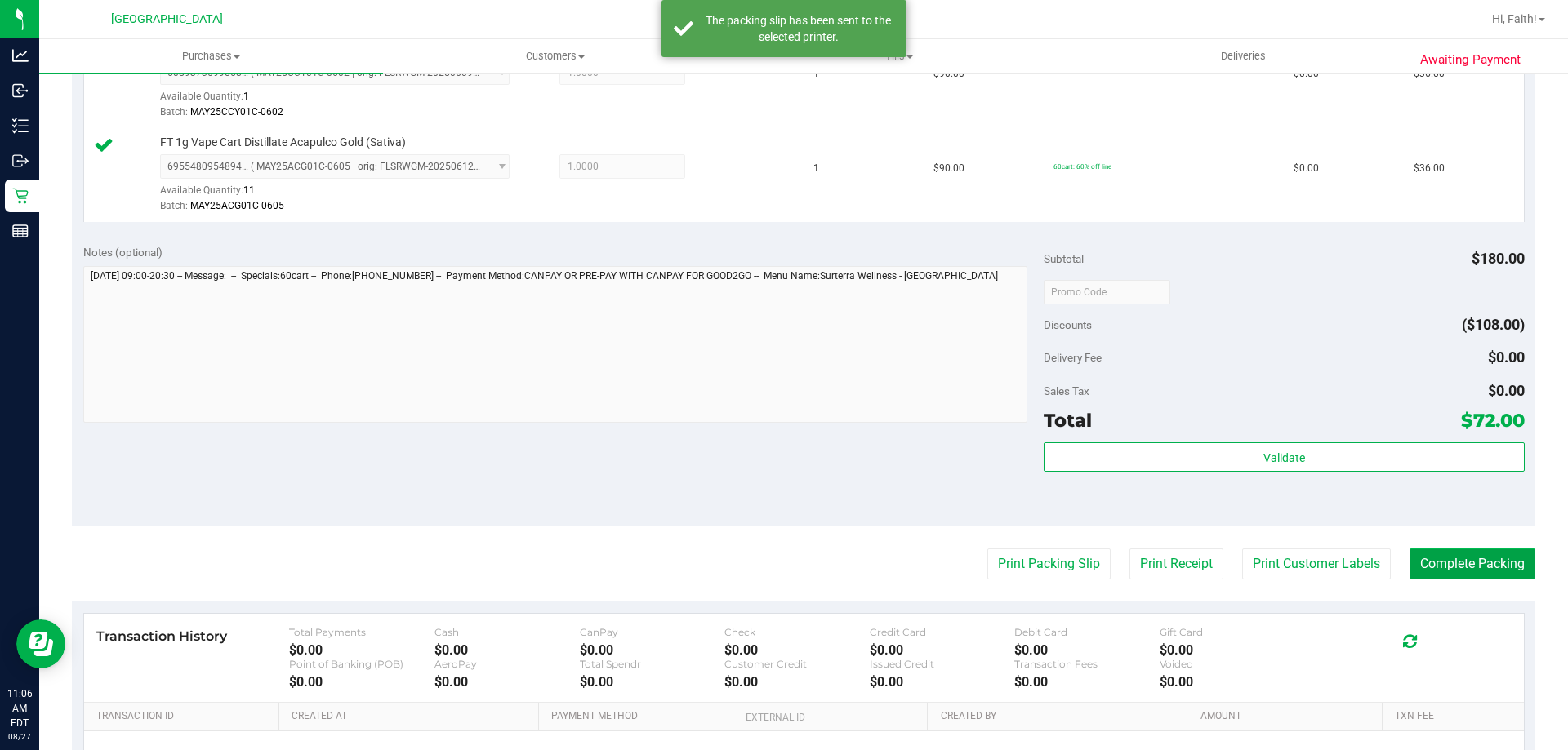
click at [1449, 562] on button "Complete Packing" at bounding box center [1473, 564] width 126 height 31
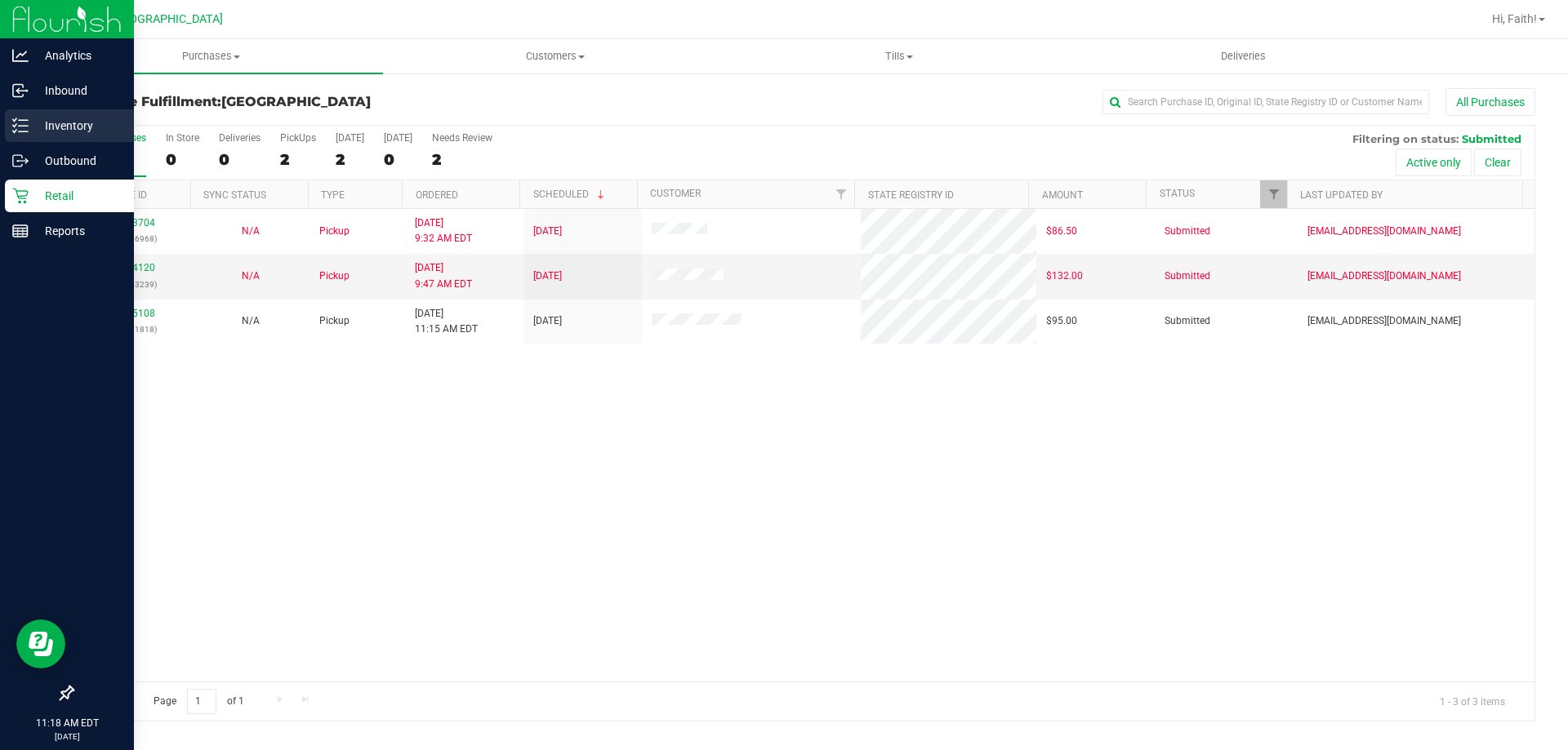
click at [84, 122] on p "Inventory" at bounding box center [78, 126] width 98 height 20
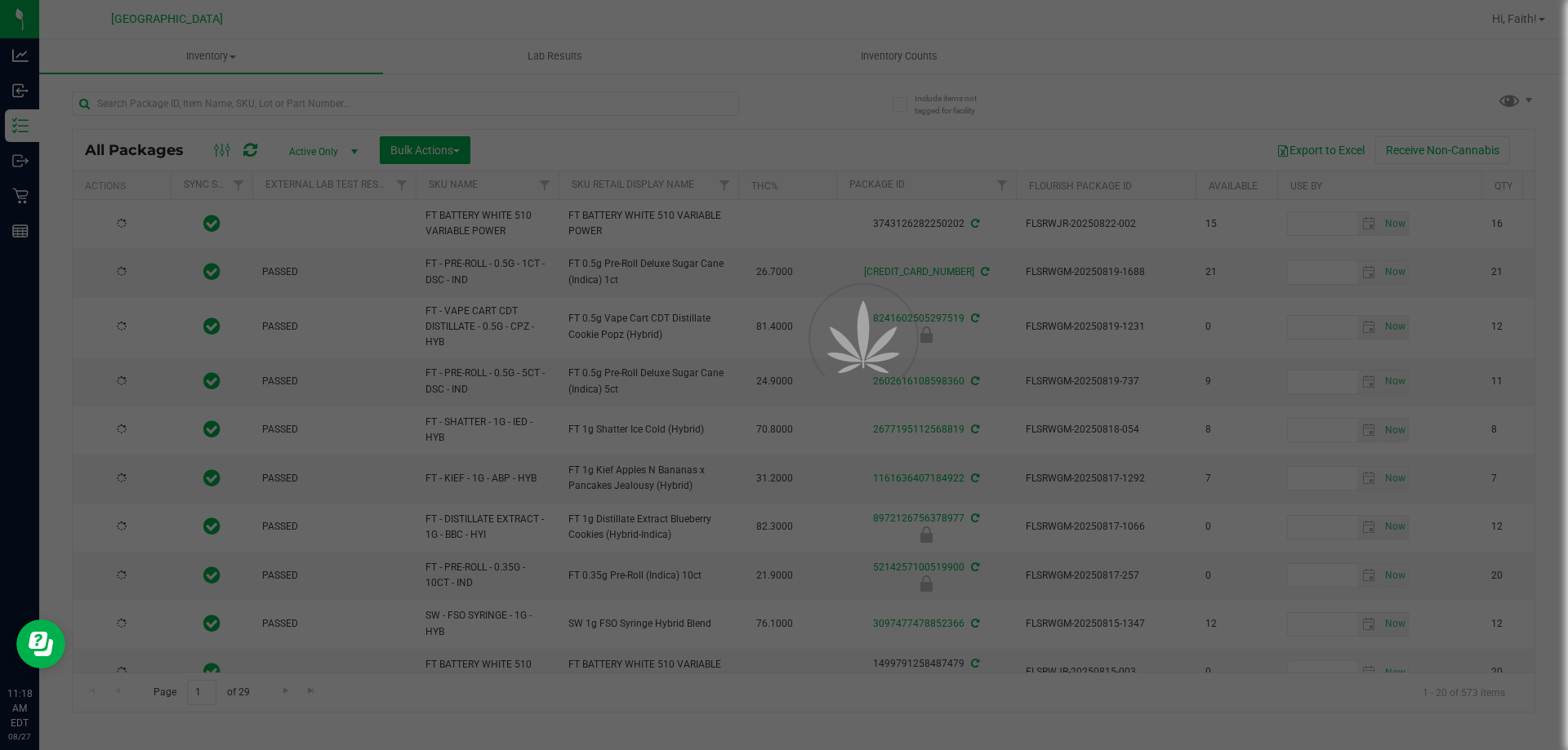
click at [276, 107] on div at bounding box center [784, 375] width 1568 height 750
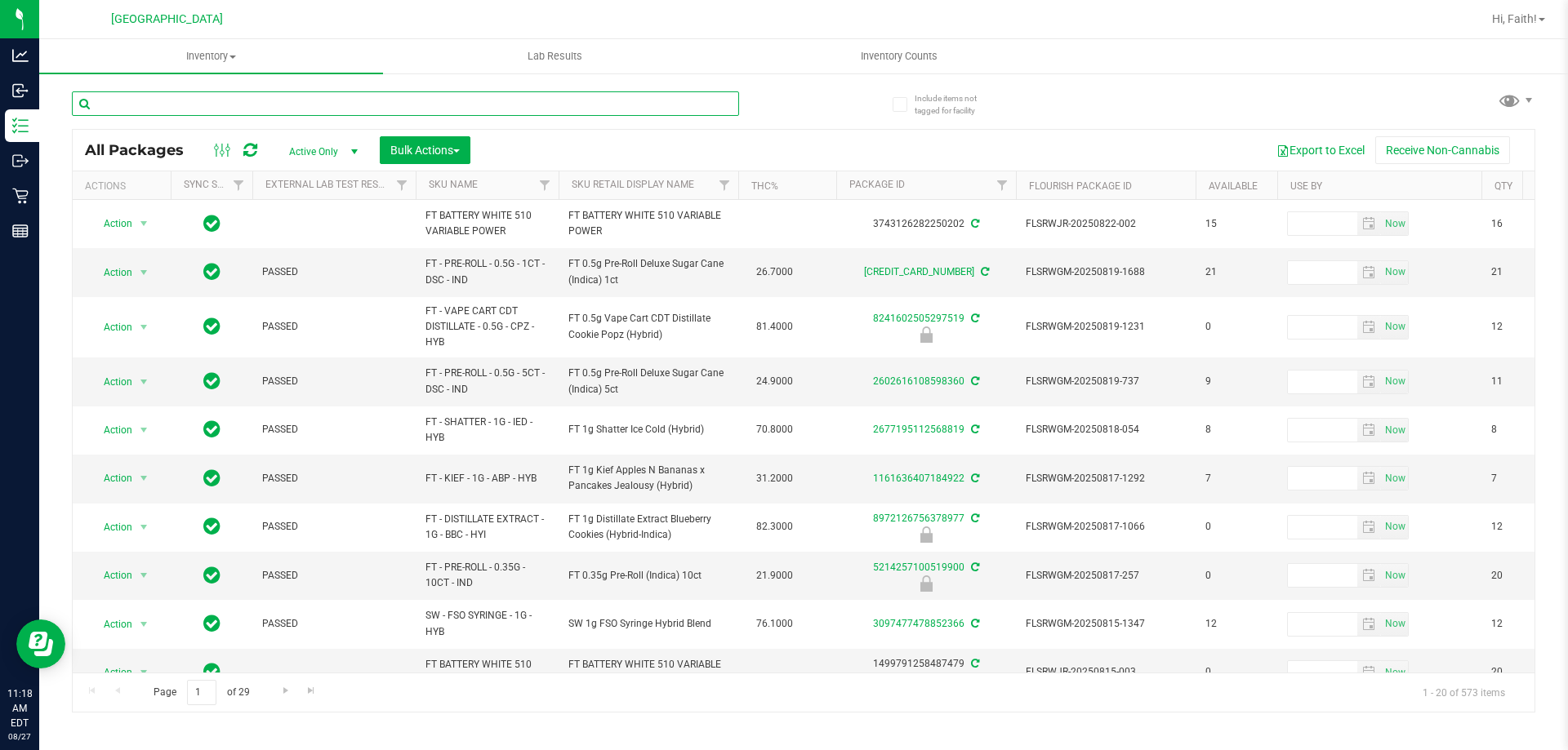
click at [276, 94] on input "text" at bounding box center [406, 103] width 667 height 25
type input "ckz"
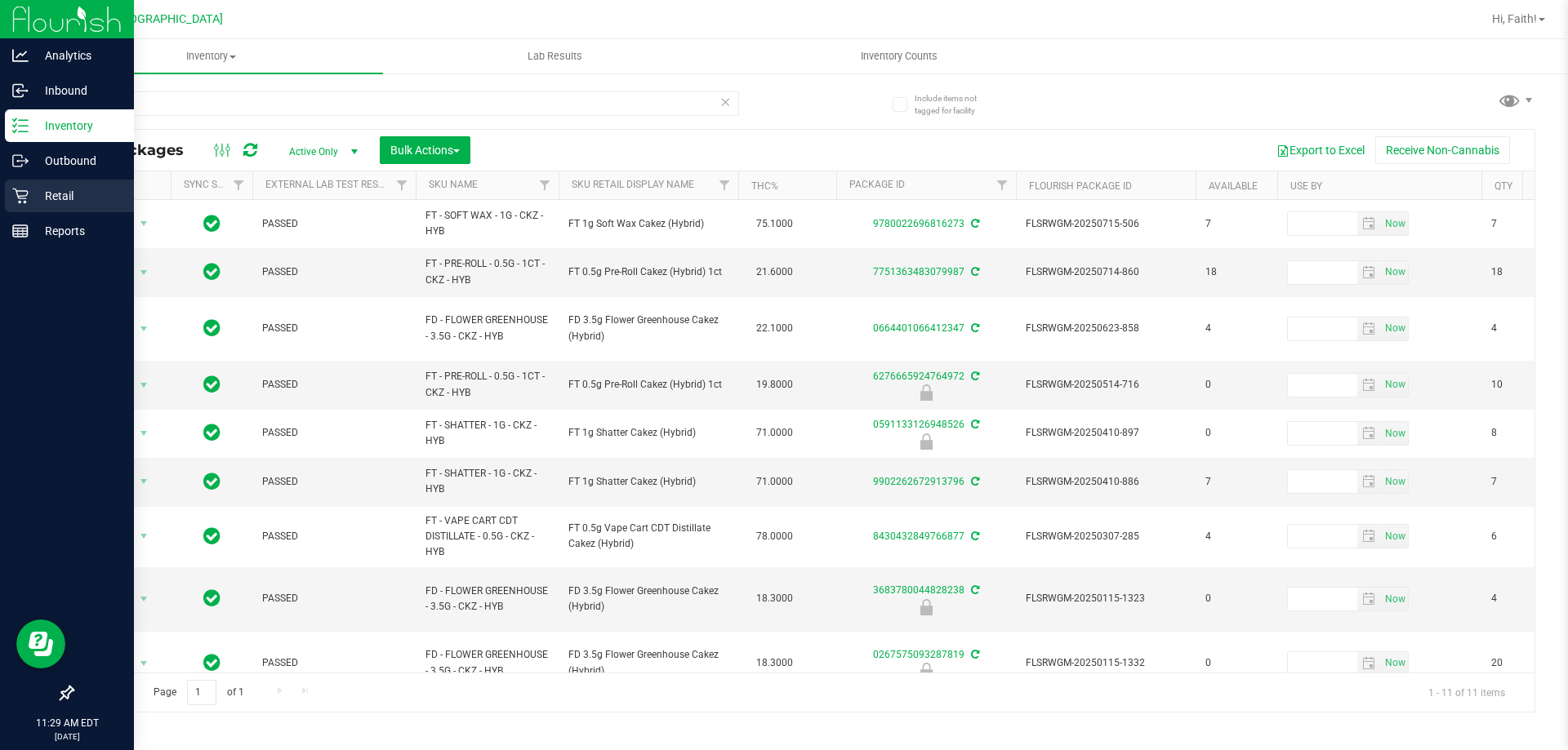
click at [56, 189] on p "Retail" at bounding box center [78, 196] width 98 height 20
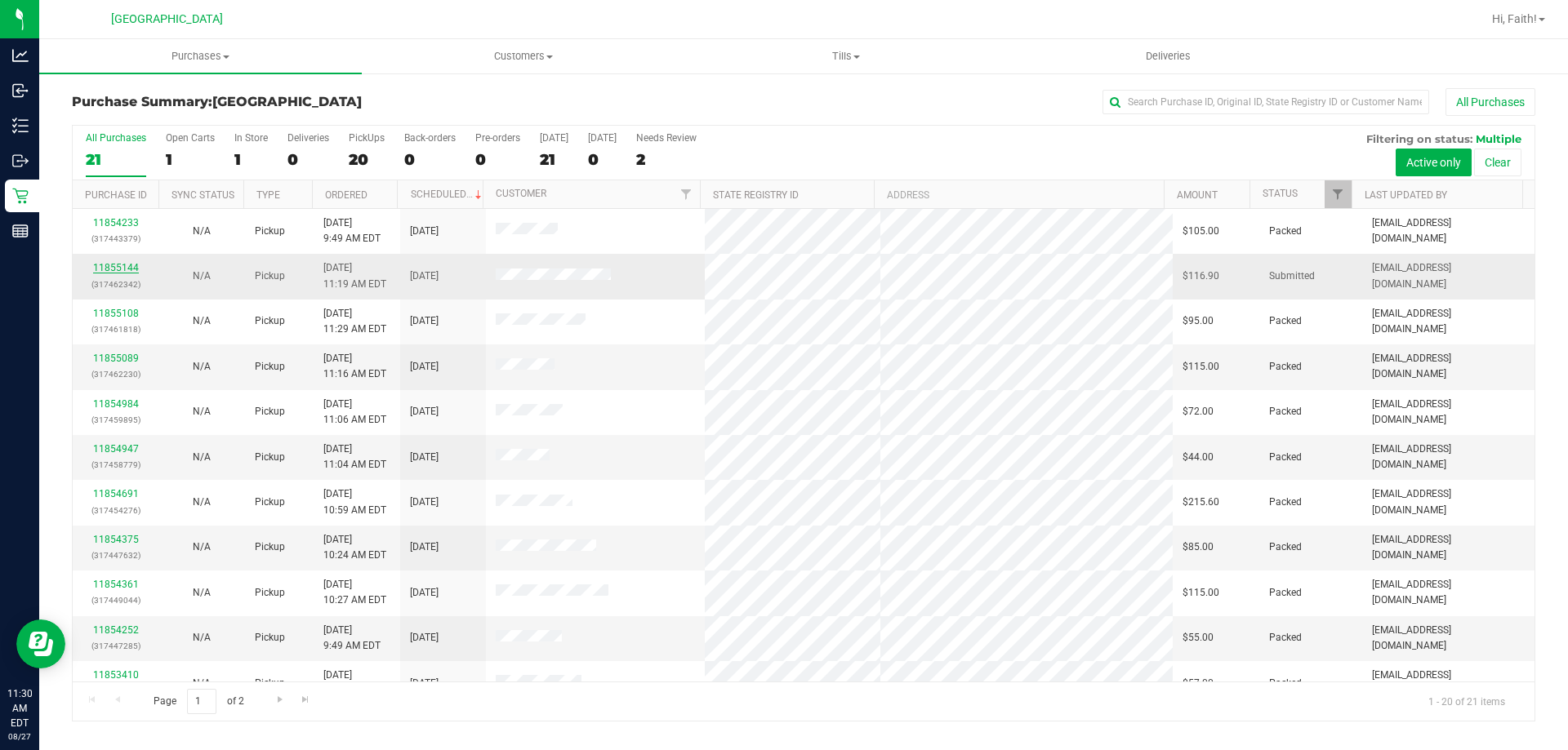
click at [123, 267] on link "11855144" at bounding box center [116, 268] width 45 height 12
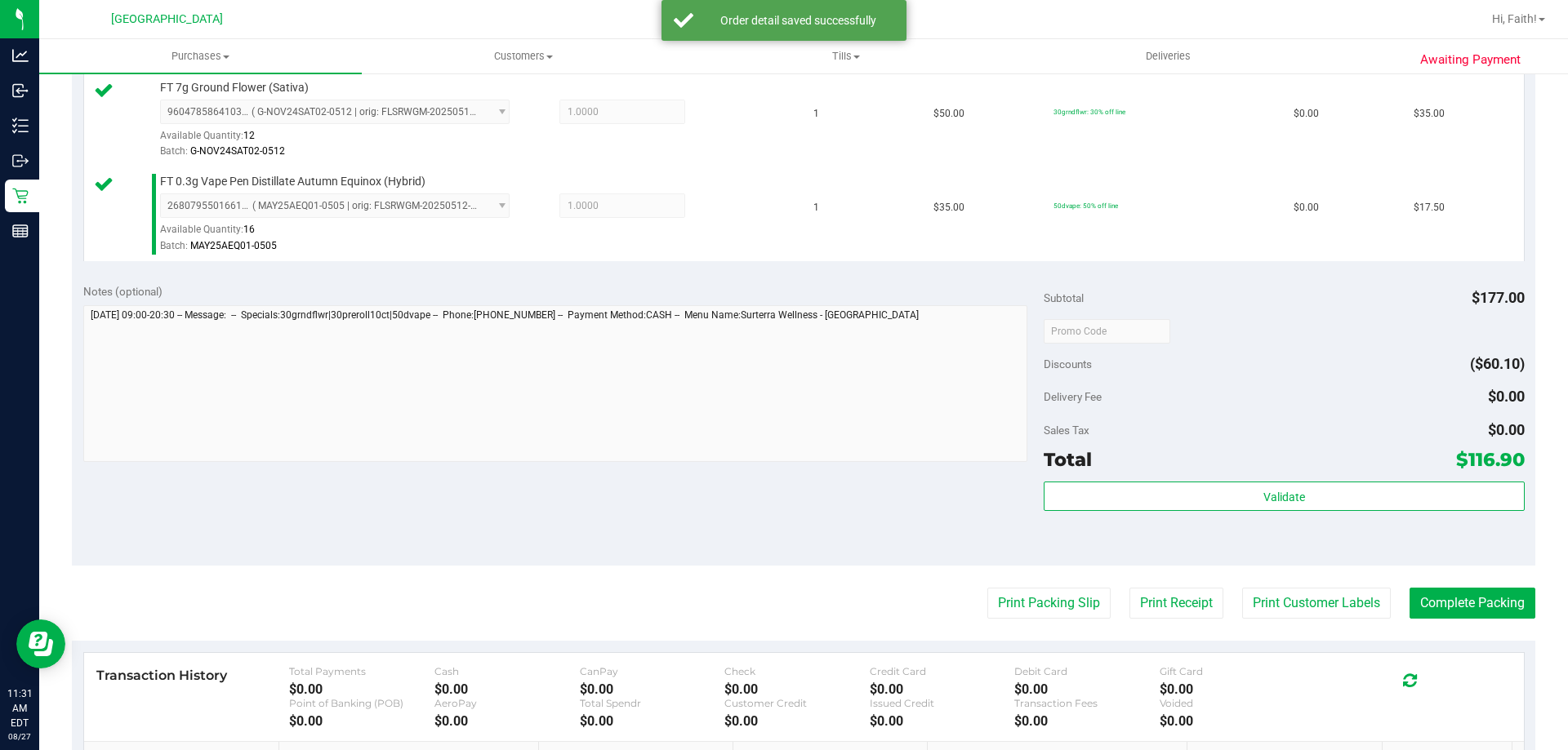
scroll to position [817, 0]
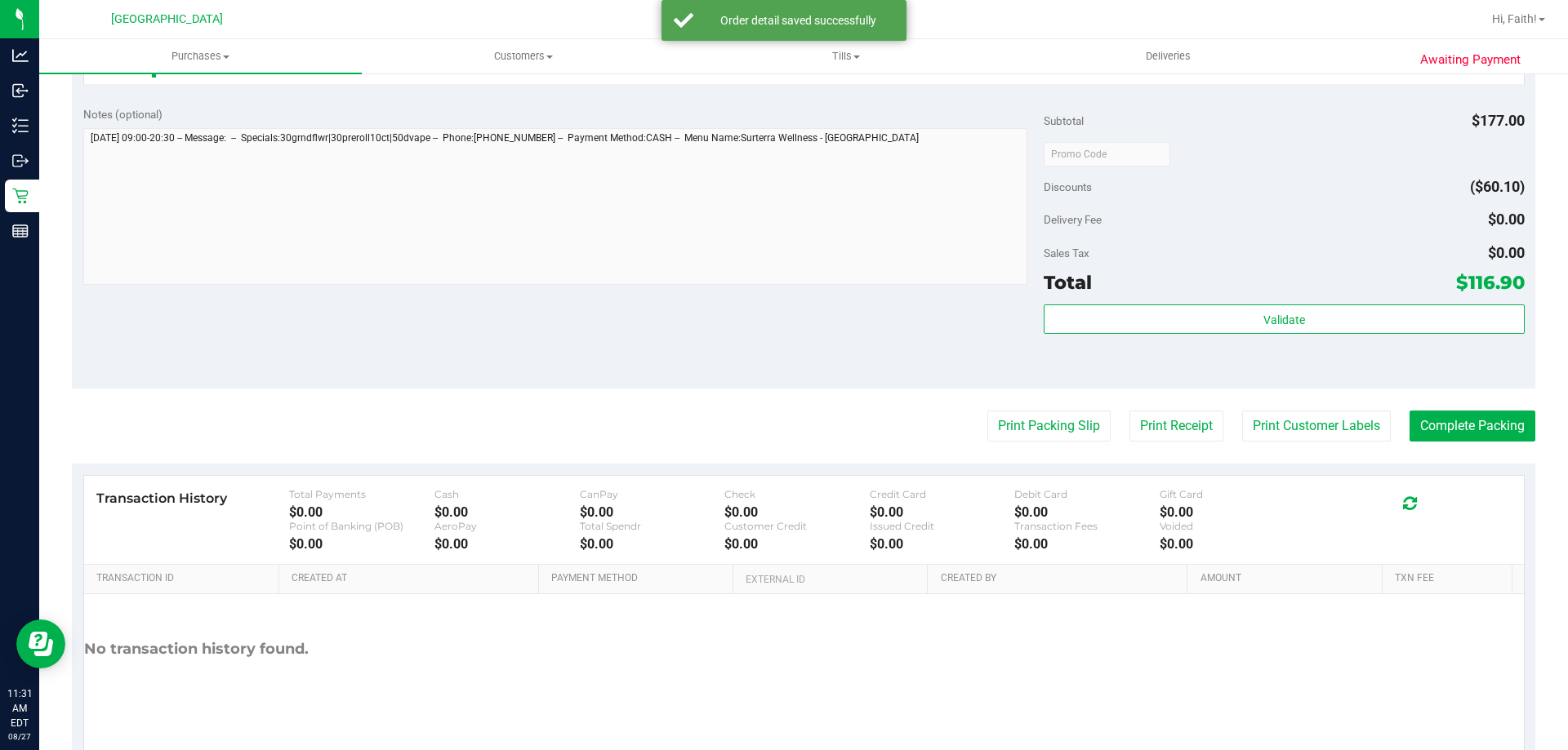
click at [1163, 335] on div "Validate" at bounding box center [1284, 341] width 480 height 74
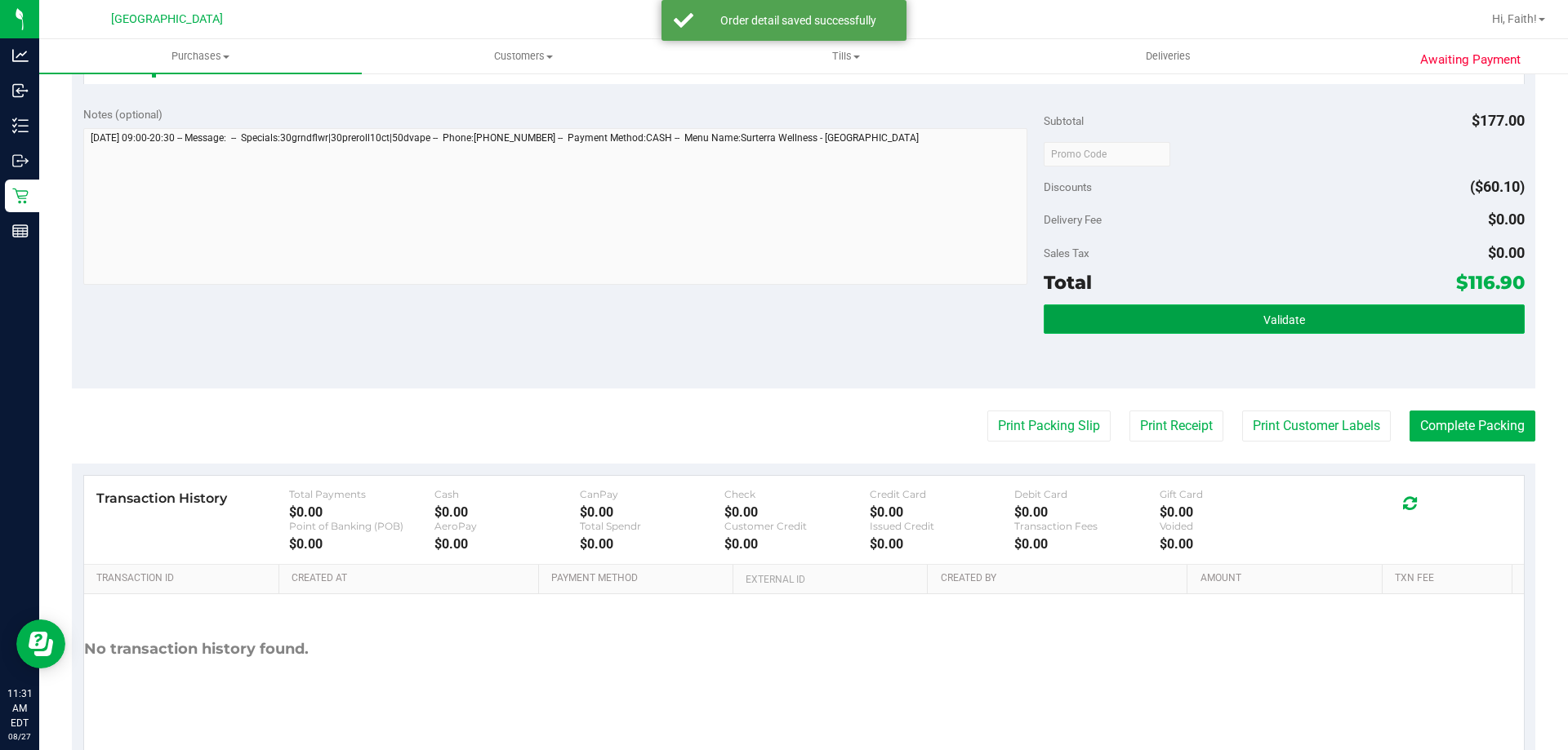
click at [1172, 321] on button "Validate" at bounding box center [1284, 319] width 480 height 30
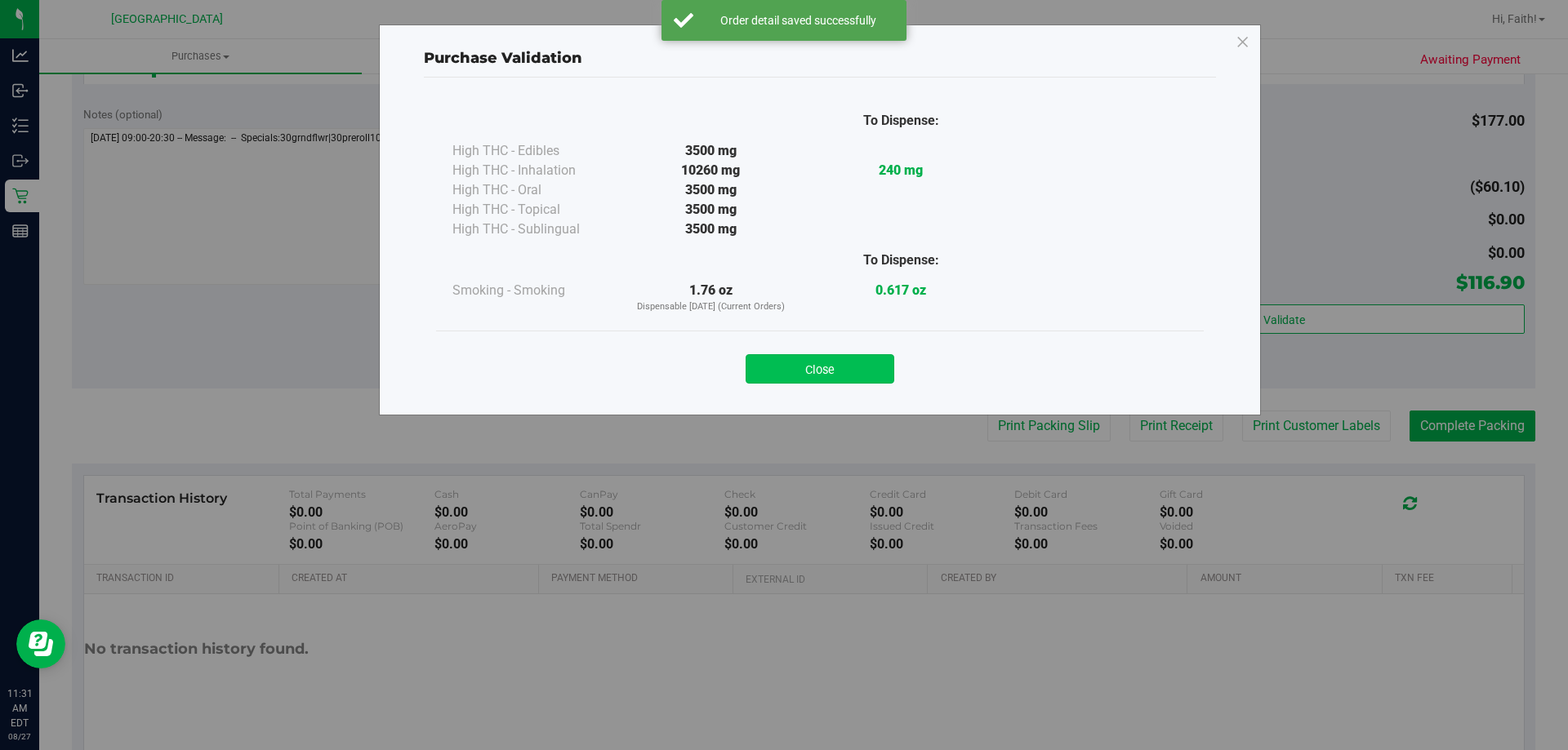
click at [864, 361] on button "Close" at bounding box center [819, 369] width 149 height 30
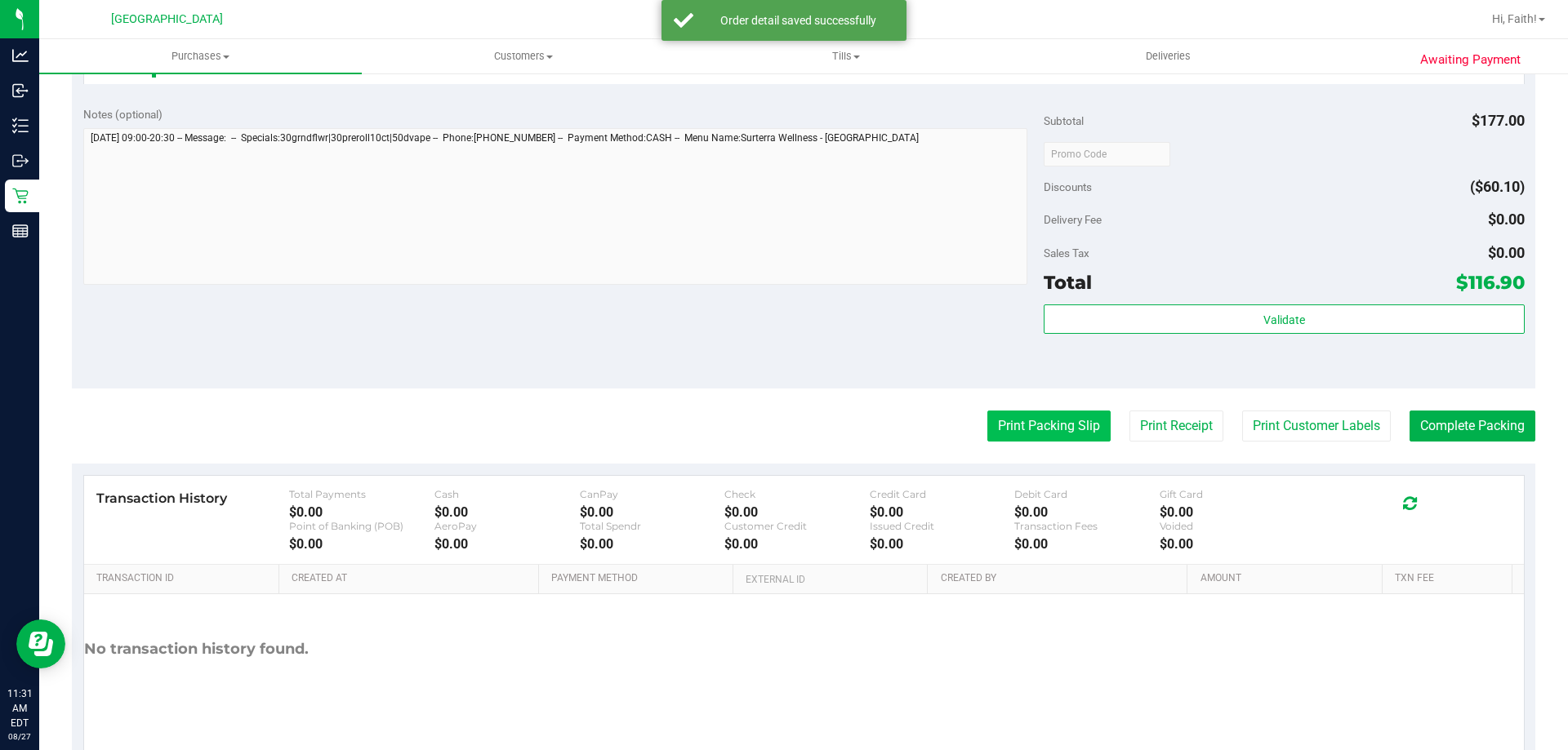
click at [1071, 426] on button "Print Packing Slip" at bounding box center [1048, 426] width 123 height 31
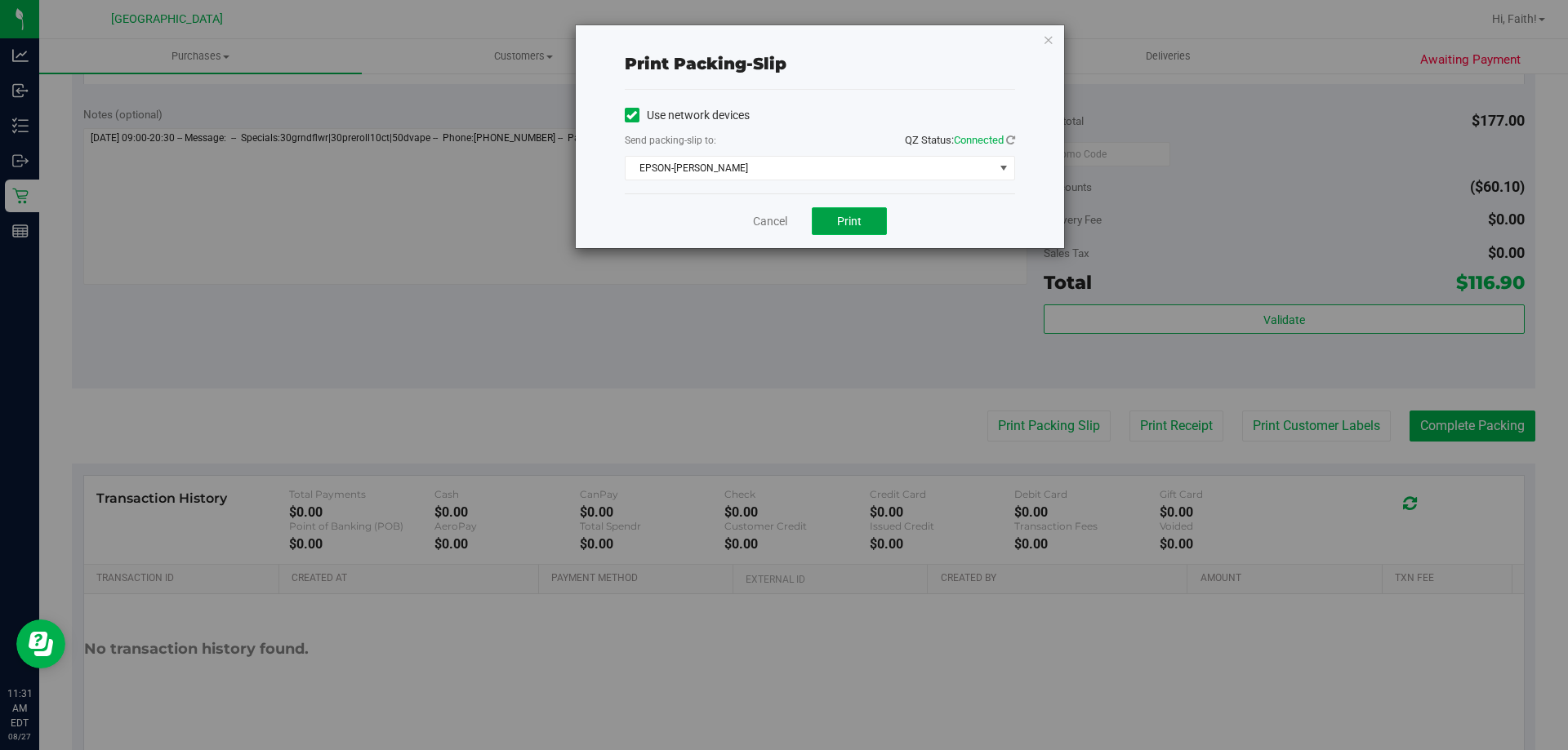
click at [870, 224] on button "Print" at bounding box center [849, 221] width 75 height 28
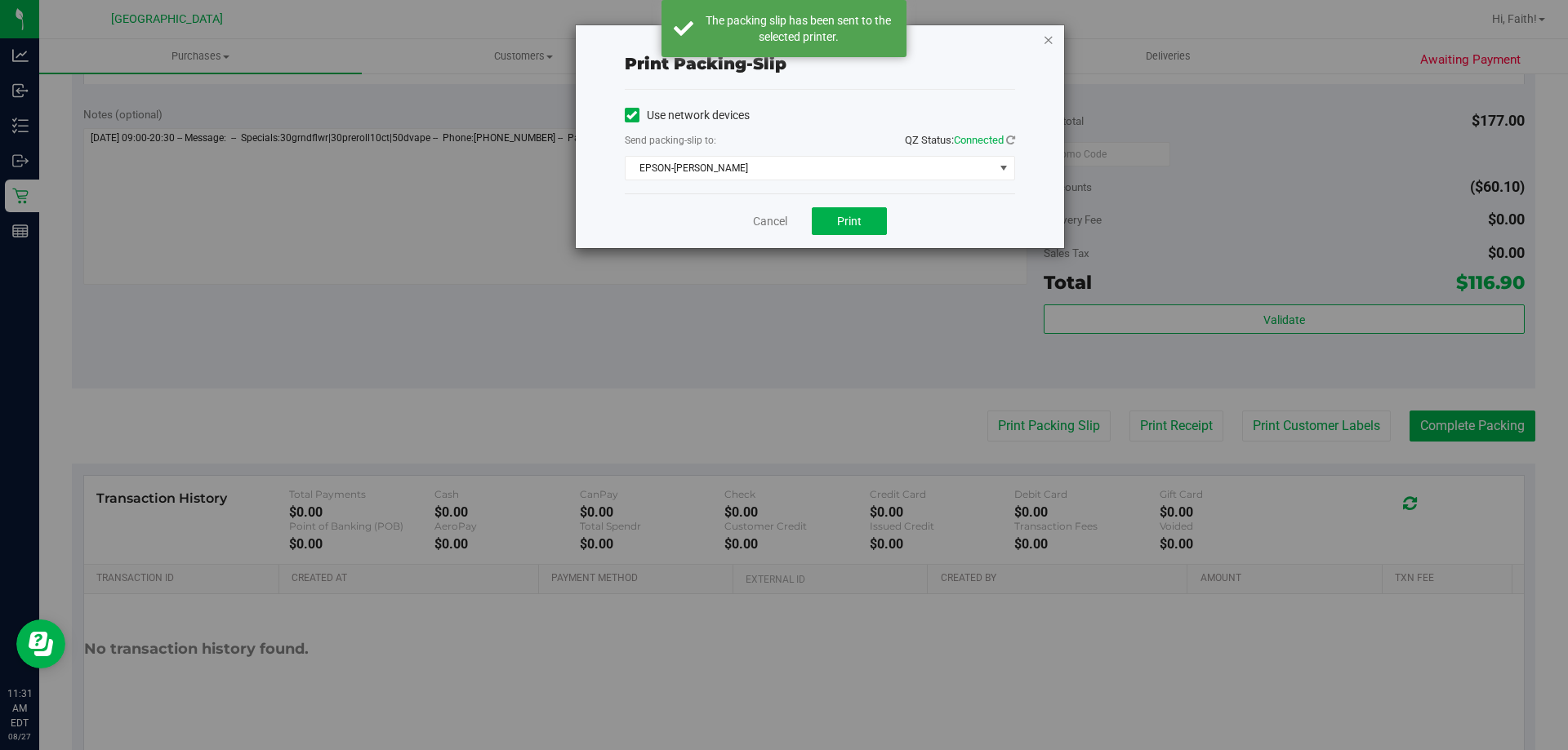
click at [1051, 39] on icon "button" at bounding box center [1048, 39] width 12 height 20
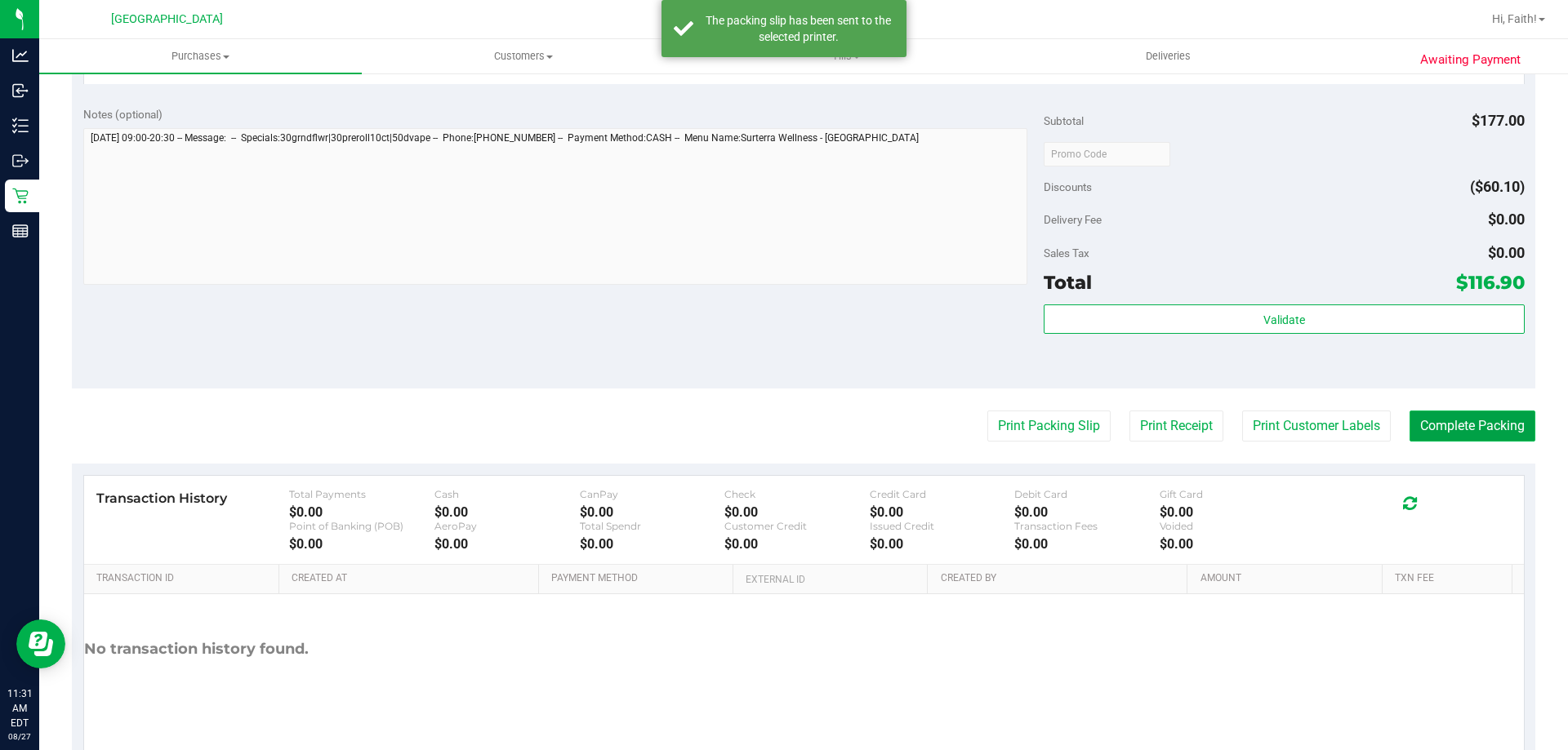
click at [1444, 423] on button "Complete Packing" at bounding box center [1473, 426] width 126 height 31
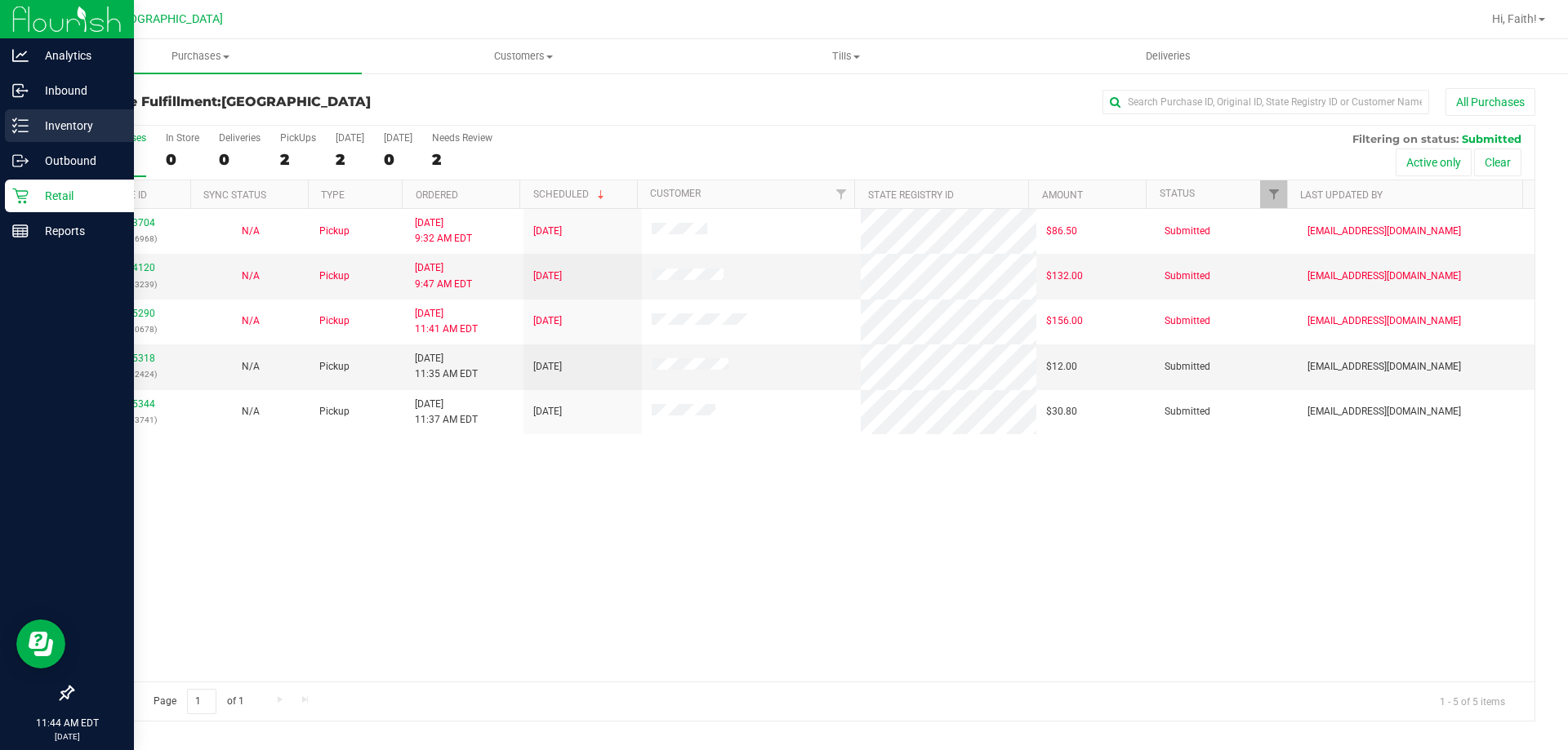
click at [39, 127] on p "Inventory" at bounding box center [78, 126] width 98 height 20
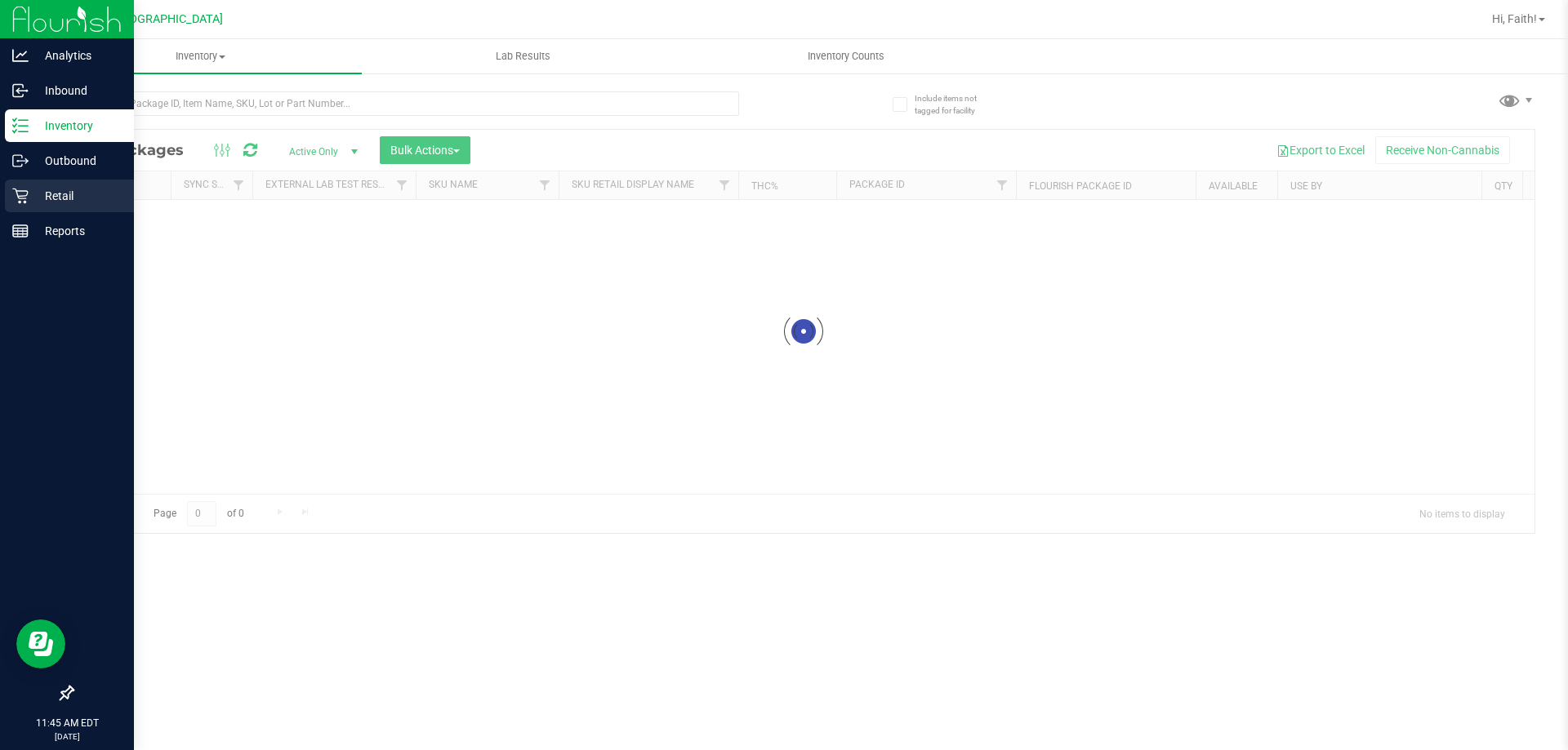
click at [81, 193] on p "Retail" at bounding box center [78, 196] width 98 height 20
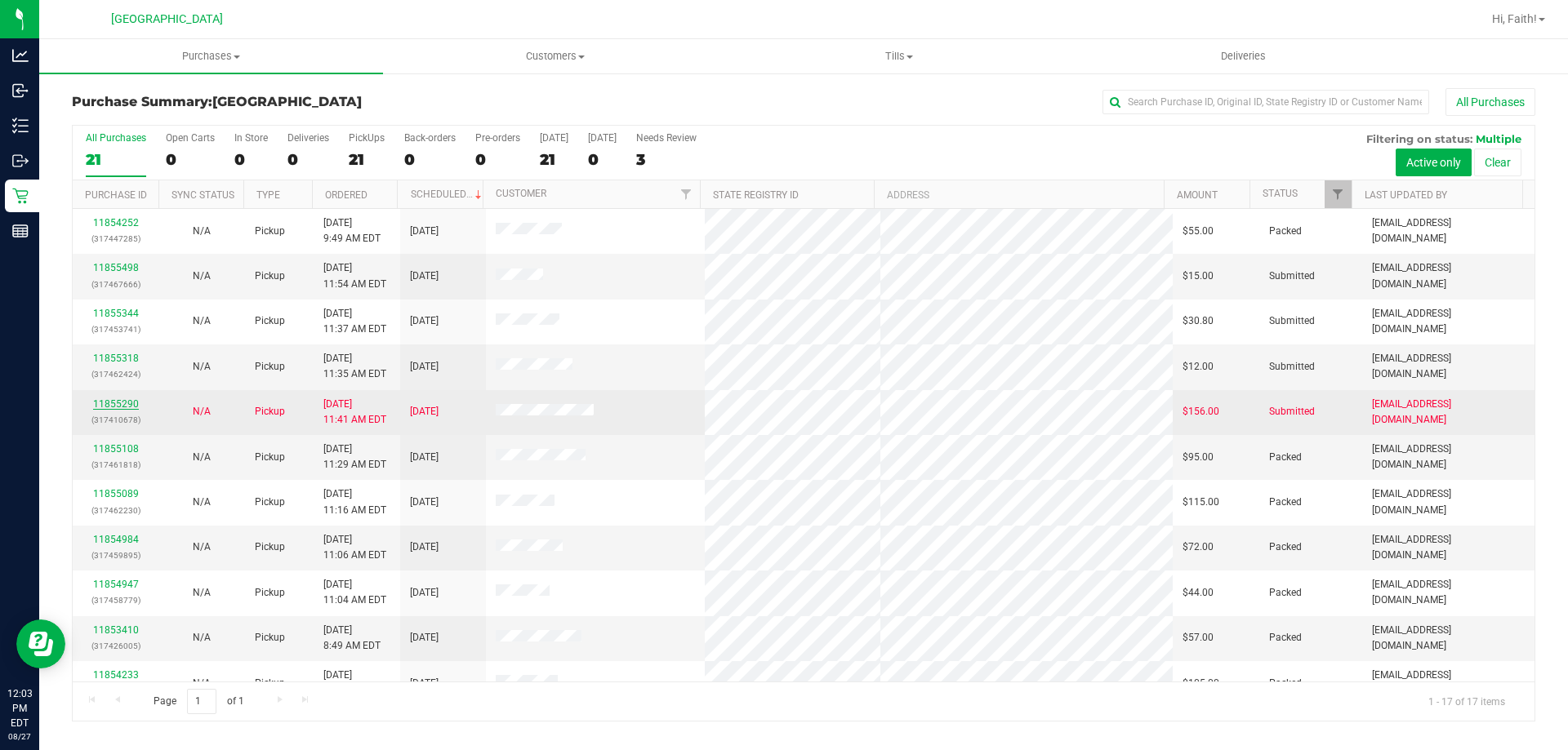
click at [131, 402] on link "11855290" at bounding box center [116, 405] width 45 height 12
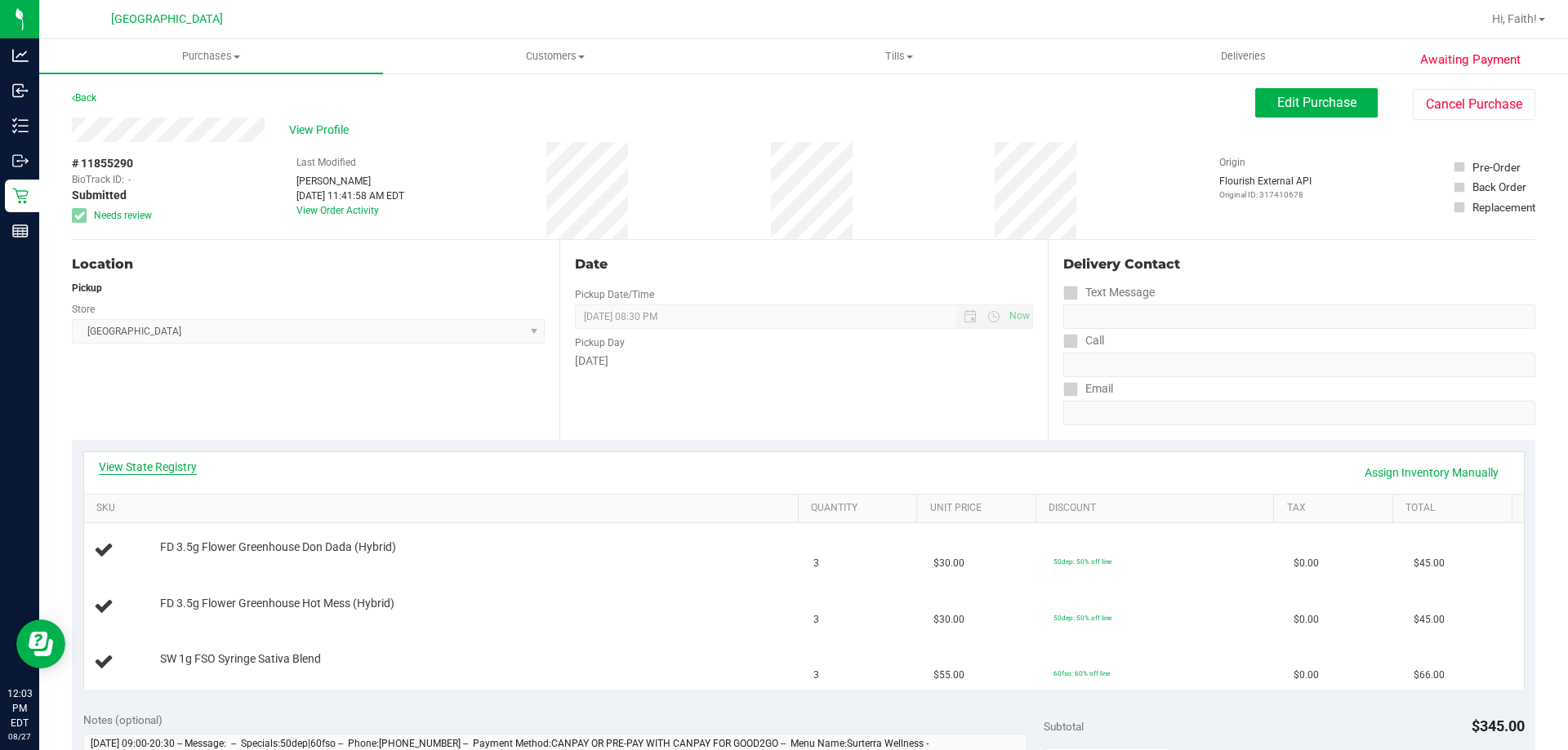
click at [153, 463] on link "View State Registry" at bounding box center [148, 467] width 98 height 17
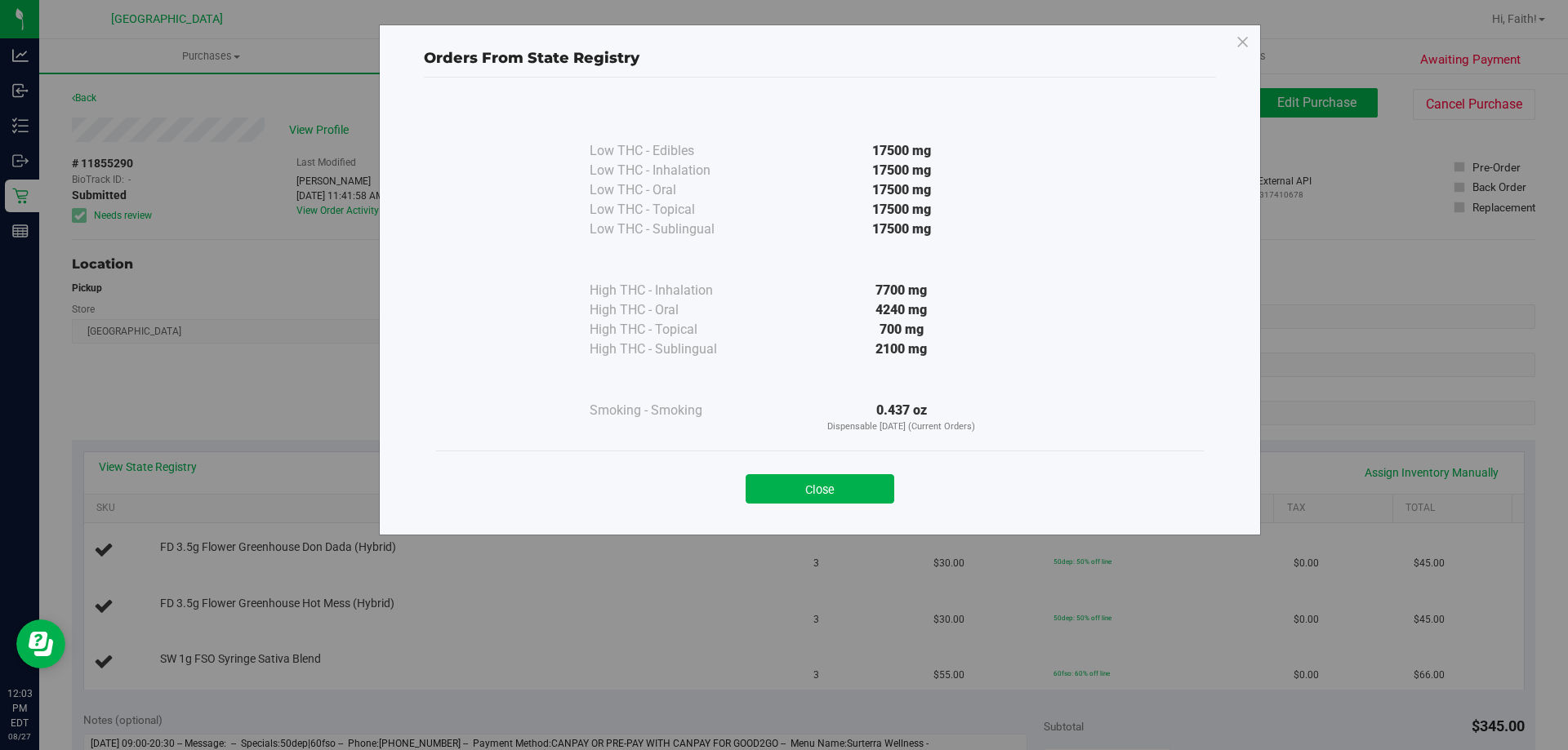
click at [783, 489] on button "Close" at bounding box center [819, 489] width 149 height 30
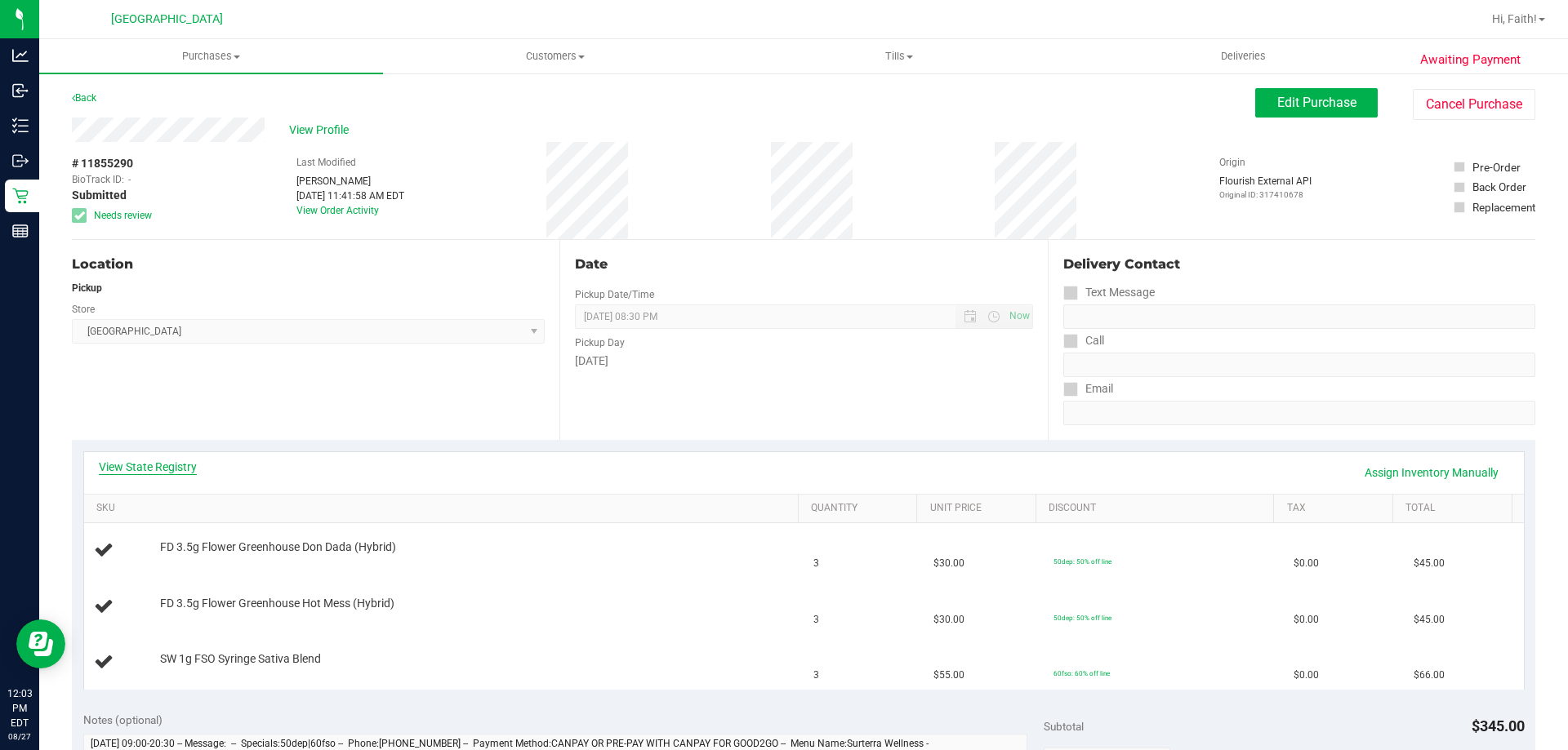
click at [171, 471] on link "View State Registry" at bounding box center [148, 467] width 98 height 17
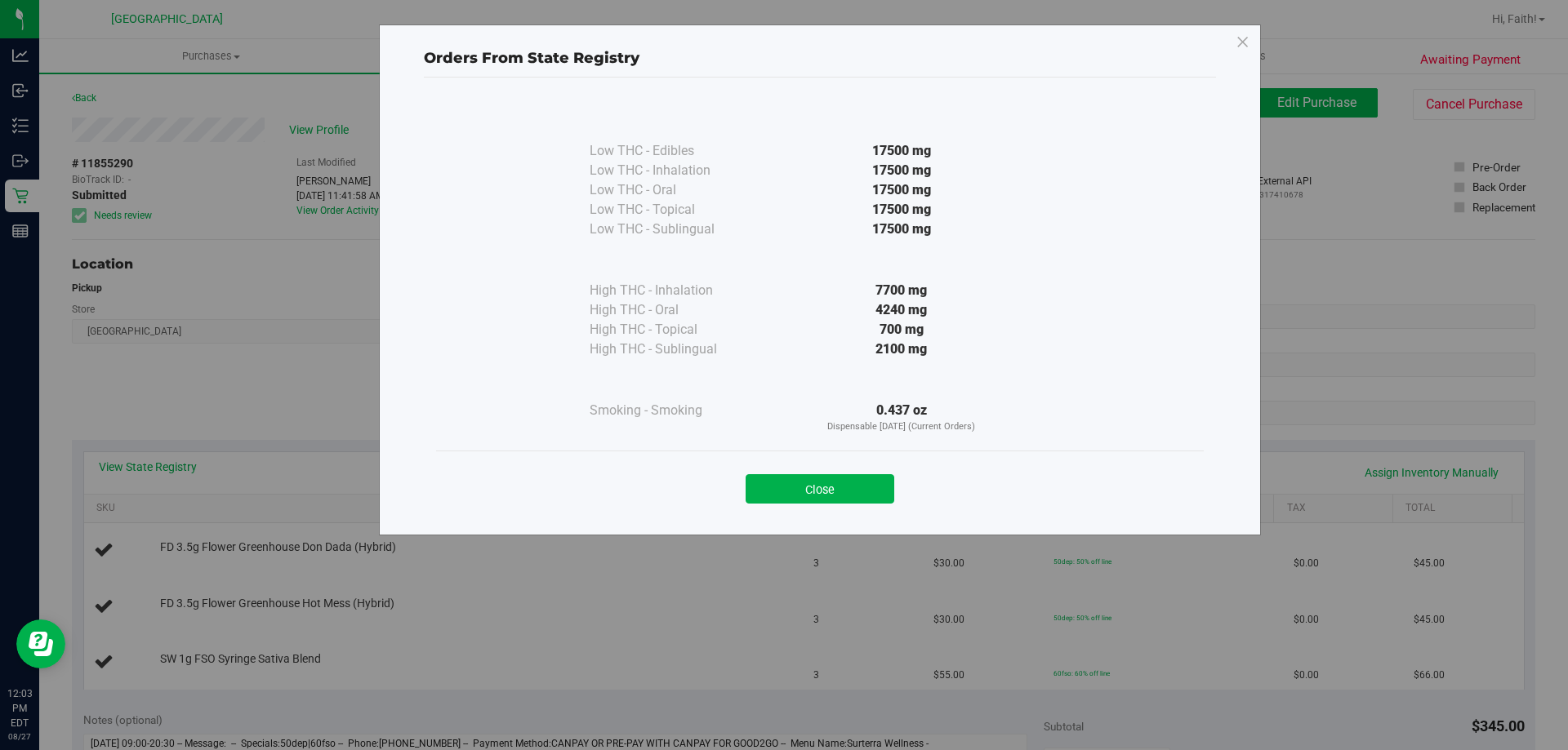
drag, startPoint x: 841, startPoint y: 493, endPoint x: 839, endPoint y: 483, distance: 10.2
click at [841, 491] on button "Close" at bounding box center [819, 489] width 149 height 30
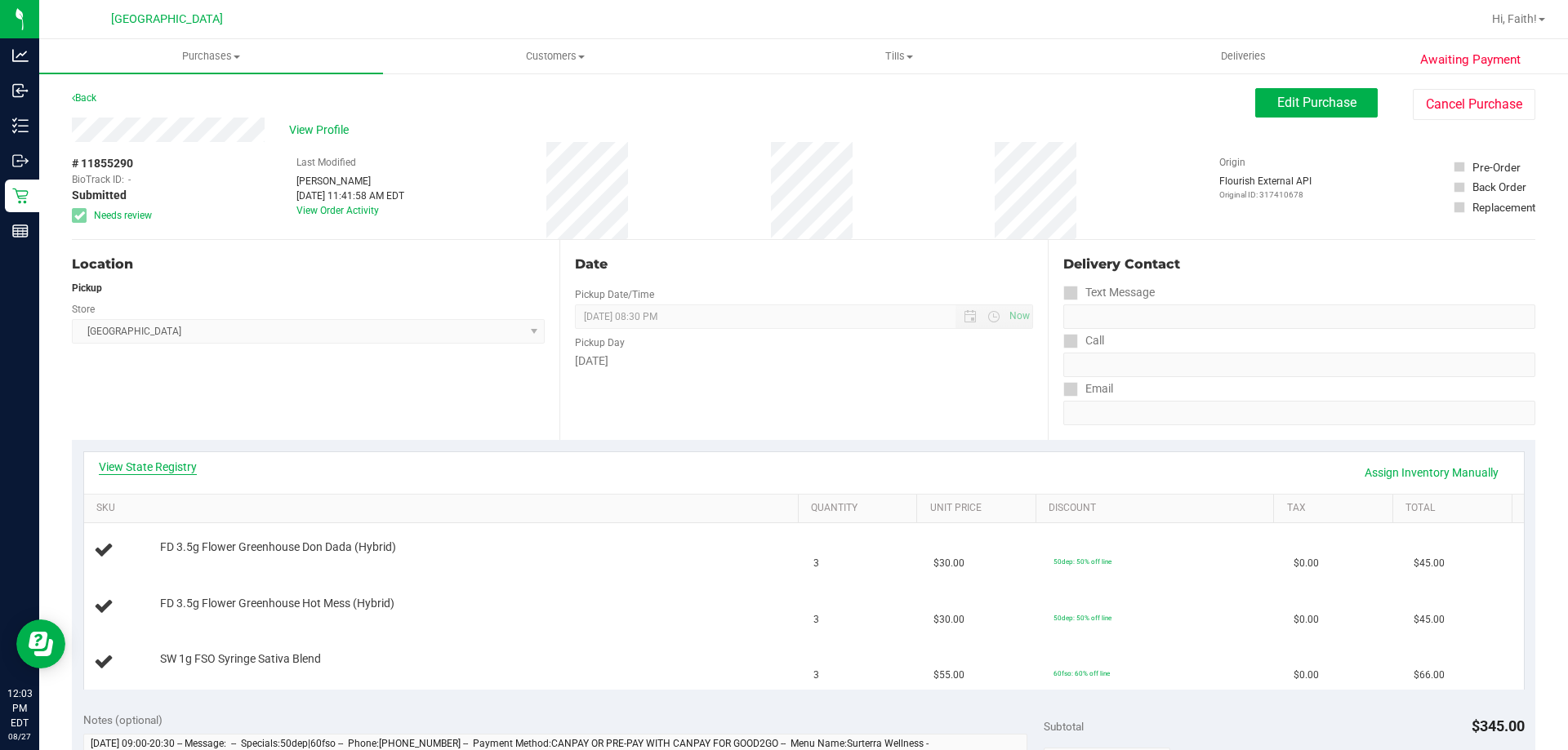
click at [179, 463] on link "View State Registry" at bounding box center [148, 467] width 98 height 17
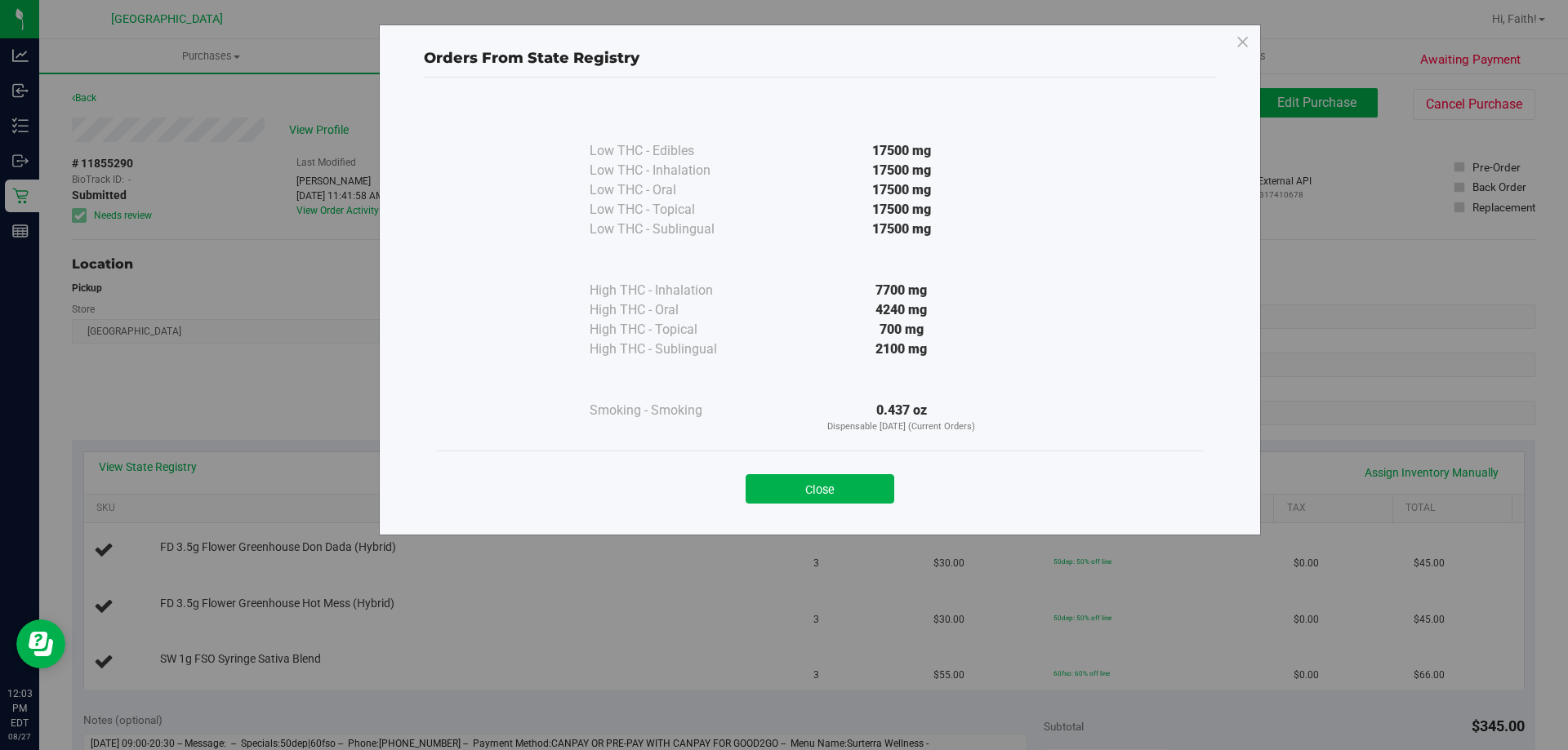
click at [831, 492] on button "Close" at bounding box center [819, 489] width 149 height 30
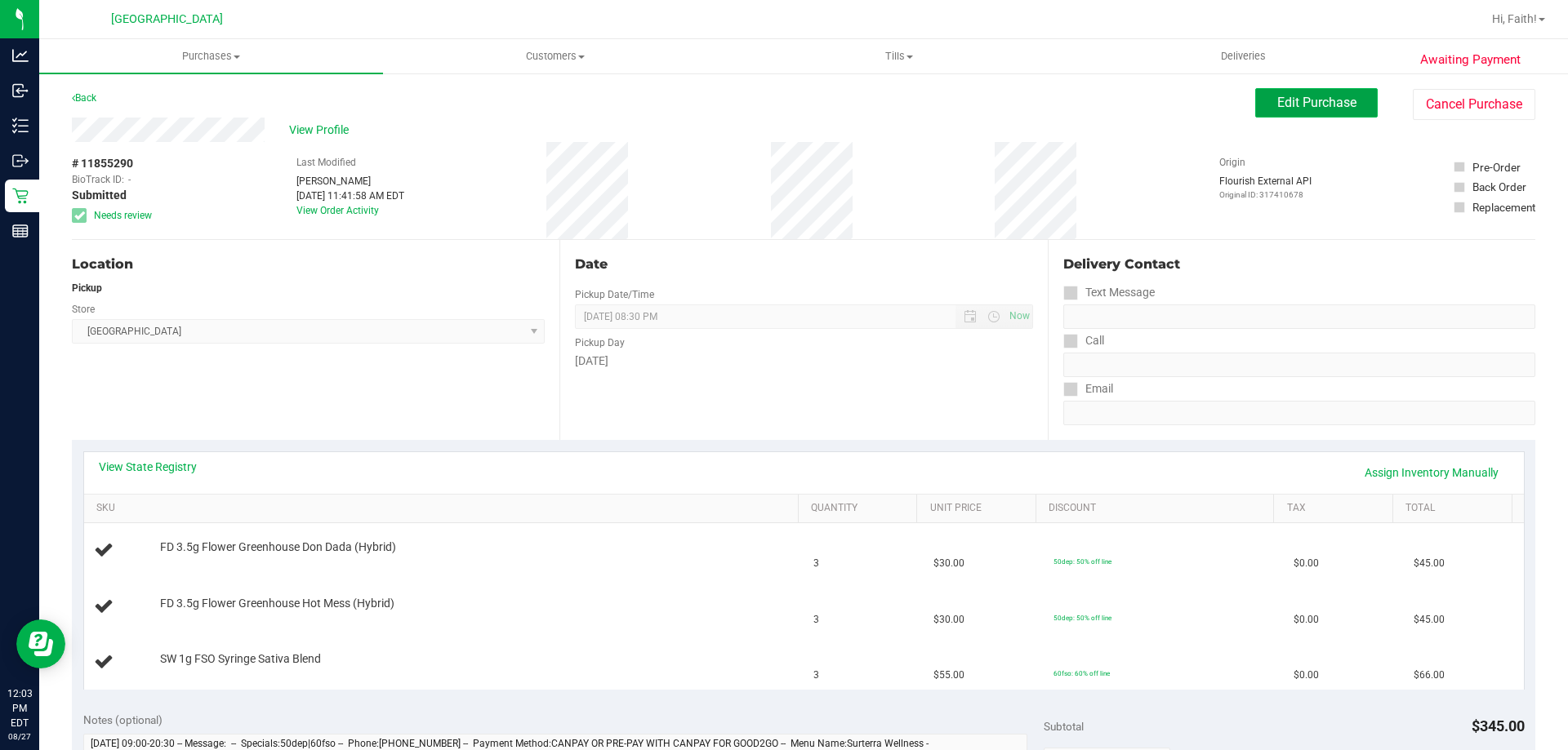
click at [1307, 106] on span "Edit Purchase" at bounding box center [1316, 102] width 79 height 16
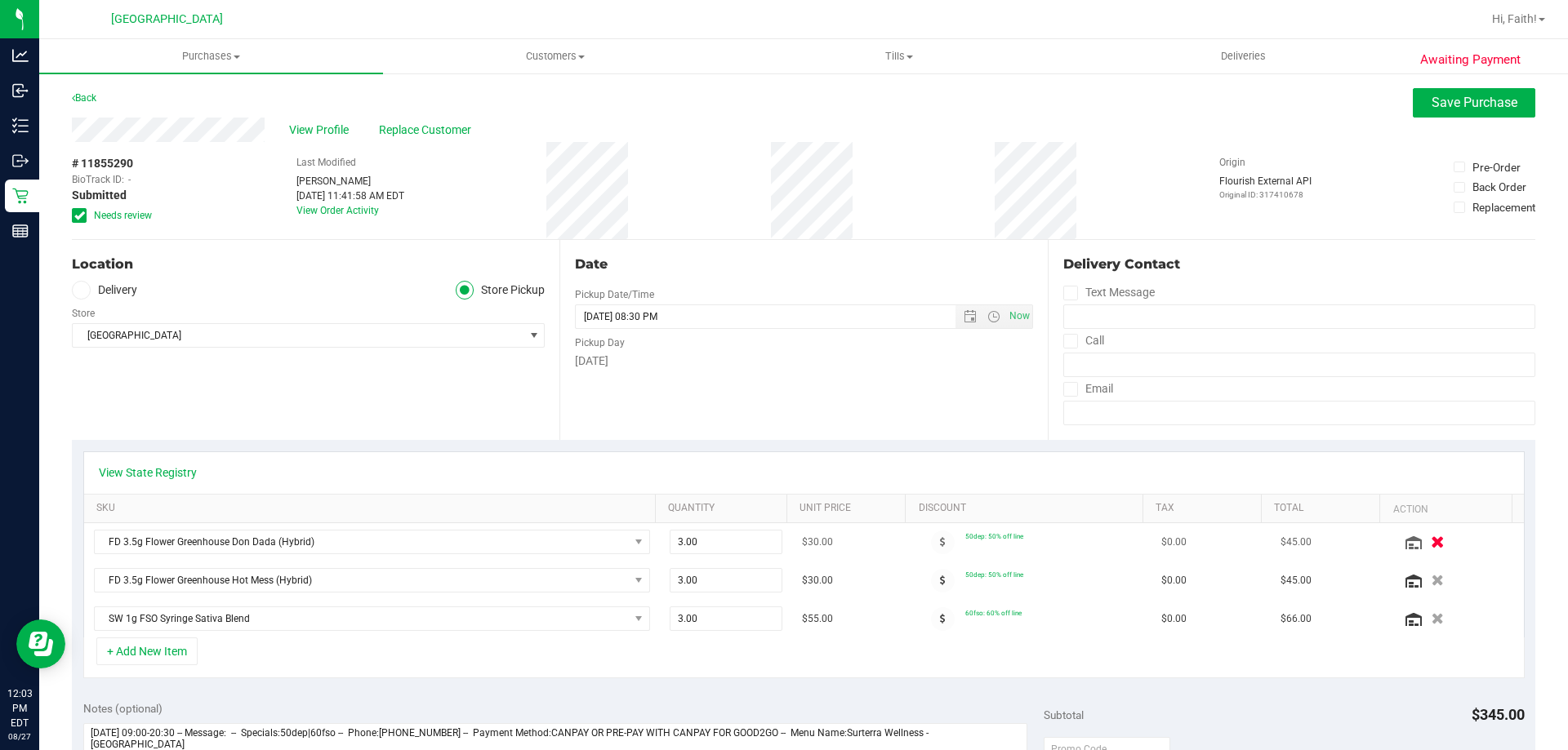
click at [1430, 548] on icon "button" at bounding box center [1437, 542] width 14 height 12
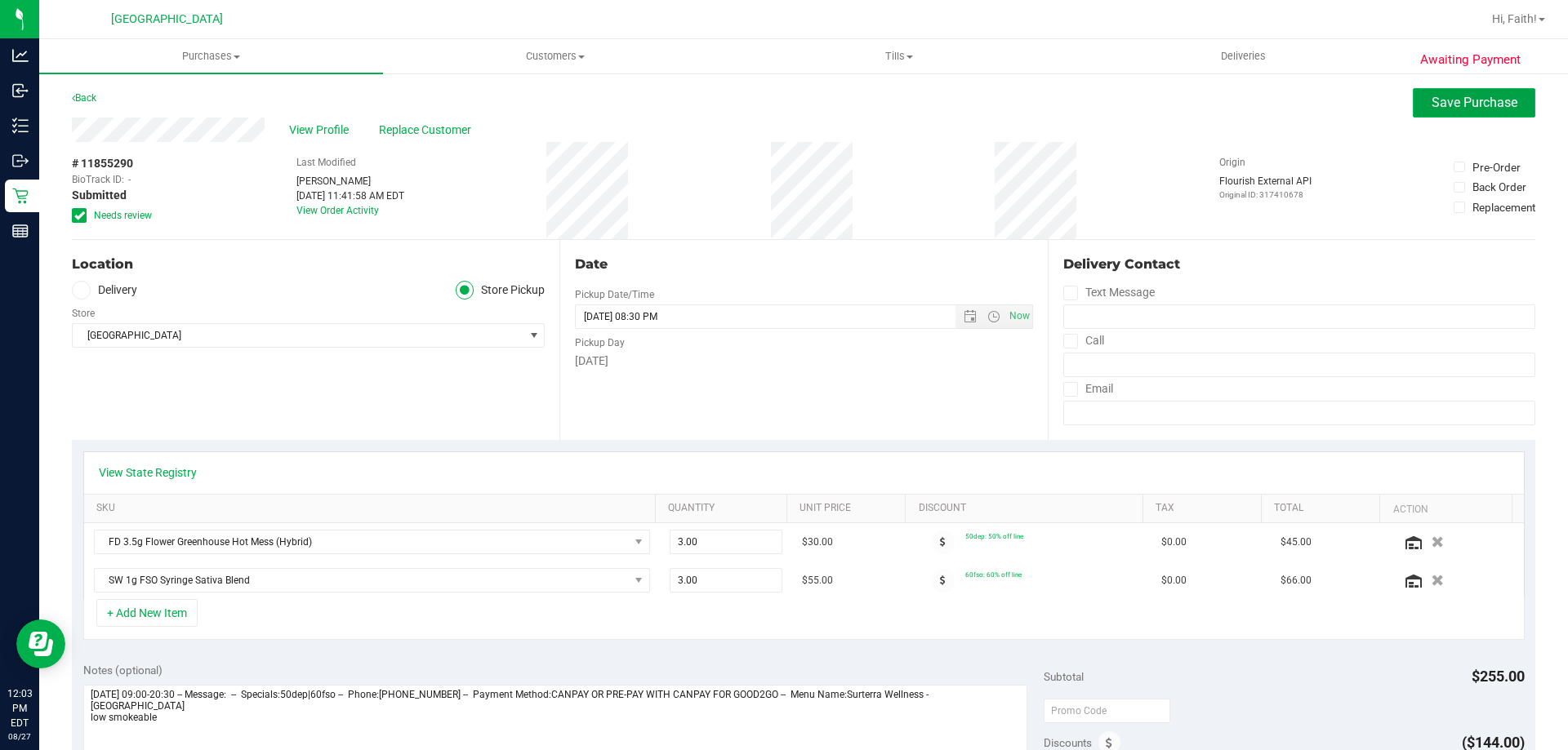
click at [1463, 94] on span "Save Purchase" at bounding box center [1474, 102] width 86 height 16
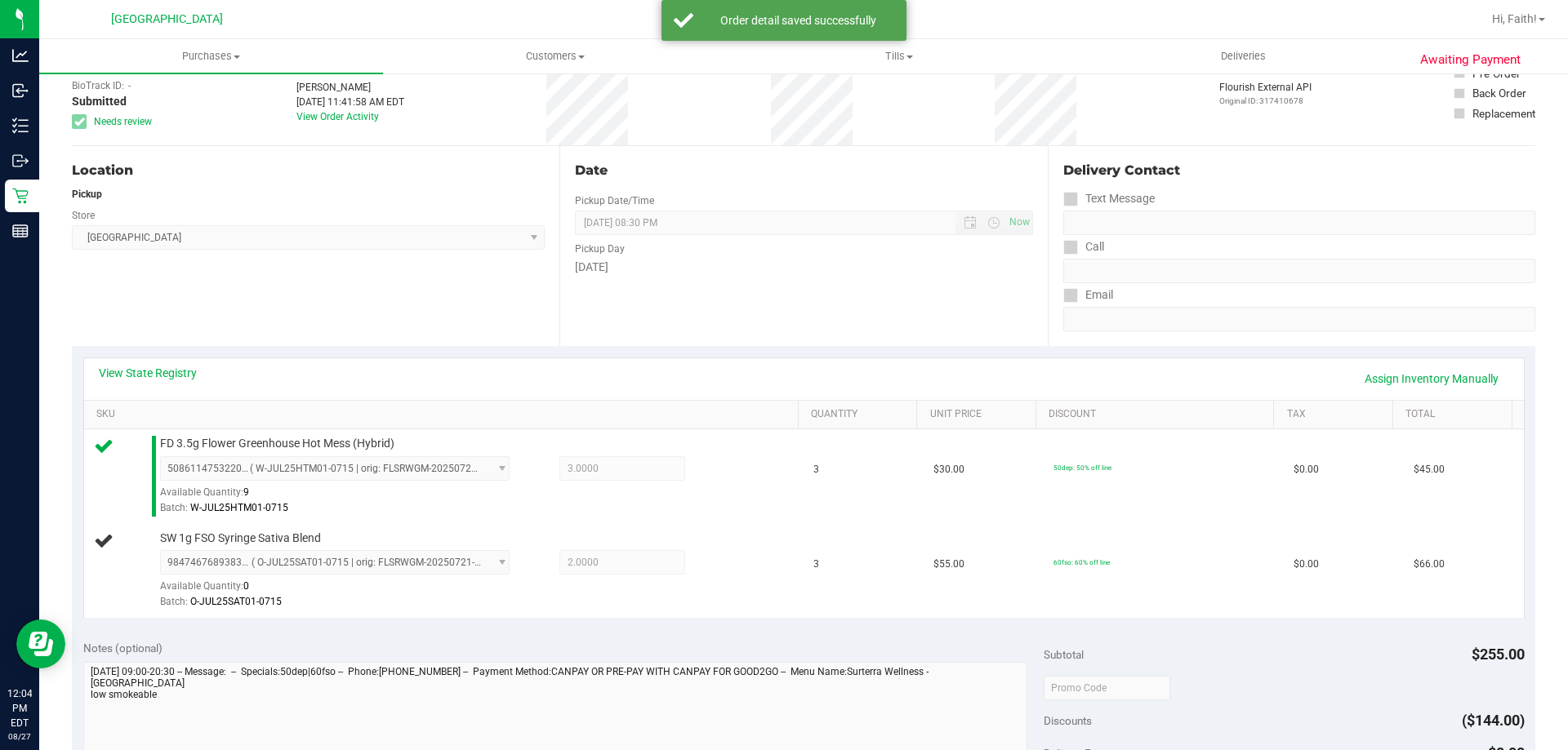
scroll to position [197, 0]
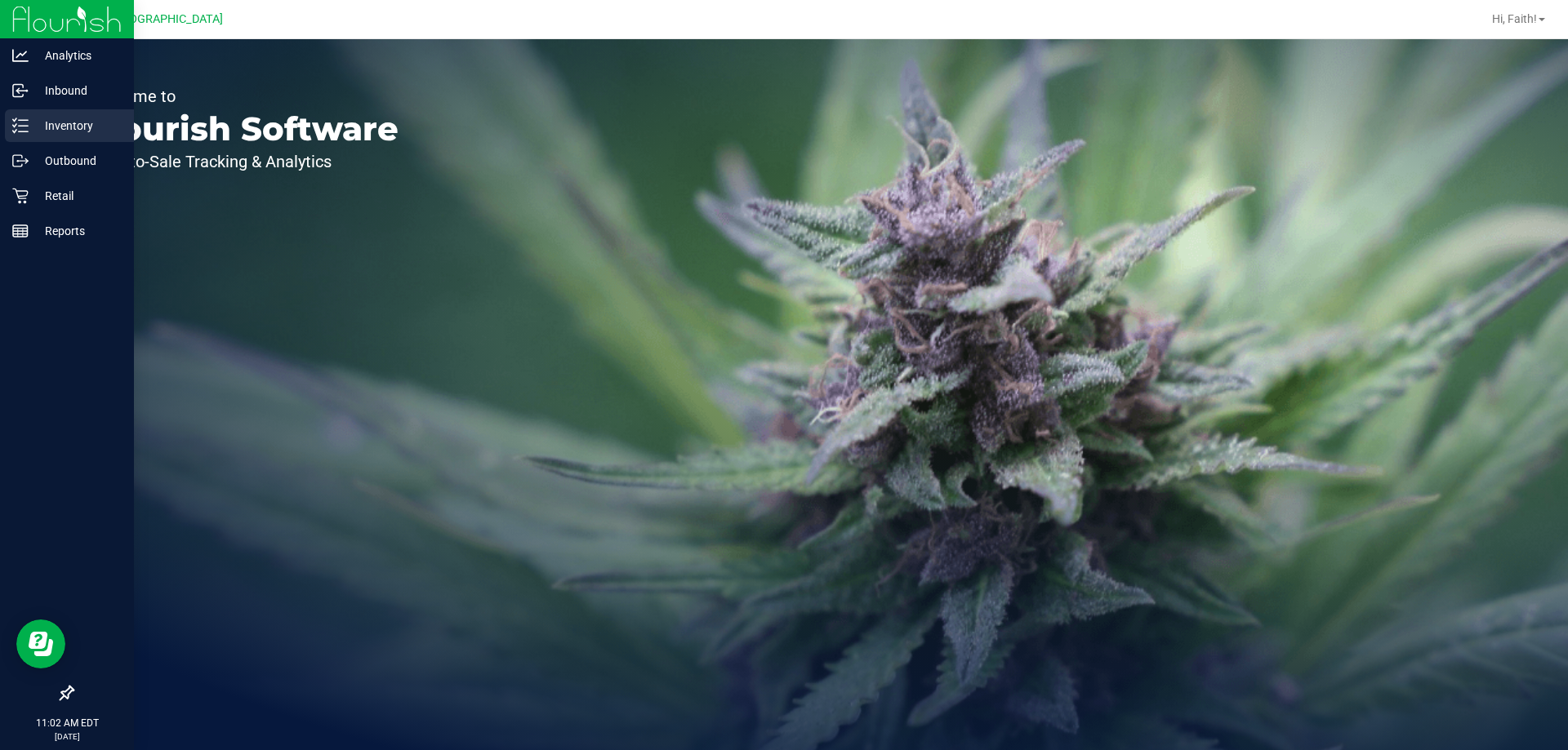
click at [67, 130] on p "Inventory" at bounding box center [78, 126] width 98 height 20
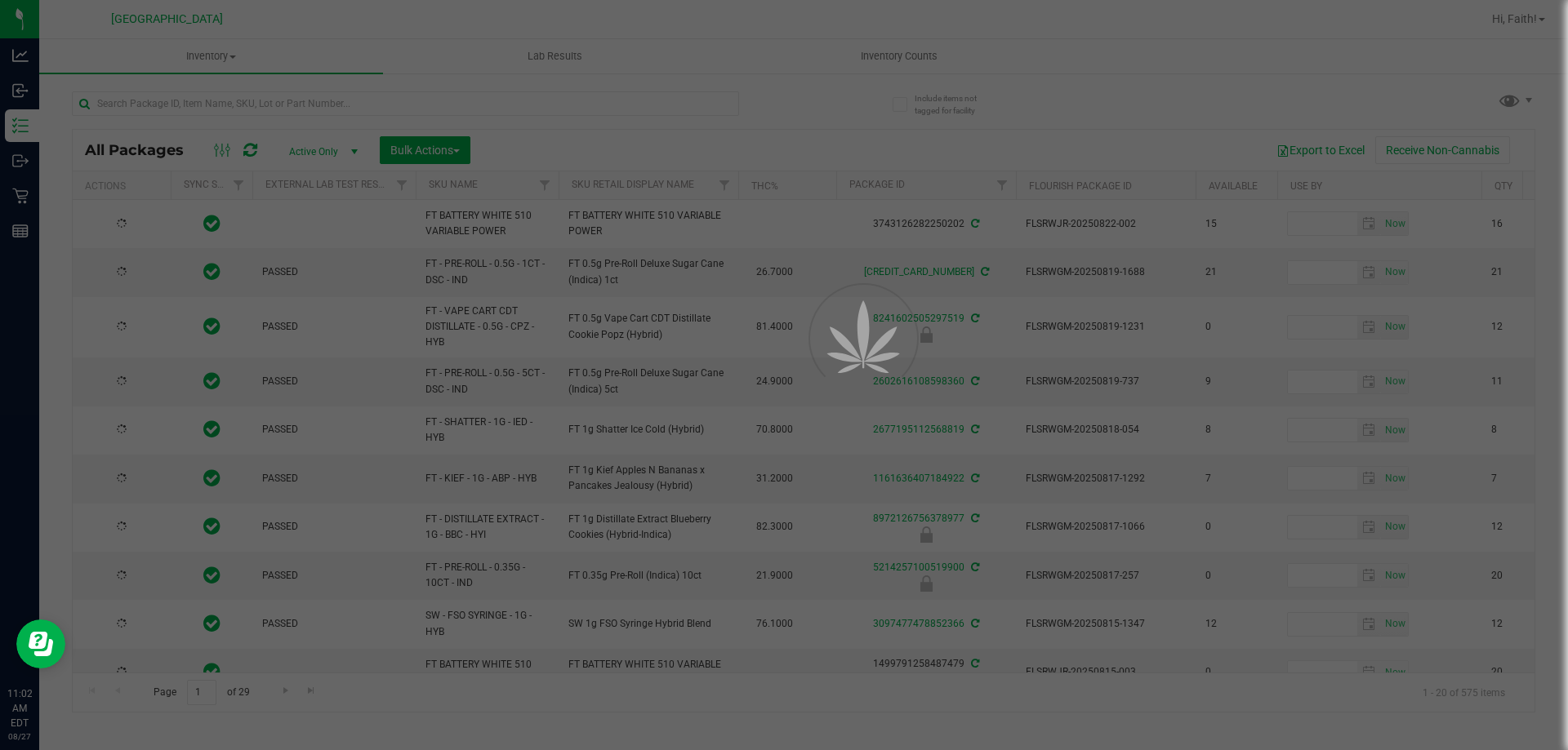
click at [262, 101] on div at bounding box center [784, 375] width 1568 height 750
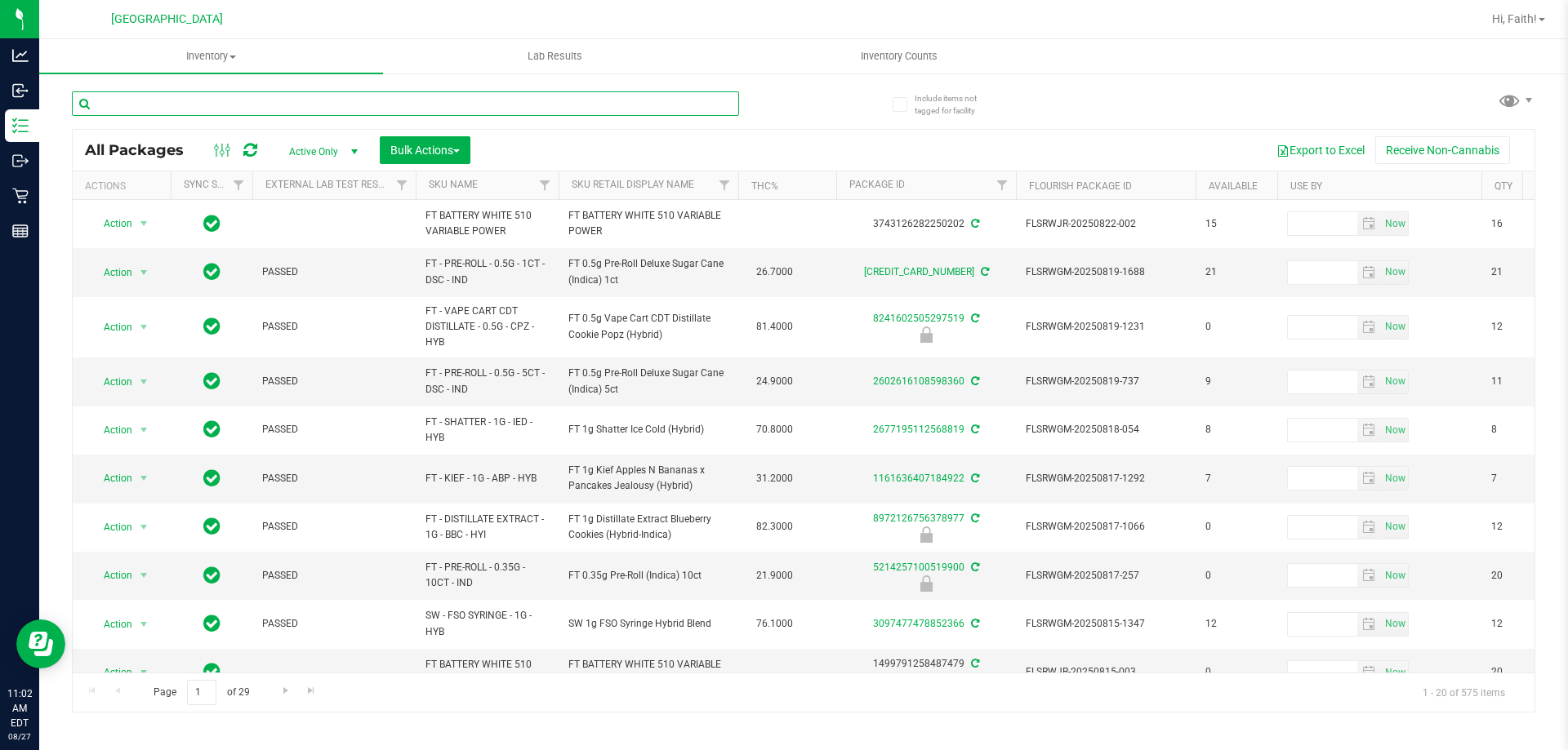
click at [263, 105] on input "text" at bounding box center [406, 103] width 667 height 25
type input "cpz"
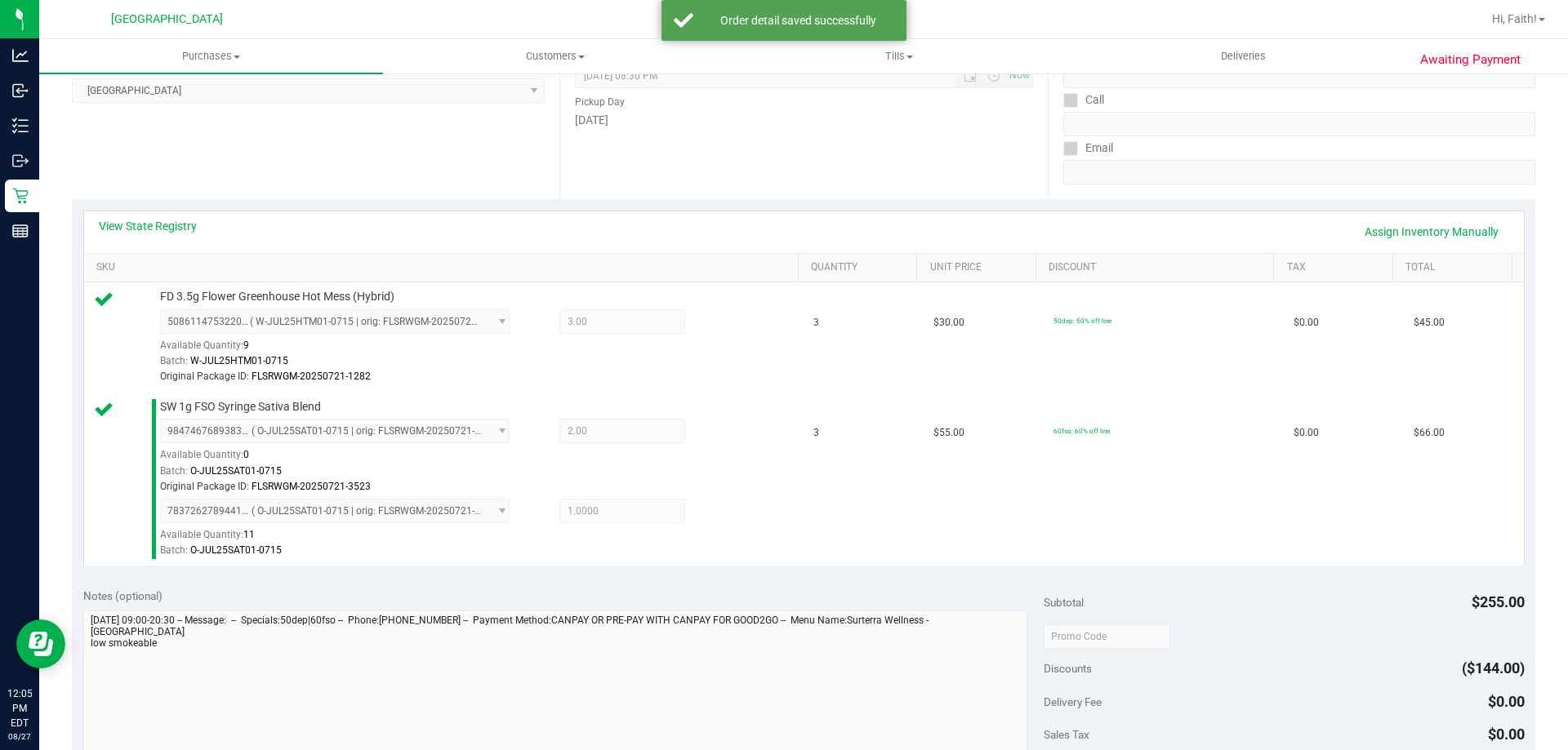
scroll to position [408, 0]
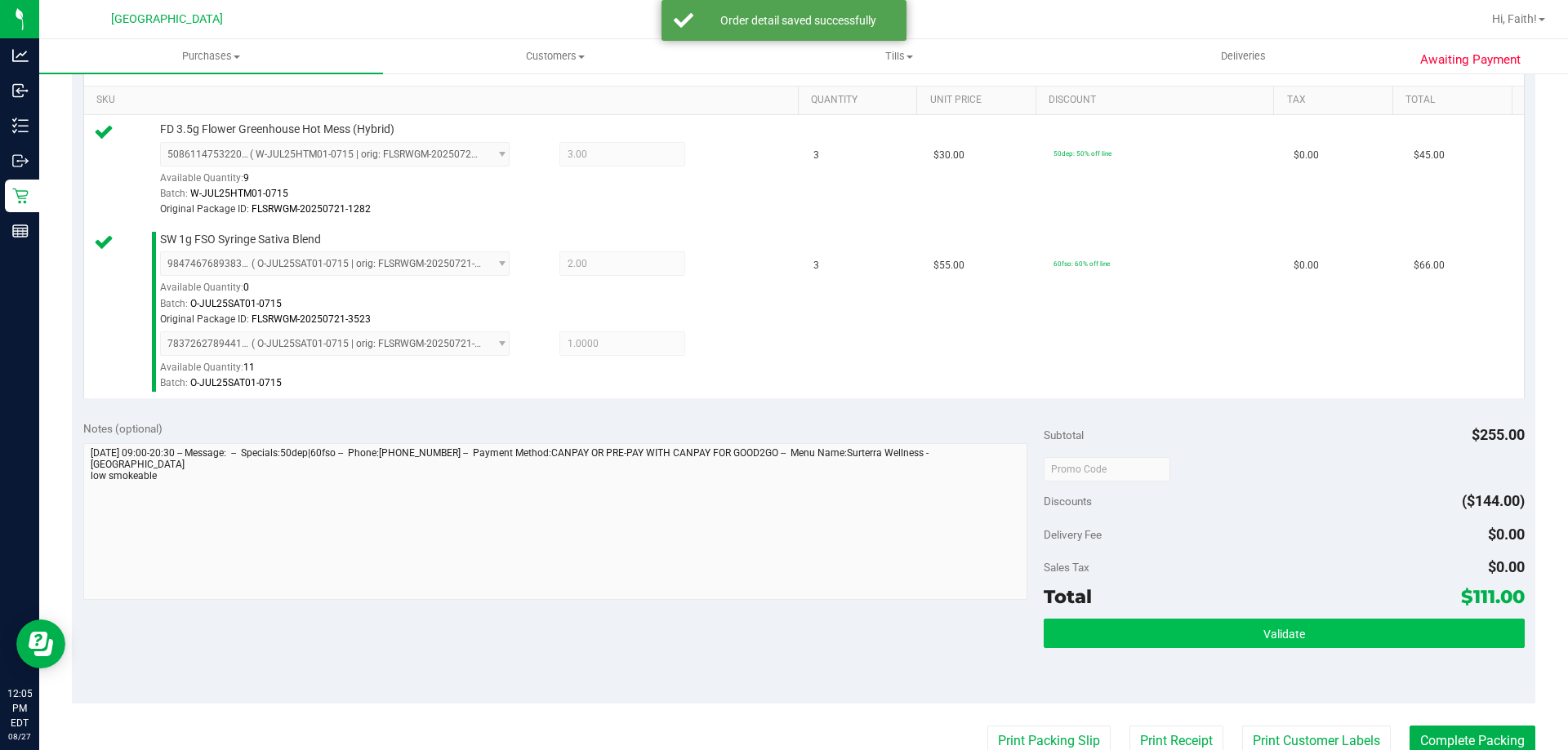
drag, startPoint x: 1355, startPoint y: 656, endPoint x: 1335, endPoint y: 632, distance: 31.2
click at [1349, 651] on div "Validate" at bounding box center [1284, 656] width 480 height 74
click at [1334, 630] on button "Validate" at bounding box center [1284, 634] width 480 height 30
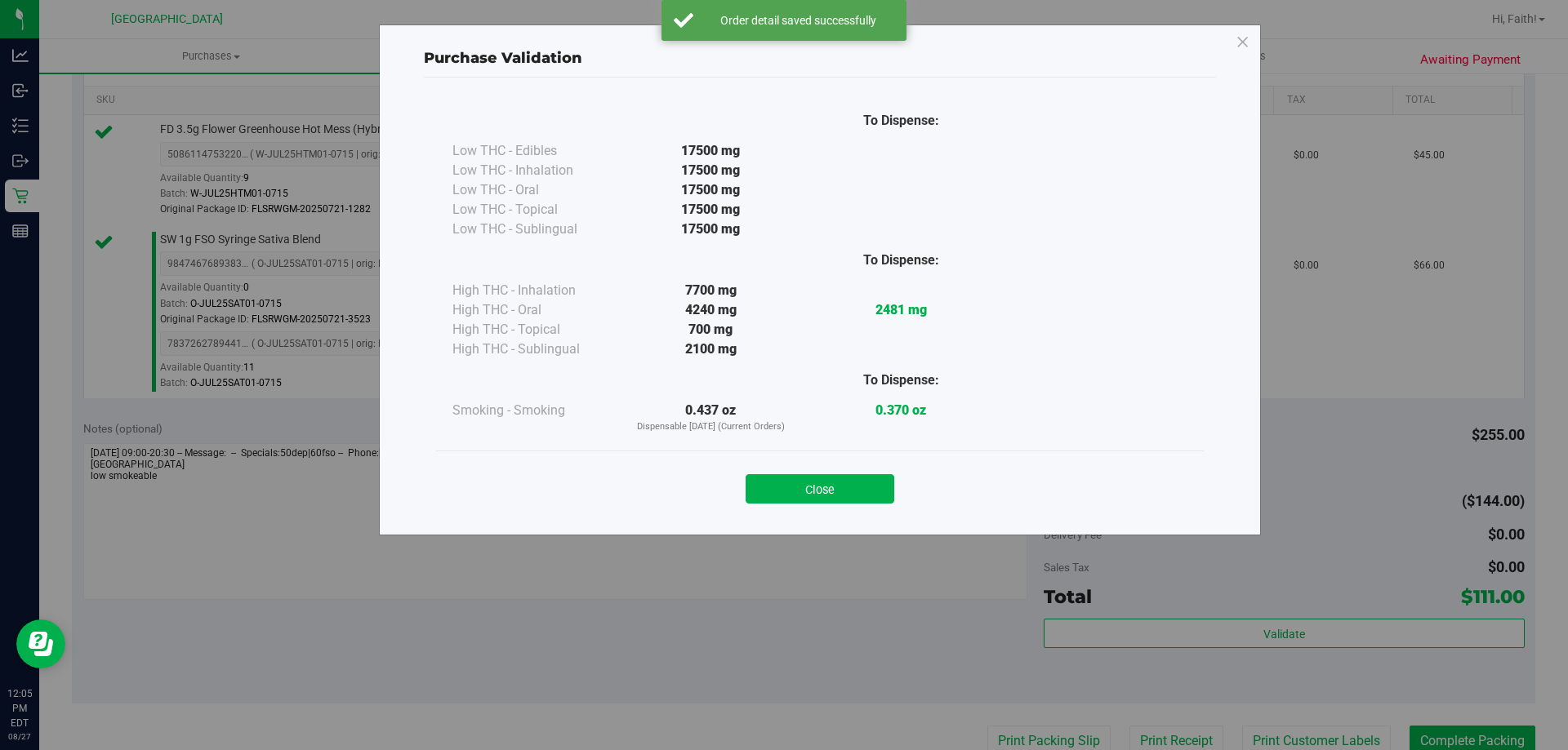
click at [874, 468] on div "Close" at bounding box center [819, 483] width 743 height 40
click at [861, 486] on button "Close" at bounding box center [819, 489] width 149 height 30
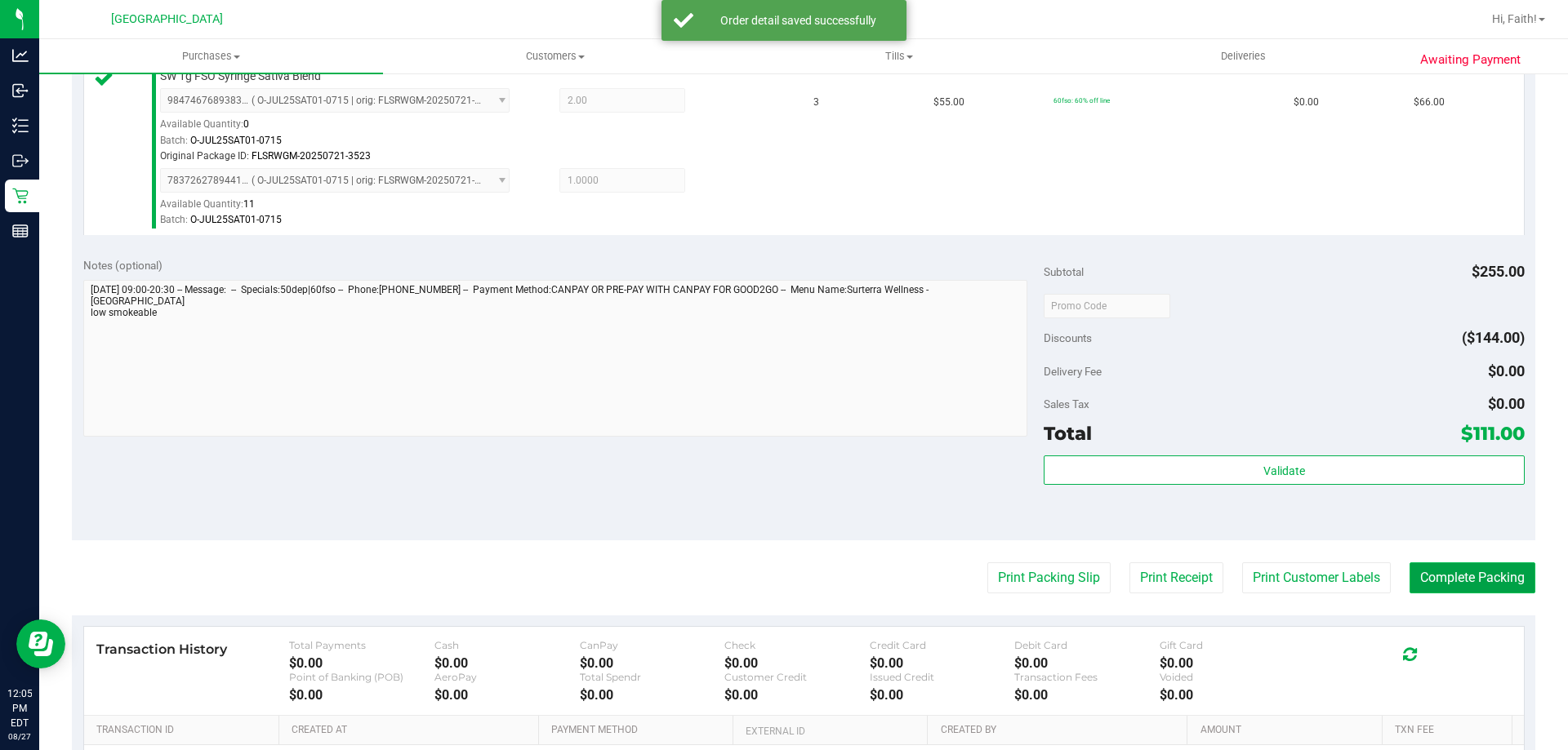
click at [1489, 570] on button "Complete Packing" at bounding box center [1473, 579] width 126 height 31
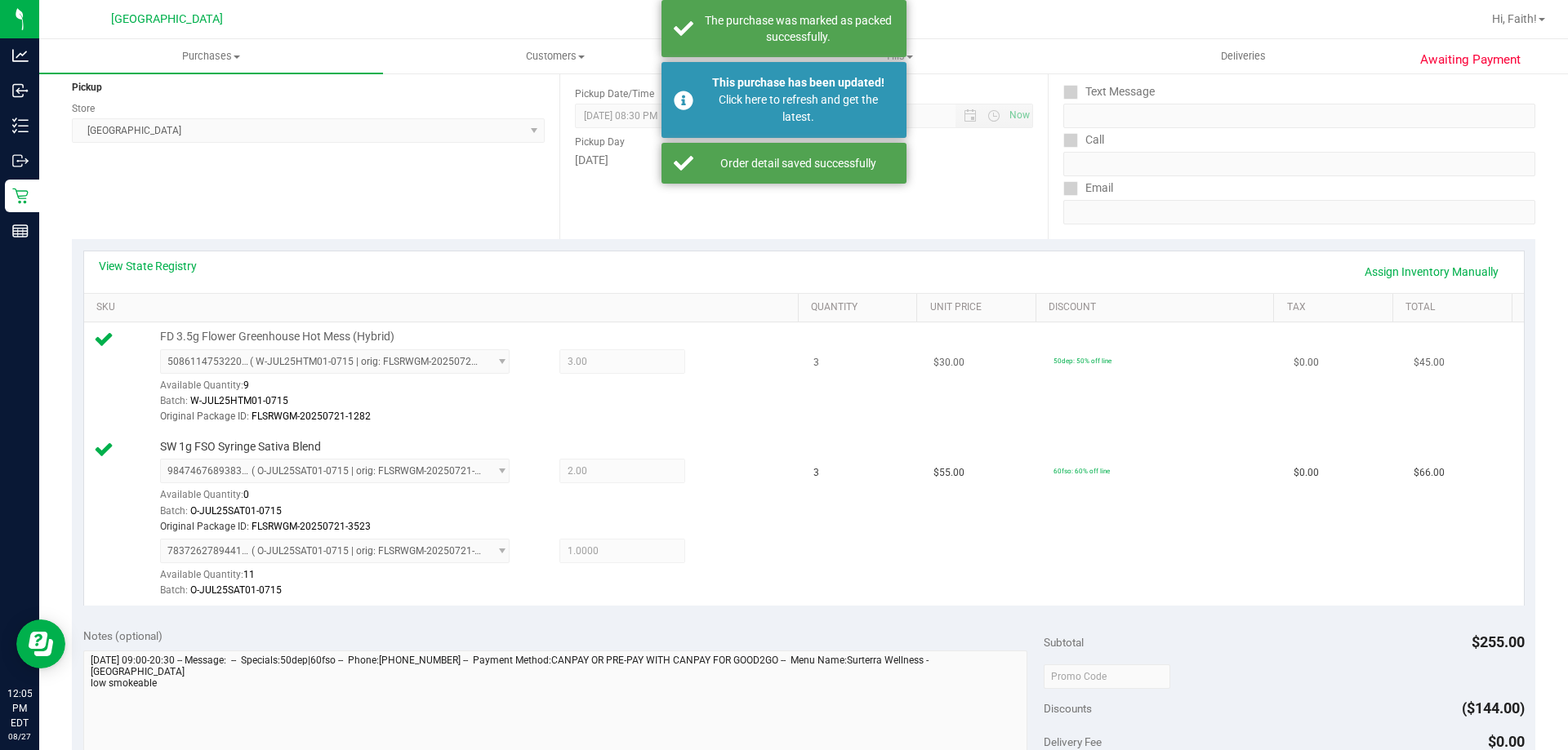
scroll to position [82, 0]
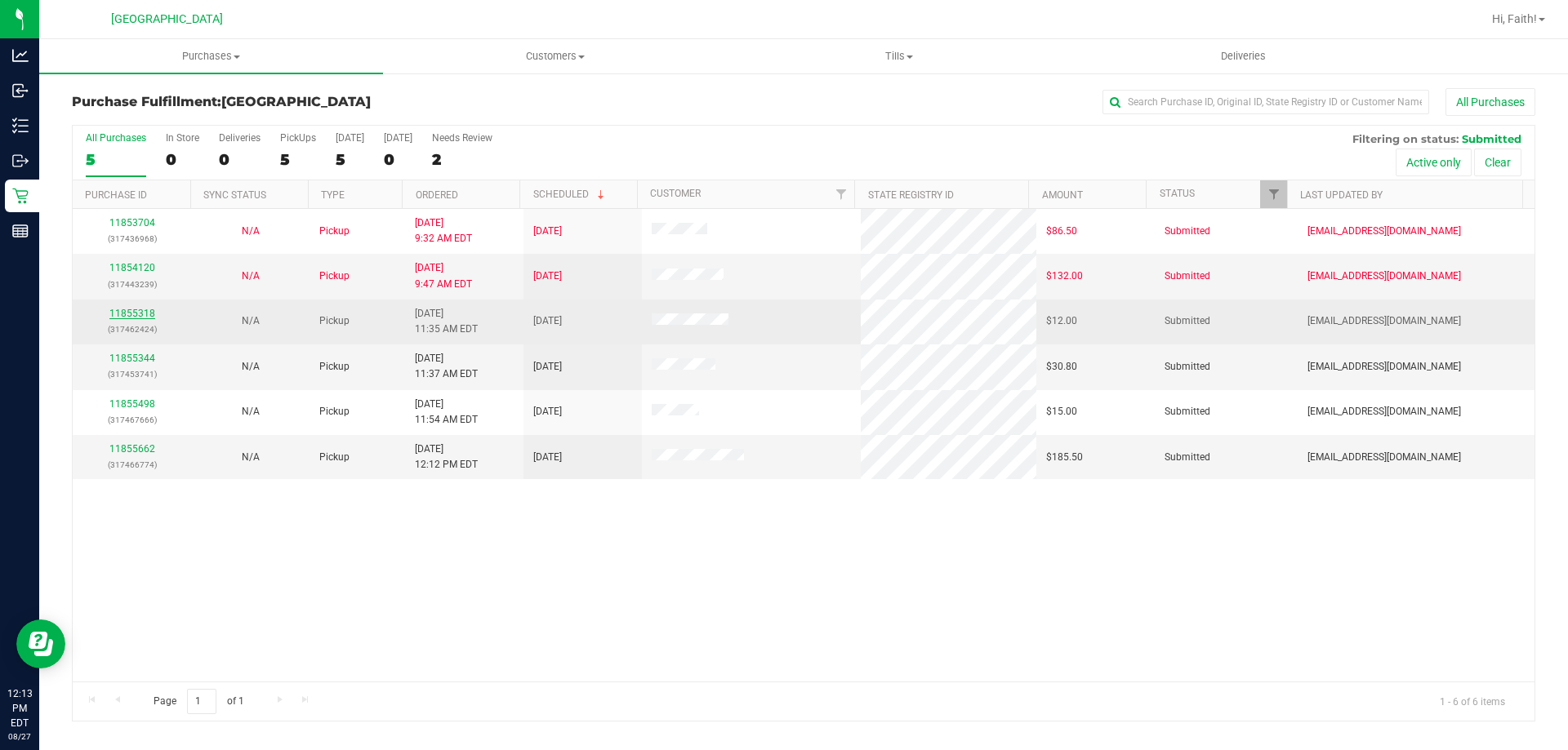
click at [150, 311] on link "11855318" at bounding box center [132, 314] width 45 height 12
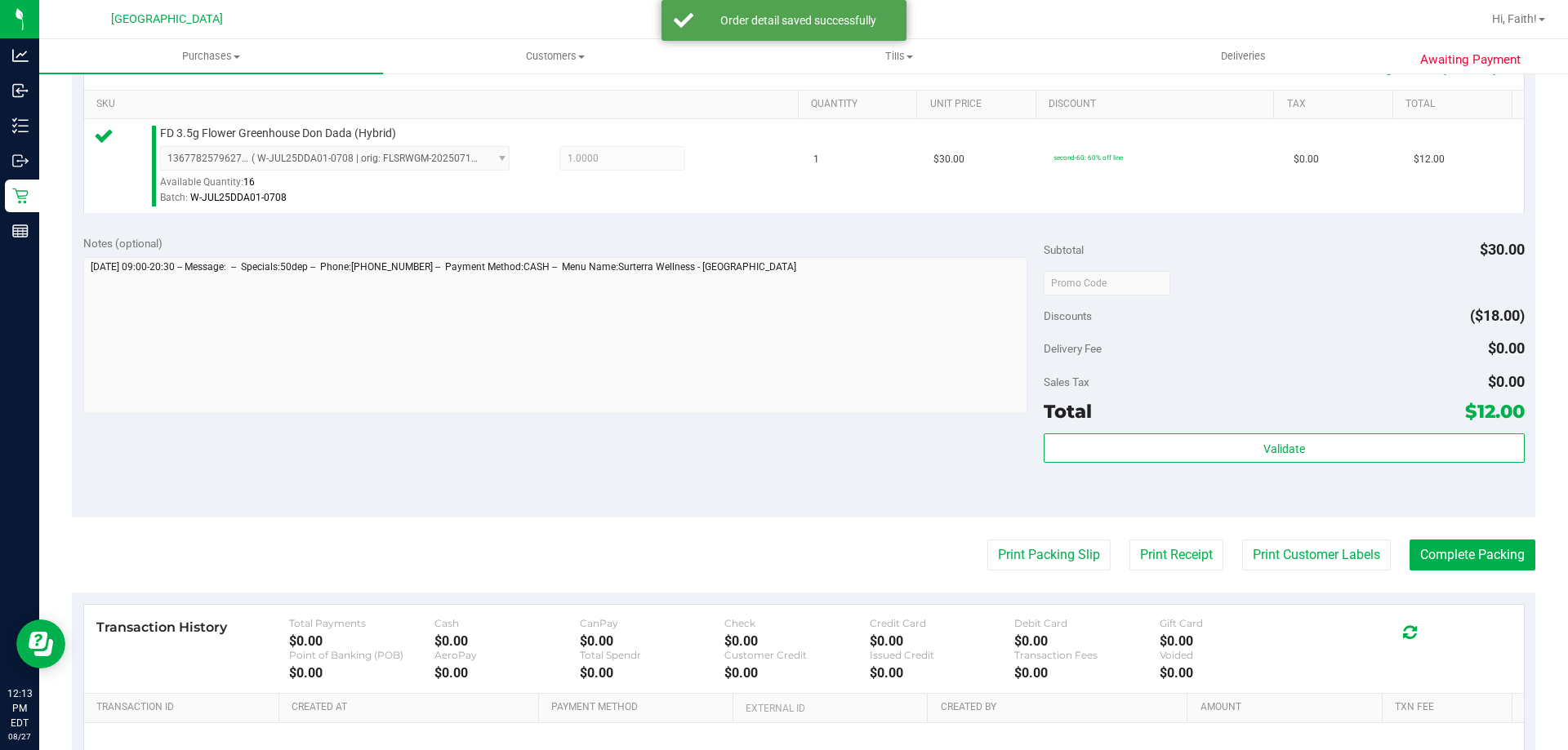
scroll to position [408, 0]
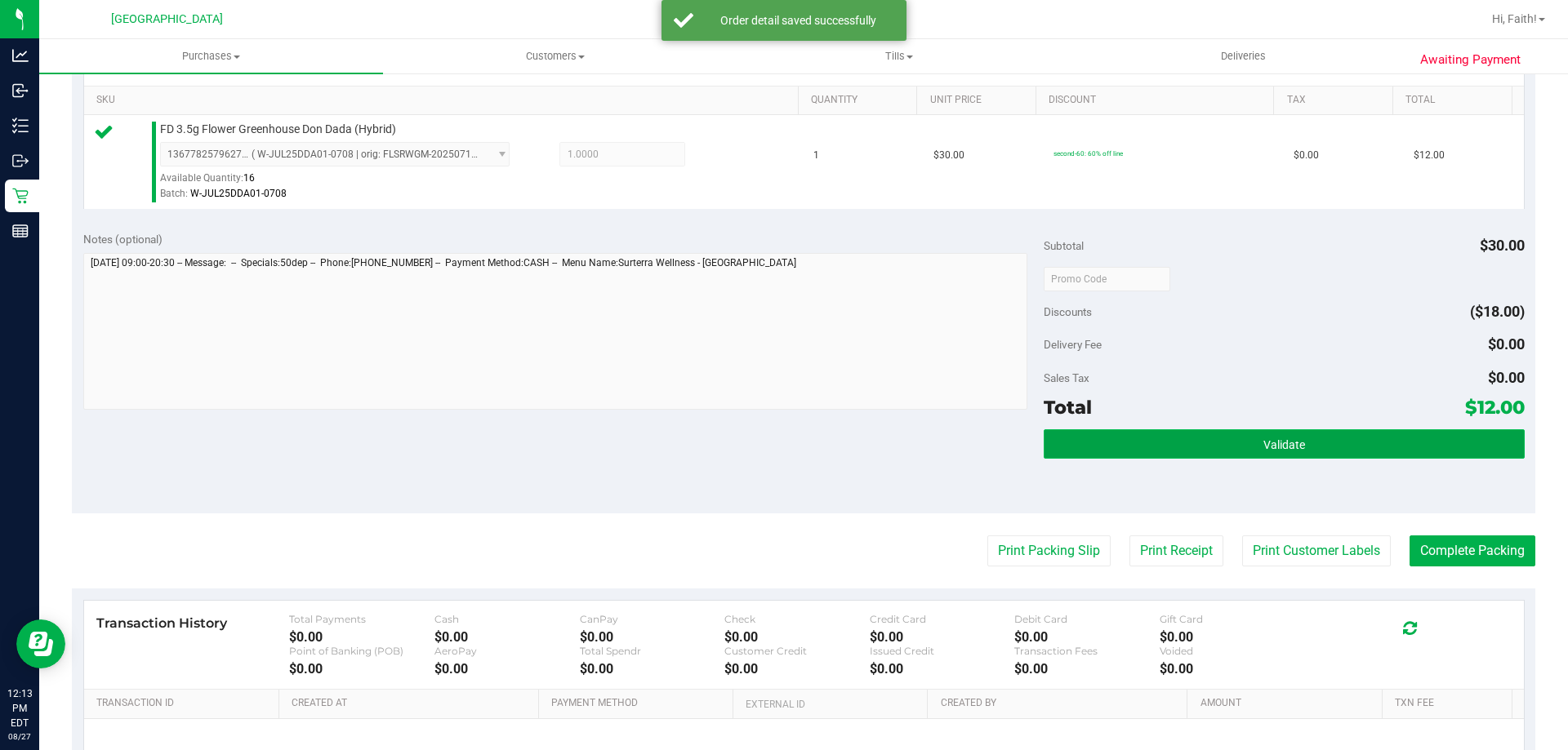
click at [1272, 443] on span "Validate" at bounding box center [1284, 444] width 41 height 13
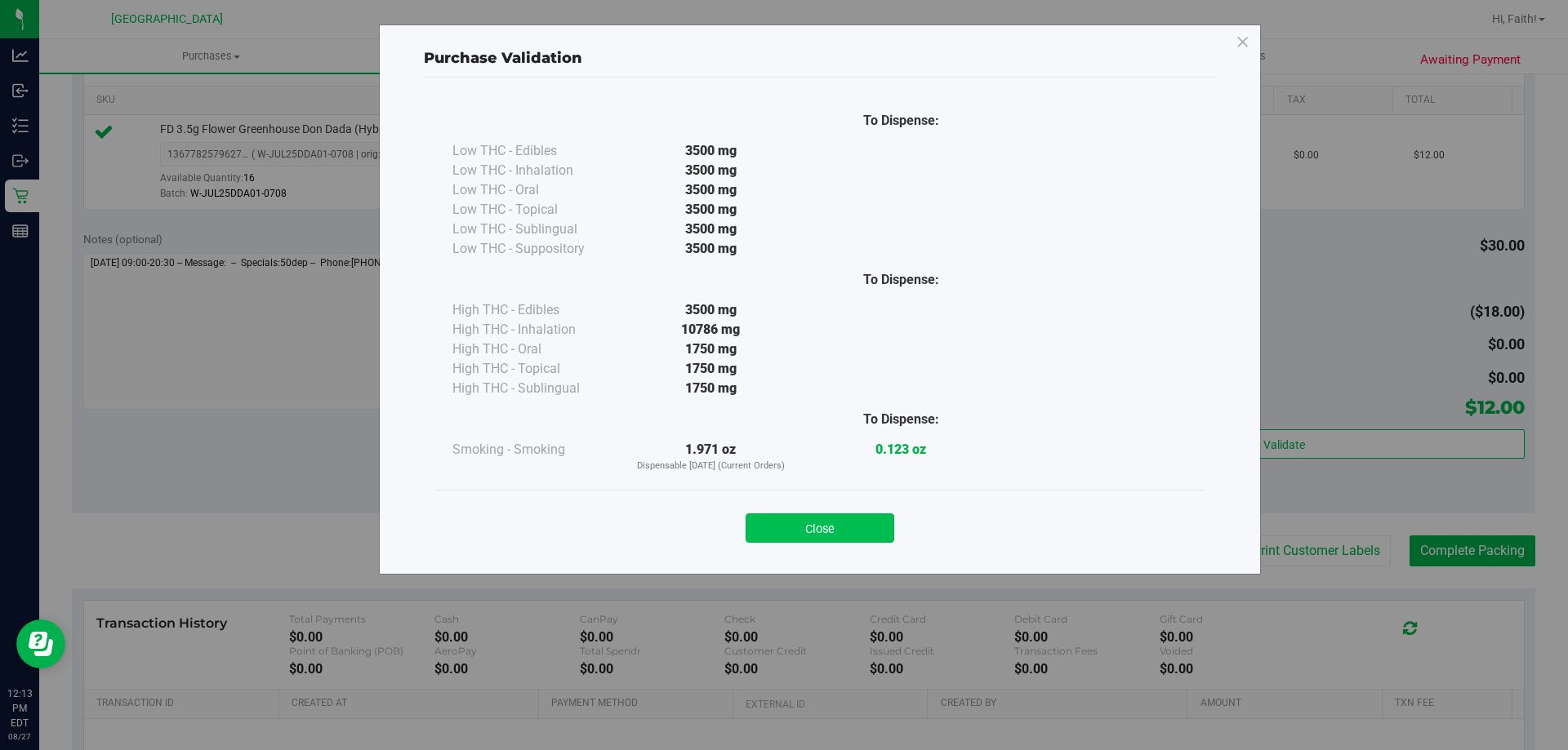
click at [849, 528] on button "Close" at bounding box center [819, 529] width 149 height 30
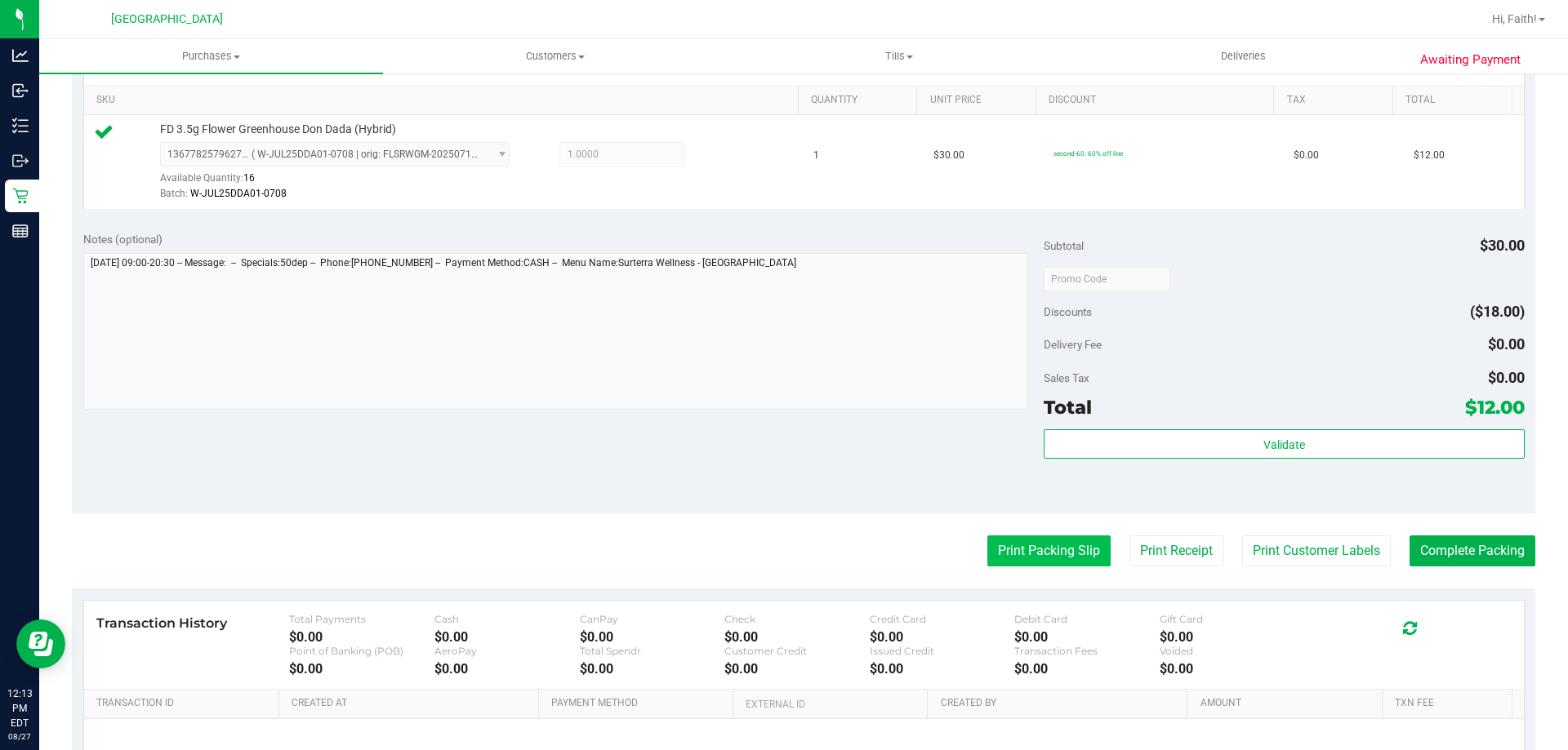
click at [1011, 552] on button "Print Packing Slip" at bounding box center [1048, 551] width 123 height 31
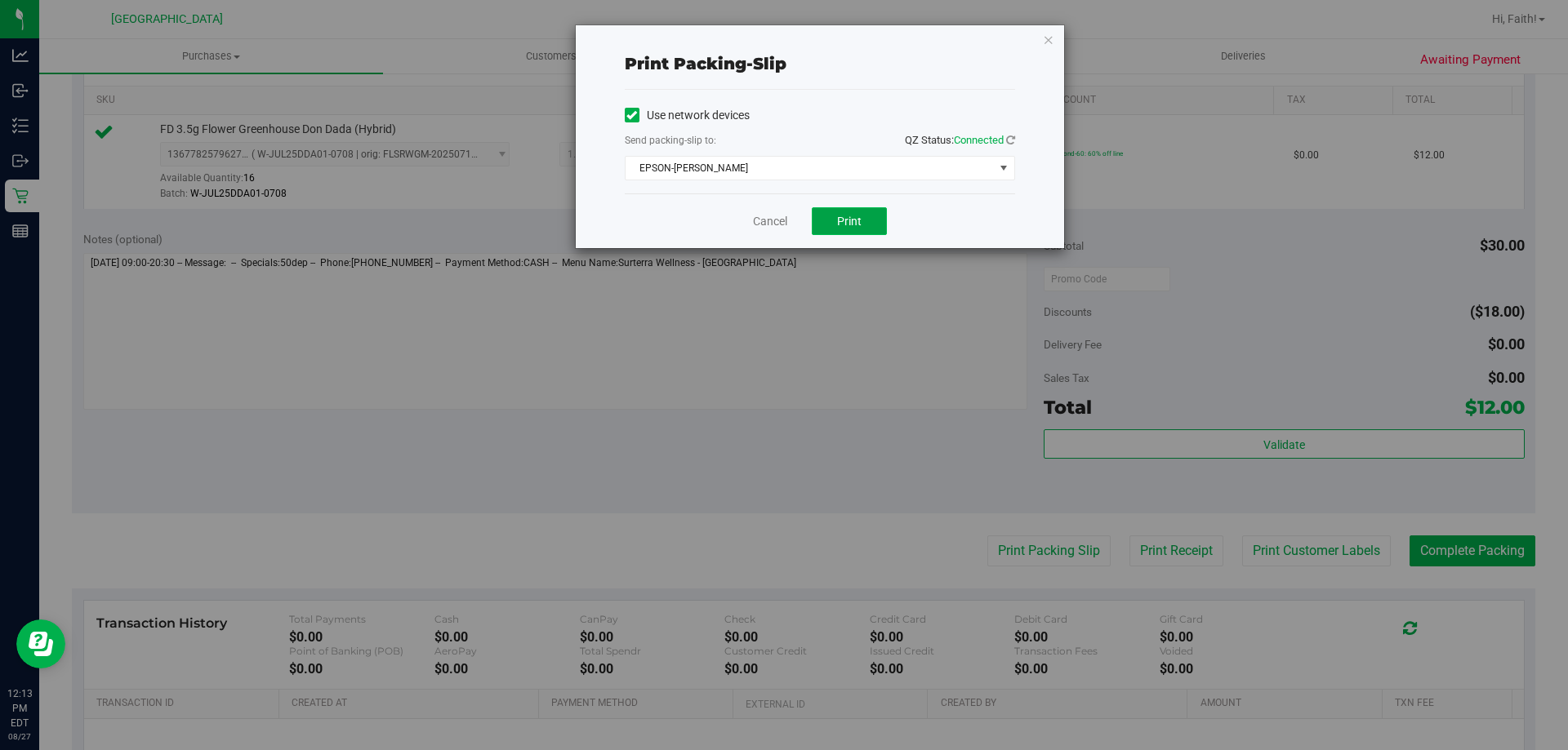
click at [865, 230] on button "Print" at bounding box center [849, 221] width 75 height 28
drag, startPoint x: 1044, startPoint y: 40, endPoint x: 1080, endPoint y: 36, distance: 36.2
click at [1050, 39] on icon "button" at bounding box center [1048, 39] width 12 height 20
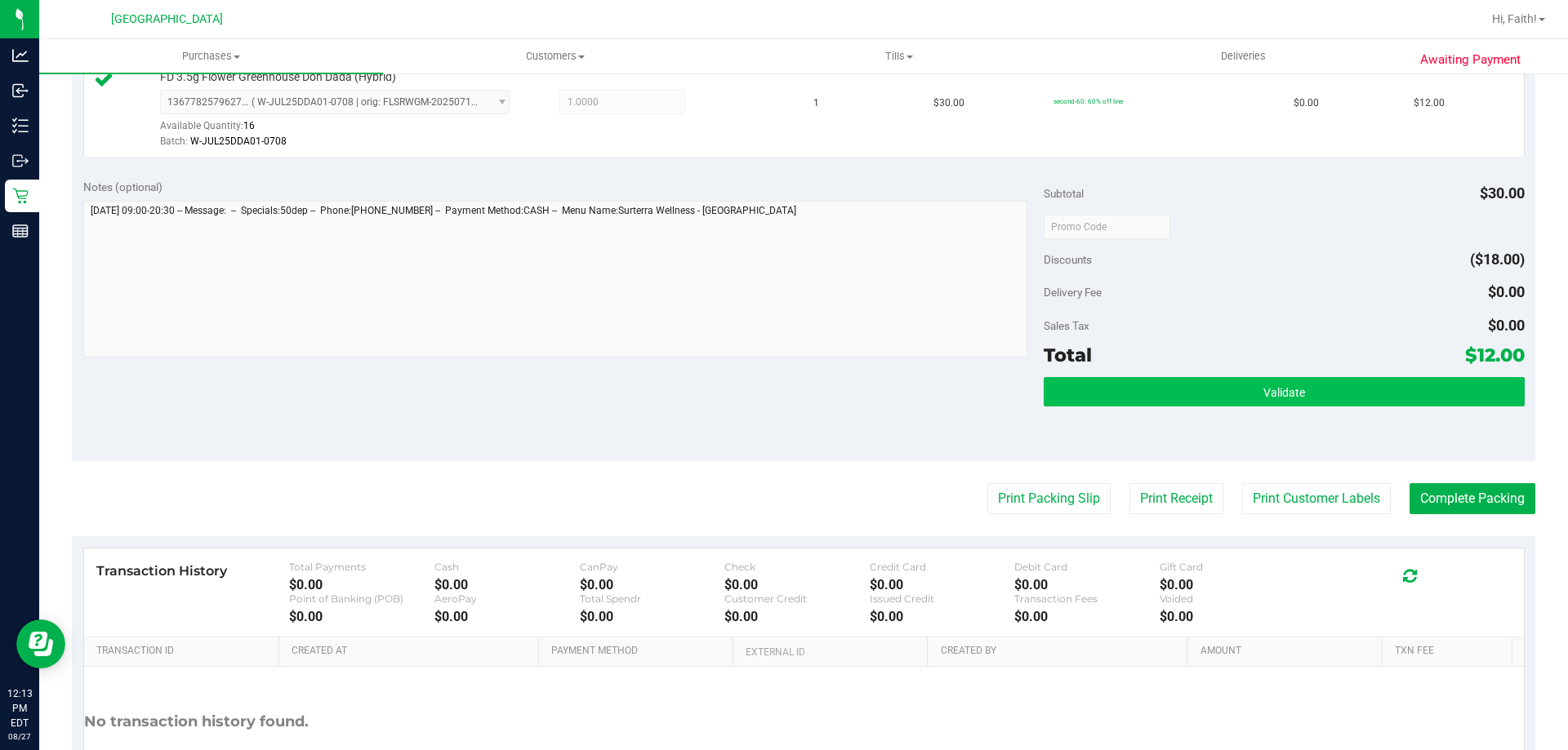
scroll to position [490, 0]
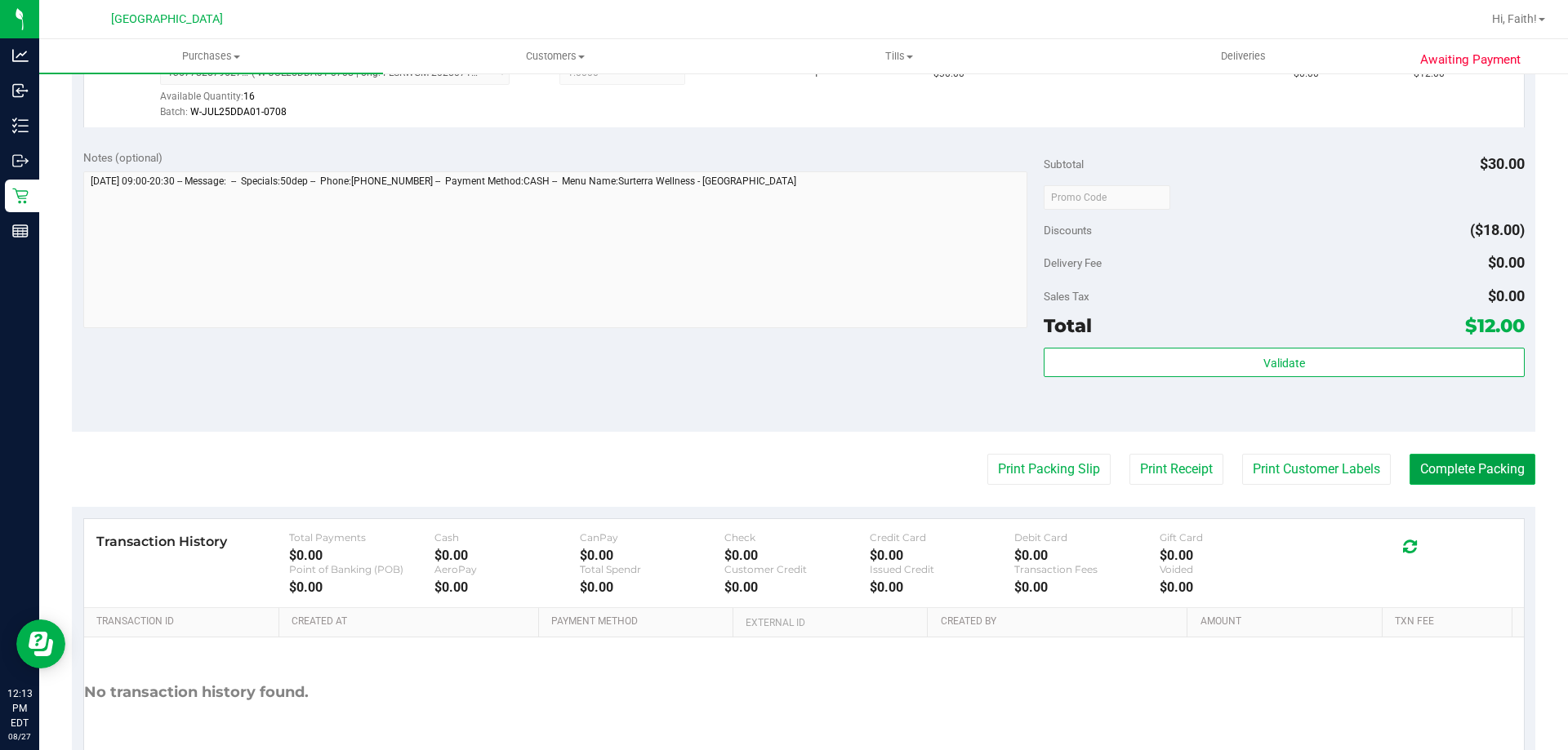
click at [1467, 467] on button "Complete Packing" at bounding box center [1473, 469] width 126 height 31
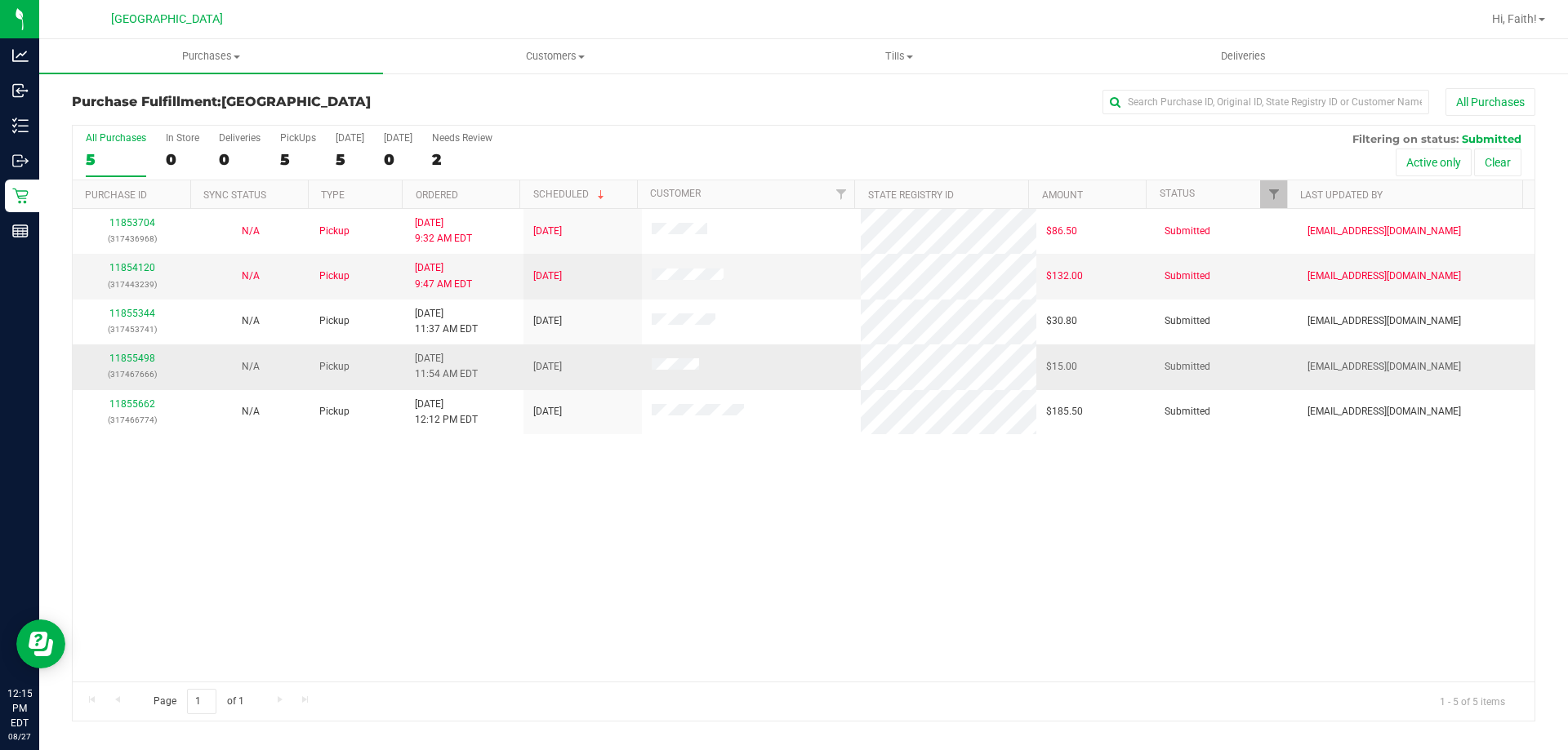
click at [127, 364] on div "11855498 (317467666)" at bounding box center [132, 367] width 98 height 31
click at [139, 361] on link "11855498" at bounding box center [132, 358] width 45 height 12
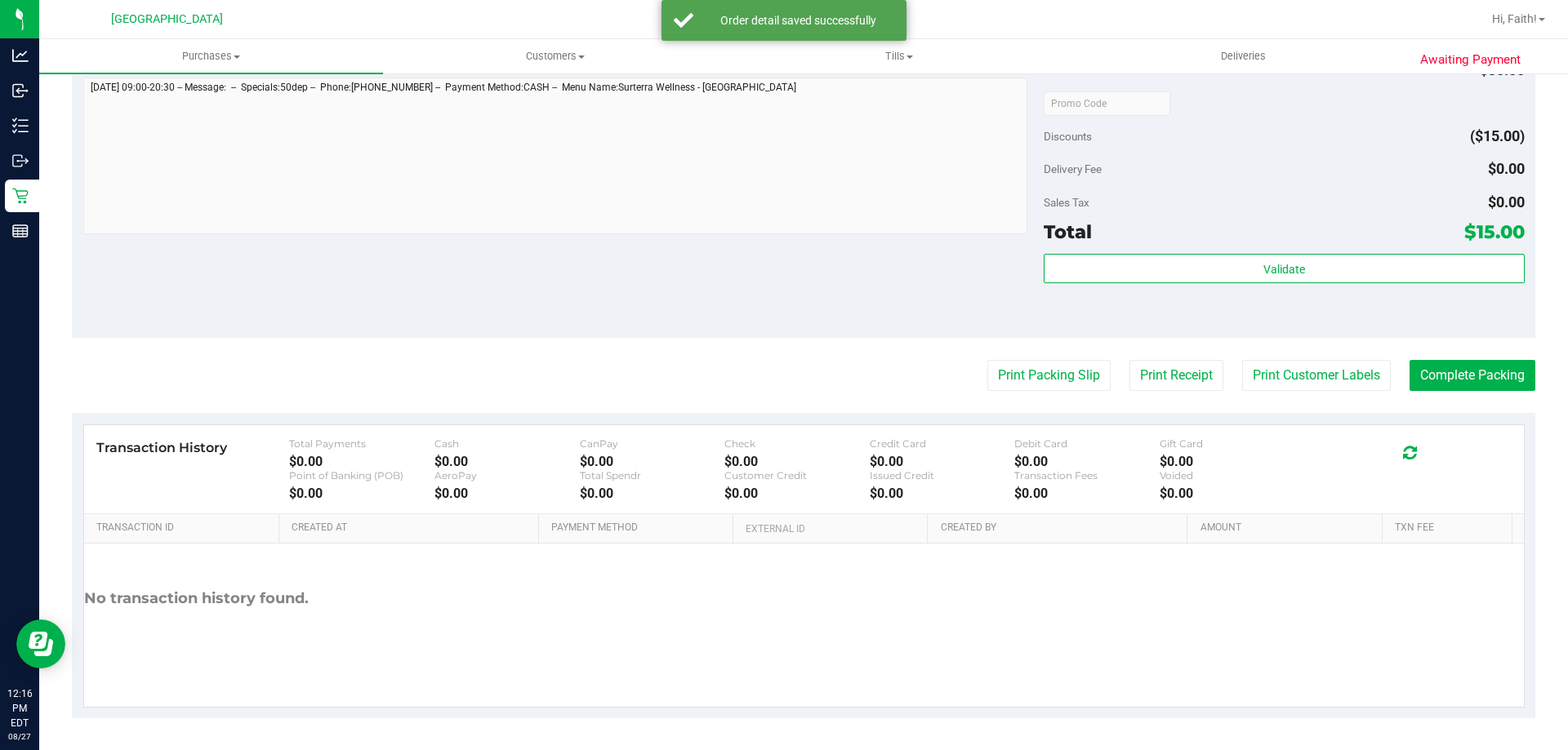
scroll to position [585, 0]
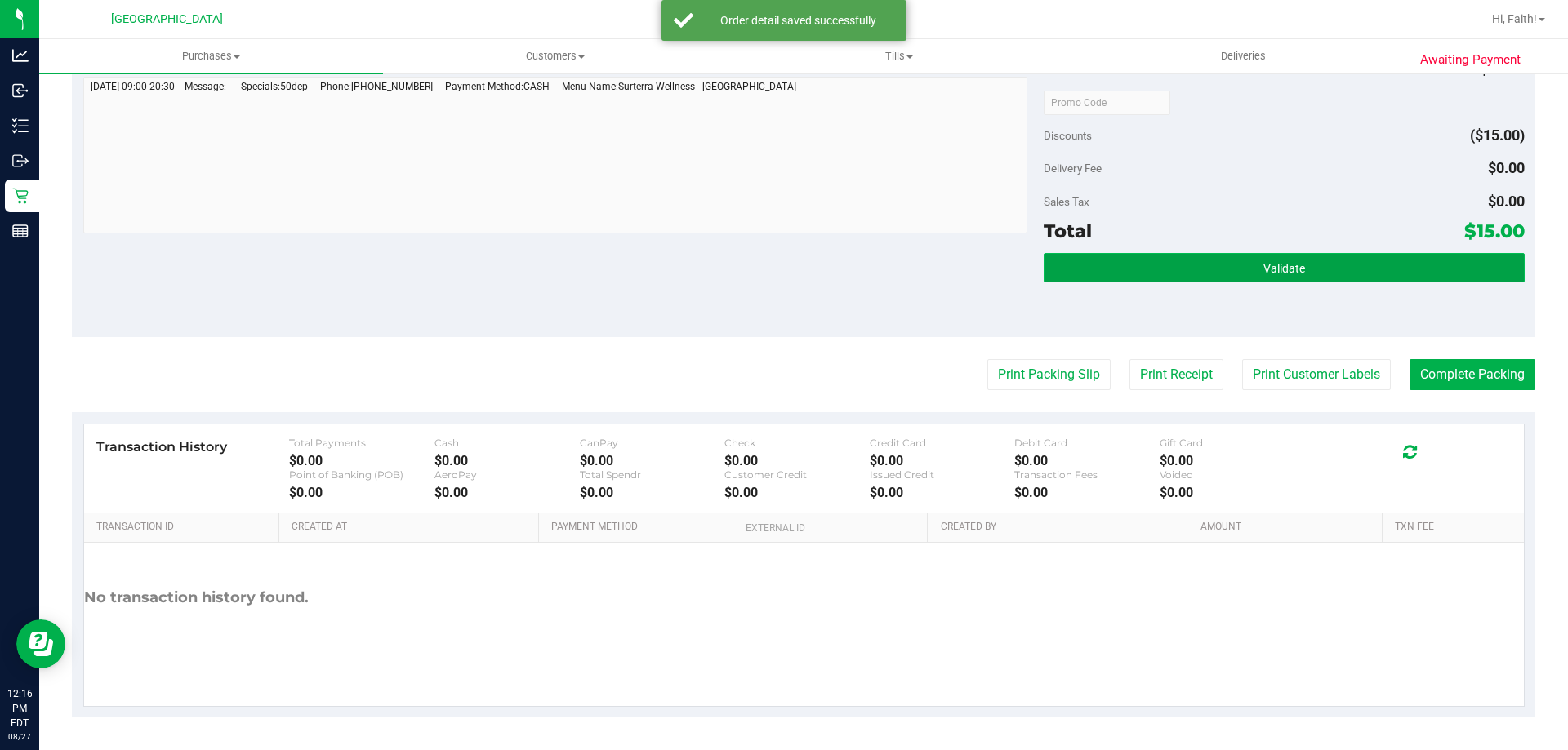
click at [1265, 277] on button "Validate" at bounding box center [1284, 268] width 480 height 30
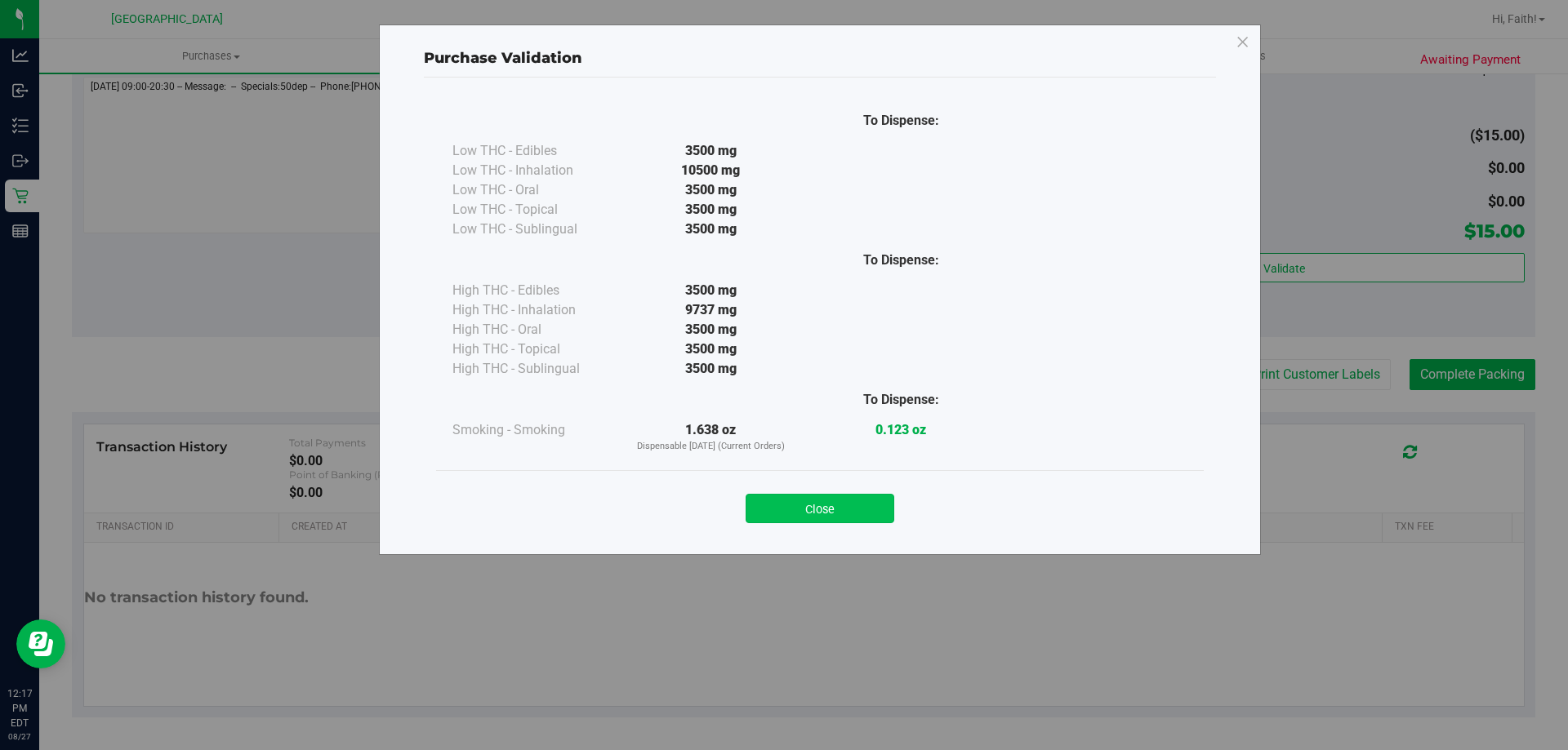
click at [857, 511] on button "Close" at bounding box center [819, 509] width 149 height 30
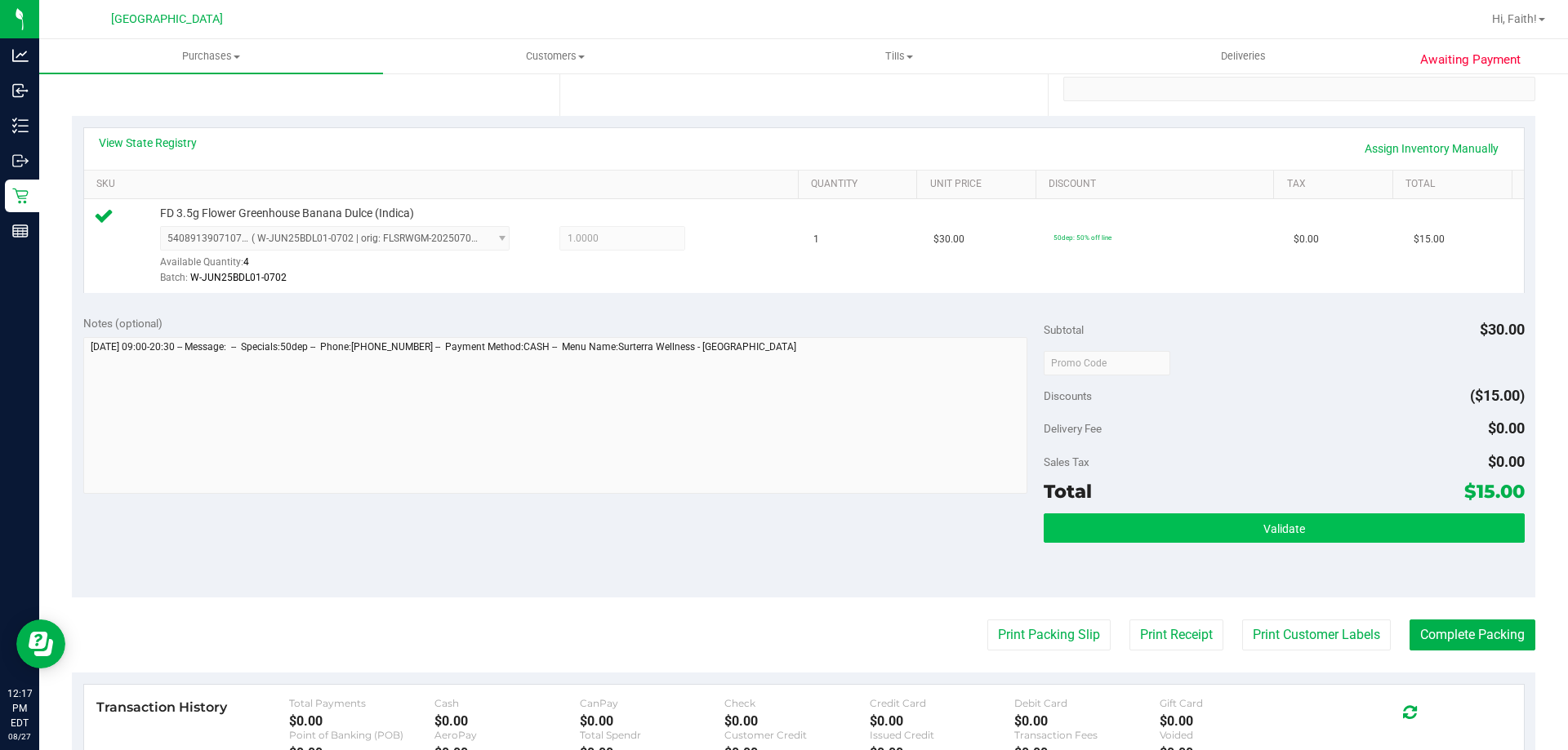
scroll to position [490, 0]
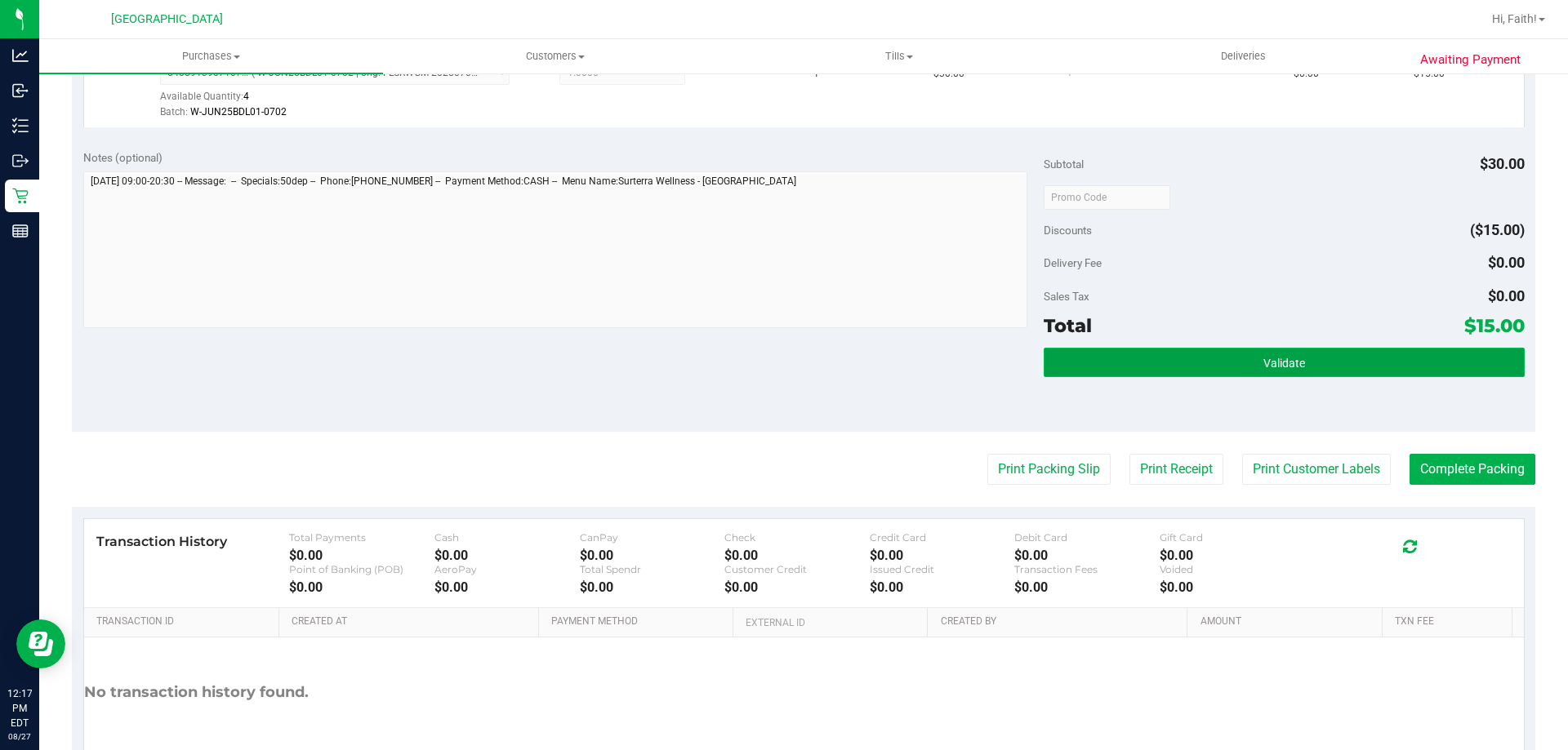
click at [1344, 359] on button "Validate" at bounding box center [1284, 362] width 480 height 30
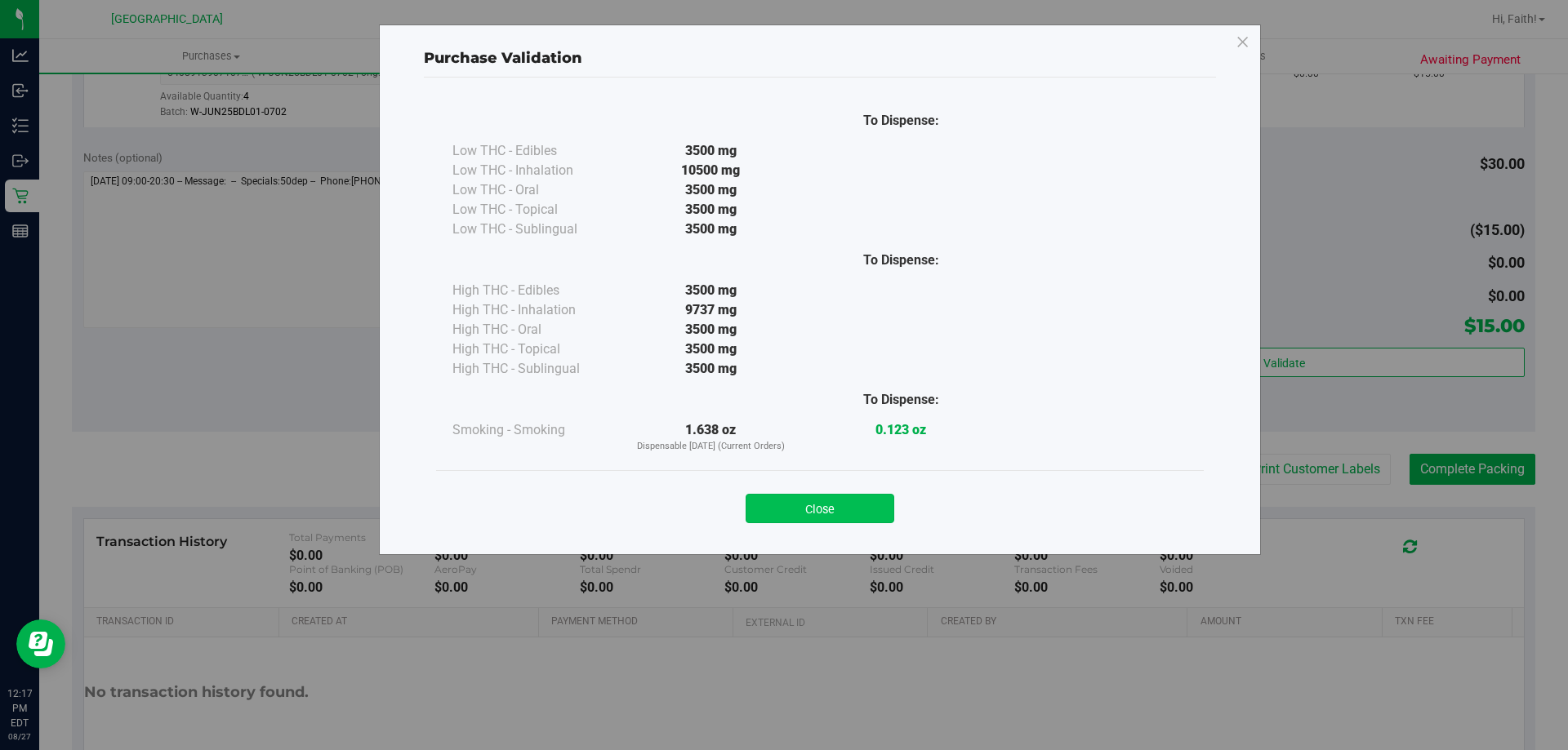
click at [831, 517] on button "Close" at bounding box center [819, 509] width 149 height 30
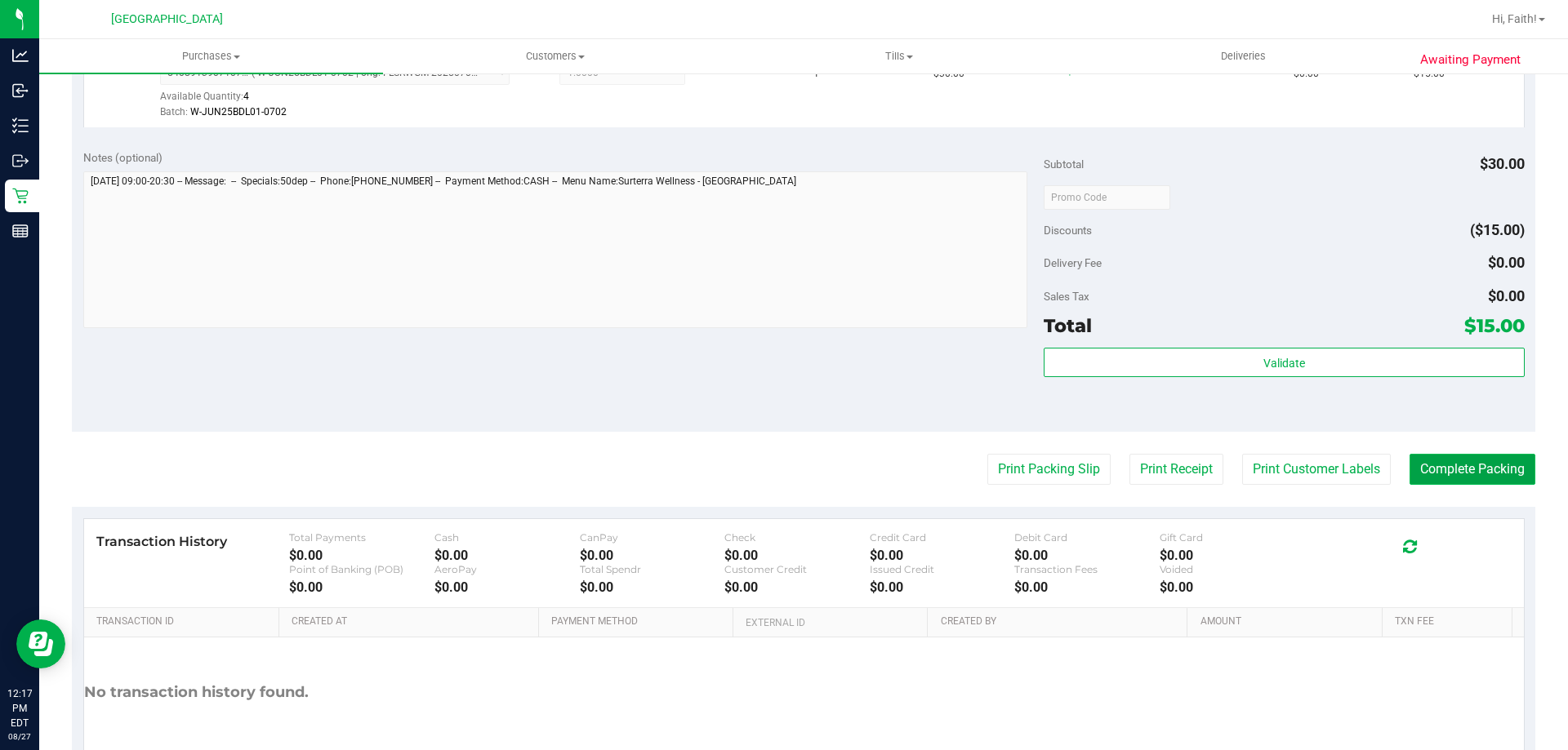
click at [1450, 463] on button "Complete Packing" at bounding box center [1473, 469] width 126 height 31
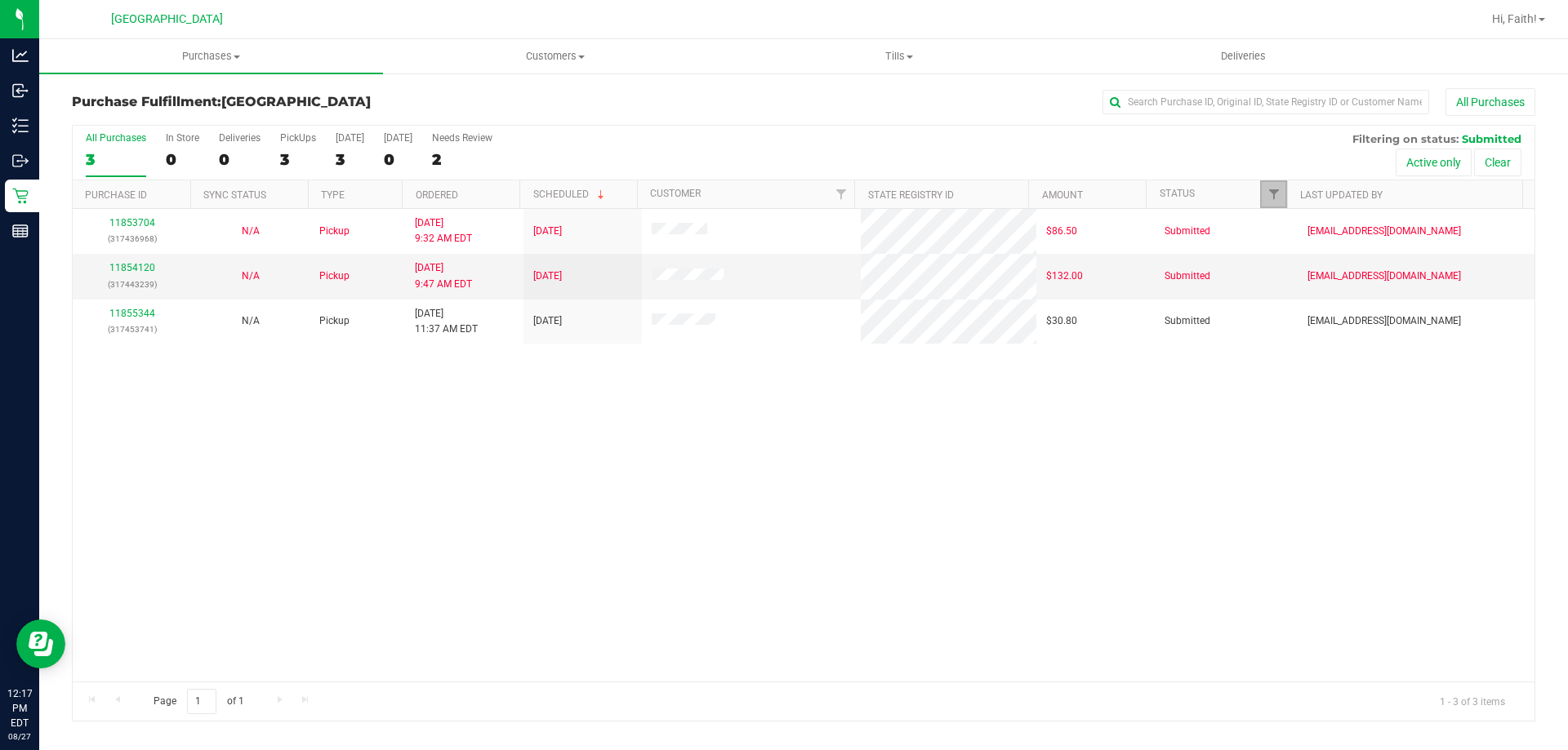
click at [1263, 195] on link "Filter" at bounding box center [1273, 194] width 27 height 28
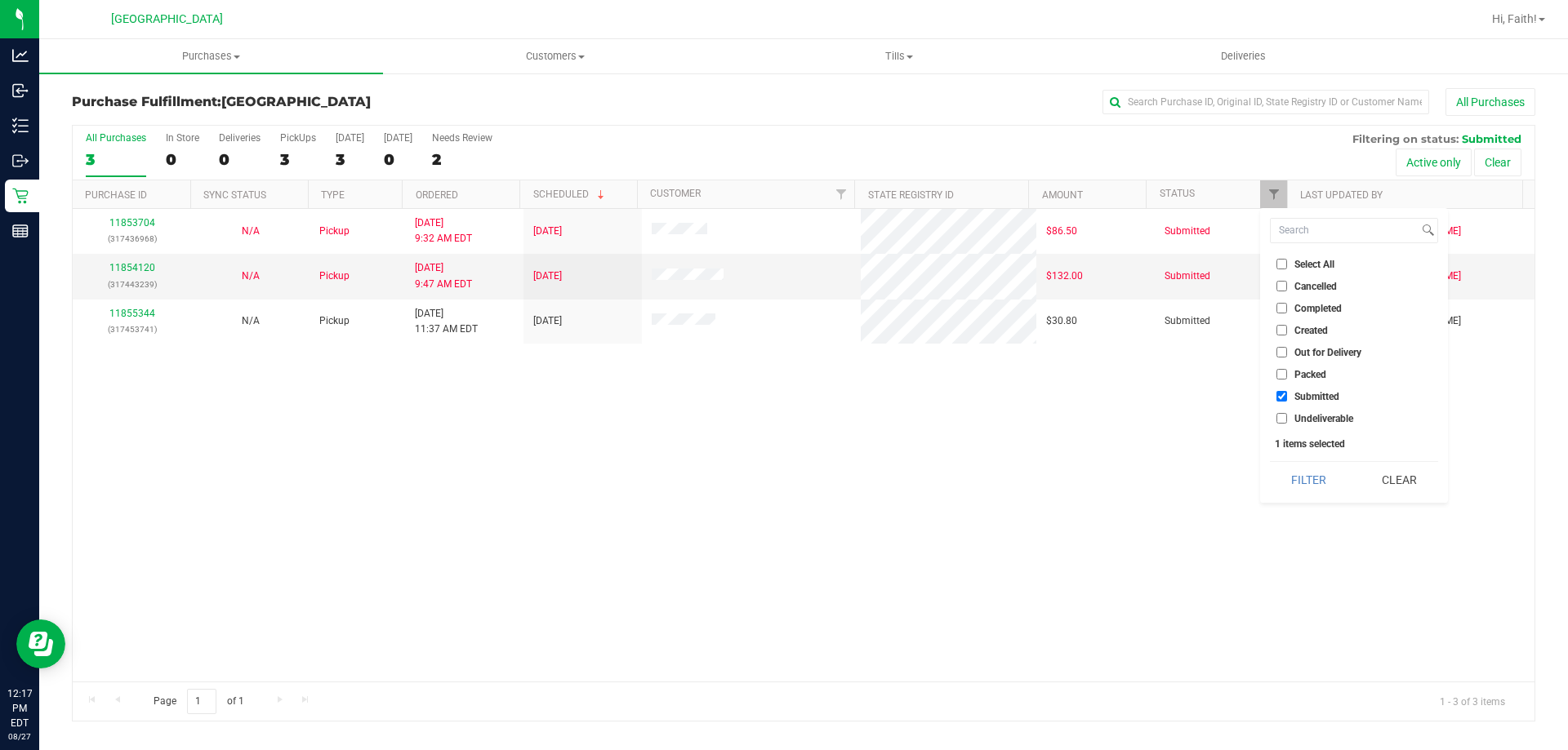
click at [1310, 375] on span "Packed" at bounding box center [1310, 375] width 31 height 10
click at [1286, 375] on input "Packed" at bounding box center [1282, 374] width 11 height 11
checkbox input "true"
click at [1320, 467] on button "Filter" at bounding box center [1309, 480] width 79 height 35
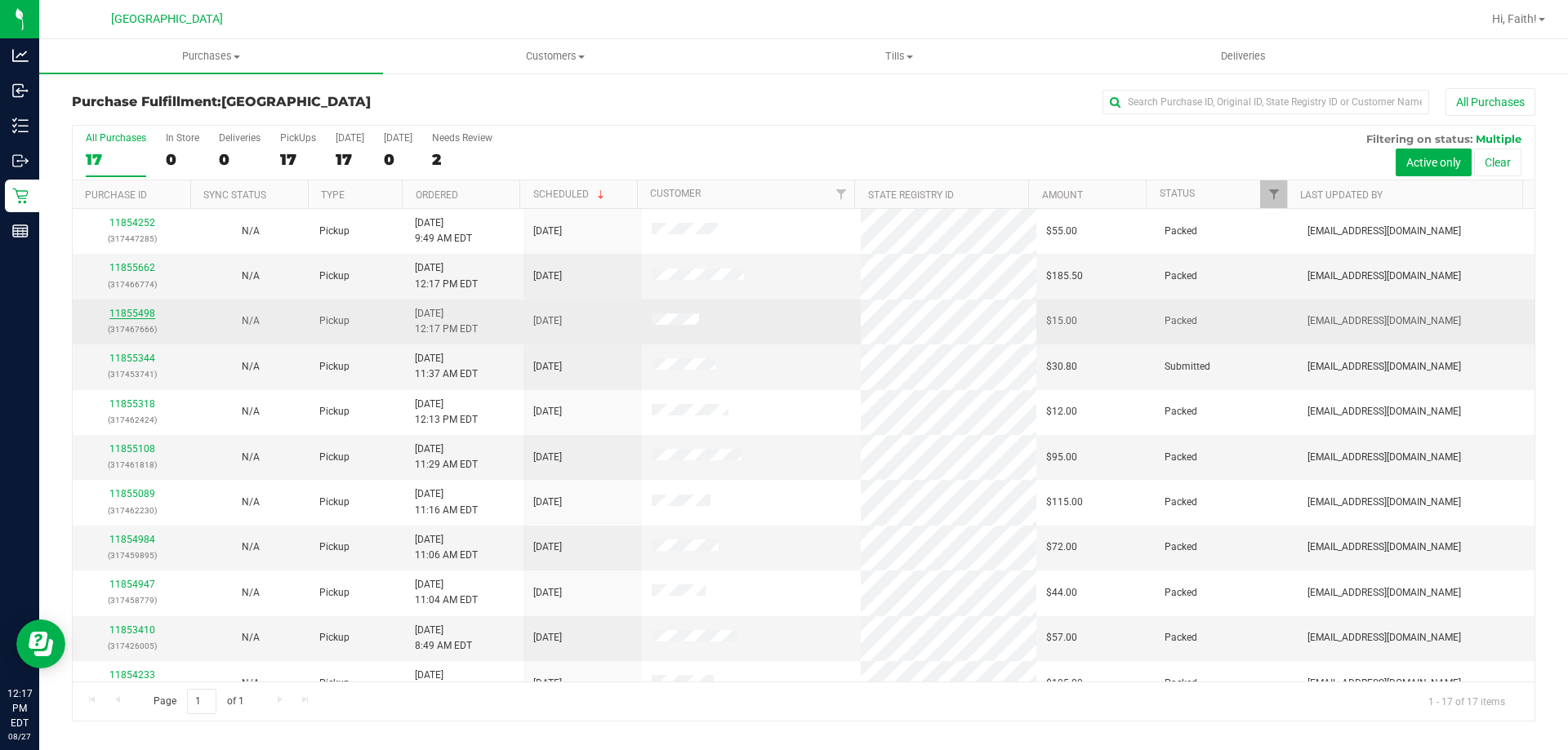
click at [139, 309] on link "11855498" at bounding box center [132, 314] width 45 height 12
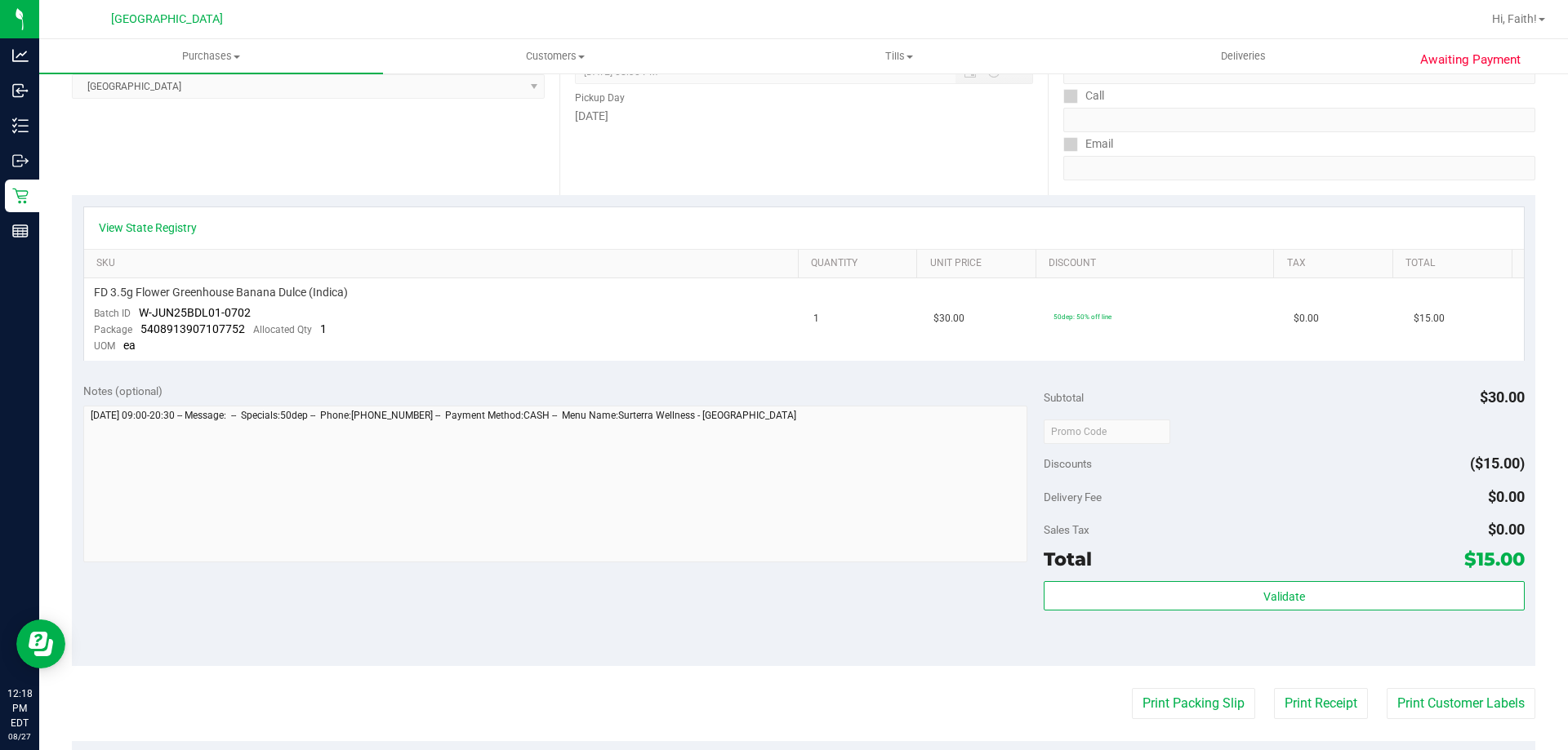
scroll to position [327, 0]
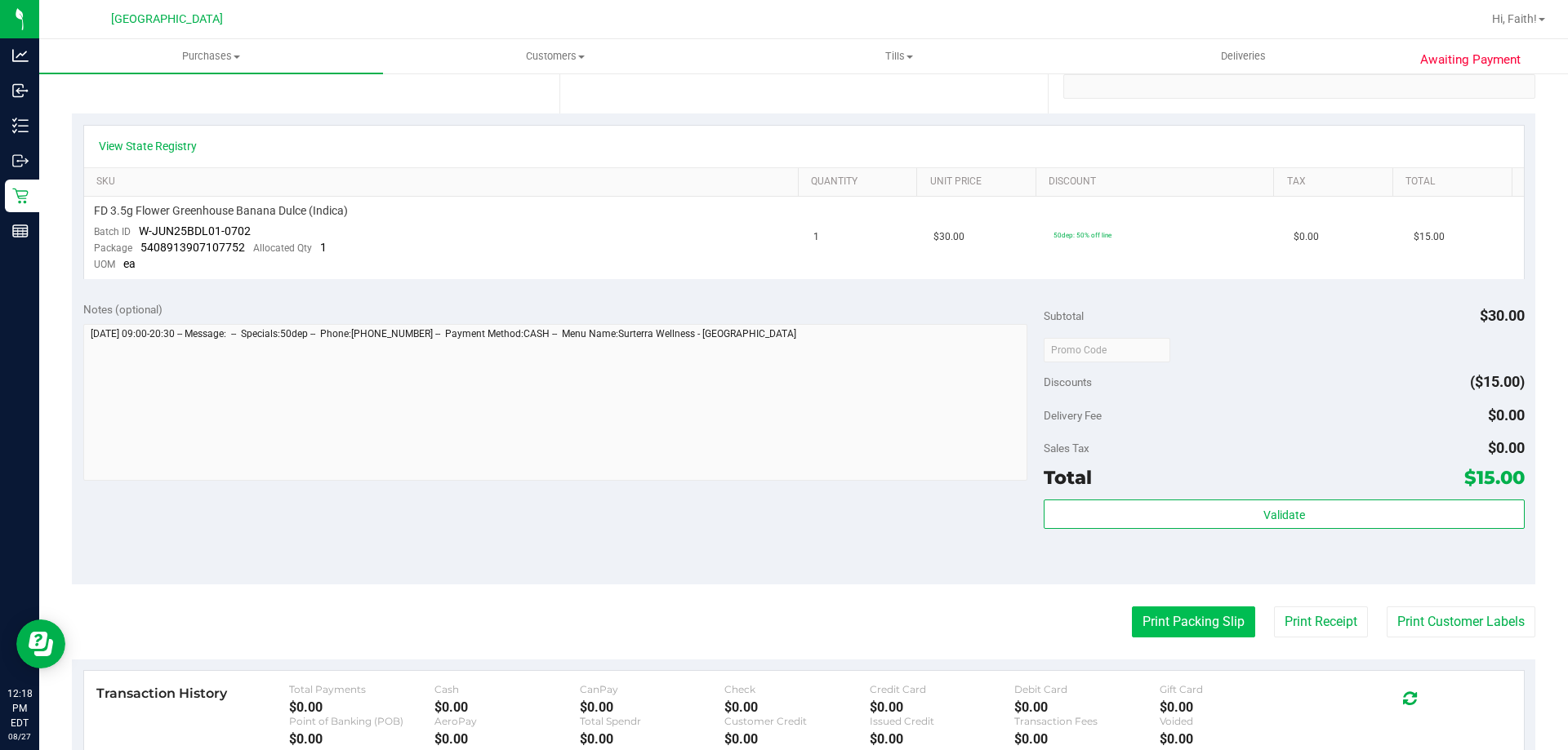
click at [1160, 625] on button "Print Packing Slip" at bounding box center [1193, 622] width 123 height 31
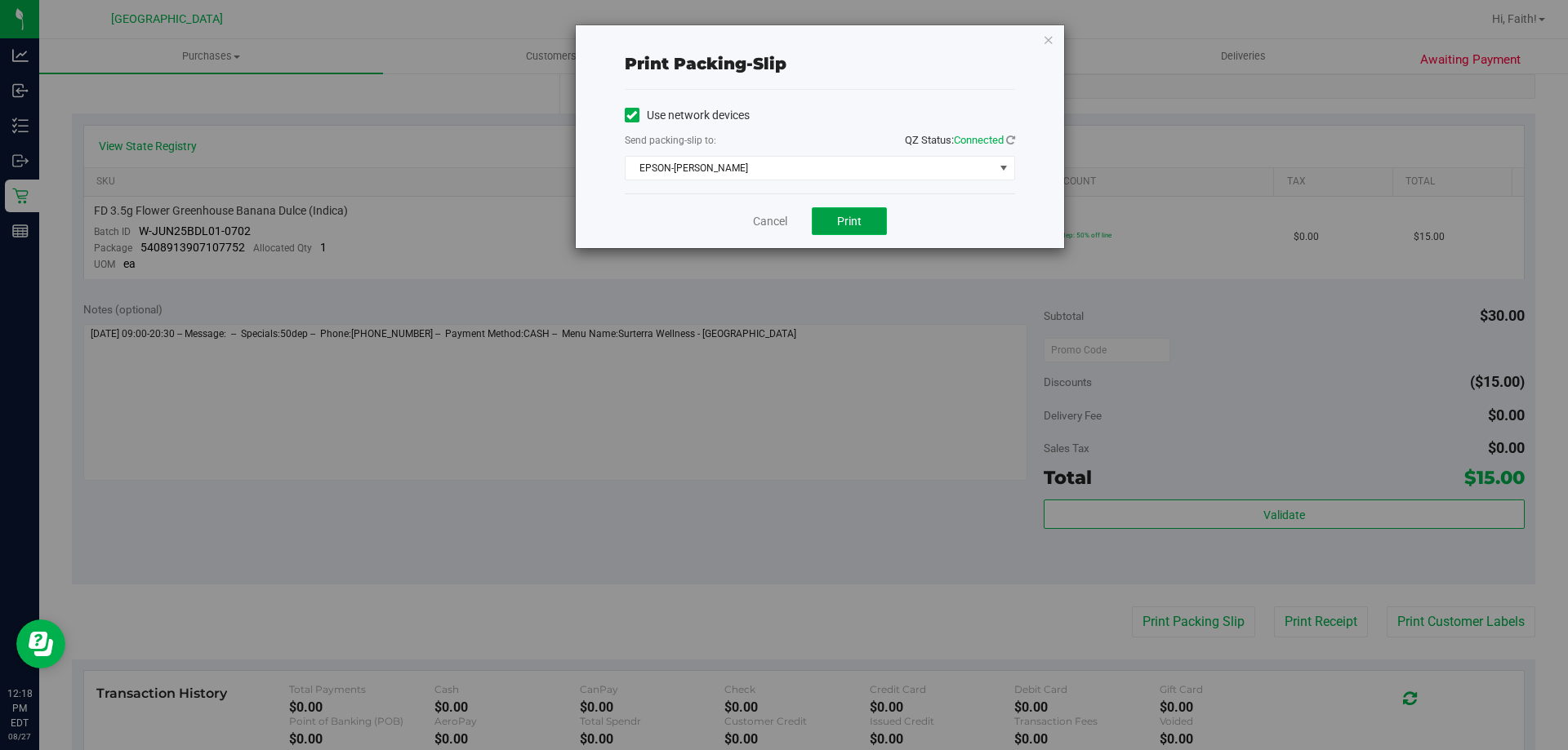
click at [860, 227] on button "Print" at bounding box center [849, 221] width 75 height 28
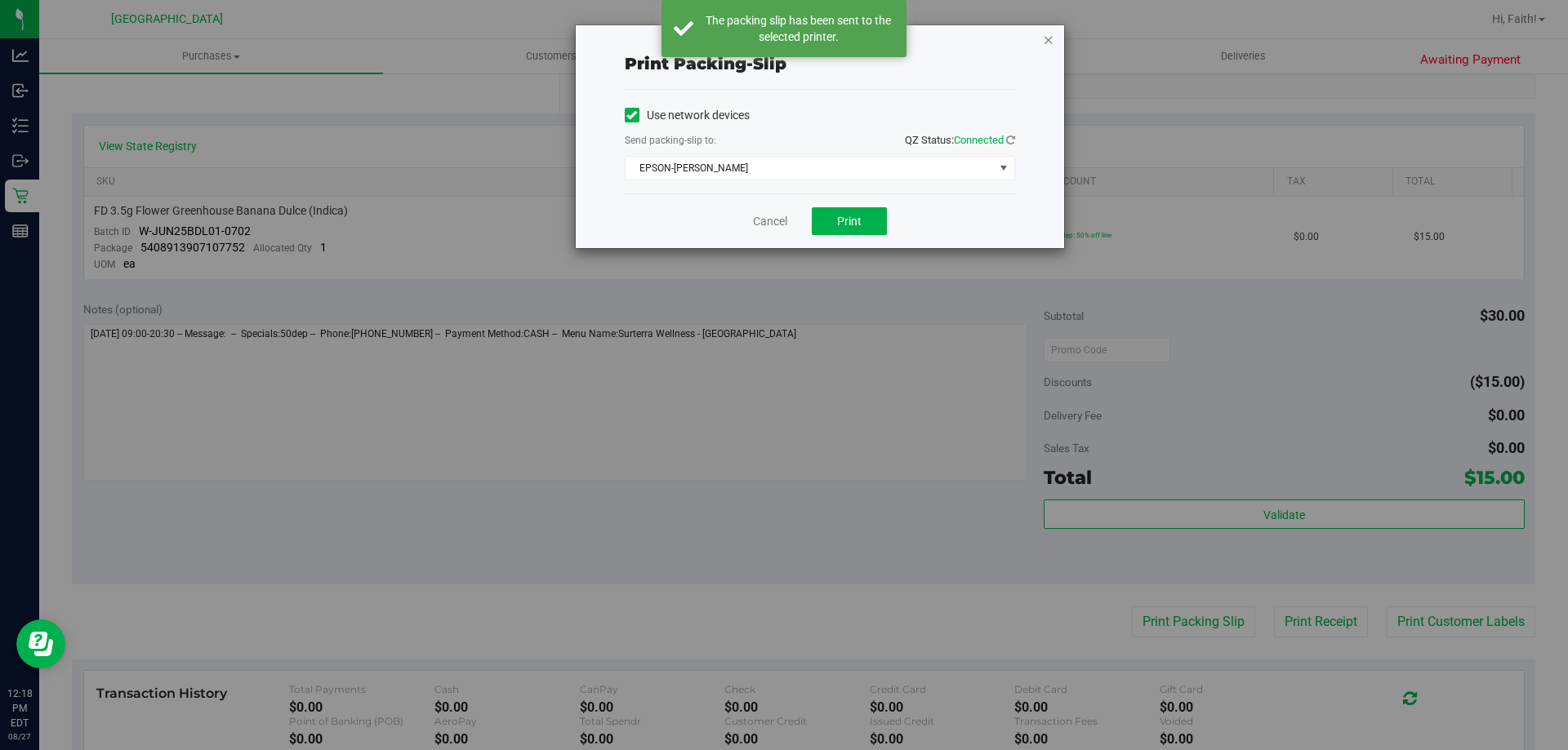
click at [1049, 41] on icon "button" at bounding box center [1048, 39] width 12 height 20
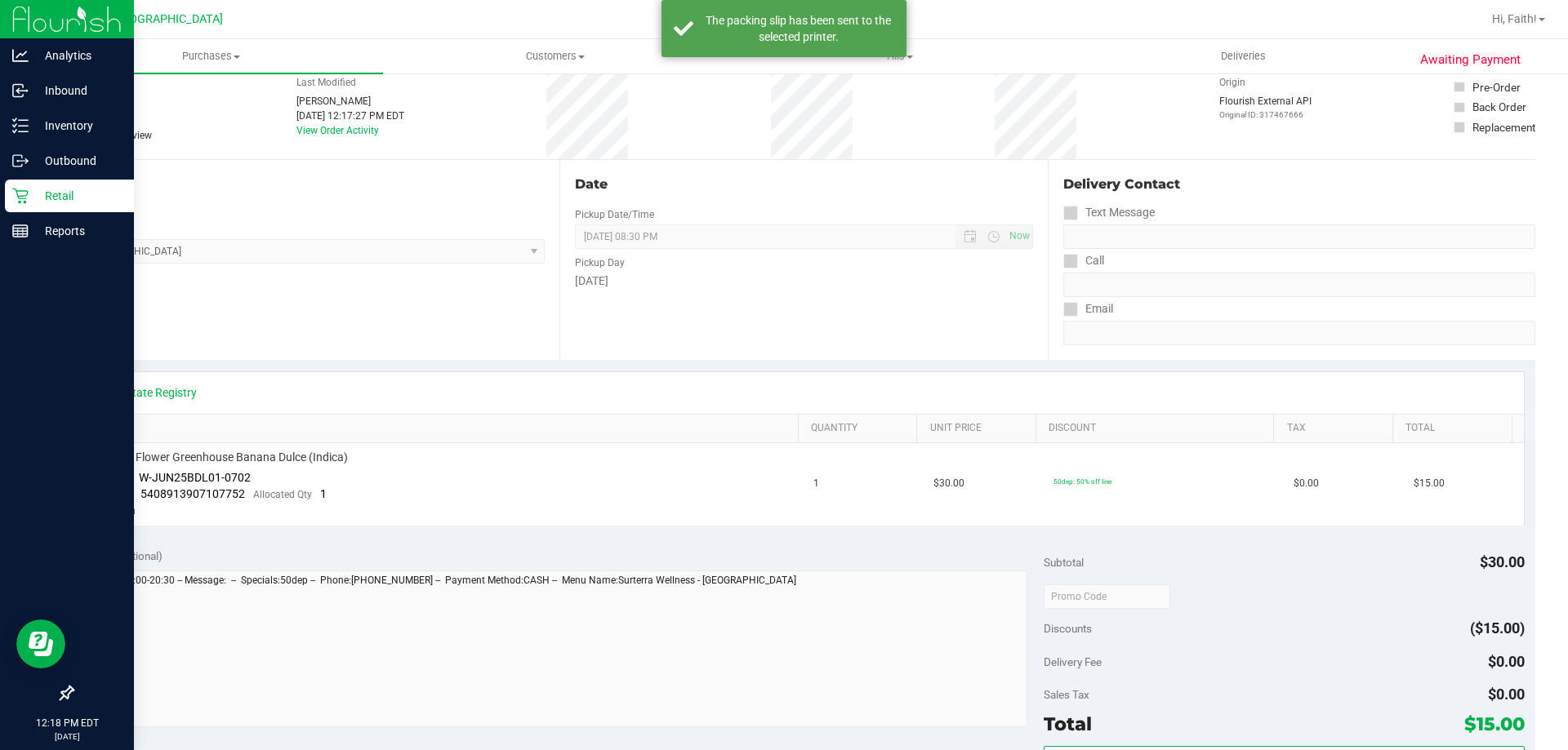
scroll to position [0, 0]
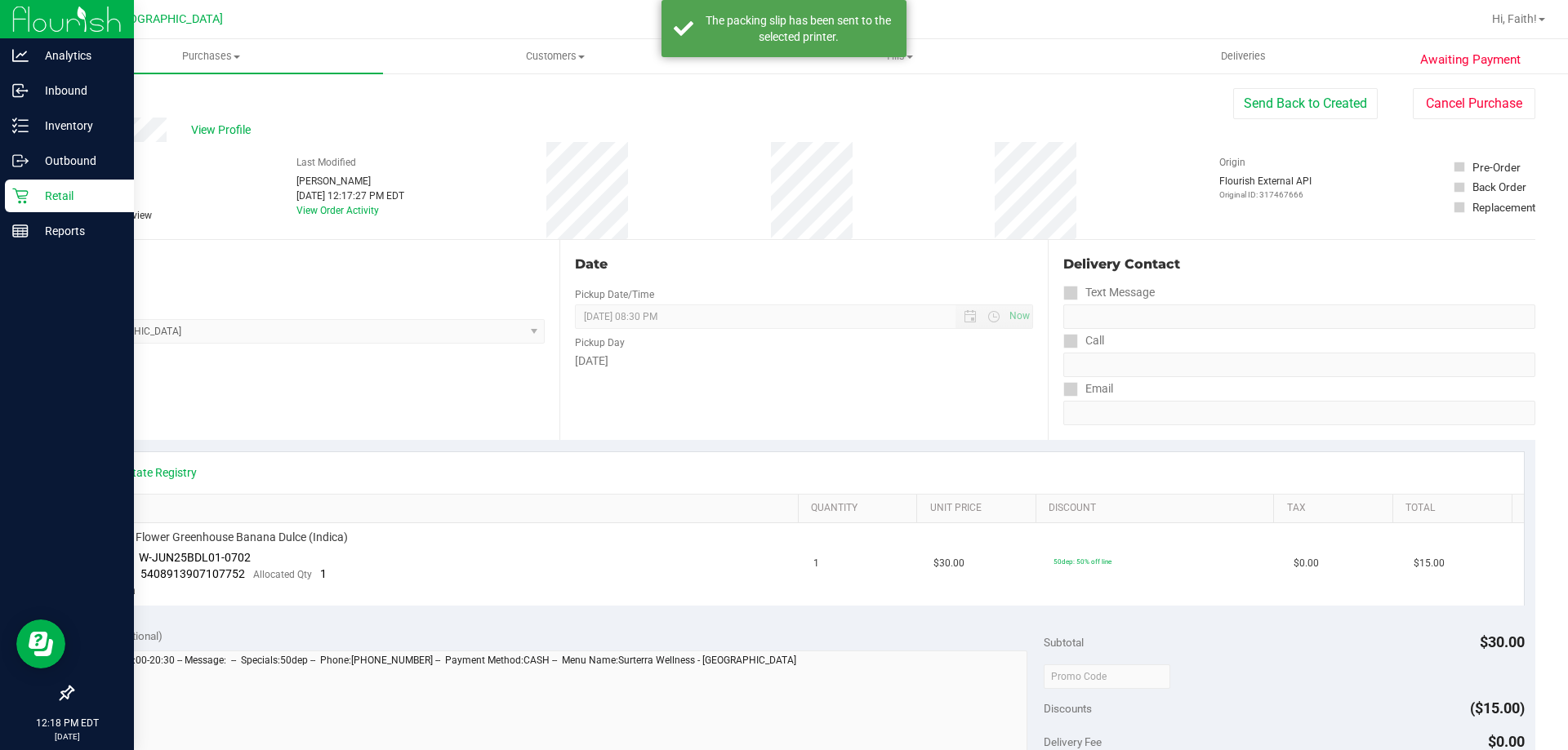
click at [72, 192] on p "Retail" at bounding box center [78, 196] width 98 height 20
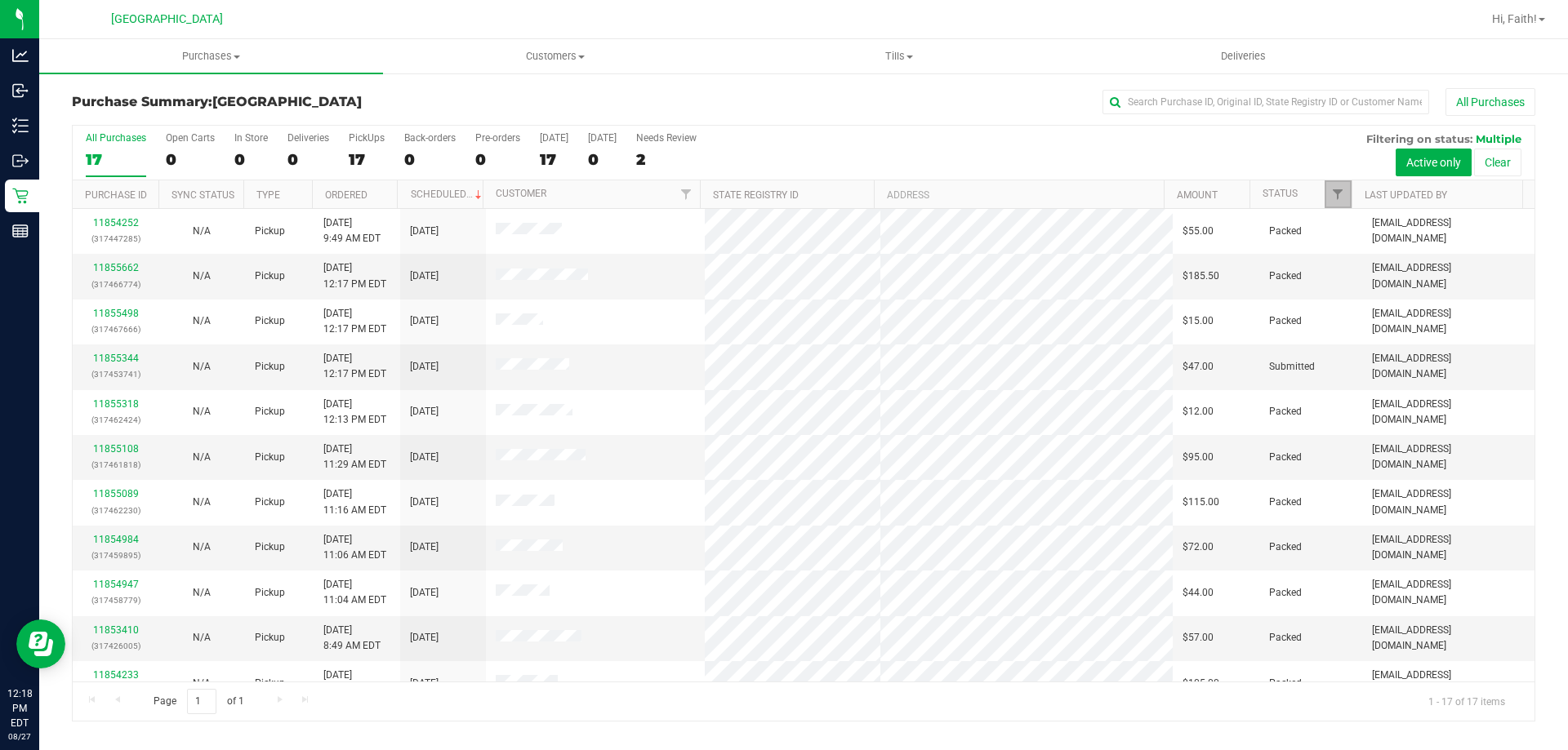
click at [1334, 184] on link "Filter" at bounding box center [1338, 194] width 27 height 28
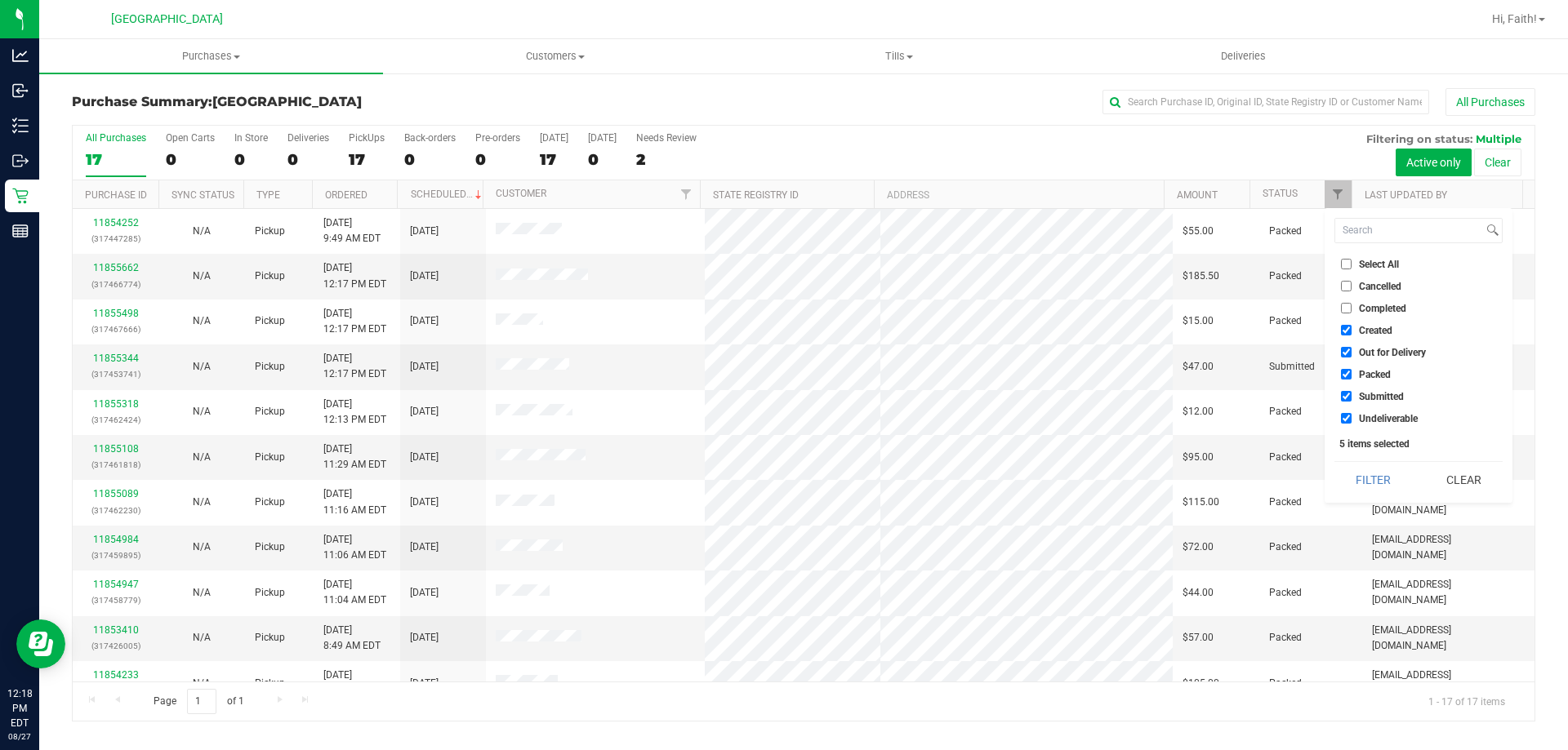
click at [1382, 371] on span "Packed" at bounding box center [1374, 375] width 31 height 10
click at [1351, 371] on input "Packed" at bounding box center [1346, 374] width 11 height 11
checkbox input "false"
click at [1382, 491] on button "Filter" at bounding box center [1373, 480] width 79 height 35
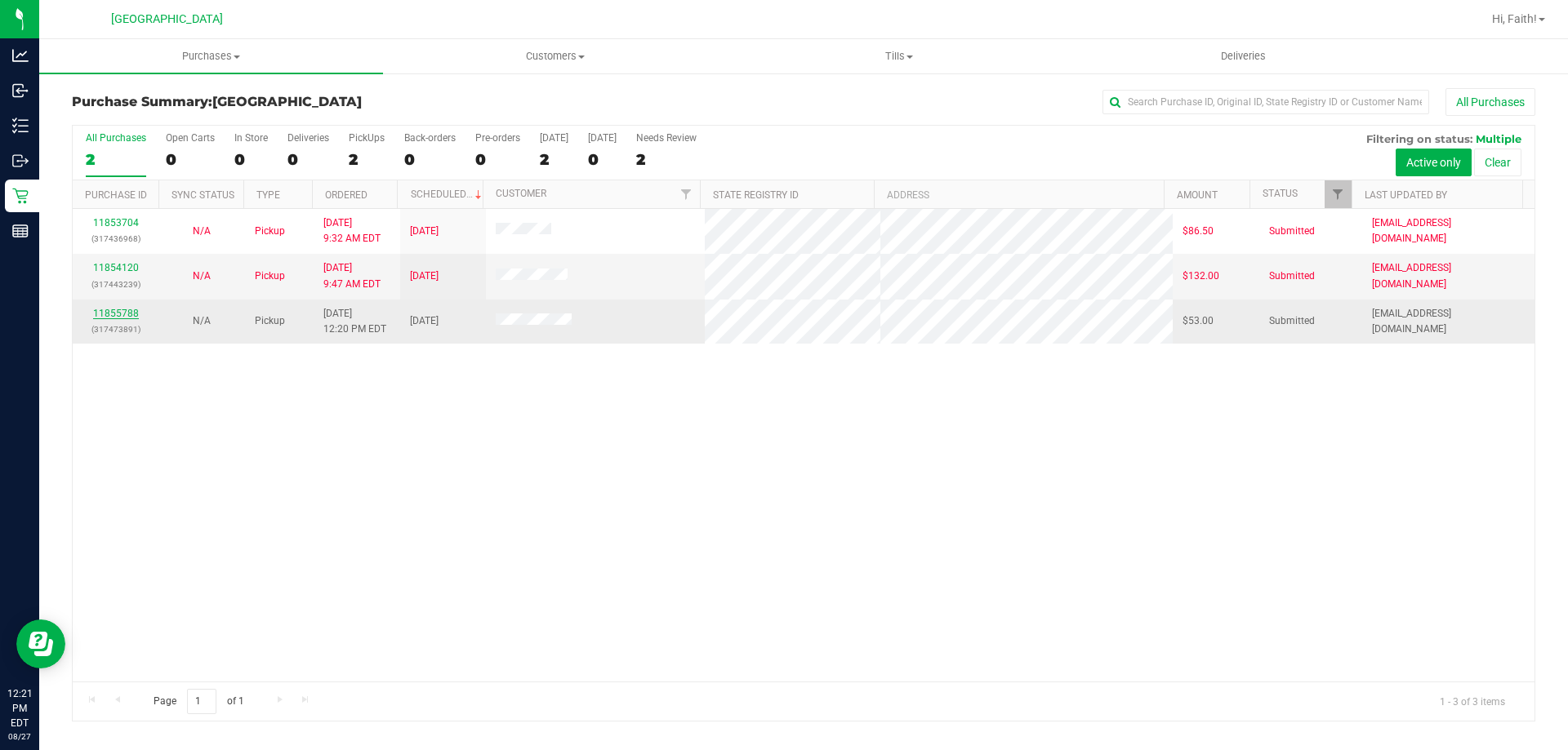
click at [136, 314] on link "11855788" at bounding box center [116, 314] width 45 height 12
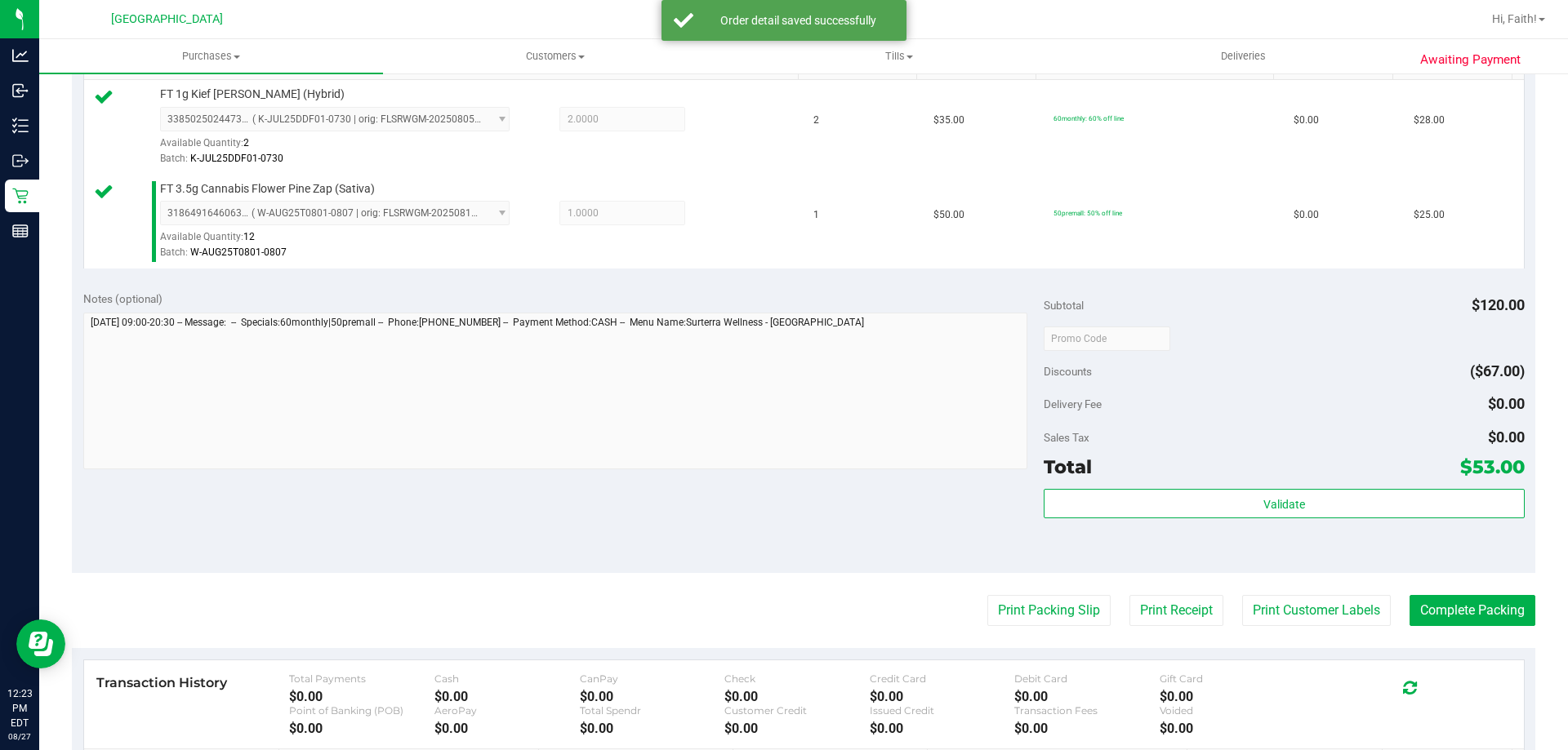
scroll to position [572, 0]
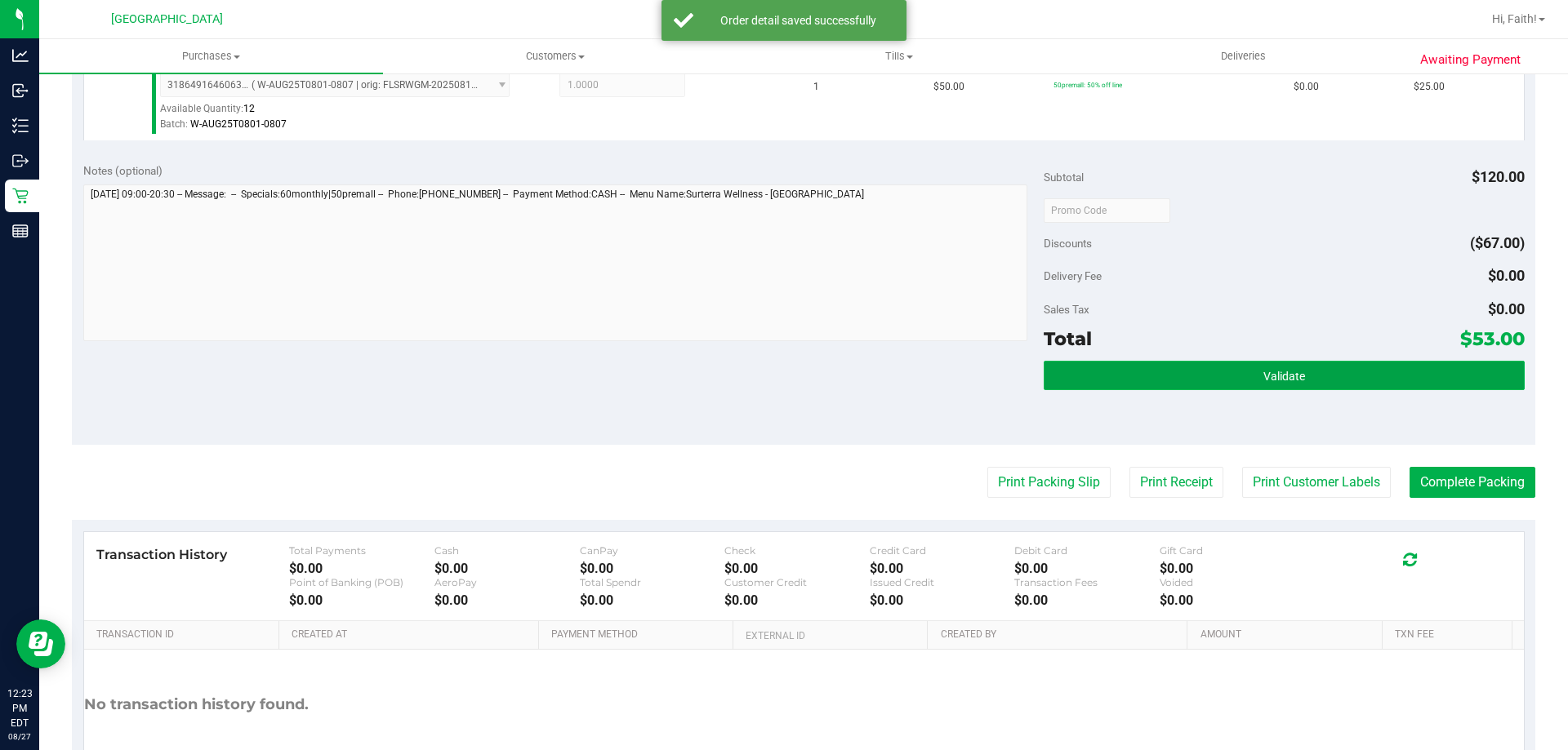
click at [1253, 367] on button "Validate" at bounding box center [1284, 376] width 480 height 30
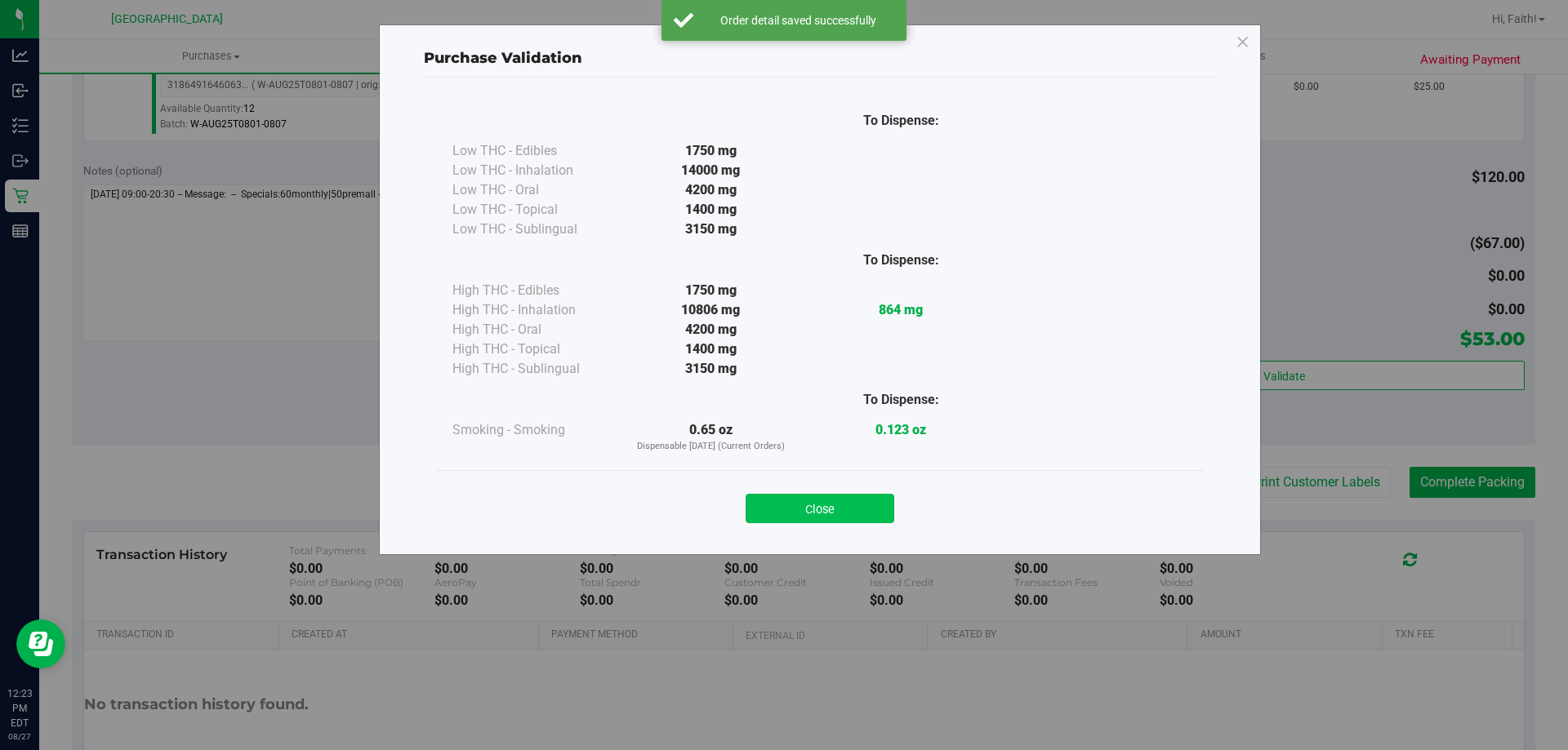
click at [824, 510] on button "Close" at bounding box center [819, 509] width 149 height 30
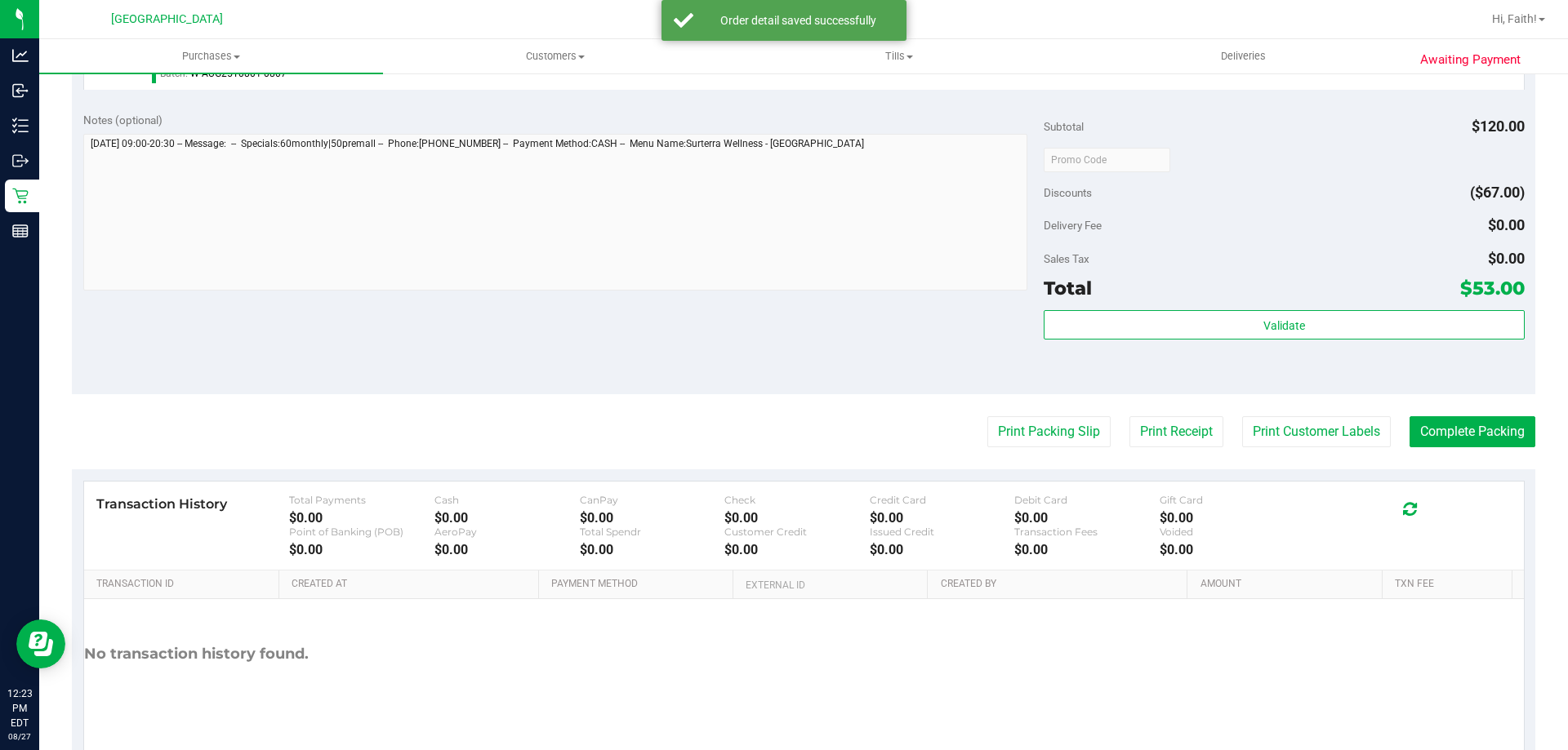
scroll to position [679, 0]
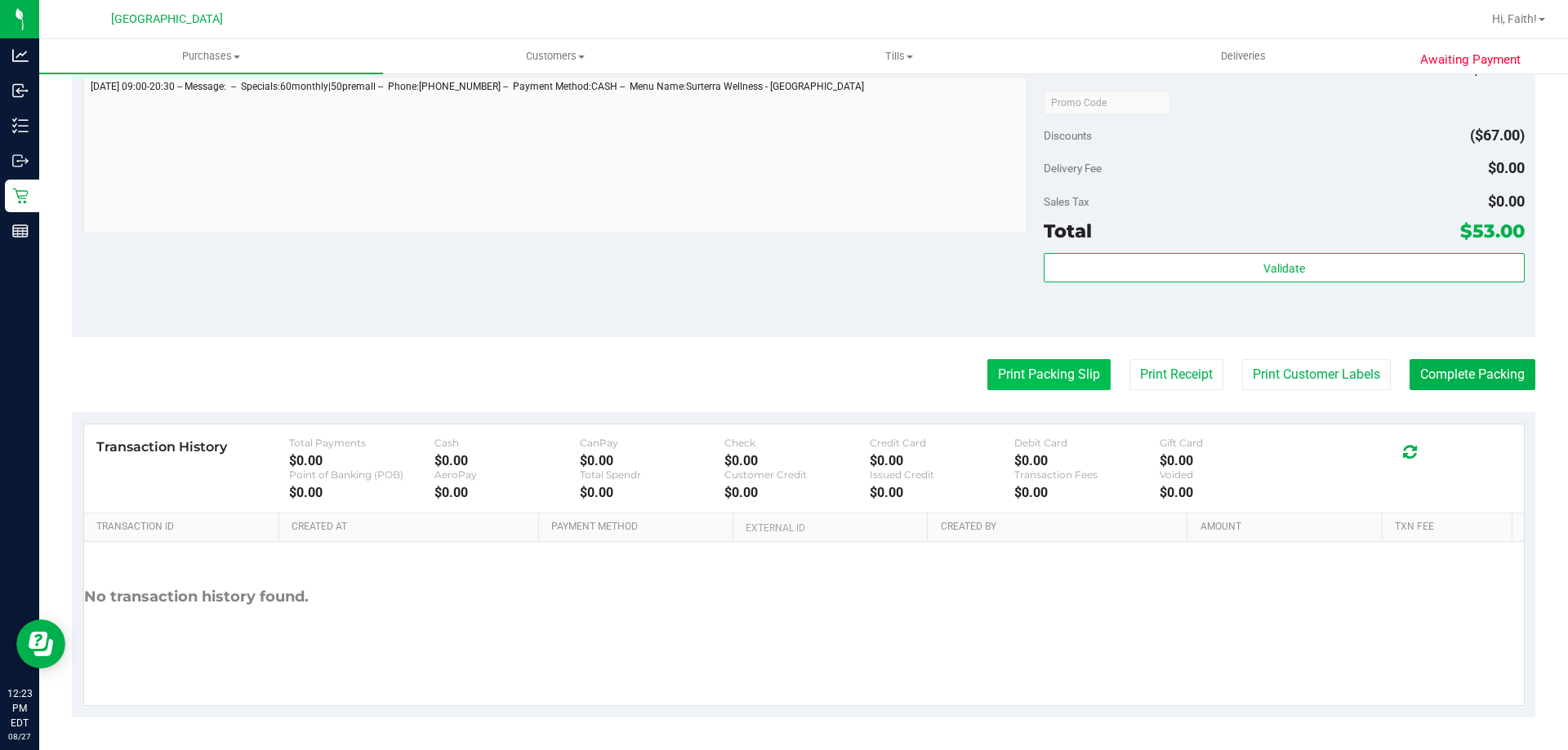
click at [1055, 379] on button "Print Packing Slip" at bounding box center [1048, 375] width 123 height 31
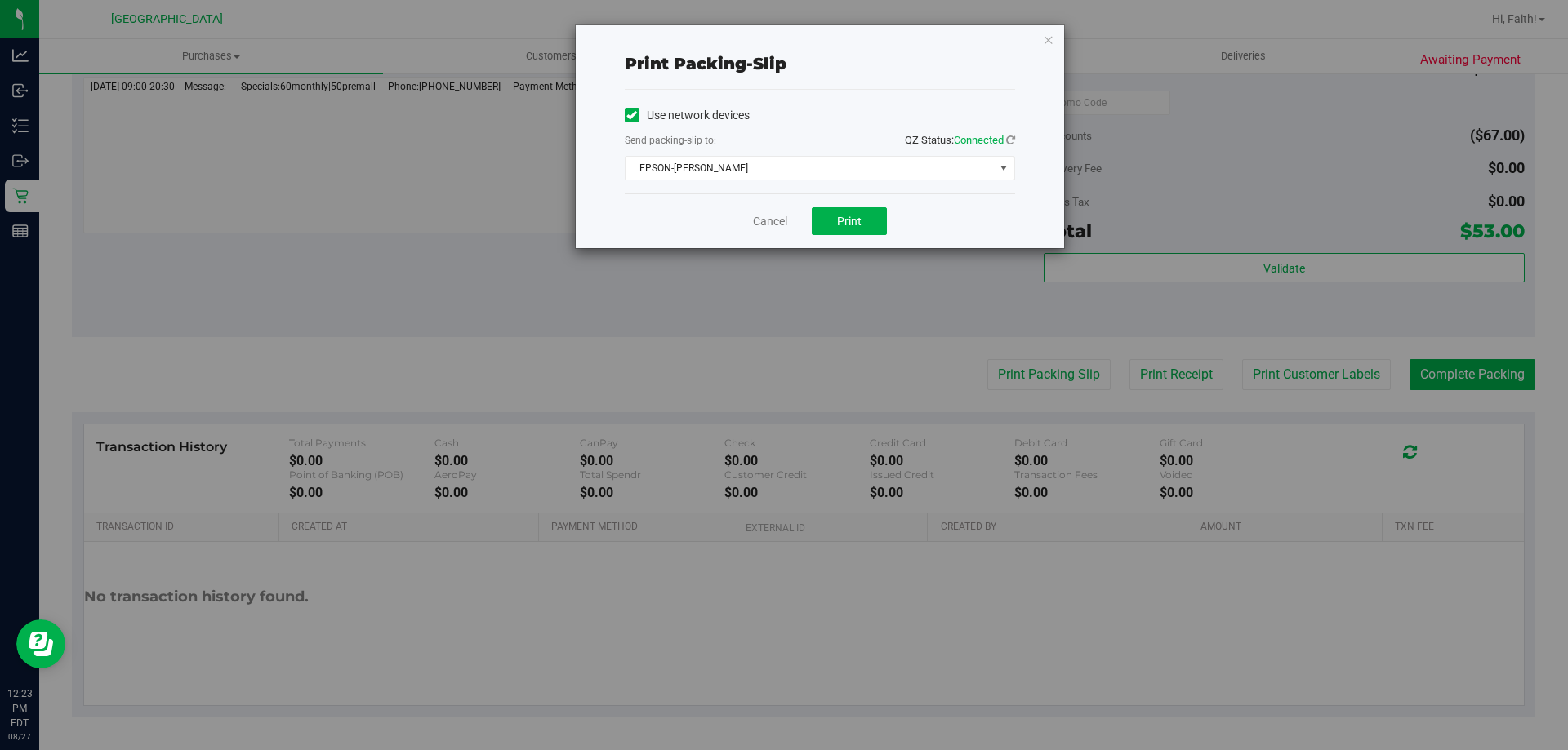
click at [861, 207] on div "Cancel Print" at bounding box center [820, 221] width 391 height 55
click at [874, 232] on button "Print" at bounding box center [849, 221] width 75 height 28
click at [1052, 45] on icon "button" at bounding box center [1048, 39] width 12 height 20
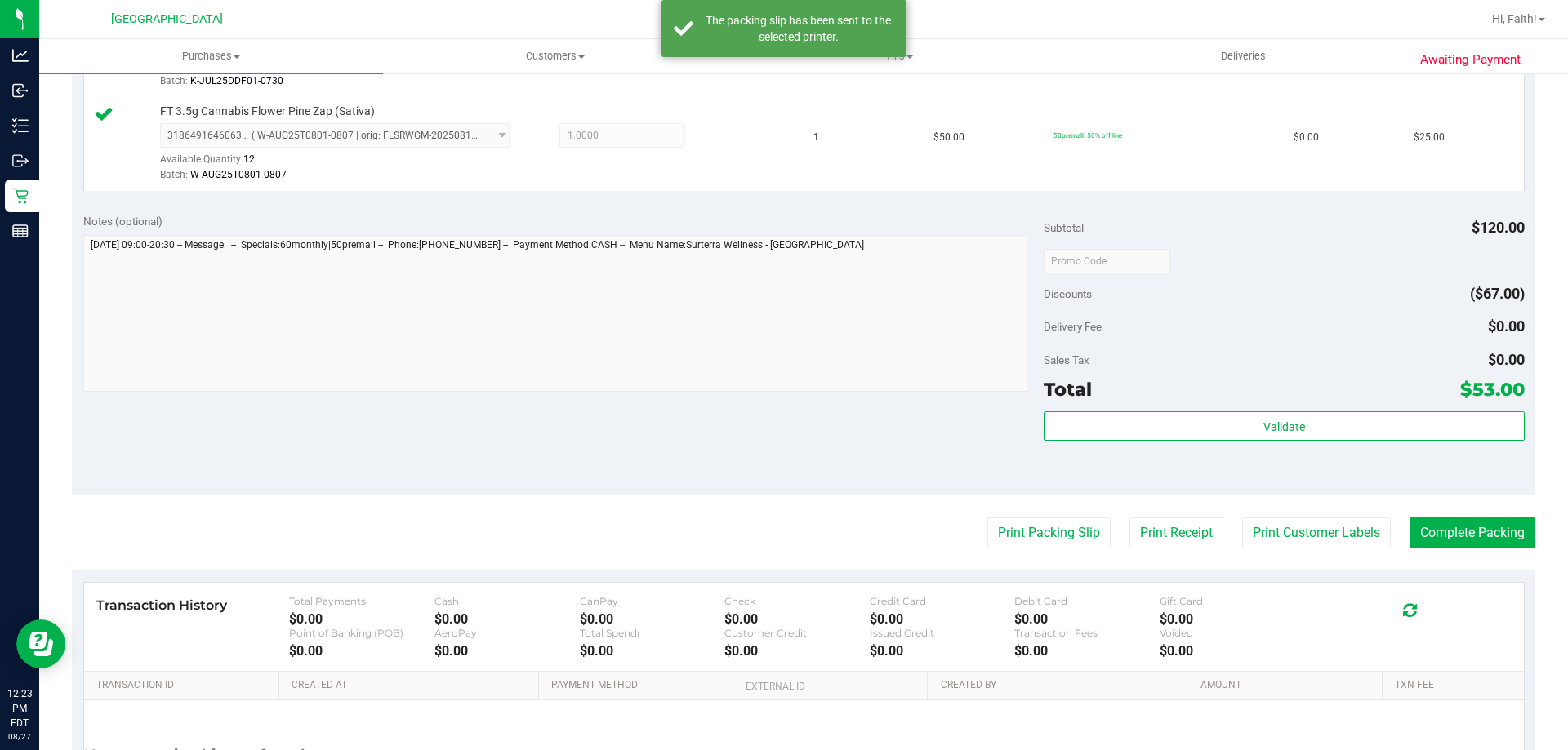
scroll to position [516, 0]
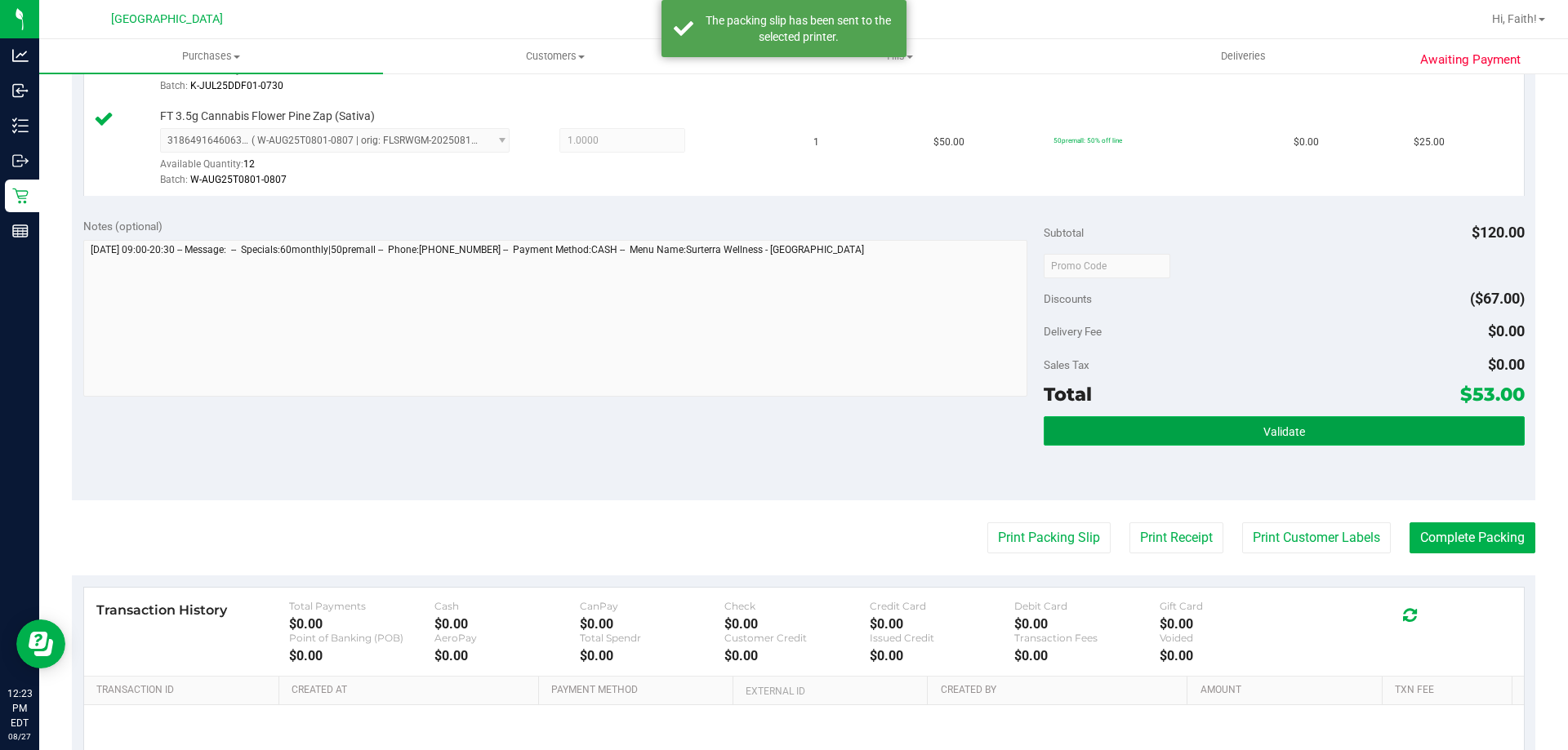
click at [1367, 424] on button "Validate" at bounding box center [1284, 431] width 480 height 30
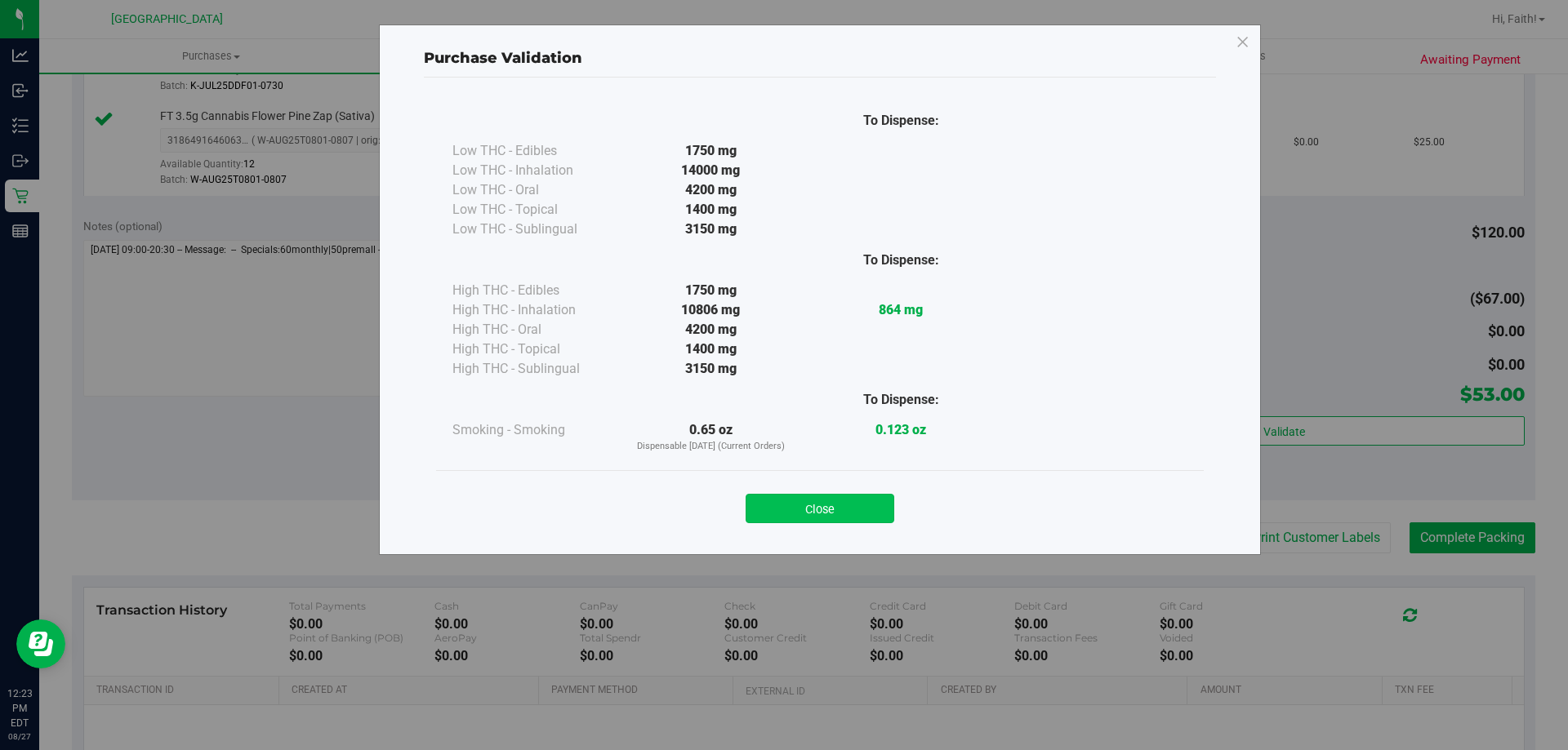
click at [873, 511] on button "Close" at bounding box center [819, 509] width 149 height 30
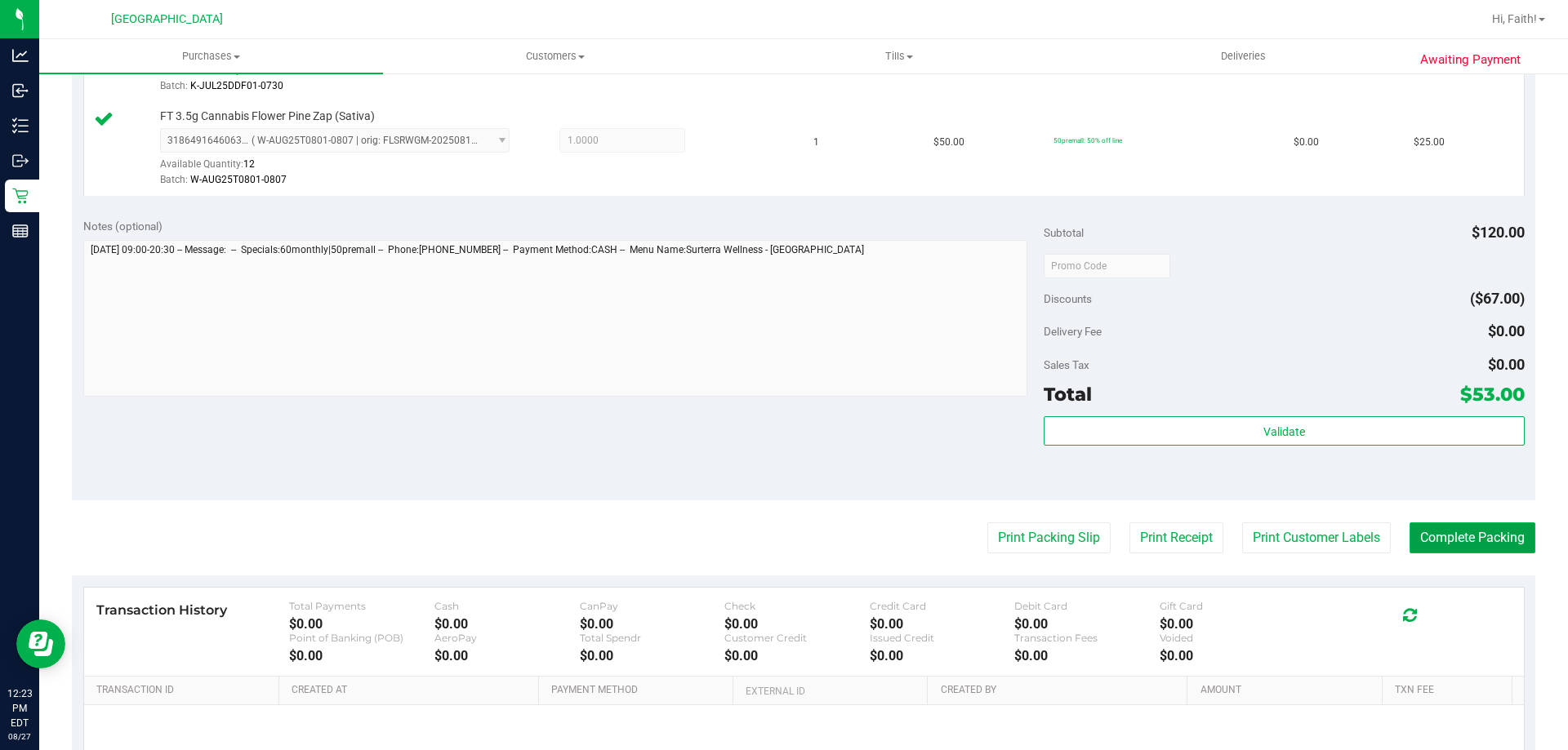
click at [1462, 534] on button "Complete Packing" at bounding box center [1473, 538] width 126 height 31
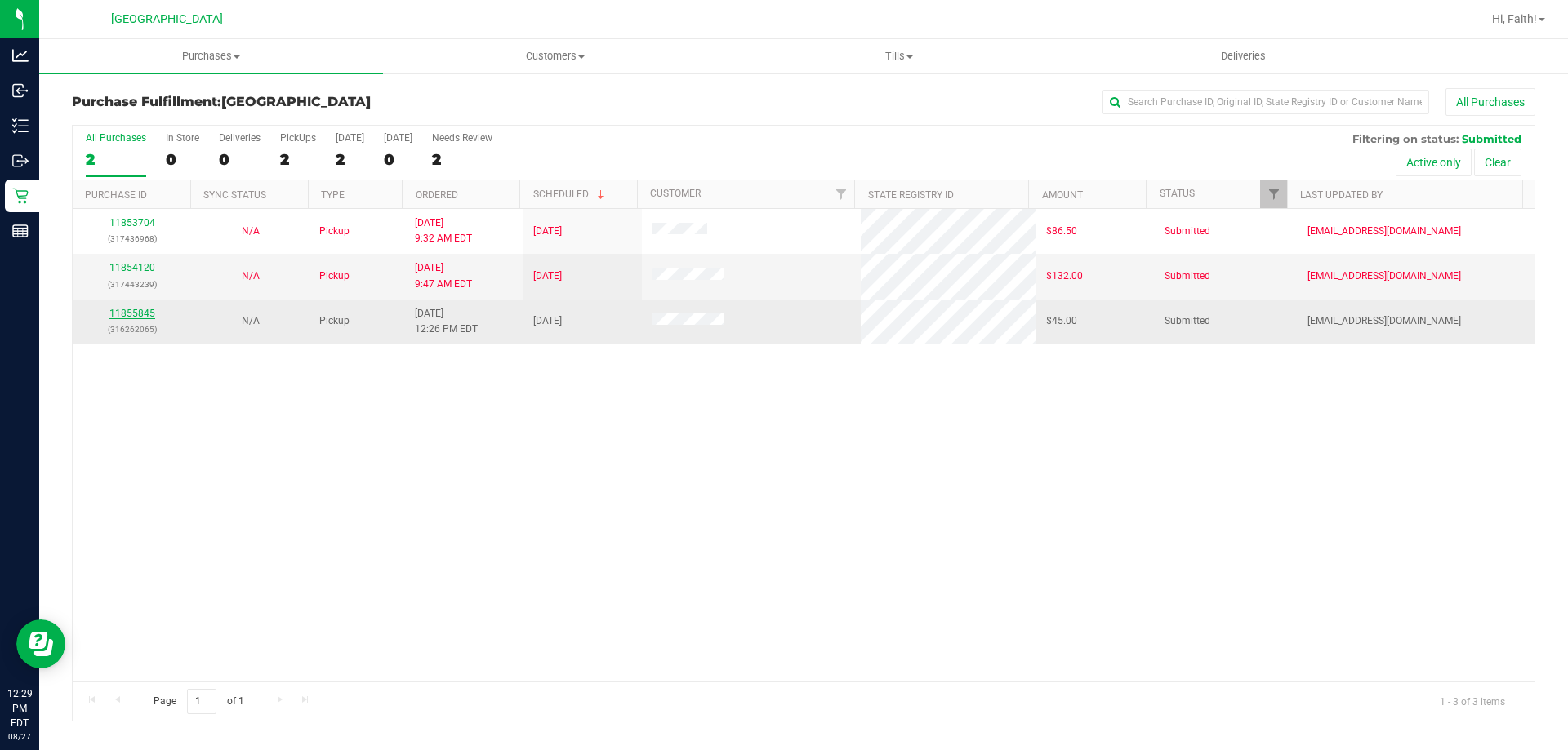
click at [145, 314] on link "11855845" at bounding box center [132, 314] width 45 height 12
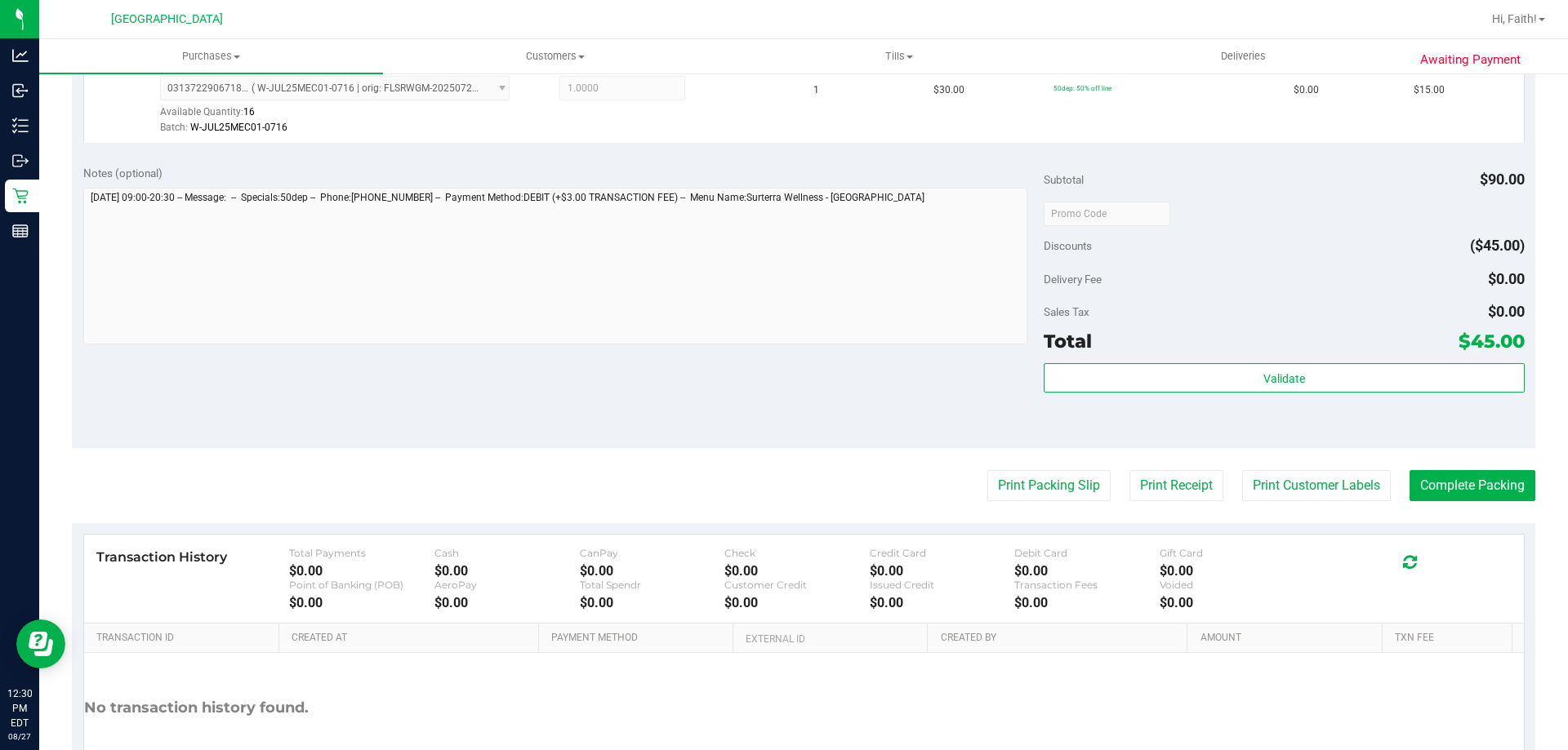
scroll to position [692, 0]
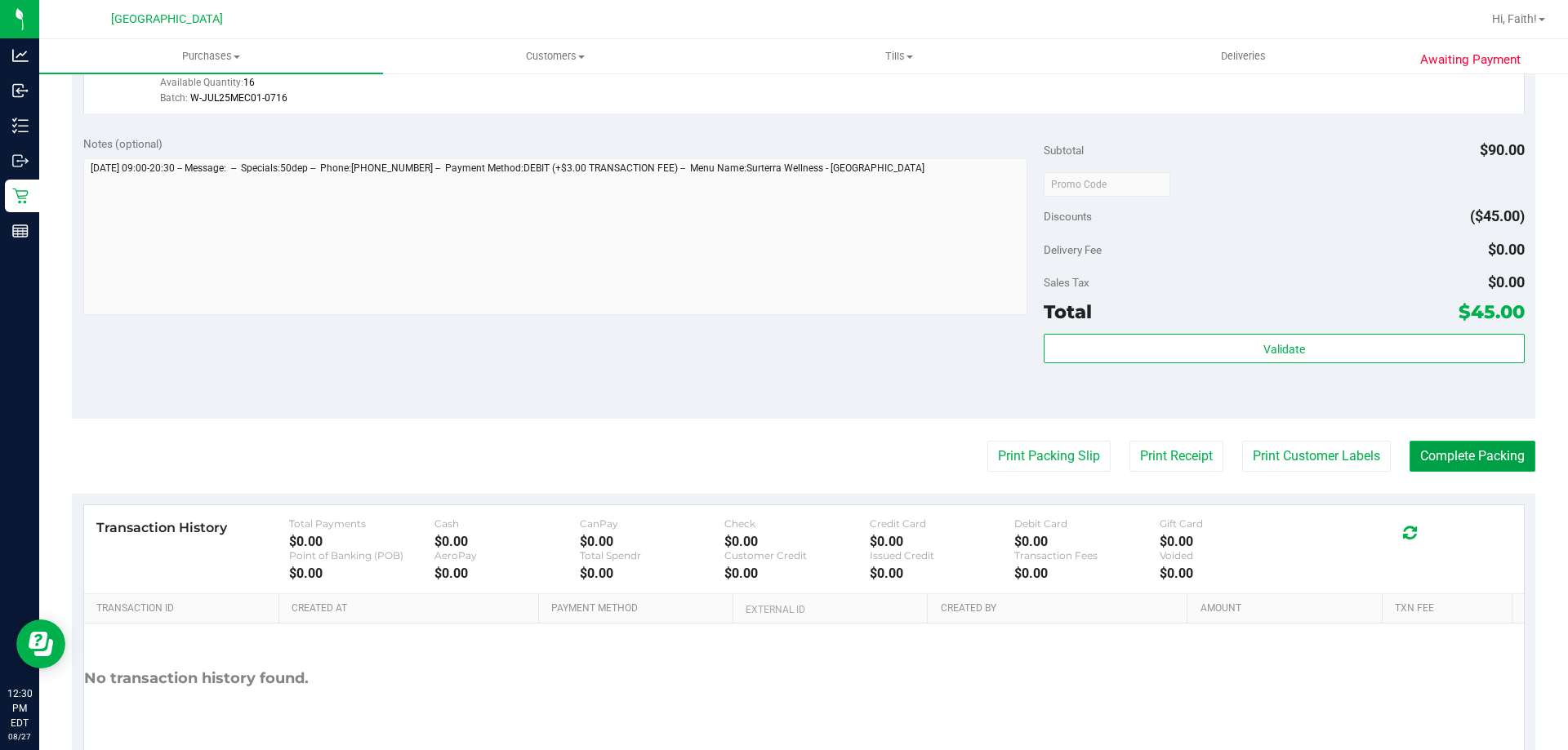
click at [1474, 456] on button "Complete Packing" at bounding box center [1473, 457] width 126 height 31
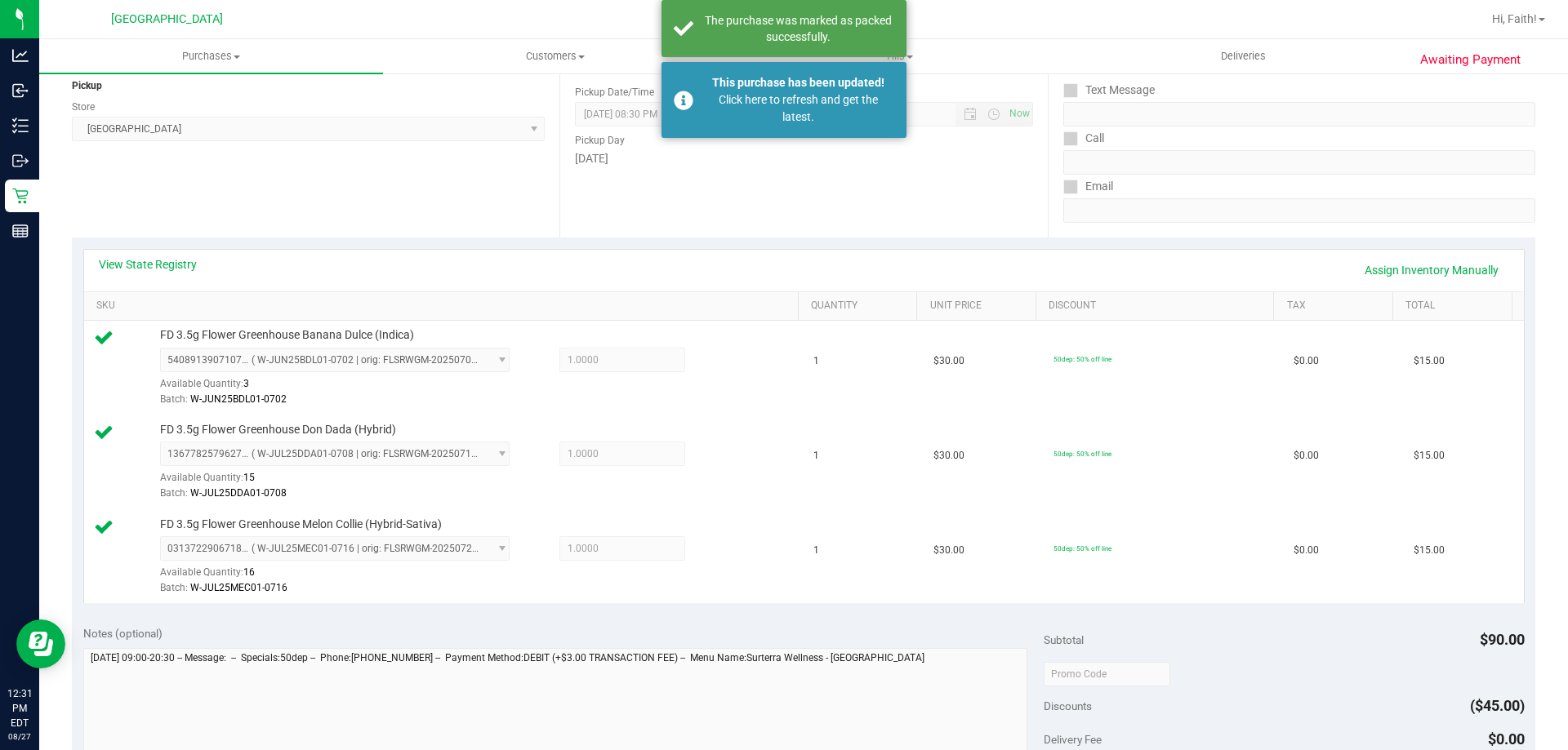
scroll to position [0, 0]
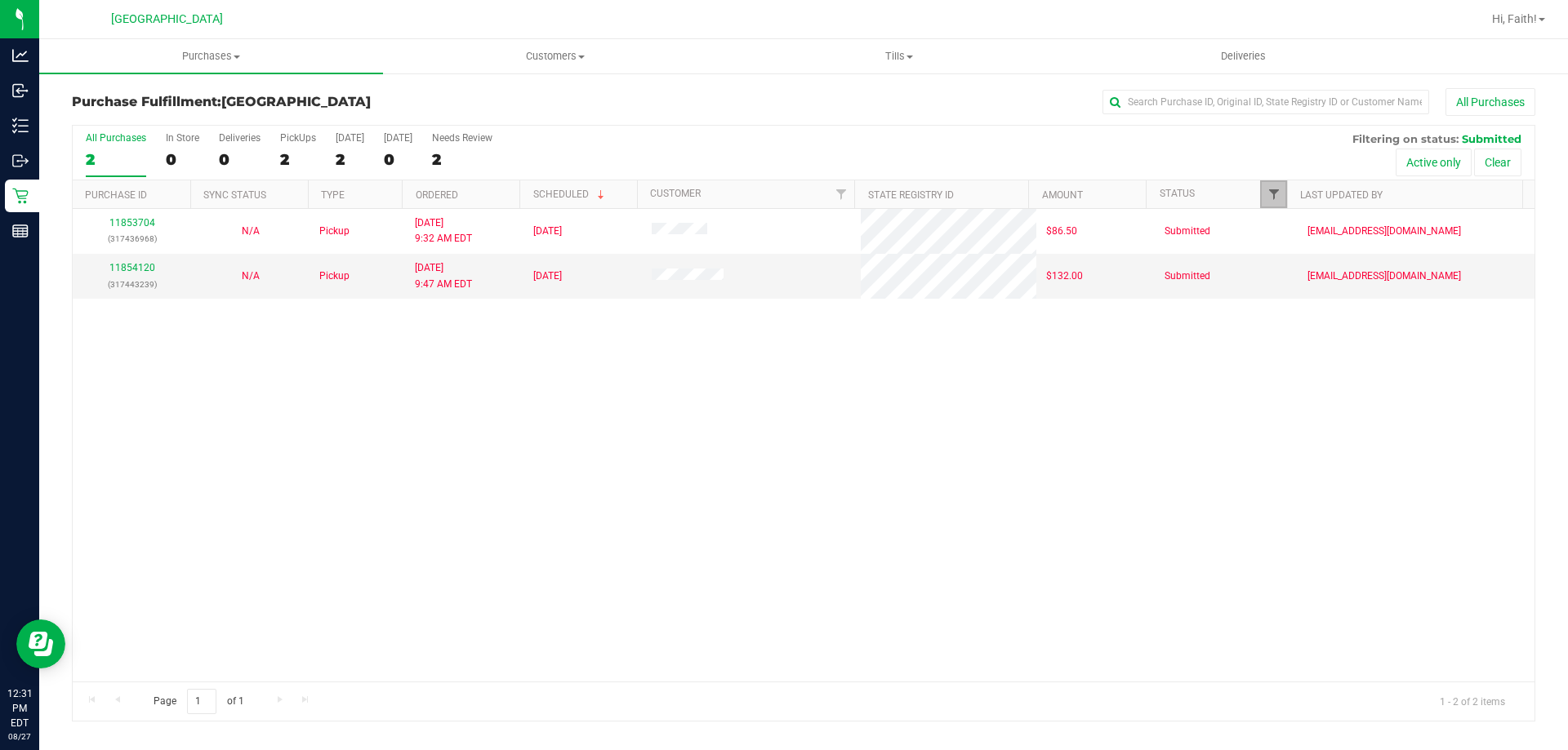
click at [1267, 189] on span "Filter" at bounding box center [1273, 194] width 13 height 13
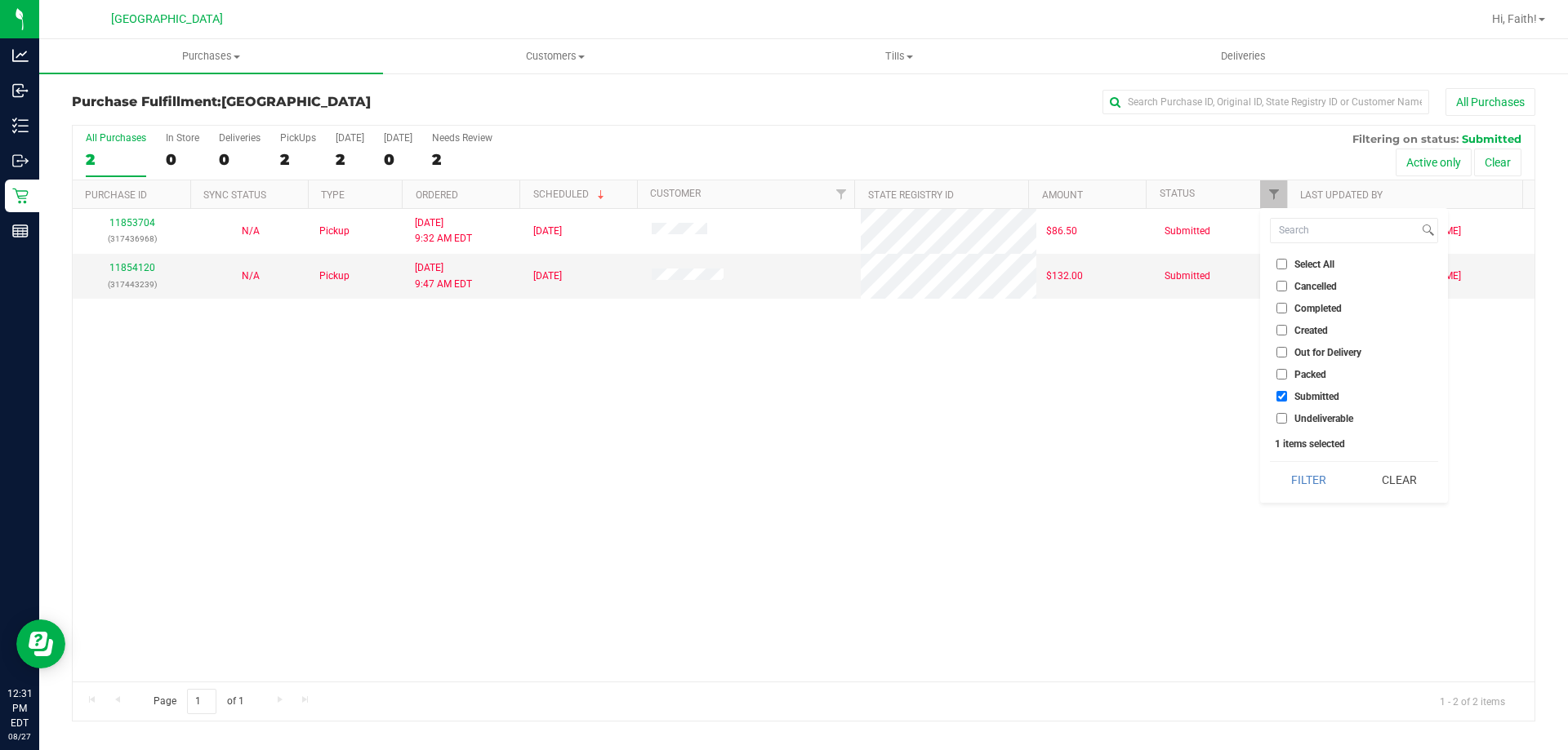
click at [1328, 374] on li "Packed" at bounding box center [1353, 374] width 168 height 17
click at [1320, 370] on span "Packed" at bounding box center [1310, 375] width 31 height 10
click at [1286, 370] on input "Packed" at bounding box center [1282, 374] width 11 height 11
checkbox input "true"
click at [1323, 481] on button "Filter" at bounding box center [1309, 480] width 79 height 35
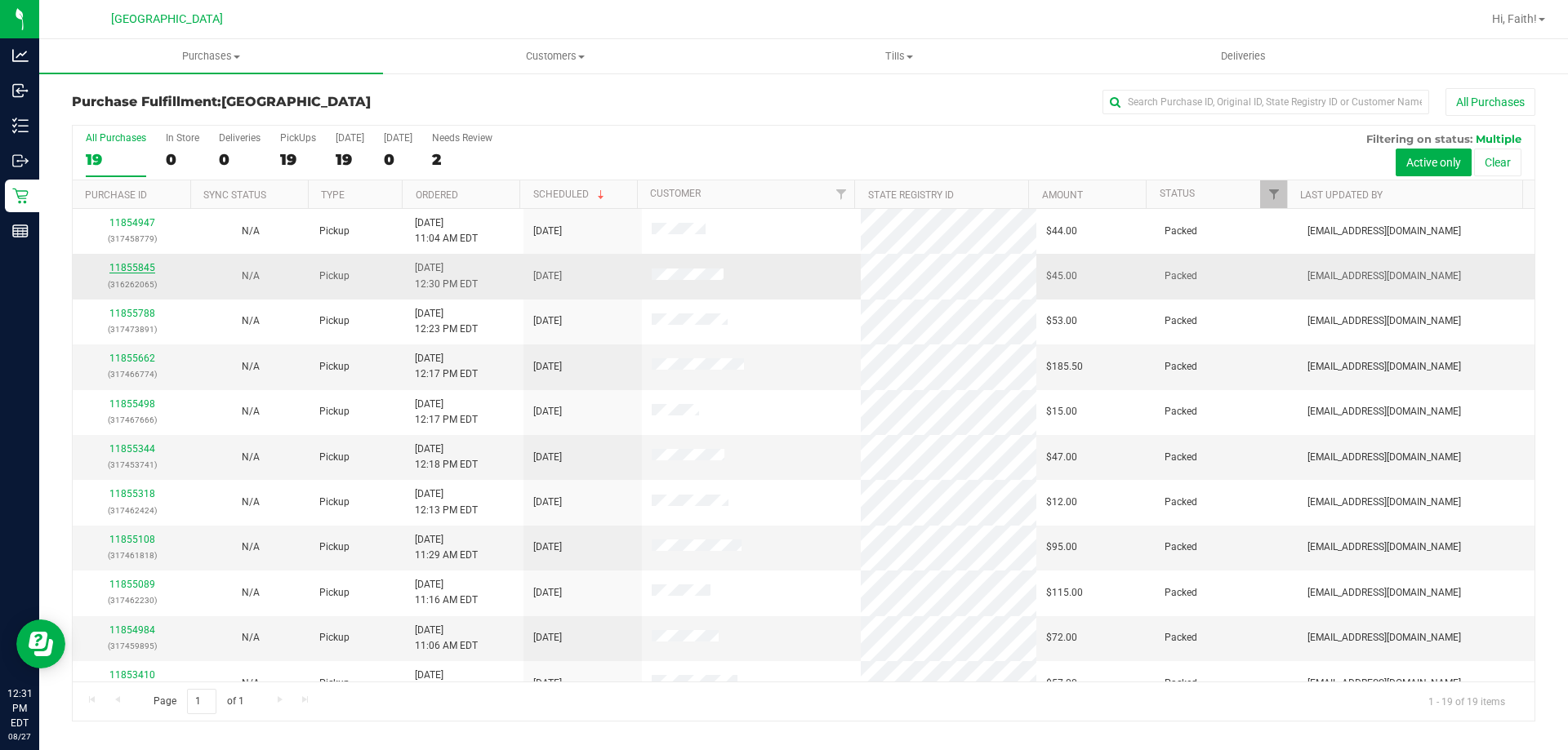
click at [147, 264] on link "11855845" at bounding box center [132, 268] width 45 height 12
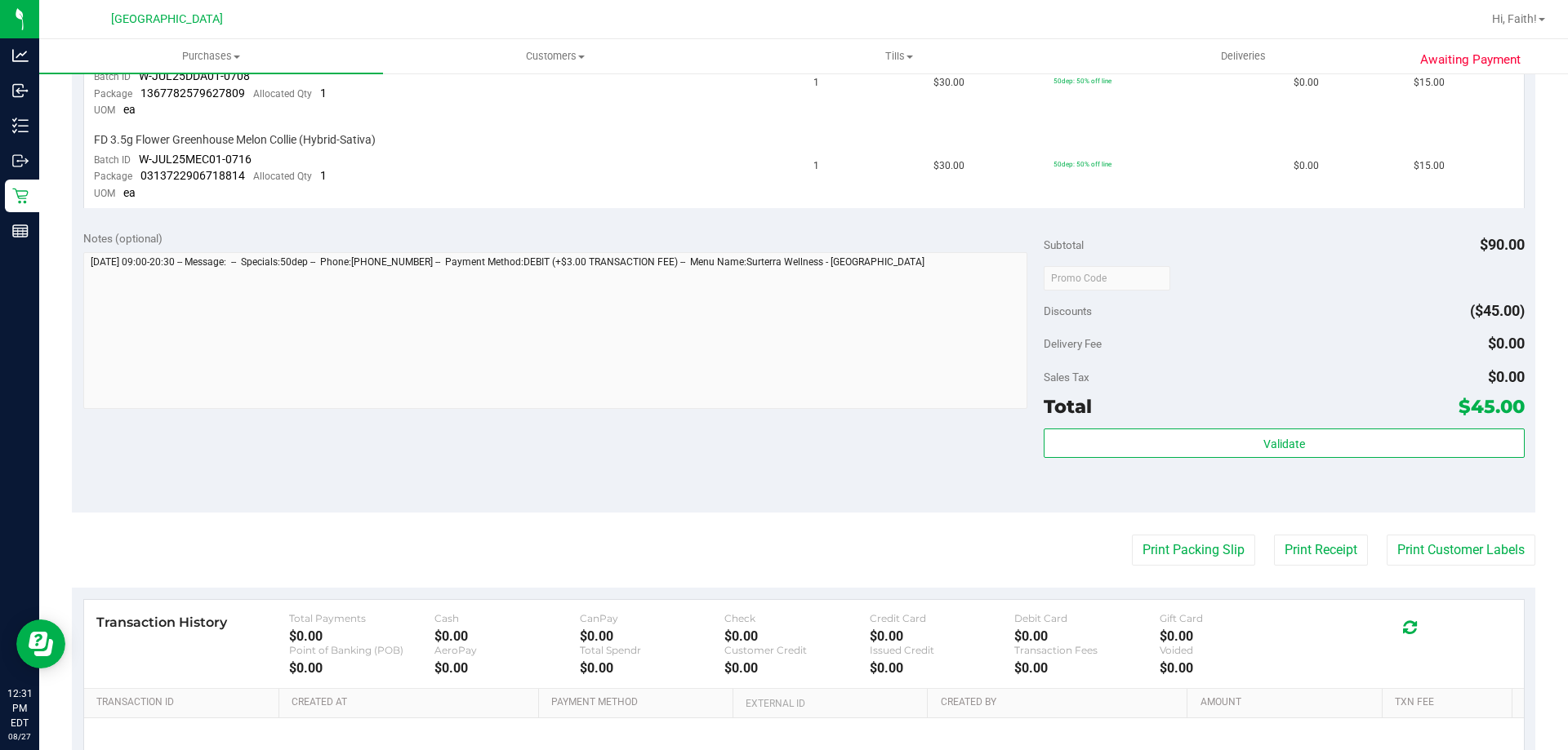
scroll to position [740, 0]
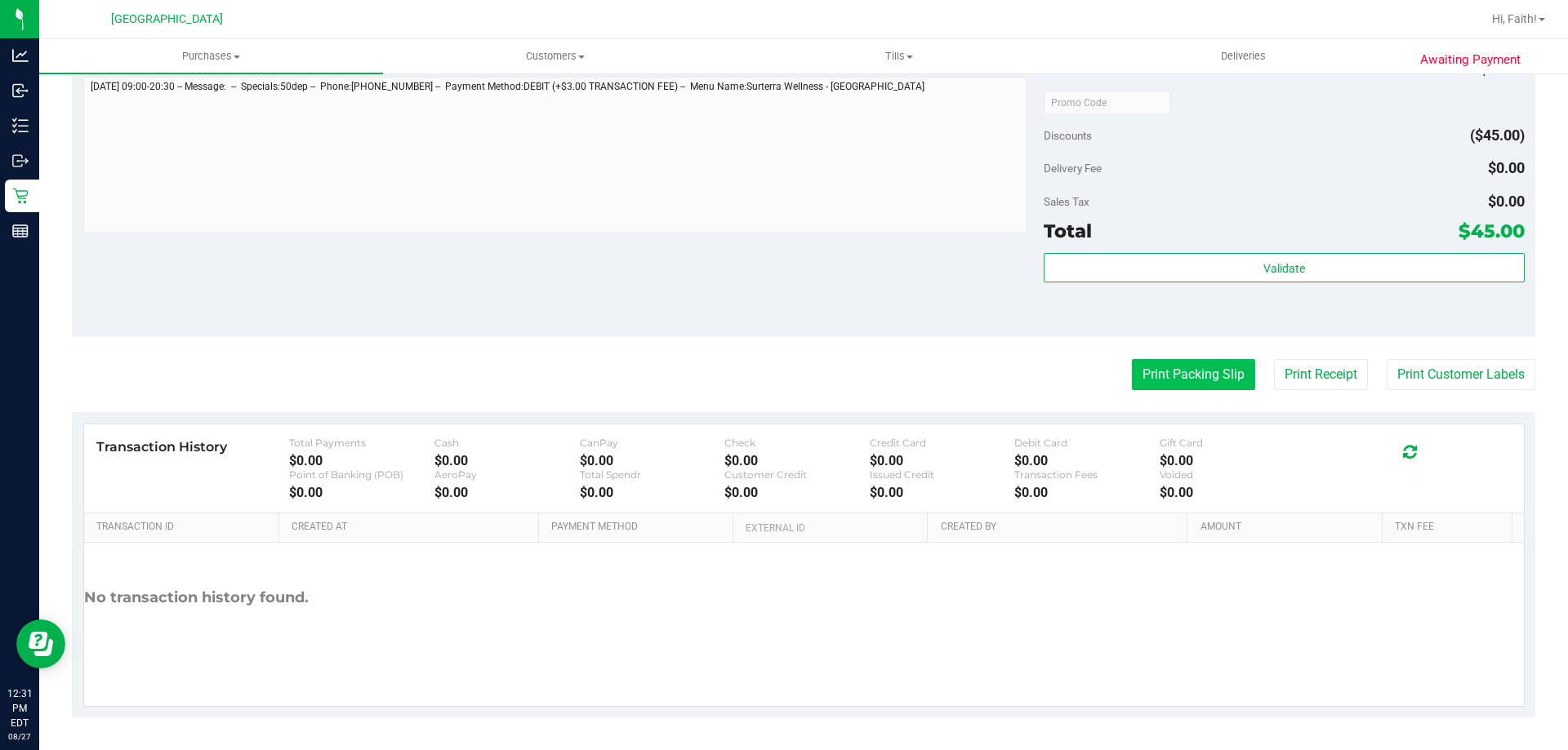
click at [1143, 367] on button "Print Packing Slip" at bounding box center [1193, 375] width 123 height 31
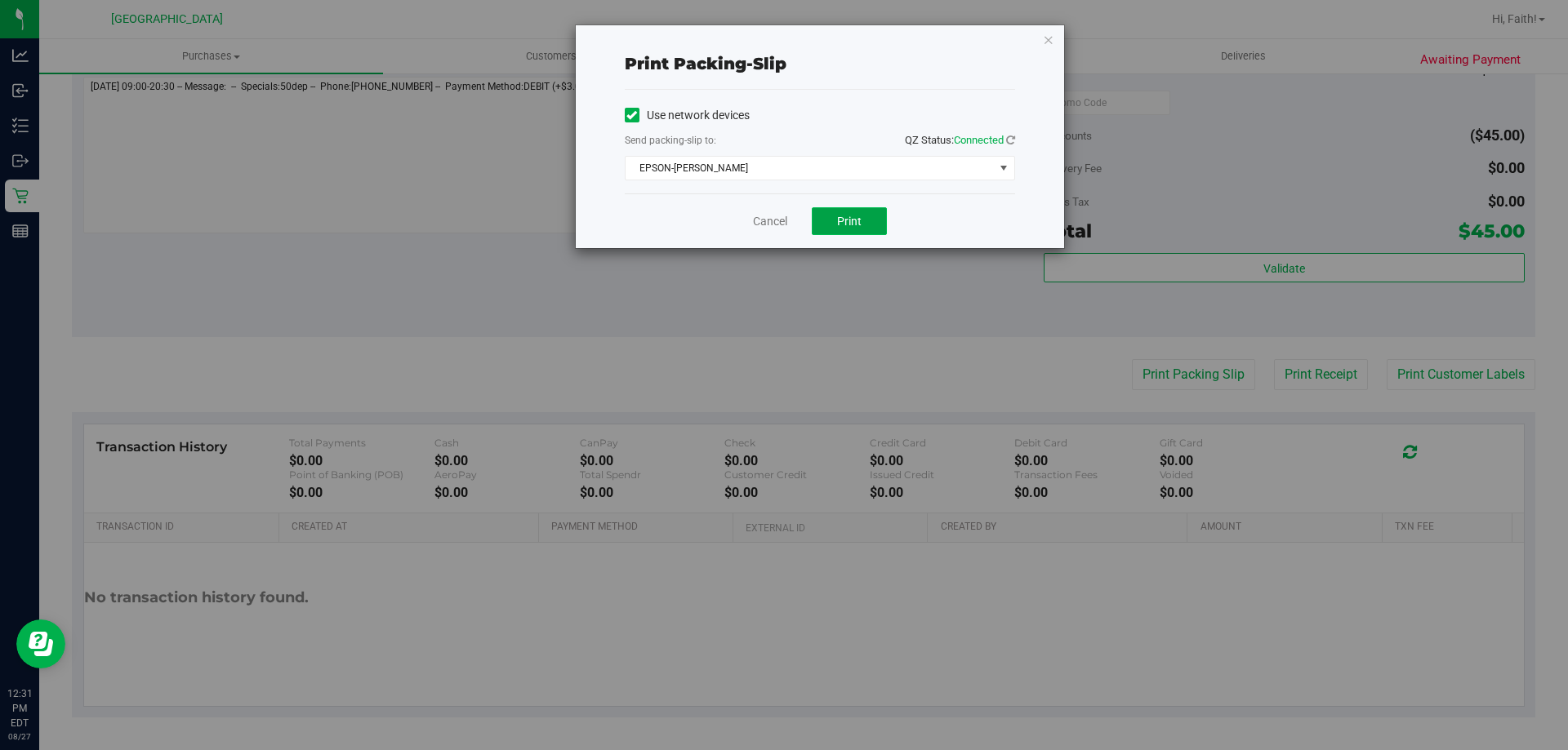
click at [851, 218] on span "Print" at bounding box center [848, 220] width 25 height 13
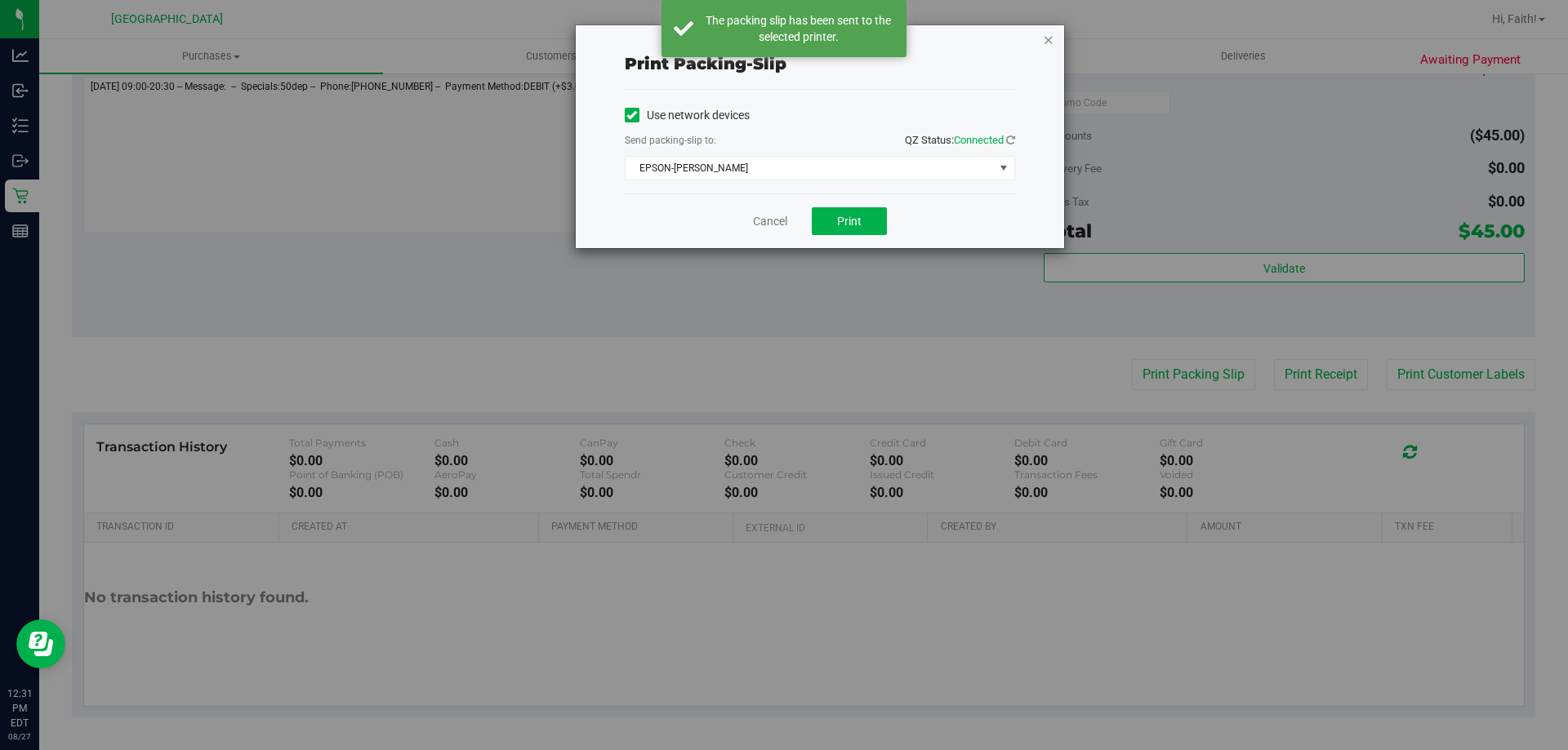
click at [1047, 42] on icon "button" at bounding box center [1048, 39] width 12 height 20
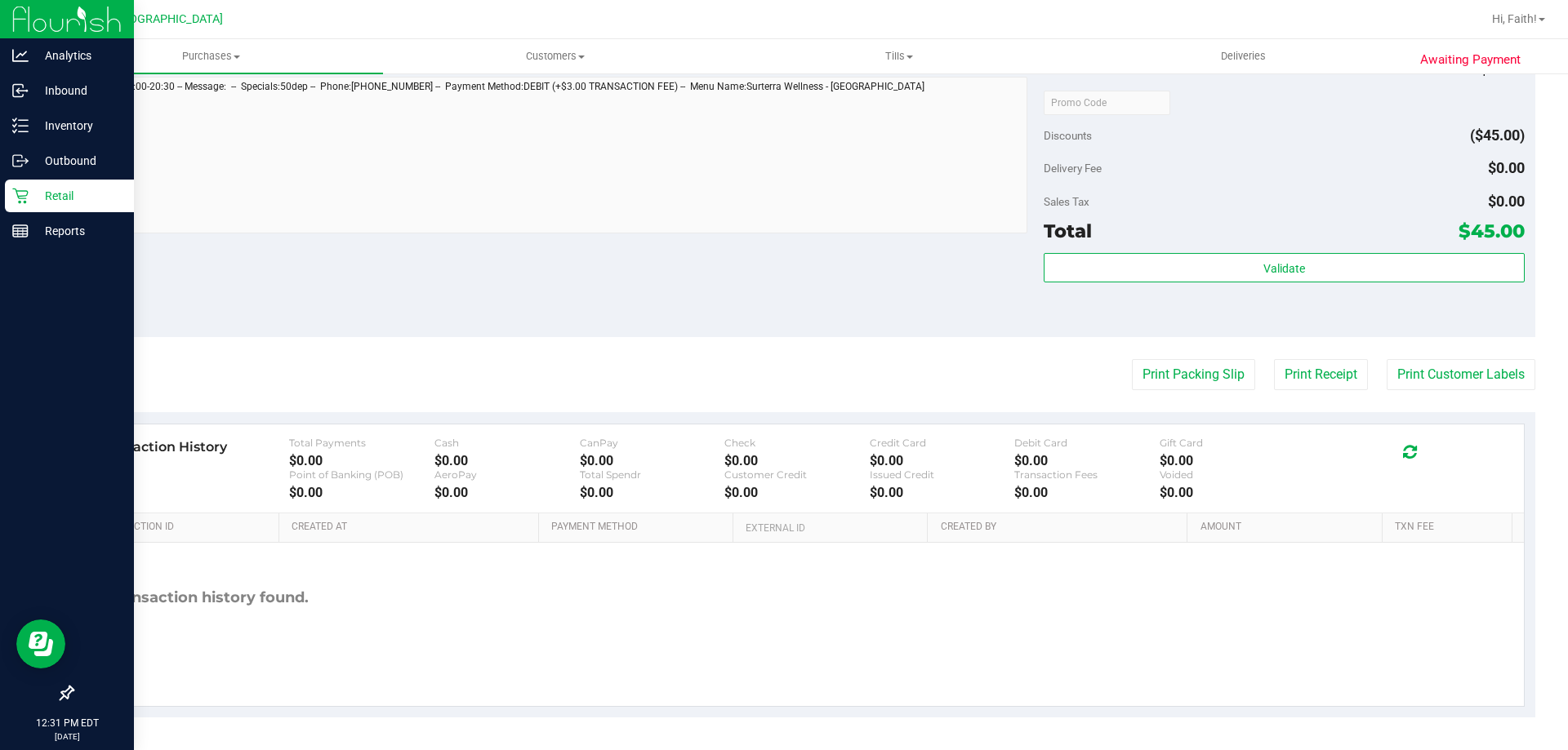
click at [26, 208] on div "Retail" at bounding box center [69, 195] width 129 height 32
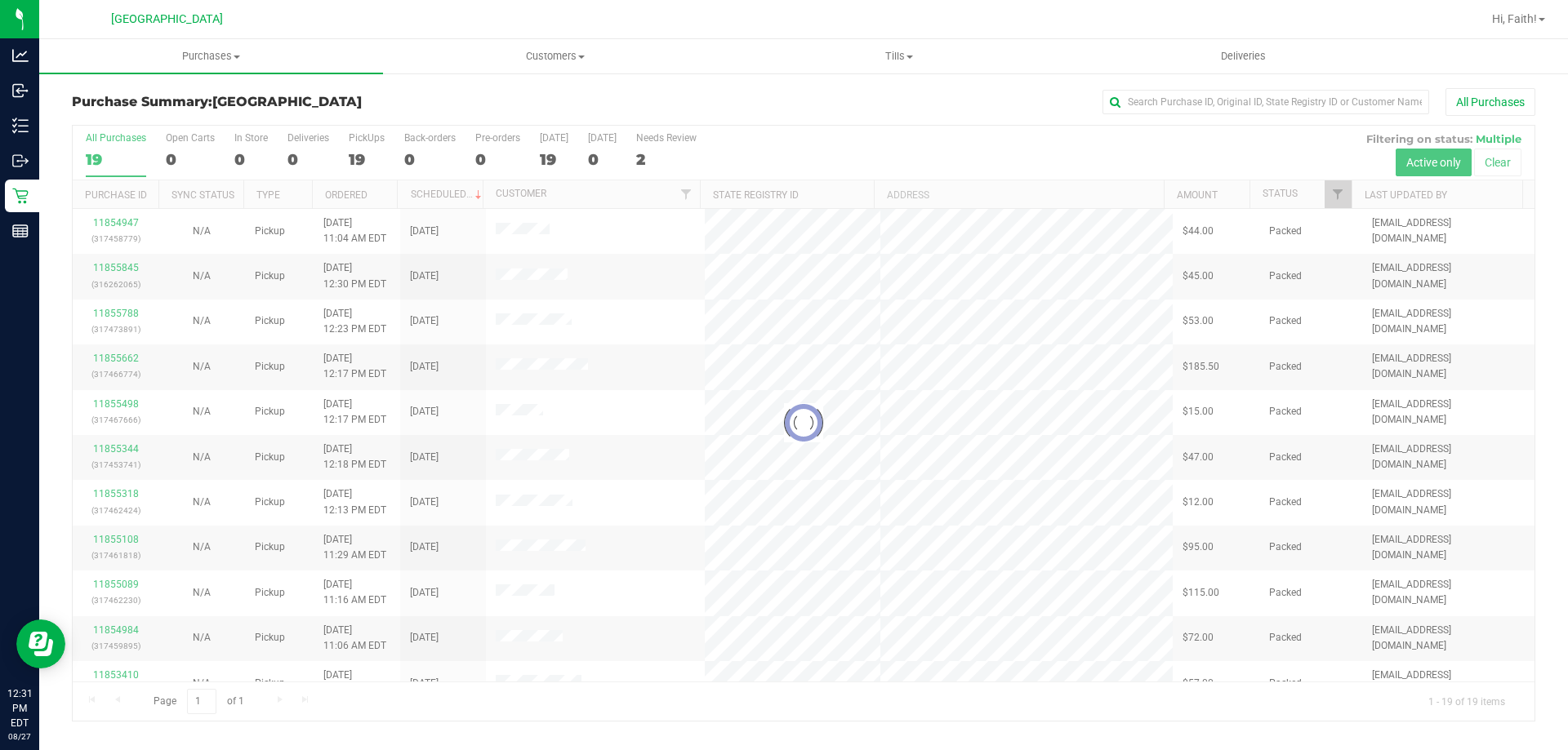
click at [1337, 194] on div at bounding box center [803, 423] width 1462 height 595
click at [1334, 195] on div at bounding box center [803, 423] width 1462 height 595
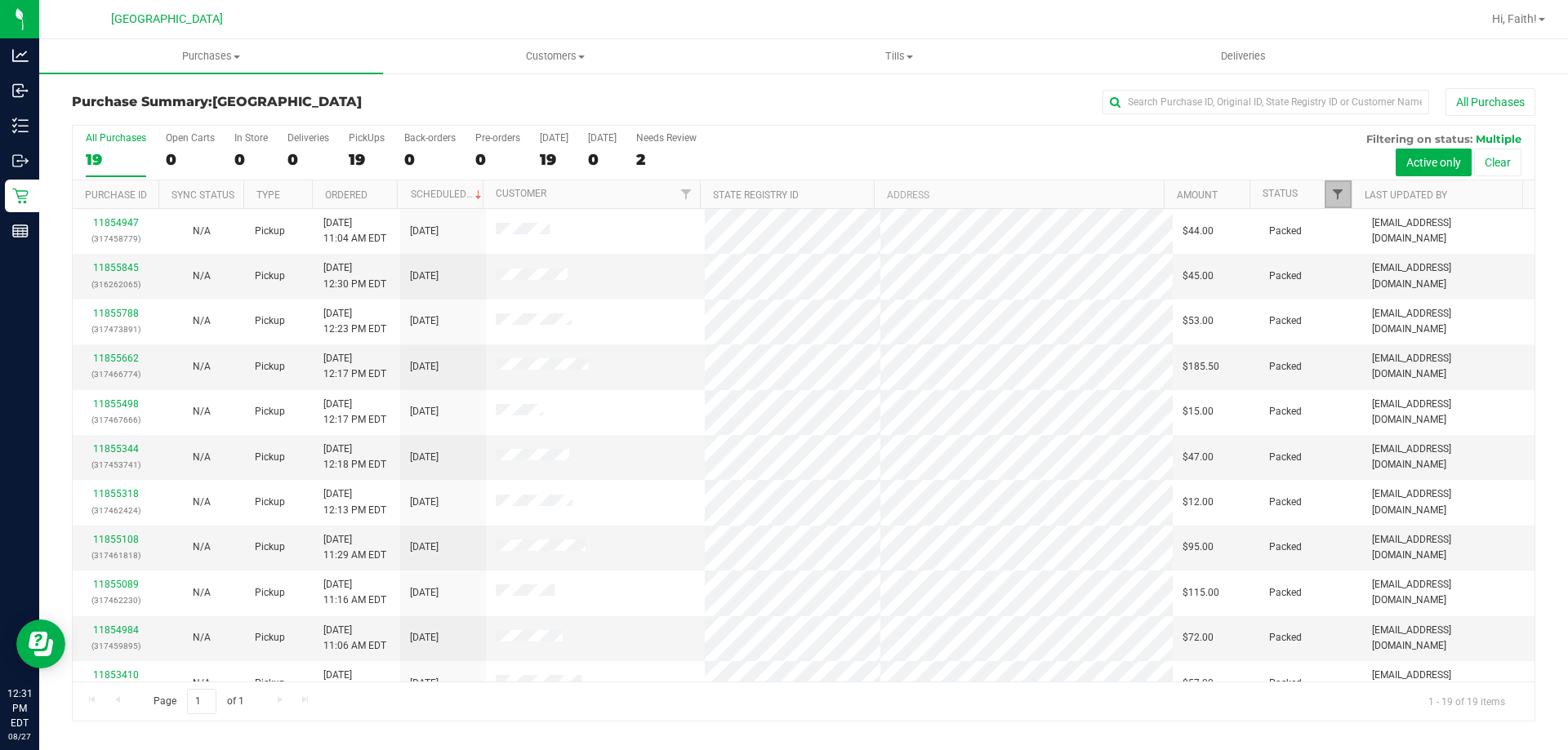
click at [1334, 196] on span "Filter" at bounding box center [1337, 194] width 13 height 13
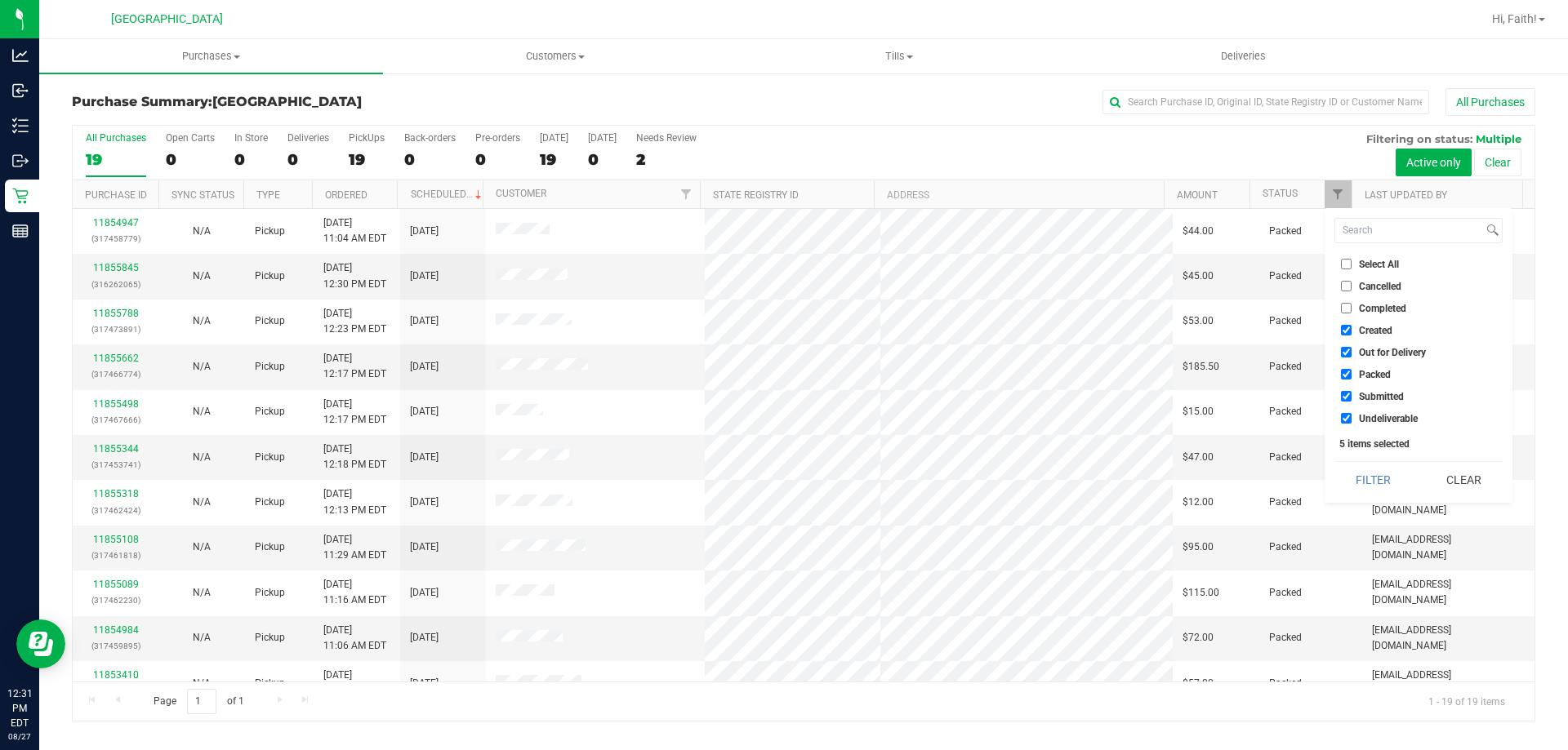
click at [1350, 375] on input "Packed" at bounding box center [1346, 374] width 11 height 11
checkbox input "false"
click at [1365, 483] on button "Filter" at bounding box center [1373, 480] width 79 height 35
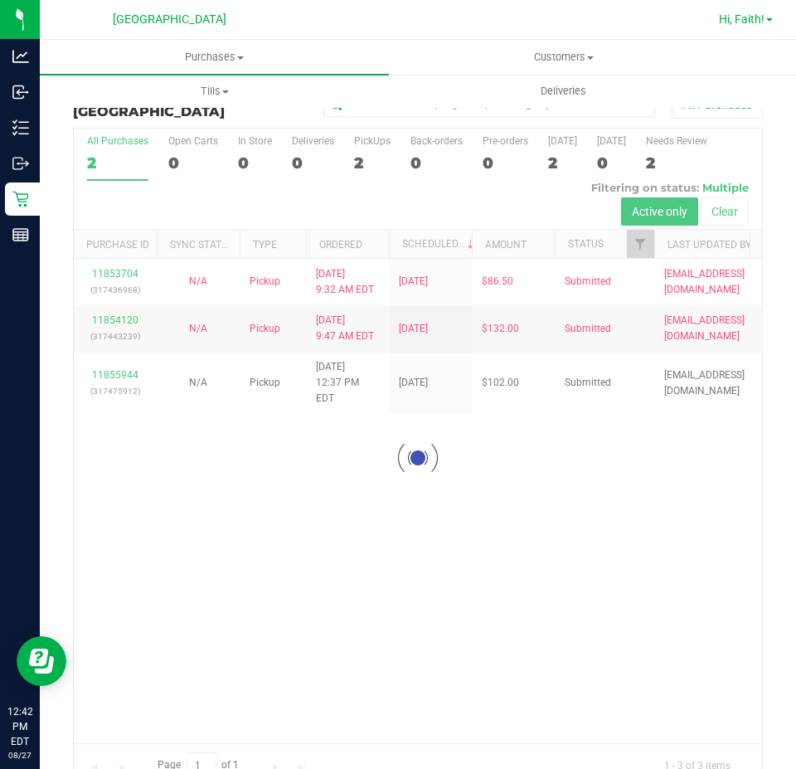
click at [764, 24] on span "Hi, Faith!" at bounding box center [742, 18] width 46 height 13
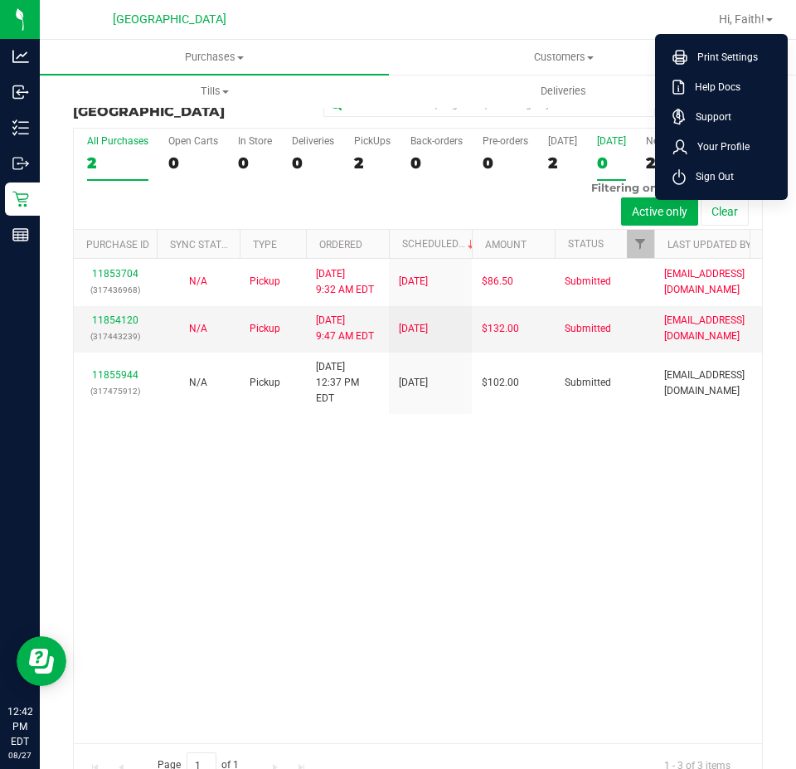
drag, startPoint x: 721, startPoint y: 176, endPoint x: 628, endPoint y: 174, distance: 92.9
click at [719, 177] on span "Sign Out" at bounding box center [710, 176] width 48 height 17
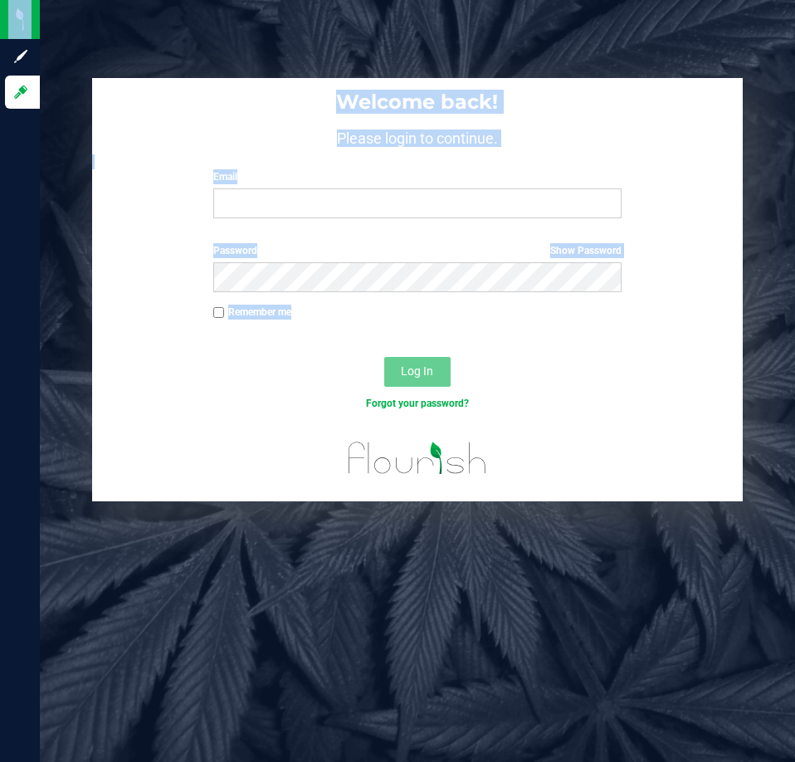
drag, startPoint x: 584, startPoint y: -100, endPoint x: -797, endPoint y: -100, distance: 1381.2
click at [0, 0] on html "Sign up Log in Welcome back! Please login to continue. Email Required Please fo…" at bounding box center [397, 381] width 795 height 762
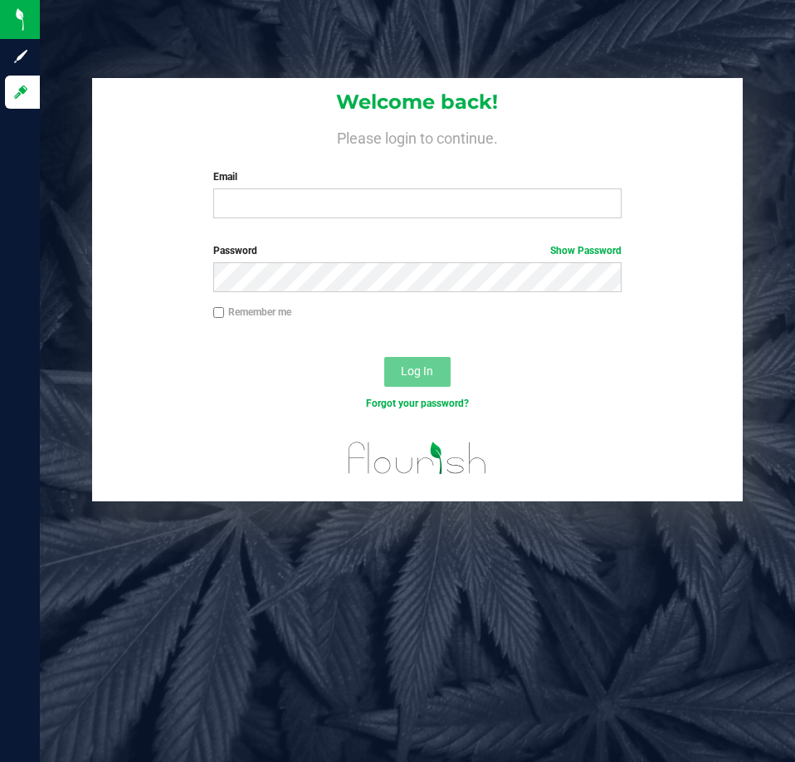
drag, startPoint x: 304, startPoint y: 509, endPoint x: 170, endPoint y: 372, distance: 191.2
click at [303, 510] on div "Welcome back! Please login to continue. Email Required Please format your email…" at bounding box center [417, 381] width 755 height 762
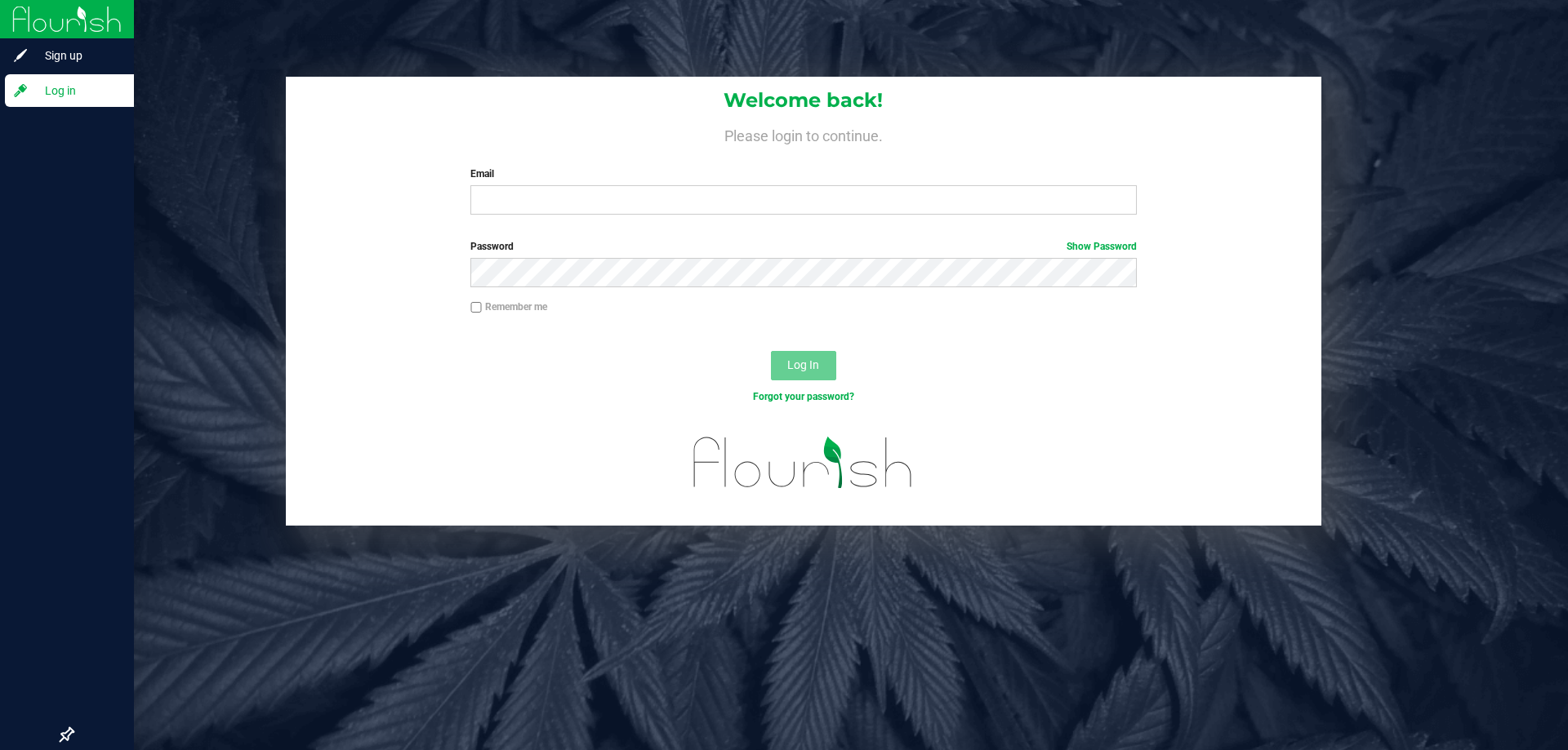
click at [351, 333] on div at bounding box center [803, 337] width 1035 height 13
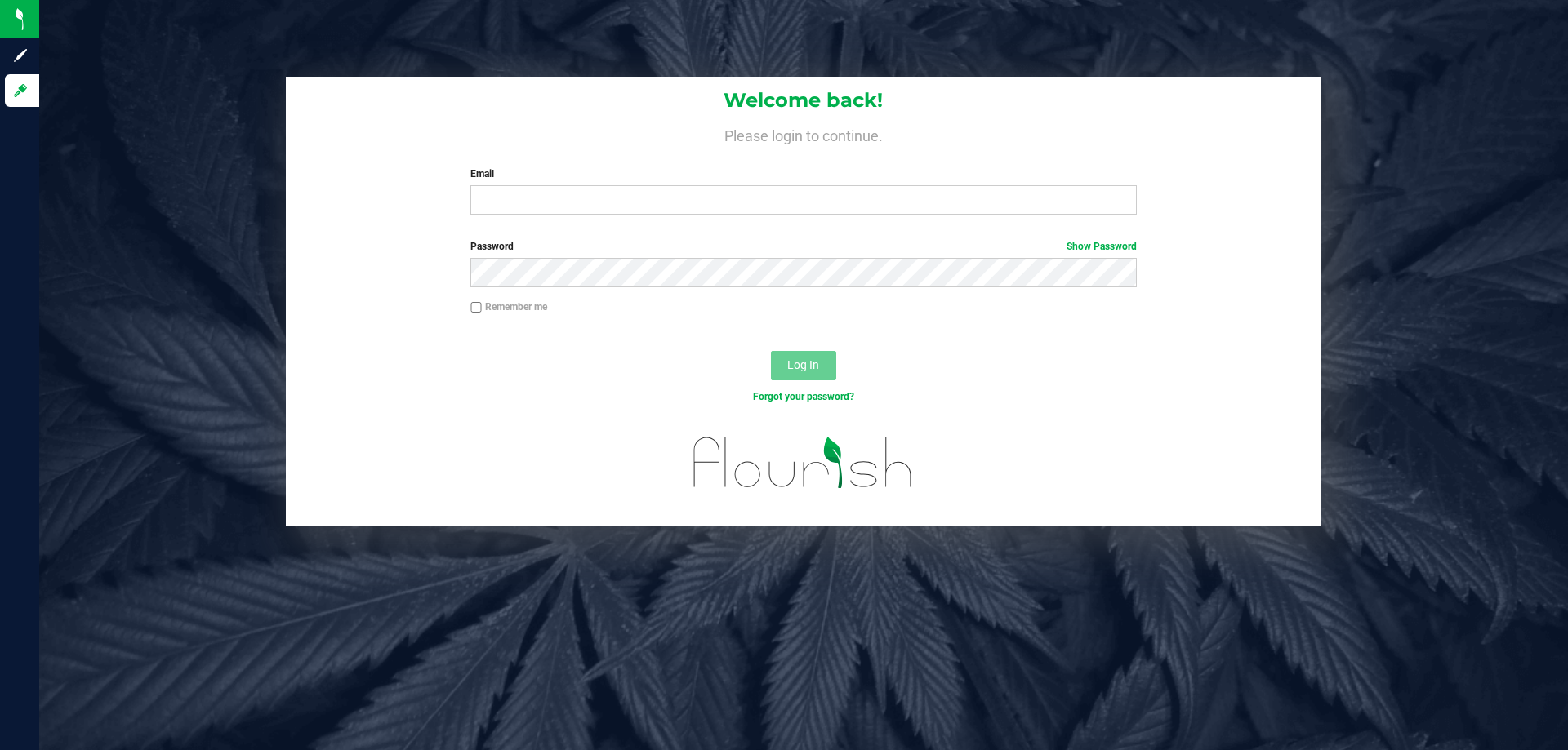
click at [163, 79] on div "Welcome back! Please login to continue. Email Required Please format your email…" at bounding box center [803, 301] width 1553 height 449
click at [134, 116] on div "Welcome back! Please login to continue. Email Required Please format your email…" at bounding box center [803, 301] width 1553 height 449
